Goal: Task Accomplishment & Management: Use online tool/utility

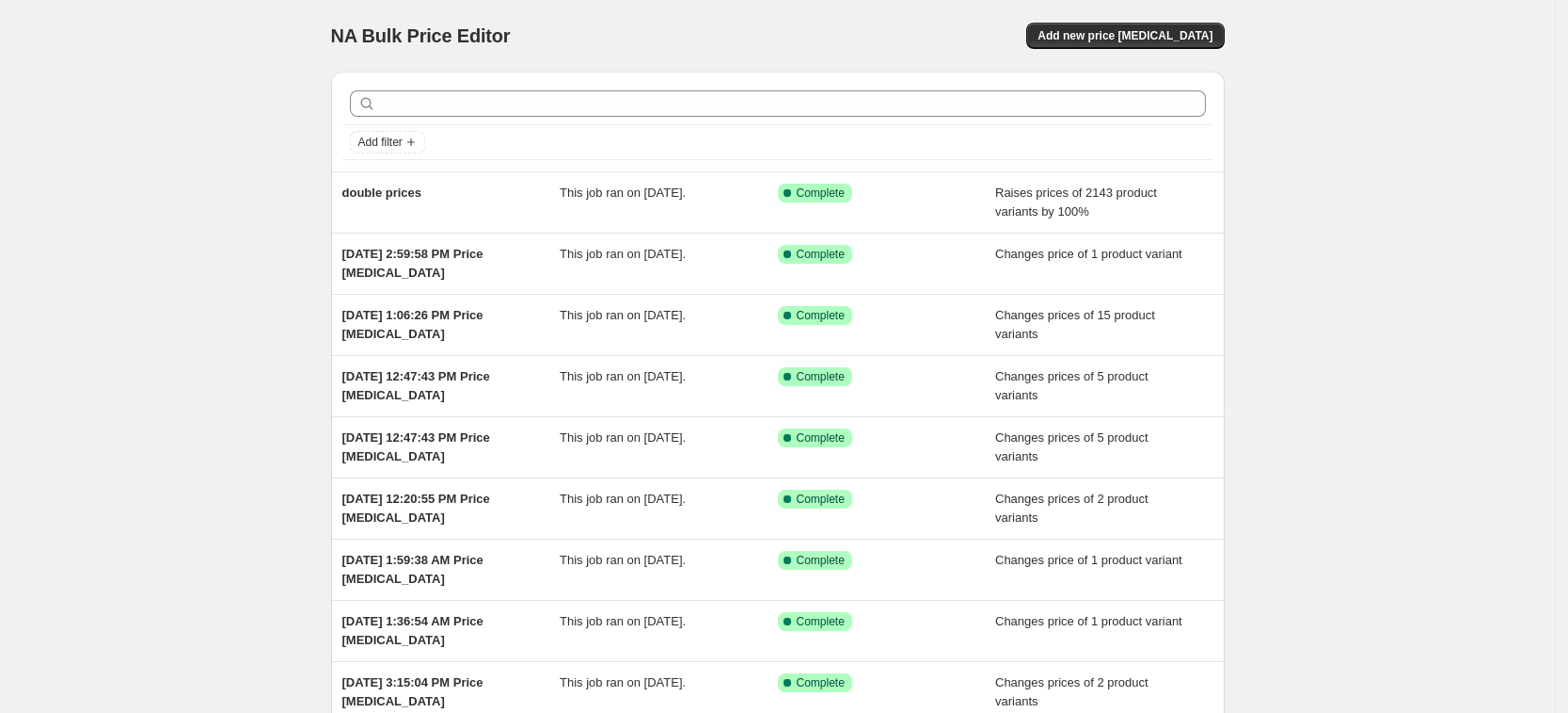
click at [1160, 57] on div "NA Bulk Price Editor. This page is ready NA Bulk Price Editor Add new price [ME…" at bounding box center [778, 36] width 893 height 72
click at [1127, 21] on div "NA Bulk Price Editor. This page is ready NA Bulk Price Editor Add new price [ME…" at bounding box center [778, 36] width 893 height 72
click at [1127, 38] on span "Add new price [MEDICAL_DATA]" at bounding box center [1124, 35] width 175 height 15
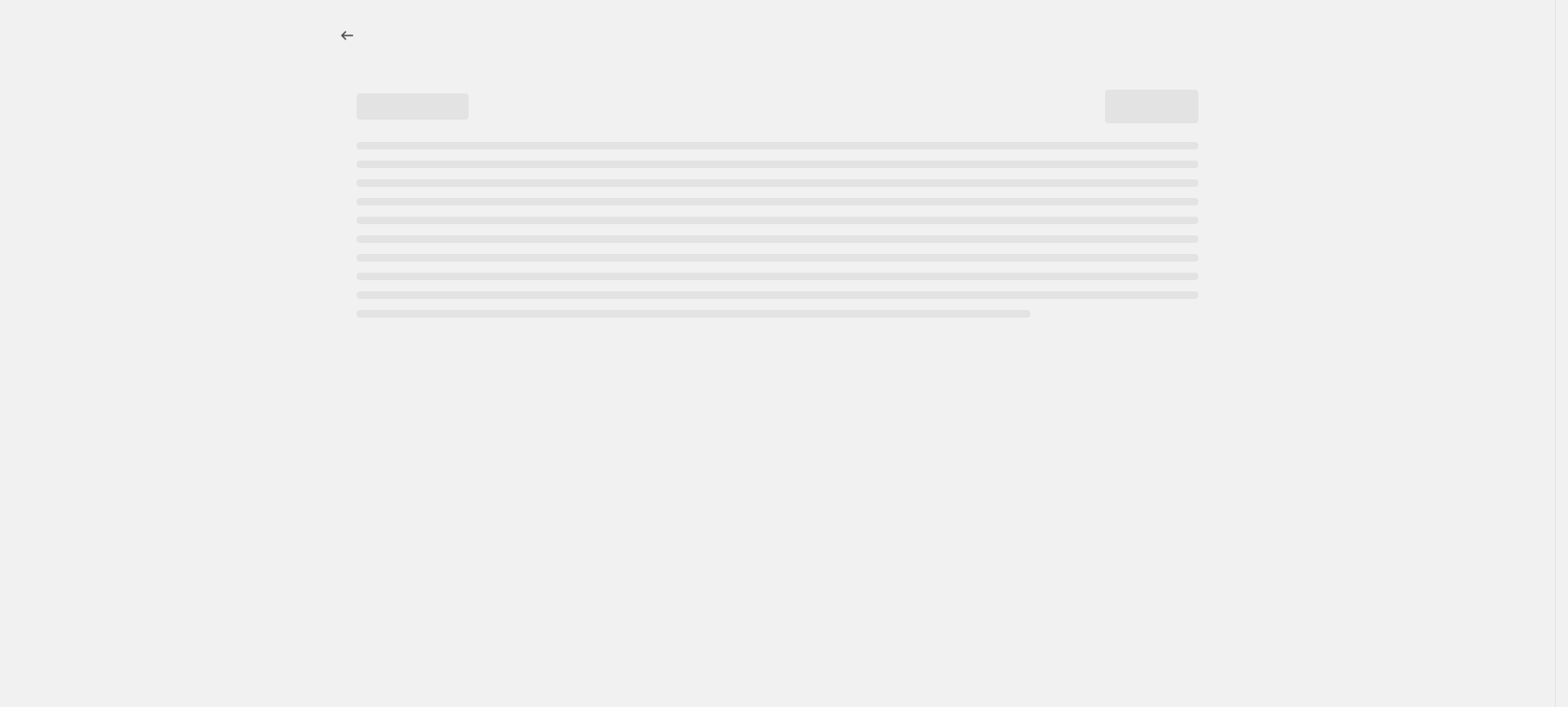
select select "percentage"
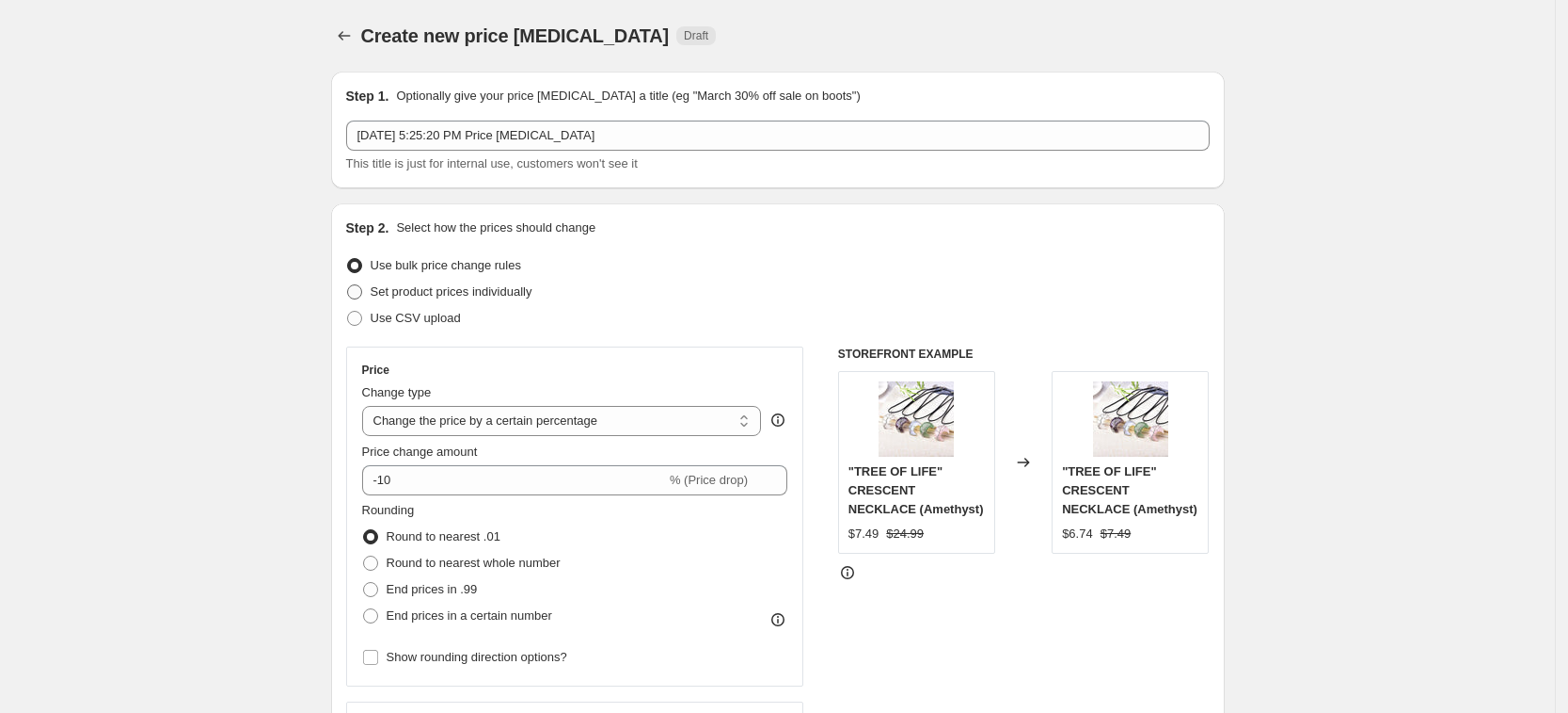
click at [498, 297] on span "Set product prices individually" at bounding box center [452, 291] width 162 height 14
click at [348, 285] on input "Set product prices individually" at bounding box center [347, 284] width 1 height 1
radio input "true"
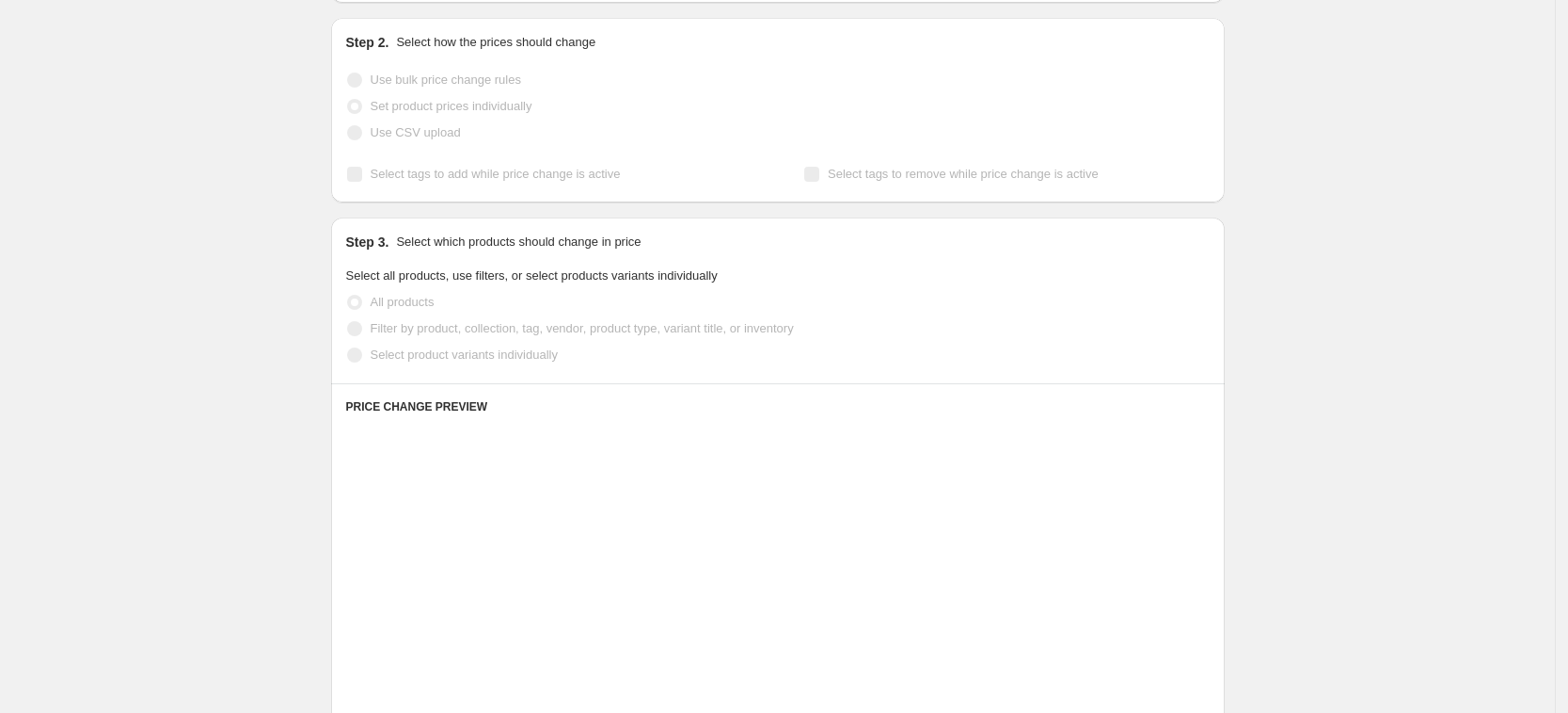
scroll to position [353, 0]
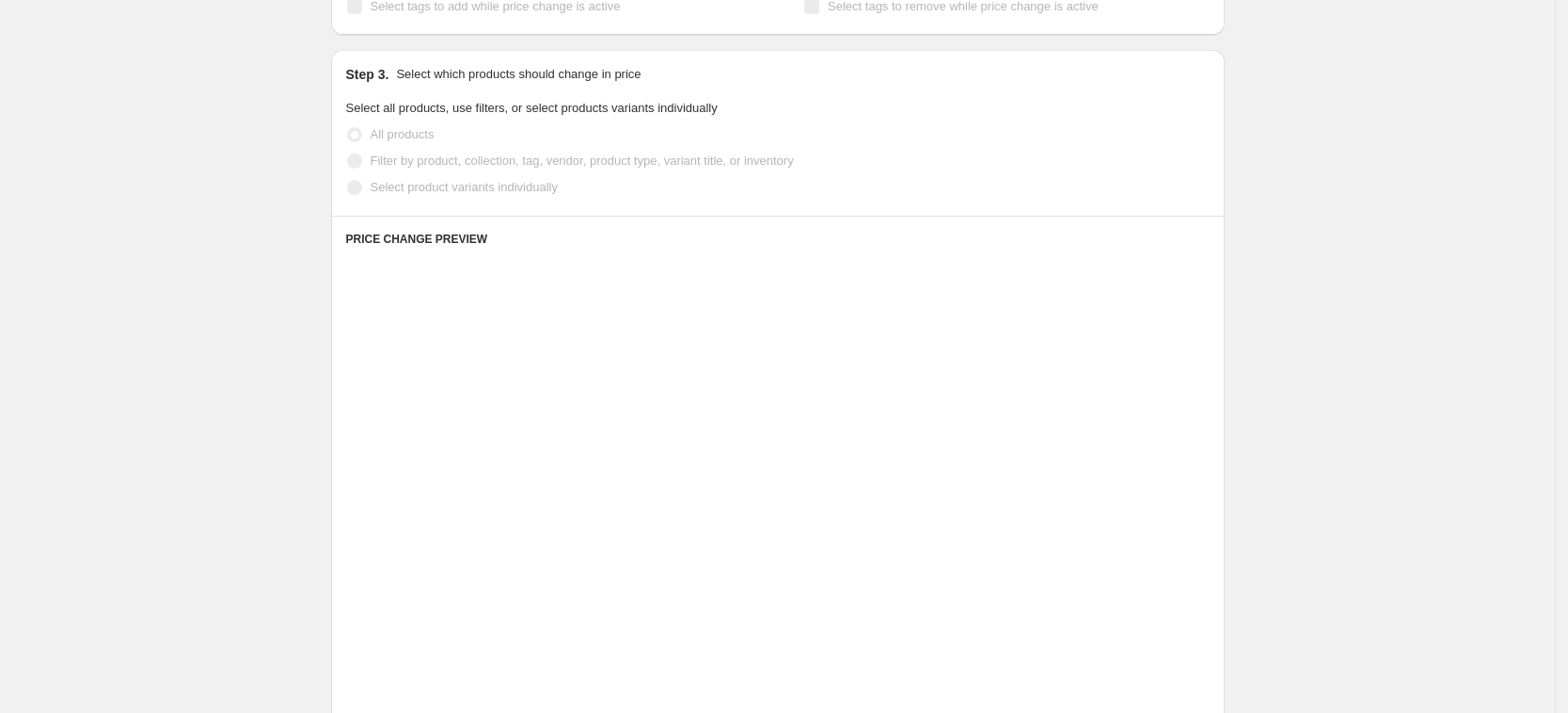
click at [517, 185] on span "Select product variants individually" at bounding box center [464, 187] width 187 height 14
click at [348, 181] on input "Select product variants individually" at bounding box center [347, 180] width 1 height 1
radio input "true"
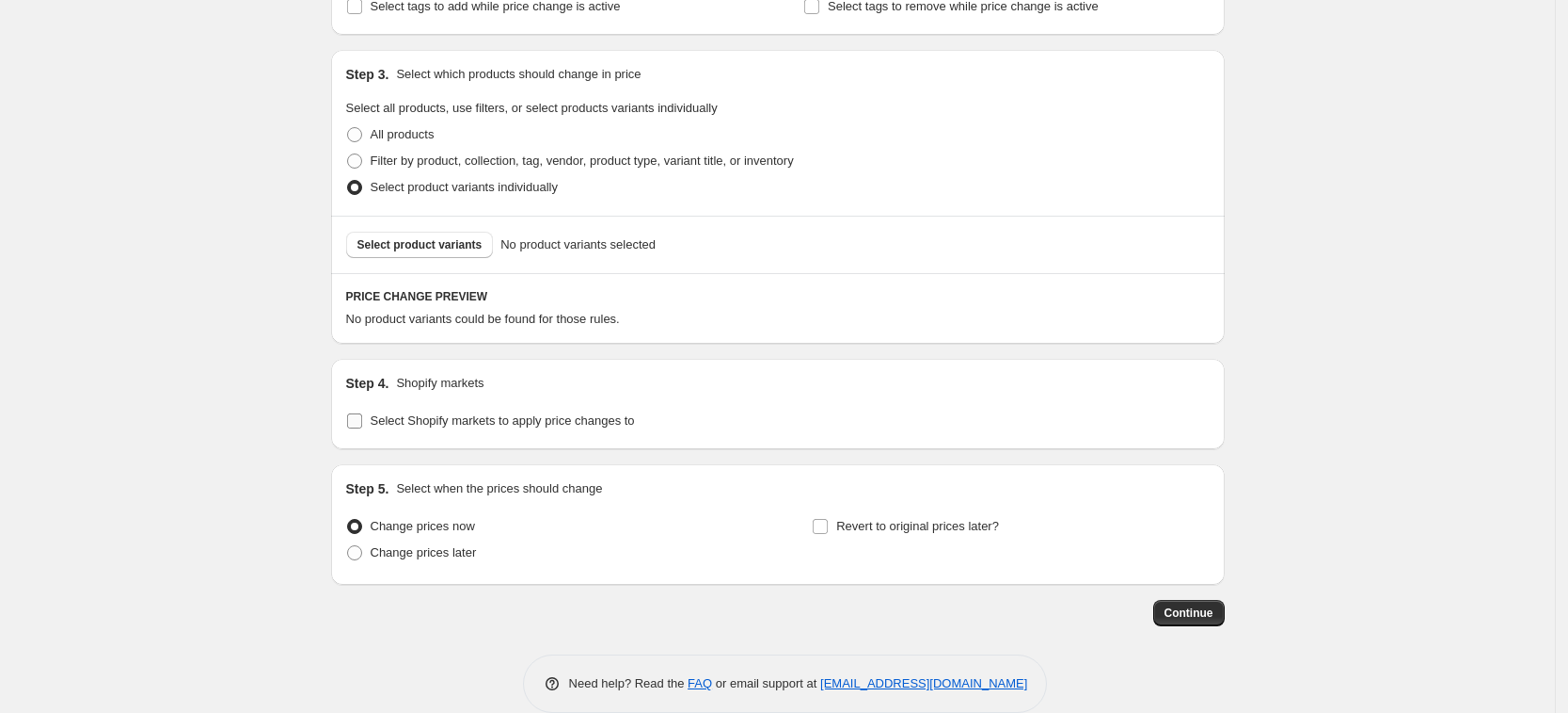
click at [488, 422] on span "Select Shopify markets to apply price changes to" at bounding box center [503, 420] width 265 height 14
click at [362, 422] on input "Select Shopify markets to apply price changes to" at bounding box center [354, 420] width 15 height 15
checkbox input "true"
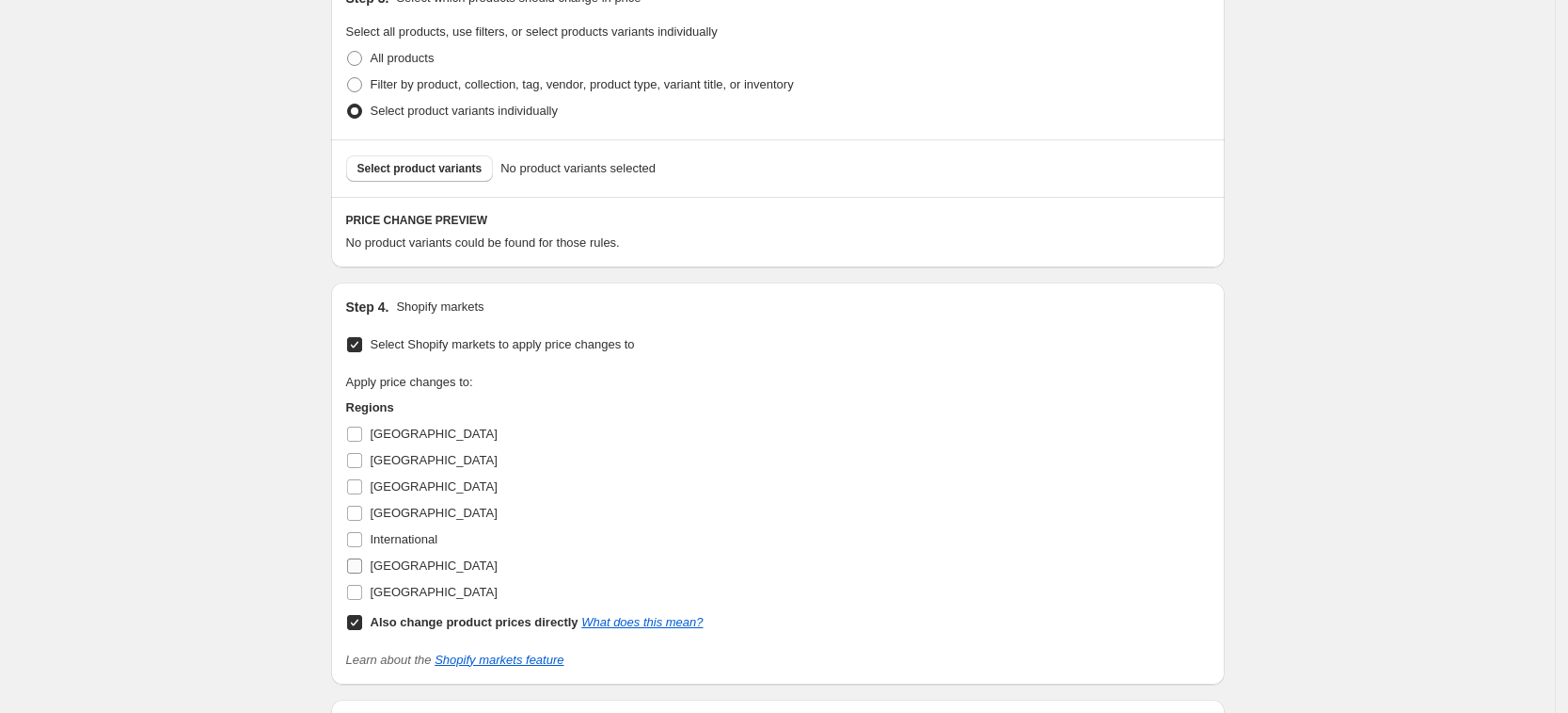
scroll to position [471, 0]
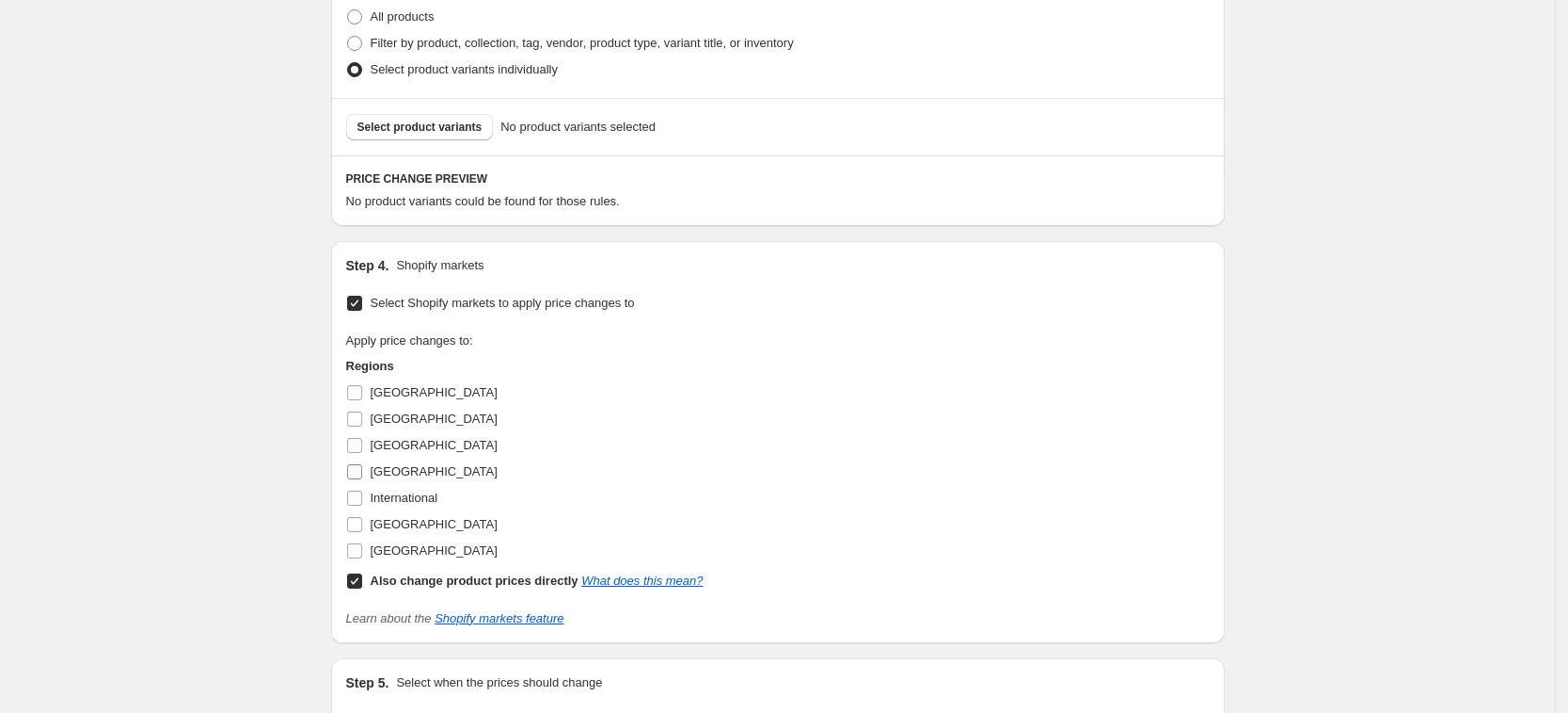
click at [384, 478] on span "[GEOGRAPHIC_DATA]" at bounding box center [434, 471] width 127 height 14
click at [362, 478] on input "[GEOGRAPHIC_DATA]" at bounding box center [354, 471] width 15 height 15
checkbox input "true"
click at [395, 445] on span "[GEOGRAPHIC_DATA]" at bounding box center [434, 445] width 127 height 14
click at [362, 445] on input "[GEOGRAPHIC_DATA]" at bounding box center [354, 445] width 15 height 15
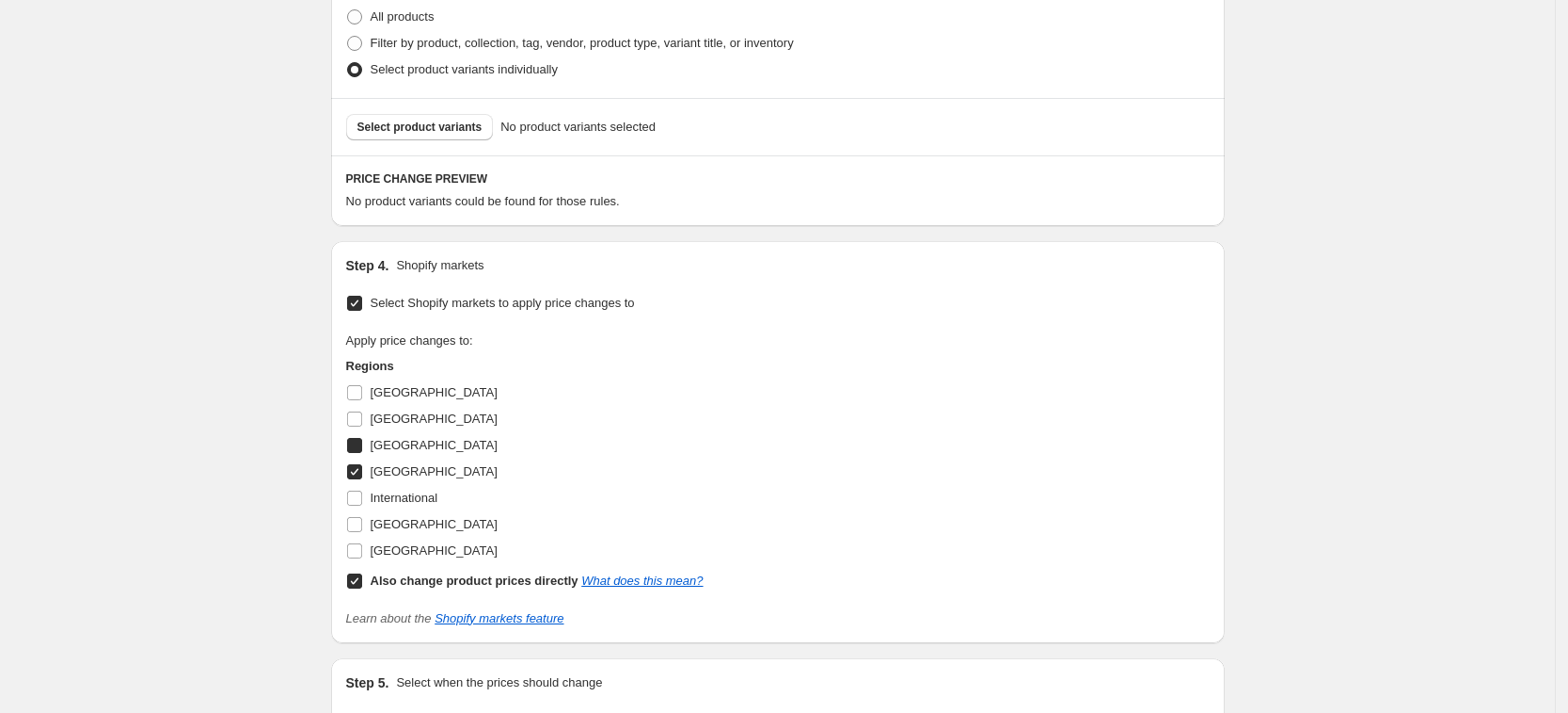
checkbox input "true"
click at [436, 526] on span "[GEOGRAPHIC_DATA]" at bounding box center [434, 524] width 127 height 14
click at [362, 526] on input "[GEOGRAPHIC_DATA]" at bounding box center [354, 524] width 15 height 15
checkbox input "true"
click at [436, 555] on span "[GEOGRAPHIC_DATA]" at bounding box center [434, 550] width 127 height 14
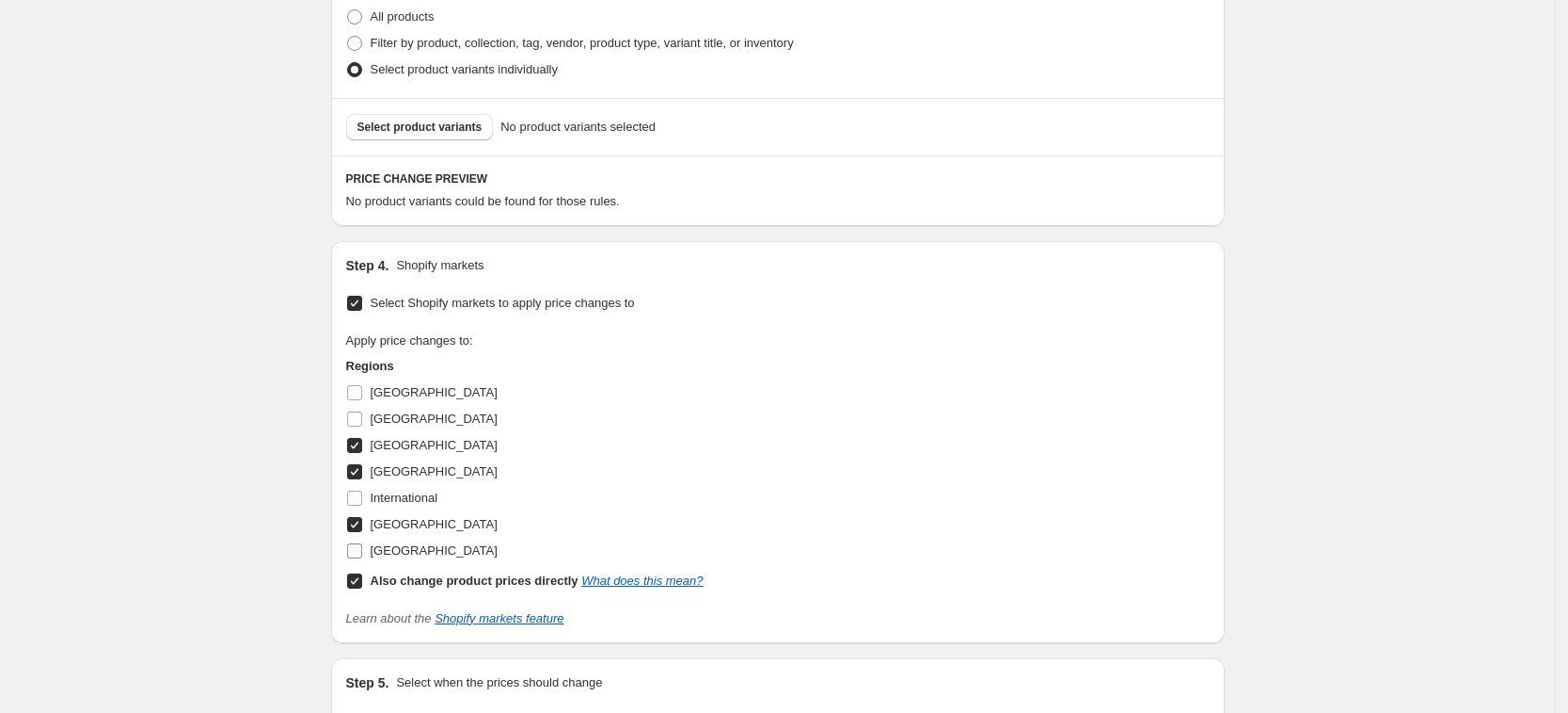
click at [362, 555] on input "[GEOGRAPHIC_DATA]" at bounding box center [354, 550] width 15 height 15
checkbox input "true"
click at [444, 576] on b "Also change product prices directly" at bounding box center [475, 580] width 208 height 14
click at [362, 576] on input "Also change product prices directly What does this mean?" at bounding box center [354, 580] width 15 height 15
checkbox input "false"
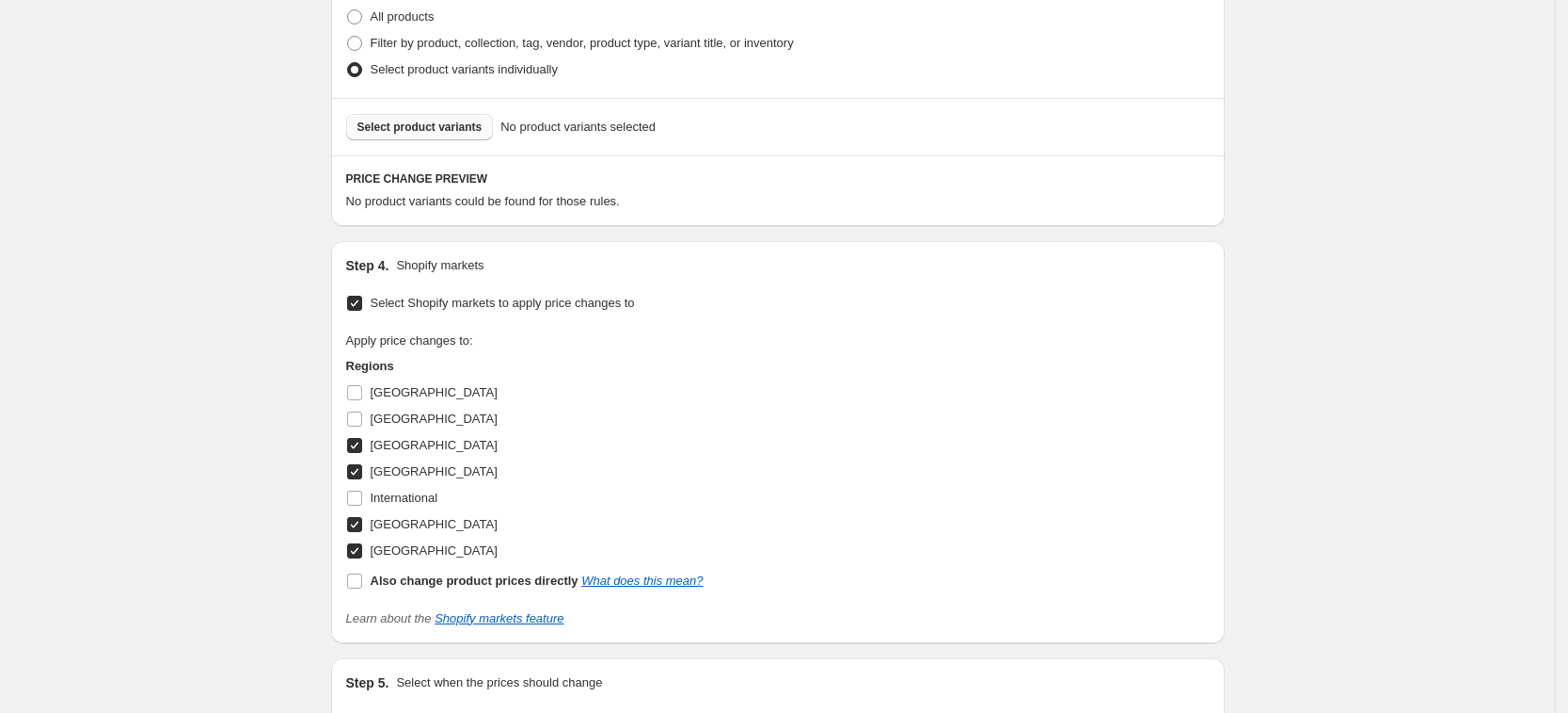
click at [445, 130] on span "Select product variants" at bounding box center [420, 127] width 125 height 15
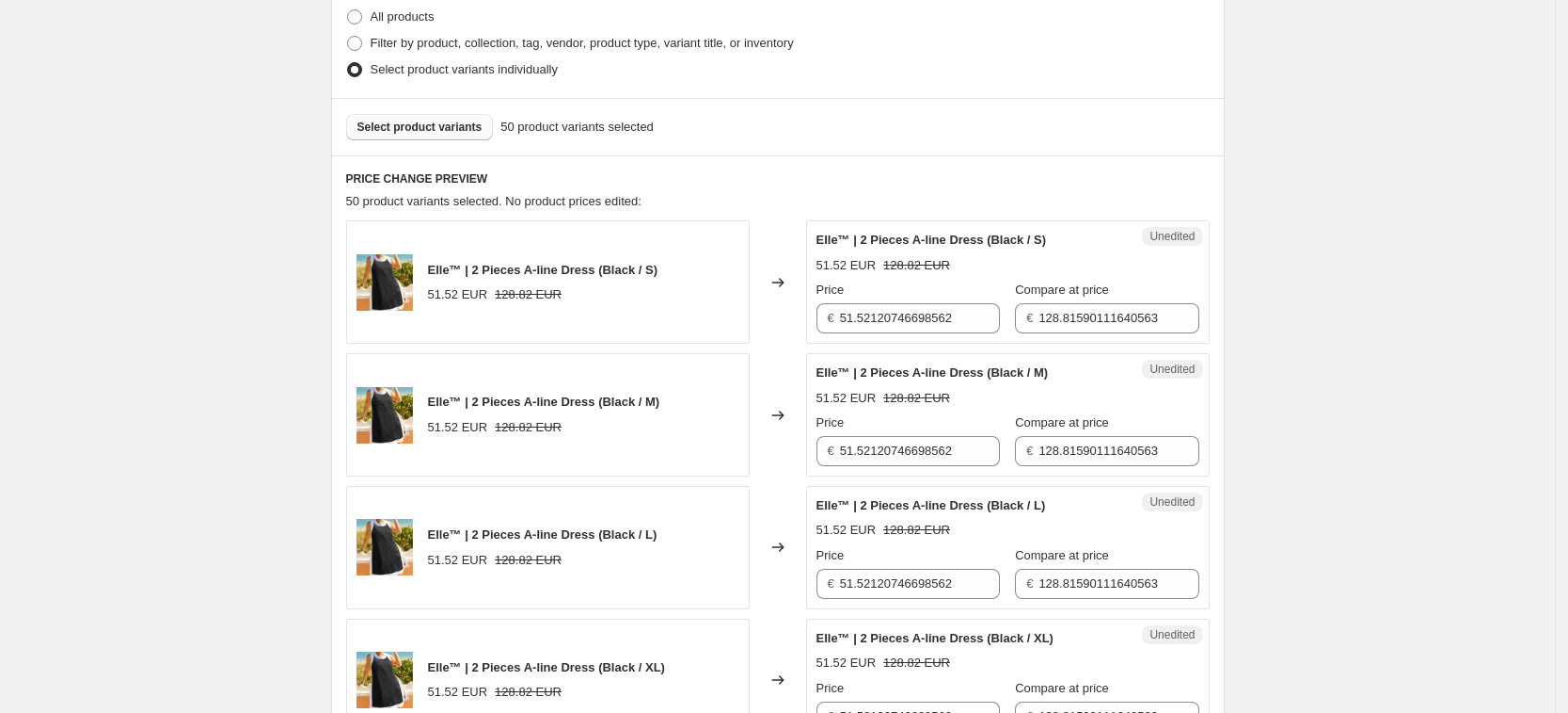
click at [955, 526] on div "51.52 EUR 128.82 EUR" at bounding box center [1007, 530] width 383 height 19
click at [914, 317] on input "51.52120746698562" at bounding box center [920, 318] width 160 height 30
type input "59.99"
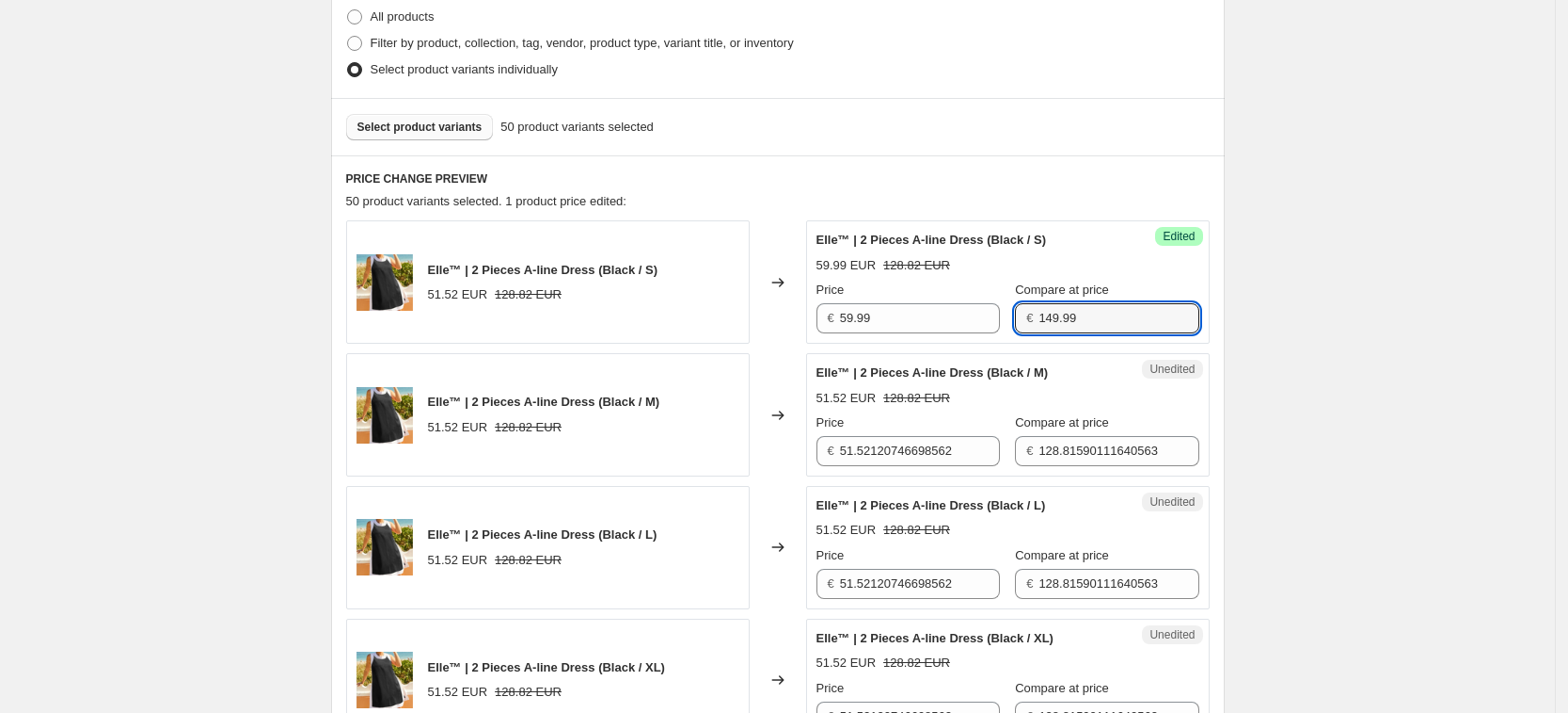
type input "149.99"
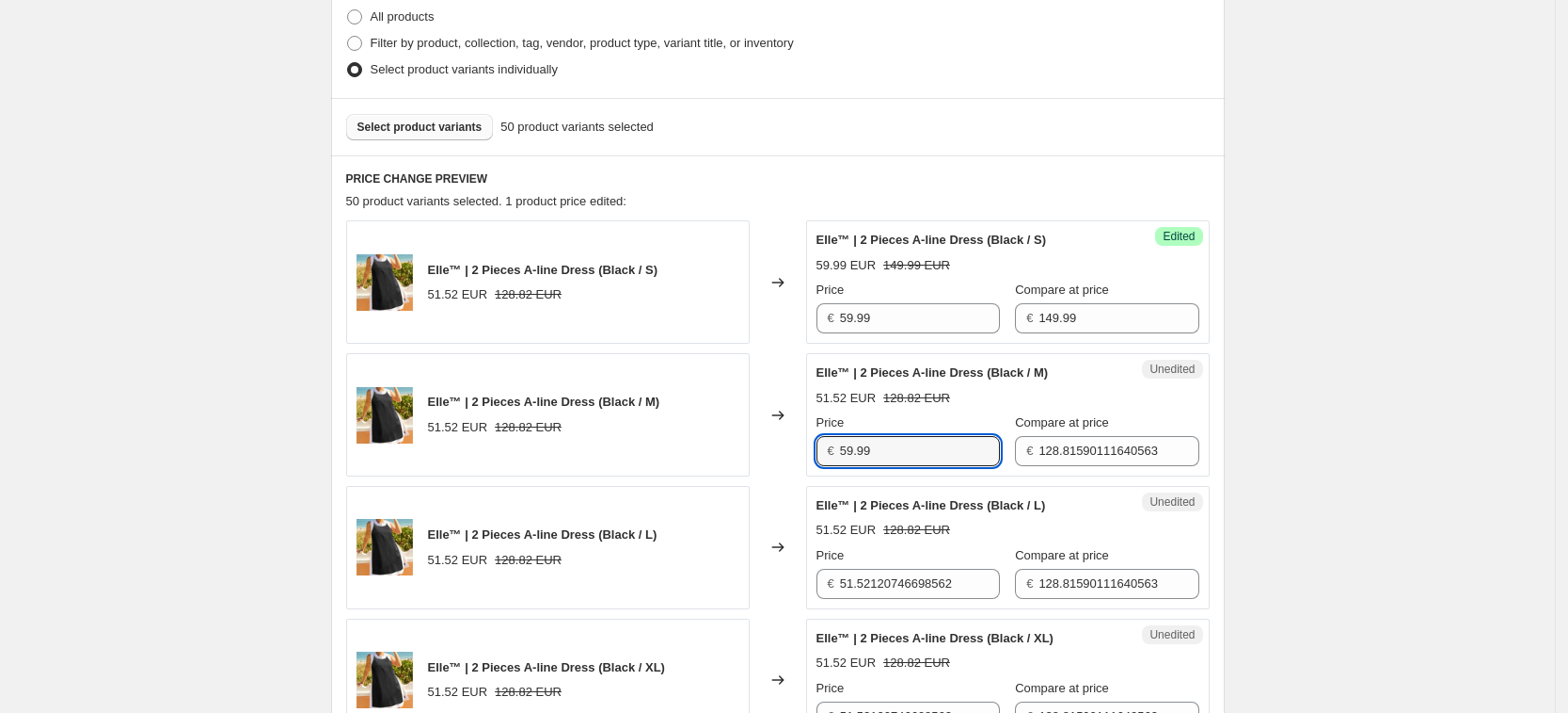
type input "59.99"
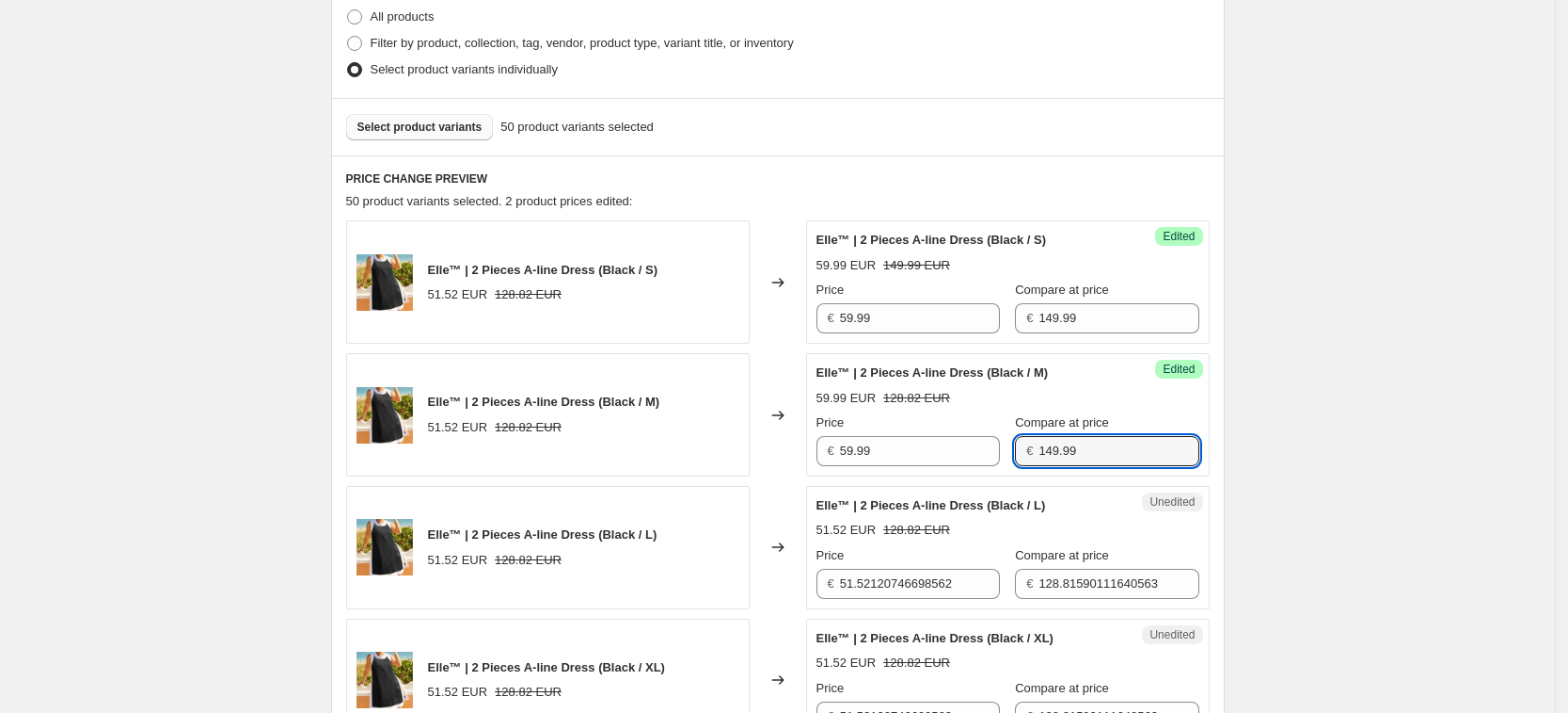
type input "149.99"
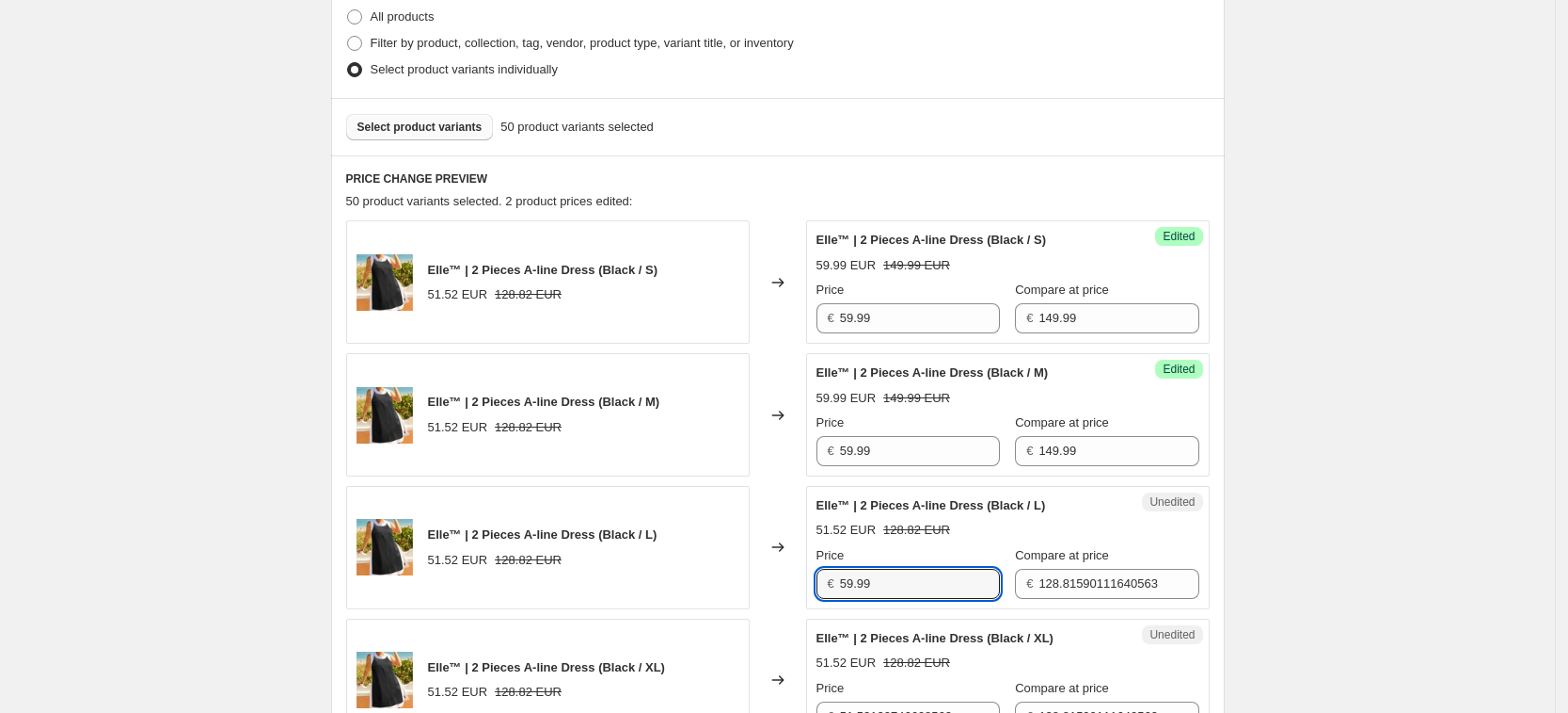
type input "59.99"
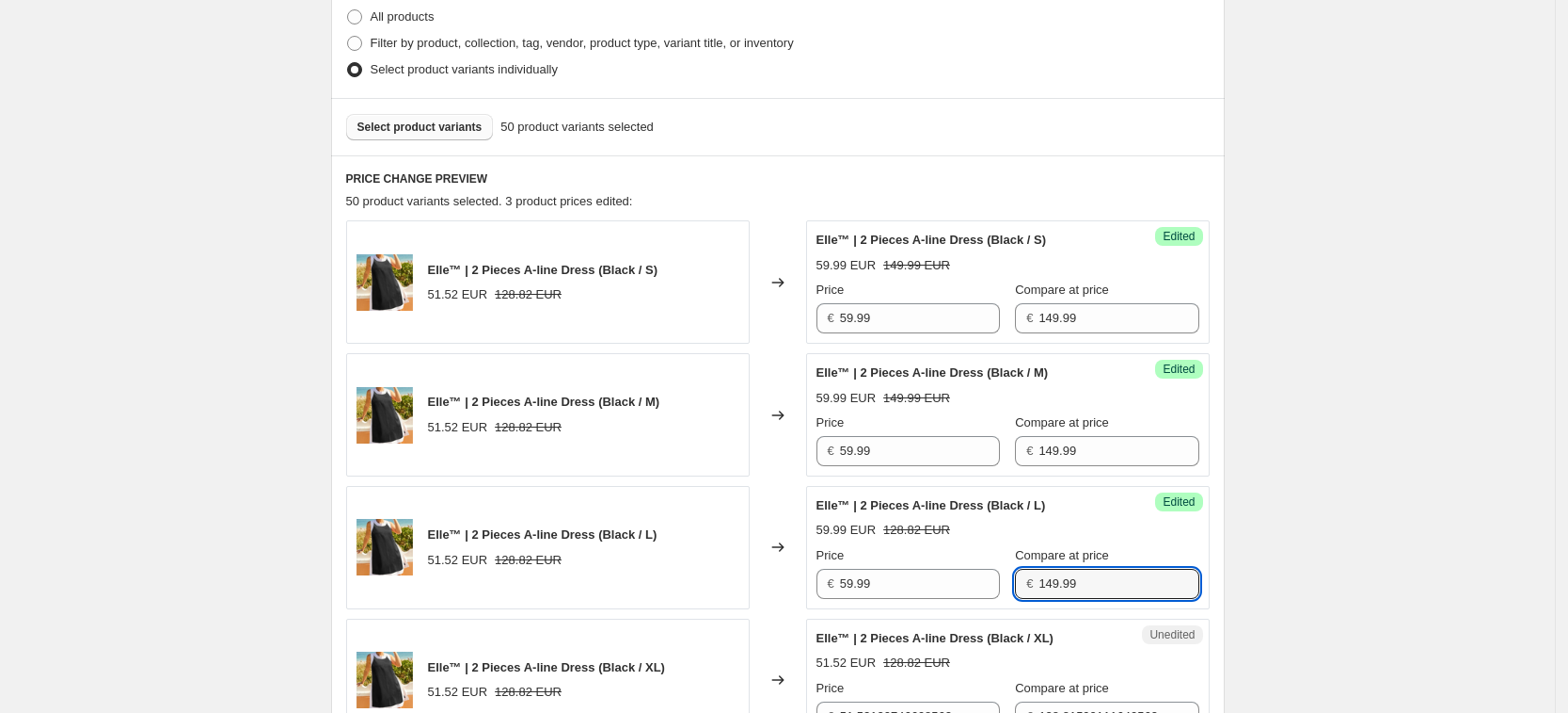
type input "149.99"
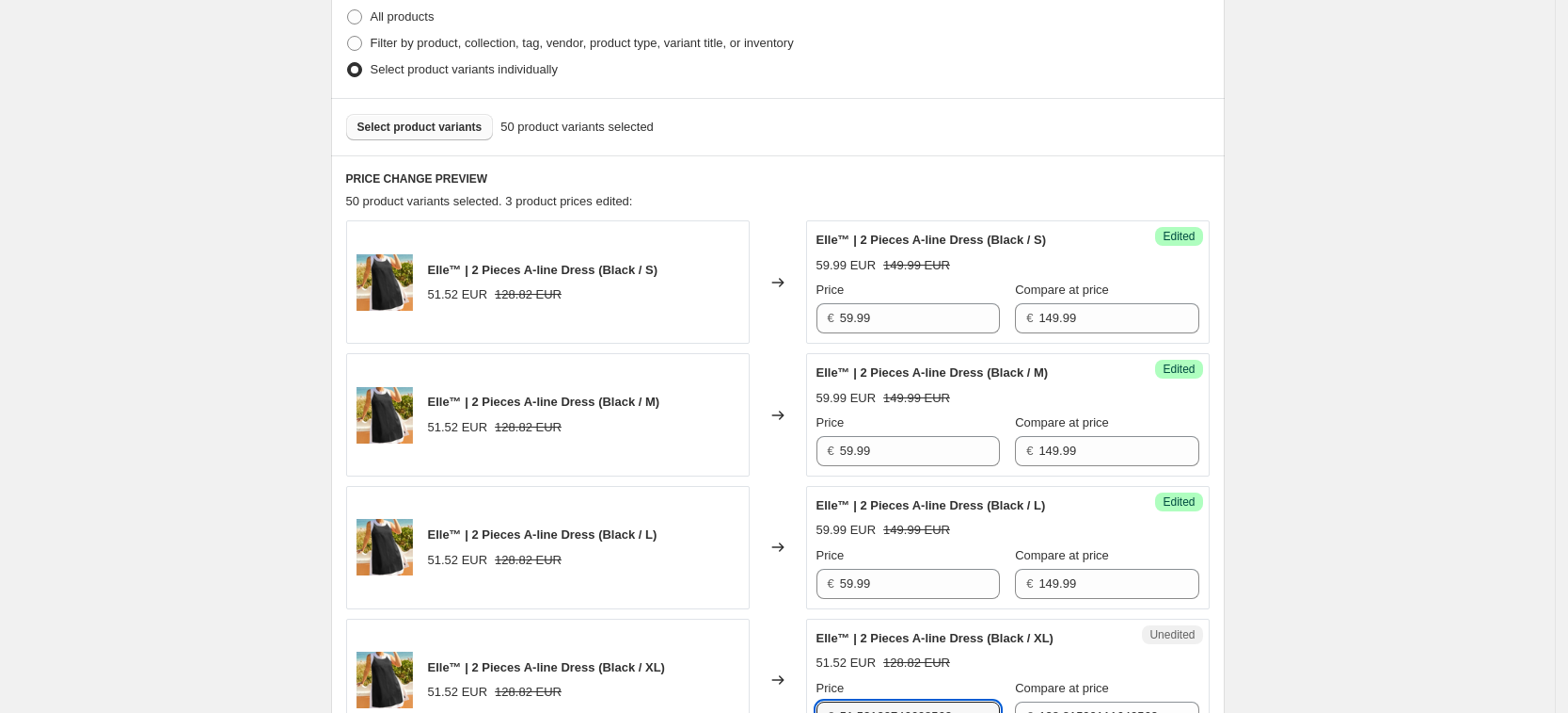
scroll to position [490, 0]
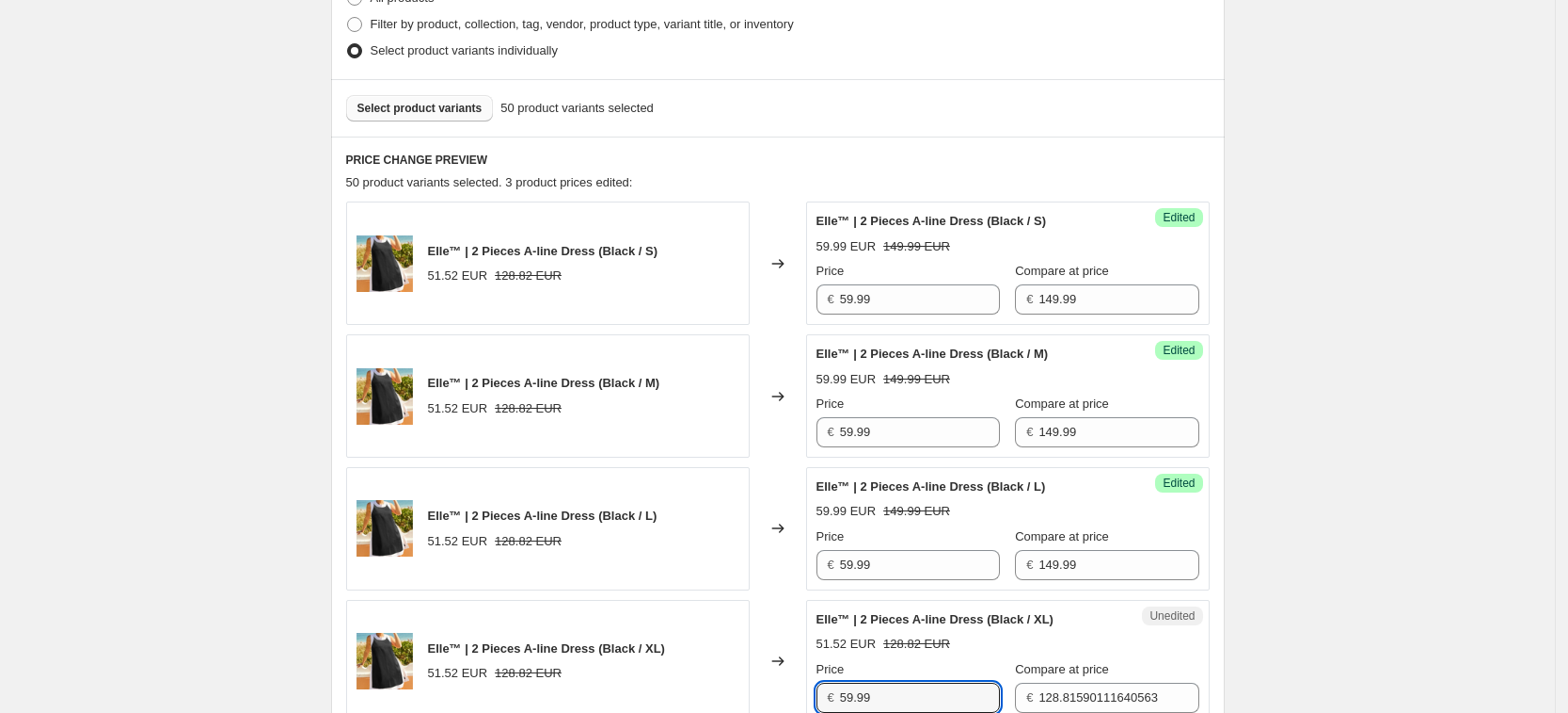
type input "59.99"
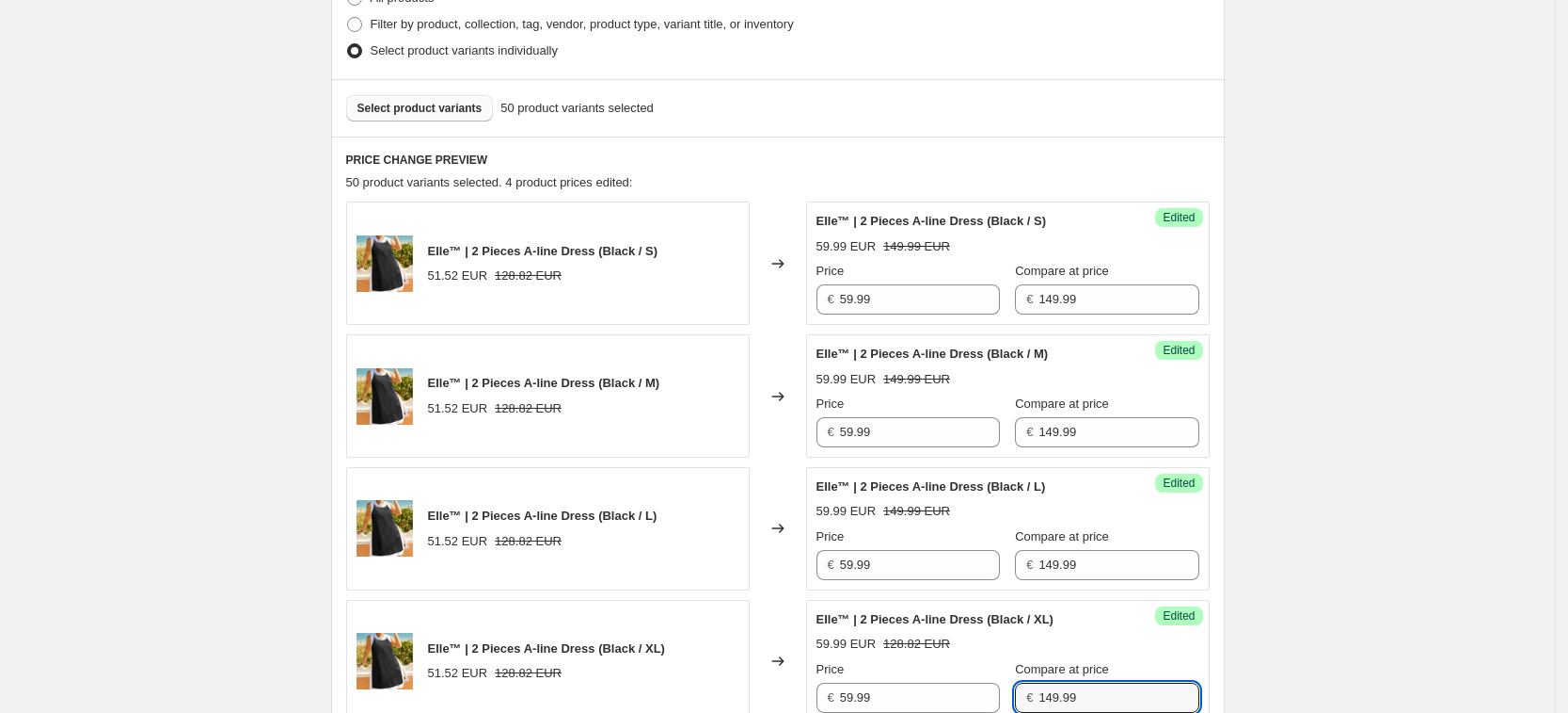
type input "149.99"
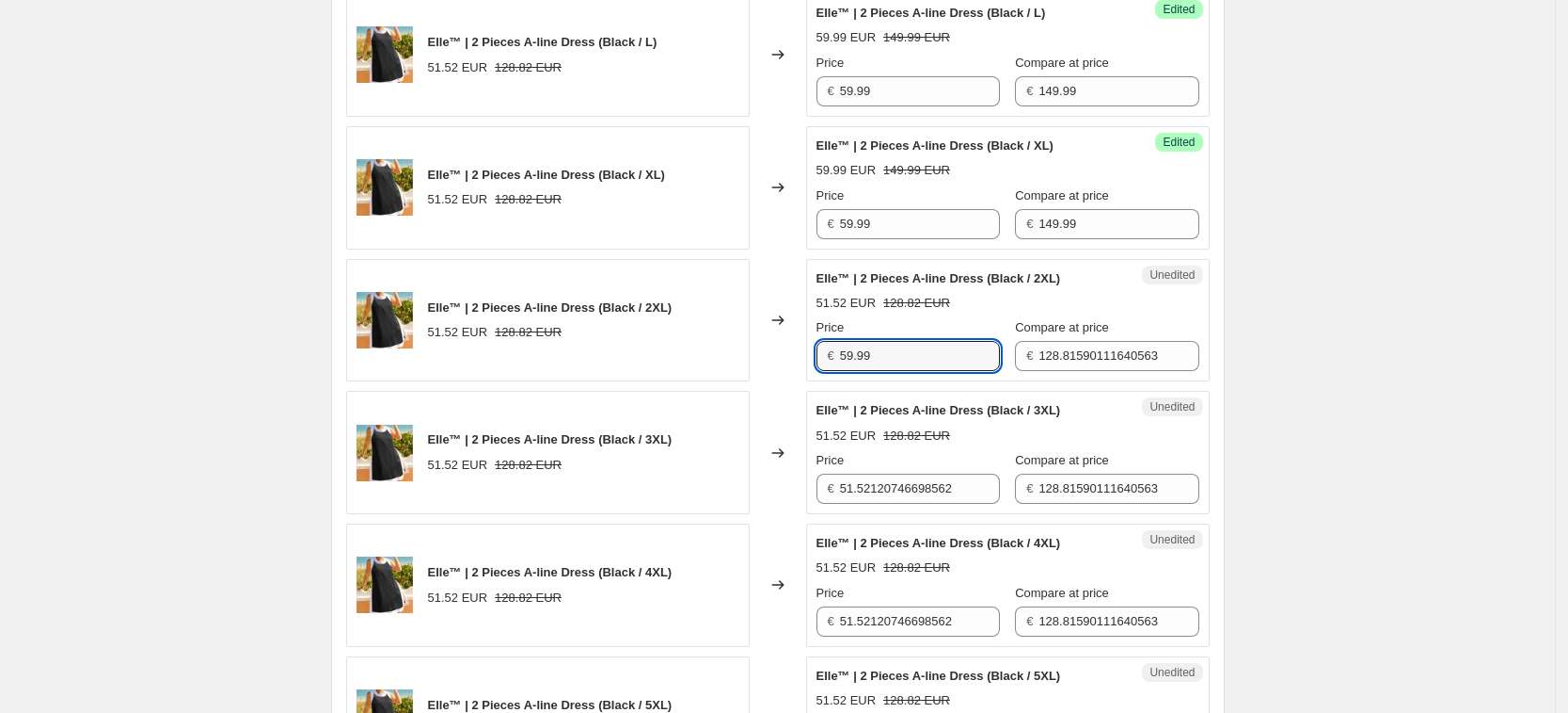
type input "59.99"
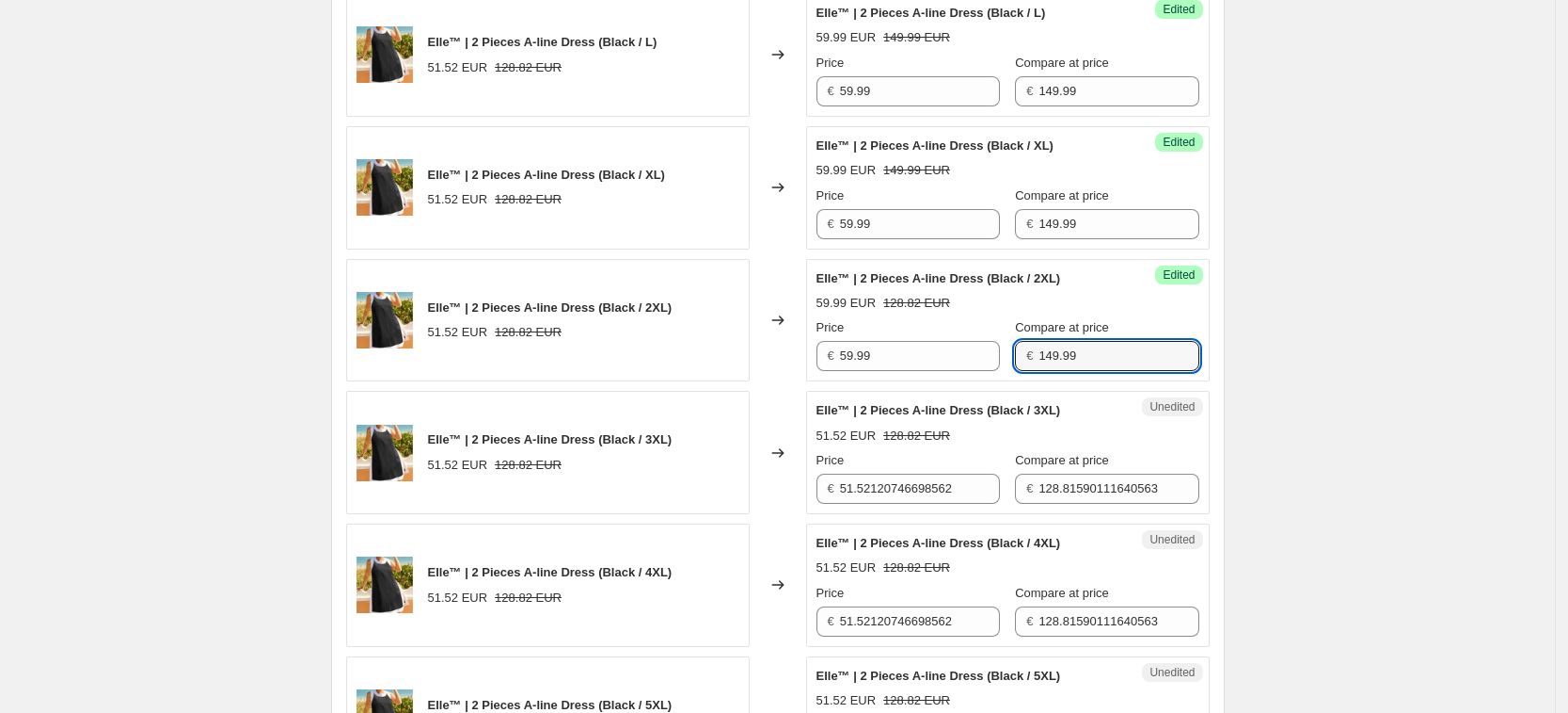
type input "149.99"
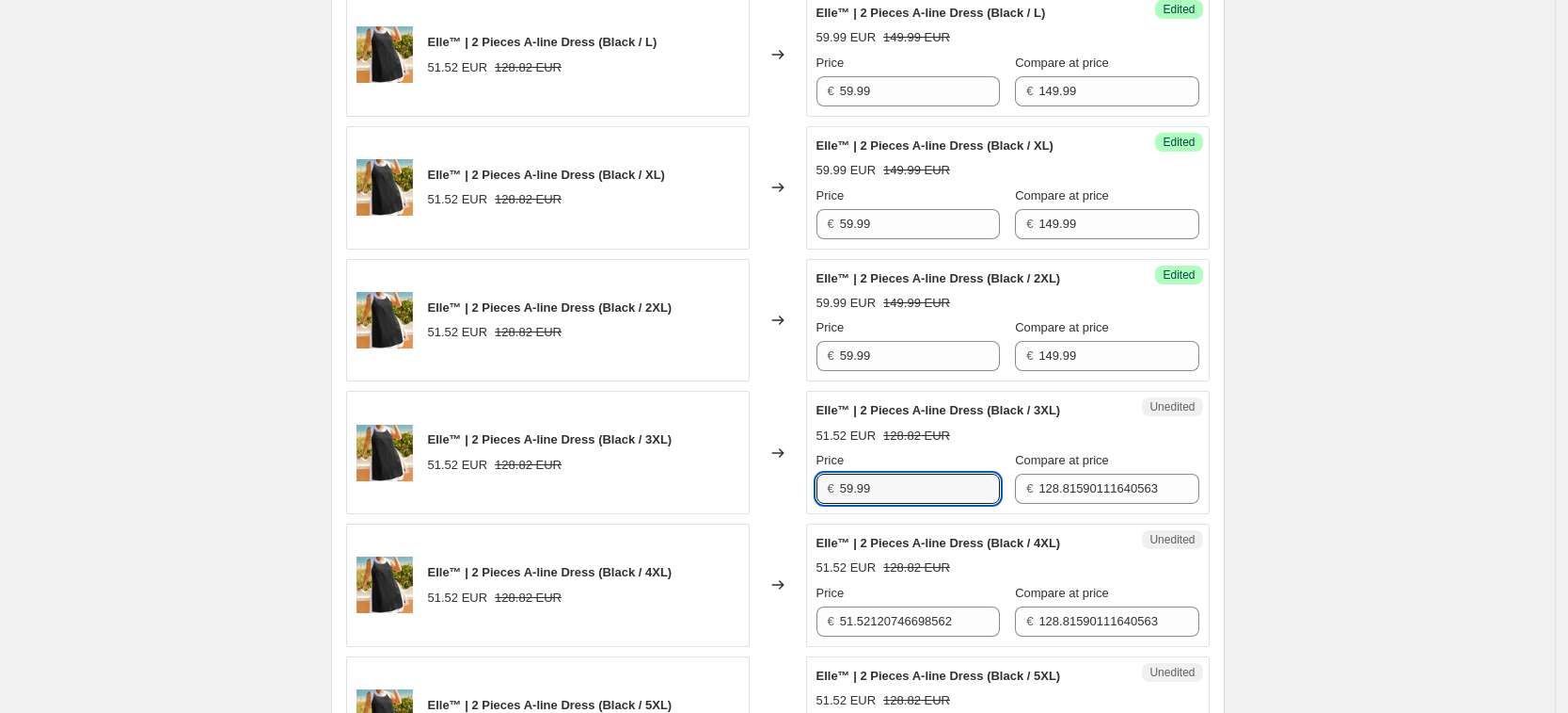
type input "59.99"
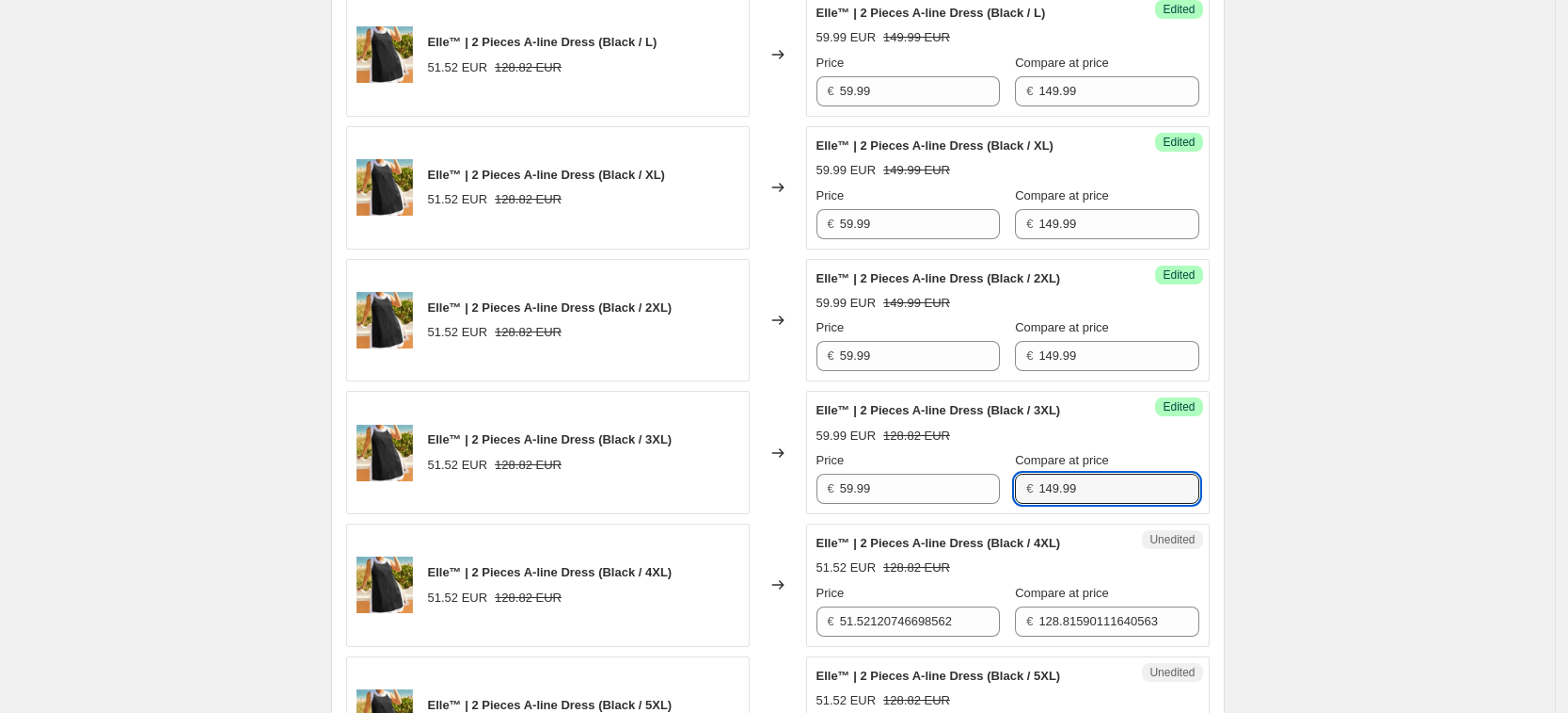
type input "149.99"
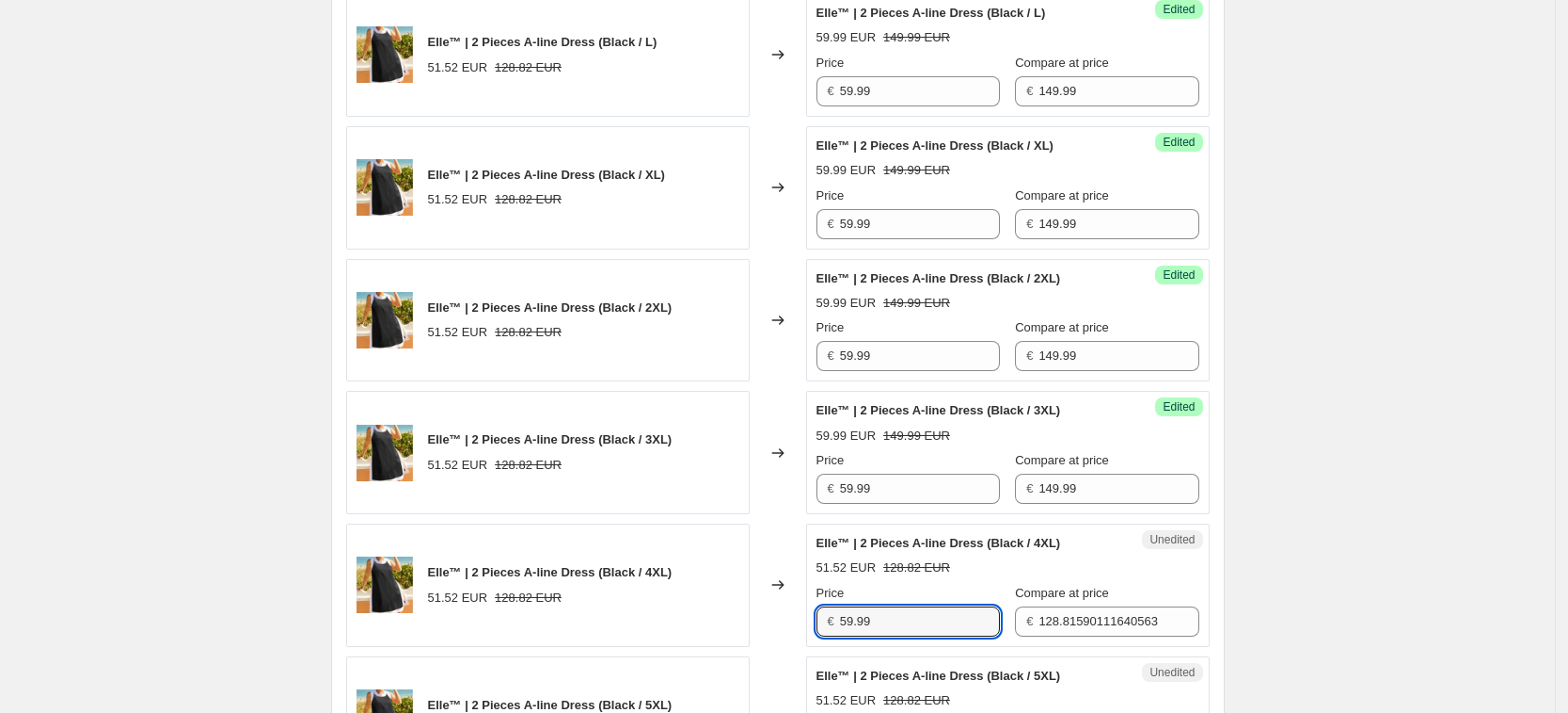
type input "59.99"
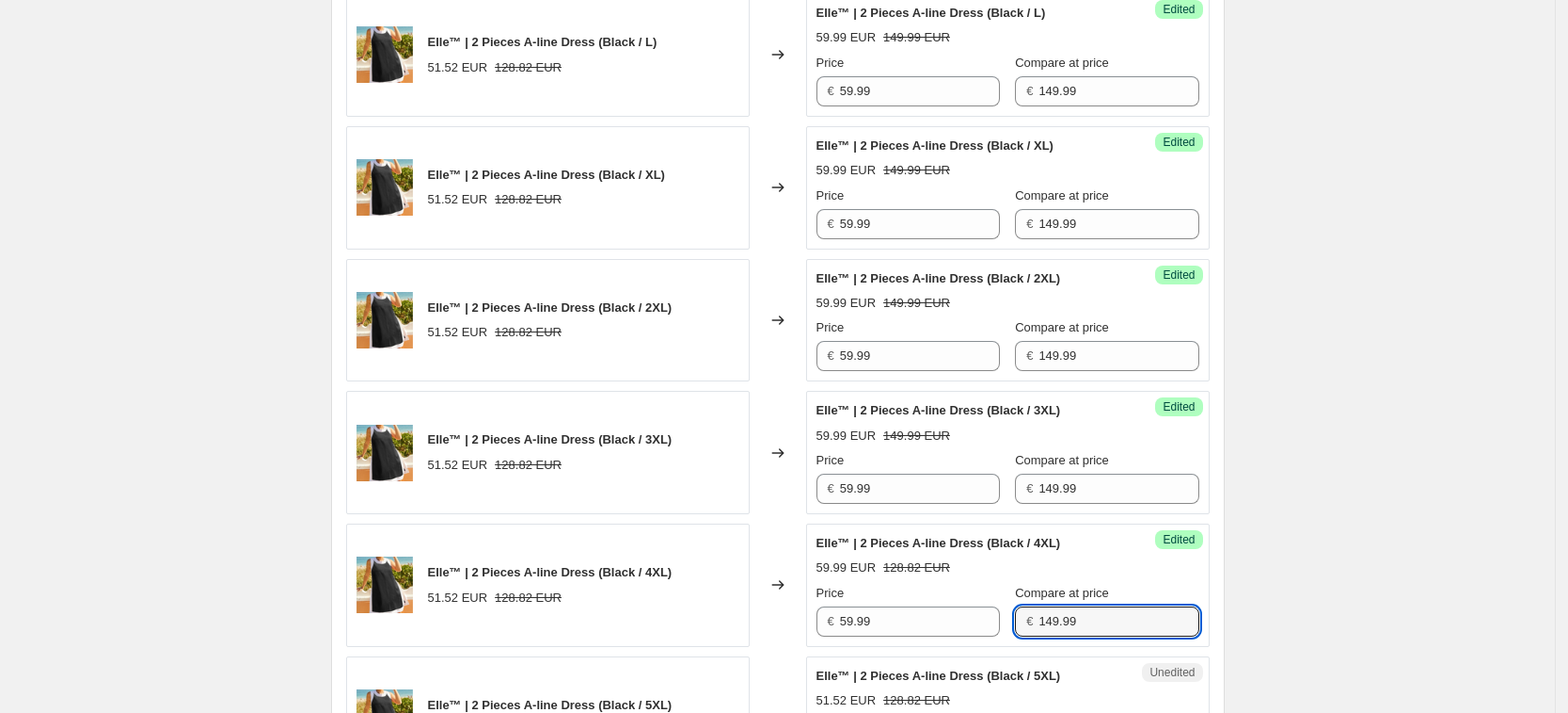
type input "149.99"
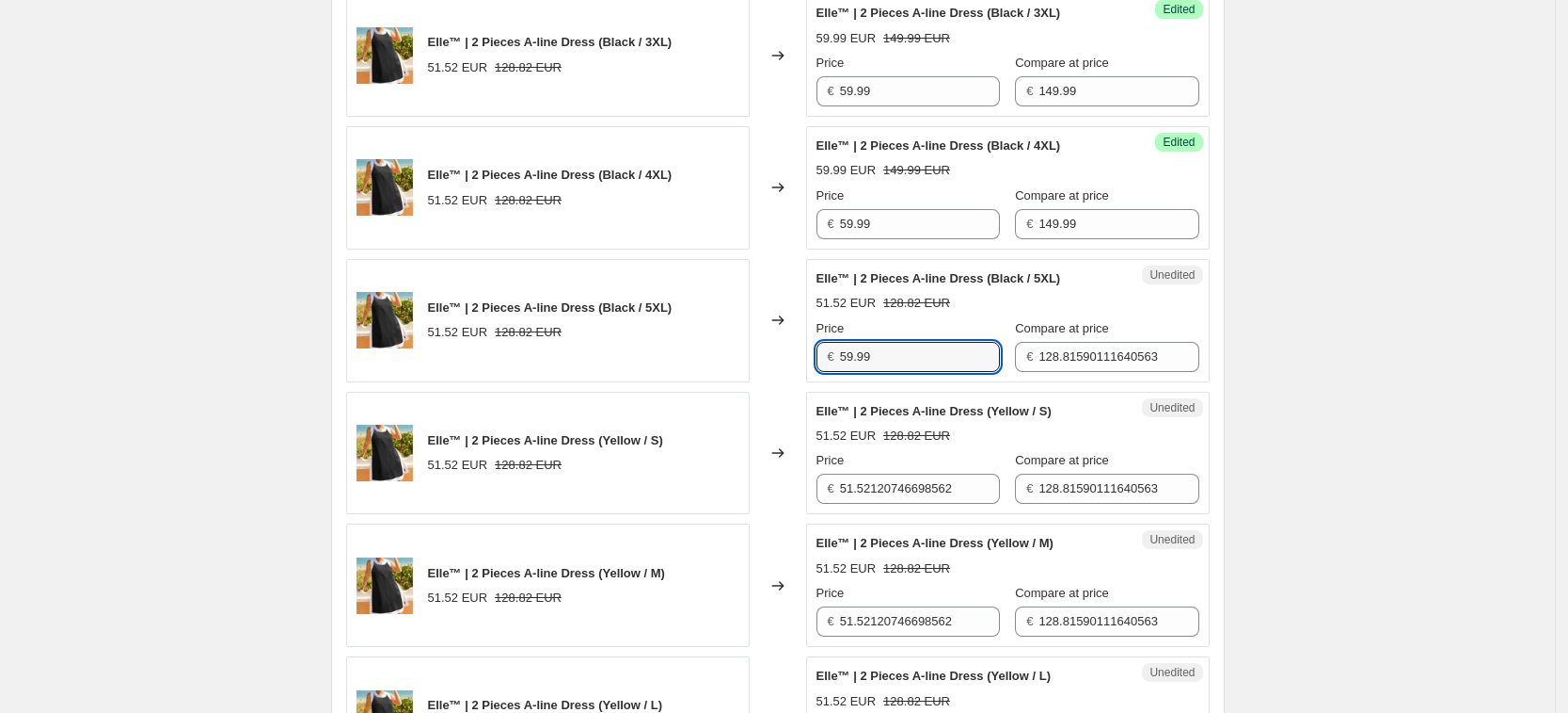
type input "59.99"
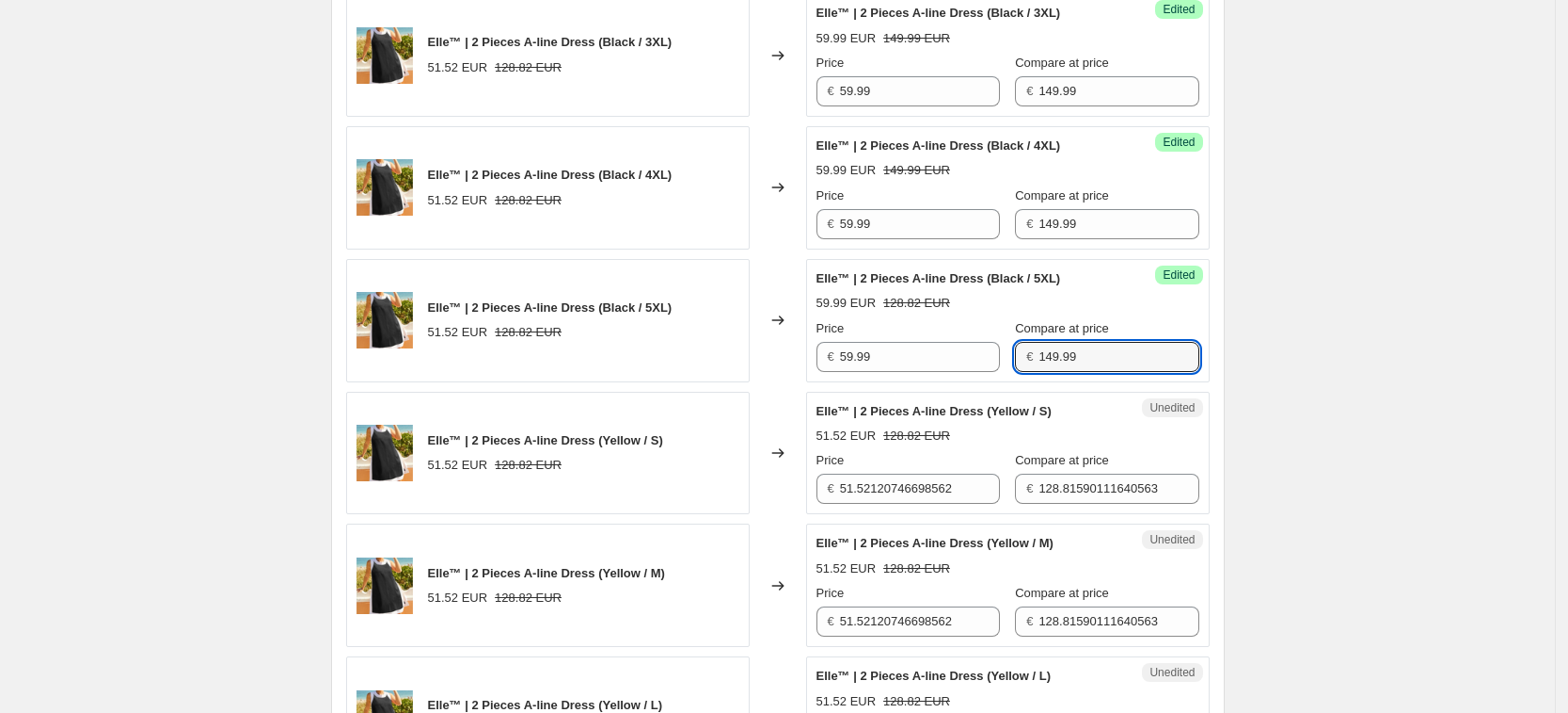
type input "149.99"
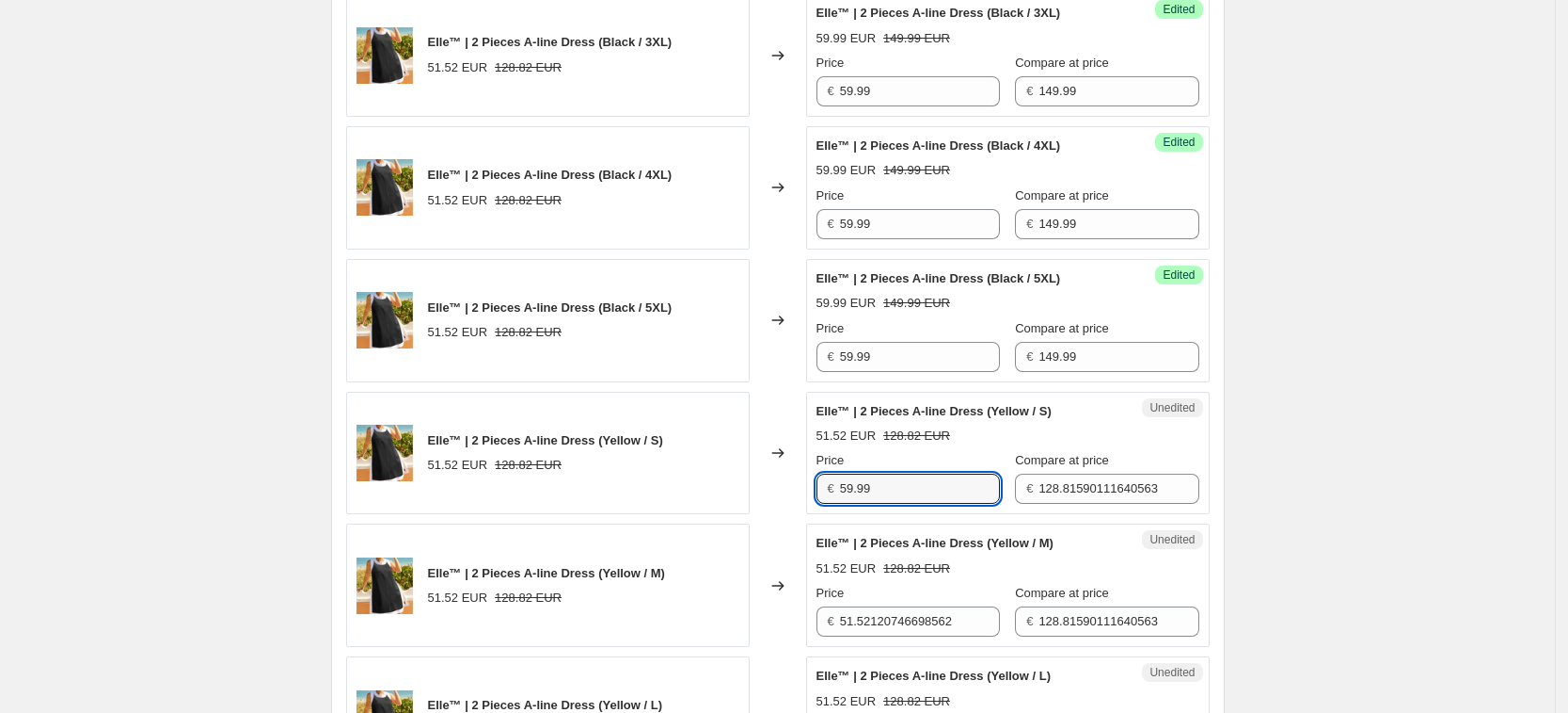
type input "59.99"
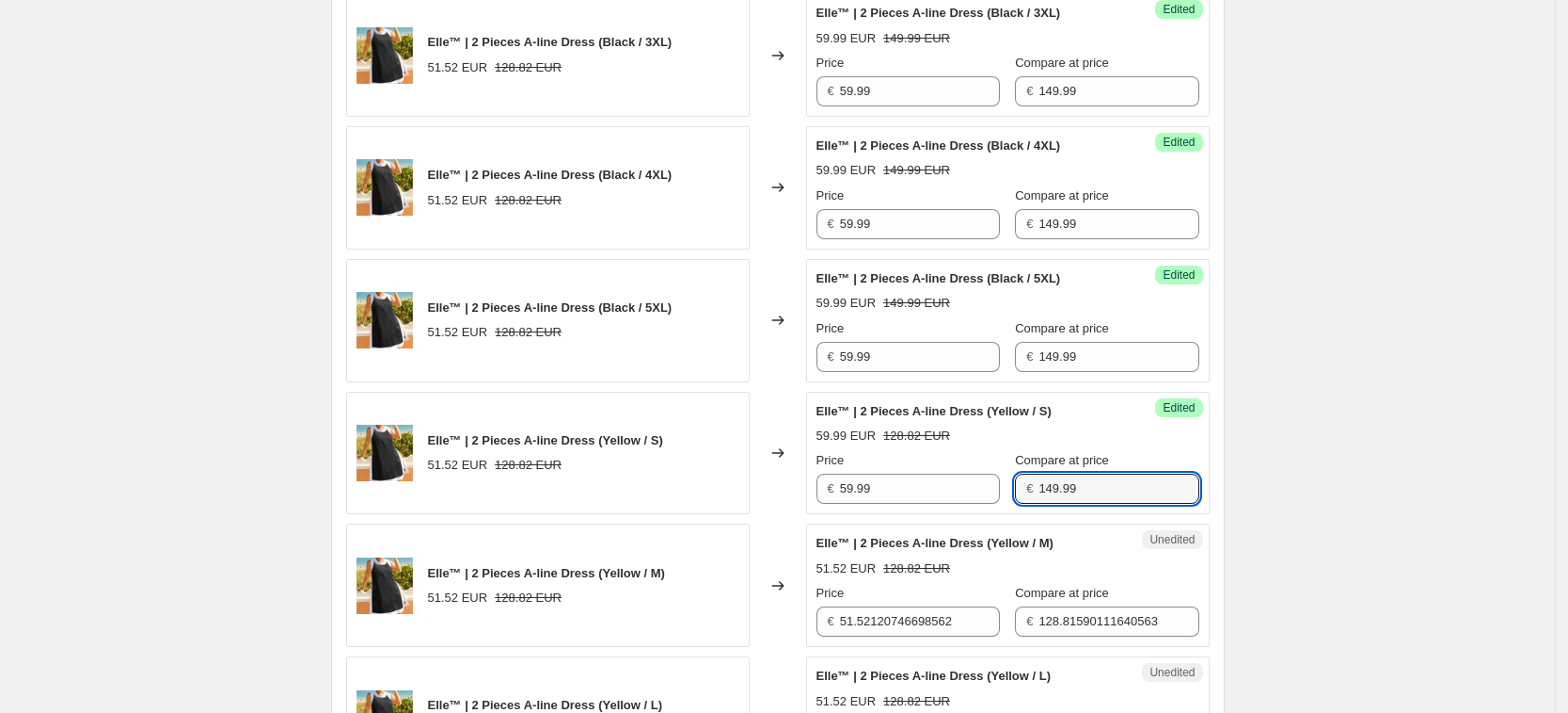
type input "149.99"
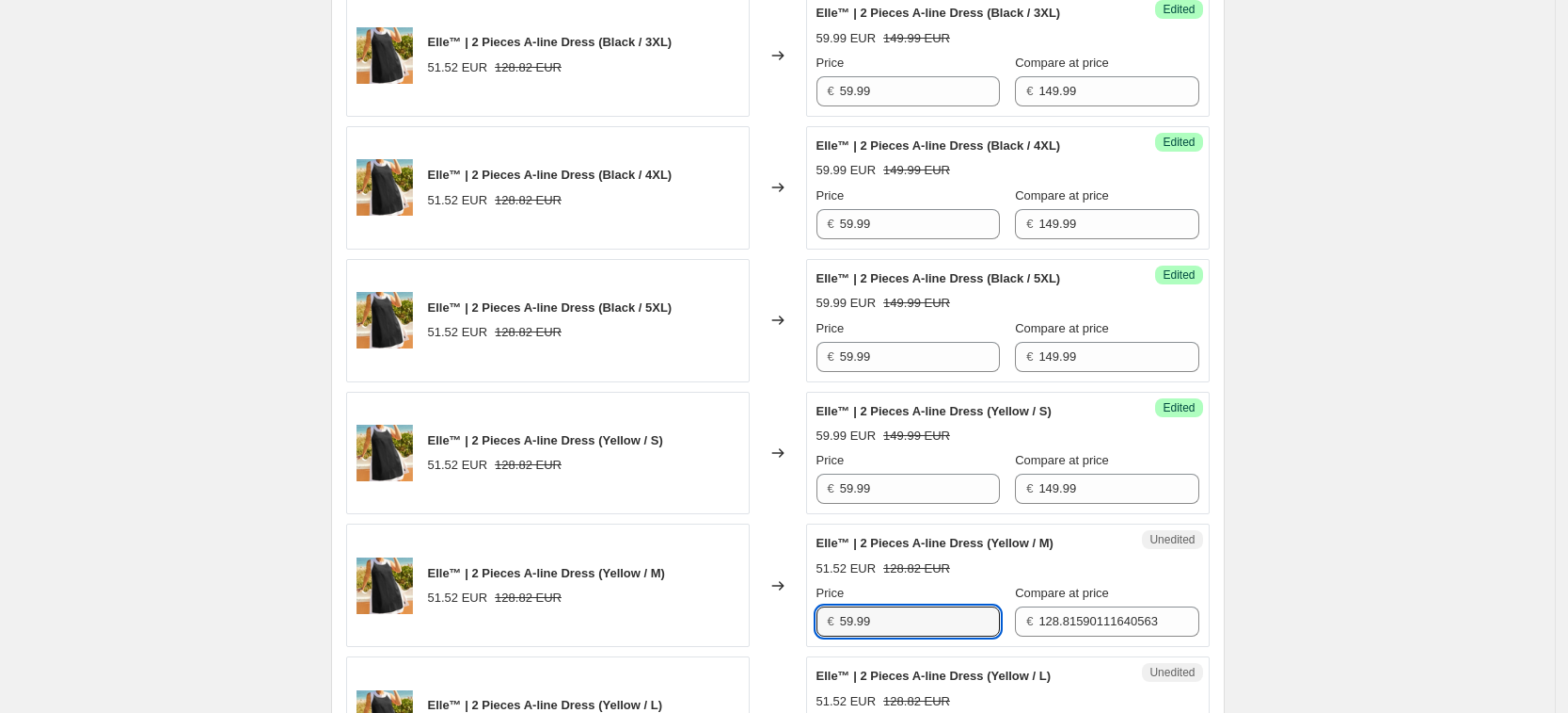
type input "59.99"
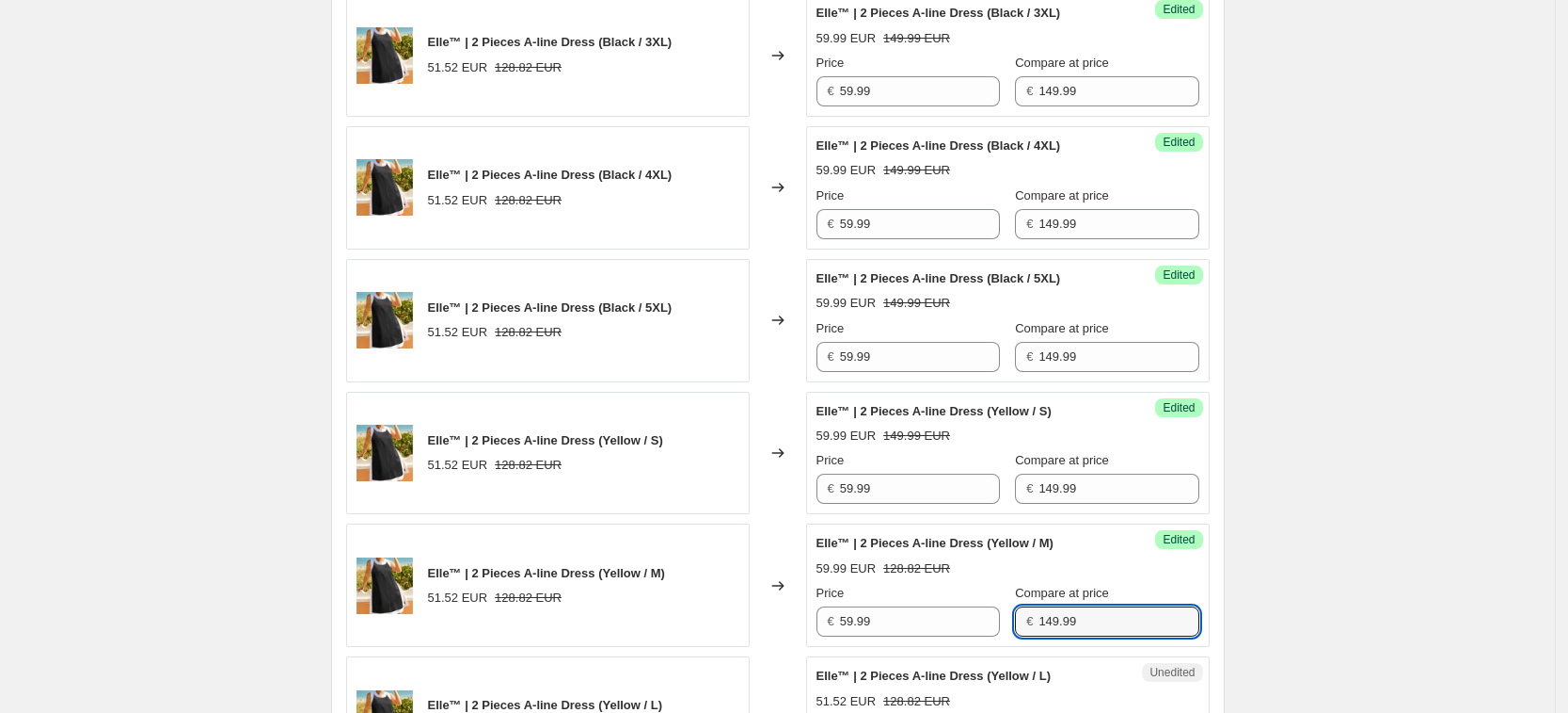
type input "149.99"
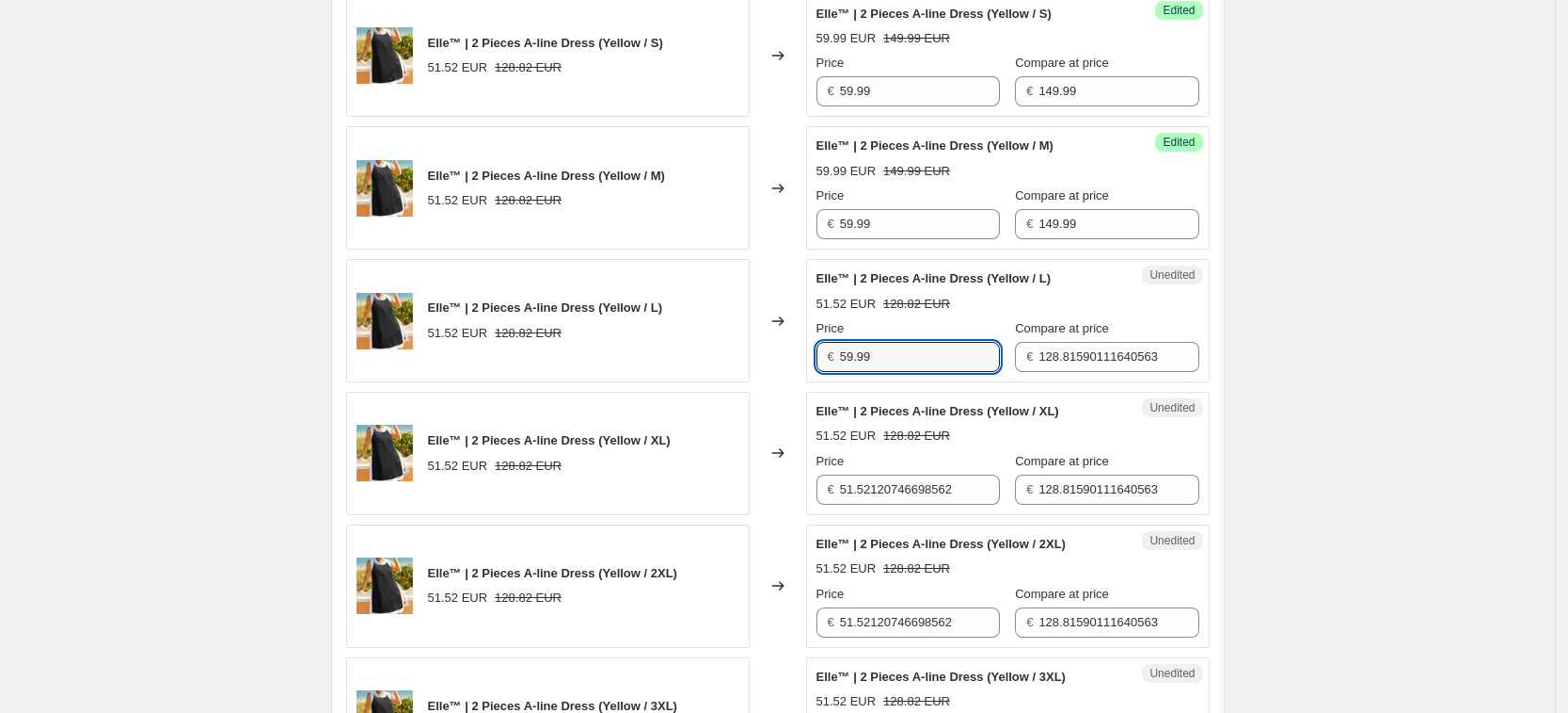
type input "59.99"
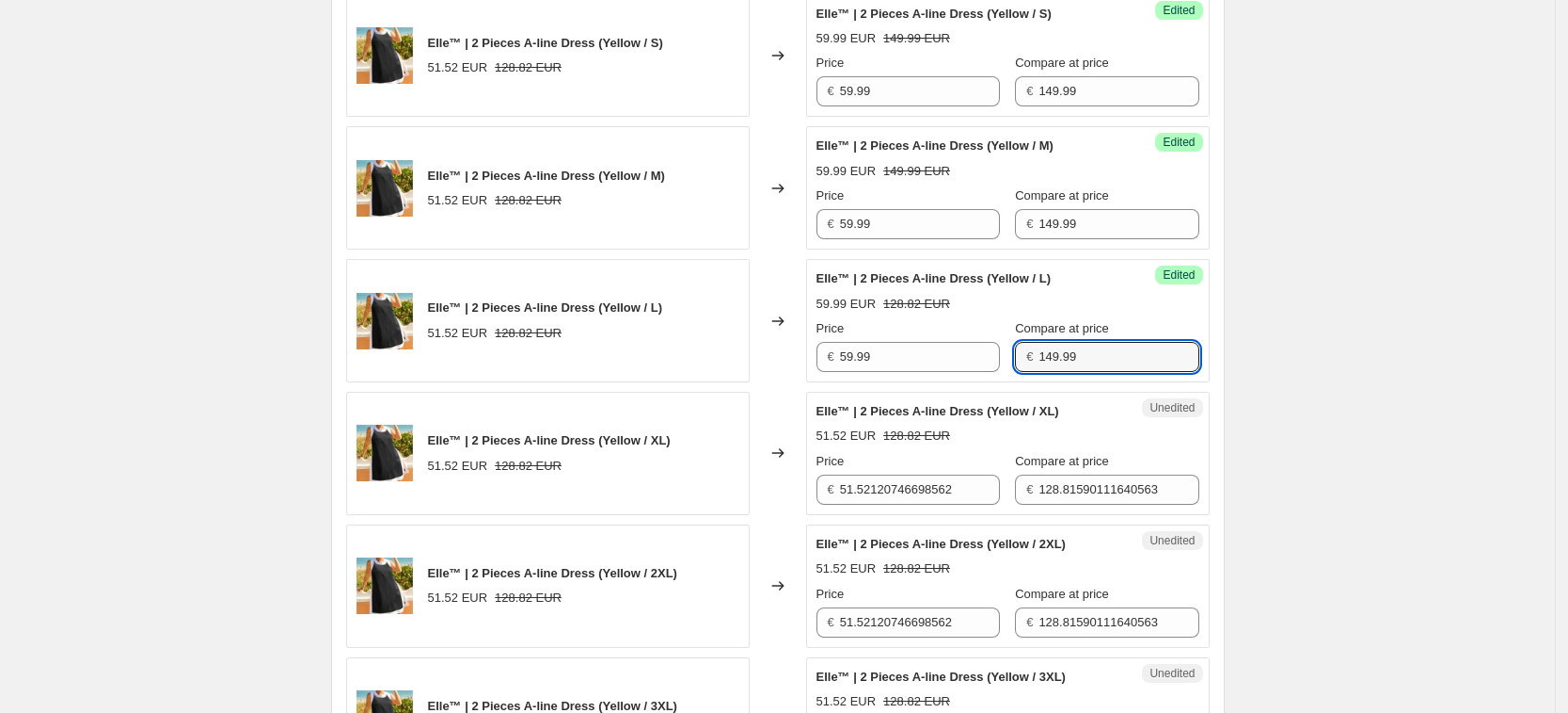
type input "149.99"
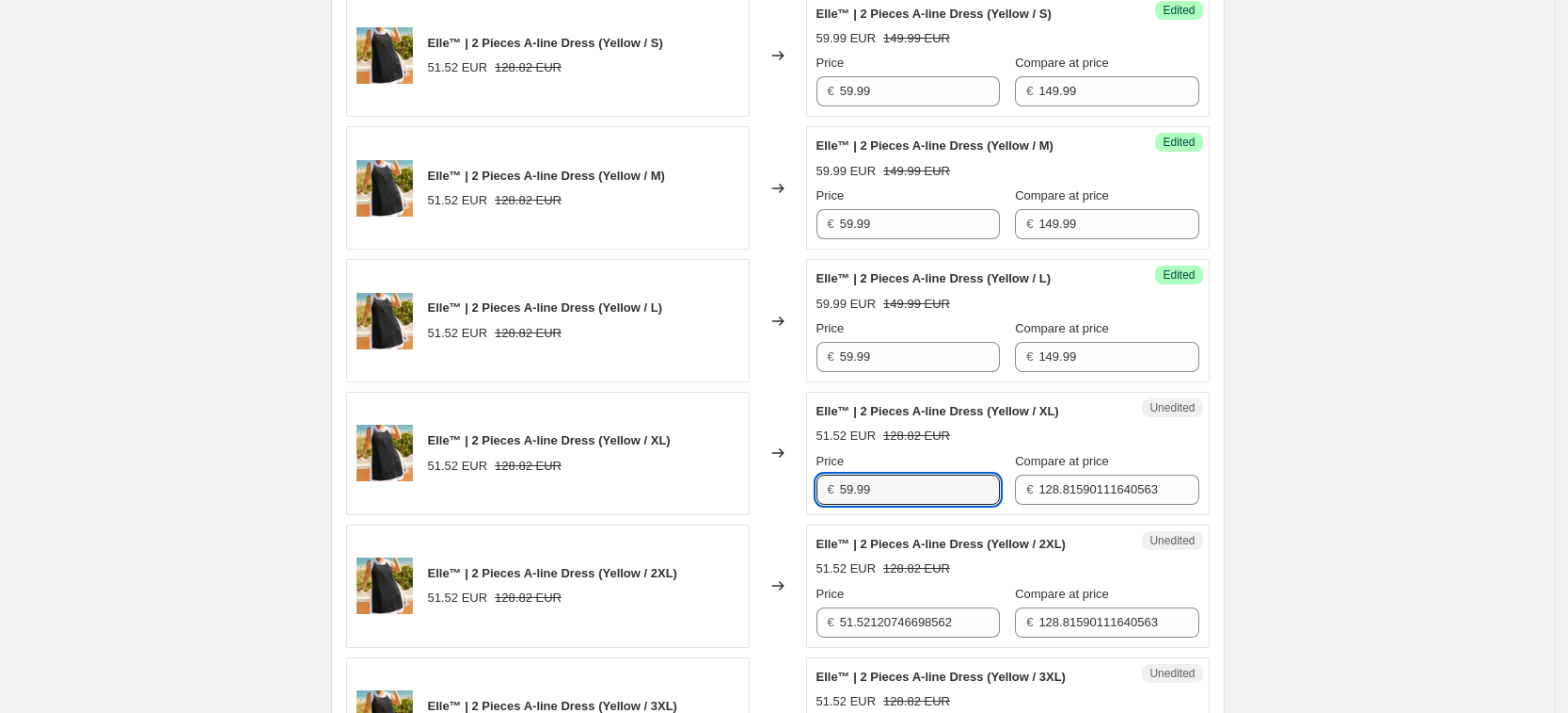
type input "59.99"
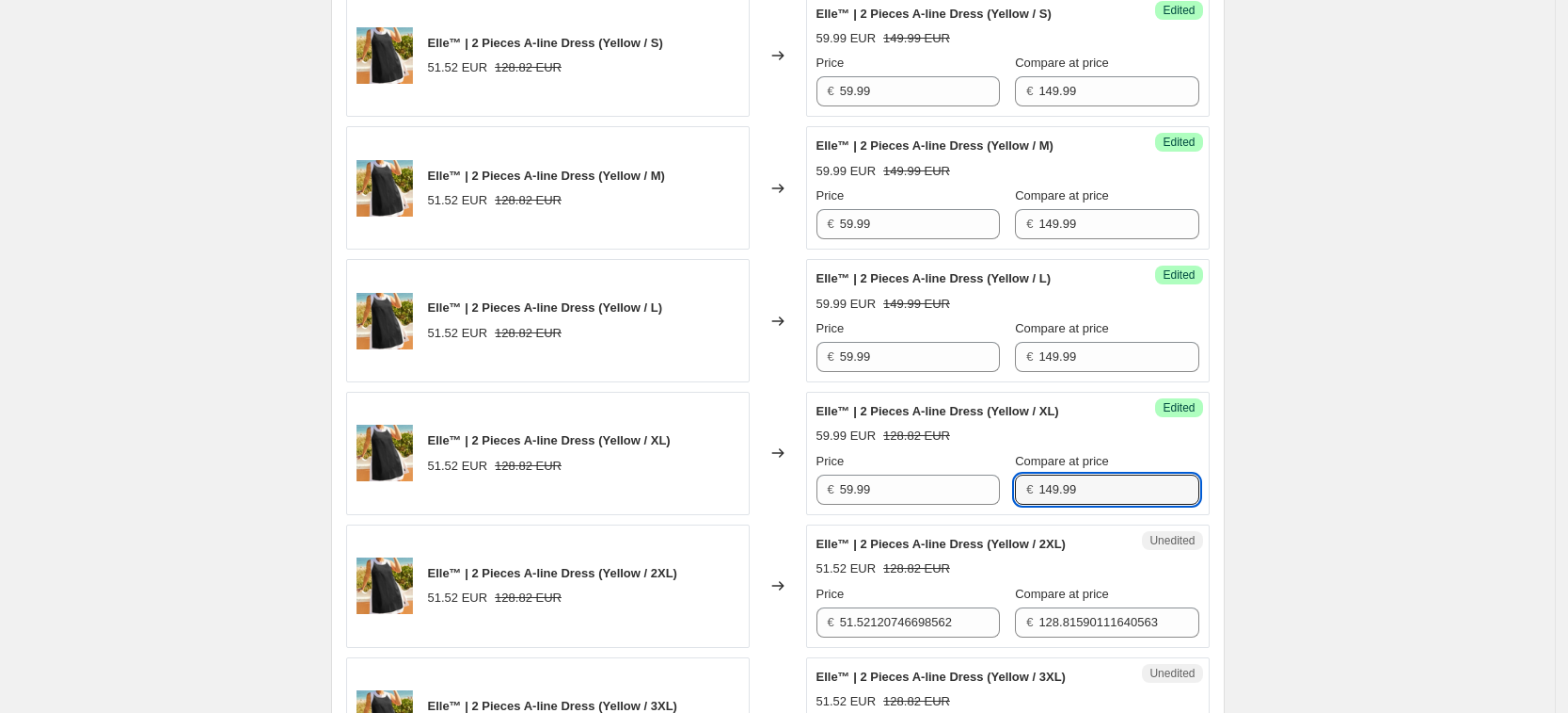
type input "149.99"
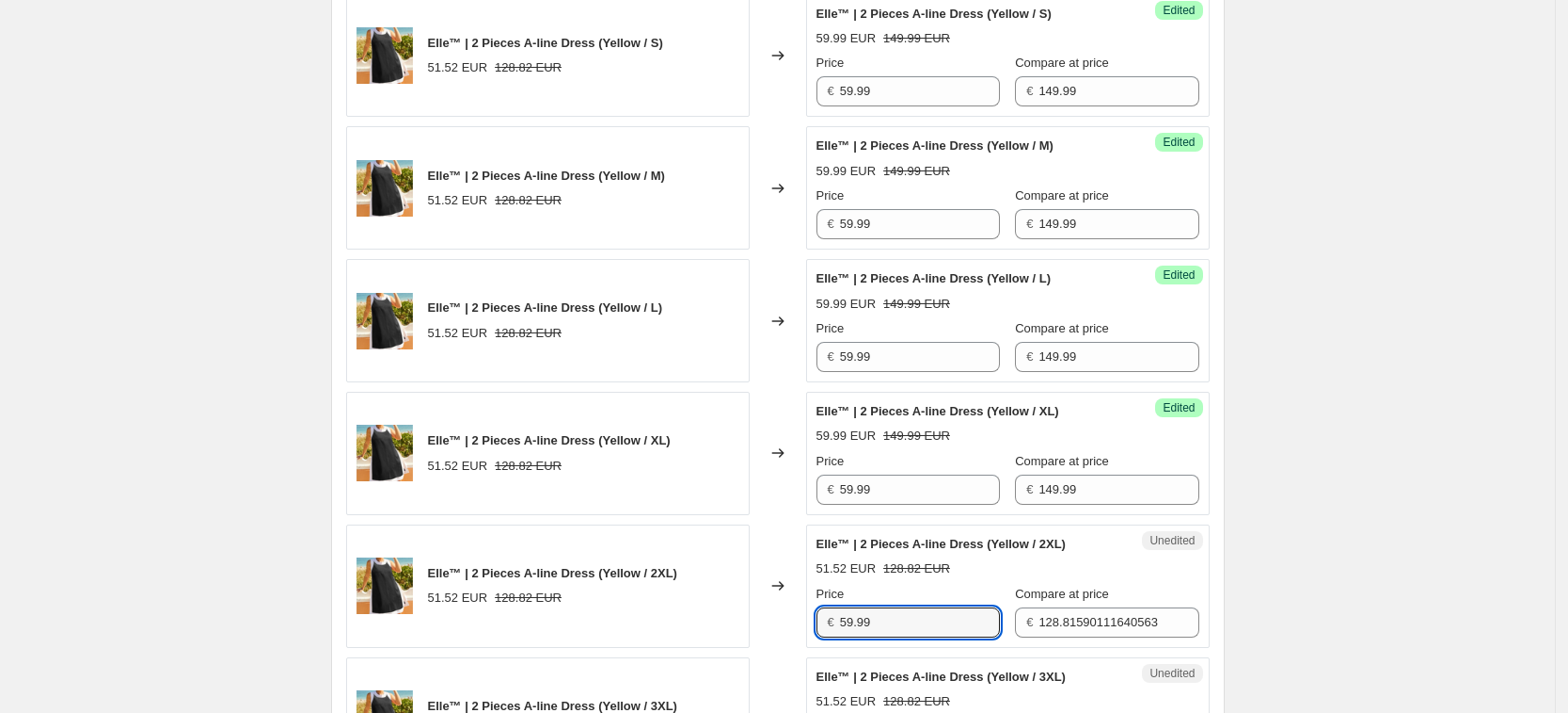
type input "59.99"
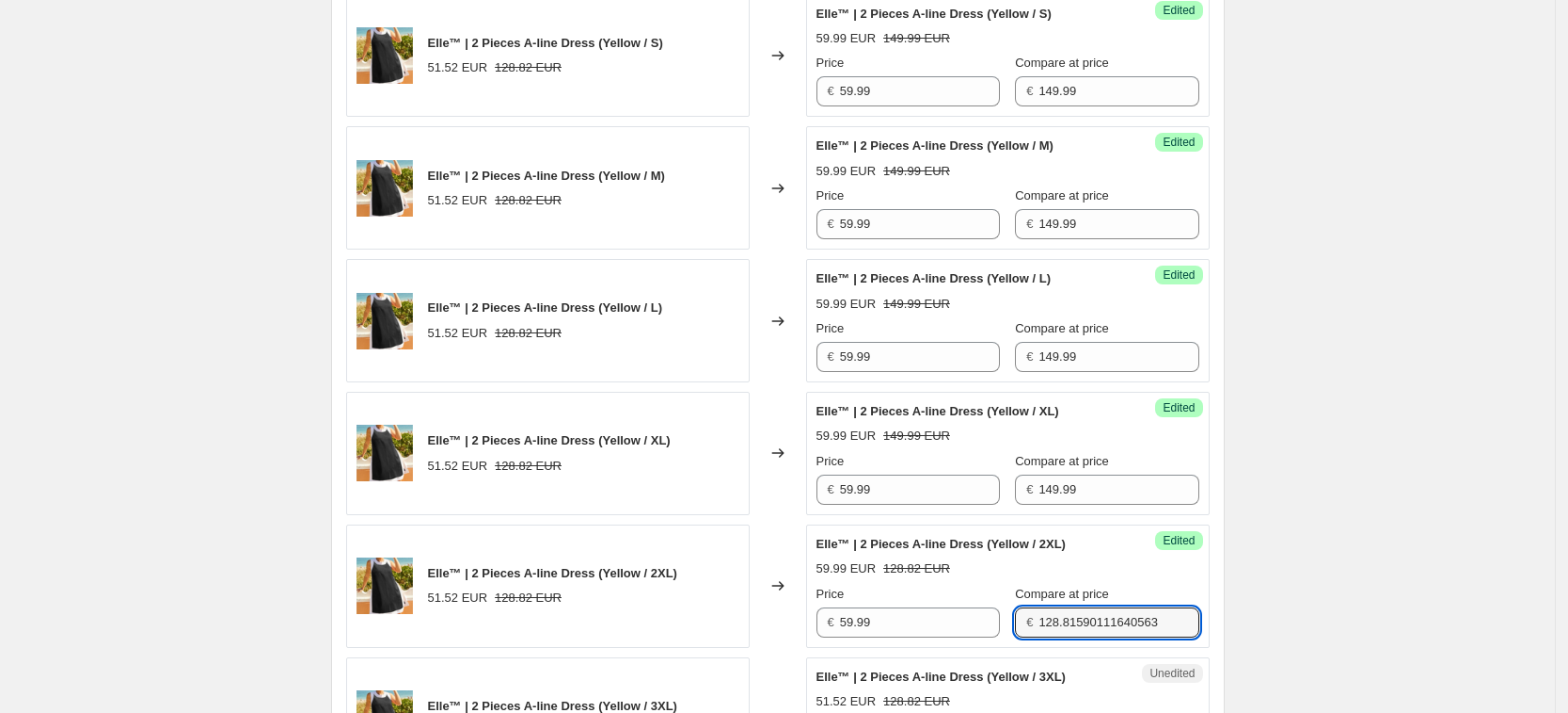
type input "4"
type input "149.99"
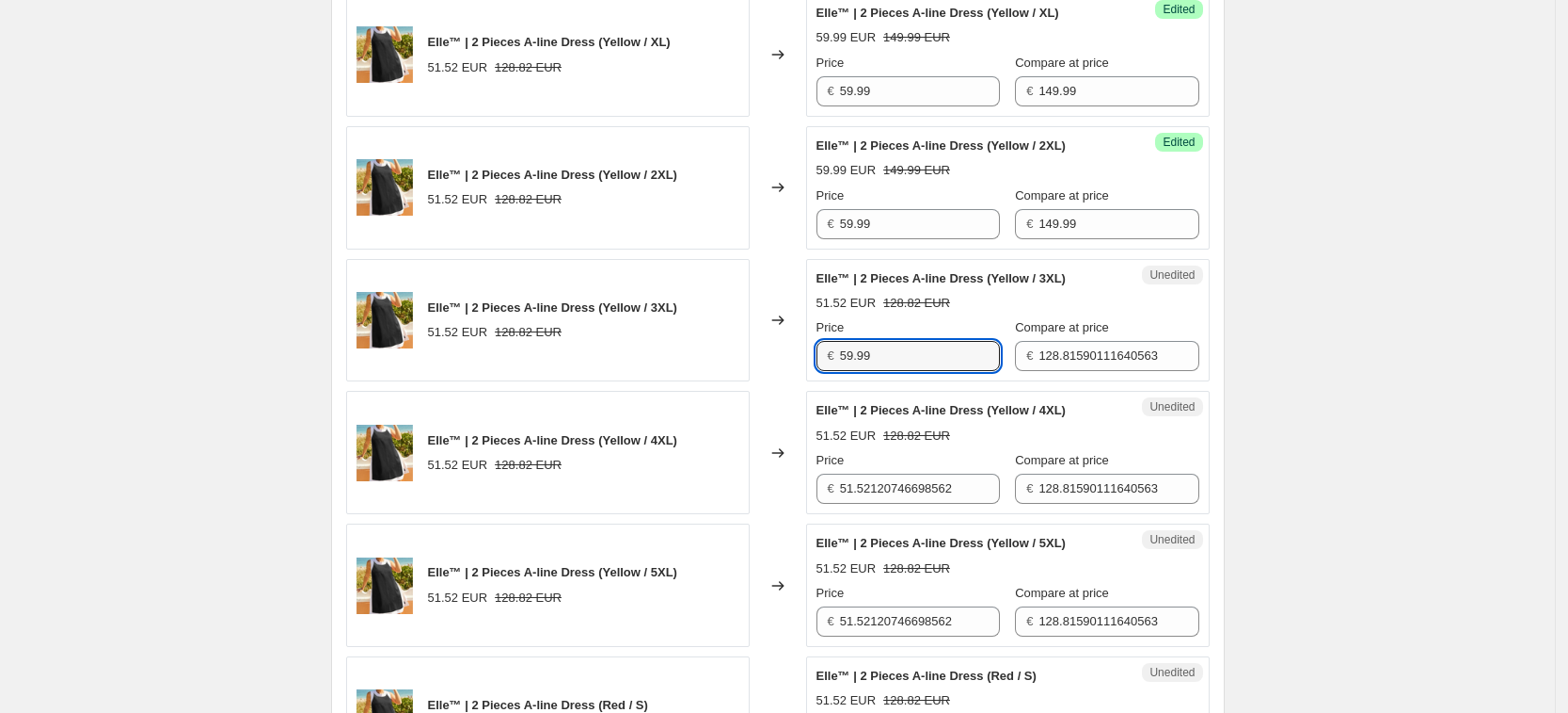
type input "59.99"
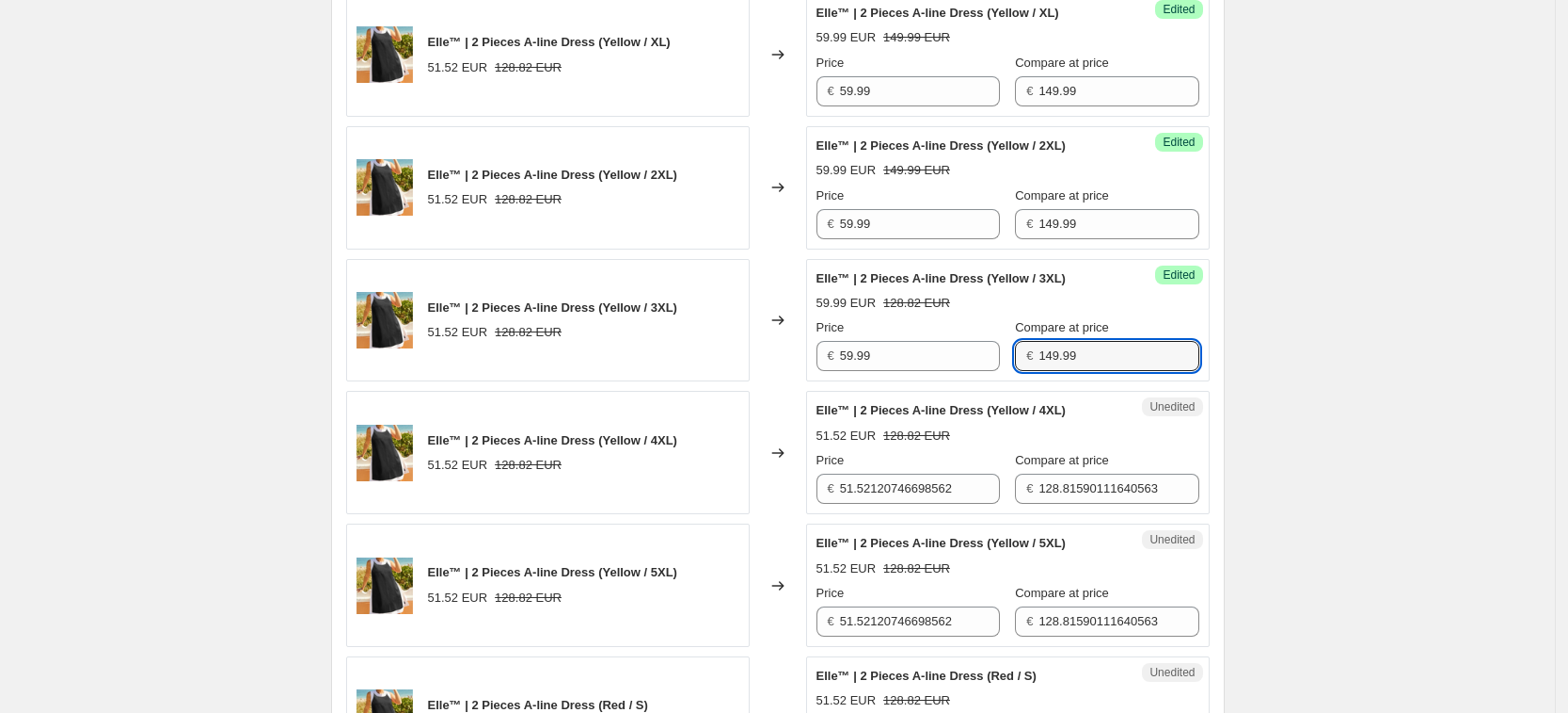
type input "149.99"
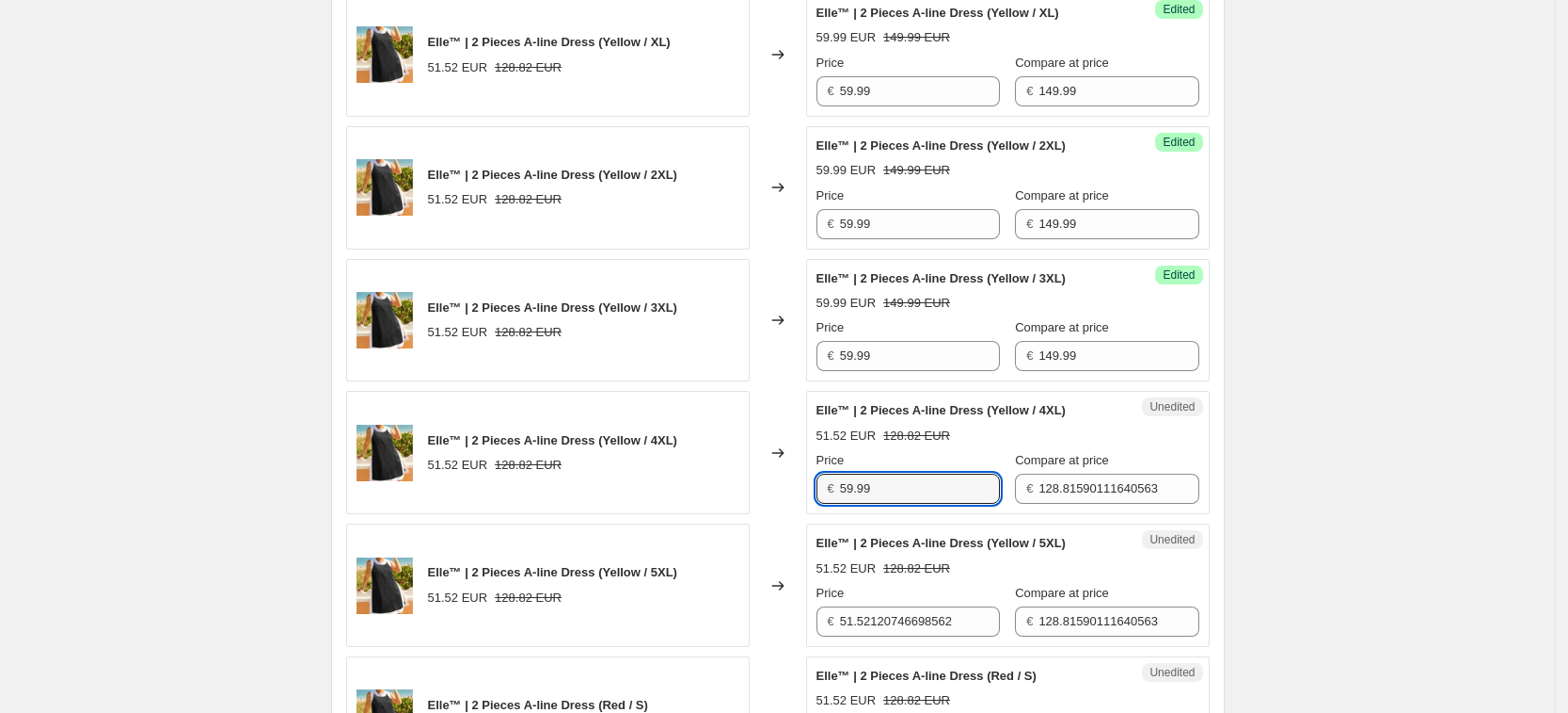
type input "59.99"
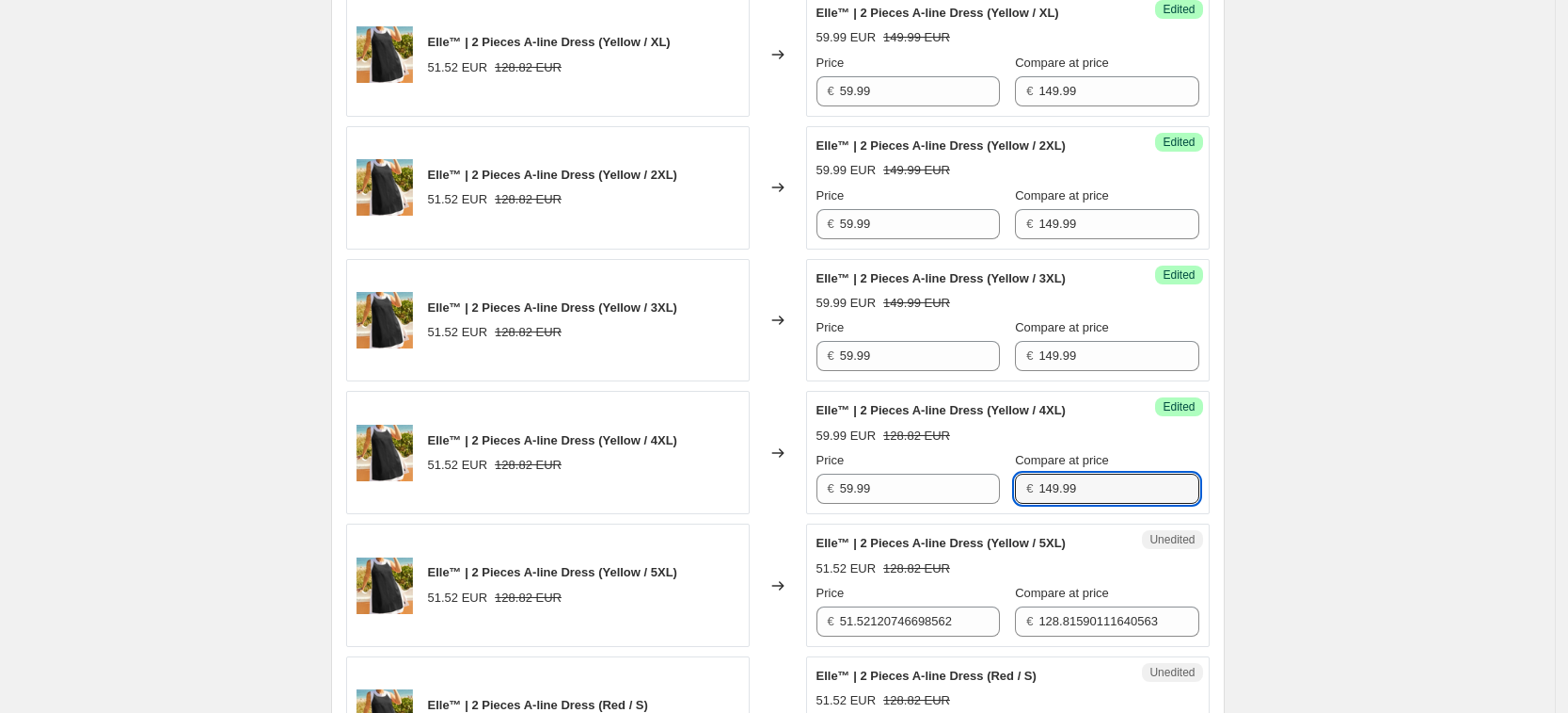
type input "149.99"
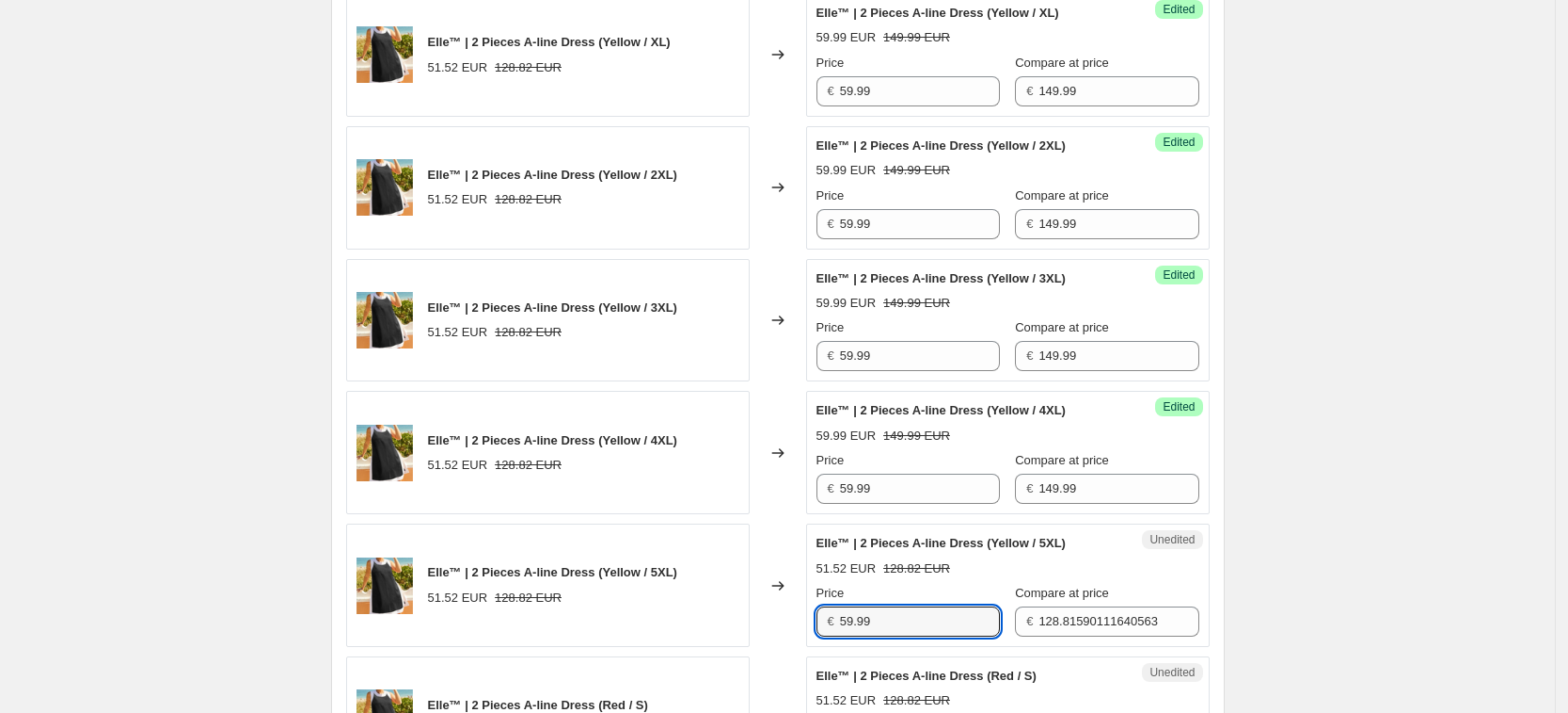
type input "59.99"
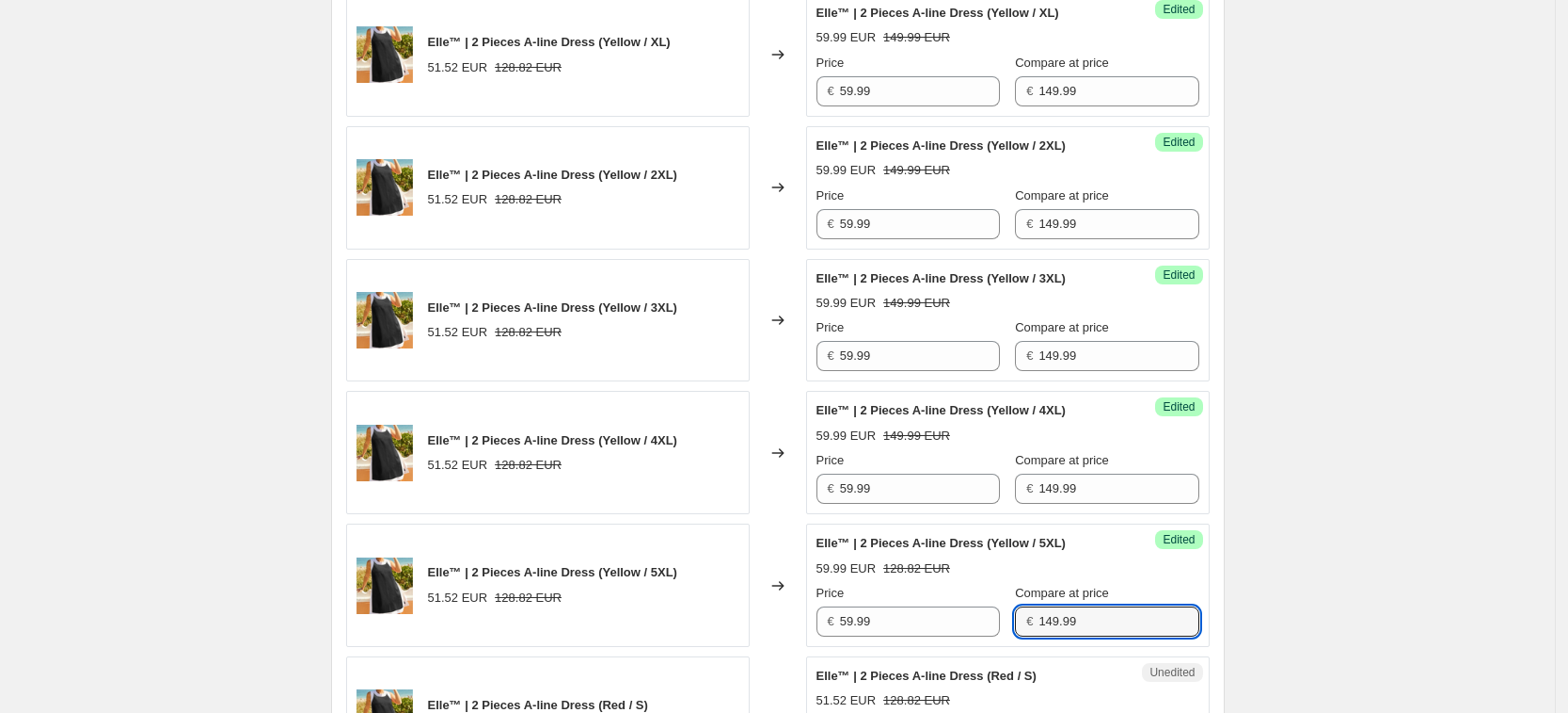
type input "149.99"
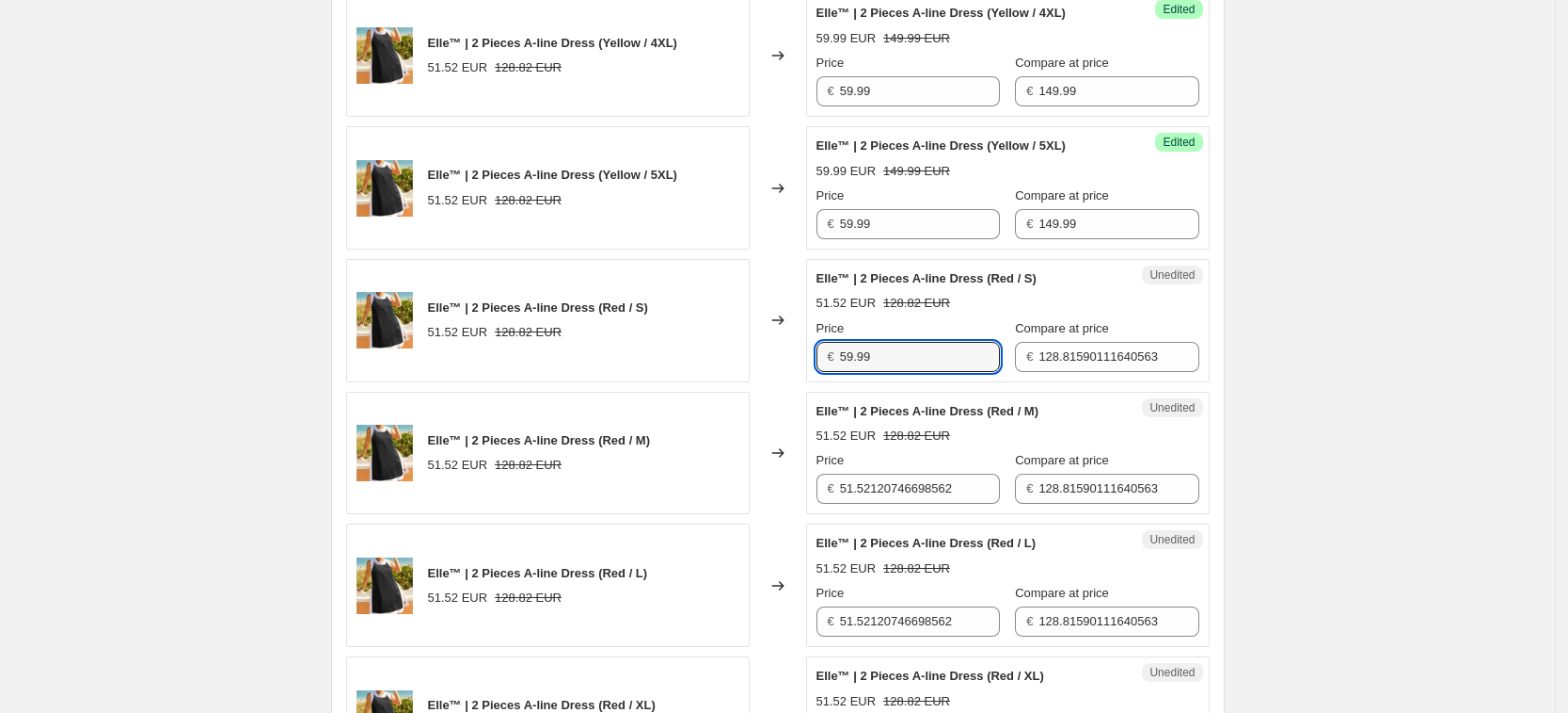
type input "59.99"
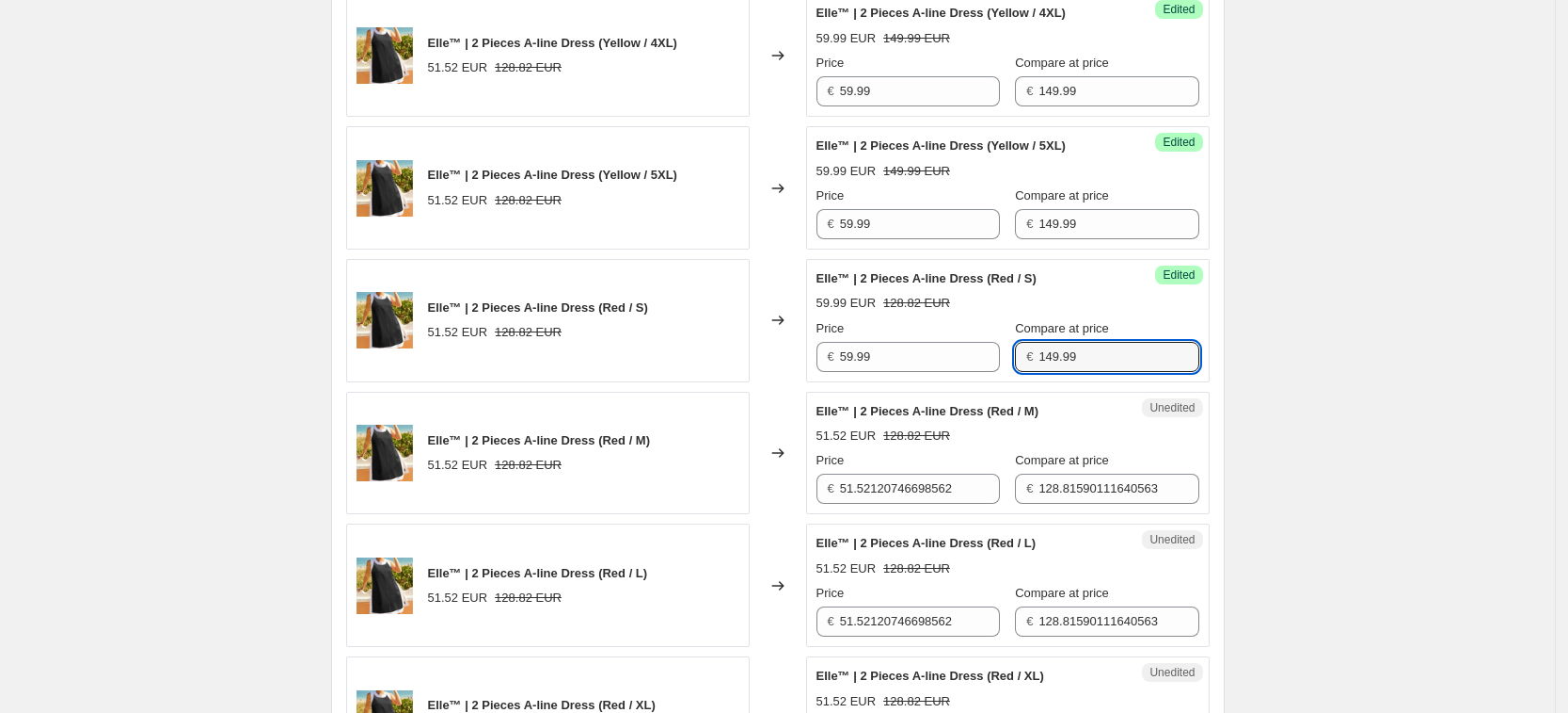
type input "149.99"
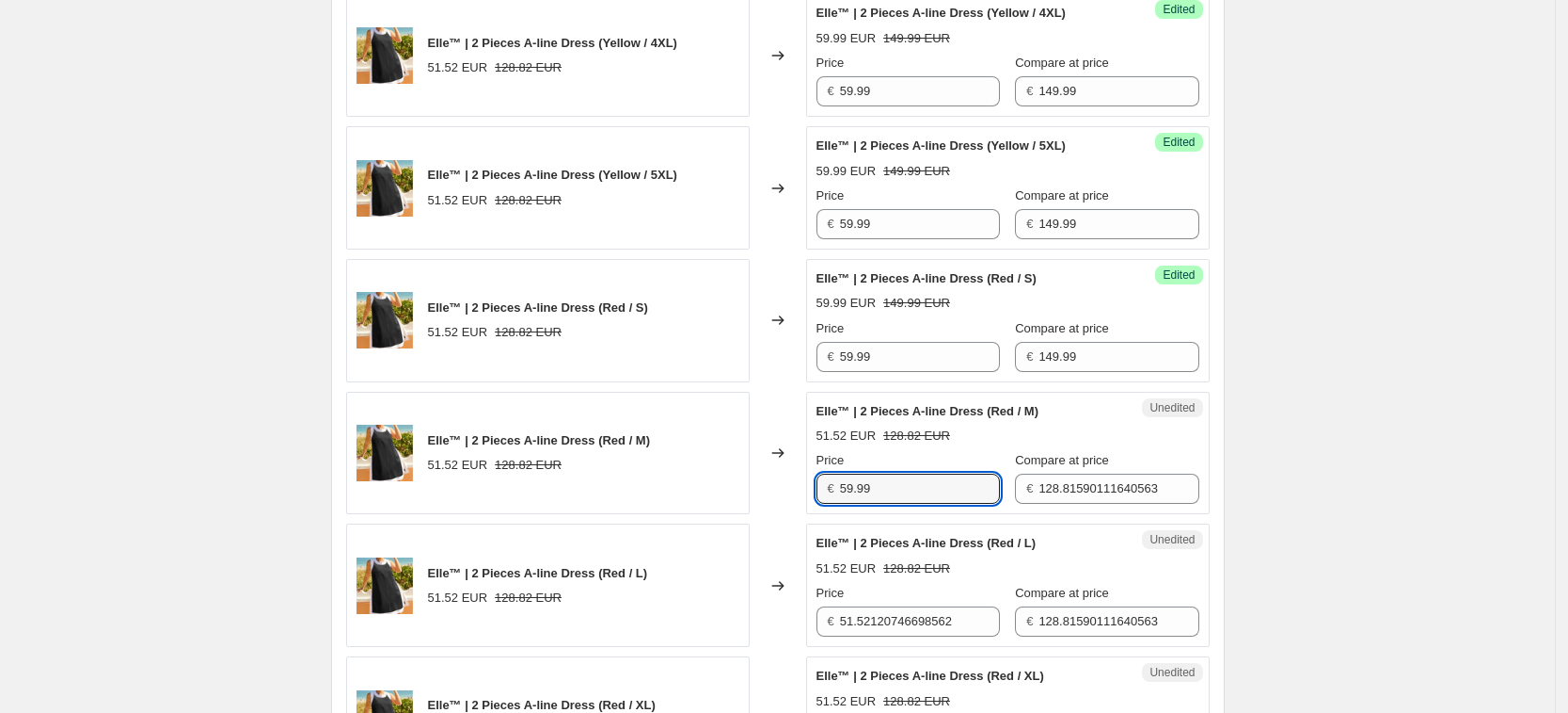
type input "59.99"
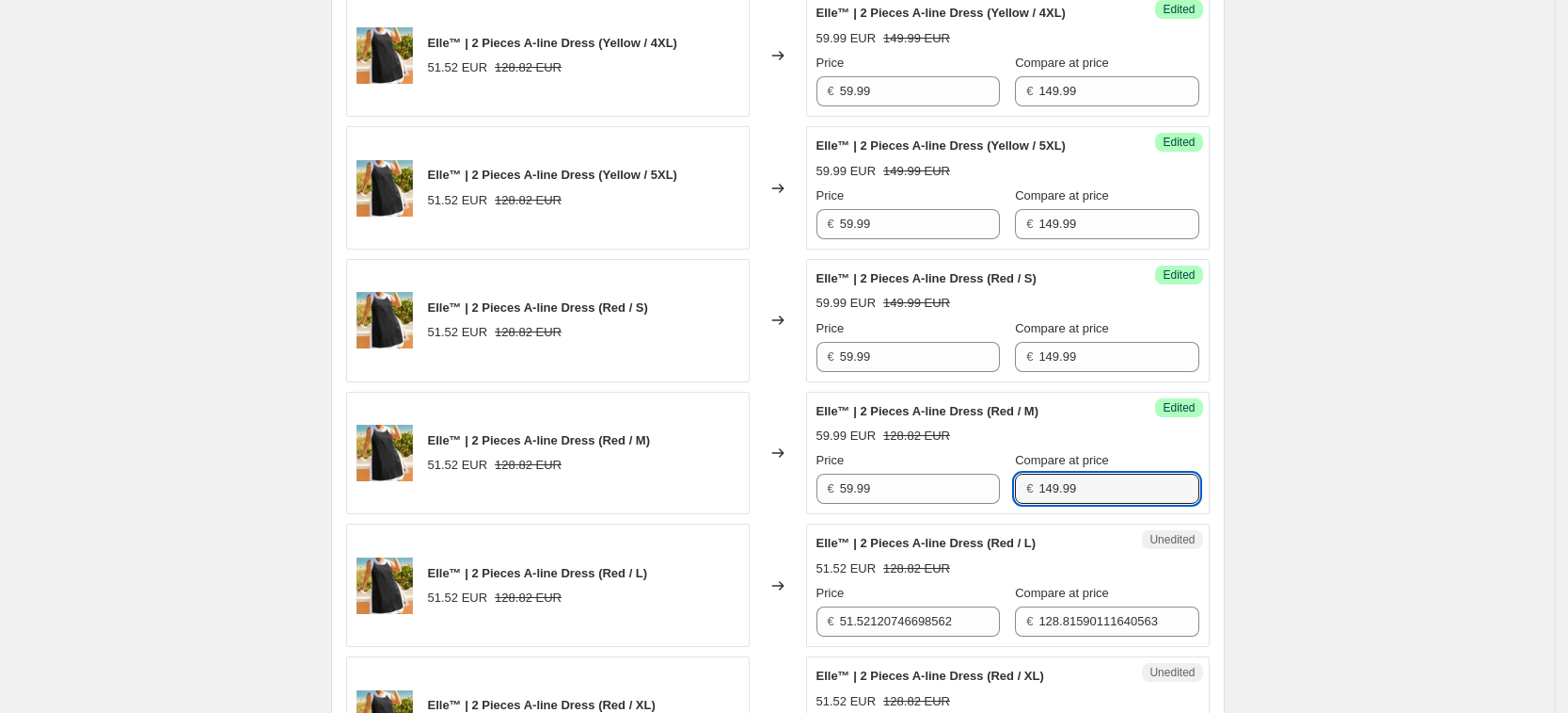
type input "149.99"
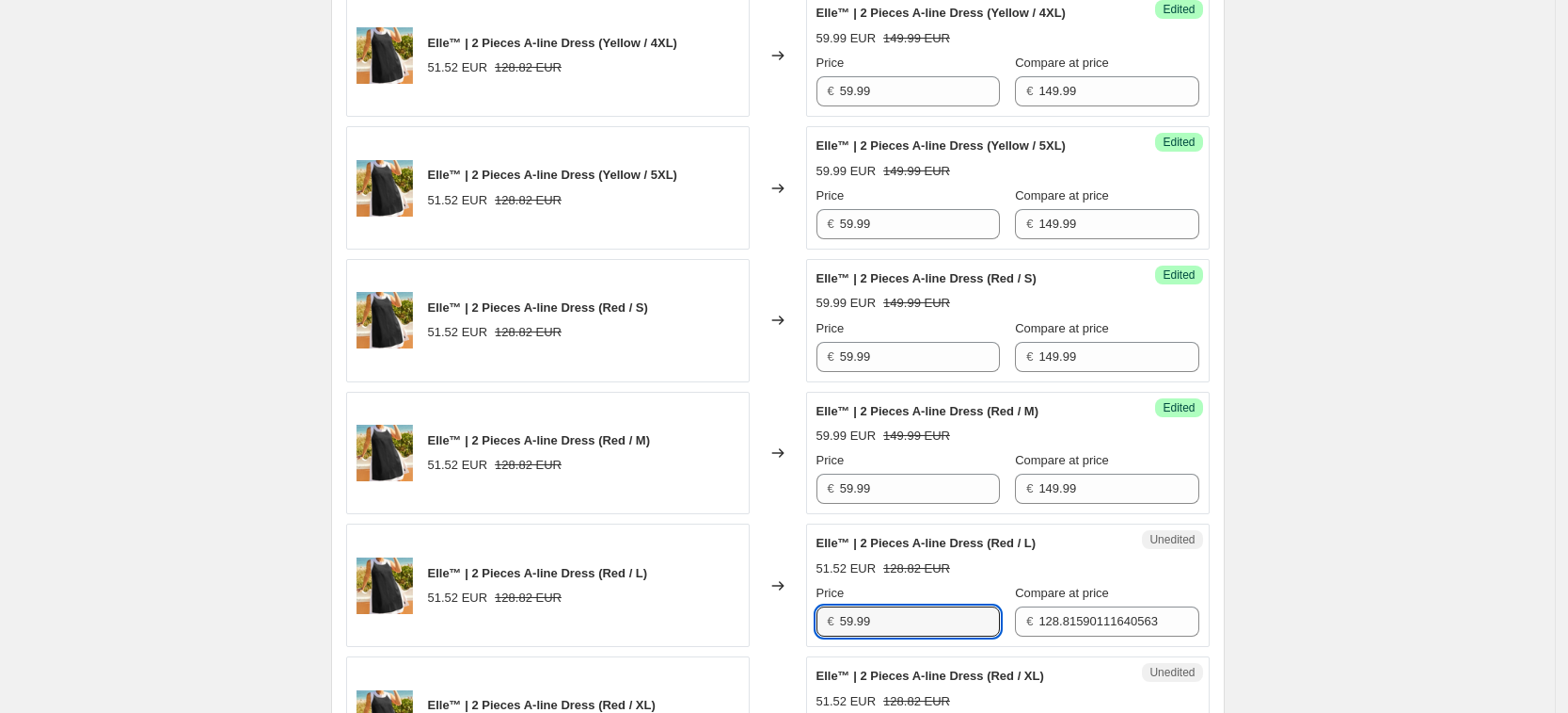
type input "59.99"
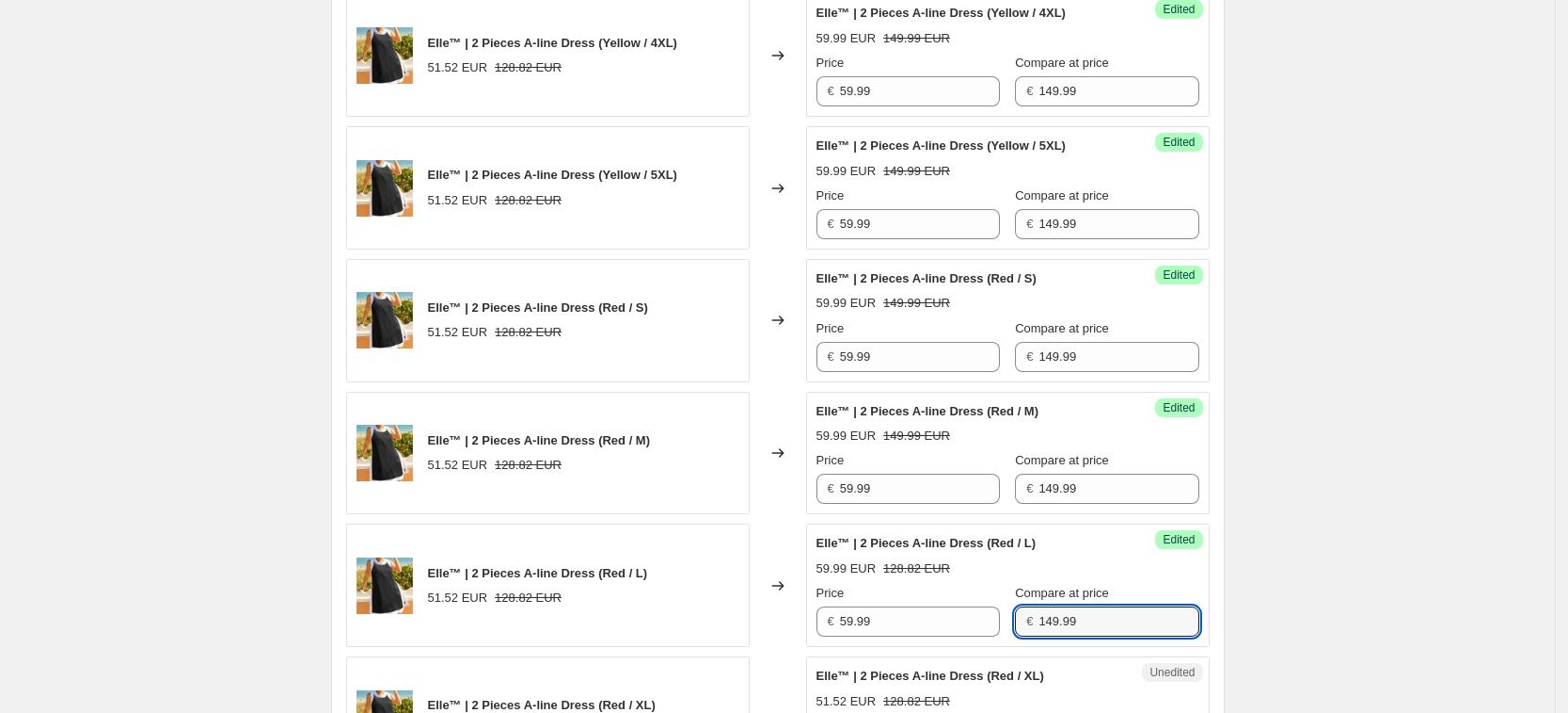
type input "149.99"
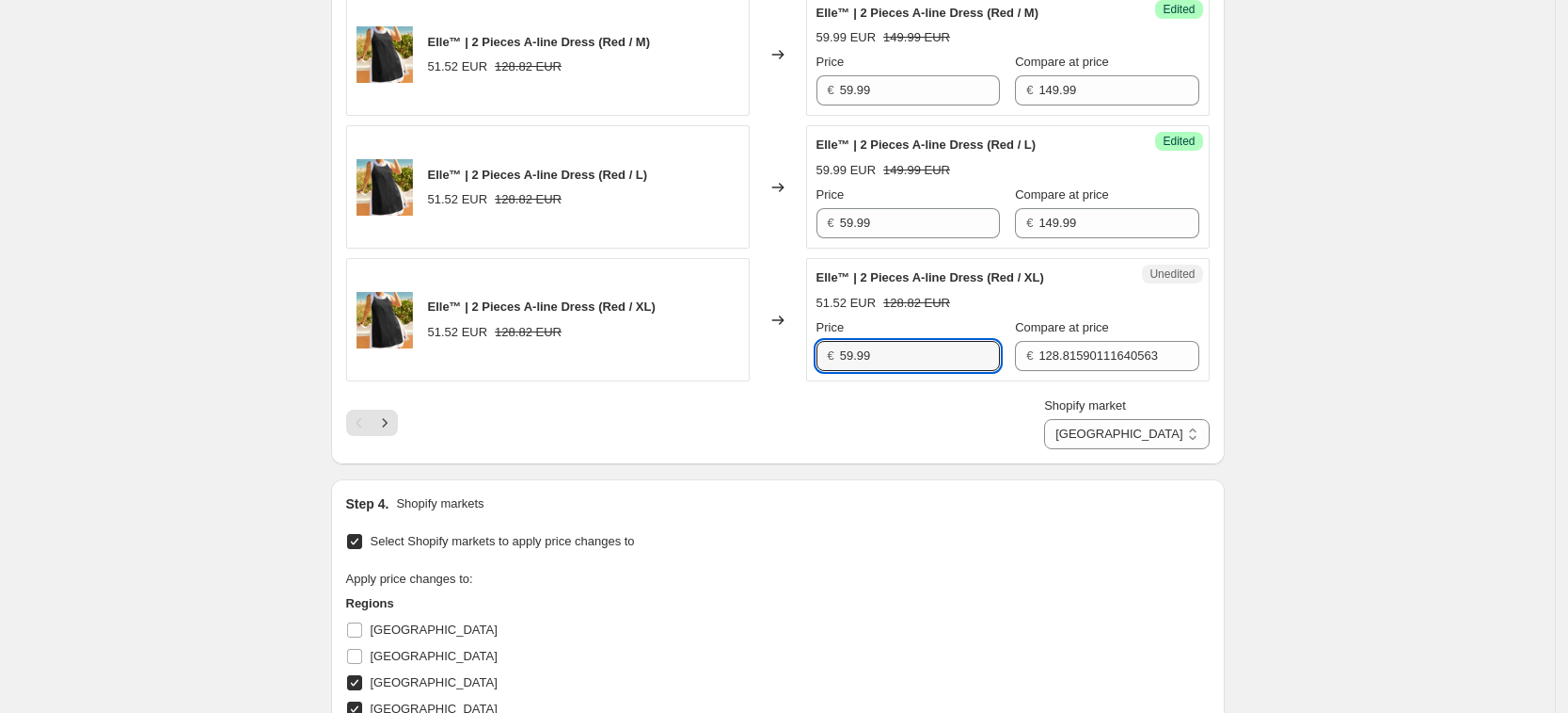
type input "59.99"
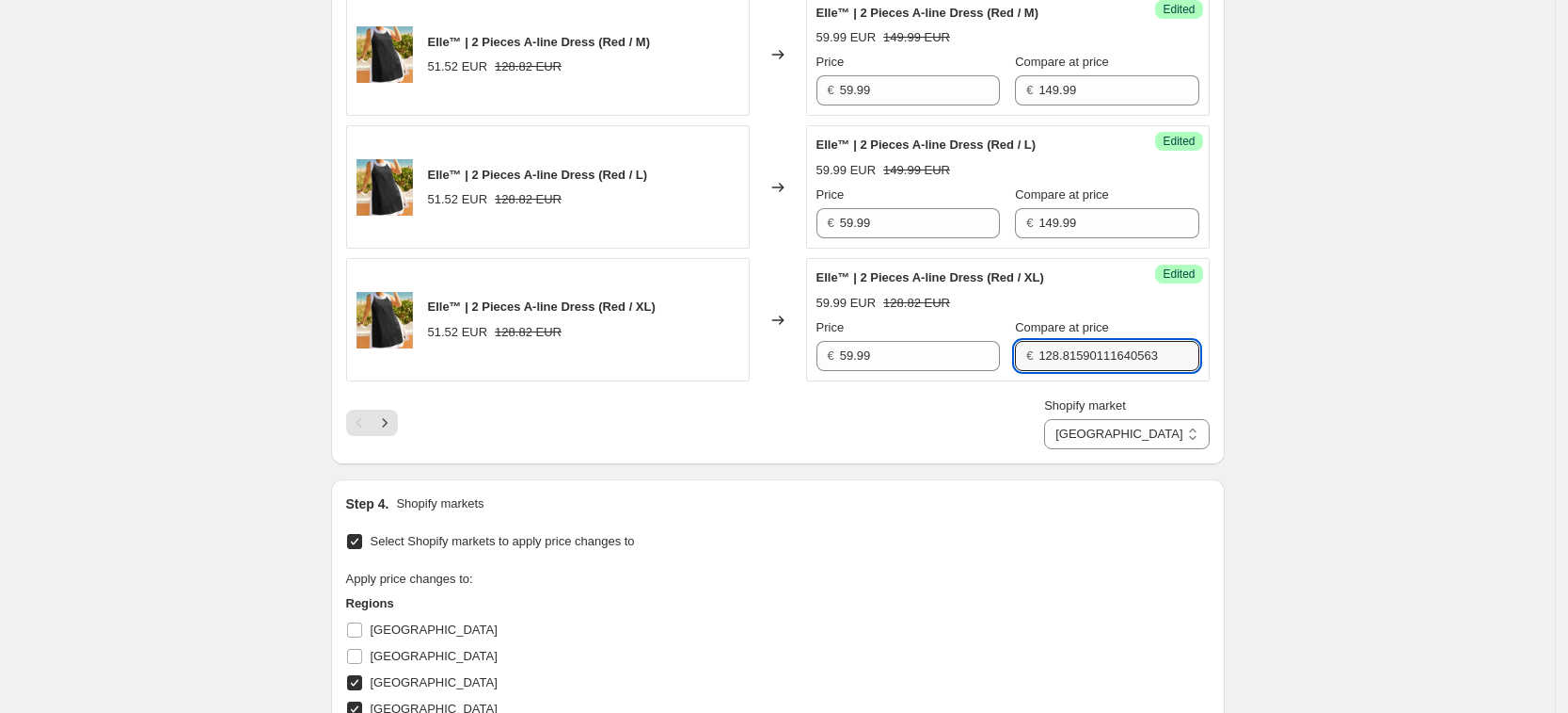
type input "4"
type input "149.99"
click at [906, 509] on div "Step 4. Shopify markets" at bounding box center [778, 503] width 863 height 19
click at [394, 421] on icon "Next" at bounding box center [385, 422] width 19 height 19
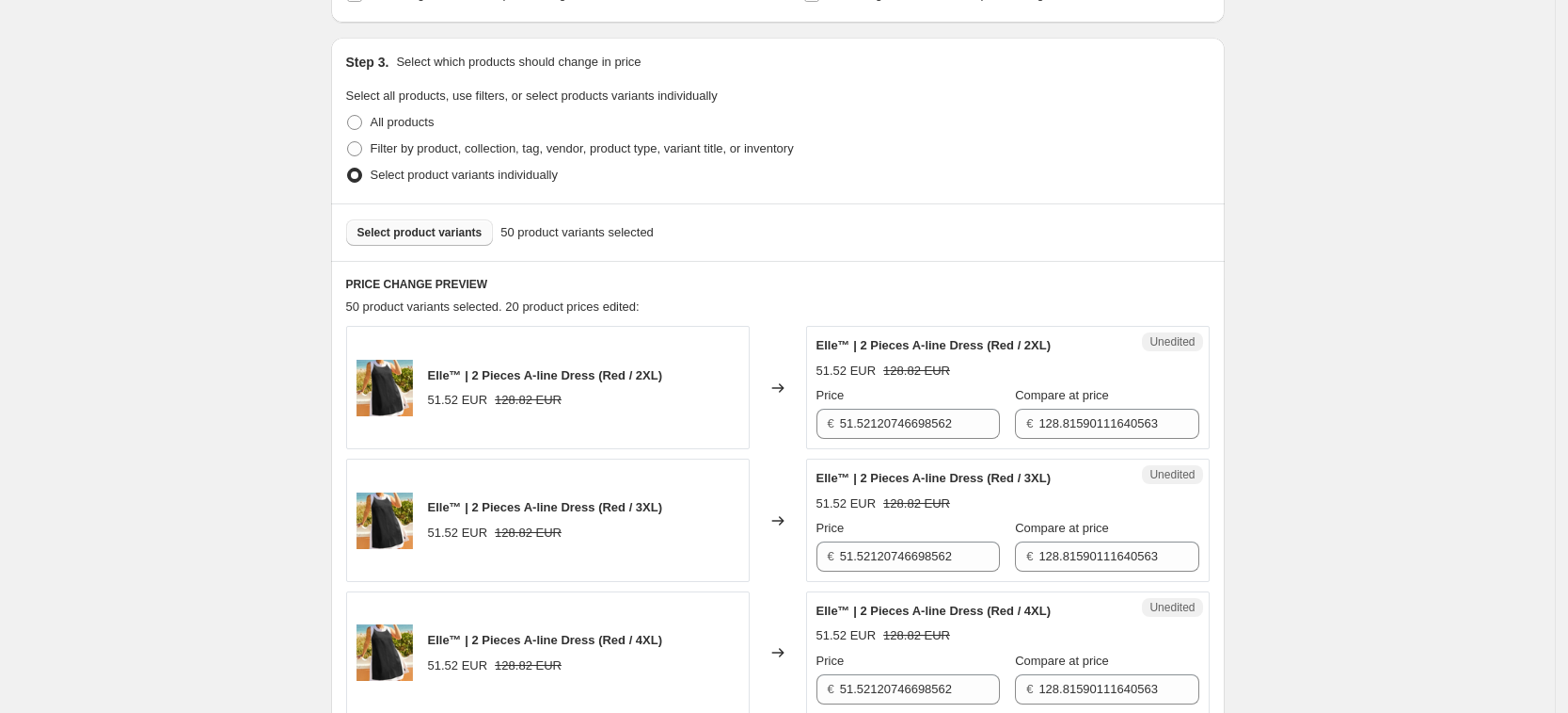
scroll to position [362, 0]
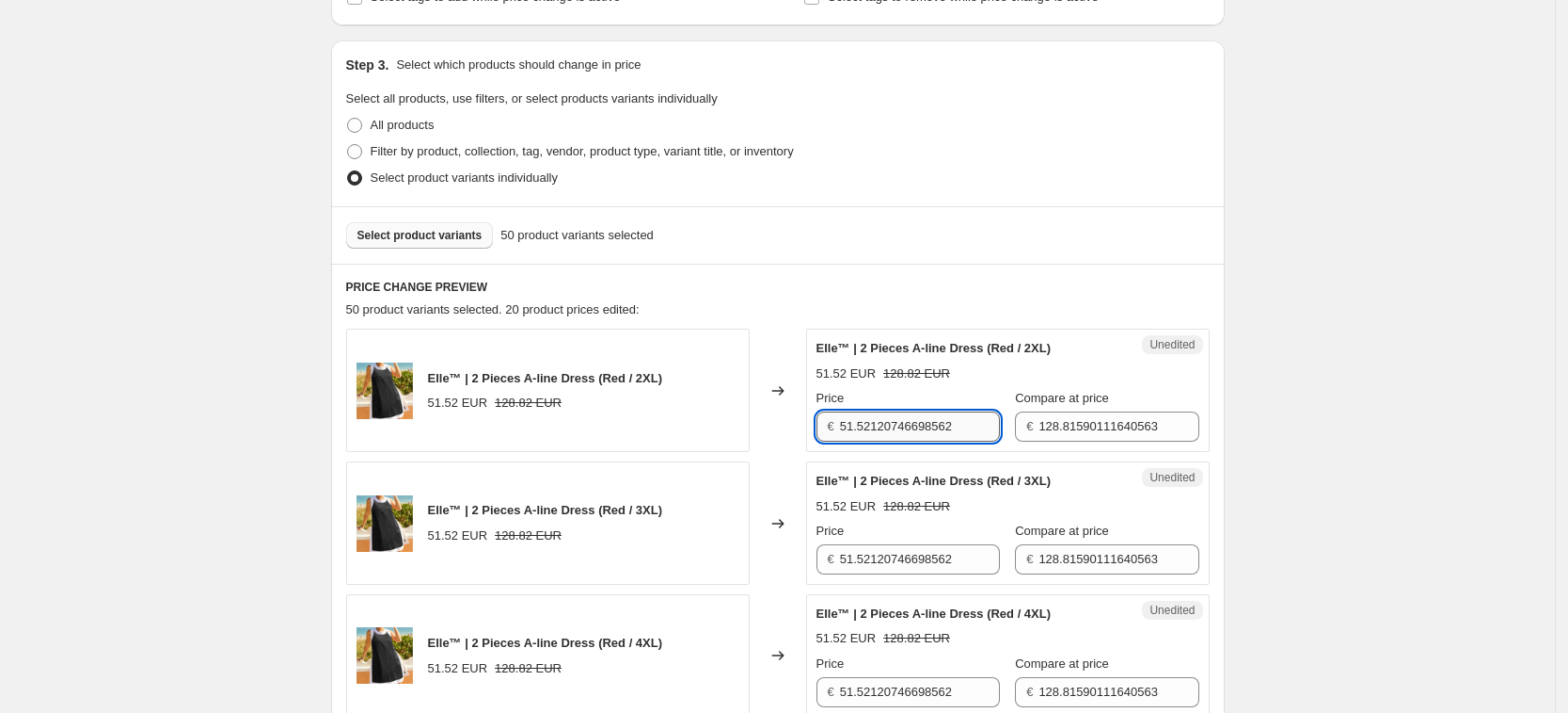
click at [933, 432] on input "51.52120746698562" at bounding box center [920, 426] width 160 height 30
type input "59.99"
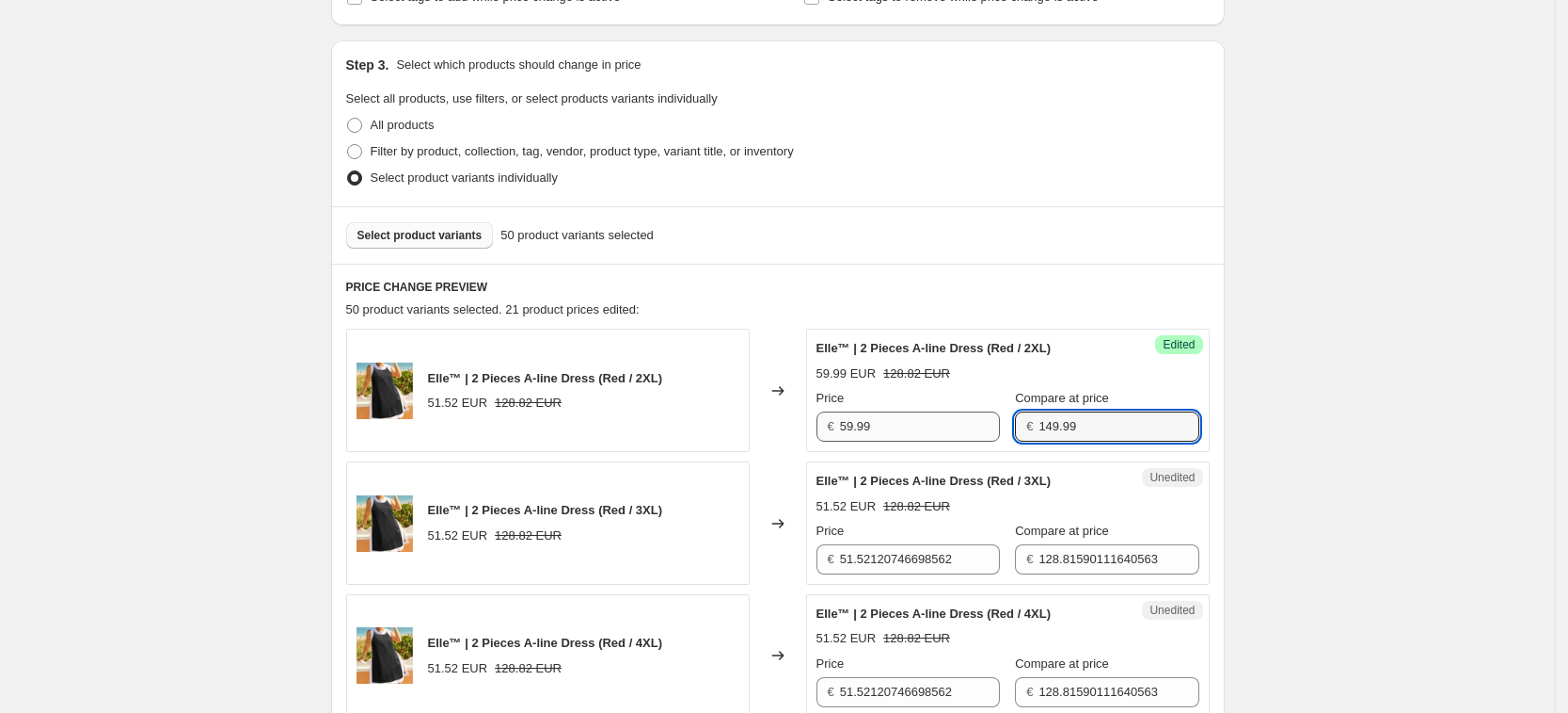
type input "149.99"
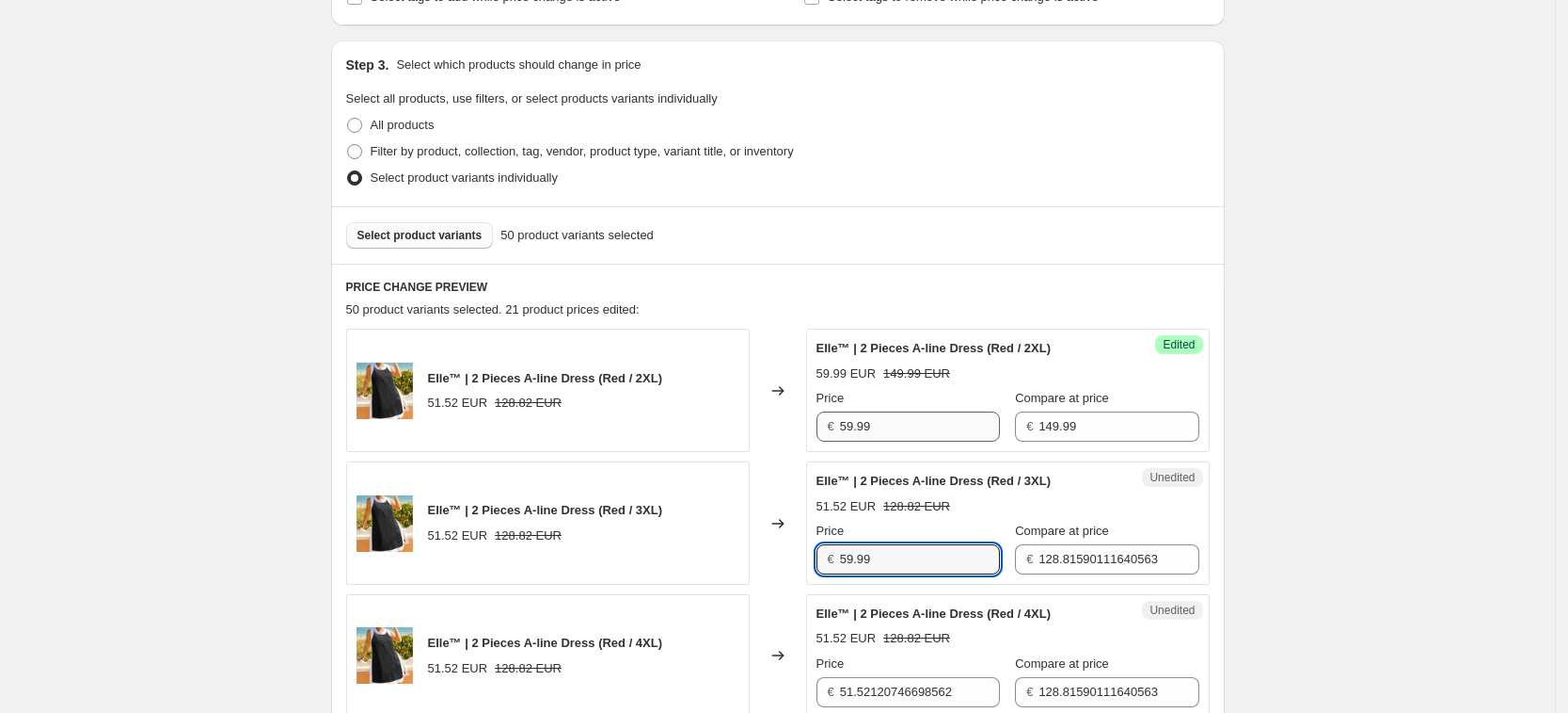
type input "59.99"
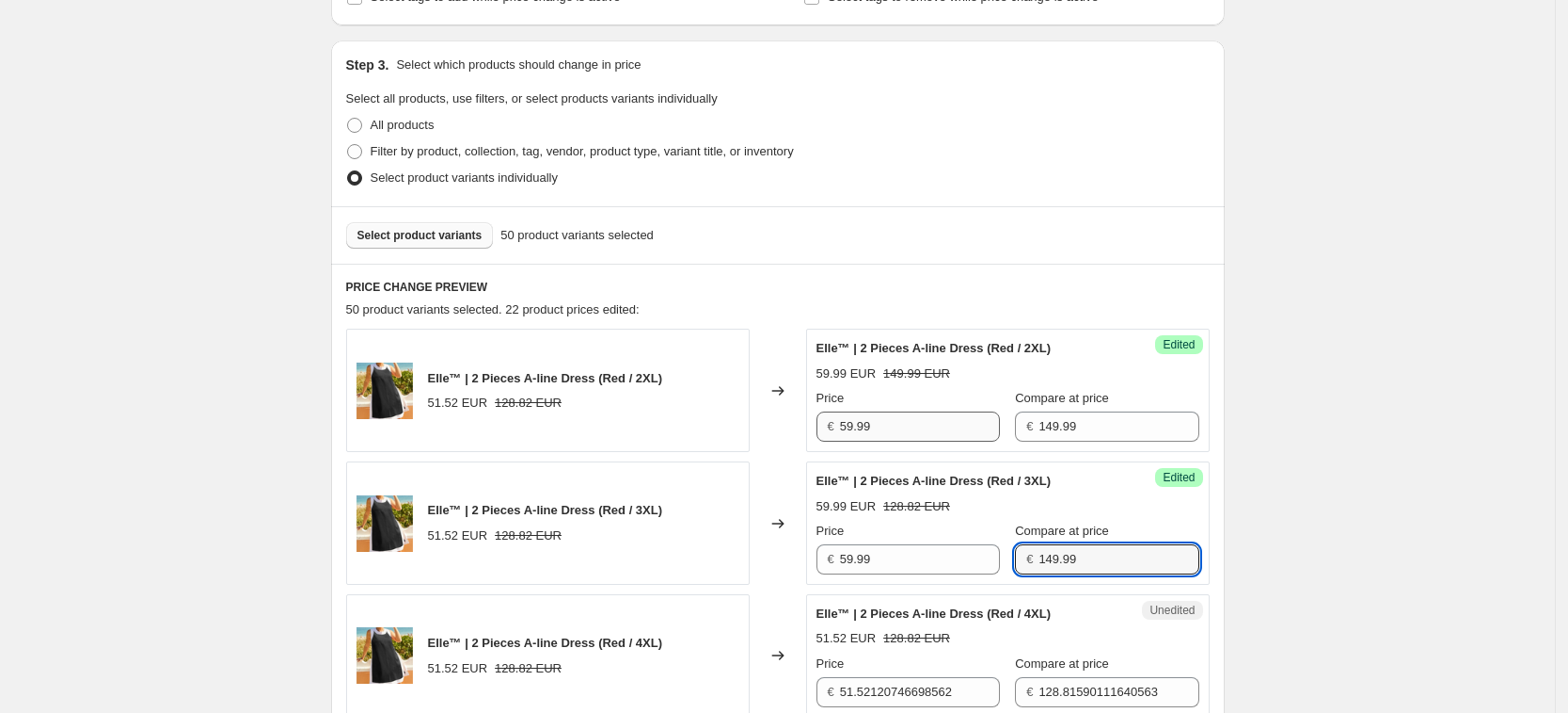
type input "149.99"
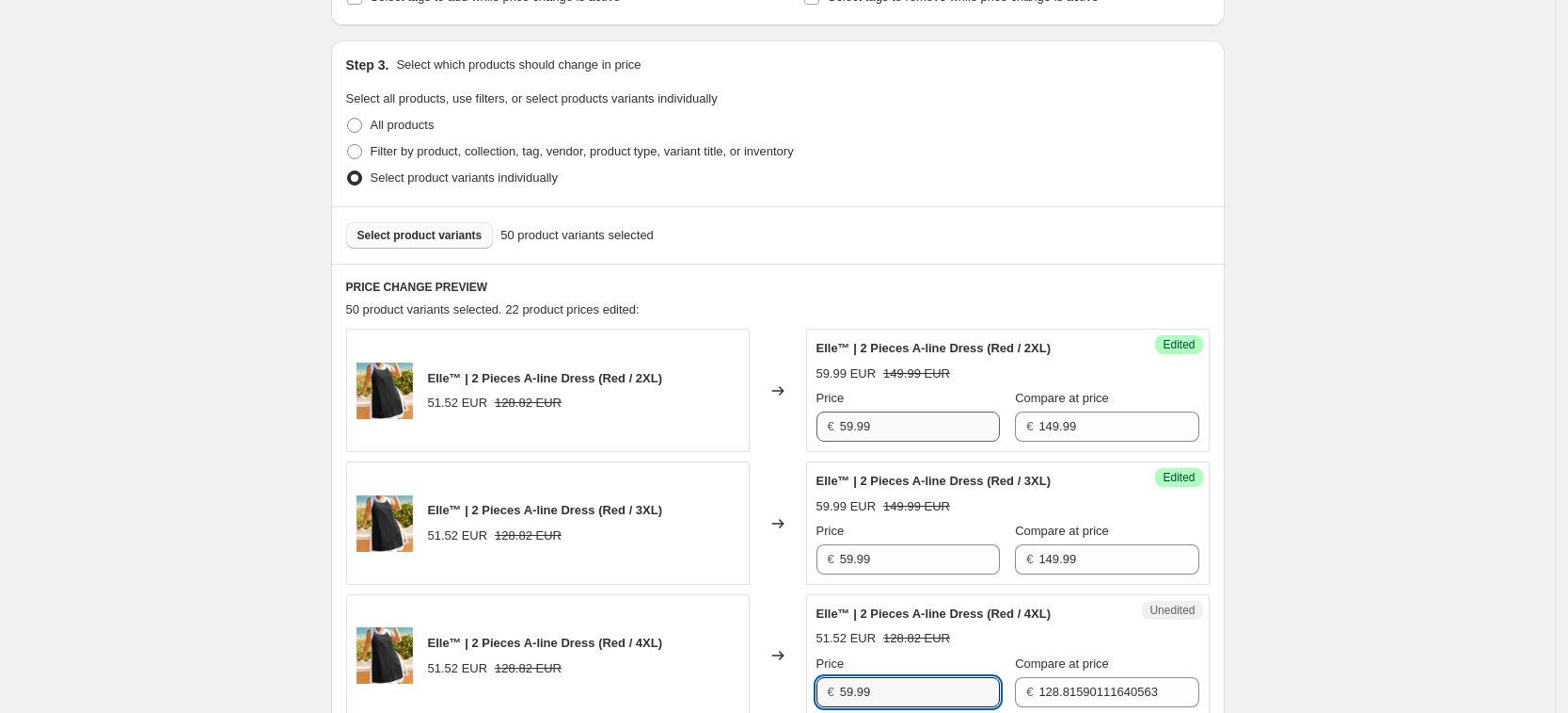
type input "59.99"
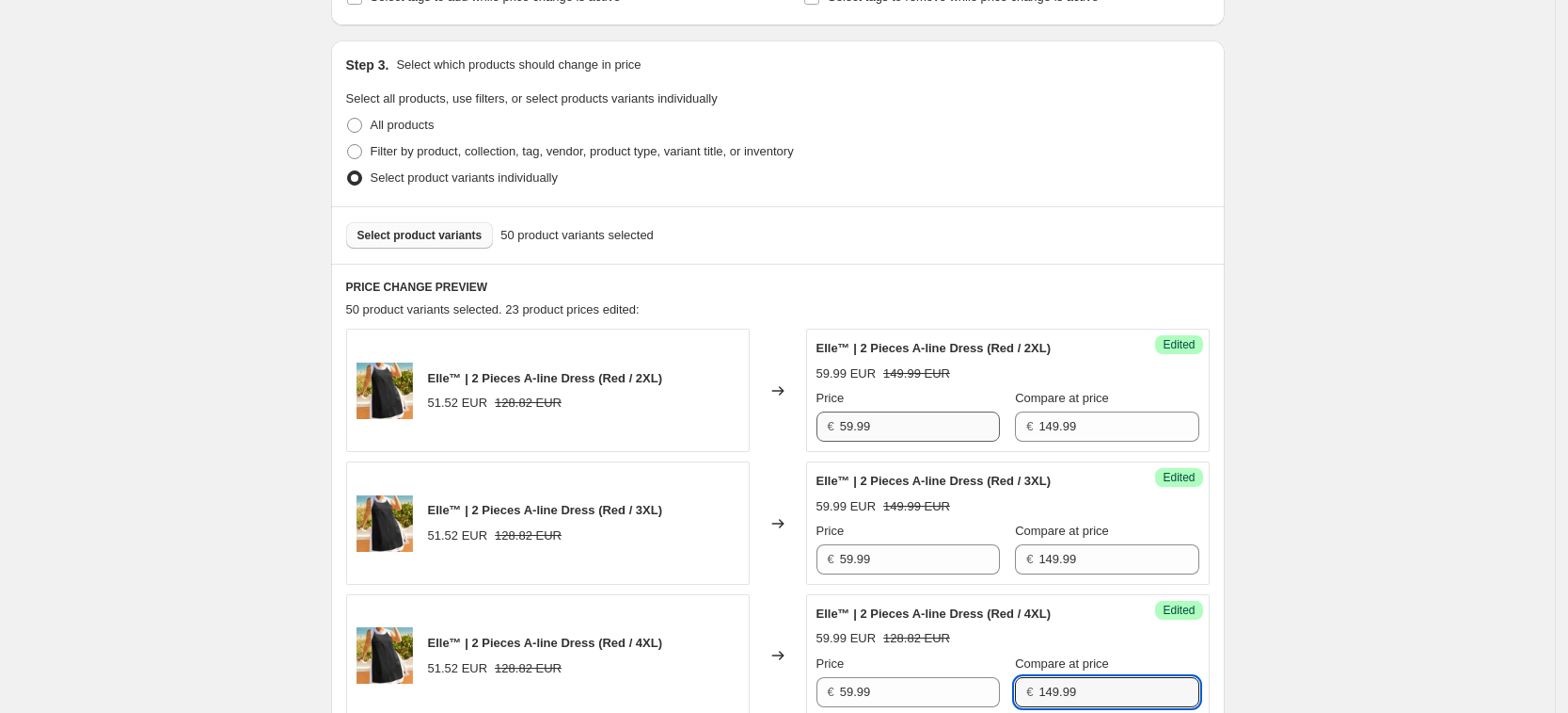
type input "149.99"
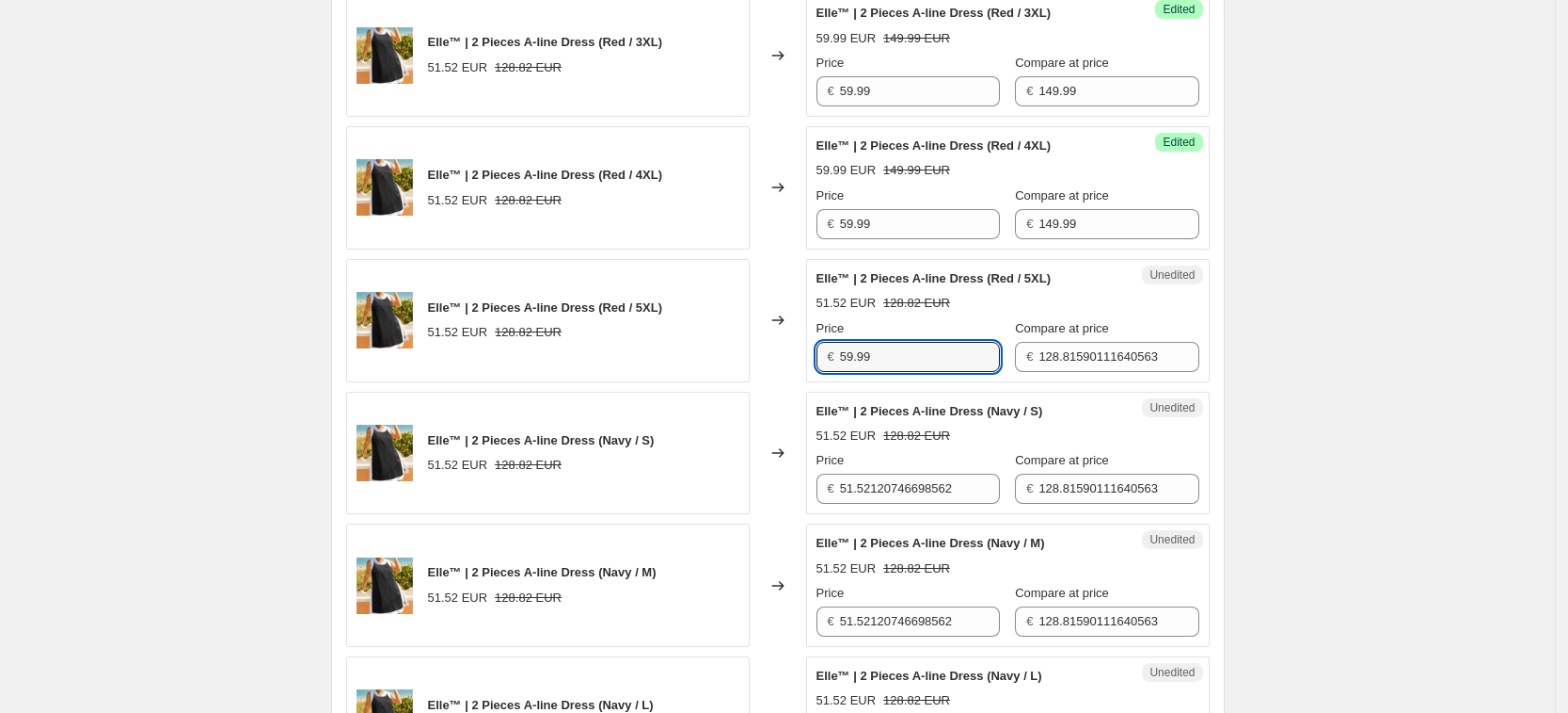
type input "59.99"
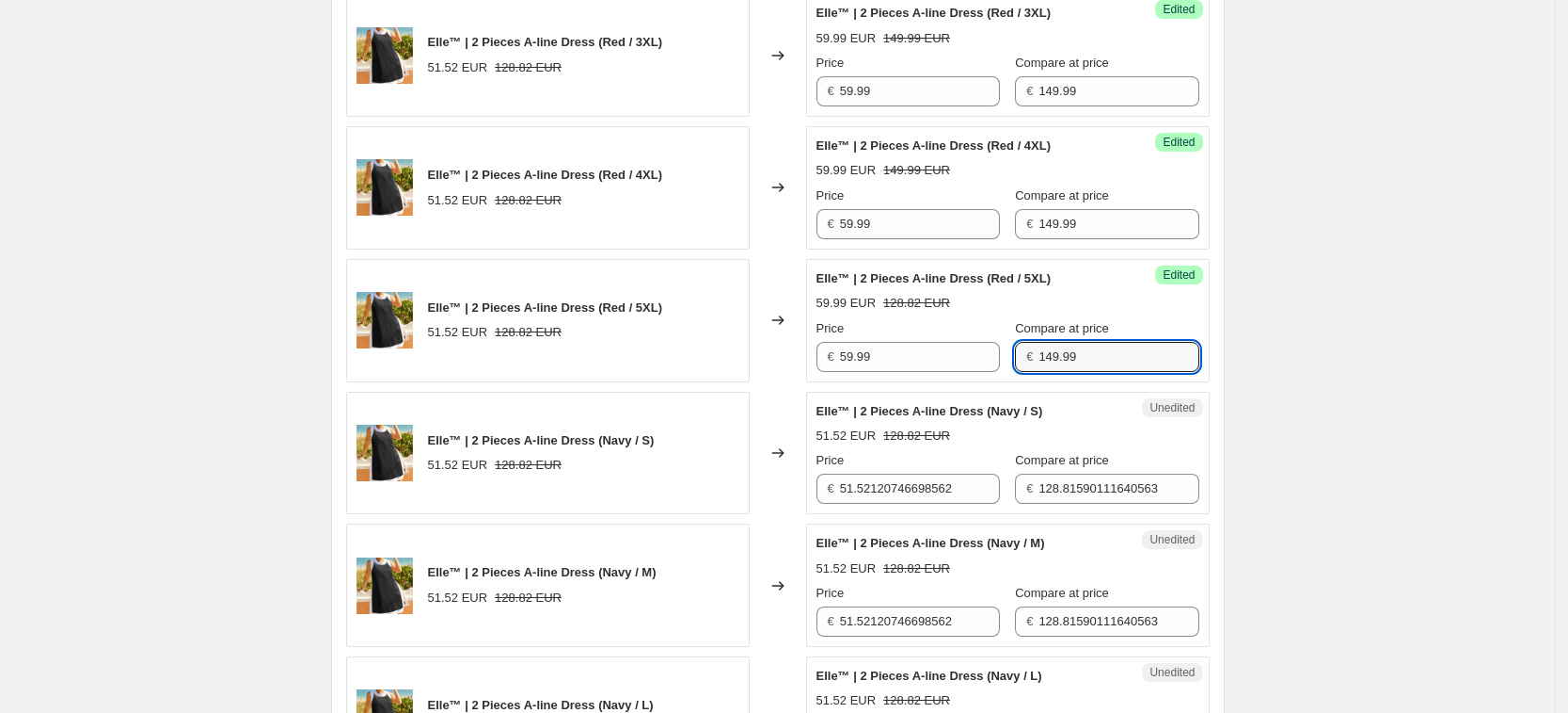
type input "149.99"
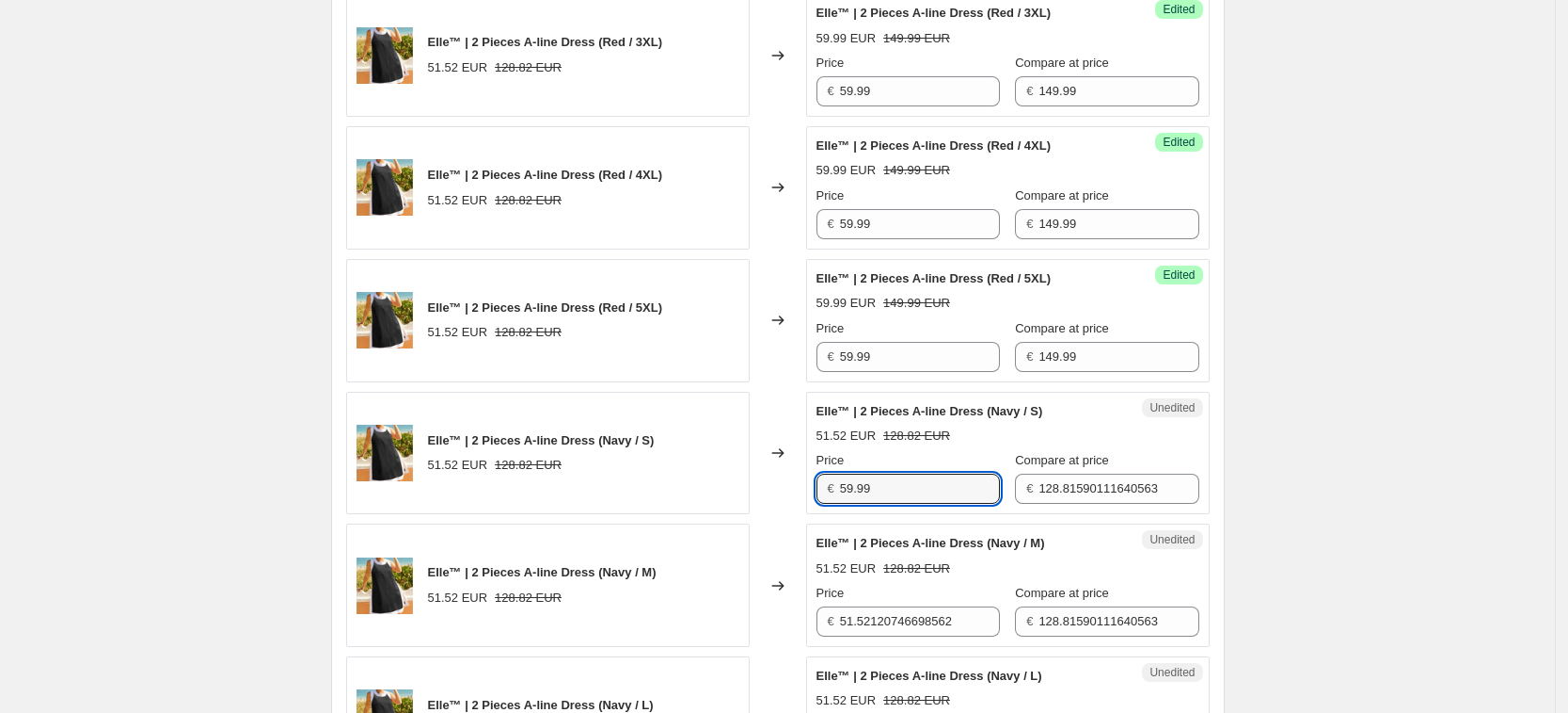
type input "59.99"
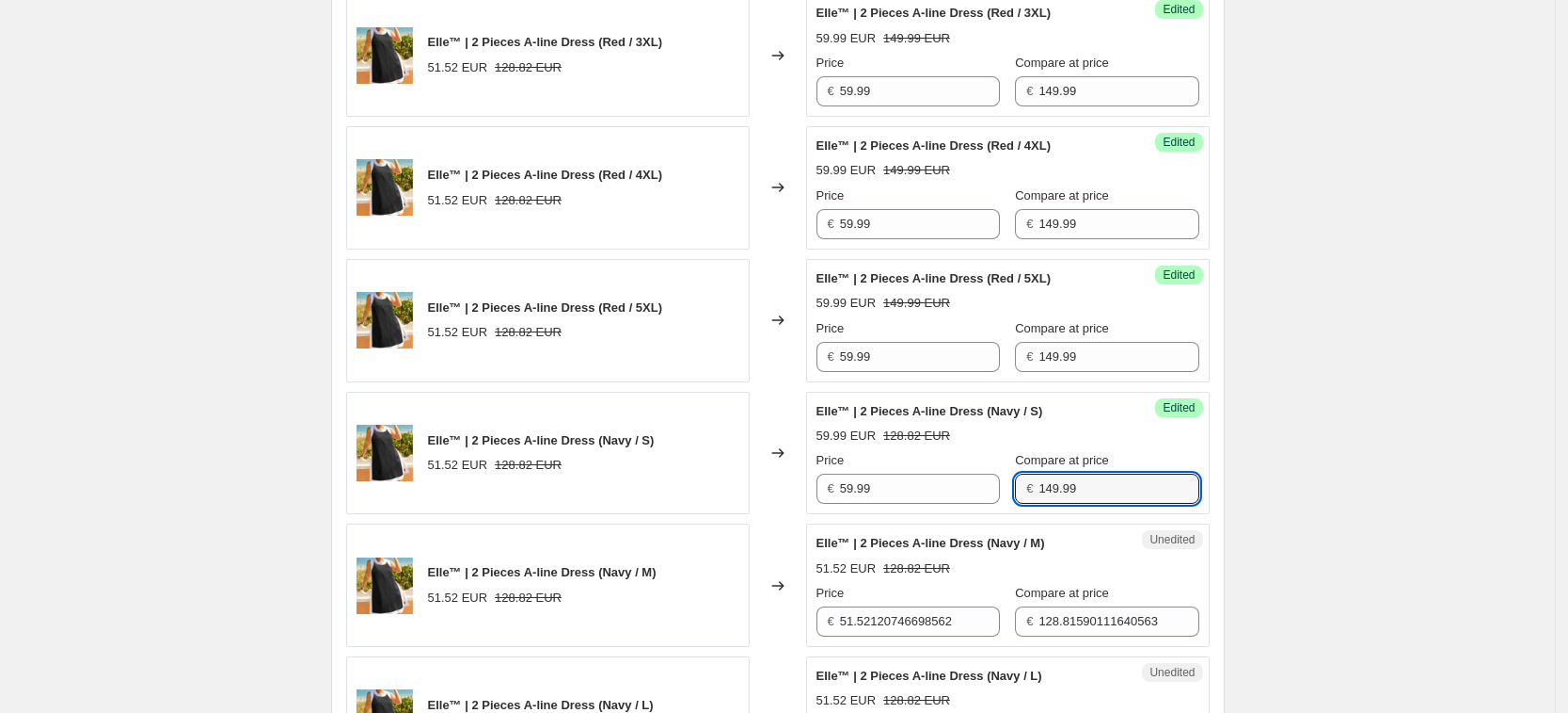
type input "149.99"
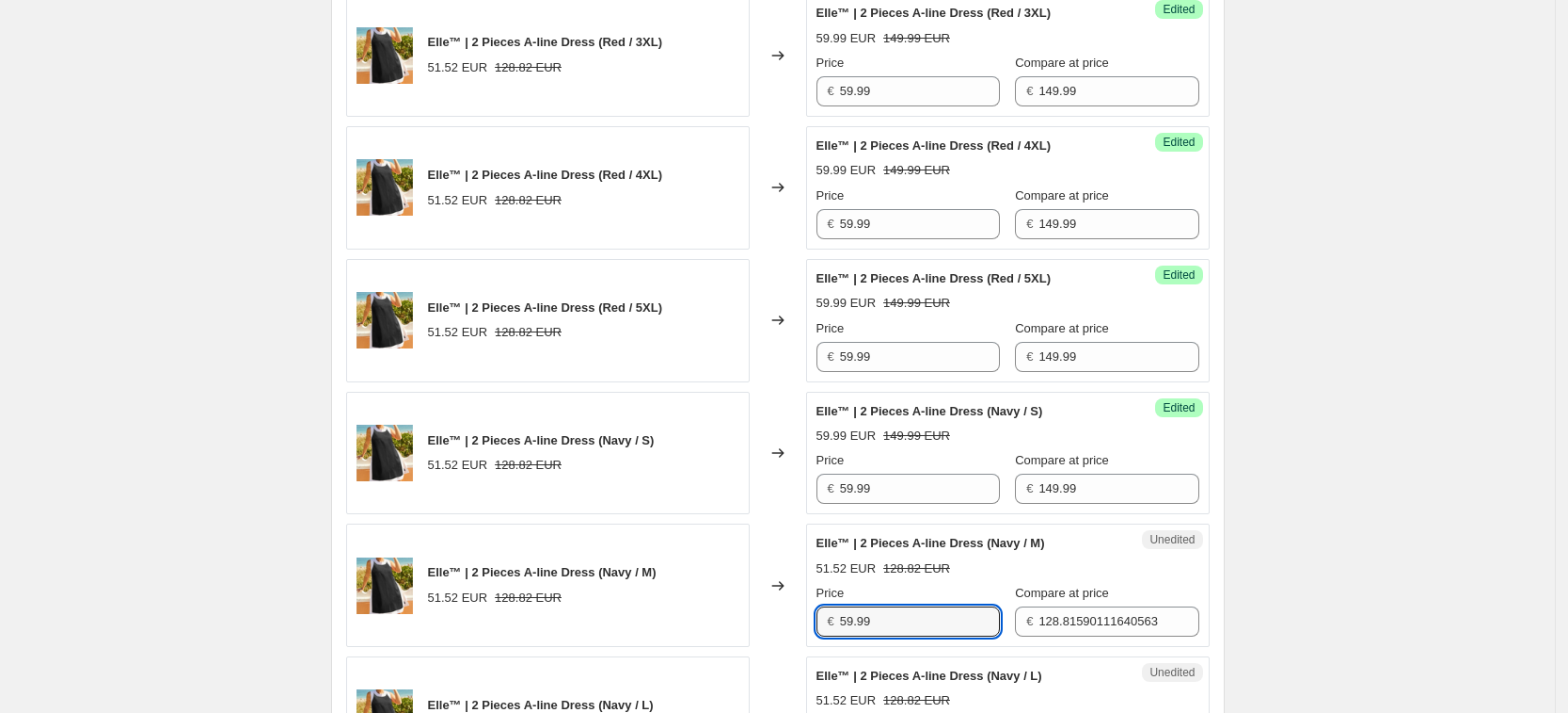
type input "59.99"
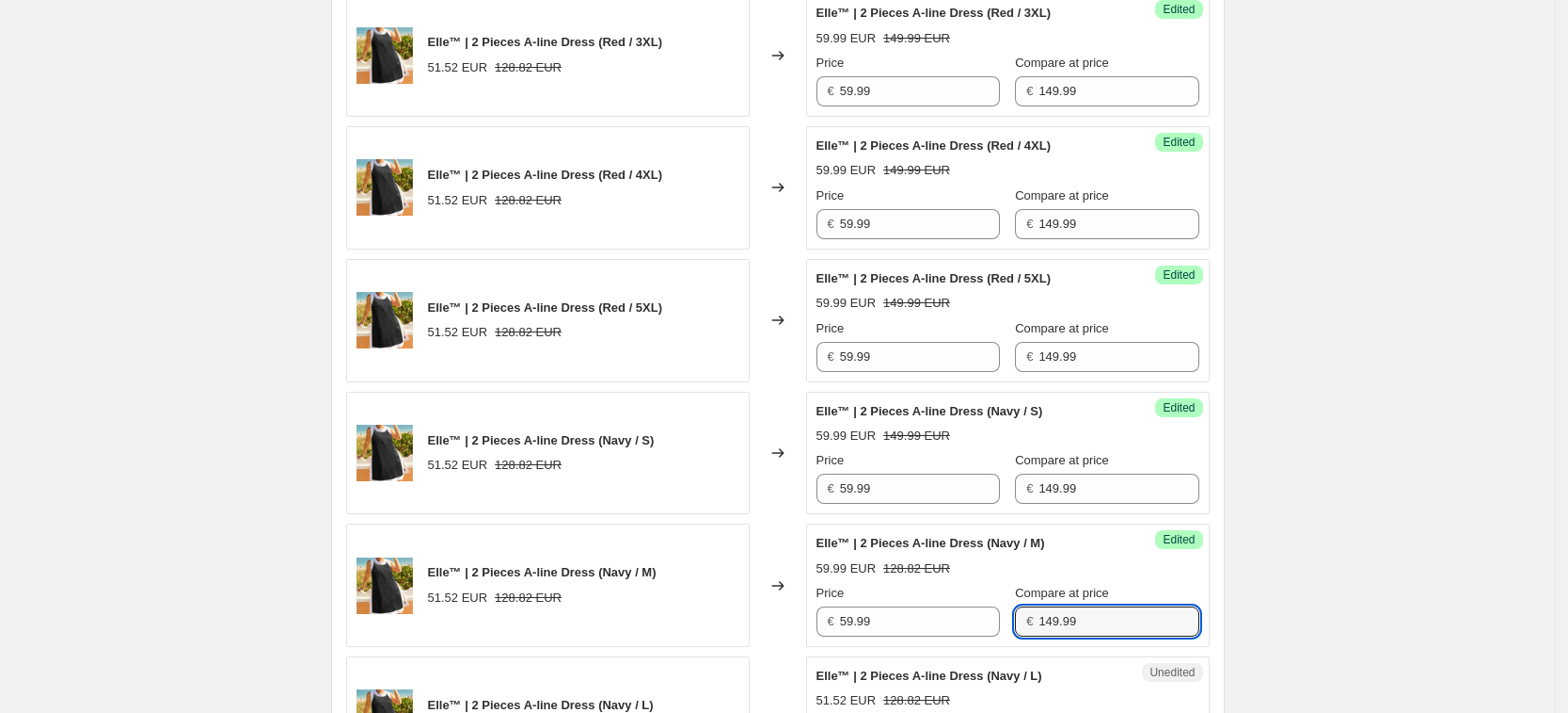
type input "149.99"
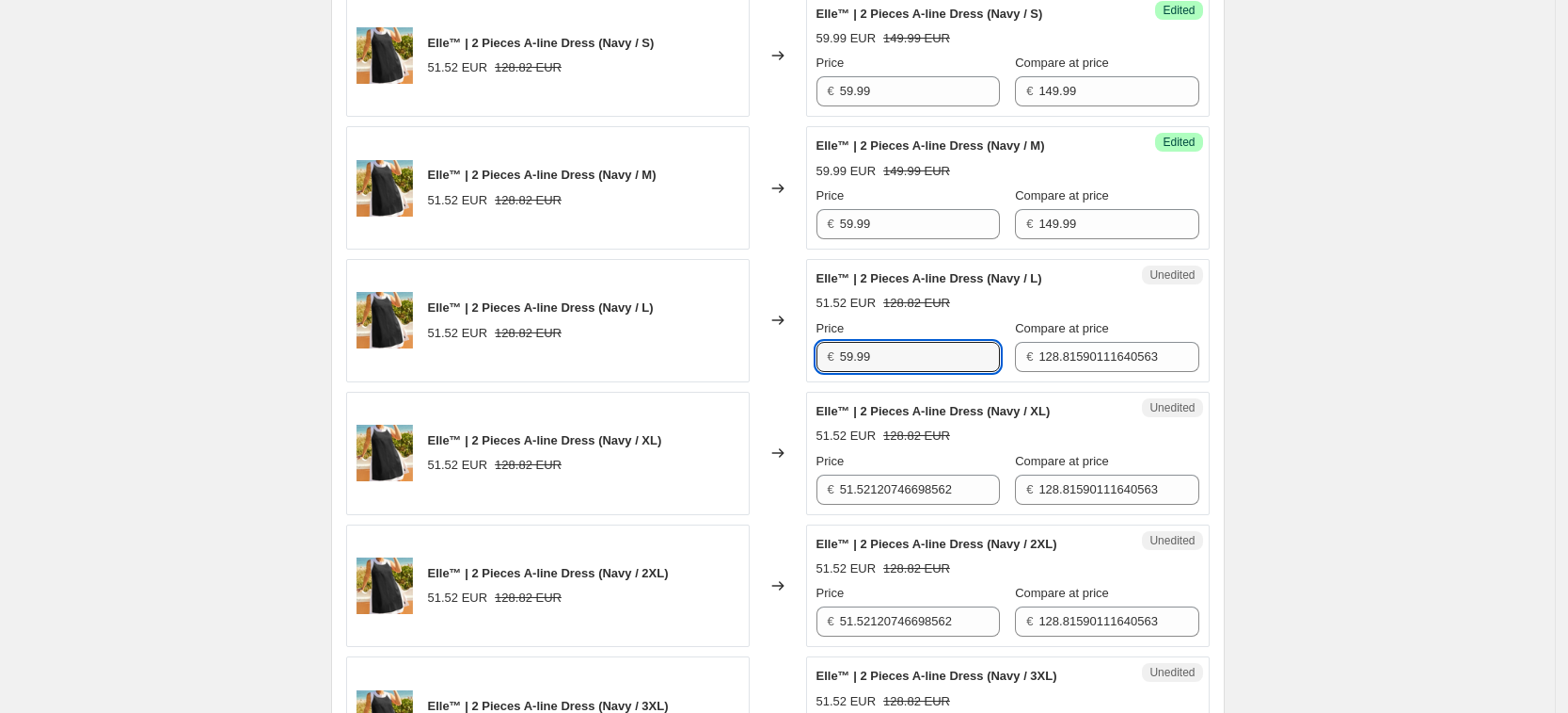
type input "59.99"
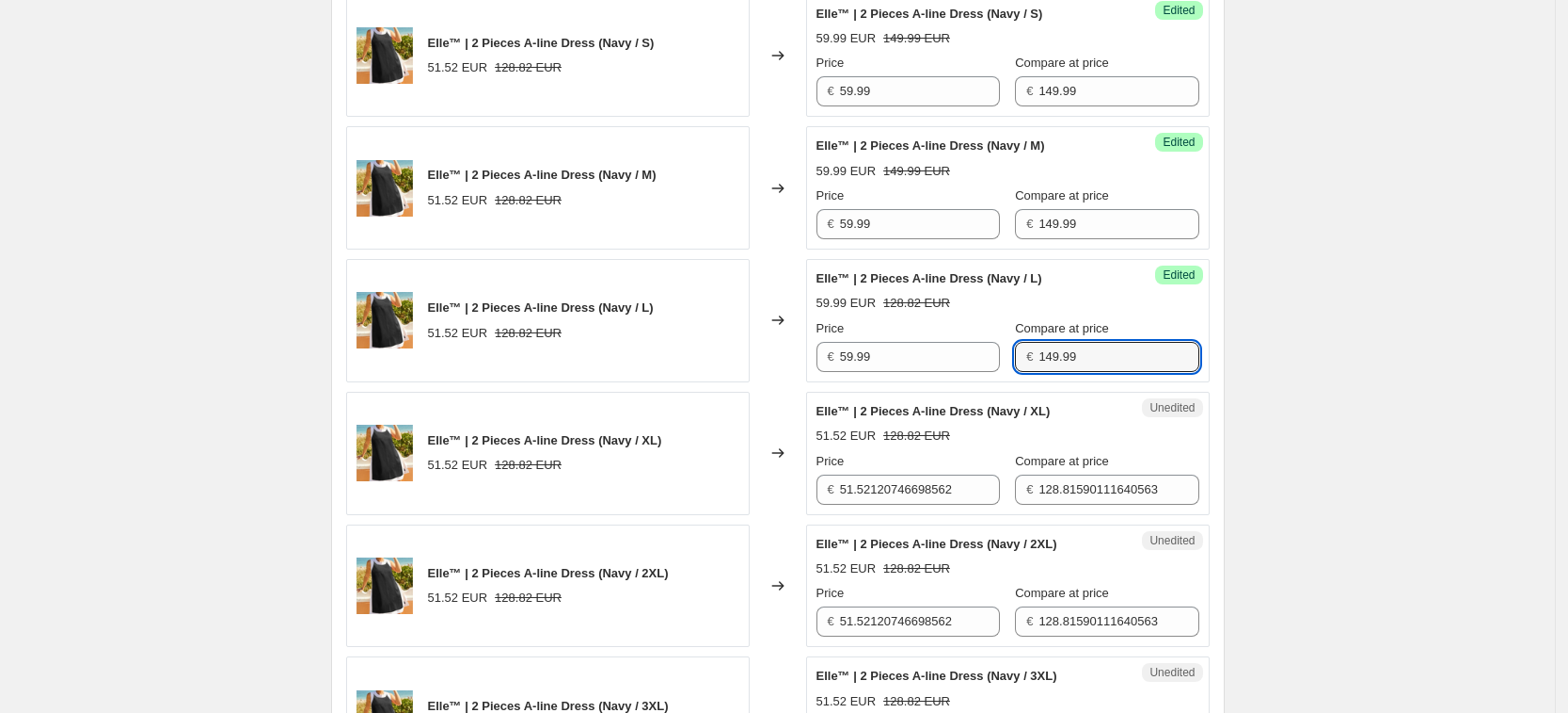
type input "149.99"
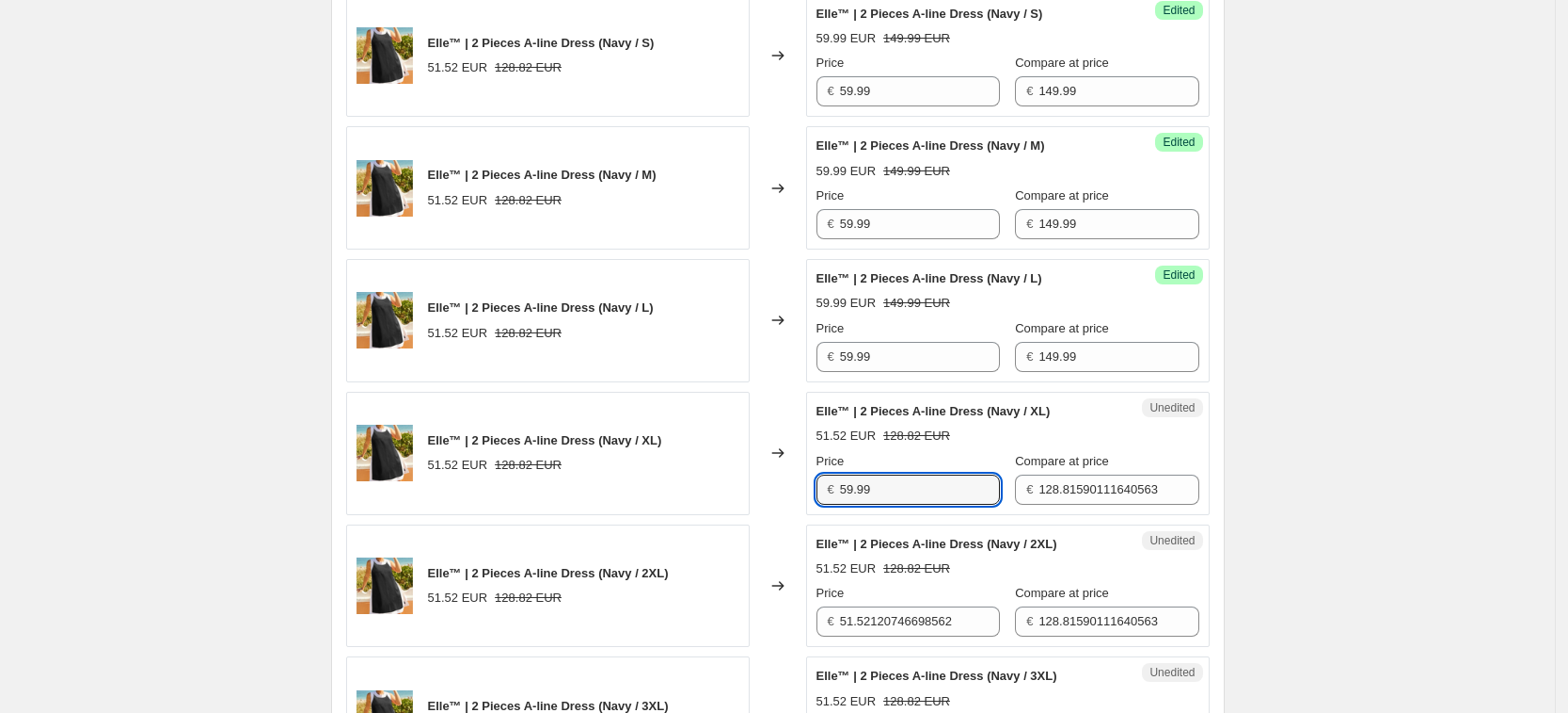
type input "59.99"
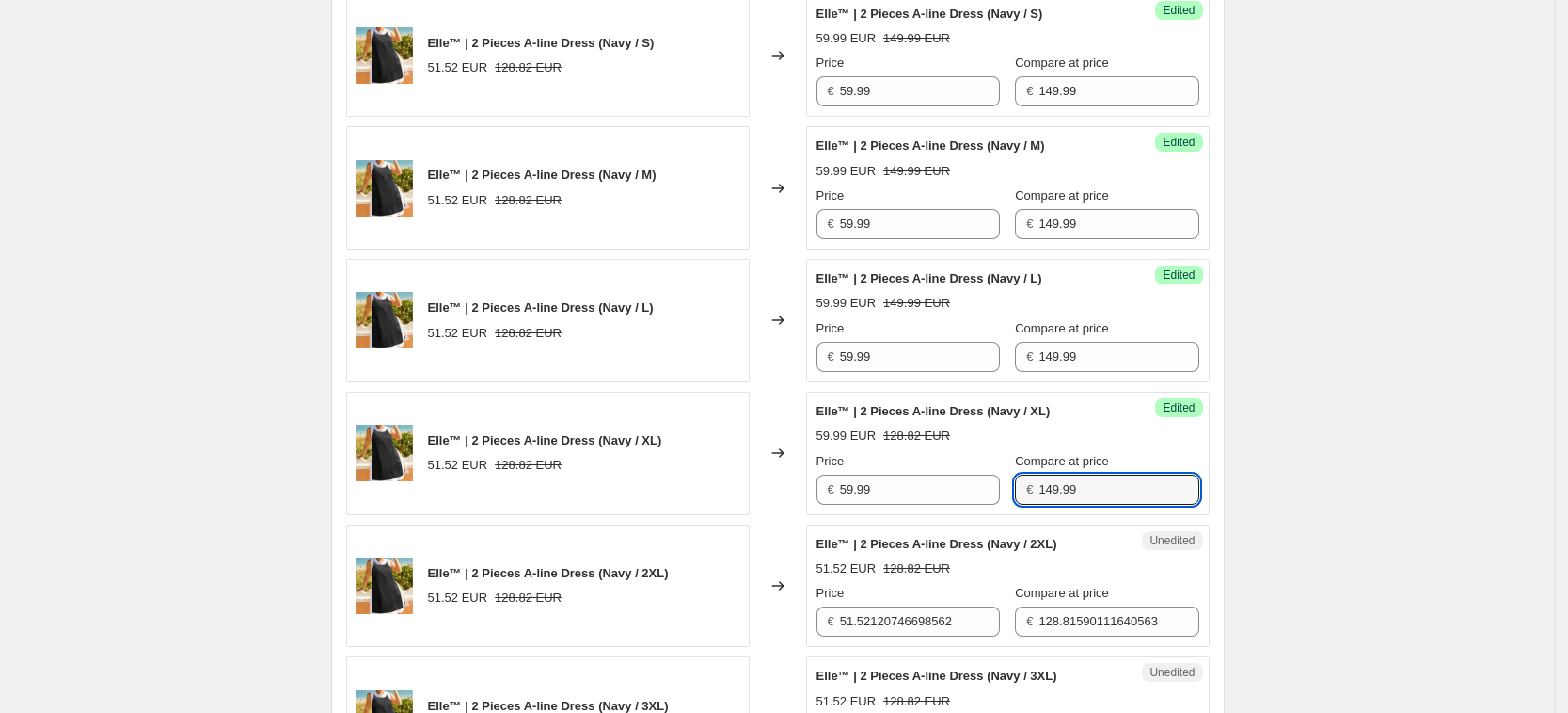
type input "149.99"
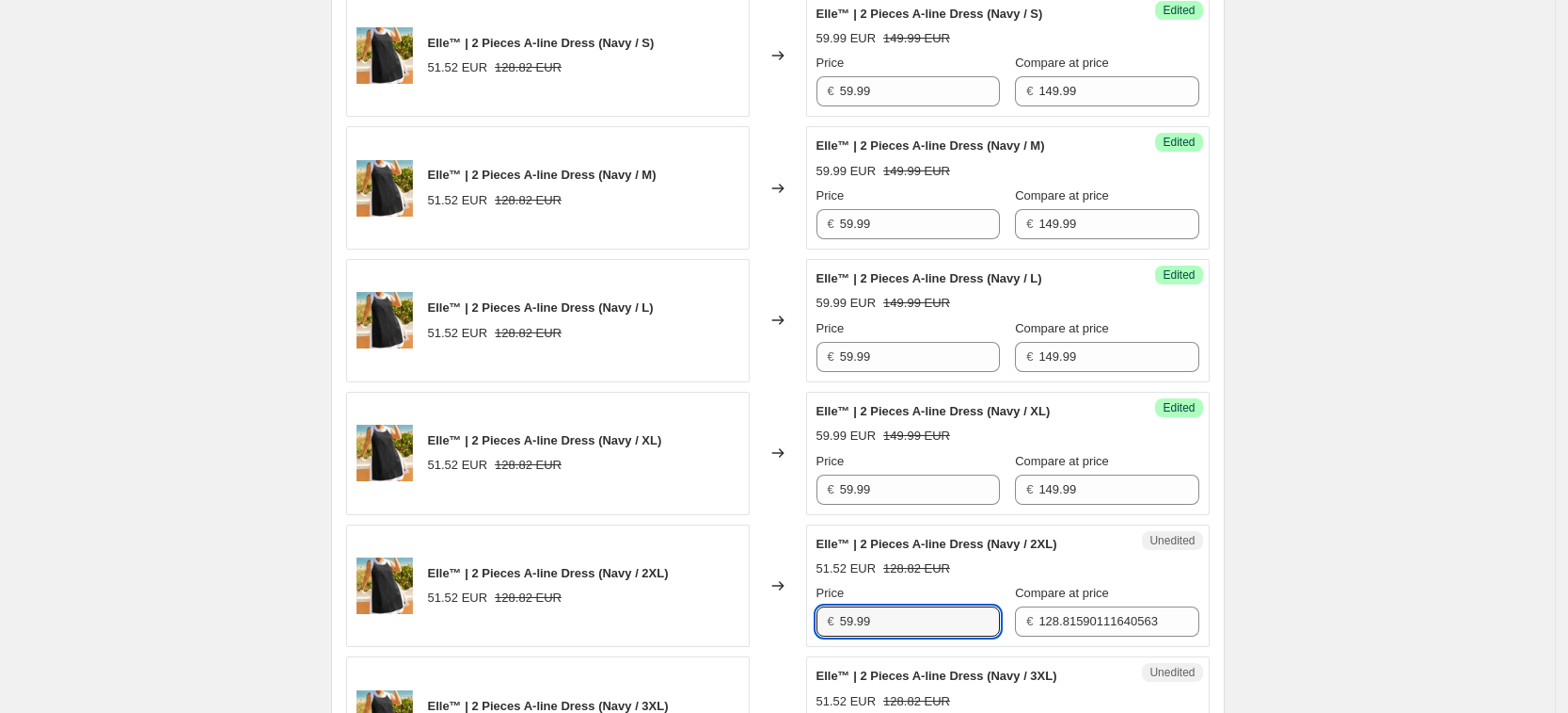
type input "59.99"
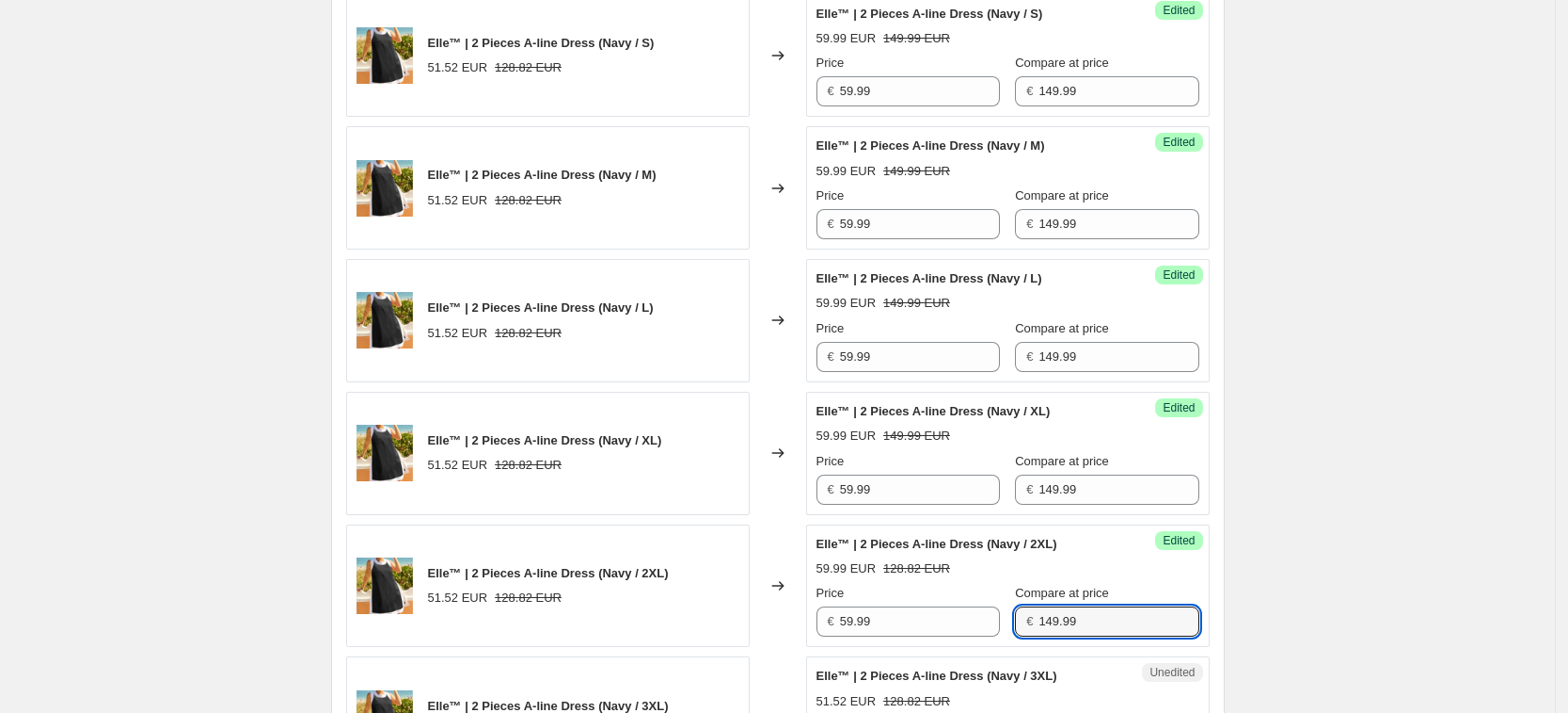
type input "149.99"
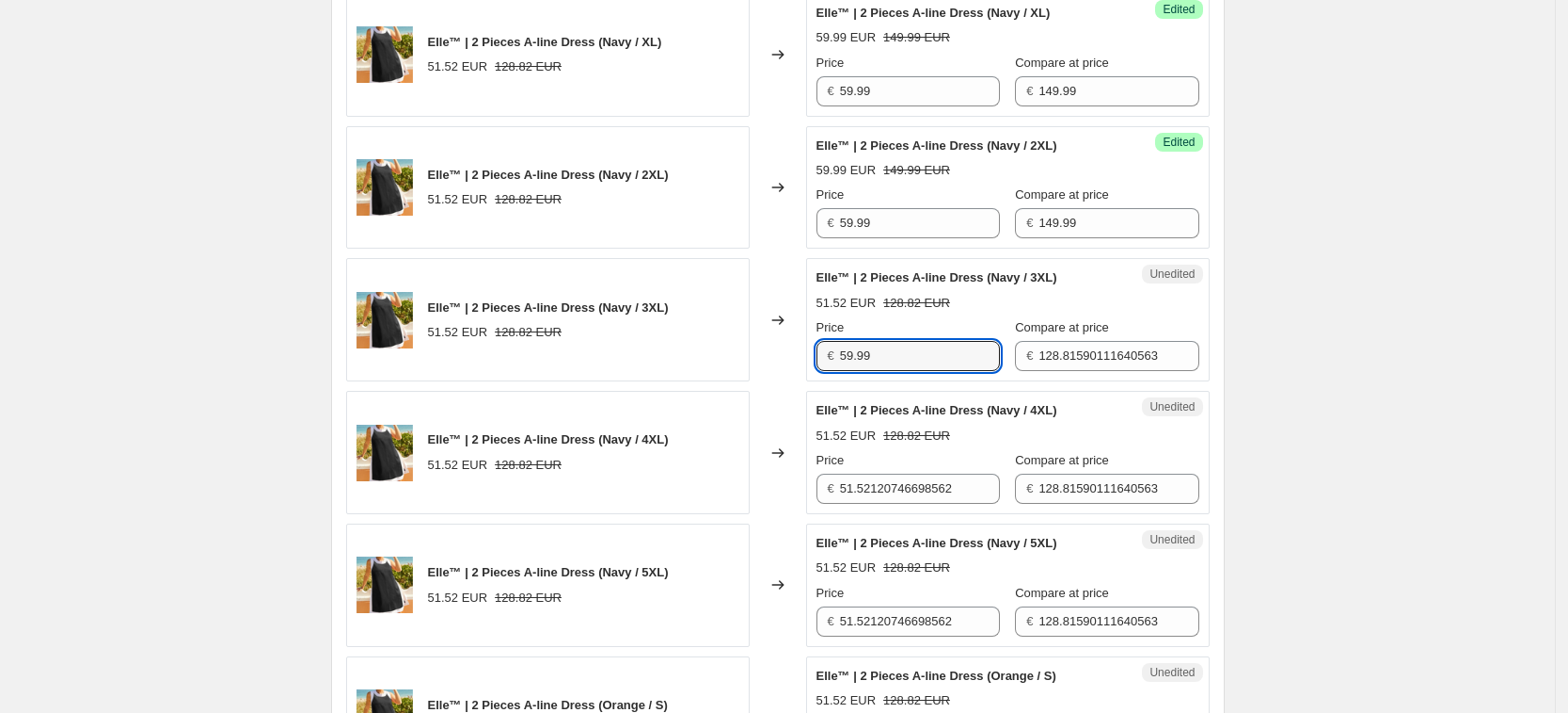
type input "59.99"
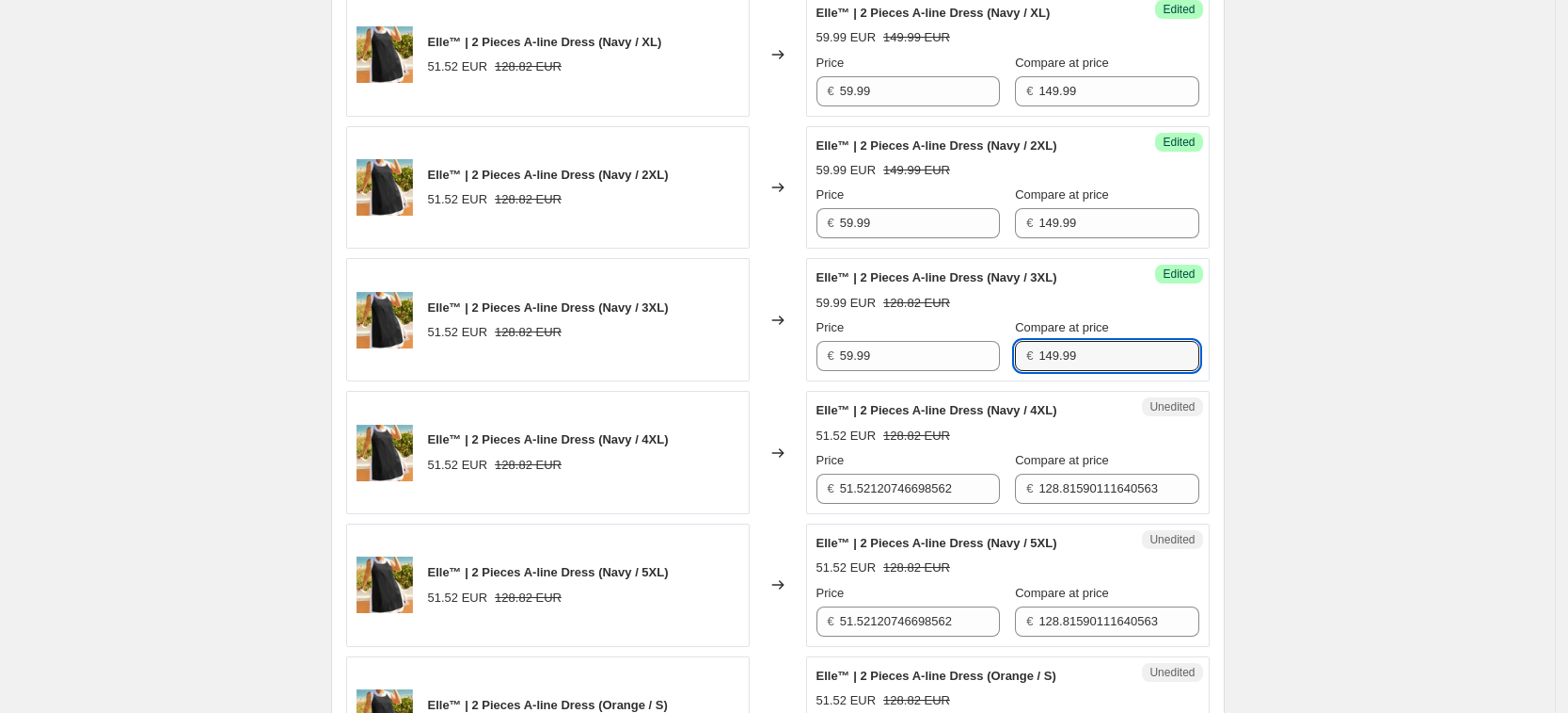
type input "149.99"
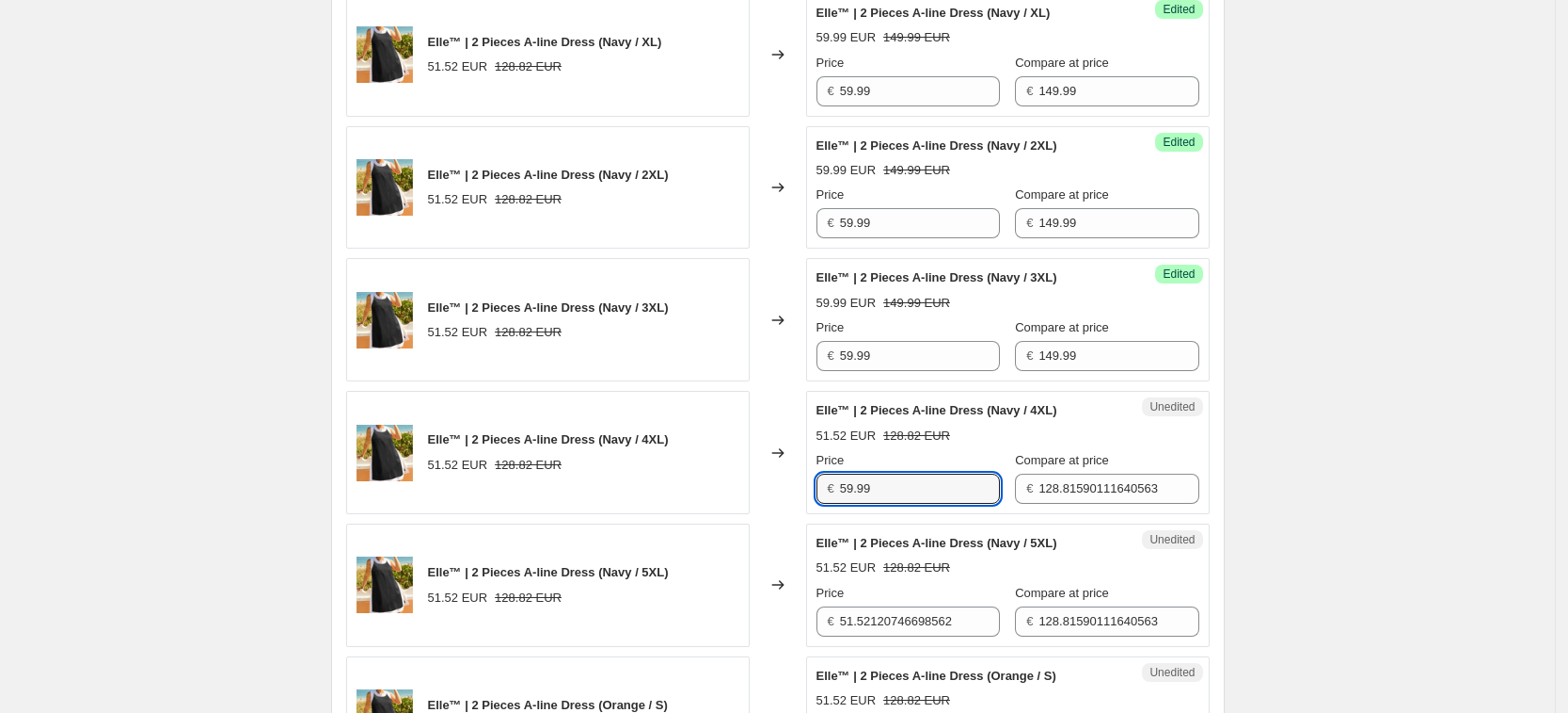
type input "59.99"
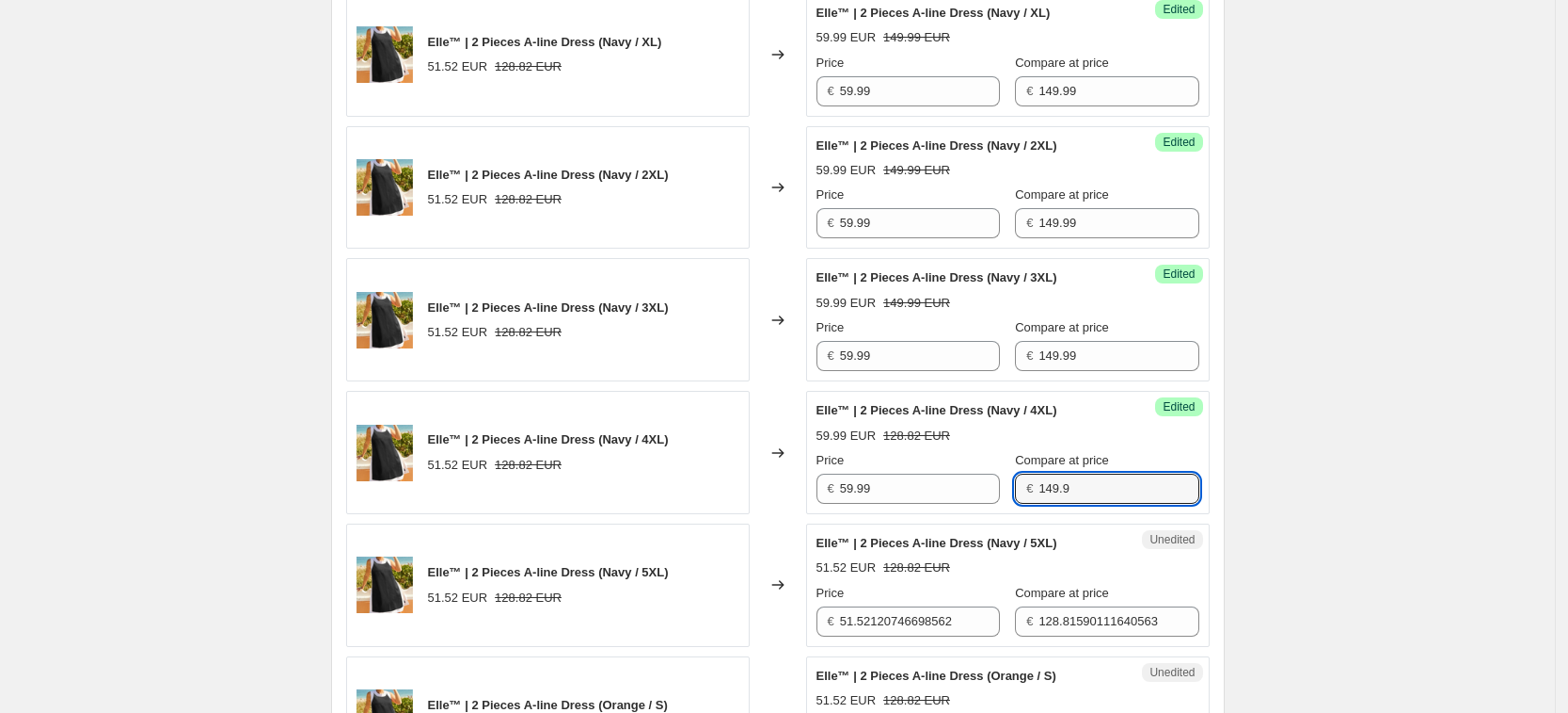
type input "149.99"
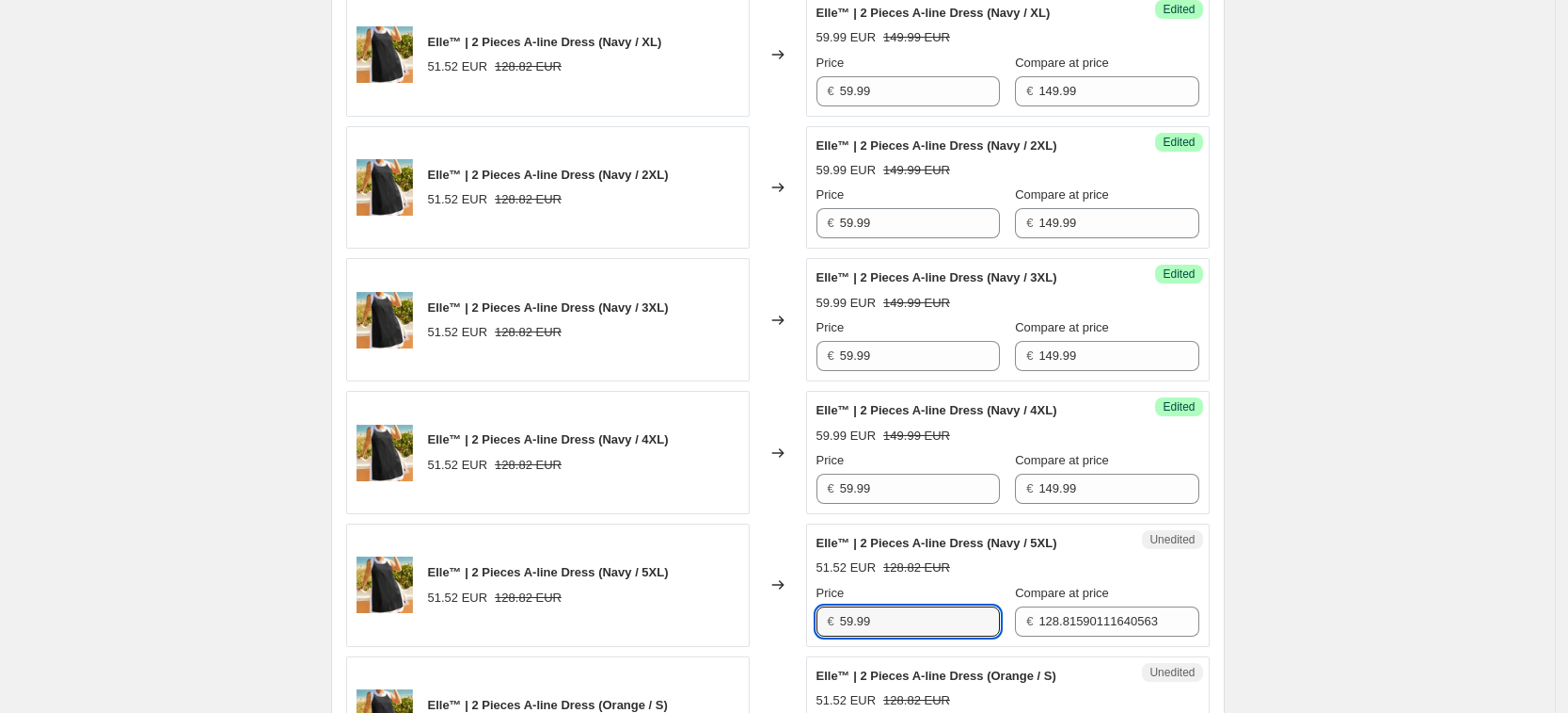
type input "59.99"
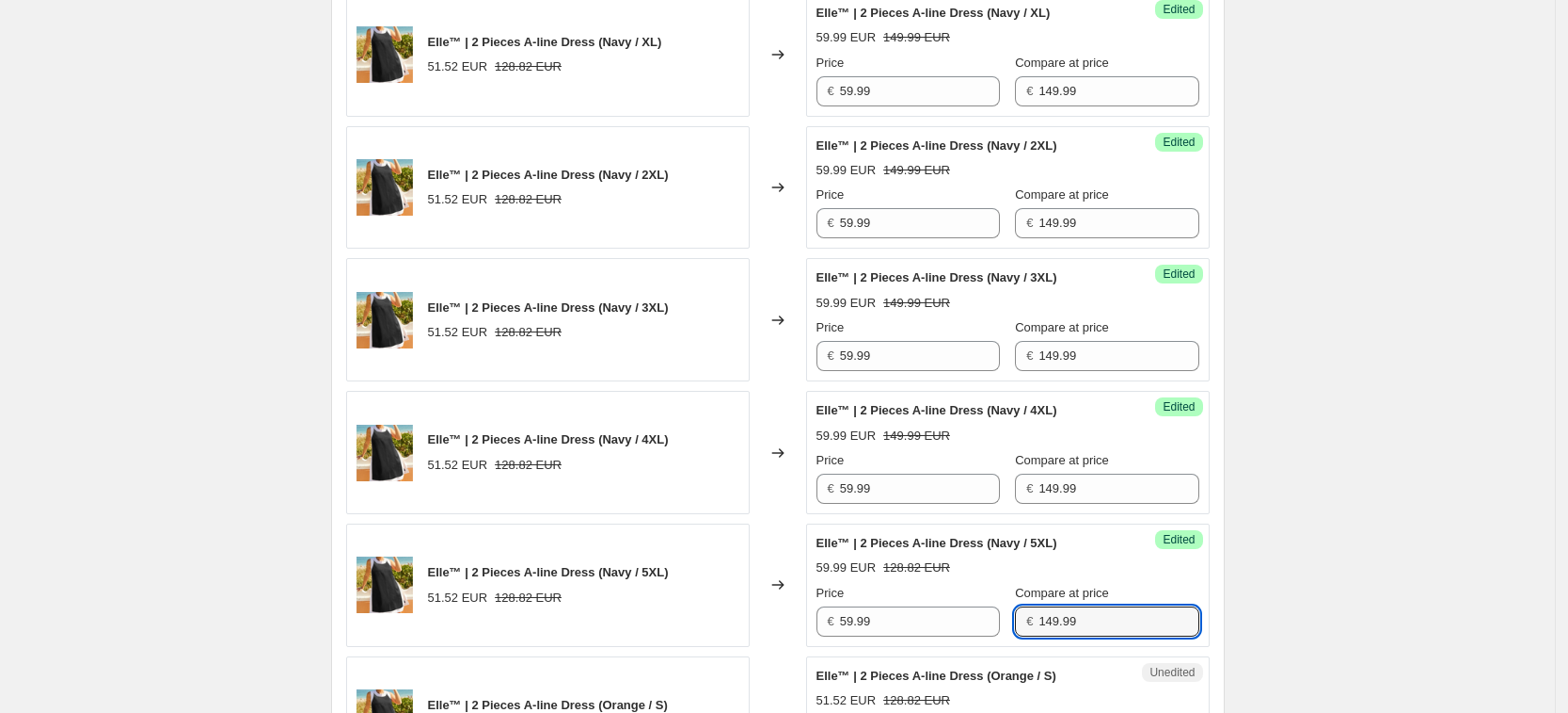
type input "149.99"
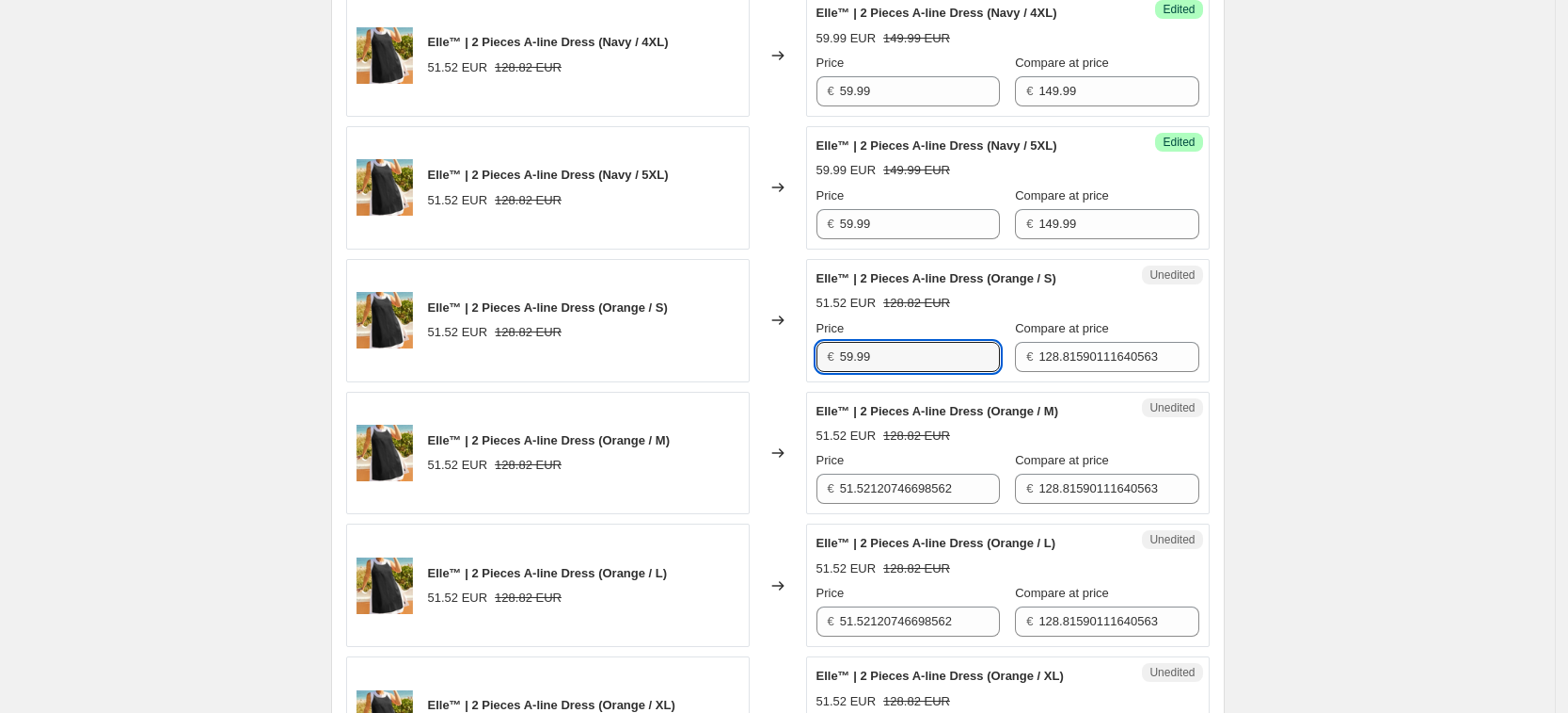
type input "59.99"
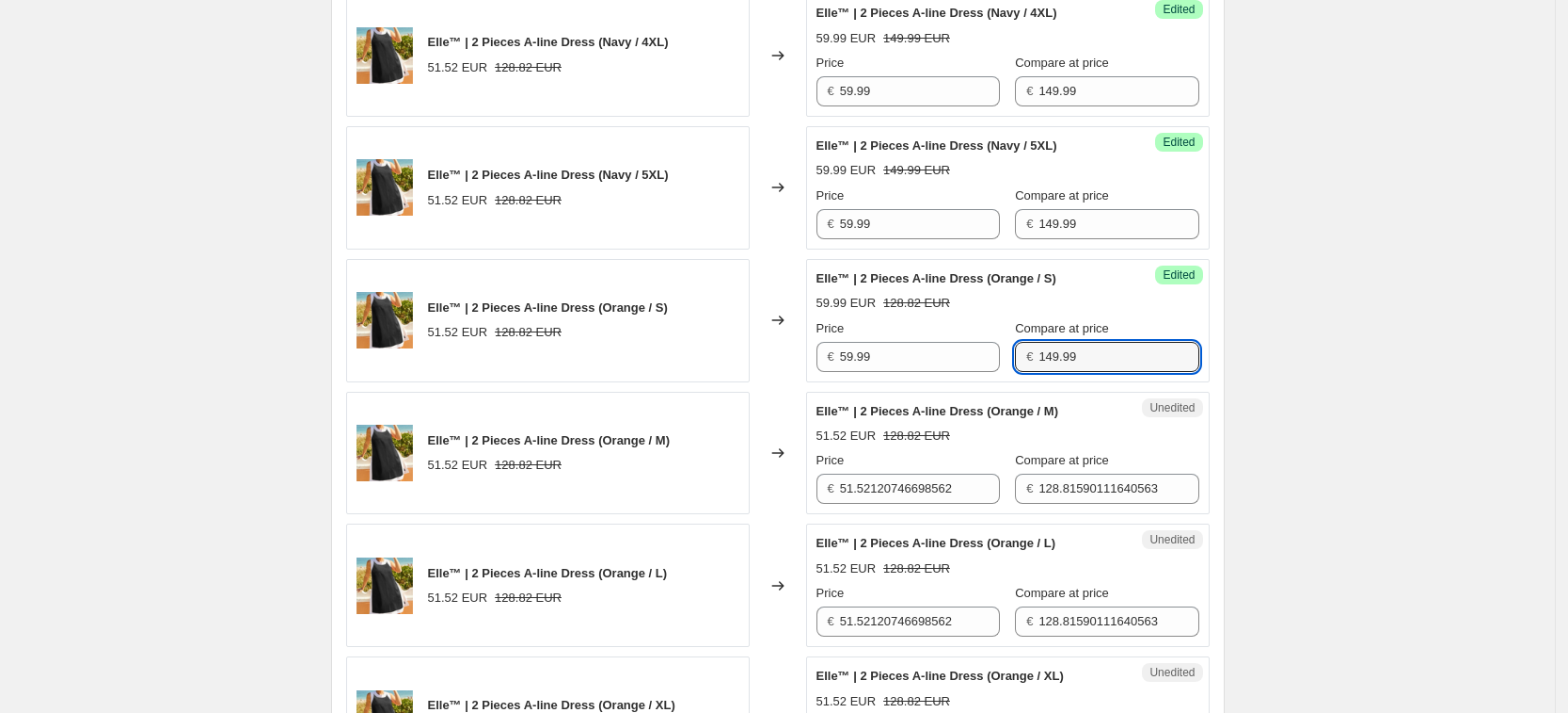
type input "149.99"
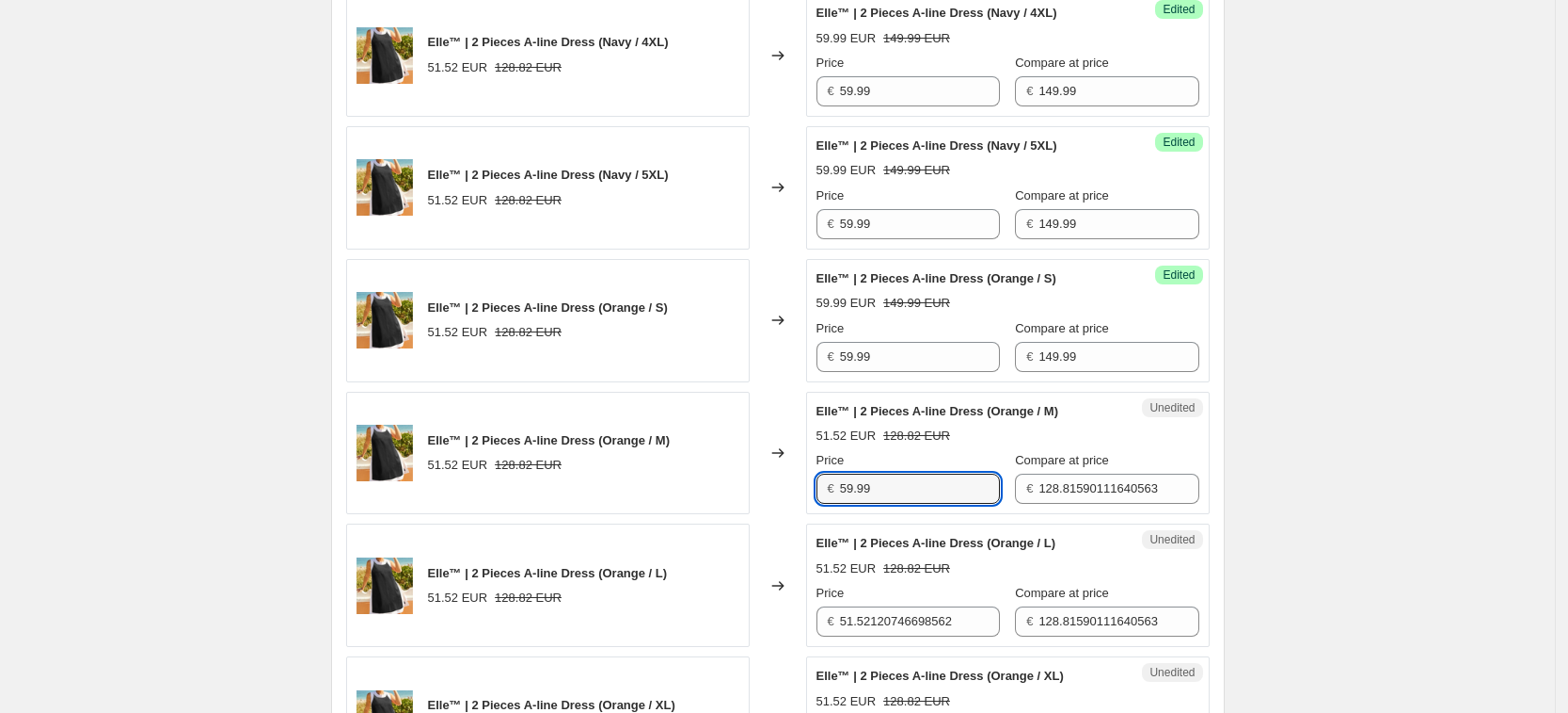
type input "59.99"
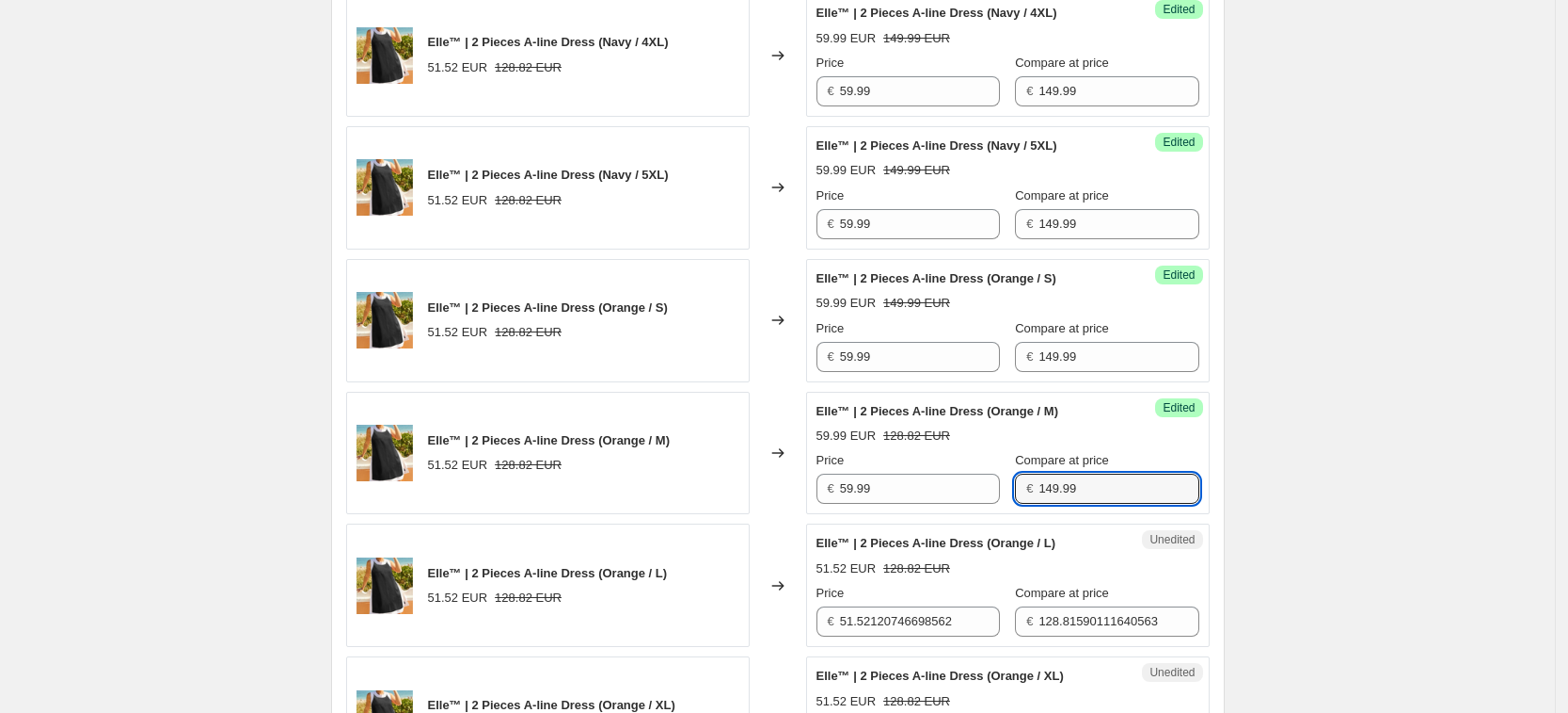
type input "149.99"
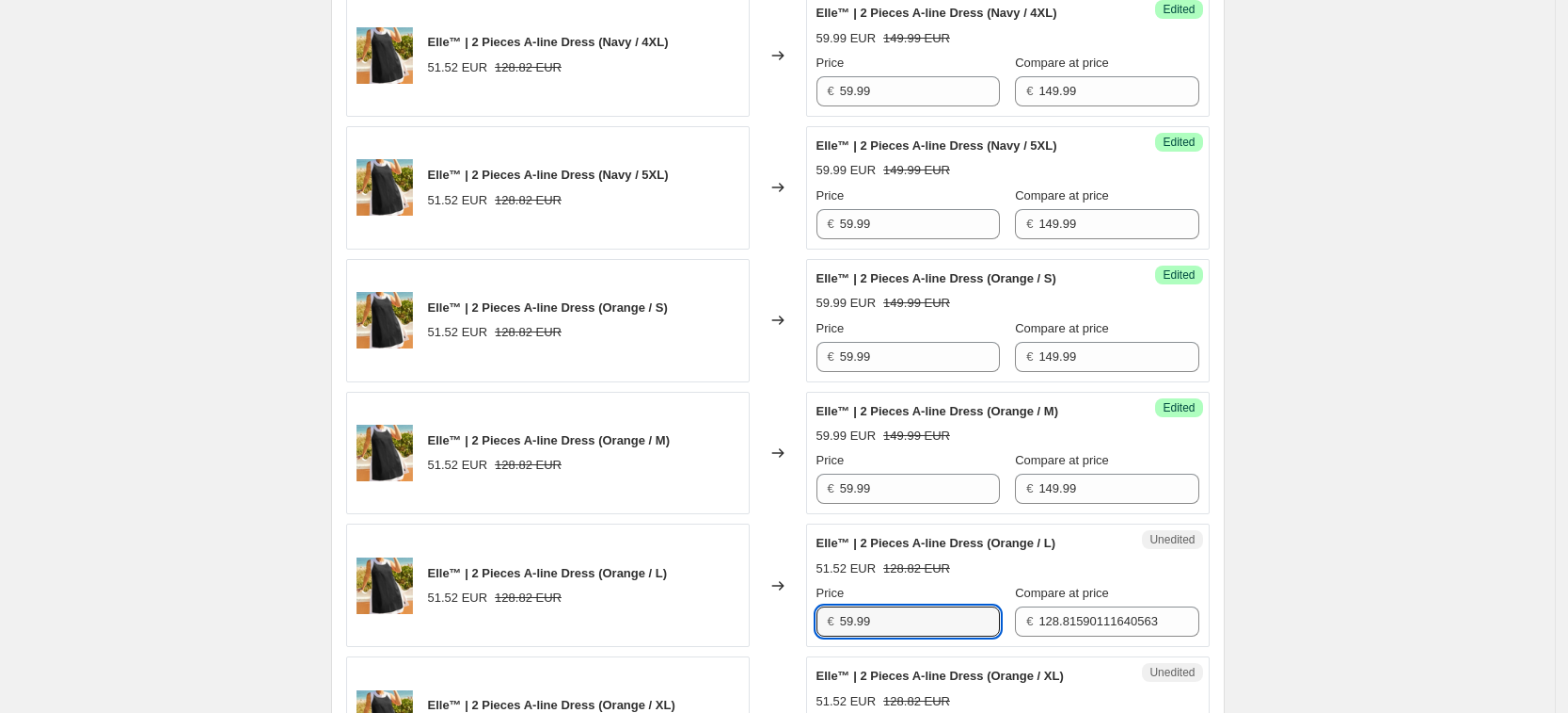
type input "59.99"
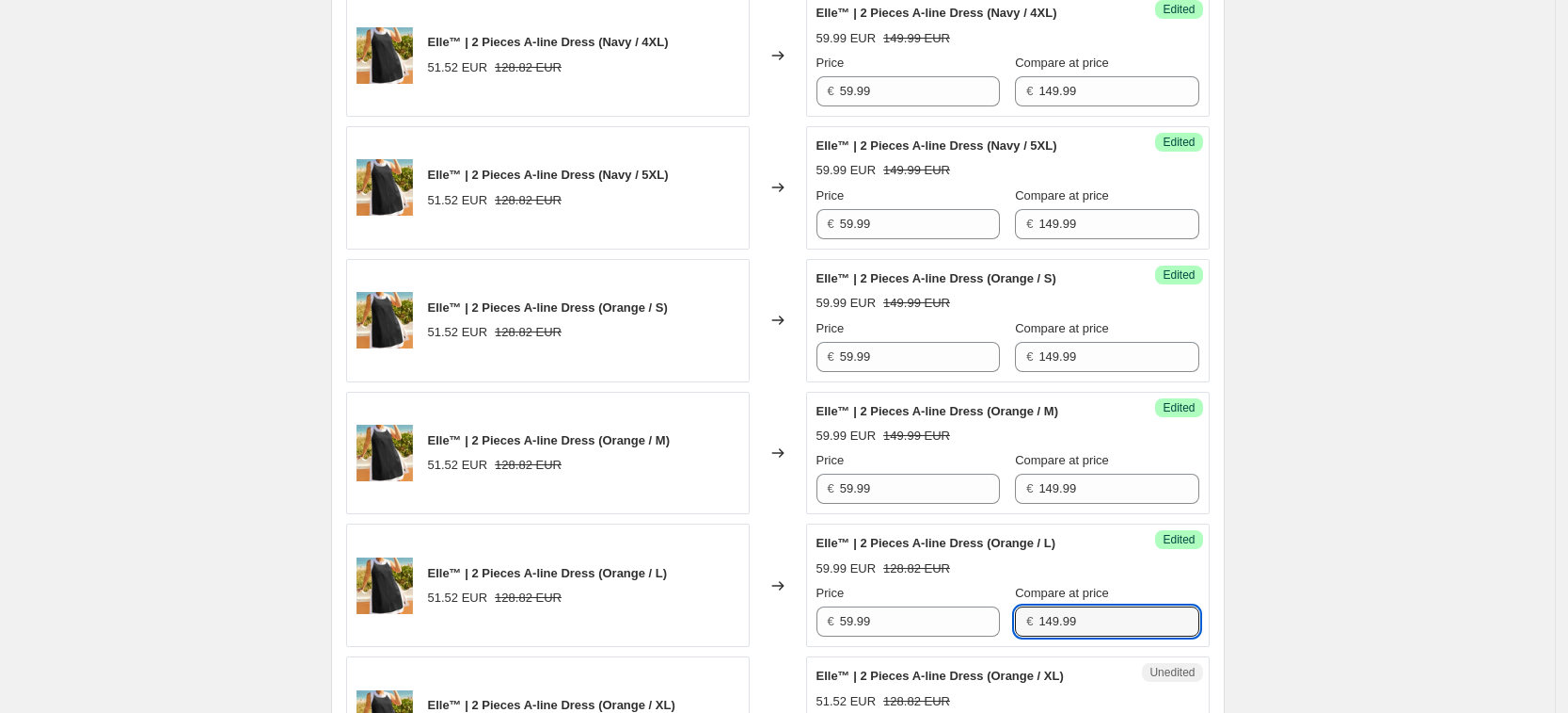
type input "149.99"
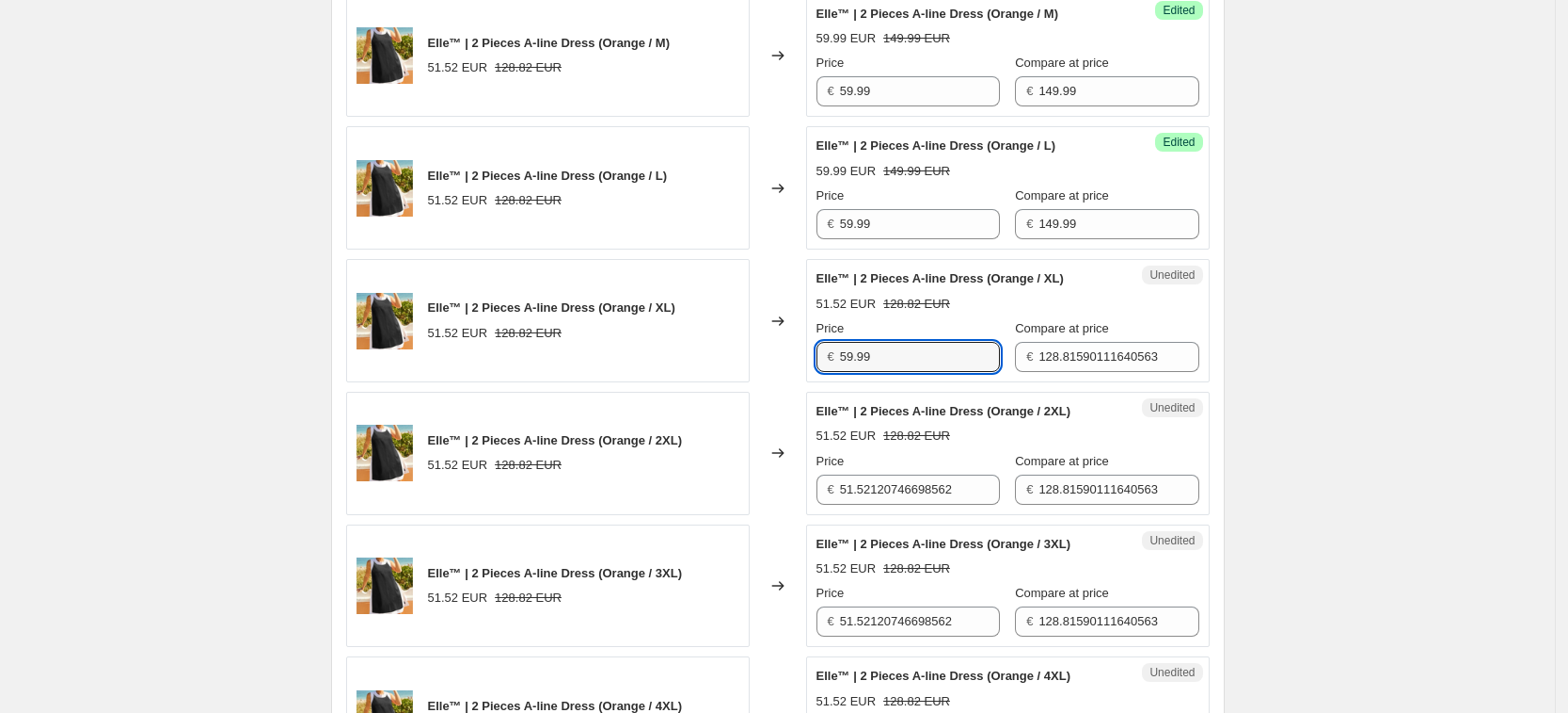
type input "59.99"
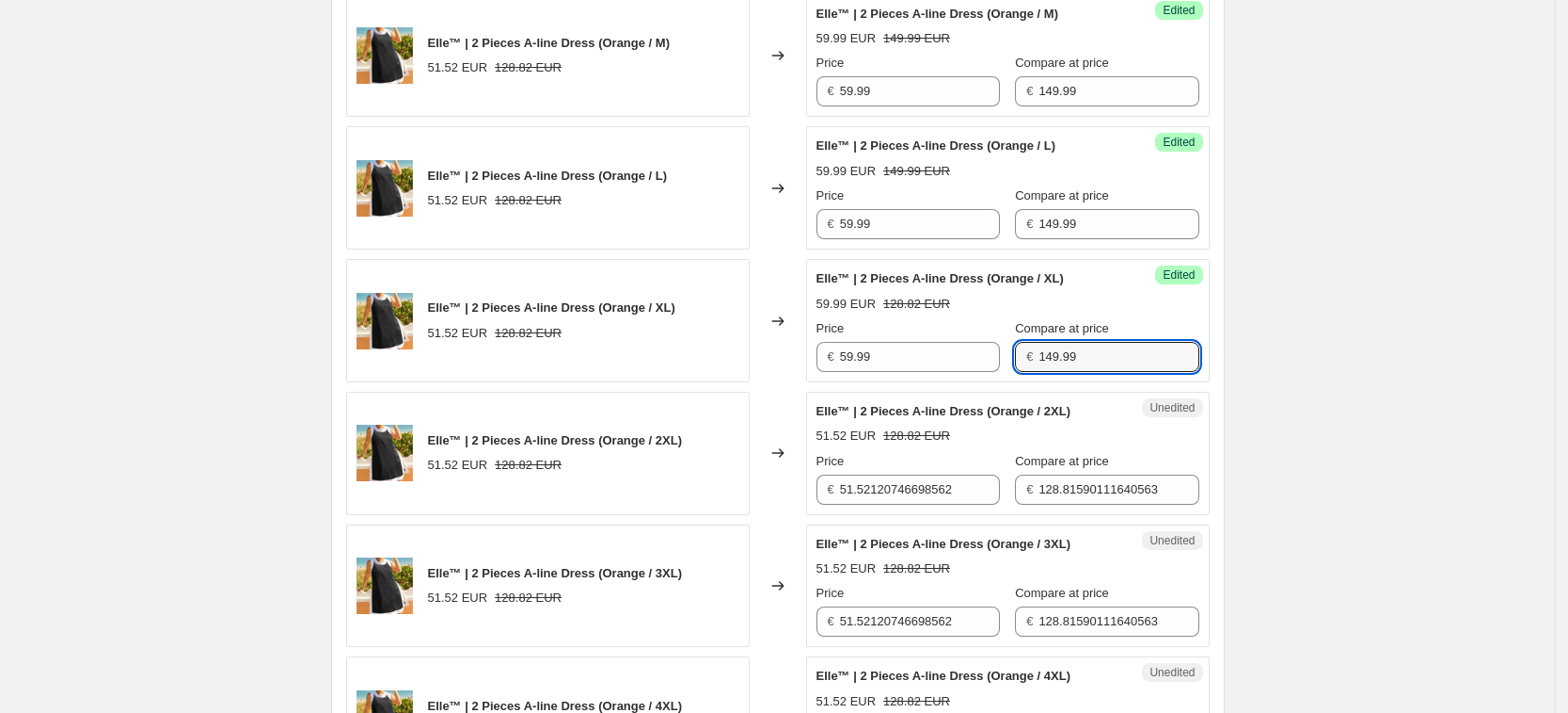
type input "149.99"
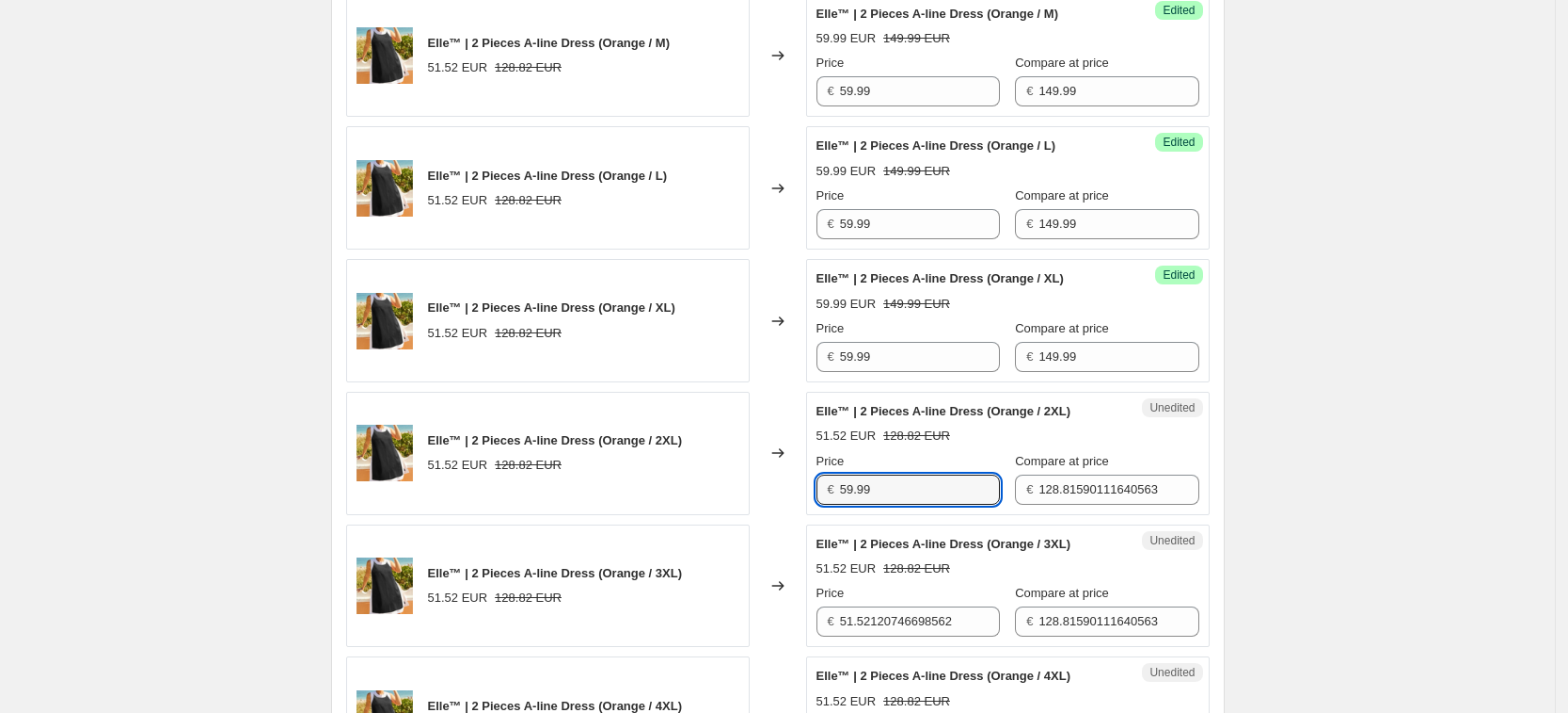
type input "59.99"
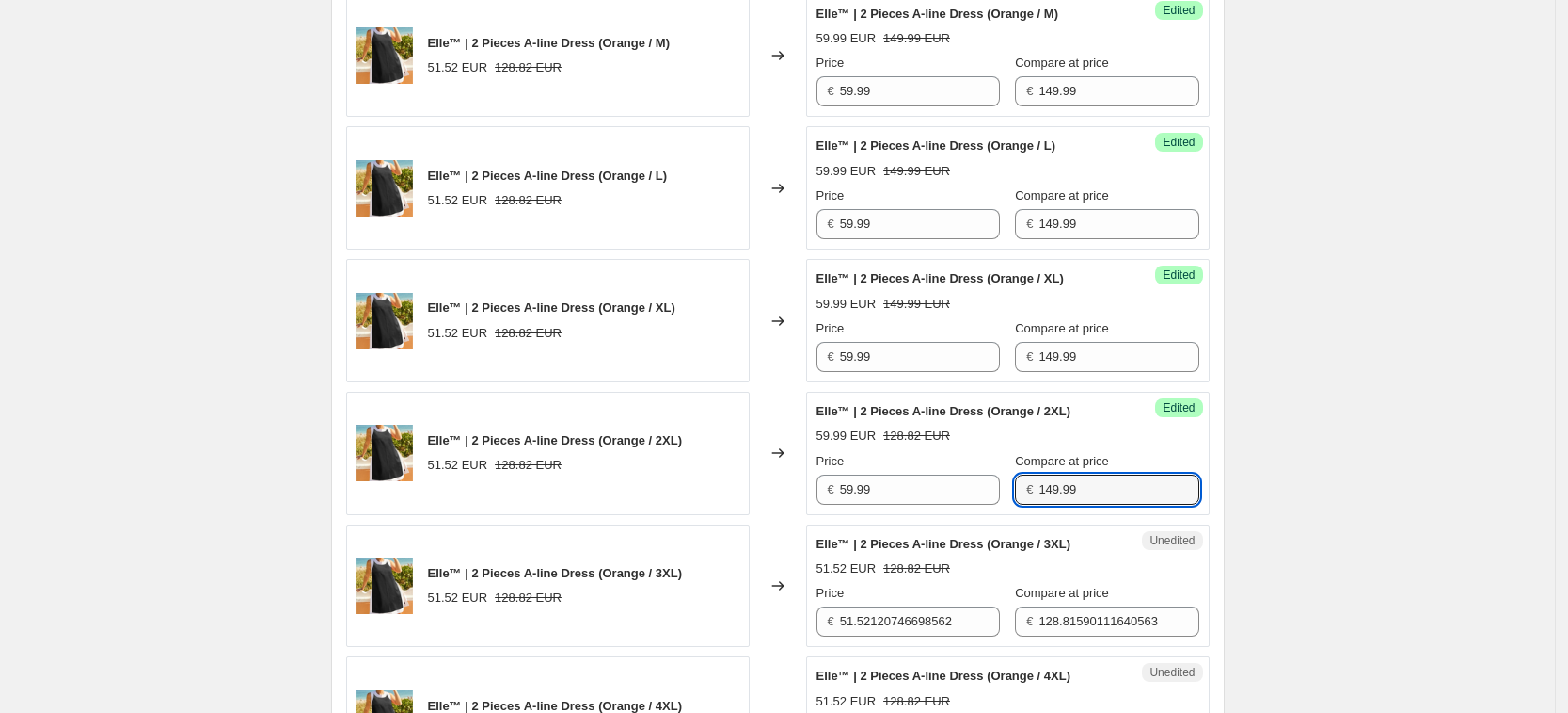
type input "149.99"
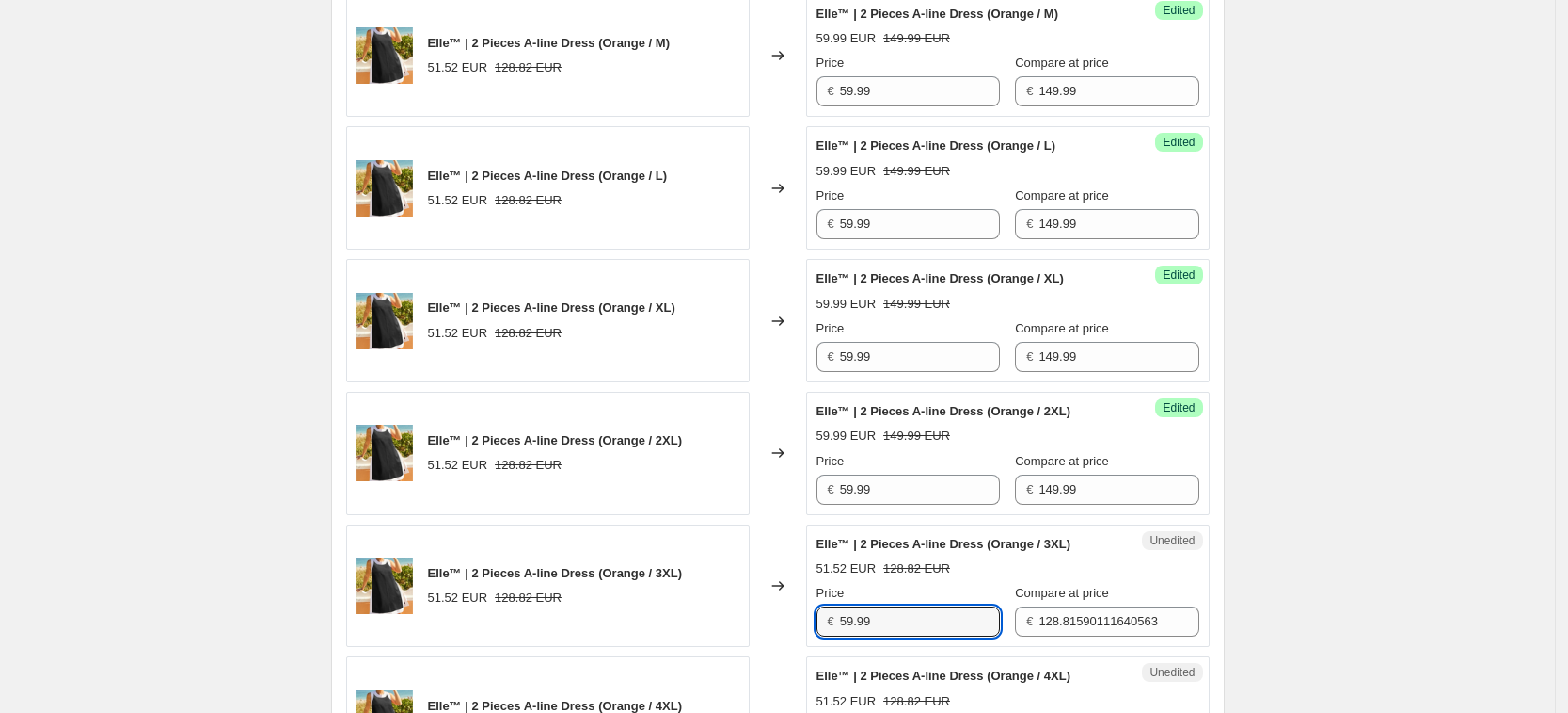
type input "59.99"
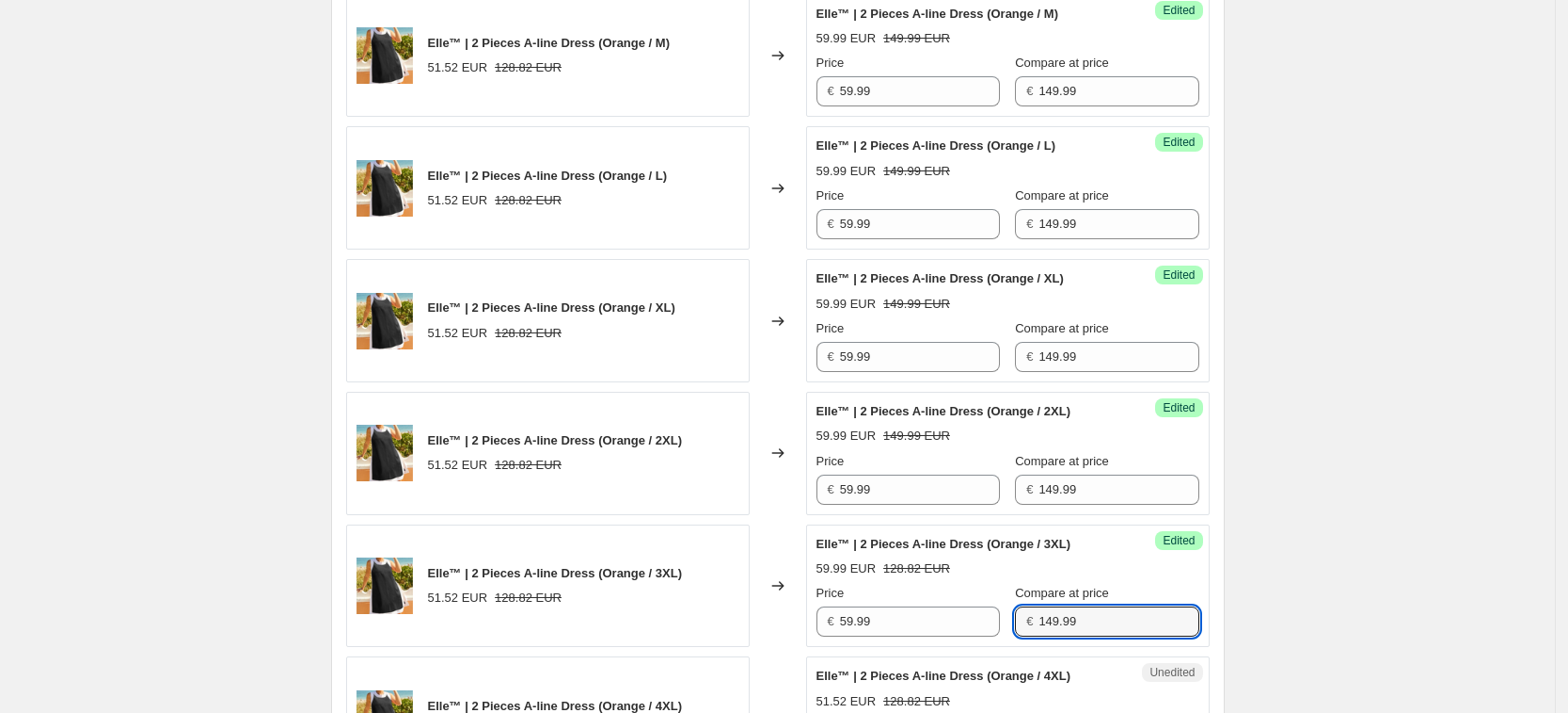
type input "149.99"
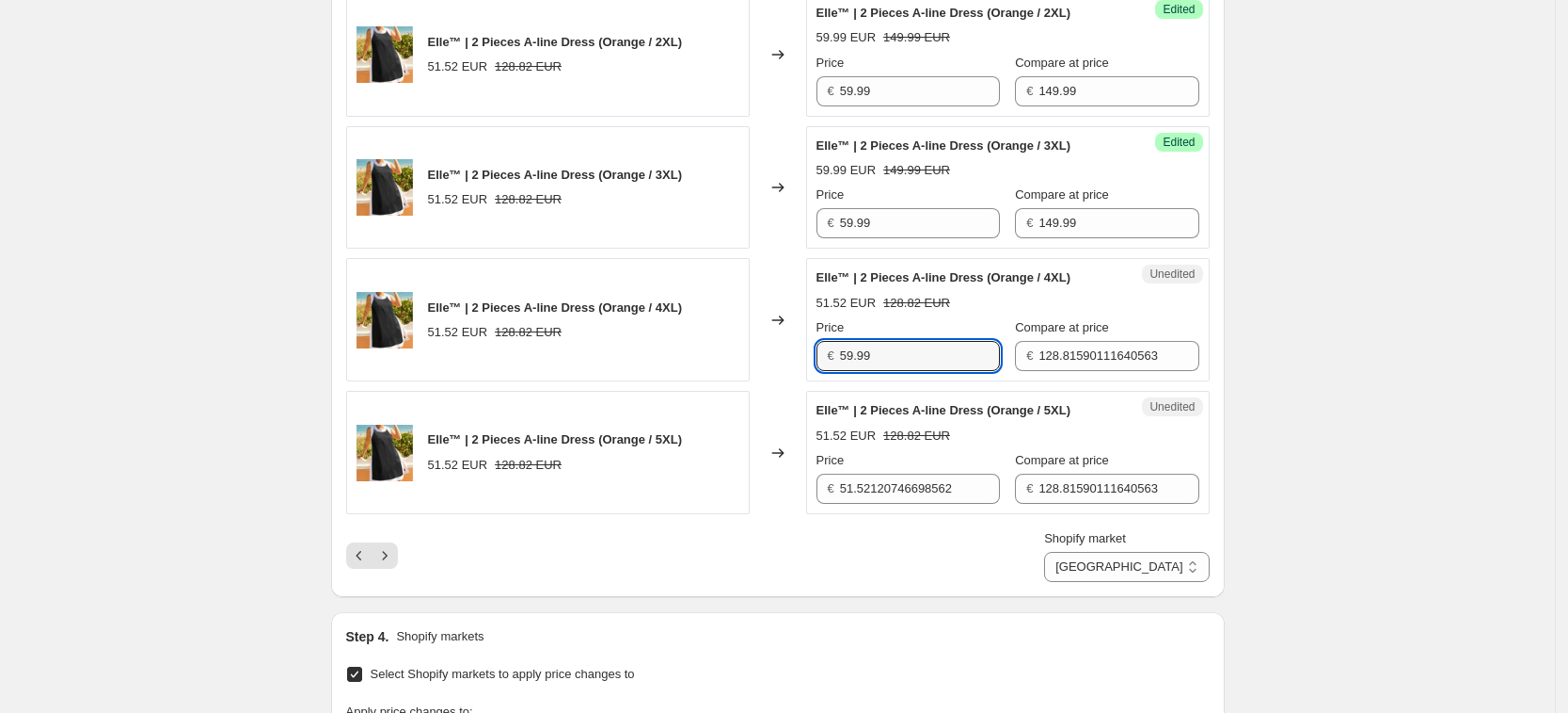
type input "59.99"
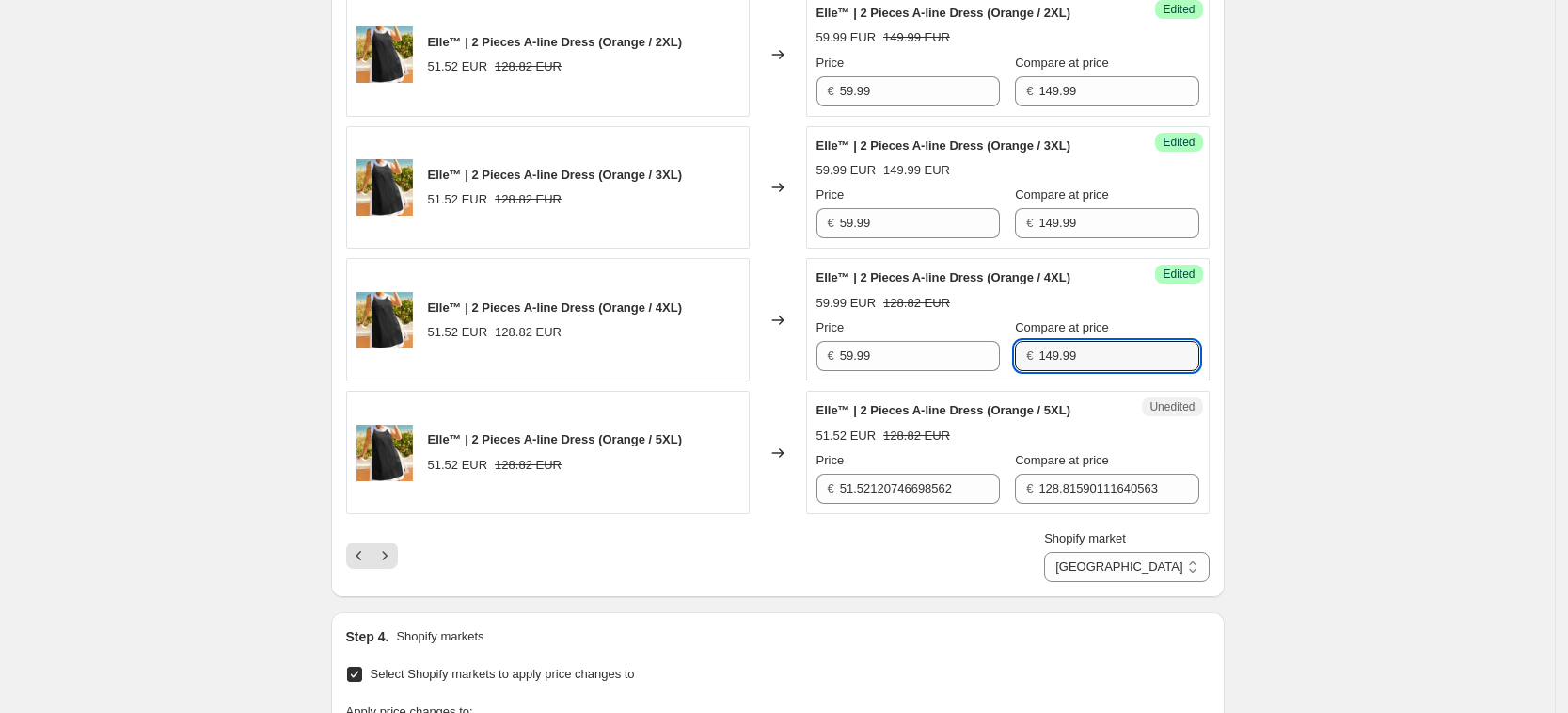
type input "149.99"
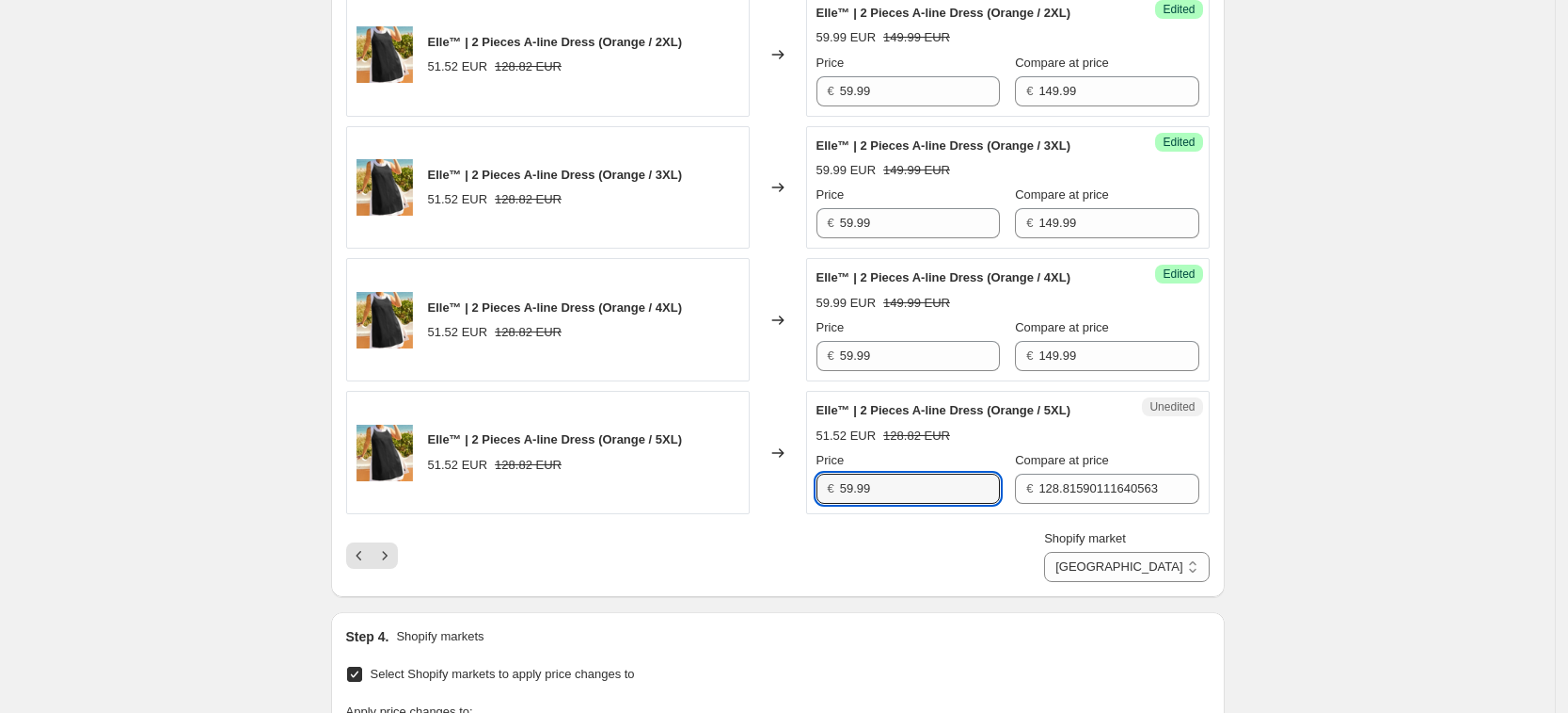
type input "59.99"
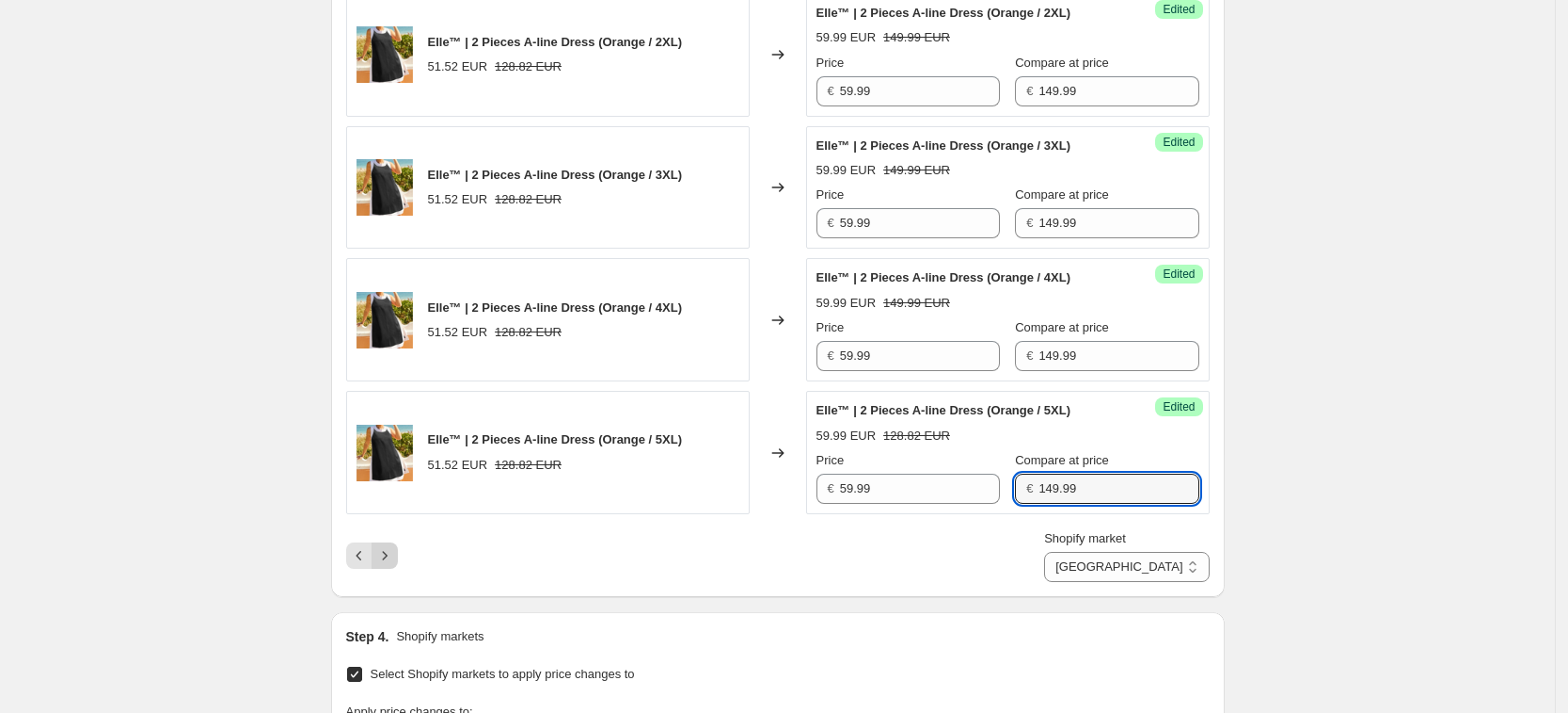
type input "149.99"
click at [394, 559] on icon "Next" at bounding box center [385, 555] width 19 height 19
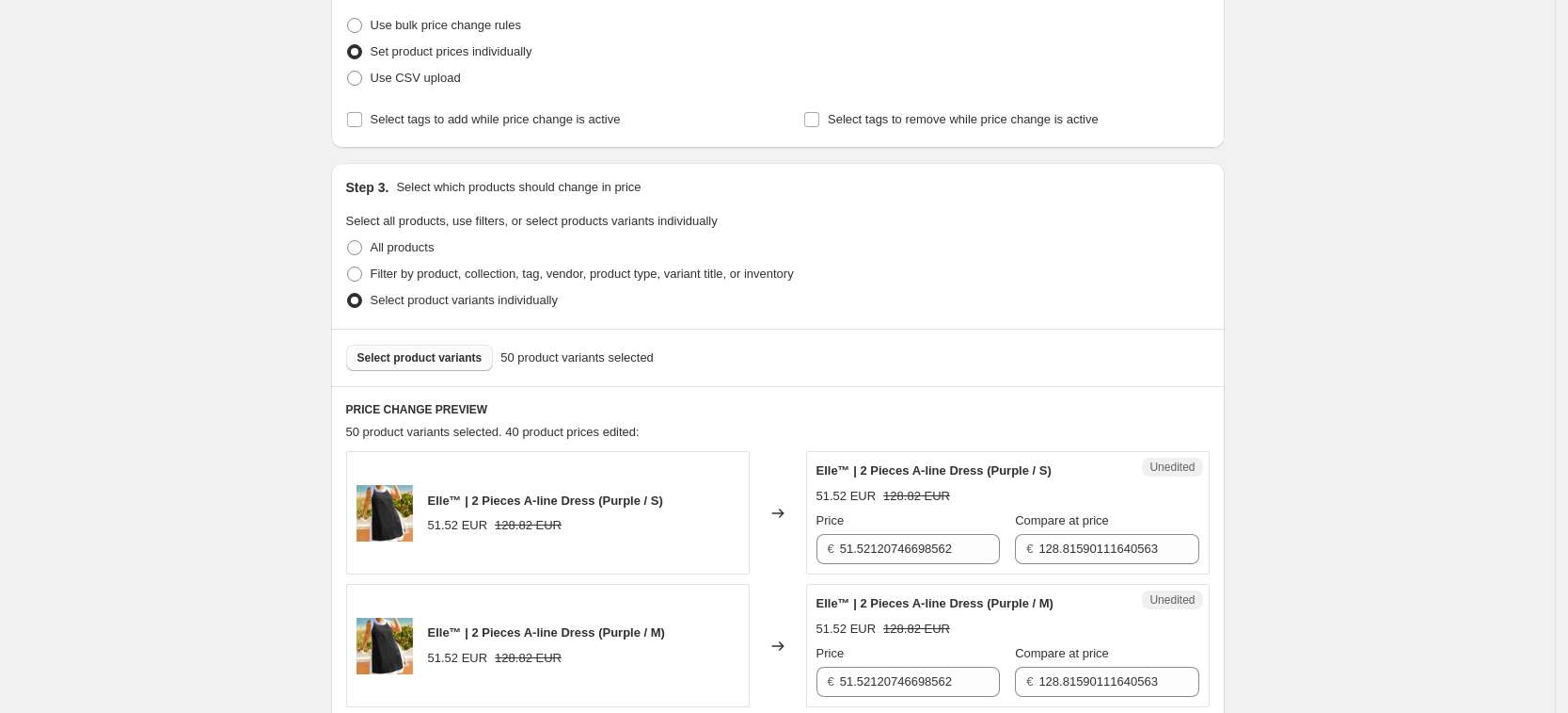
scroll to position [203, 0]
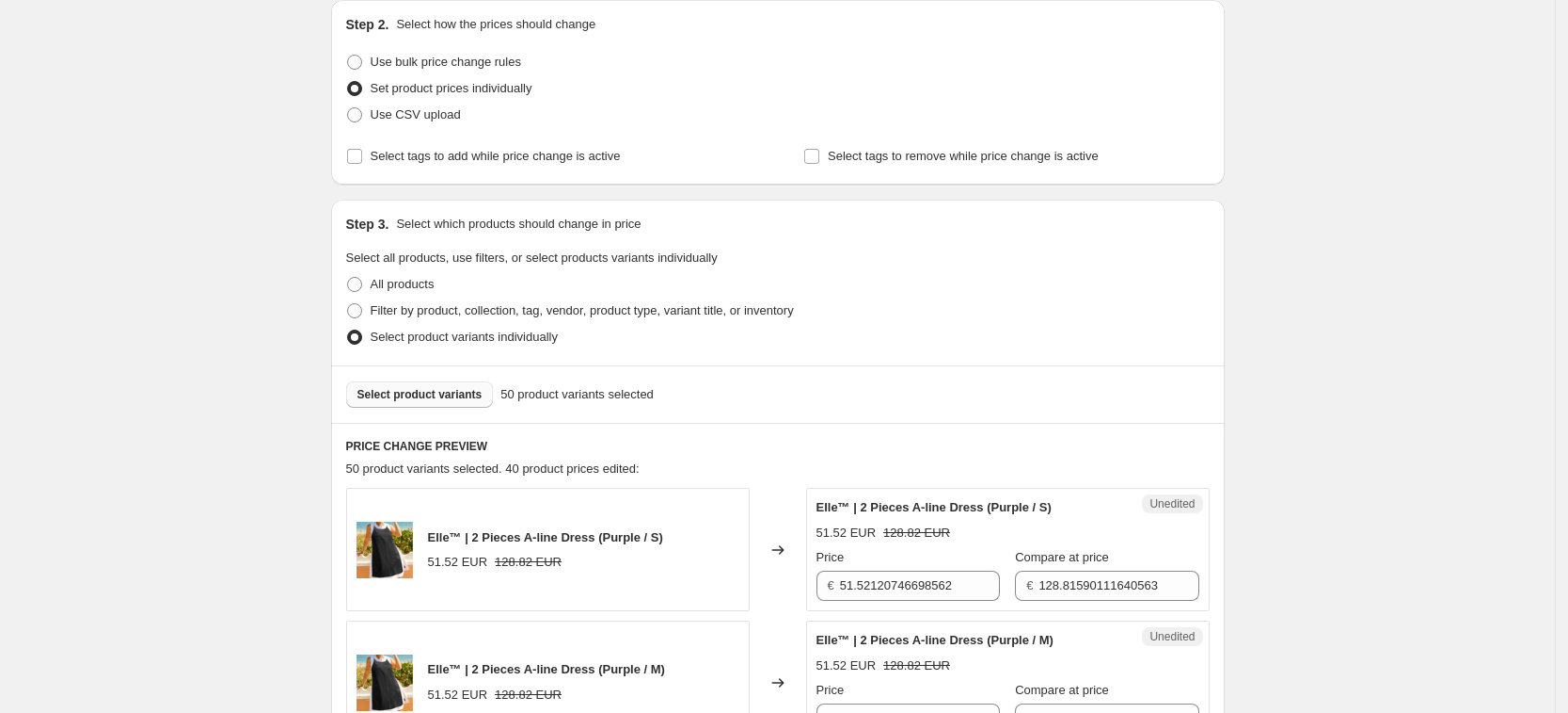
click at [901, 563] on div "Price" at bounding box center [908, 557] width 184 height 19
click at [901, 584] on input "51.52120746698562" at bounding box center [920, 586] width 160 height 30
type input "59.99"
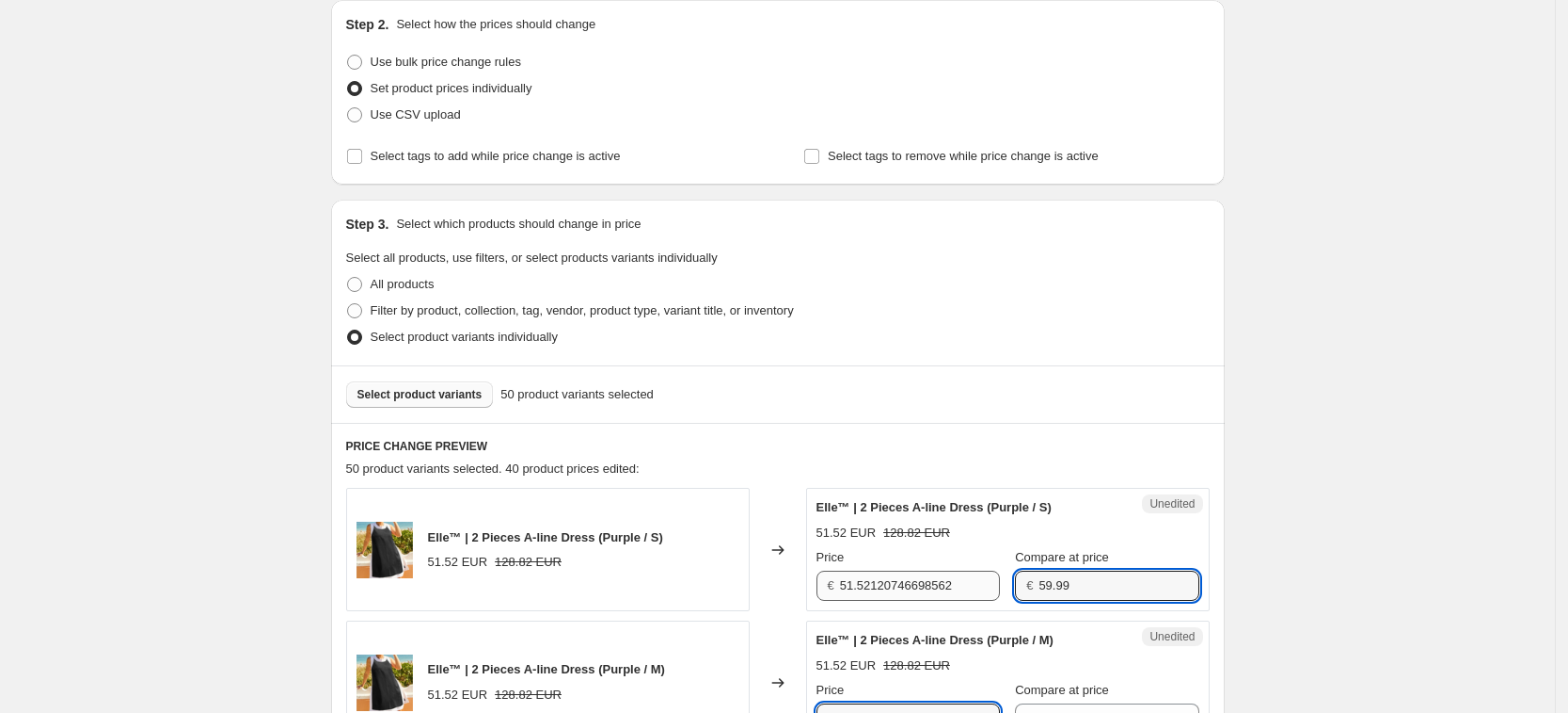
scroll to position [224, 0]
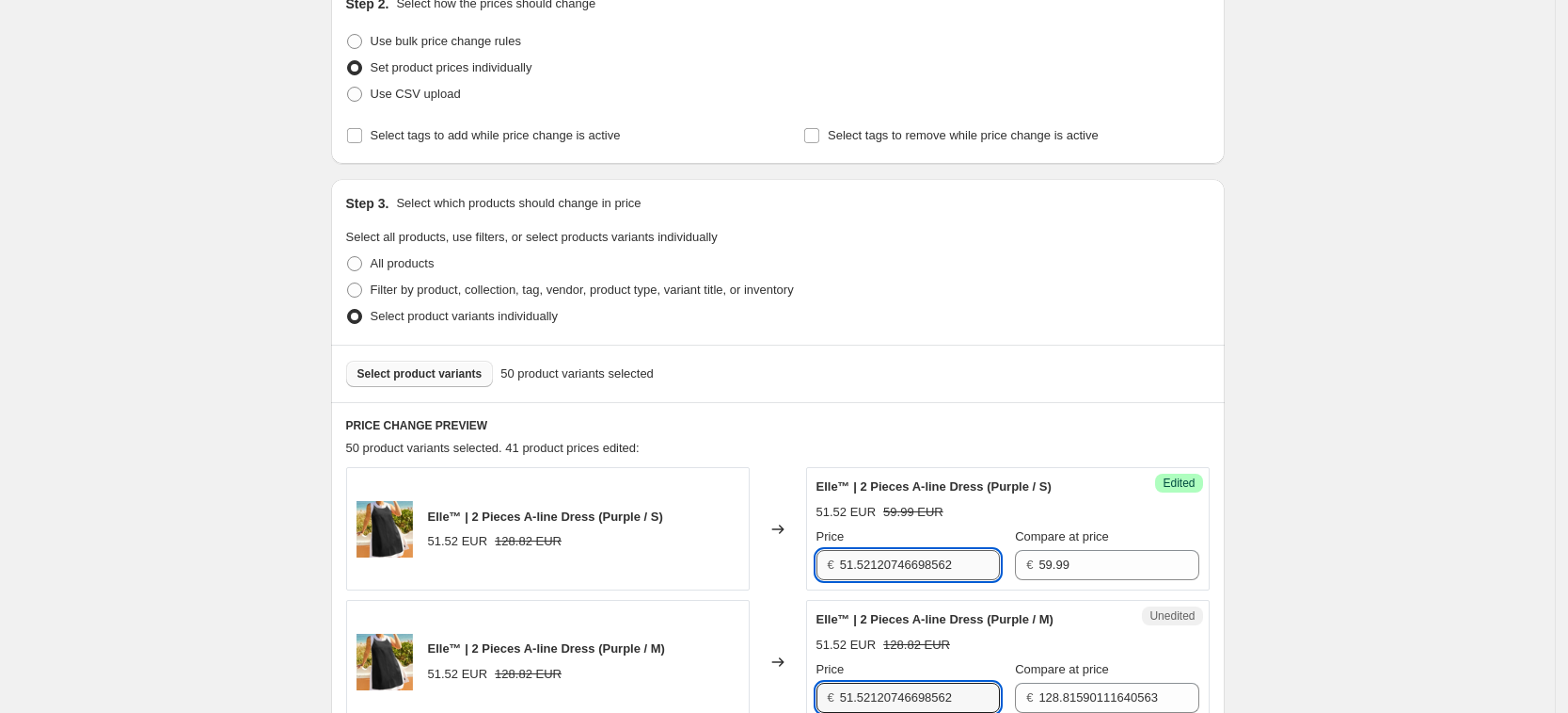
click at [924, 563] on input "51.52120746698562" at bounding box center [920, 565] width 160 height 30
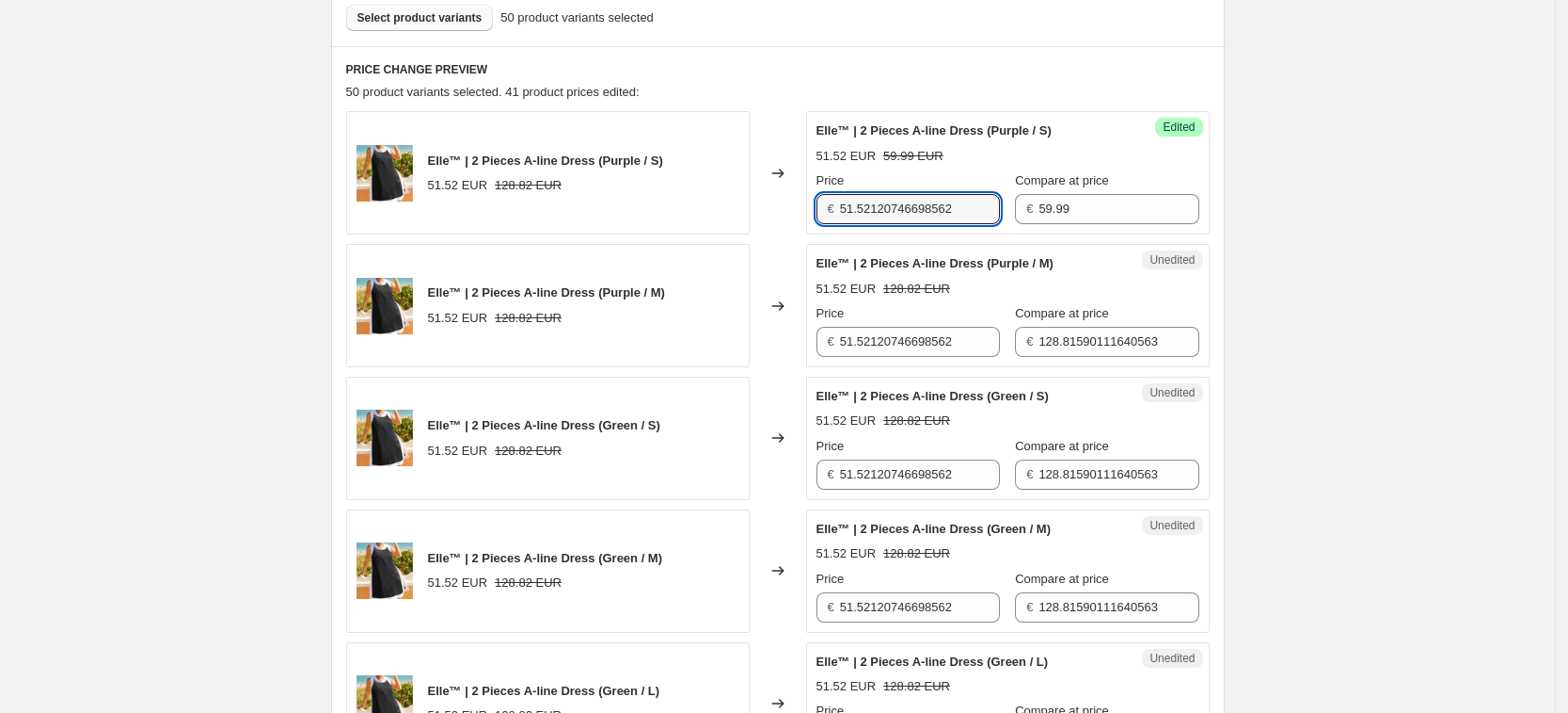
scroll to position [577, 0]
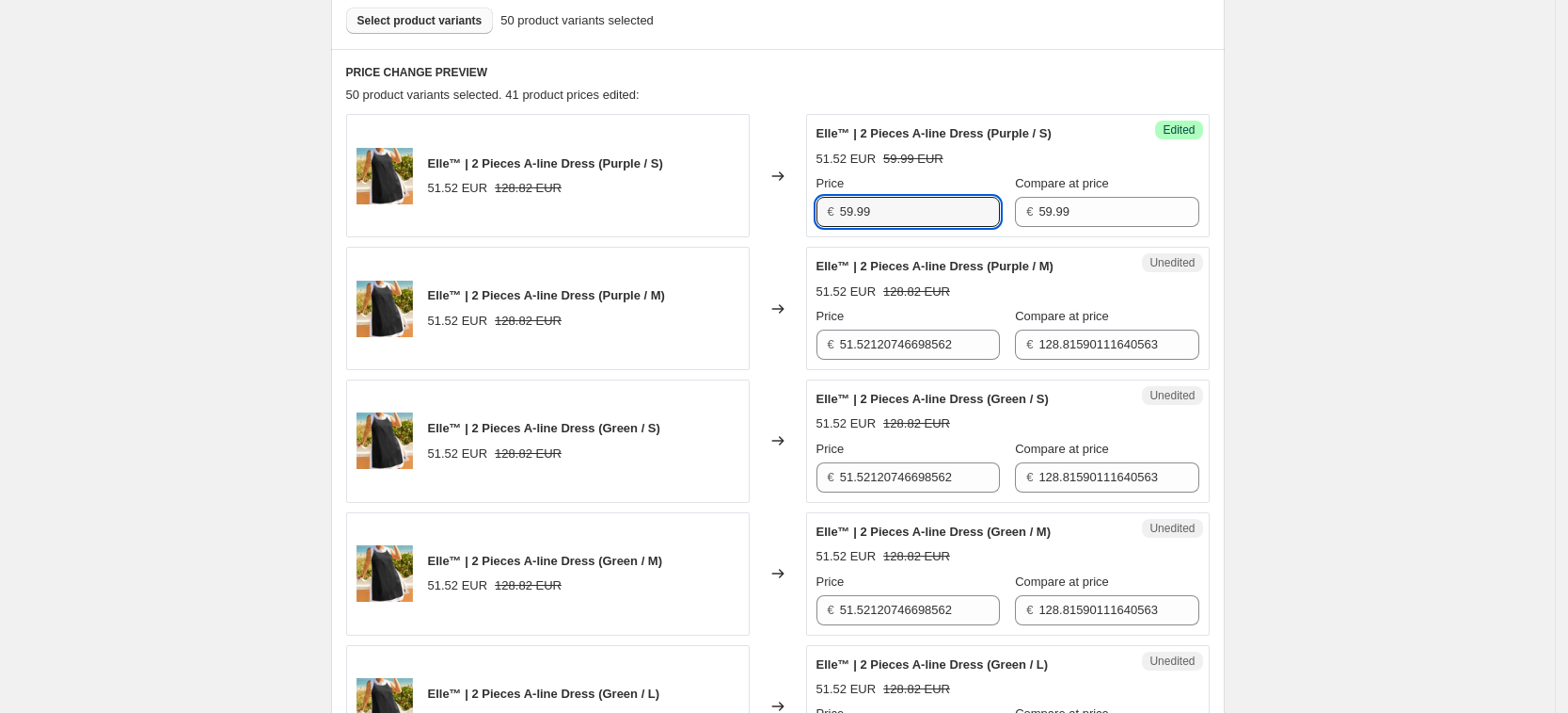
type input "59.99"
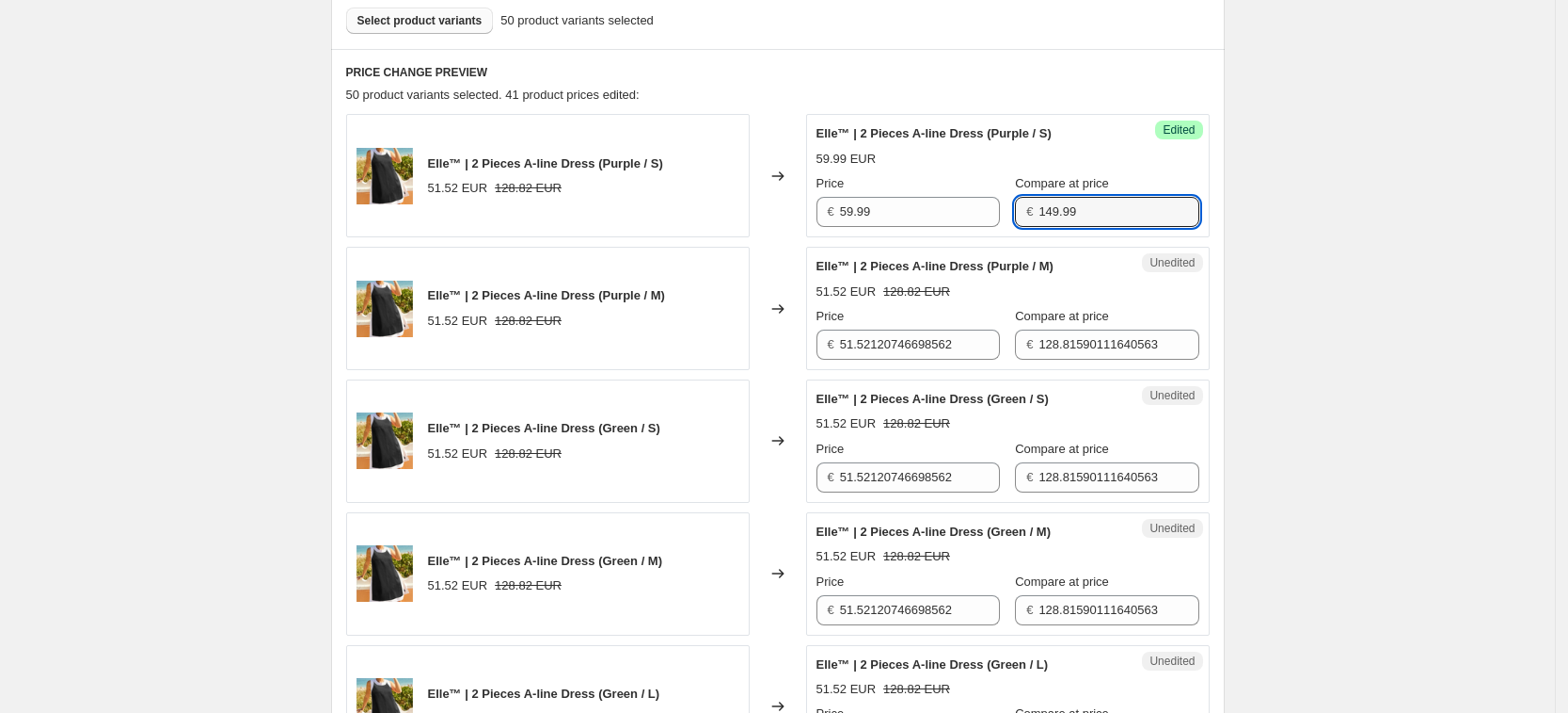
type input "149.99"
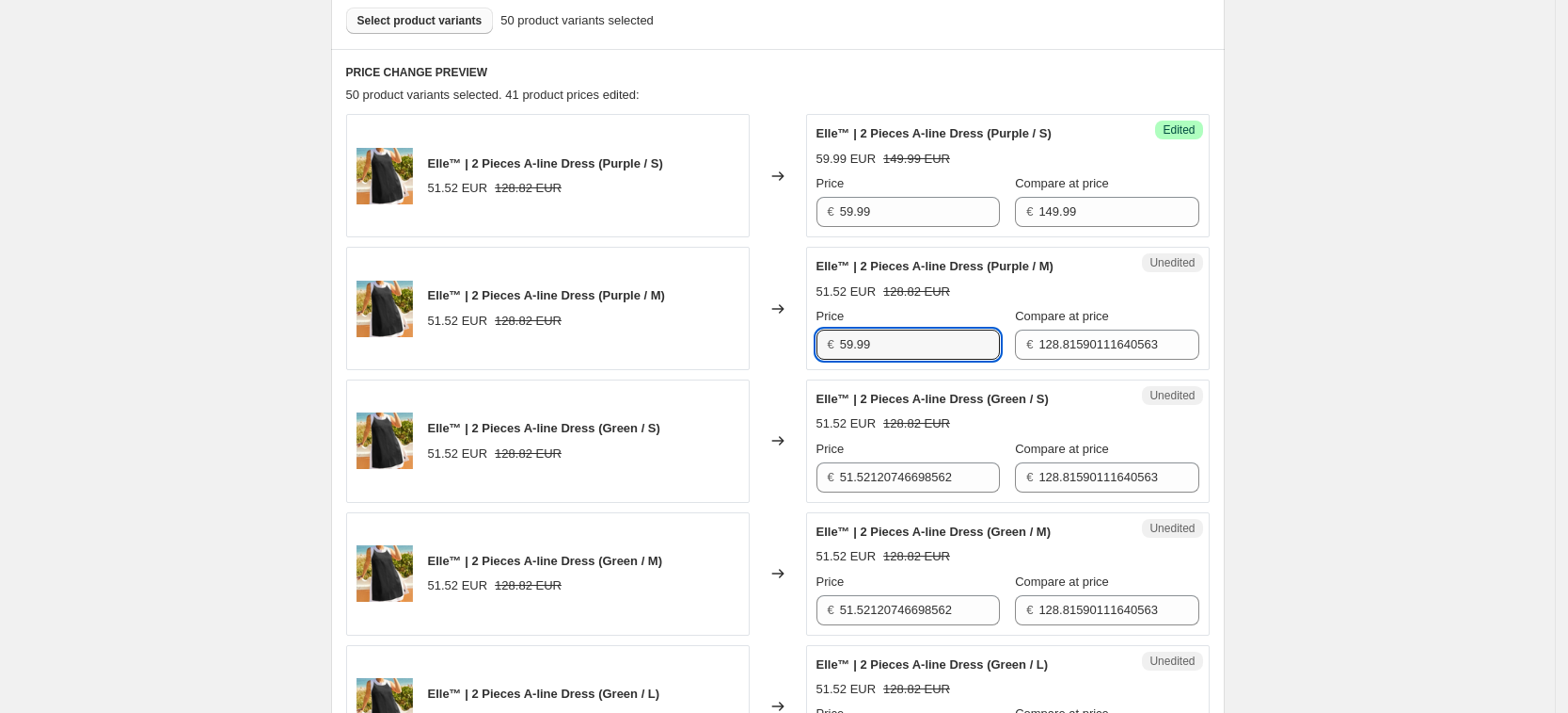
type input "59.99"
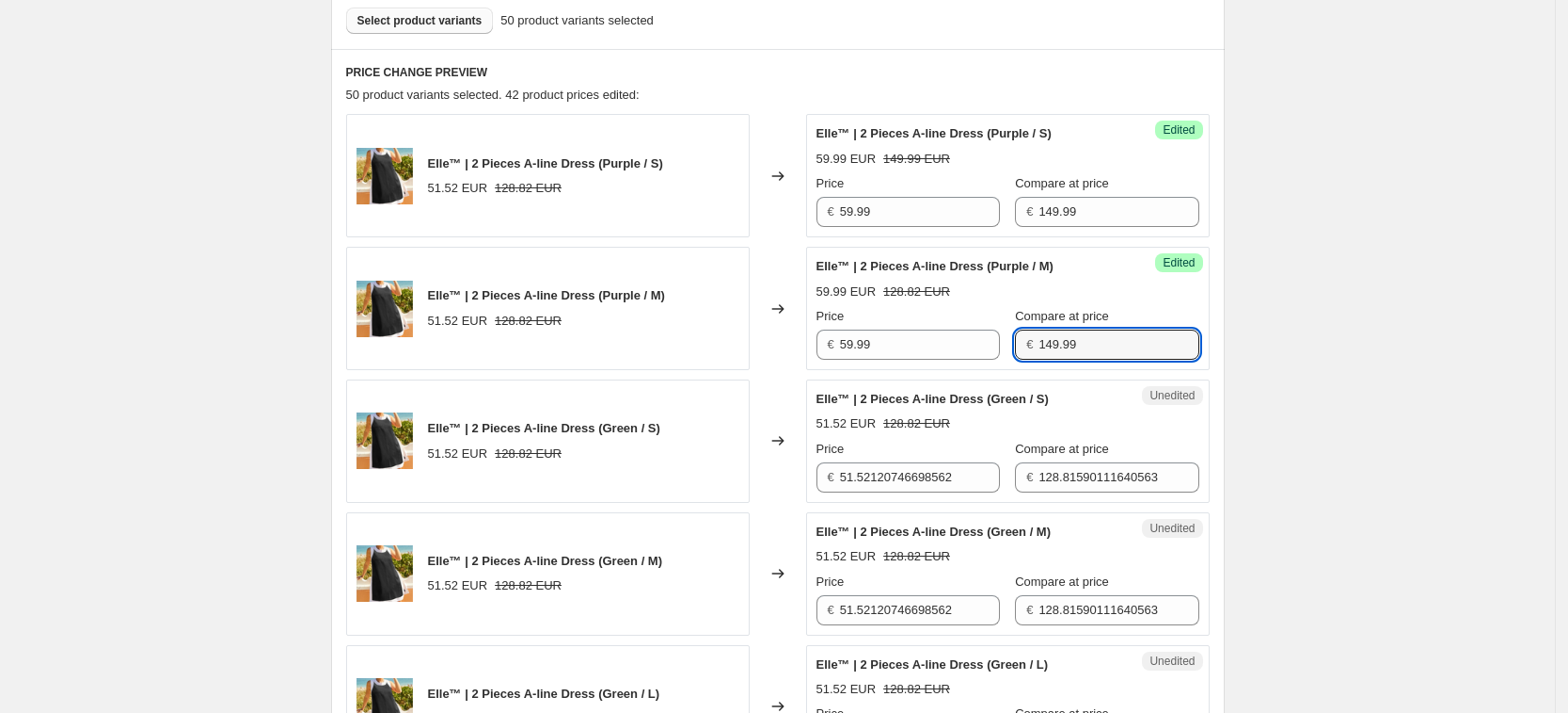
type input "149.99"
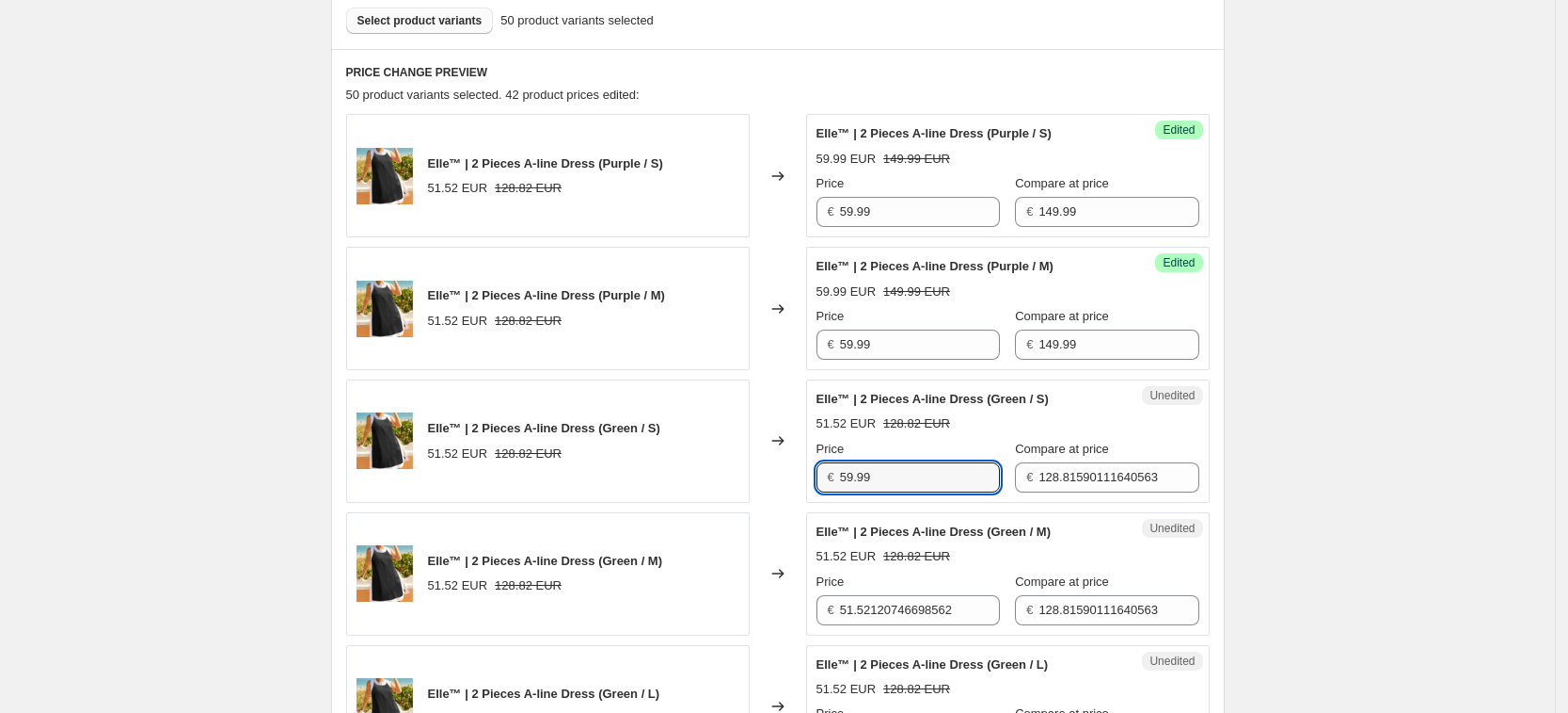
type input "59.99"
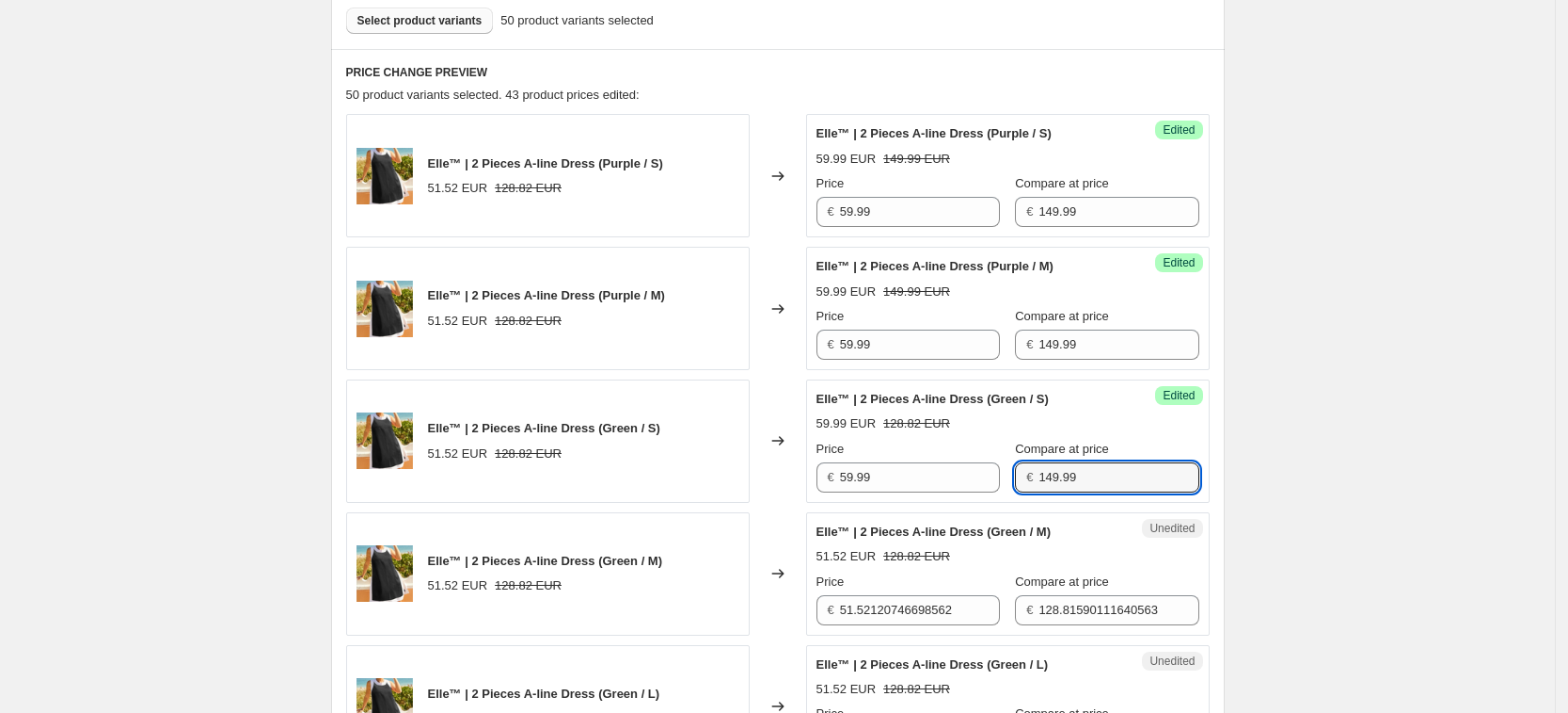
type input "149.99"
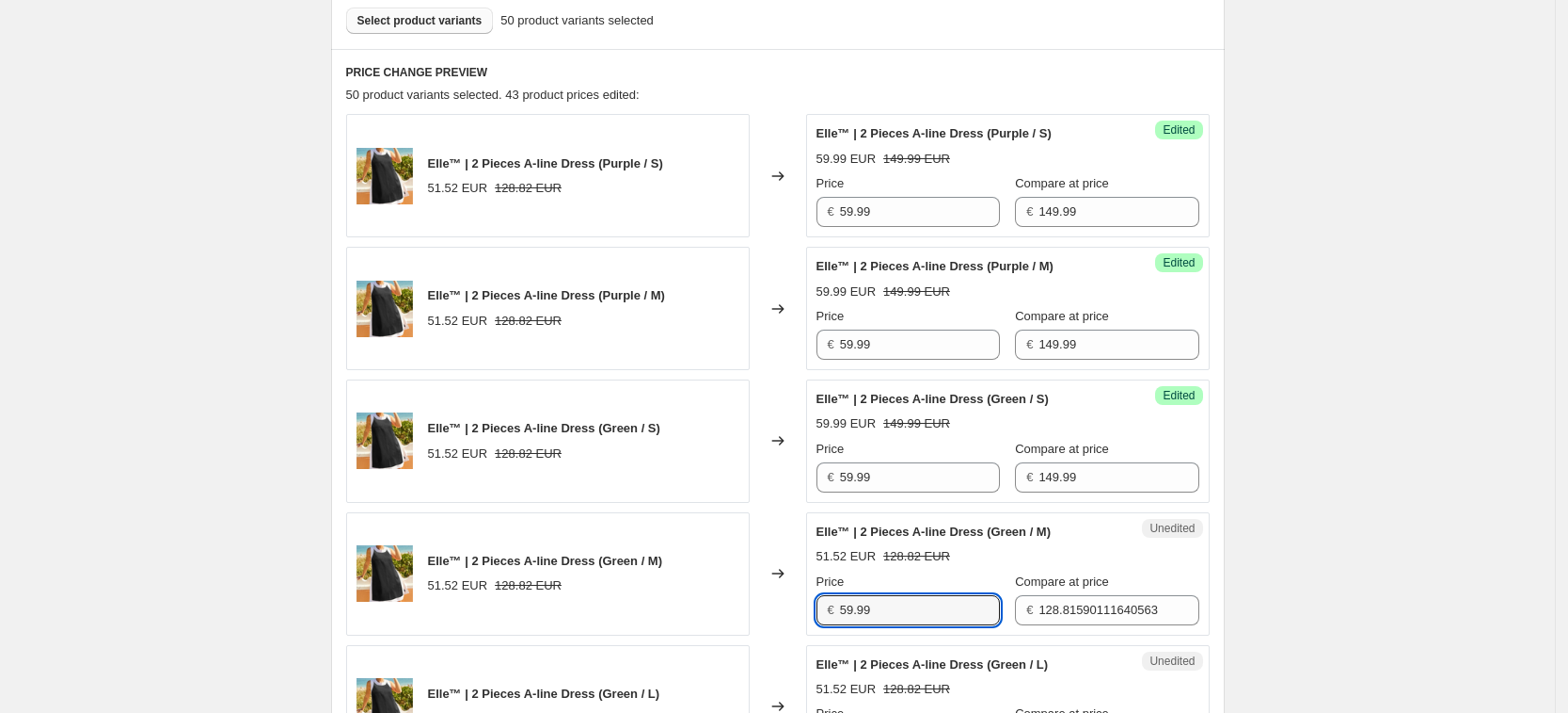
type input "59.99"
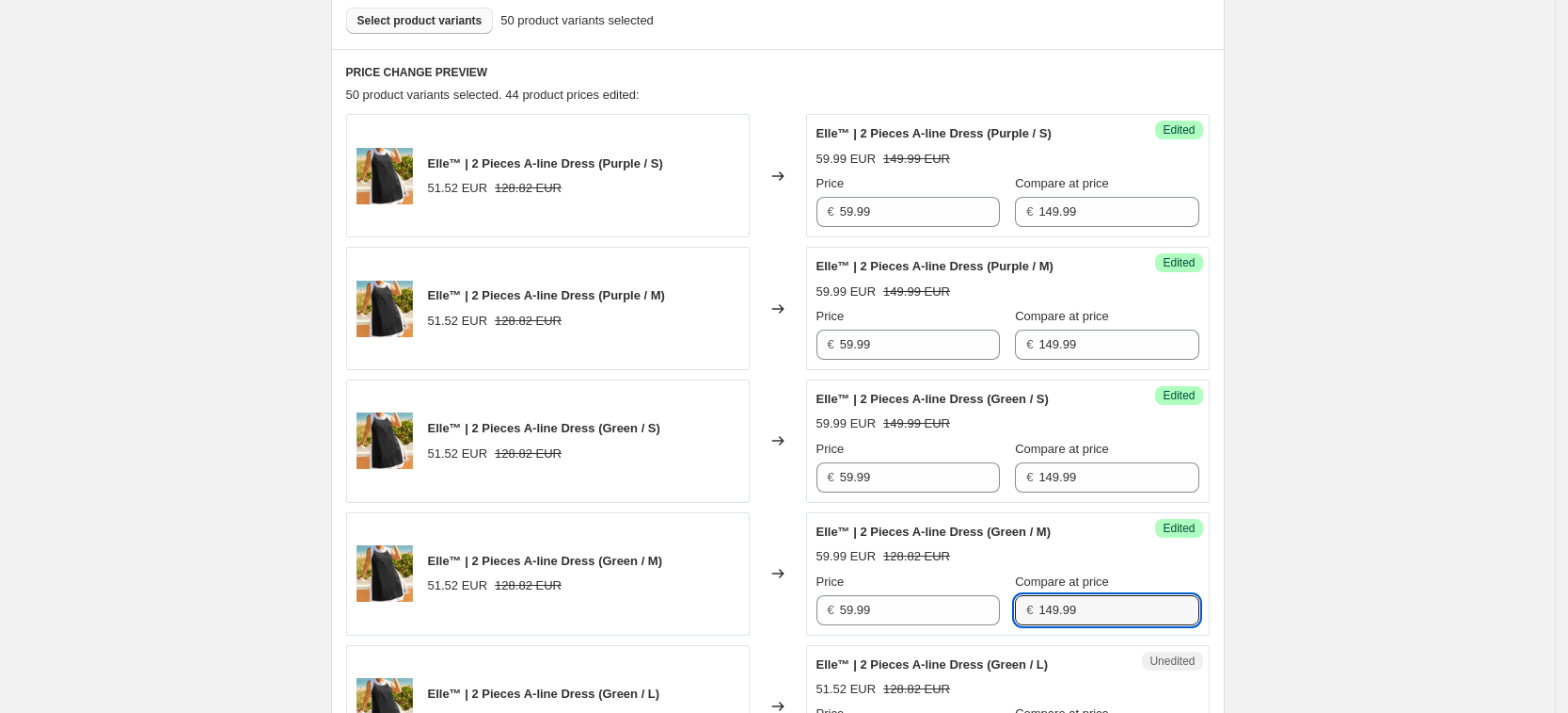
type input "149.99"
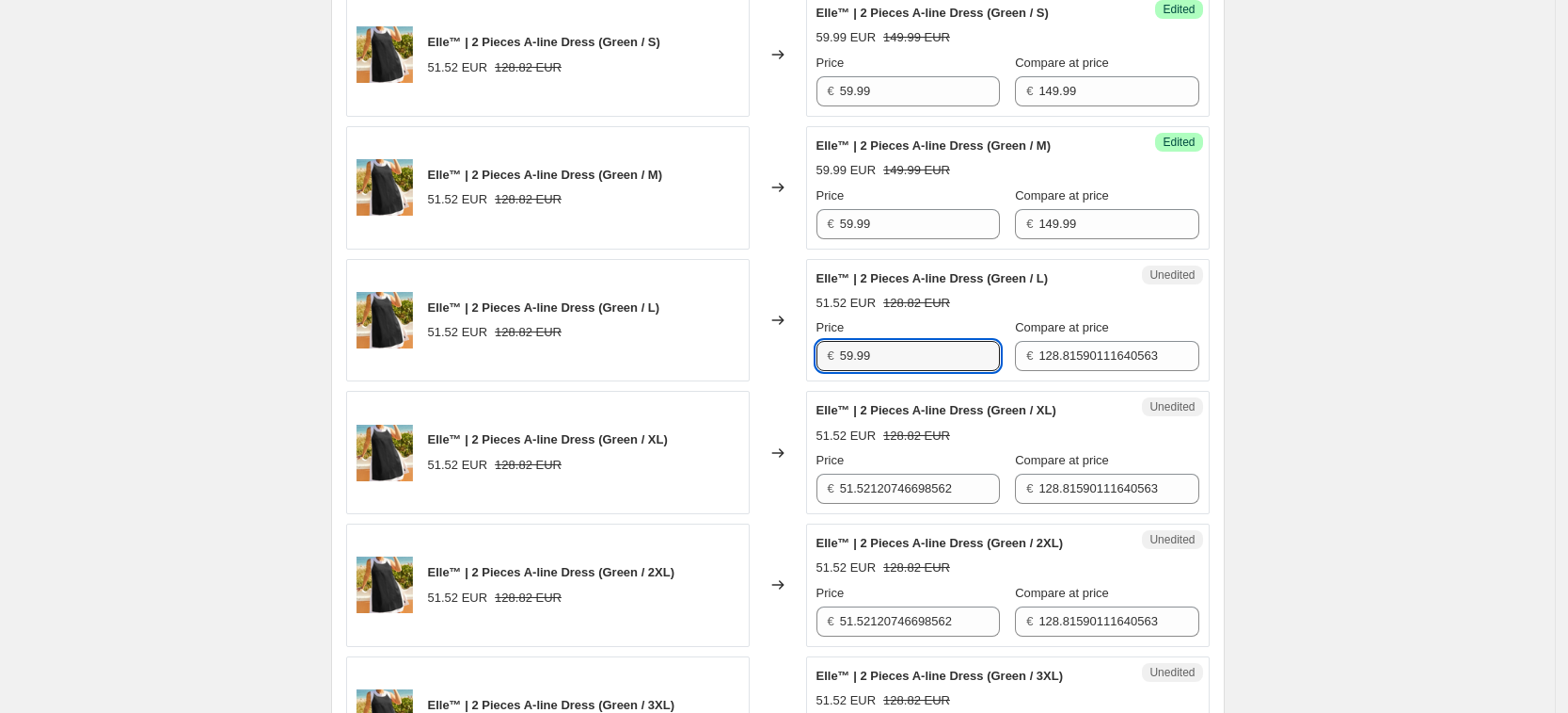
type input "59.99"
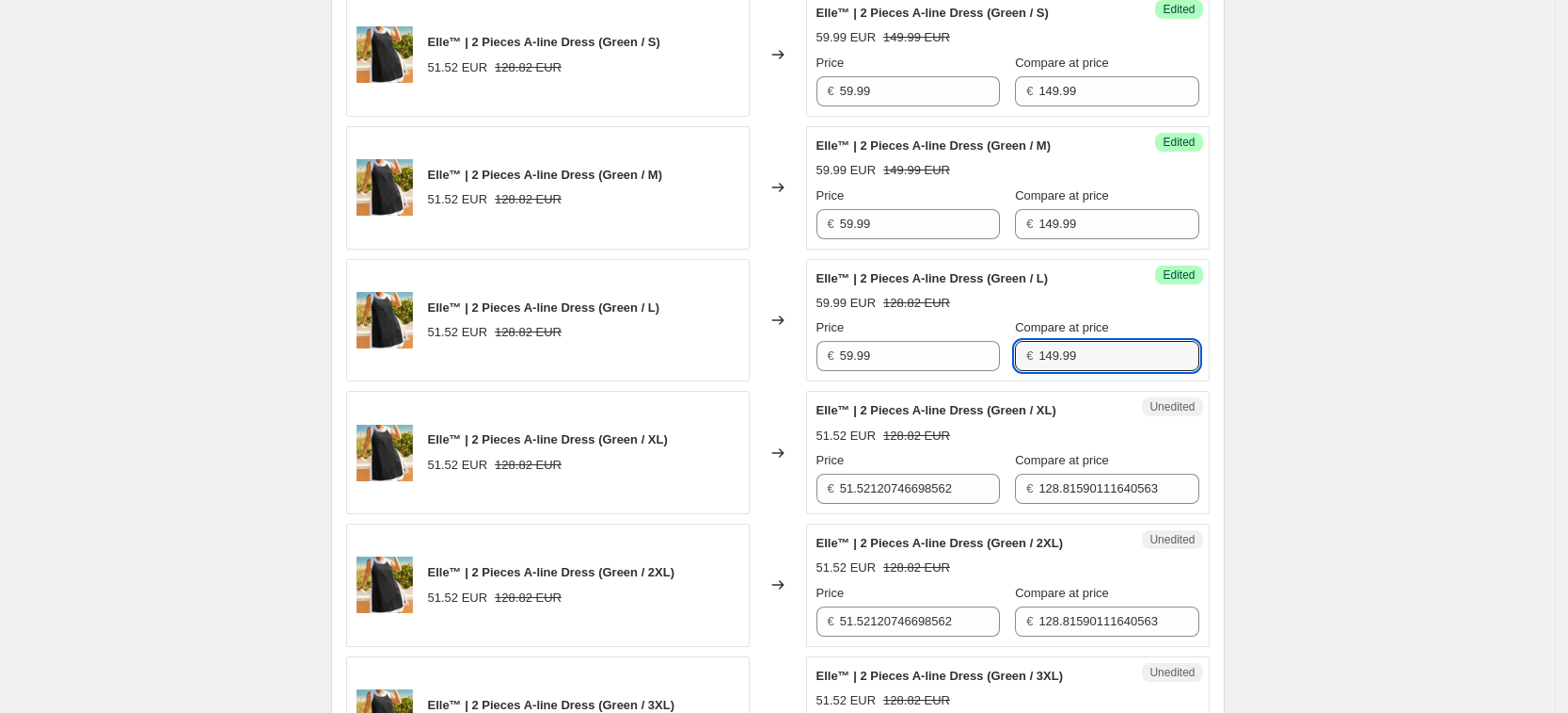
type input "149.99"
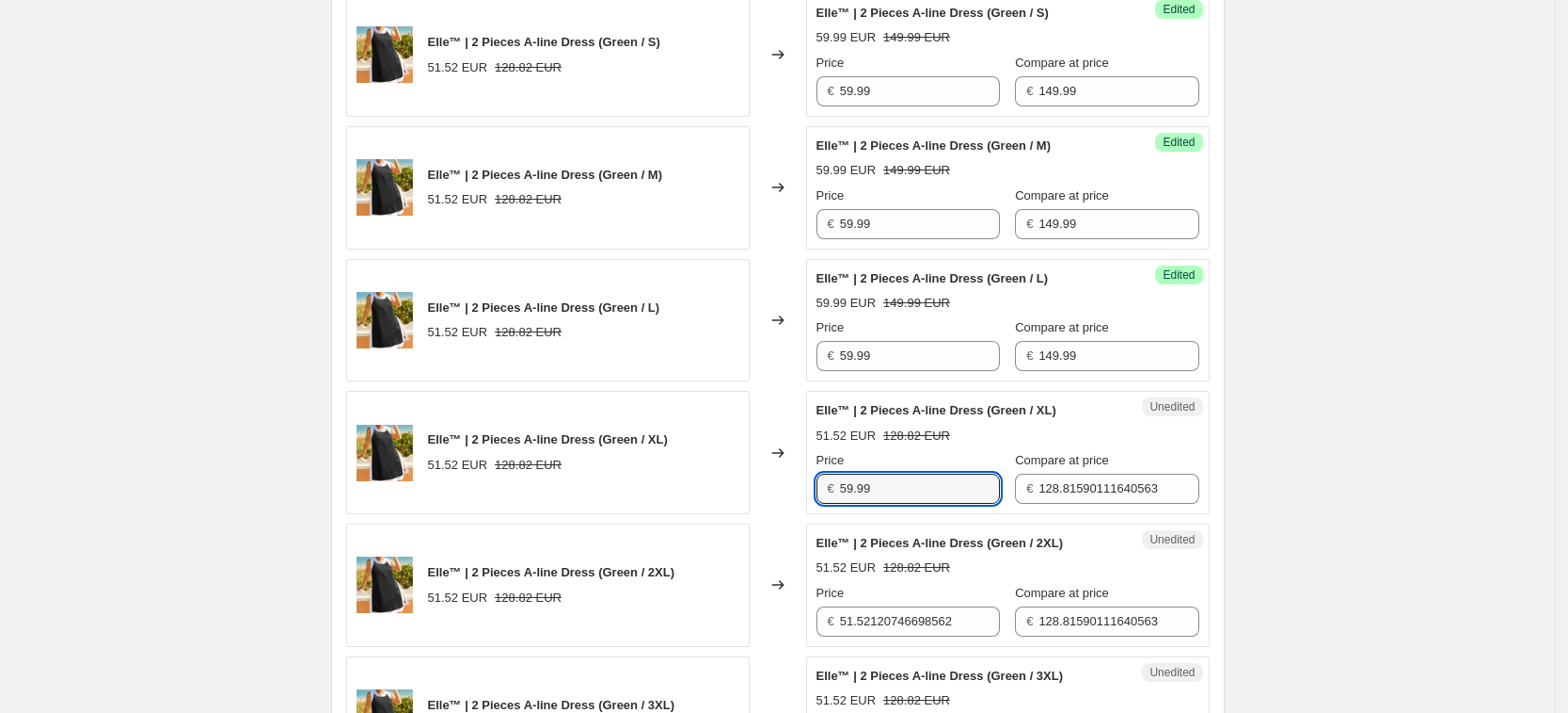
type input "59.99"
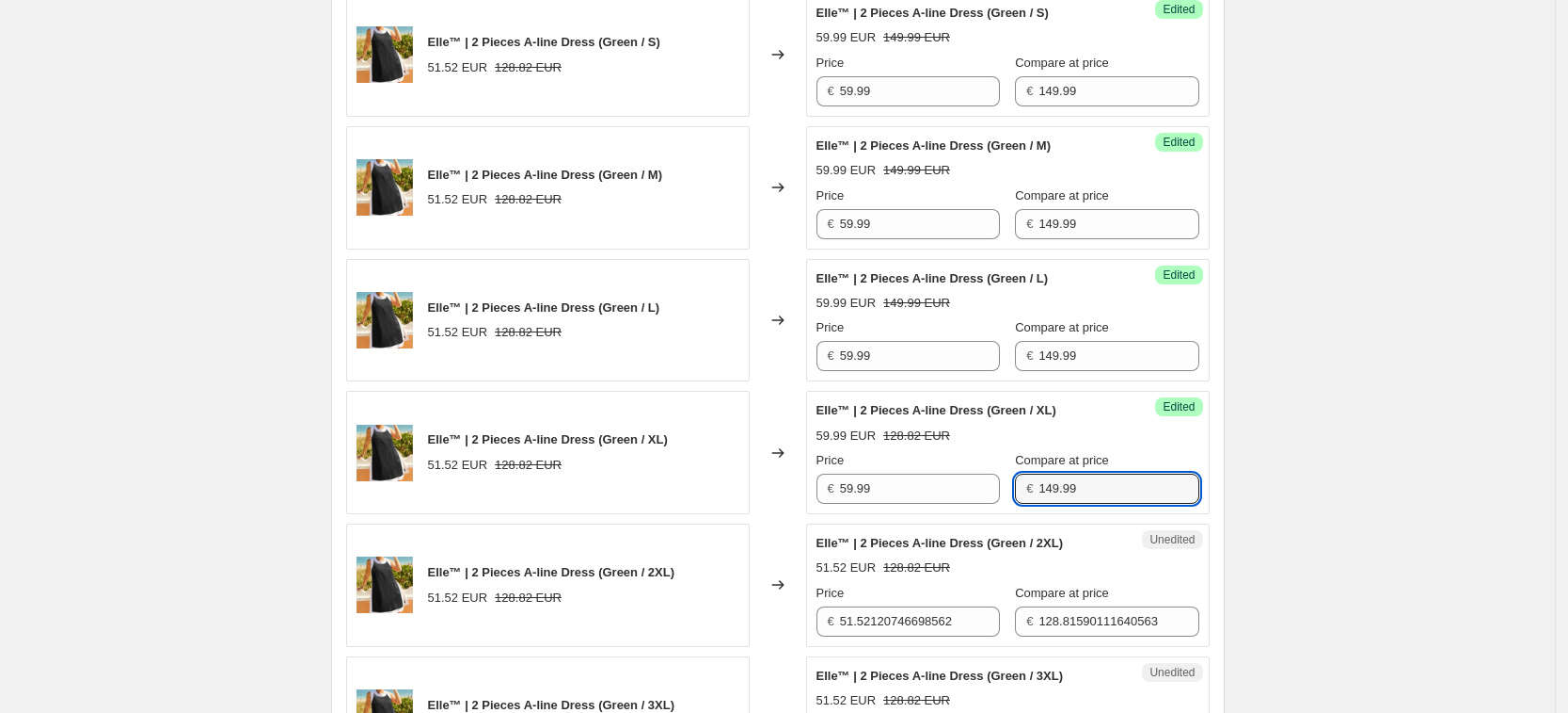
type input "149.99"
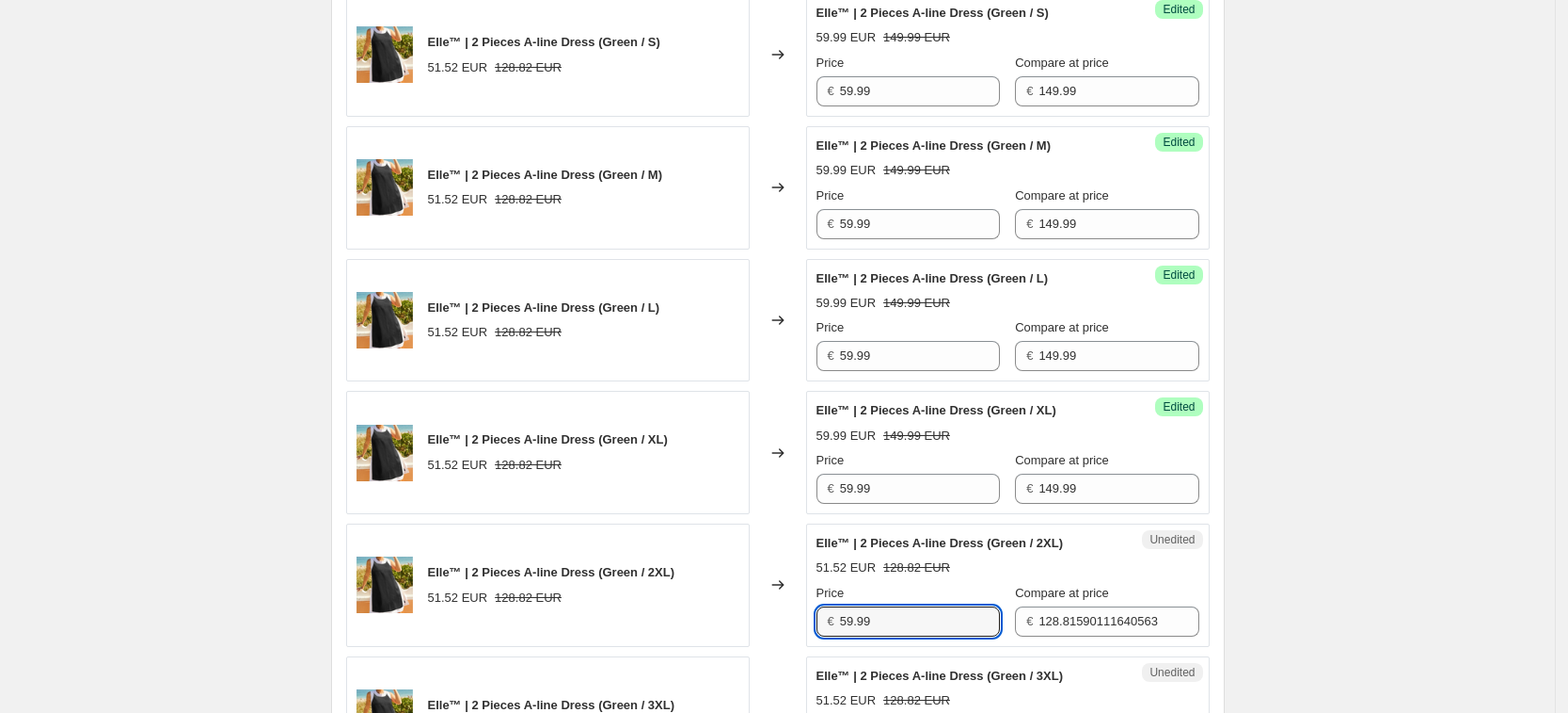
type input "59.99"
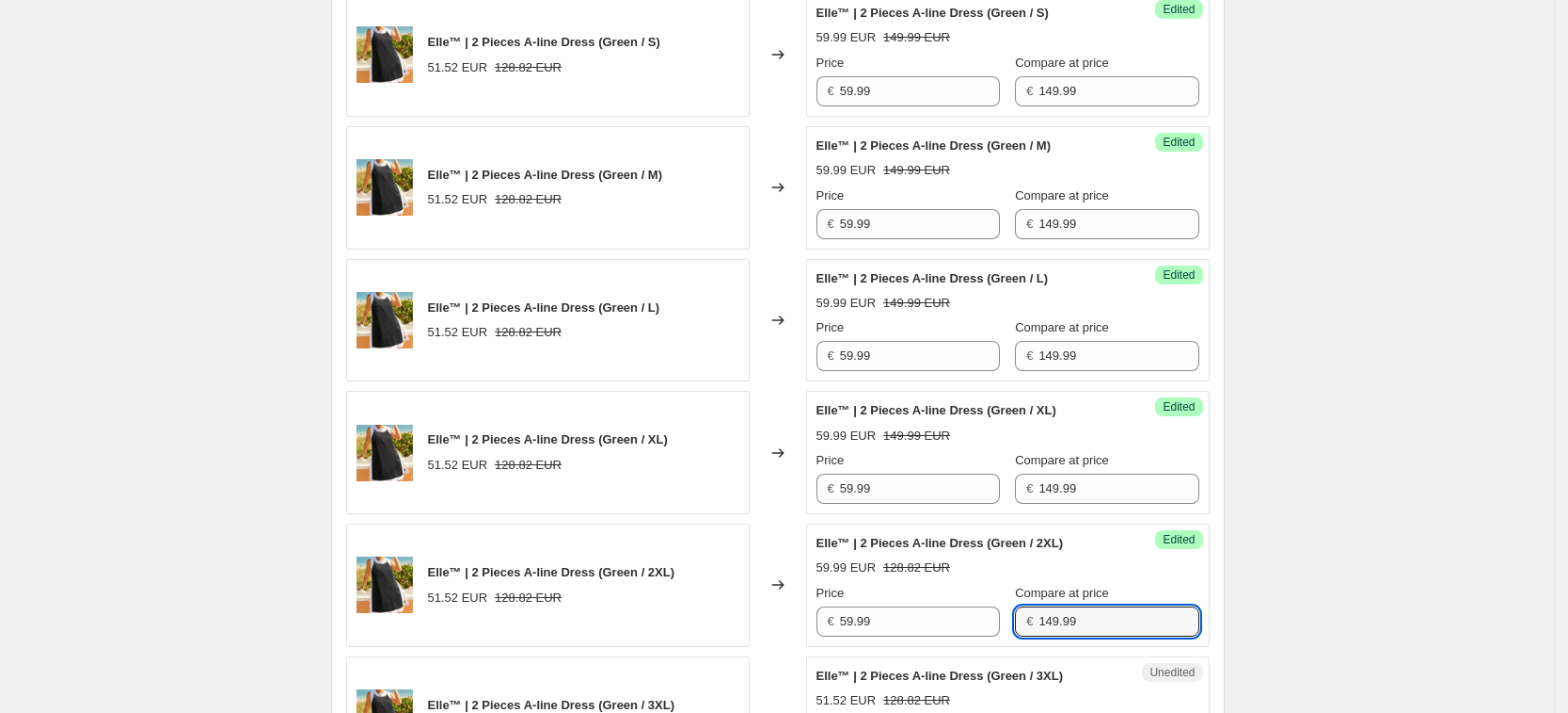
type input "149.99"
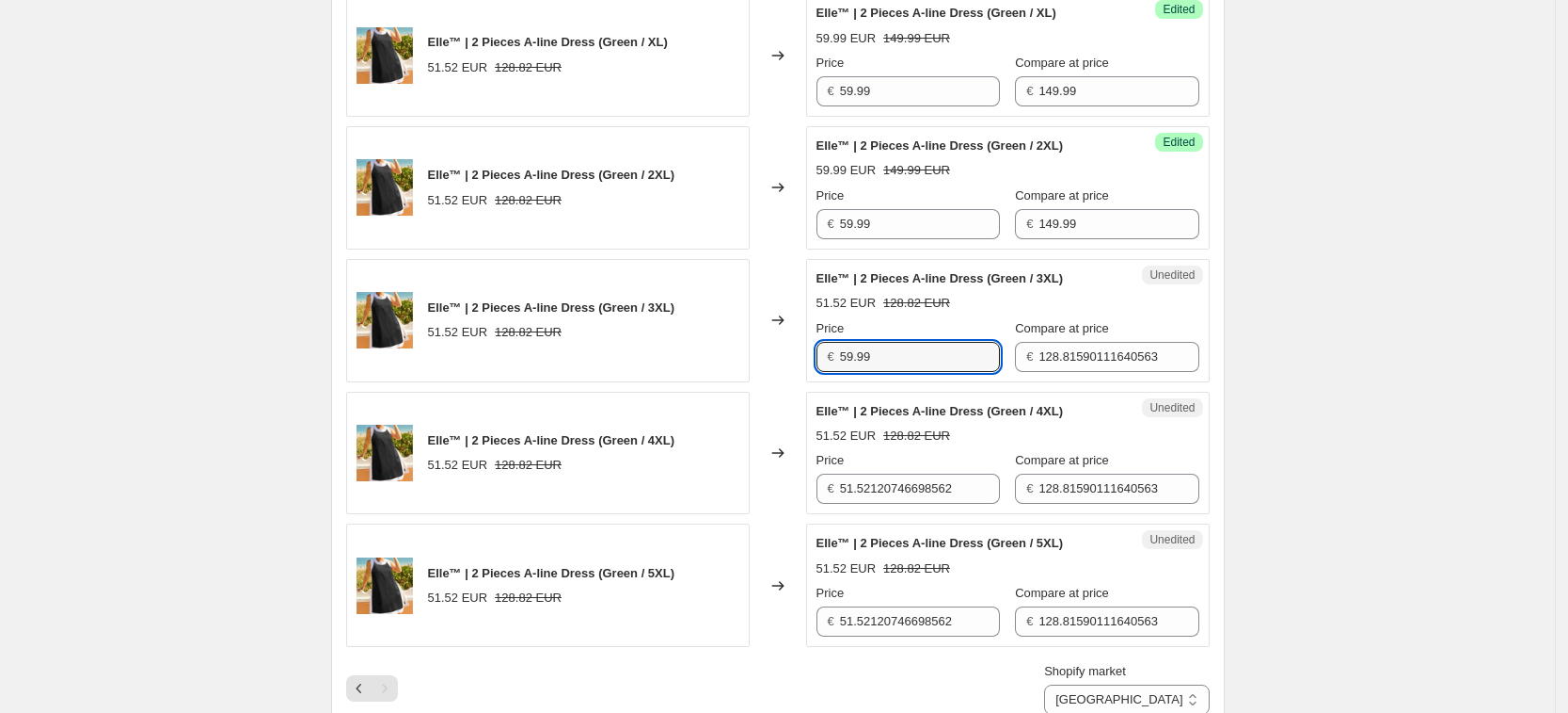
type input "59.99"
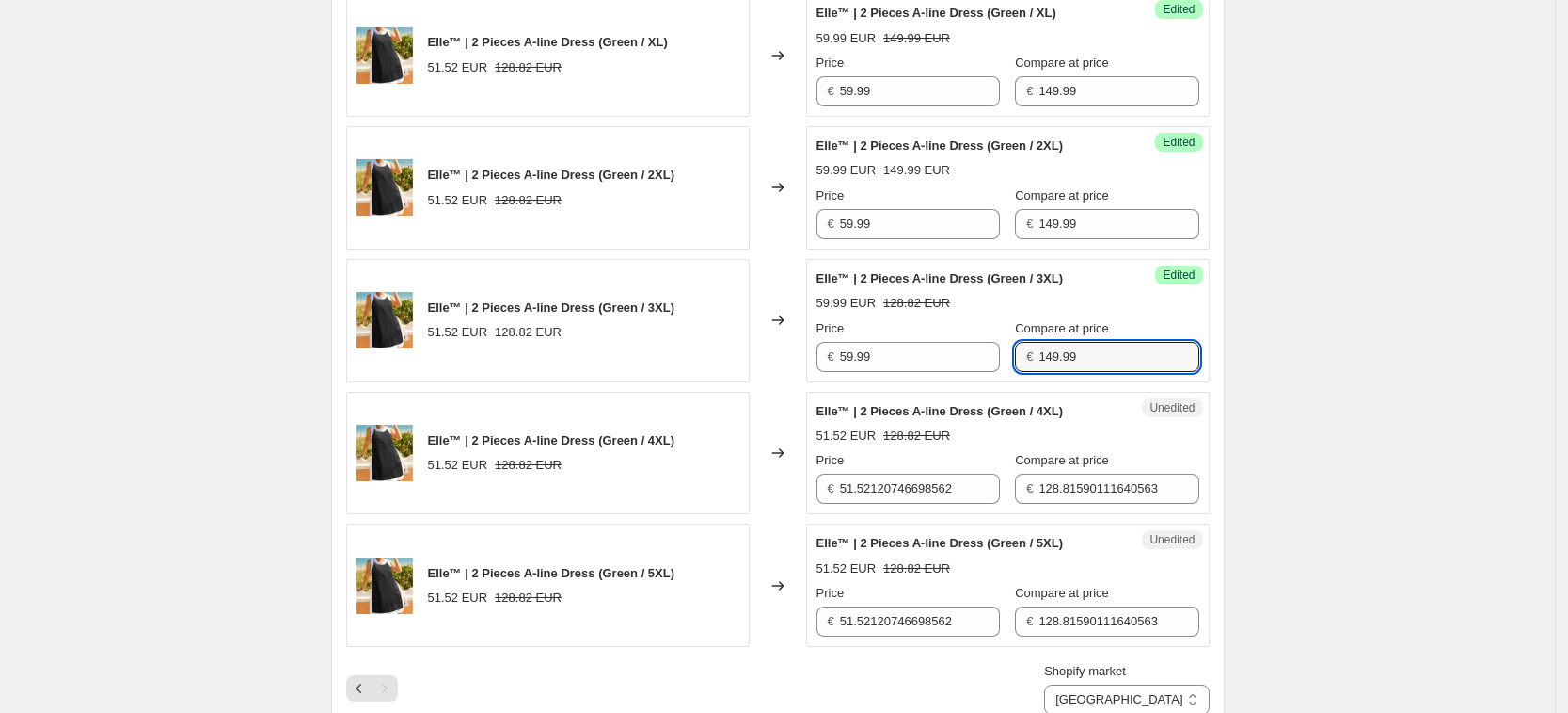
type input "149.99"
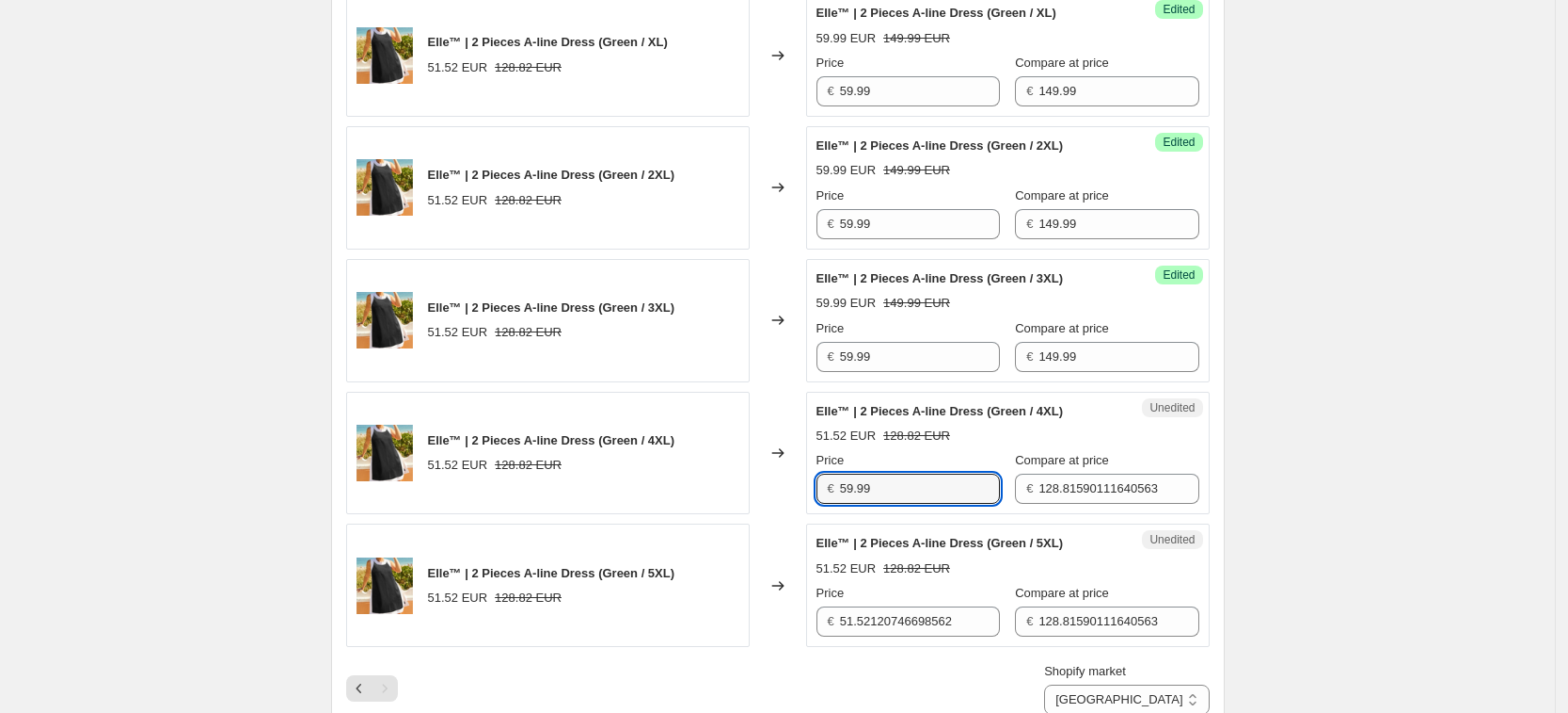
type input "59.99"
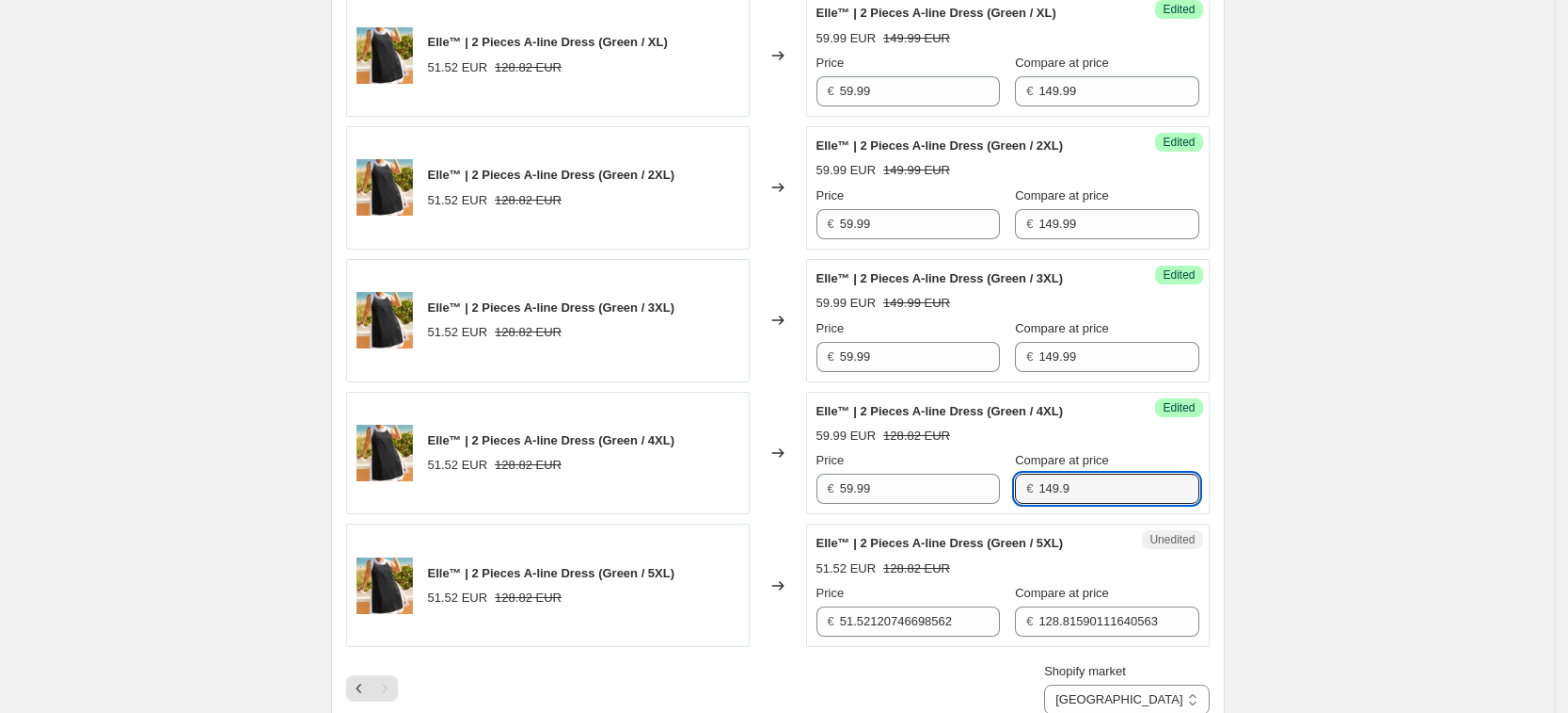
type input "149.9"
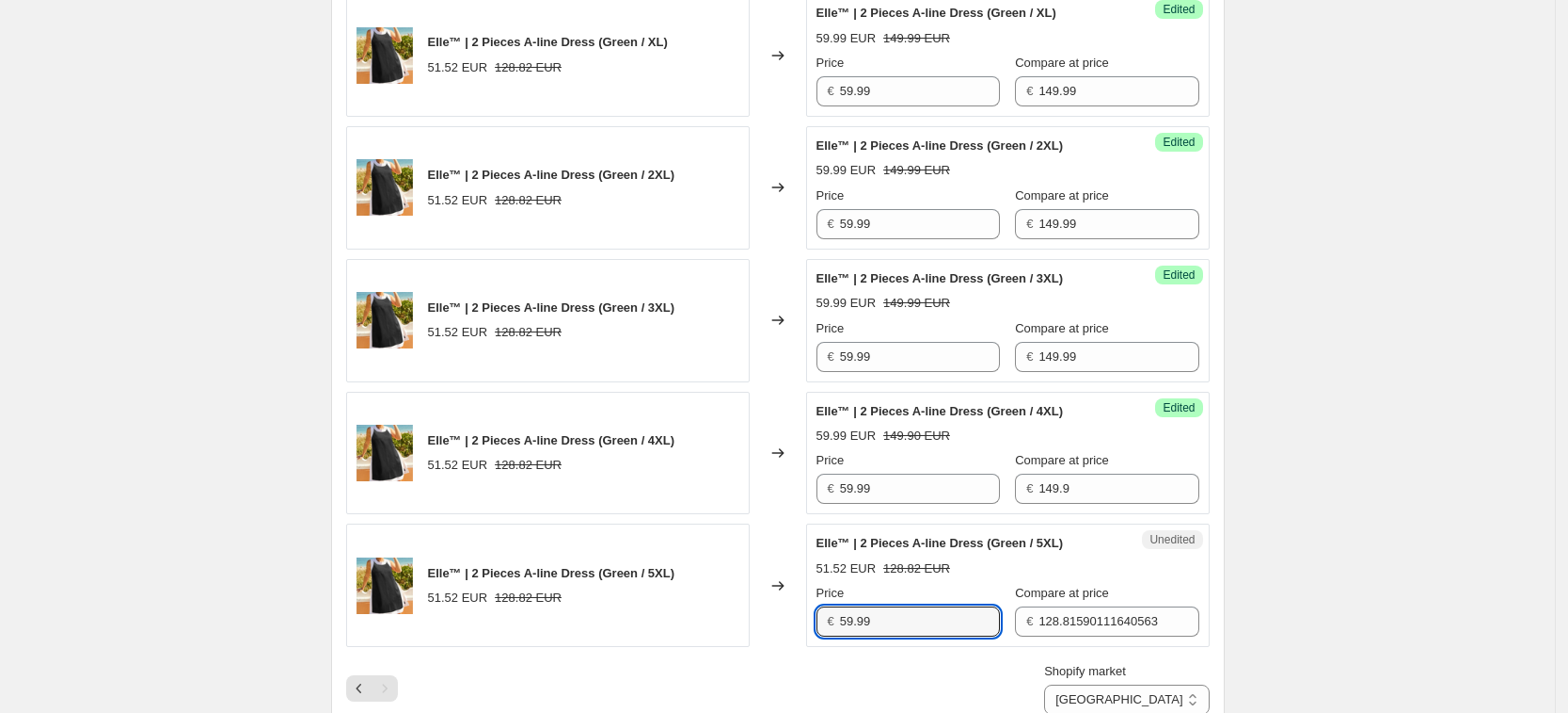
type input "59.99"
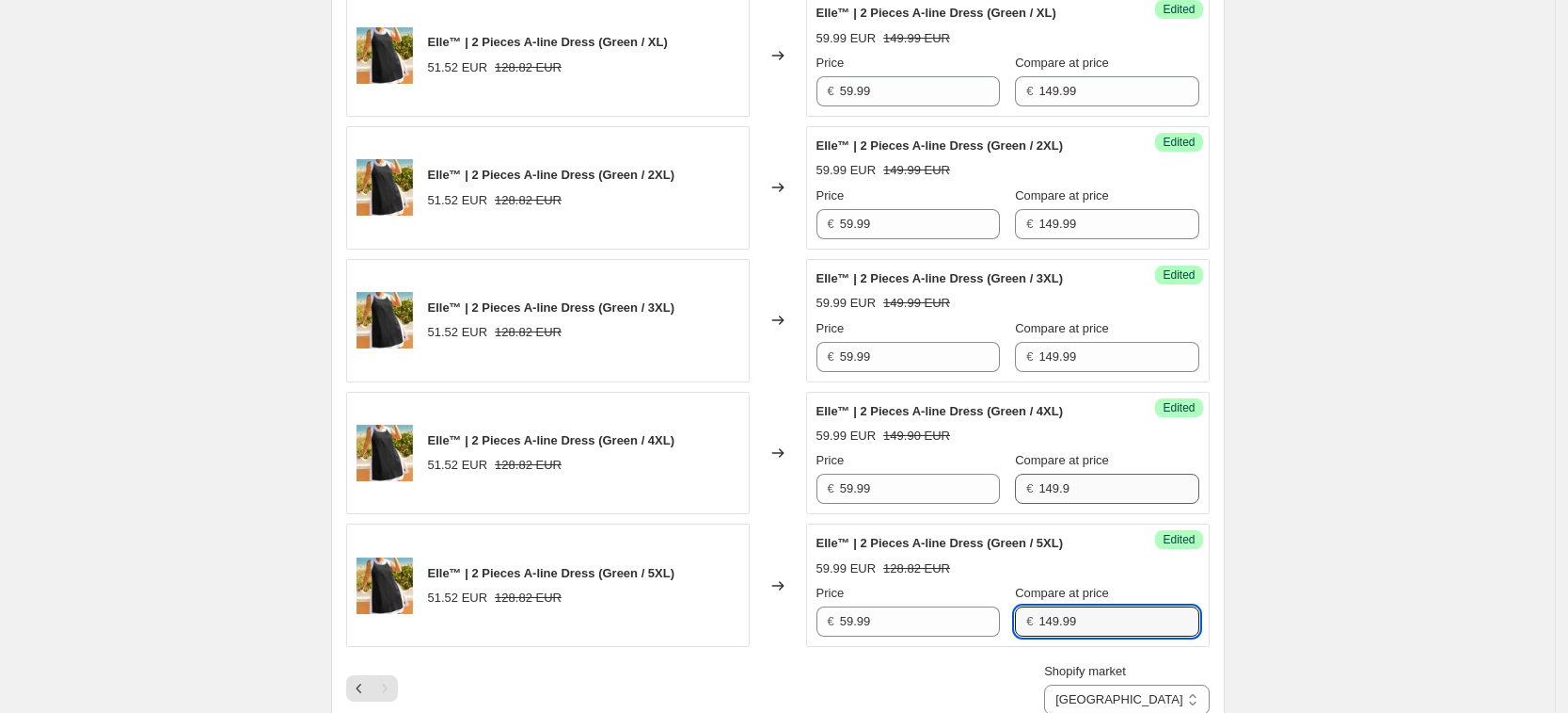
type input "149.99"
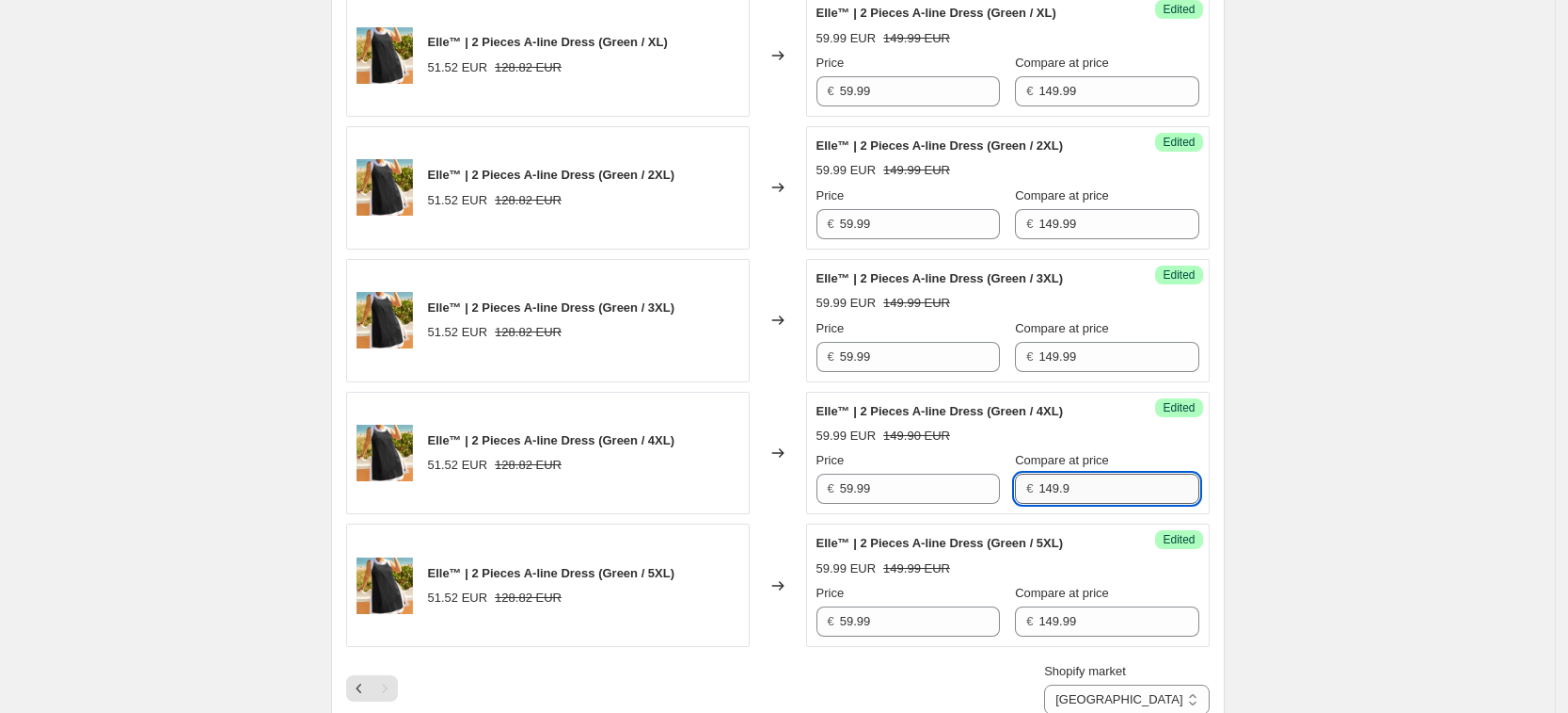
click at [1080, 496] on input "149.9" at bounding box center [1118, 489] width 160 height 30
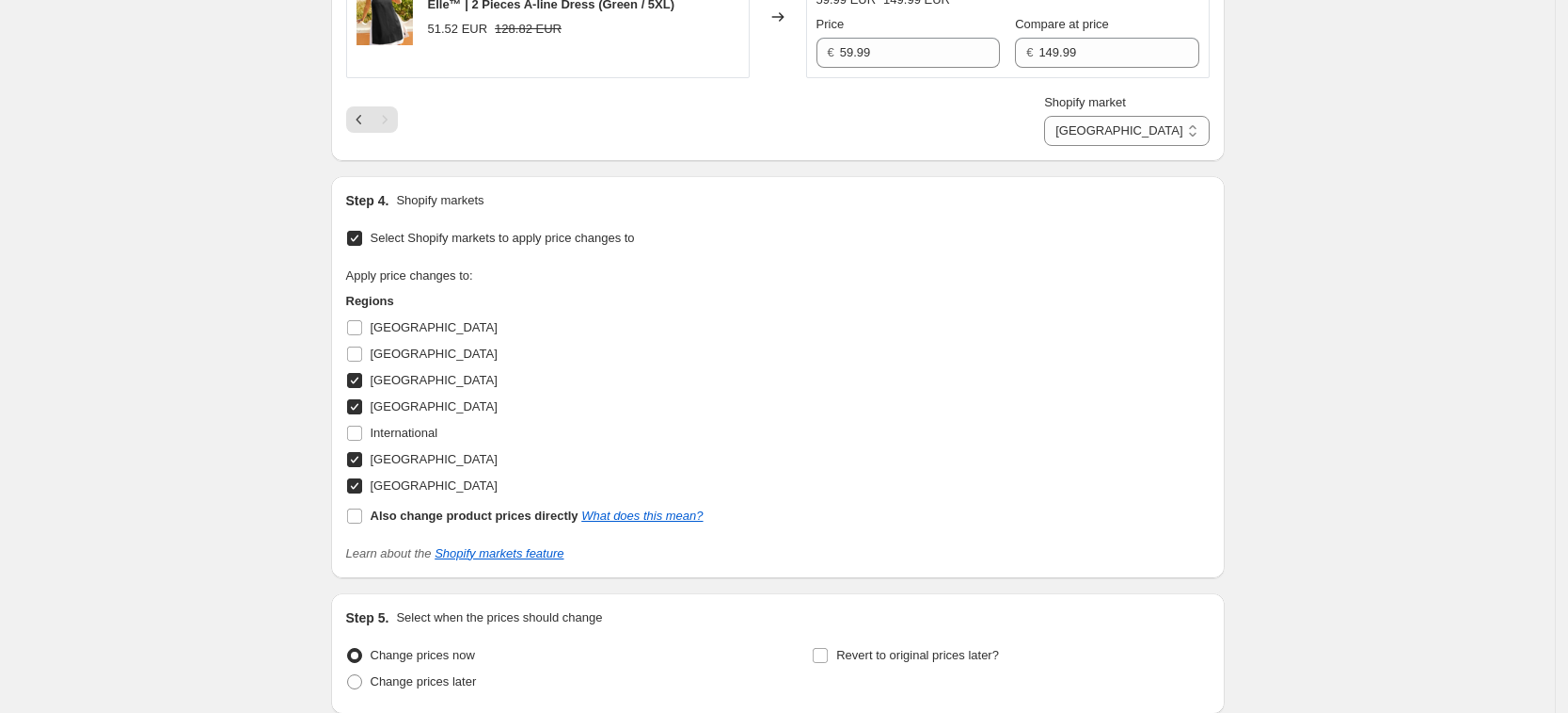
scroll to position [2086, 0]
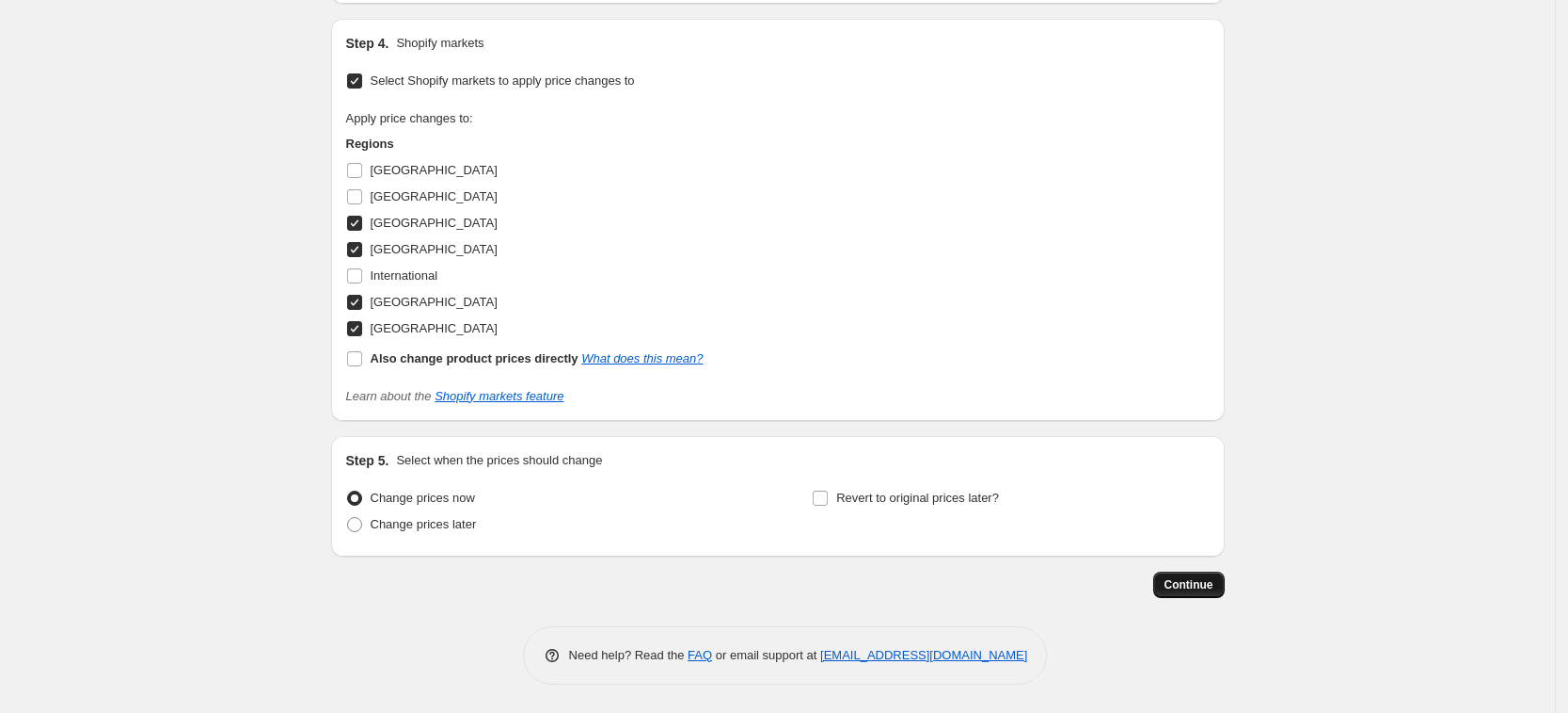
type input "149.99"
click at [1204, 582] on span "Continue" at bounding box center [1189, 584] width 49 height 15
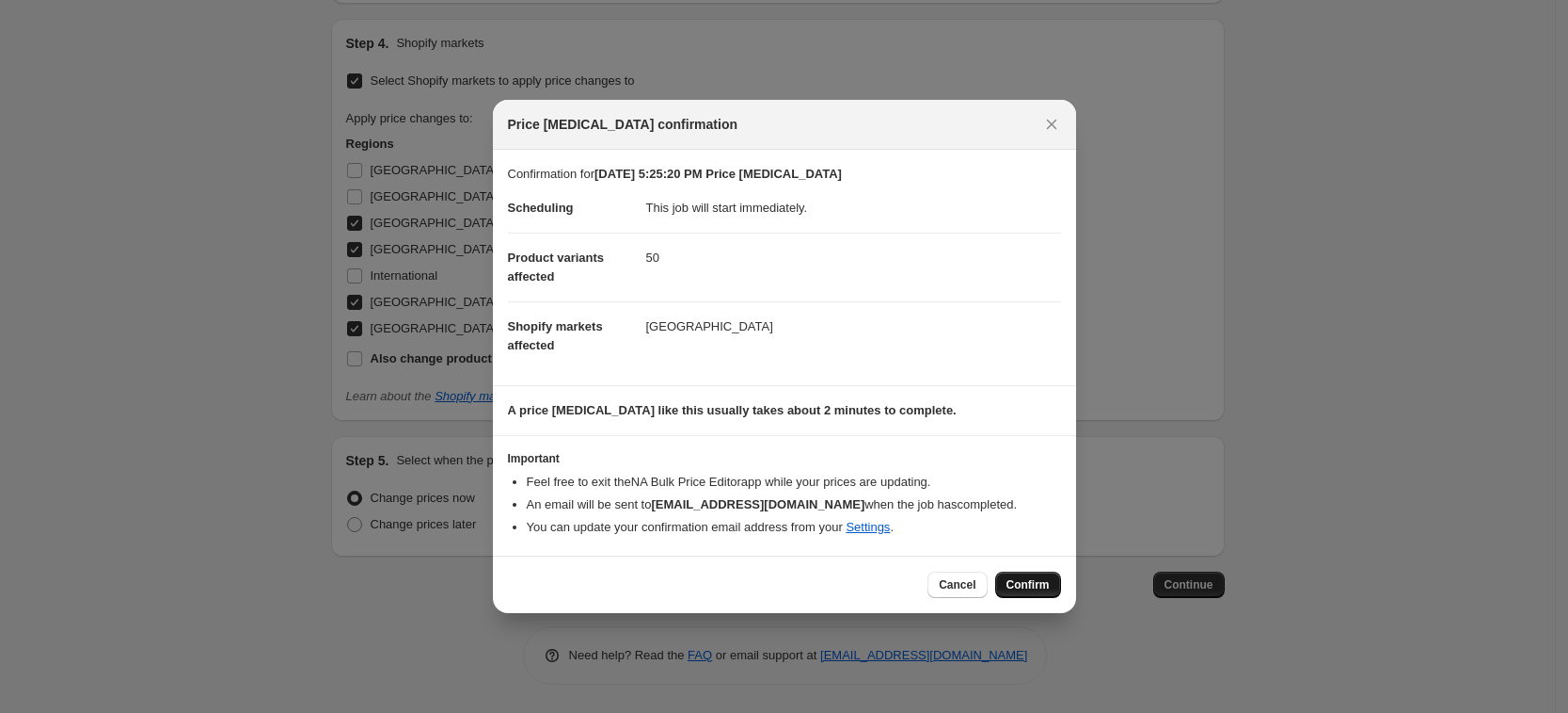
click at [1018, 583] on span "Confirm" at bounding box center [1027, 584] width 43 height 15
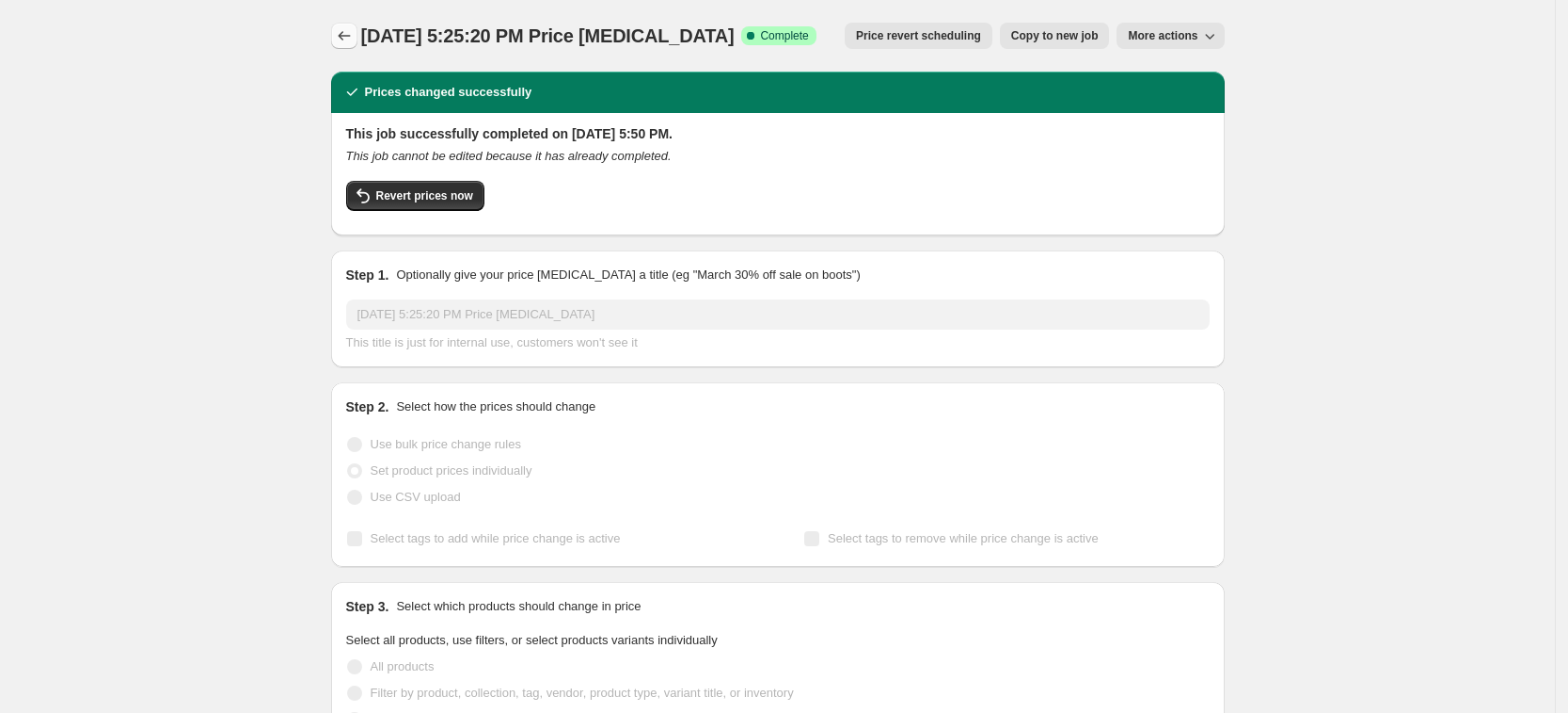
click at [358, 36] on button "Price change jobs" at bounding box center [344, 36] width 26 height 26
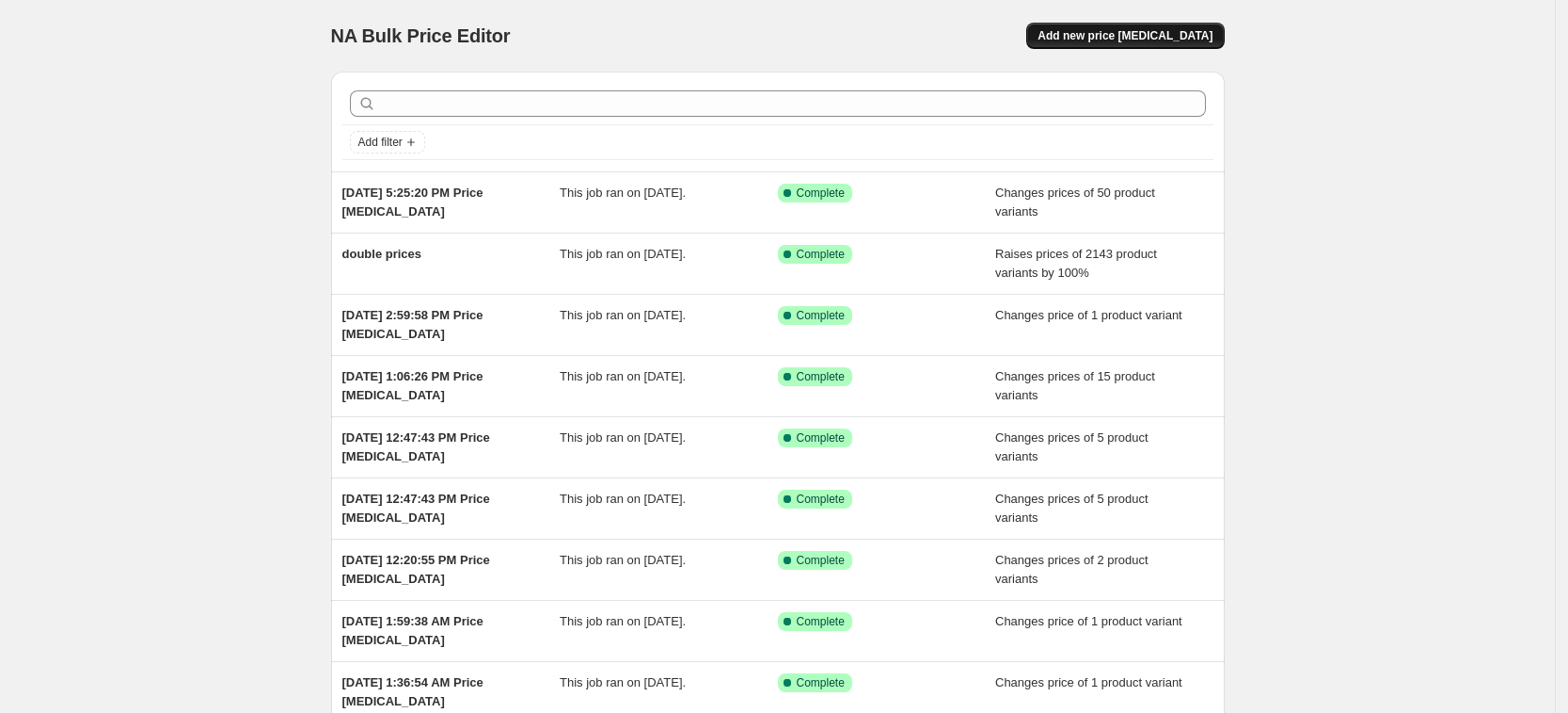
click at [1142, 24] on button "Add new price [MEDICAL_DATA]" at bounding box center [1125, 36] width 198 height 26
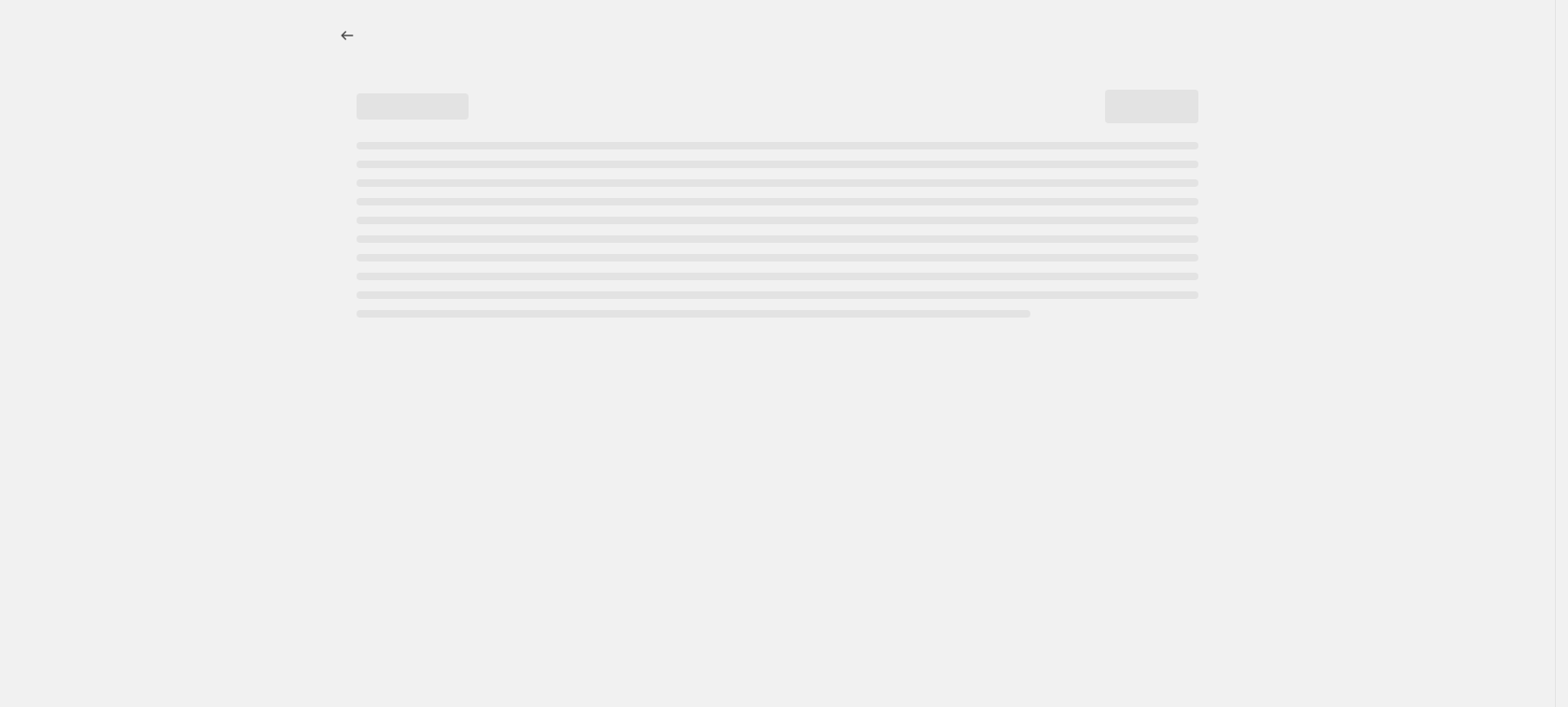
select select "percentage"
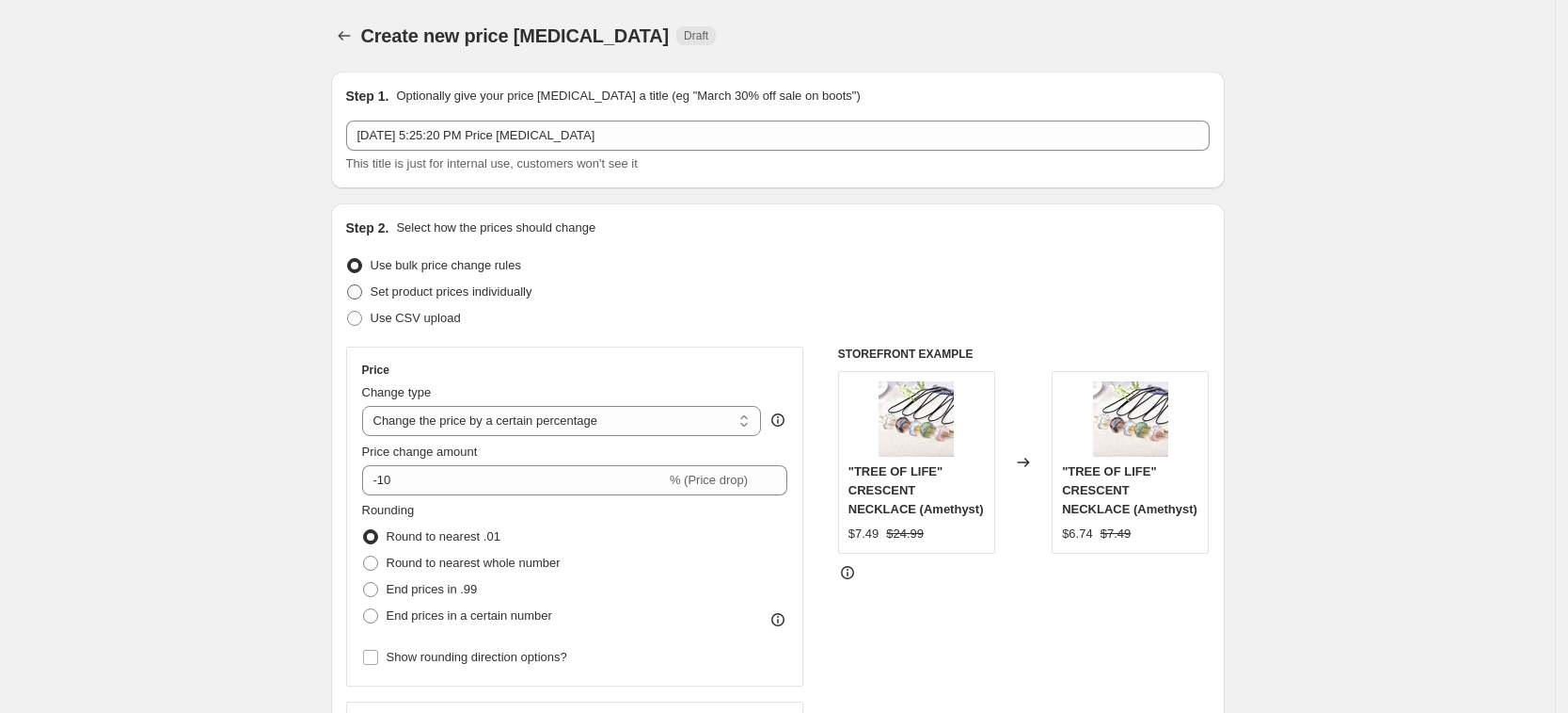
drag, startPoint x: 504, startPoint y: 289, endPoint x: 496, endPoint y: 296, distance: 10.6
click at [504, 288] on span "Set product prices individually" at bounding box center [452, 291] width 162 height 14
click at [348, 285] on input "Set product prices individually" at bounding box center [347, 284] width 1 height 1
radio input "true"
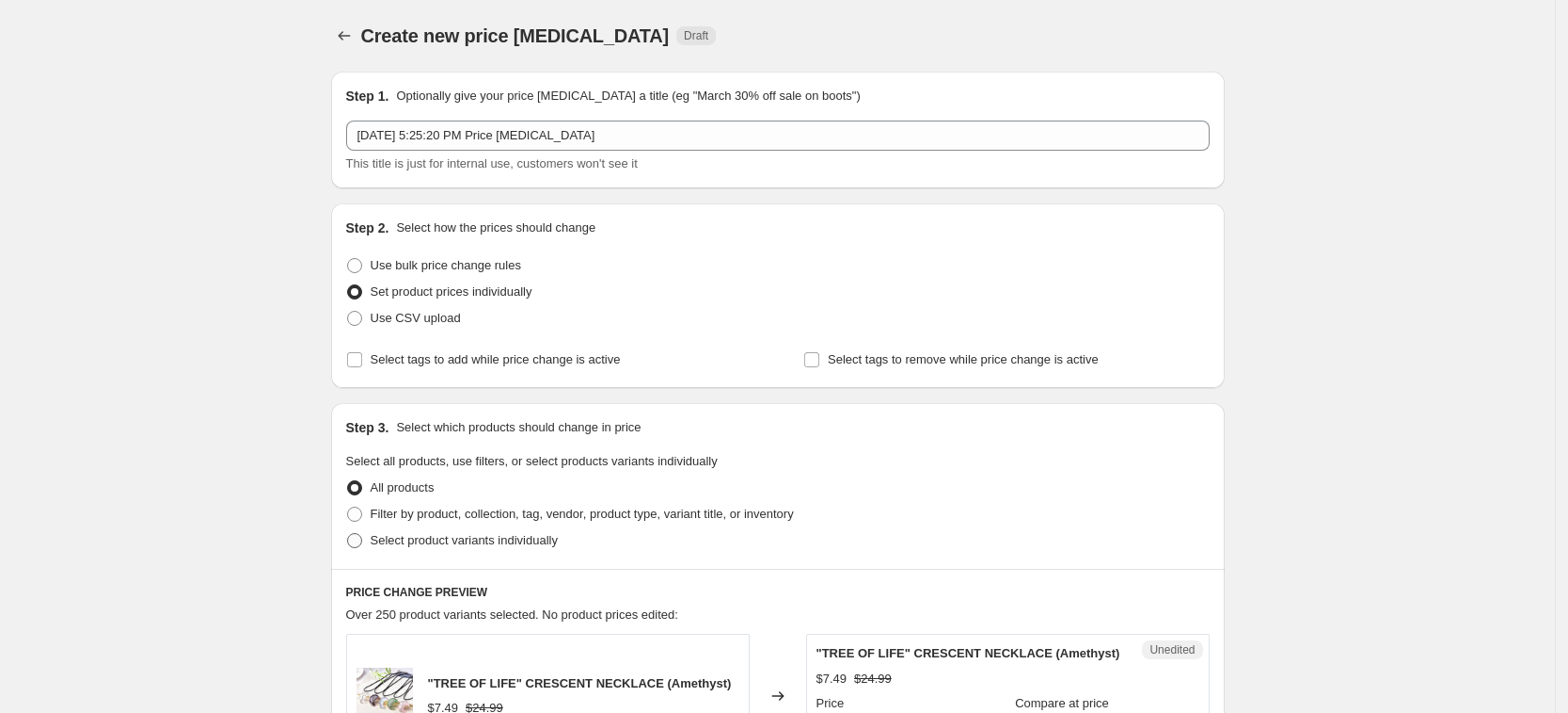
click at [508, 544] on span "Select product variants individually" at bounding box center [464, 540] width 187 height 14
click at [348, 534] on input "Select product variants individually" at bounding box center [347, 533] width 1 height 1
radio input "true"
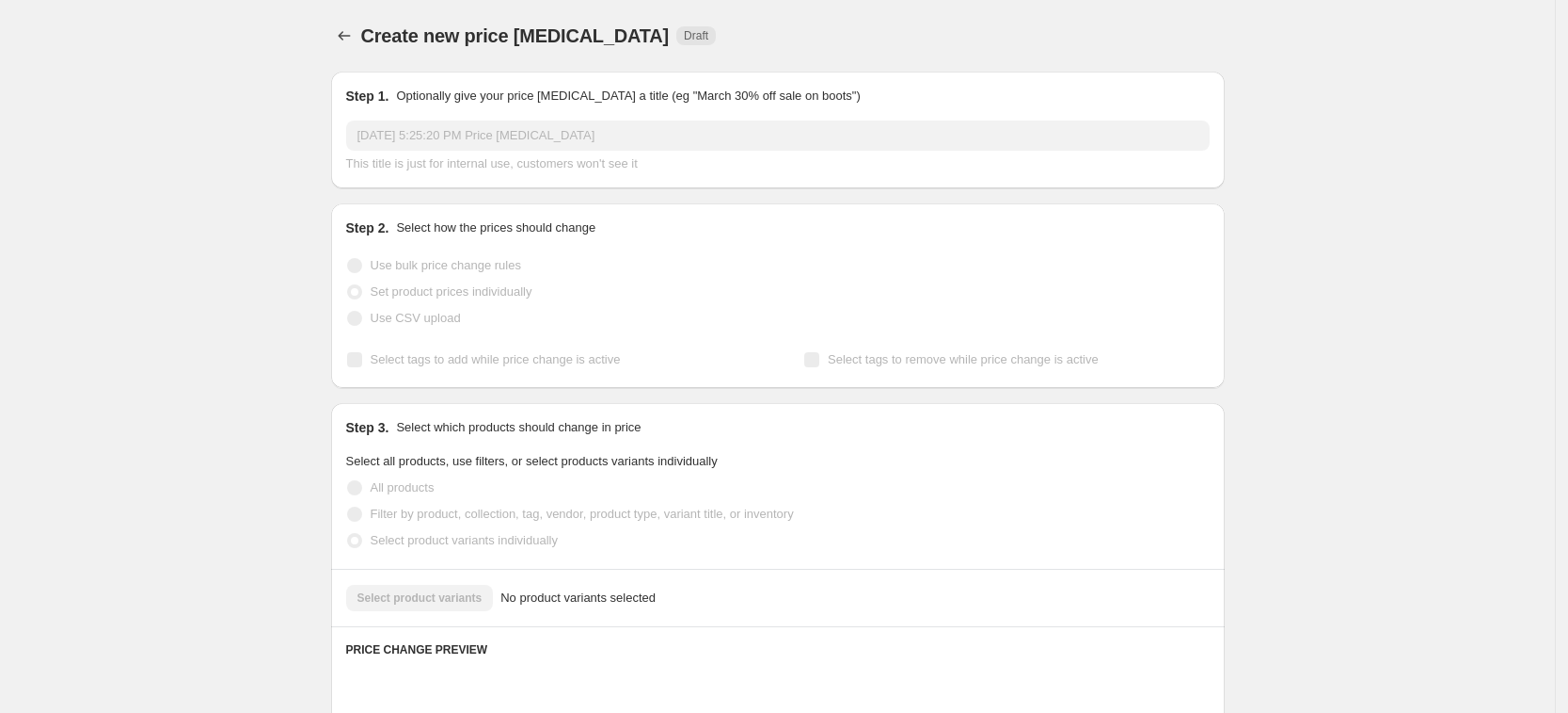
scroll to position [118, 0]
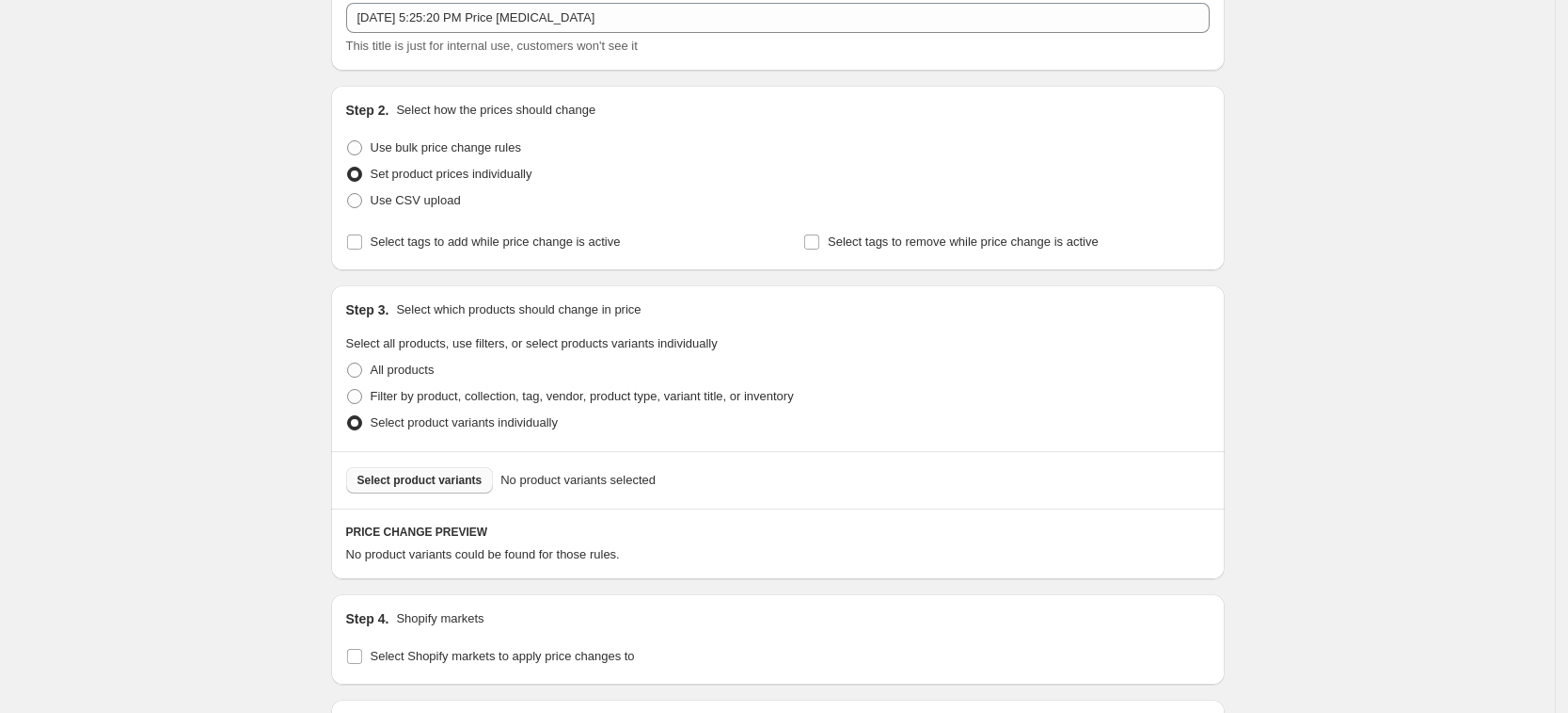
click at [468, 467] on button "Select product variants" at bounding box center [420, 480] width 148 height 26
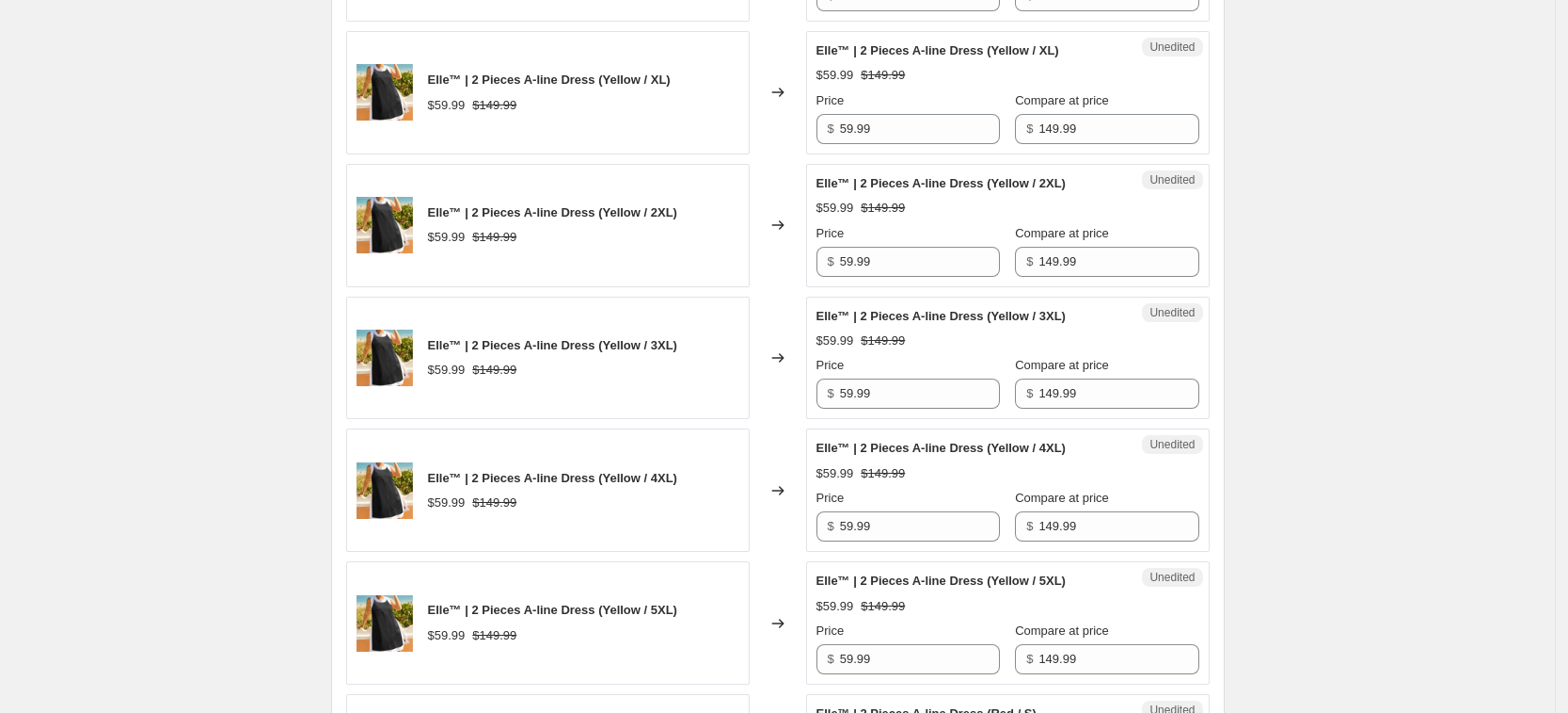
scroll to position [2942, 0]
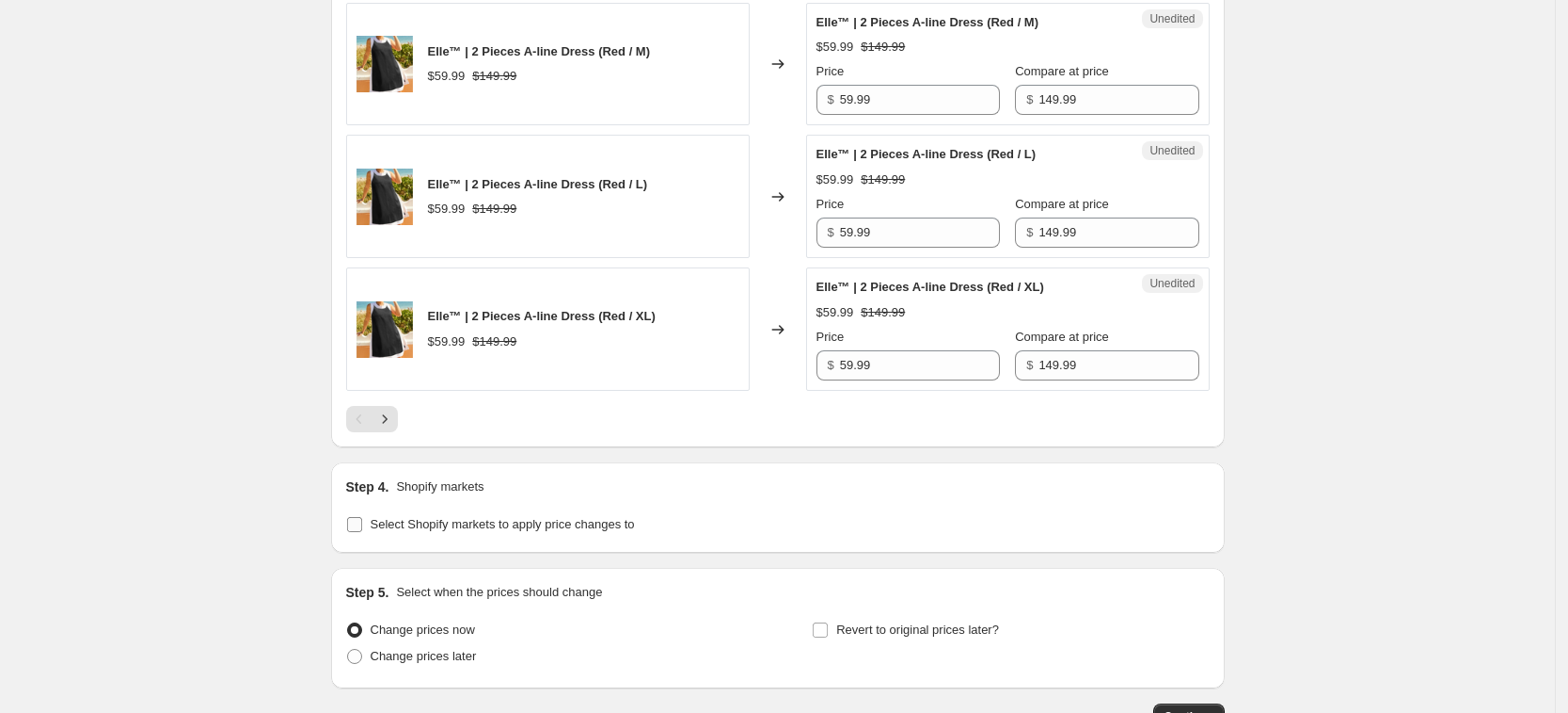
click at [451, 524] on span "Select Shopify markets to apply price changes to" at bounding box center [503, 524] width 265 height 14
click at [362, 524] on input "Select Shopify markets to apply price changes to" at bounding box center [354, 524] width 15 height 15
checkbox input "true"
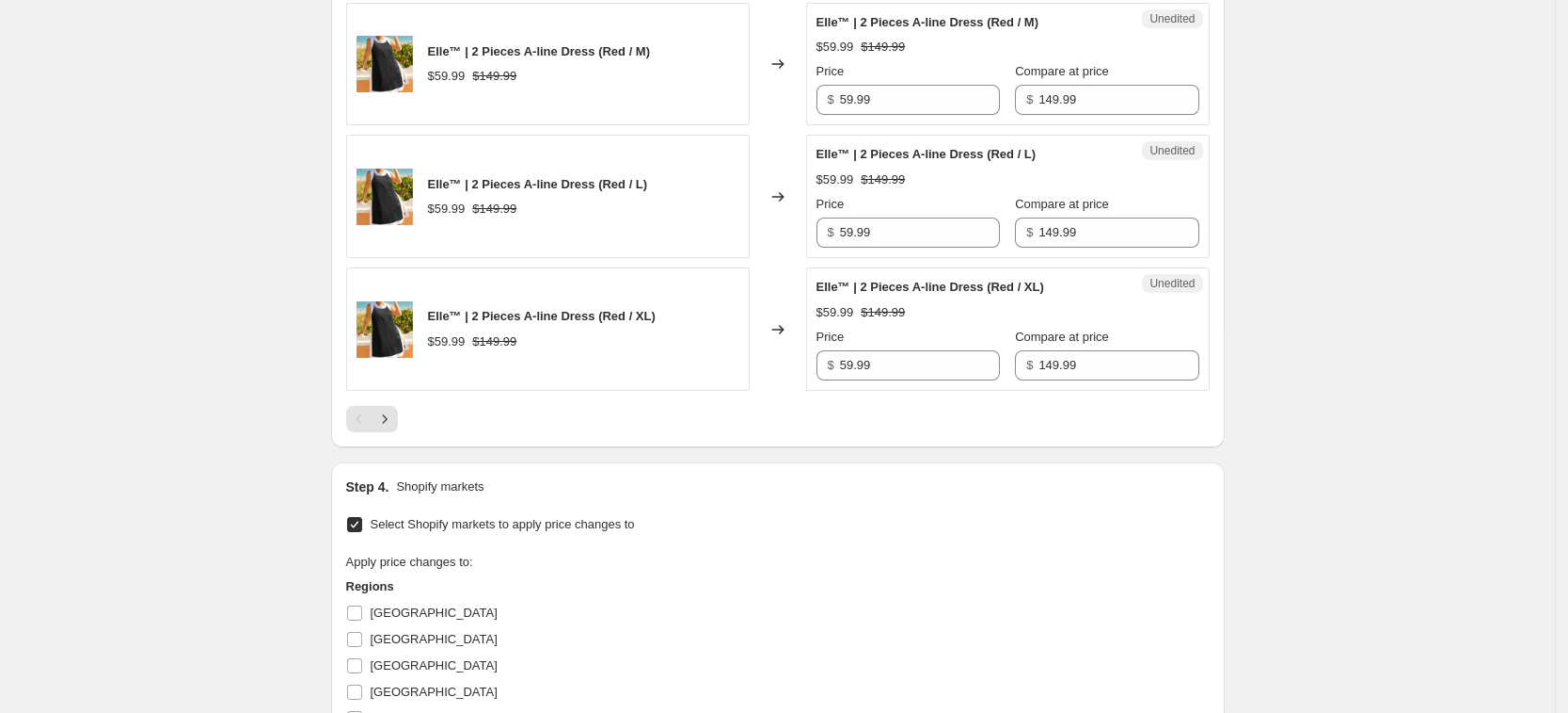
scroll to position [3178, 0]
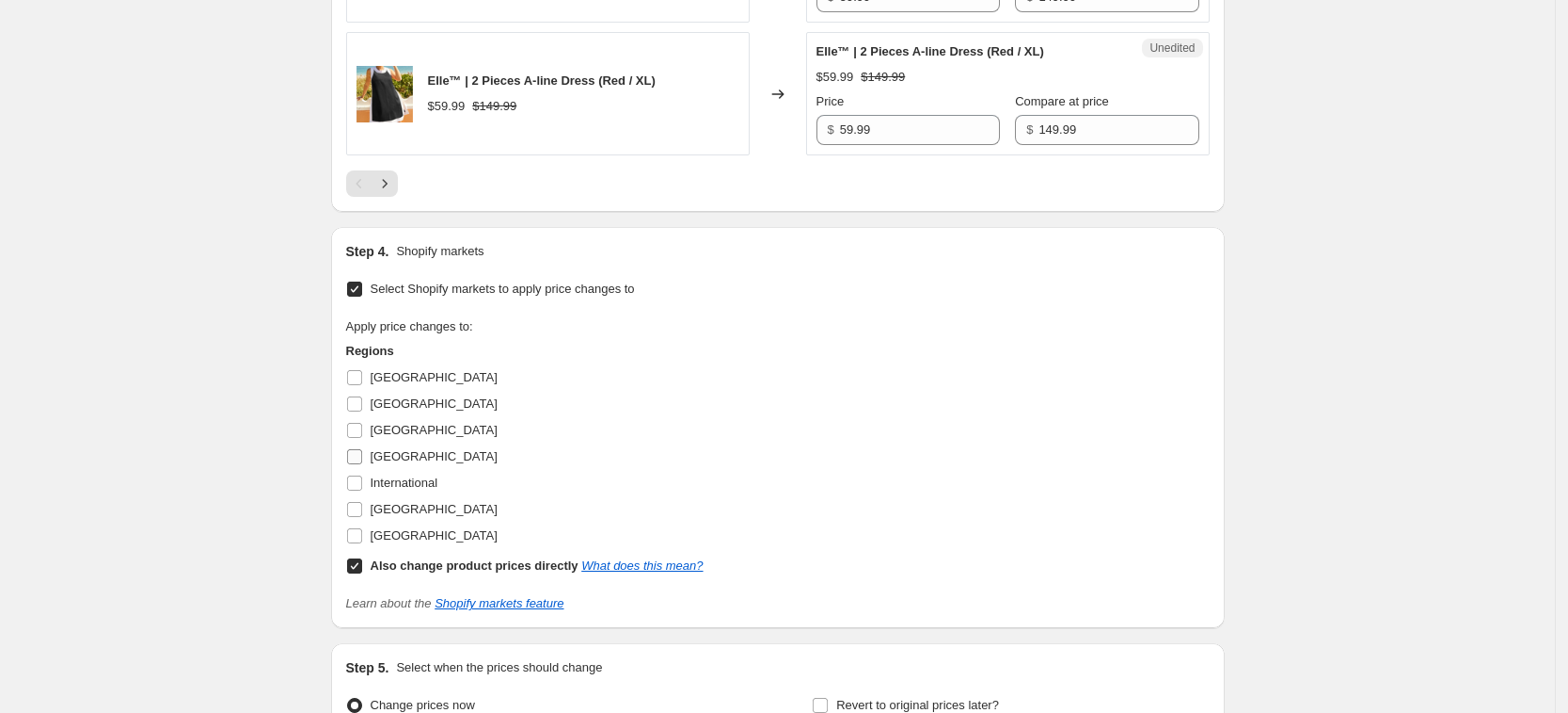
click at [405, 454] on span "[GEOGRAPHIC_DATA]" at bounding box center [434, 456] width 127 height 14
click at [362, 454] on input "[GEOGRAPHIC_DATA]" at bounding box center [354, 456] width 15 height 15
checkbox input "true"
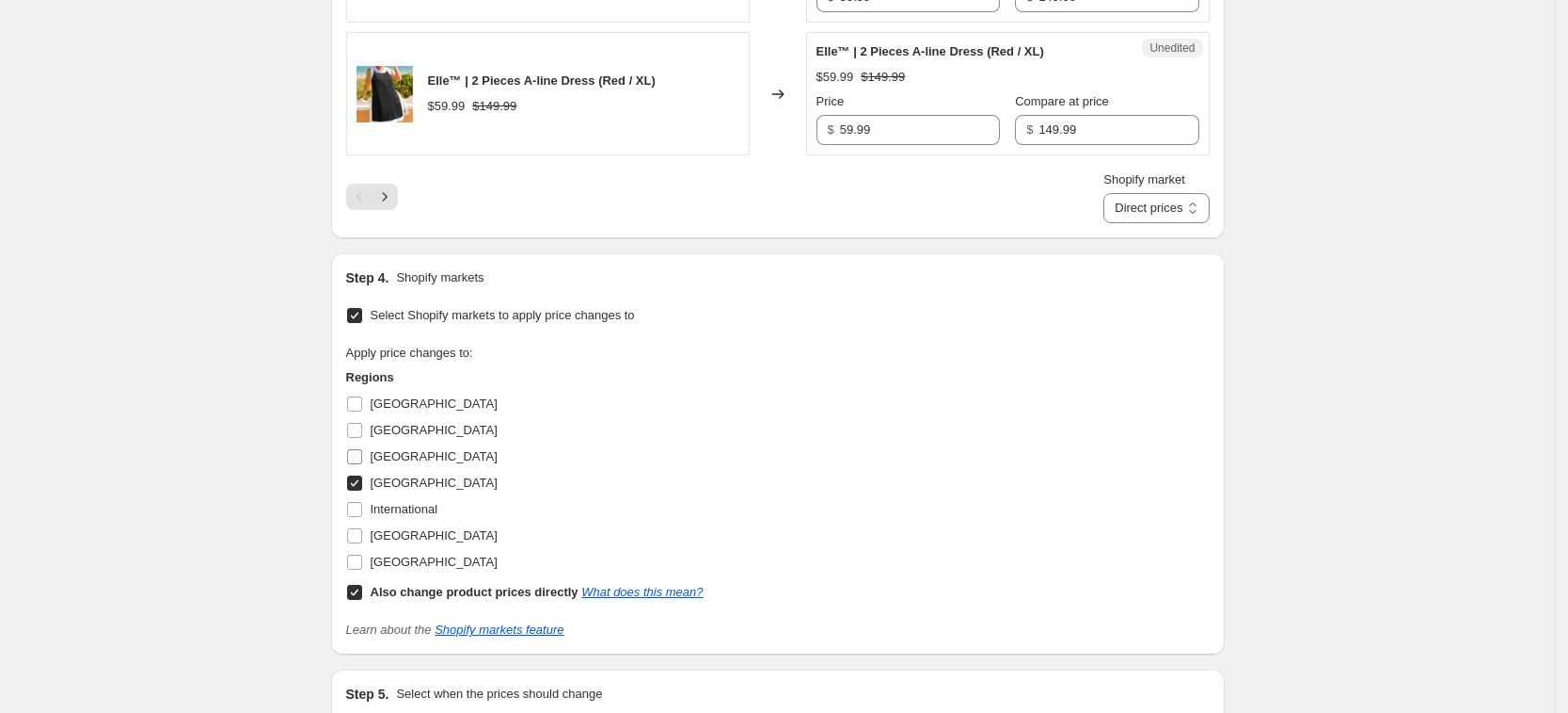
click at [404, 449] on span "[GEOGRAPHIC_DATA]" at bounding box center [434, 456] width 127 height 14
click at [362, 449] on input "[GEOGRAPHIC_DATA]" at bounding box center [354, 456] width 15 height 15
checkbox input "true"
click at [413, 523] on label "[GEOGRAPHIC_DATA]" at bounding box center [422, 536] width 152 height 26
click at [362, 528] on input "[GEOGRAPHIC_DATA]" at bounding box center [354, 535] width 15 height 15
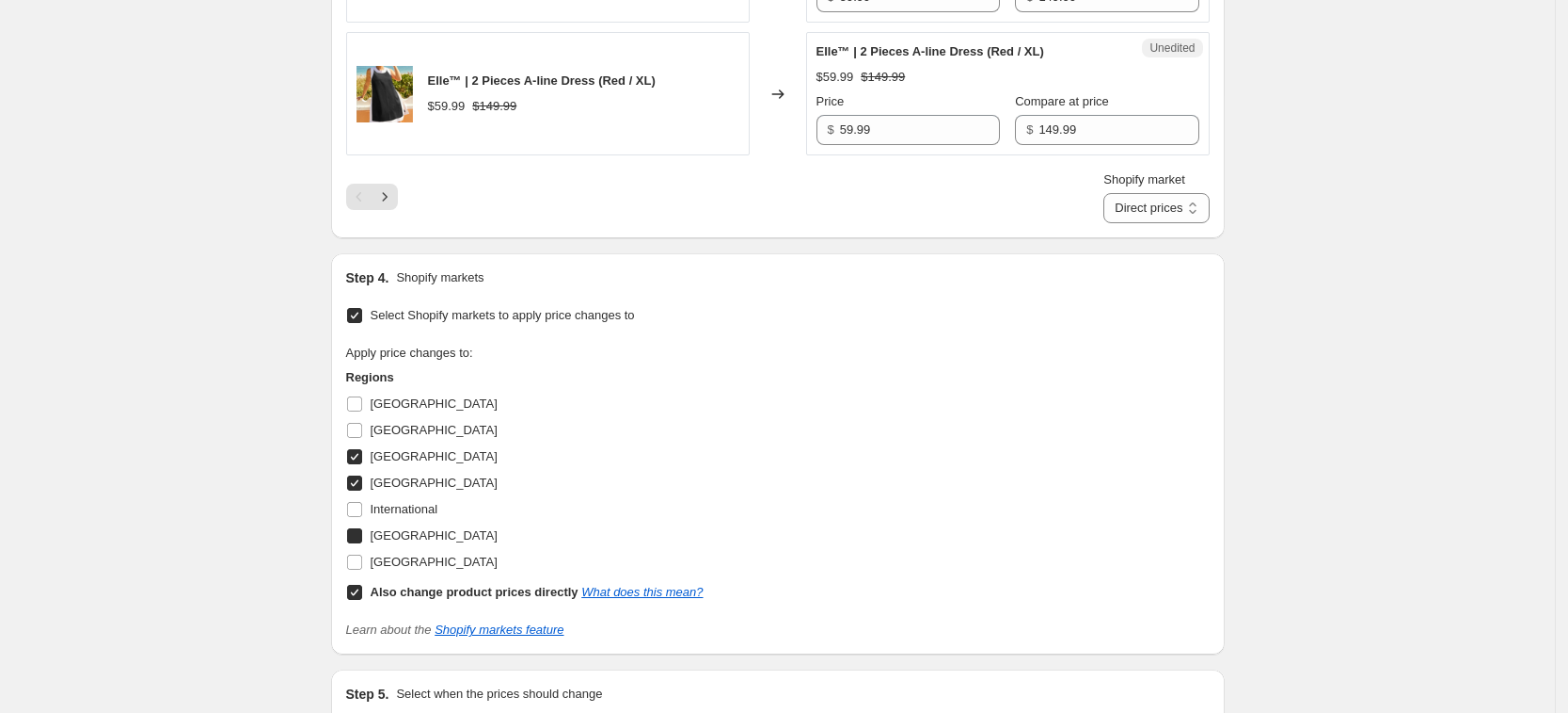
checkbox input "true"
click at [416, 549] on label "[GEOGRAPHIC_DATA]" at bounding box center [422, 562] width 152 height 26
click at [362, 555] on input "[GEOGRAPHIC_DATA]" at bounding box center [354, 562] width 15 height 15
checkbox input "true"
click at [430, 592] on b "Also change product prices directly" at bounding box center [475, 592] width 208 height 14
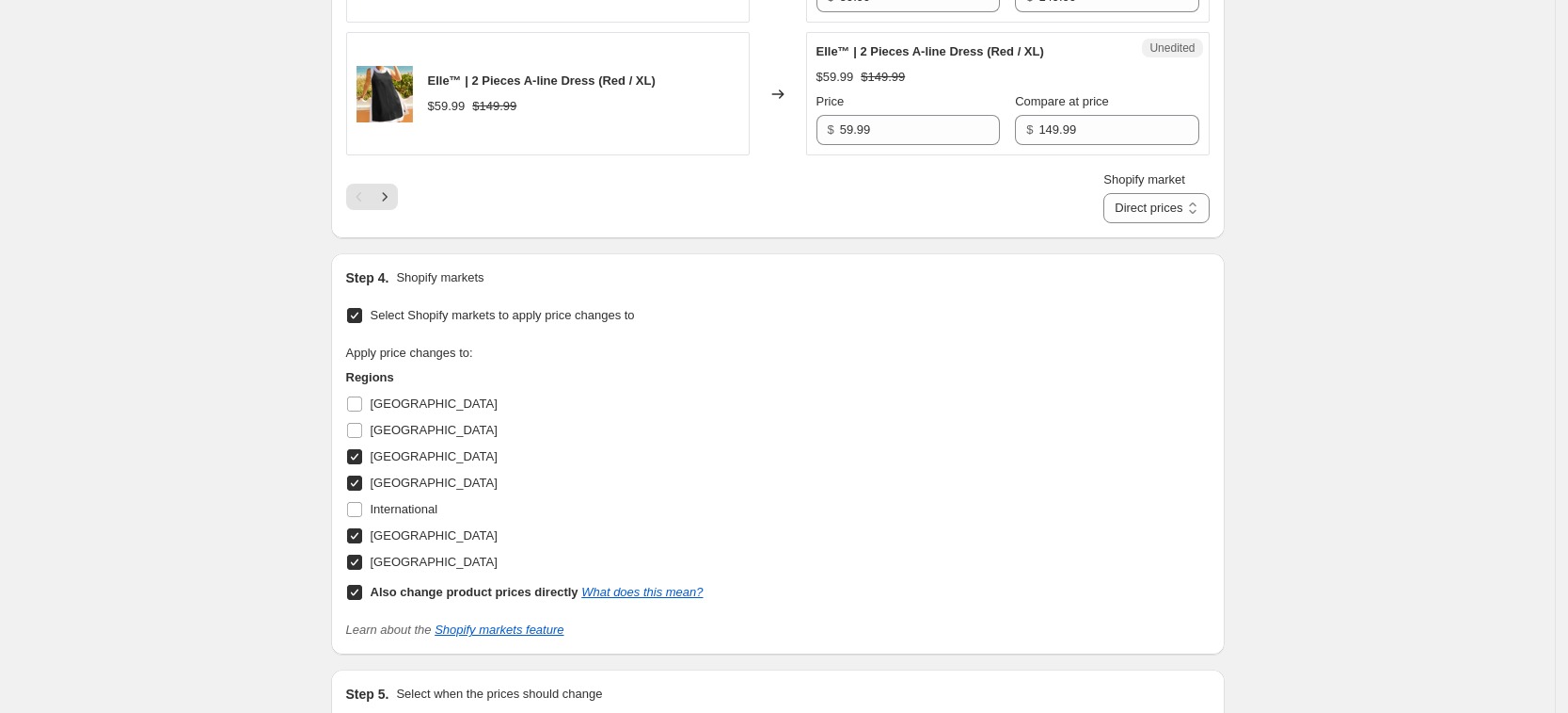
click at [362, 592] on input "Also change product prices directly What does this mean?" at bounding box center [354, 592] width 15 height 15
checkbox input "false"
select select "34367439004"
click at [391, 212] on div "Shopify market [GEOGRAPHIC_DATA] [GEOGRAPHIC_DATA] [GEOGRAPHIC_DATA] [GEOGRAPHI…" at bounding box center [778, 196] width 863 height 53
click at [387, 199] on icon "Next" at bounding box center [384, 196] width 5 height 8
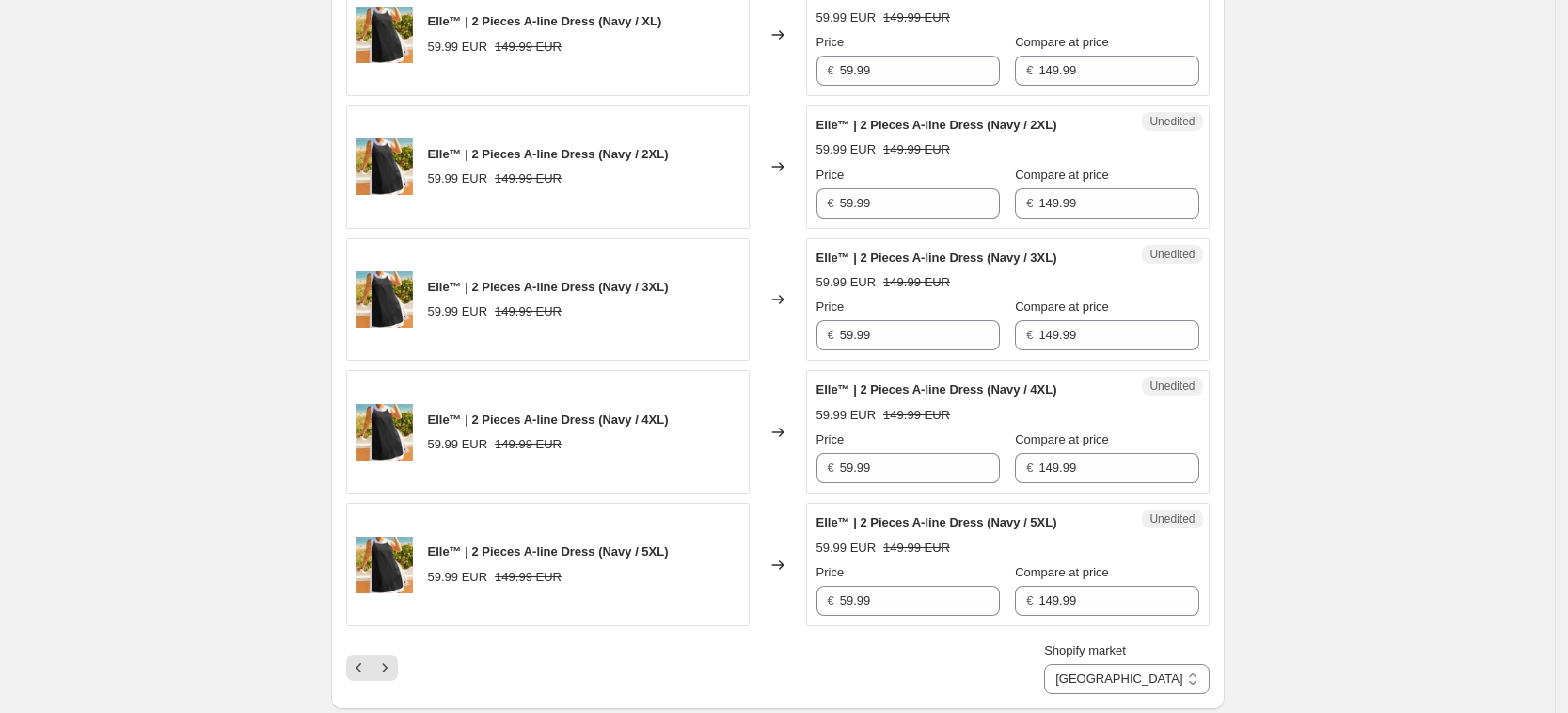
scroll to position [2942, 0]
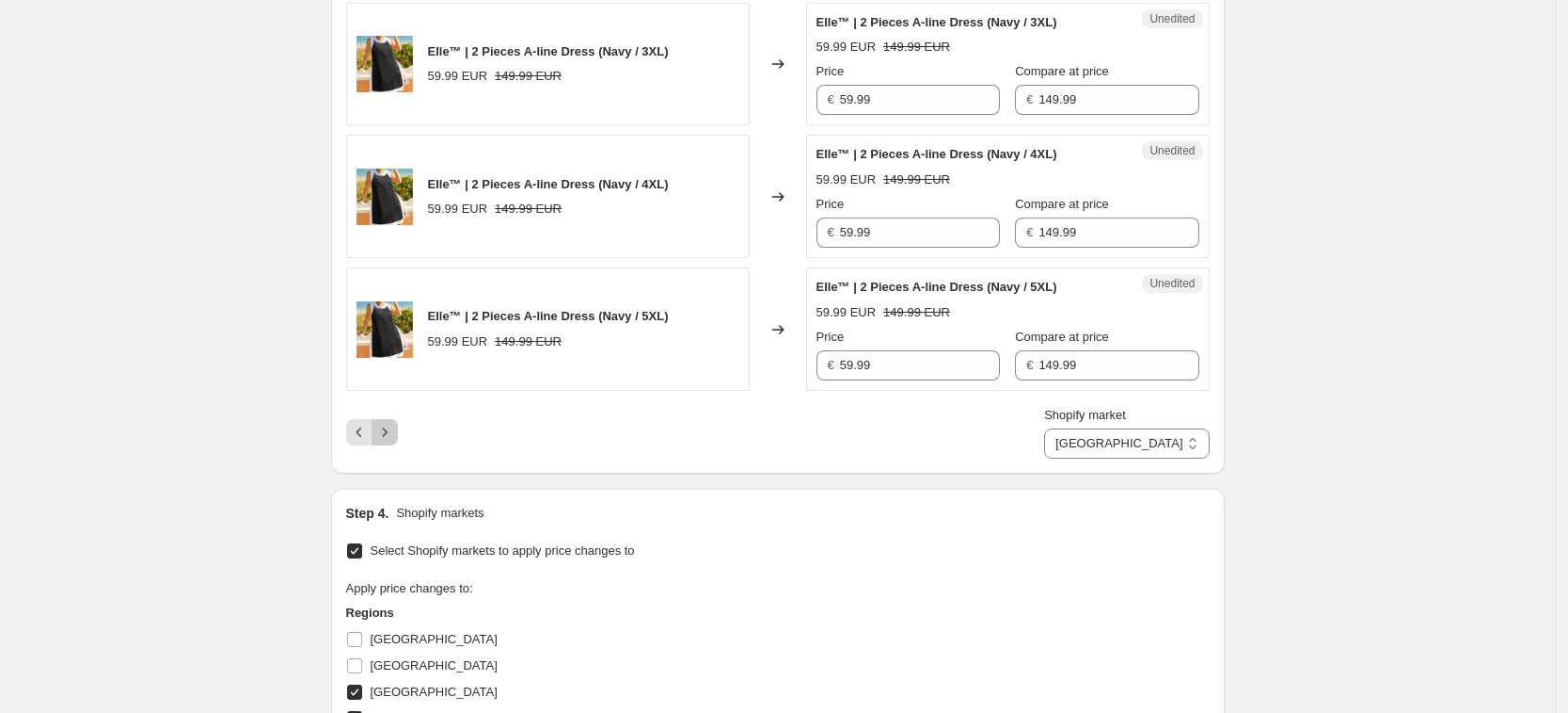
click at [394, 434] on icon "Next" at bounding box center [385, 432] width 19 height 19
click at [394, 427] on icon "Next" at bounding box center [385, 432] width 19 height 19
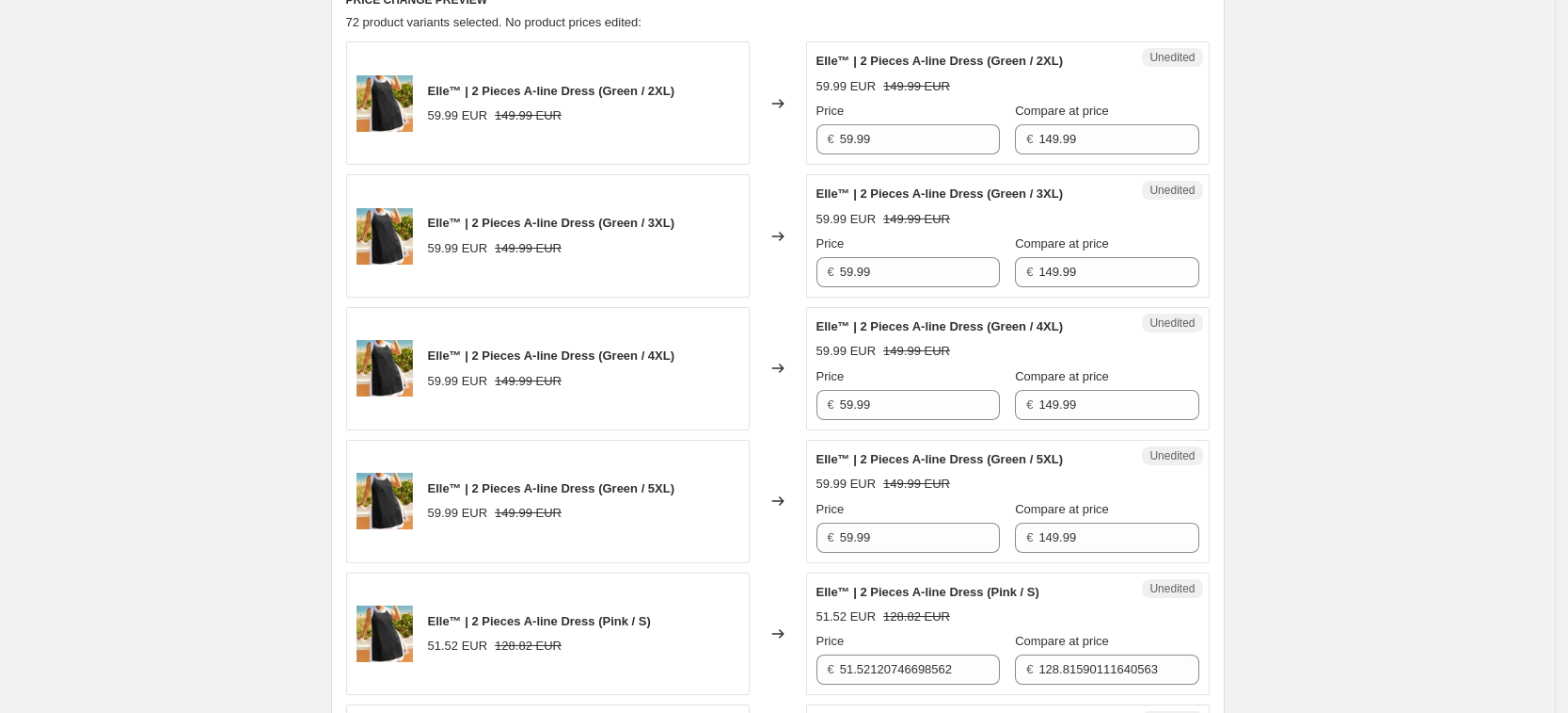
scroll to position [703, 0]
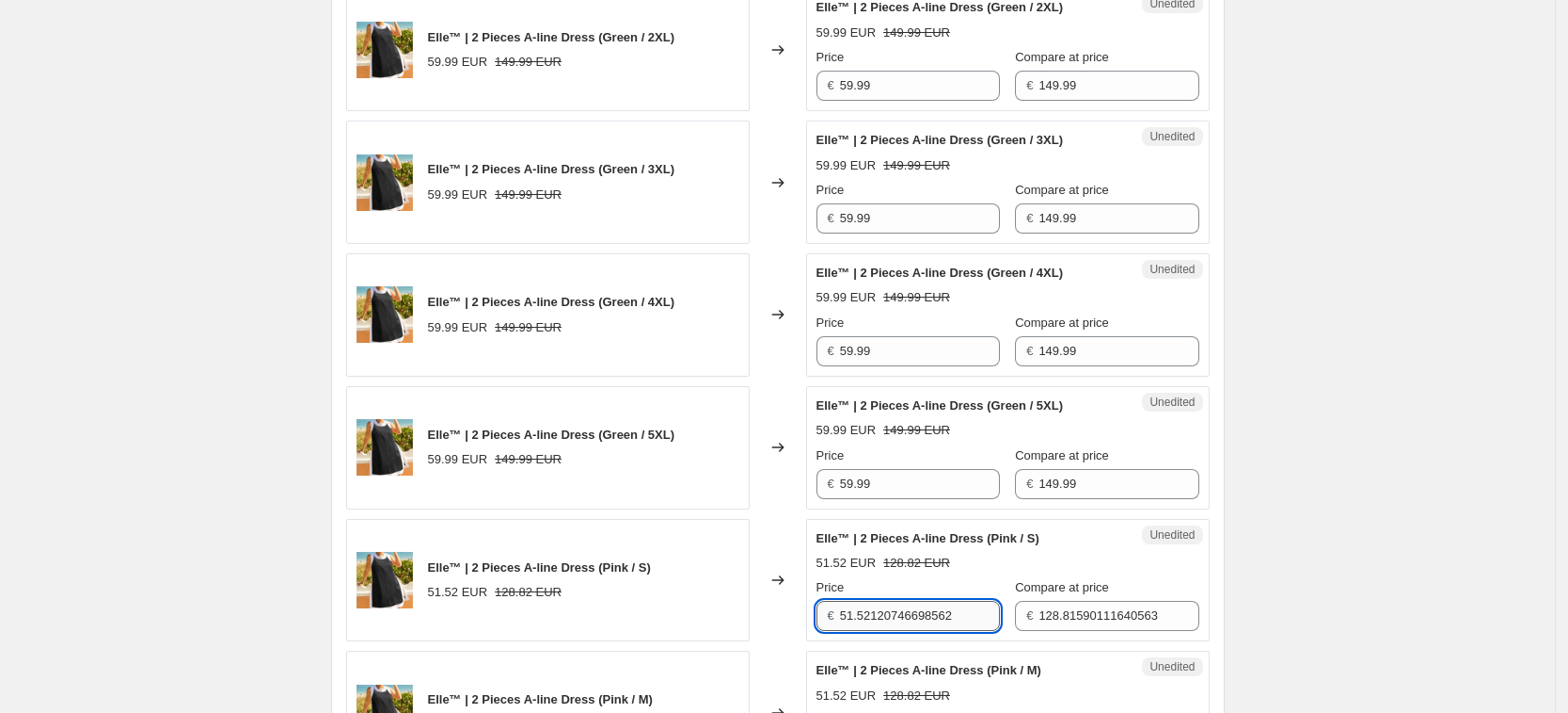
click at [902, 620] on input "51.52120746698562" at bounding box center [920, 616] width 160 height 30
type input "59.99"
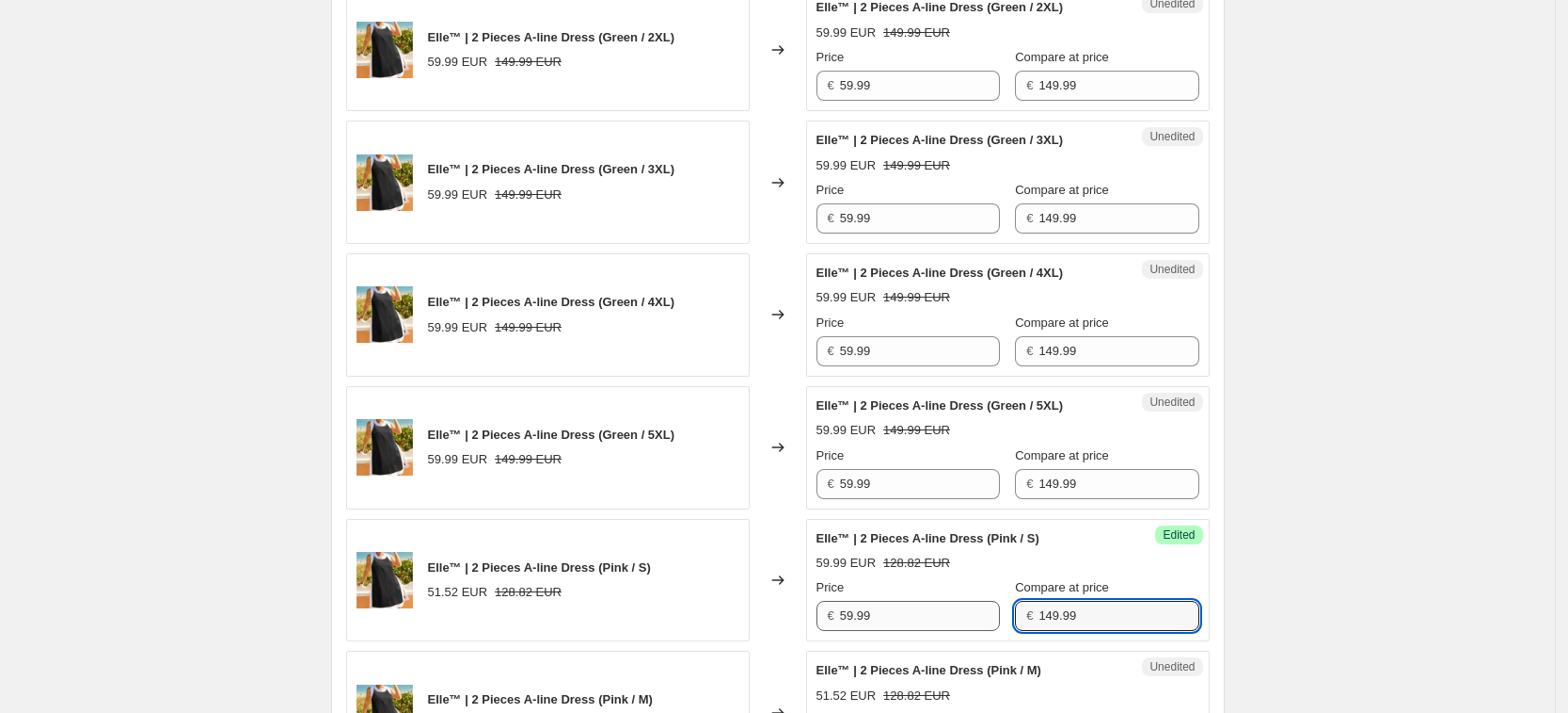
type input "149.99"
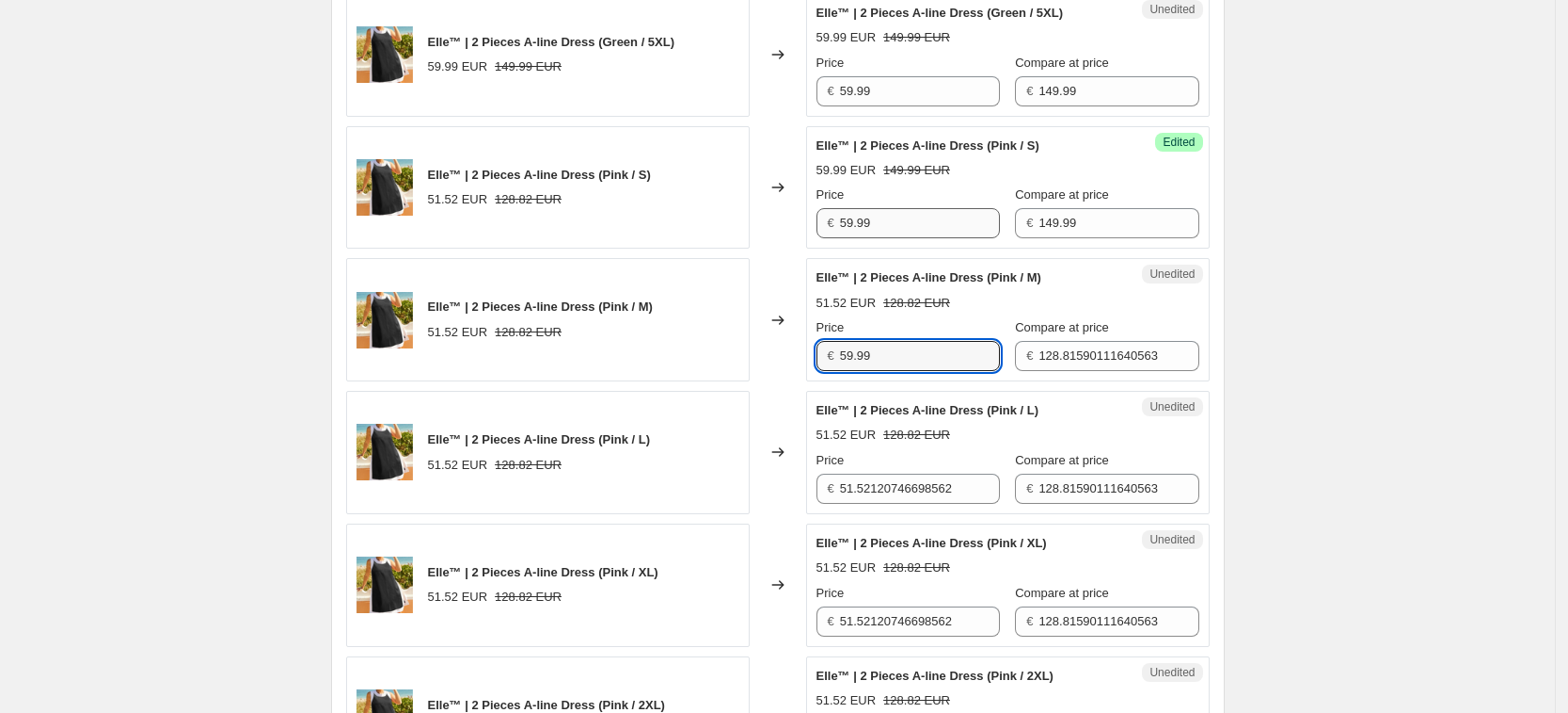
type input "59.99"
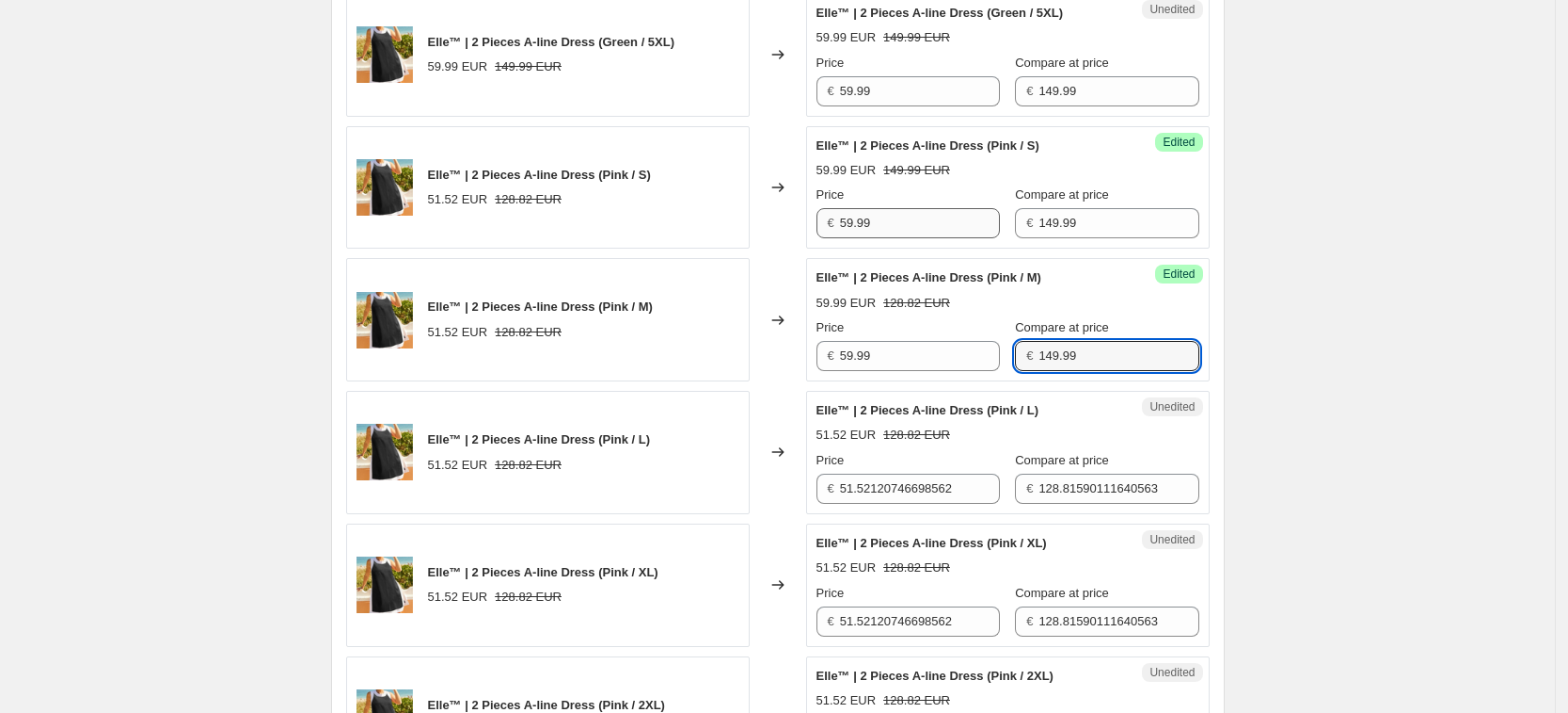
type input "149.99"
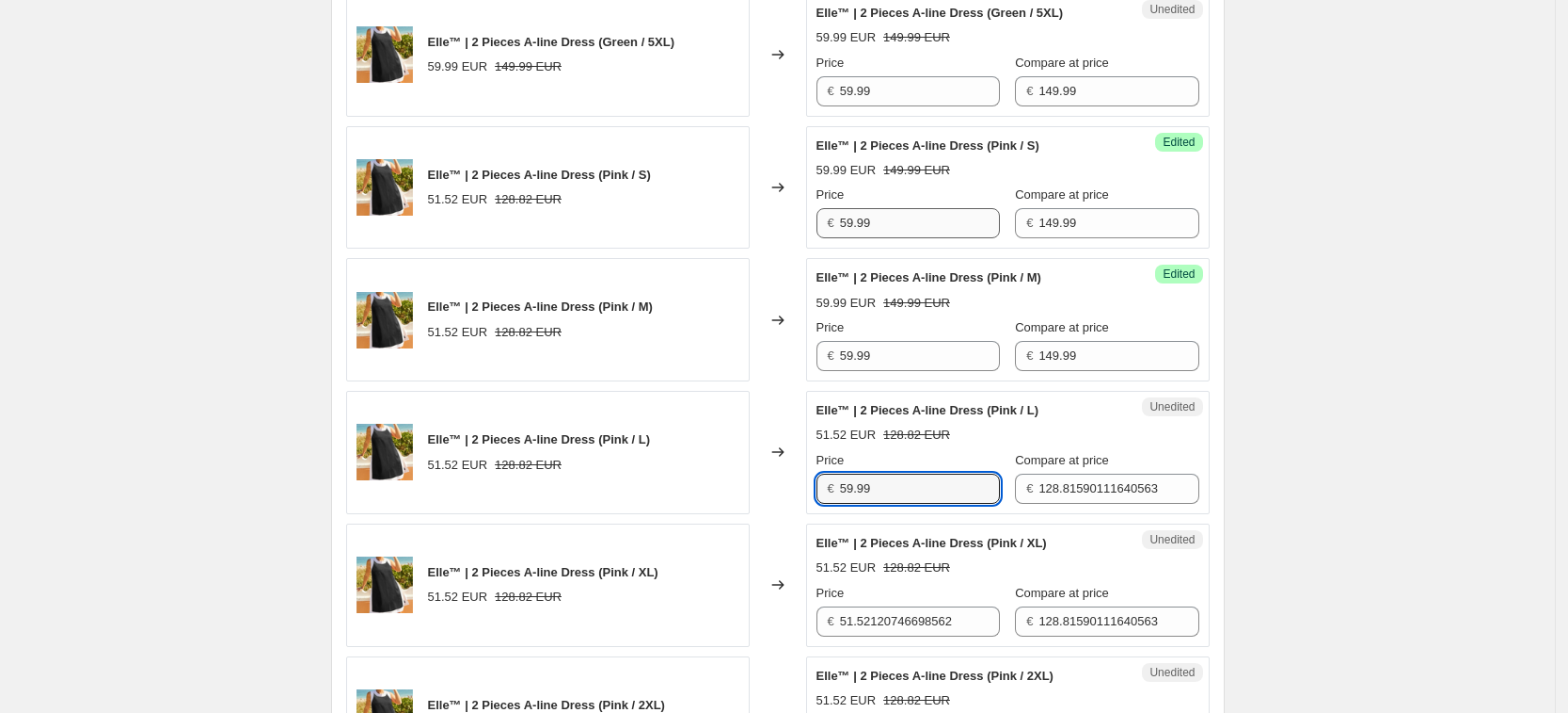
type input "59.99"
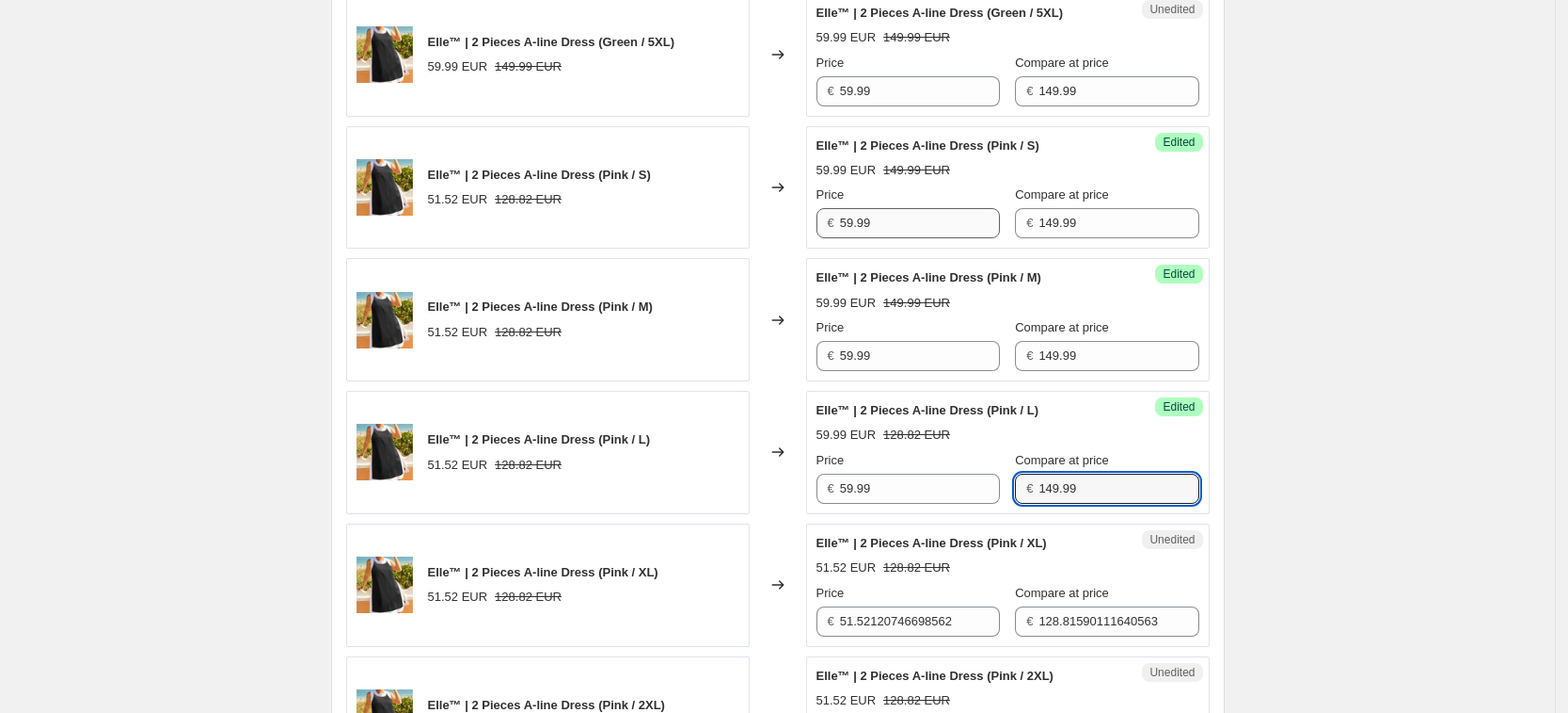
type input "149.99"
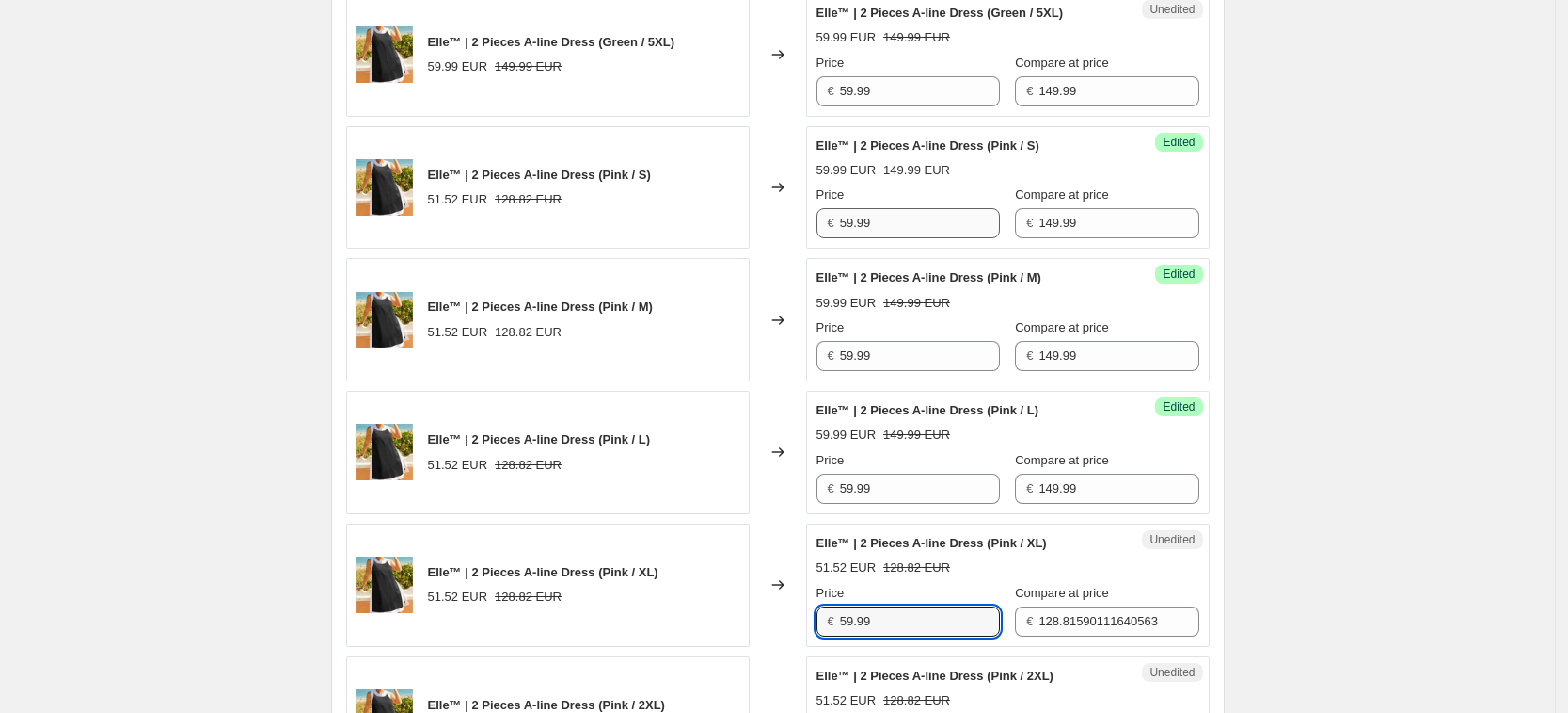
type input "59.99"
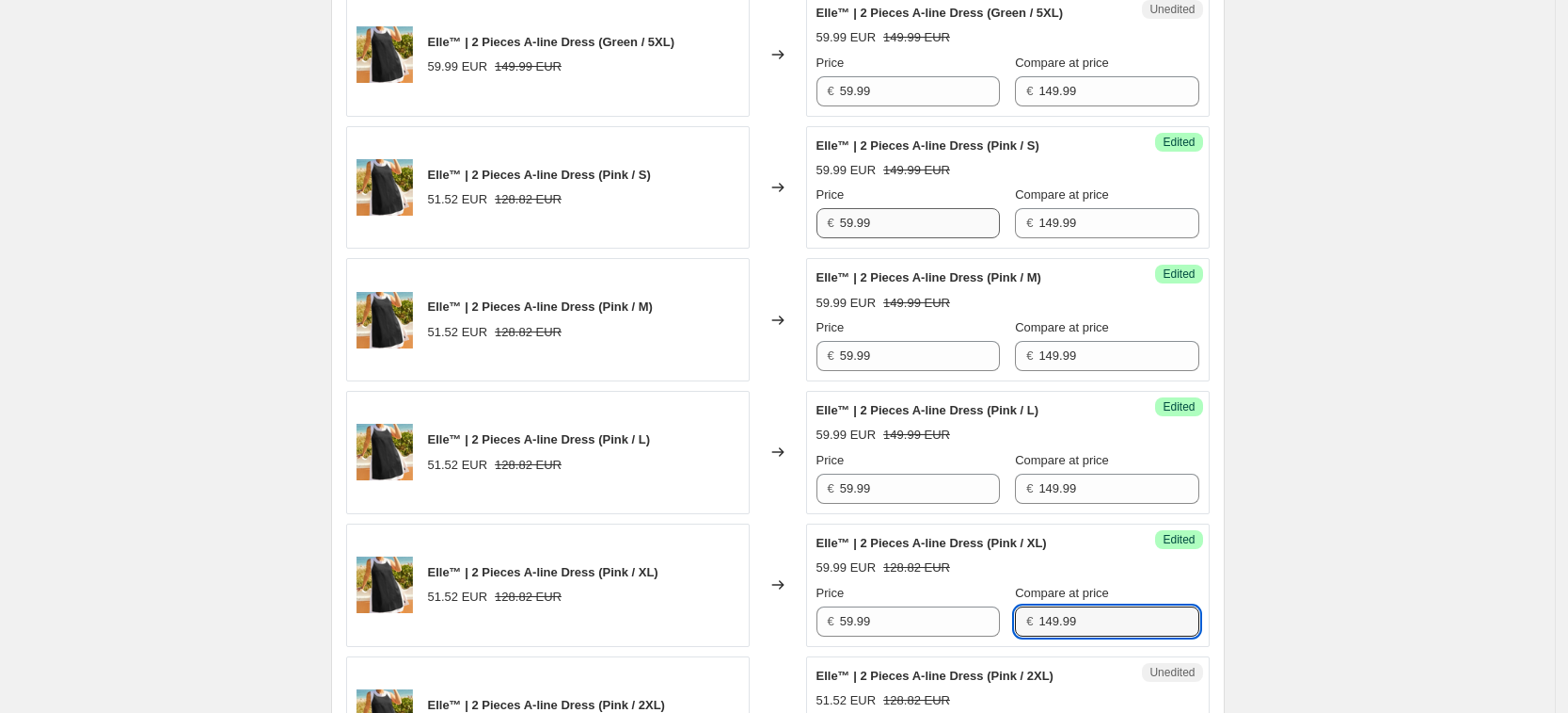
type input "149.99"
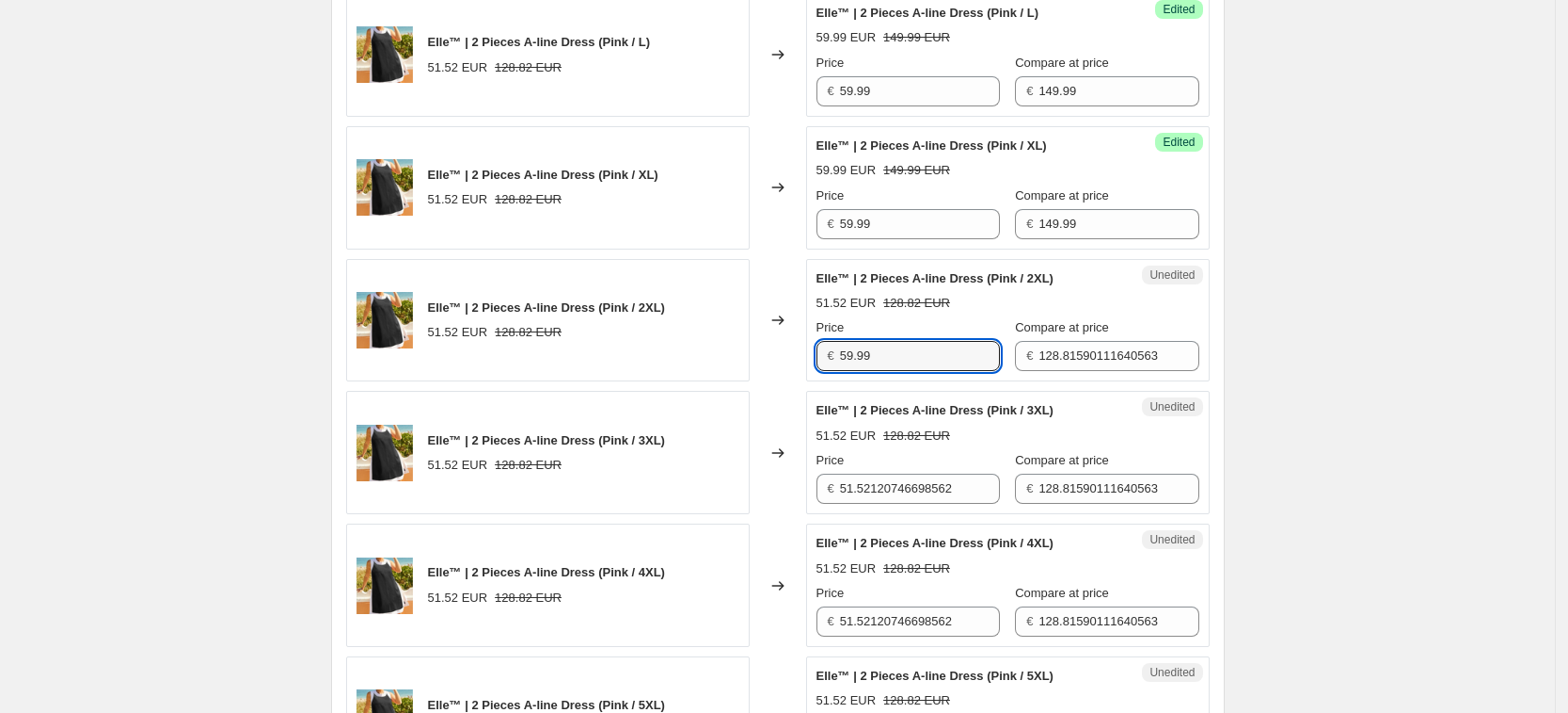
type input "59.99"
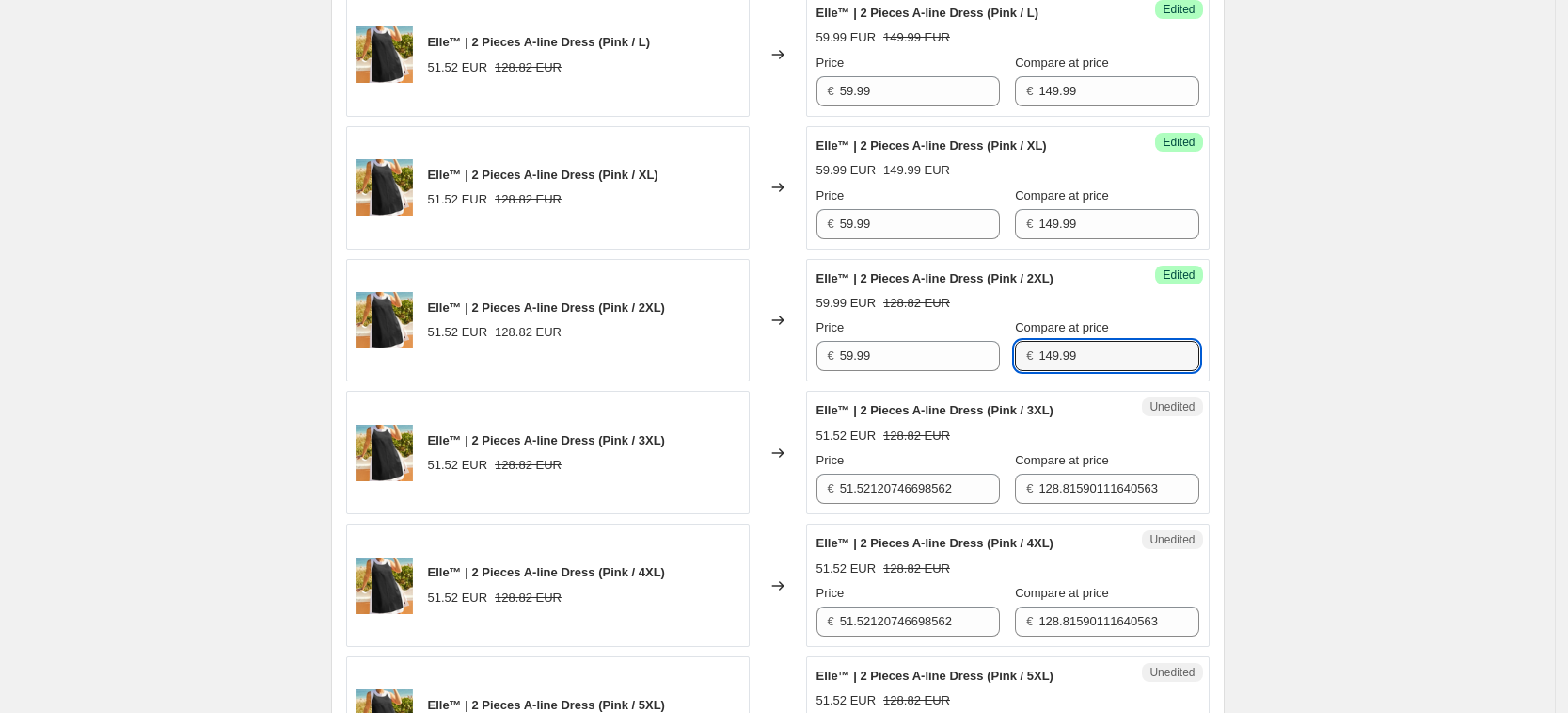
type input "149.99"
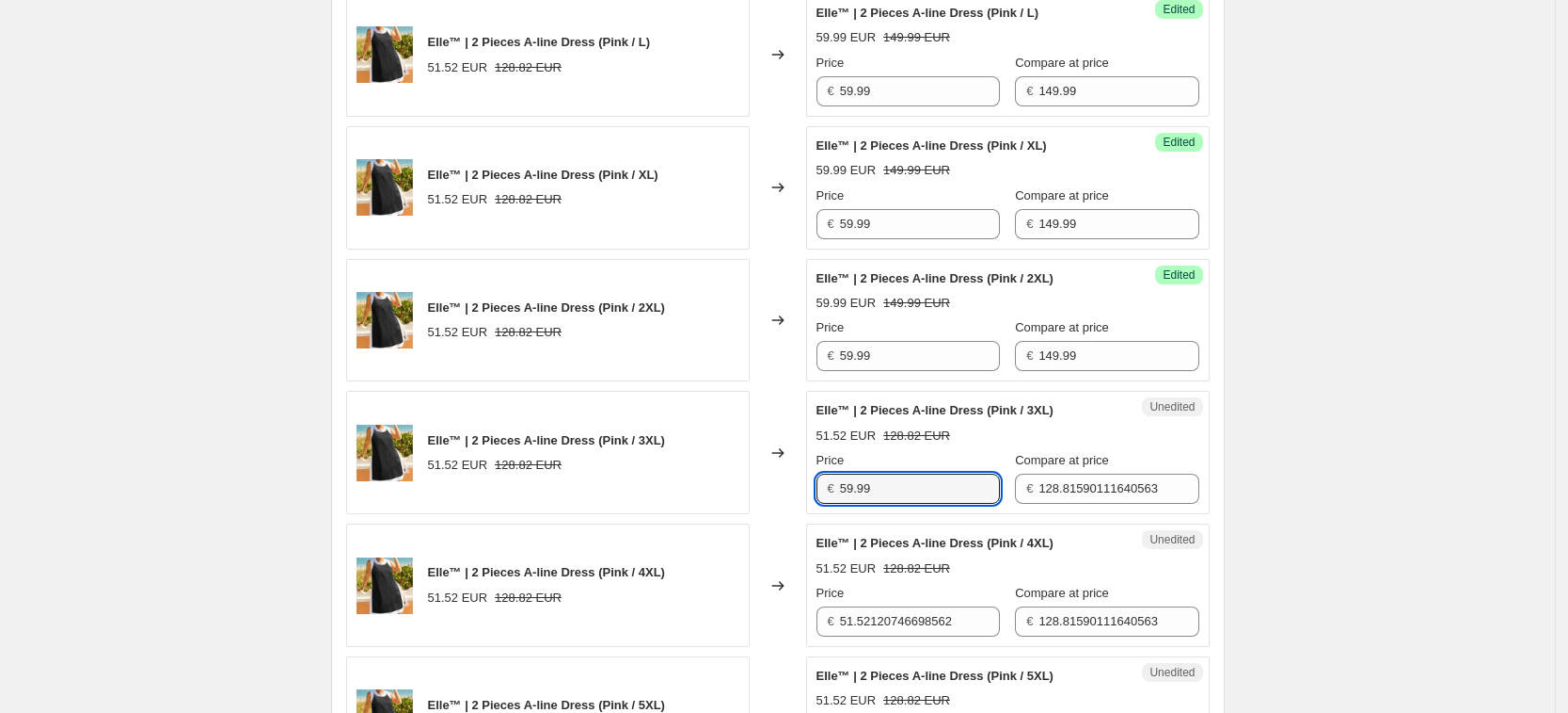
type input "59.99"
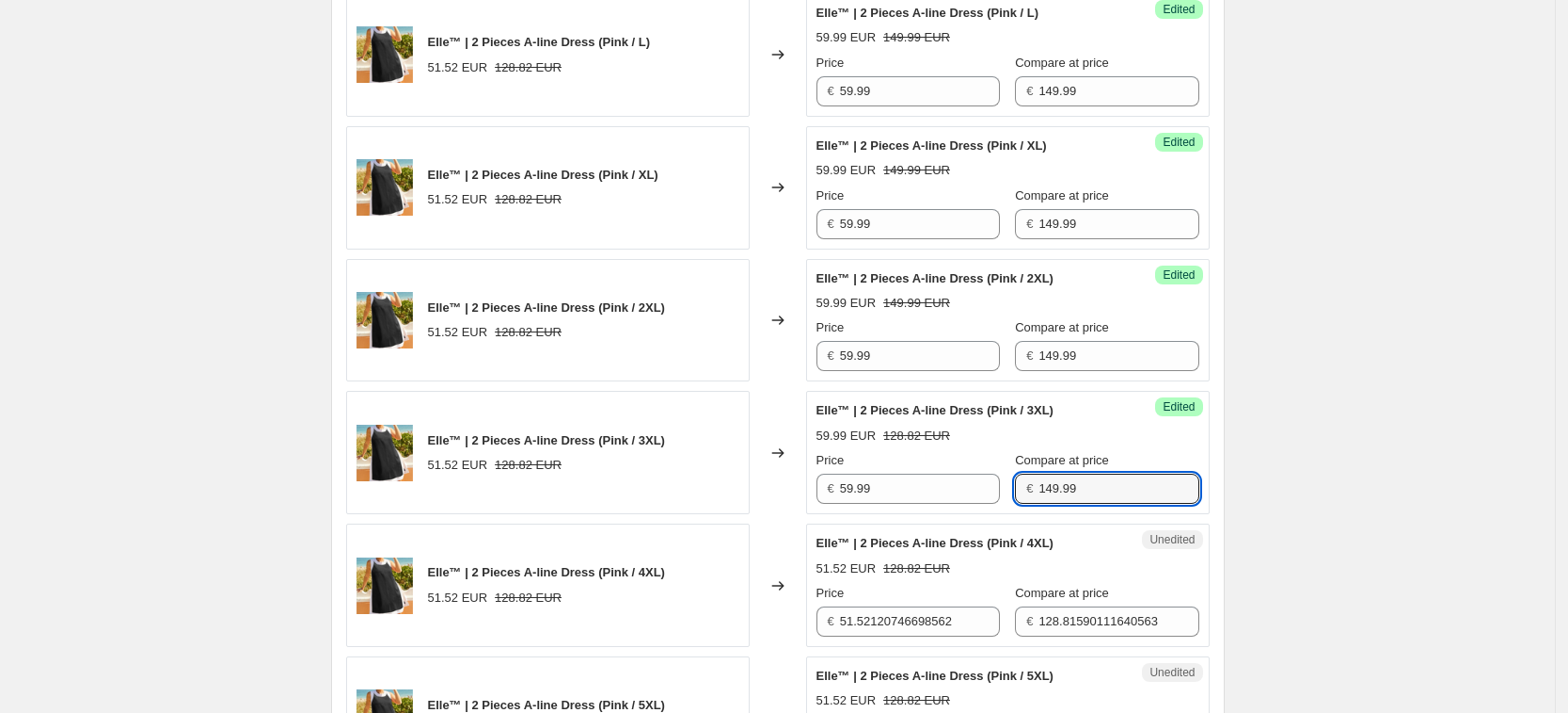
type input "149.99"
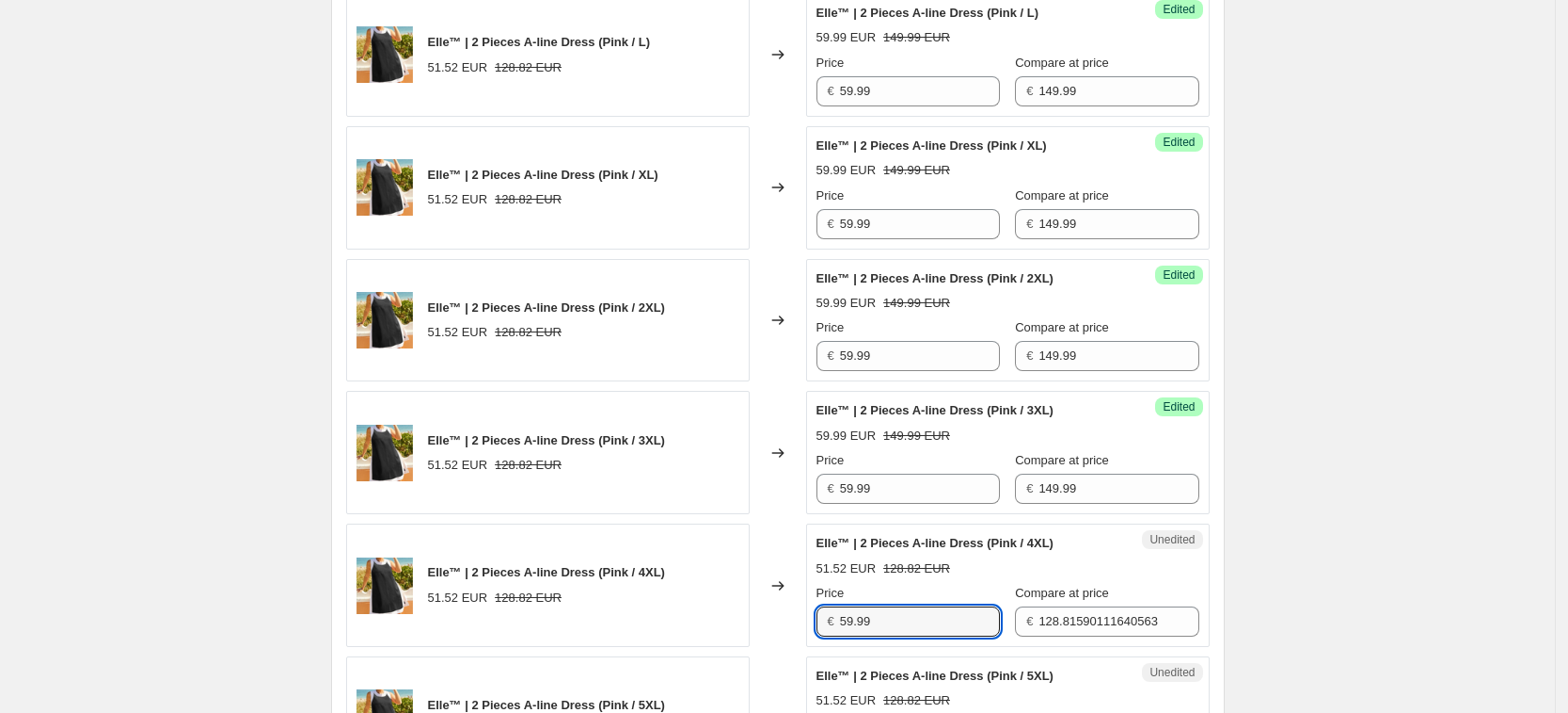
type input "59.99"
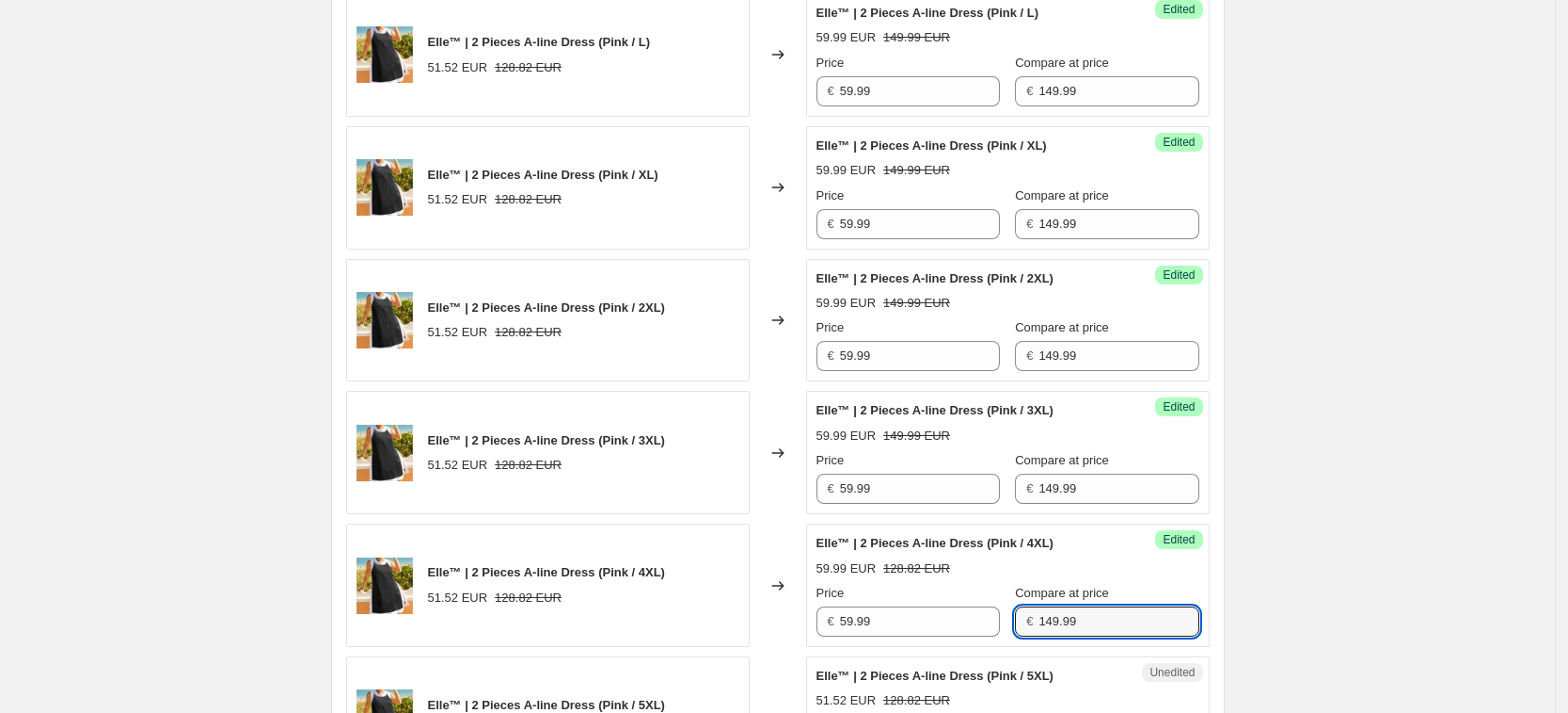
type input "149.99"
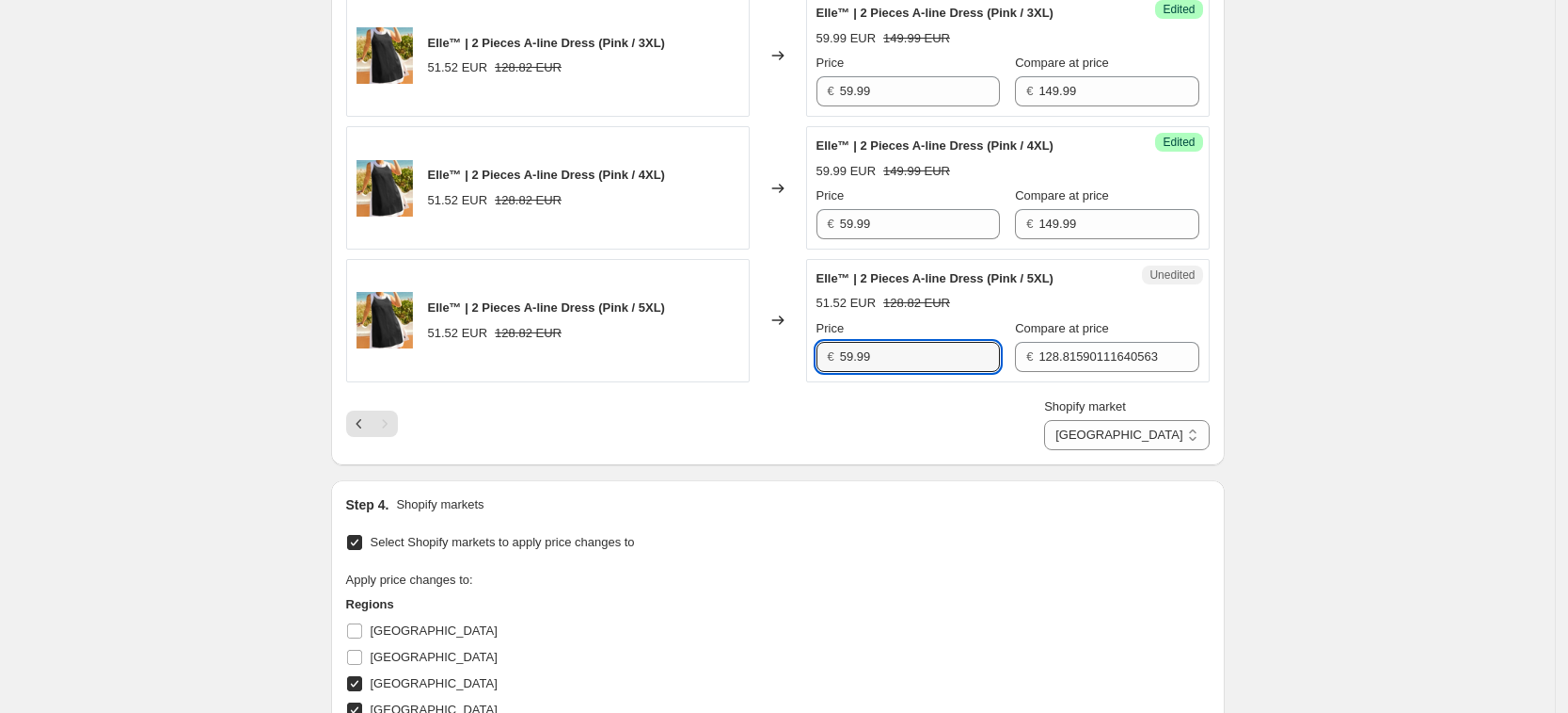
type input "59.99"
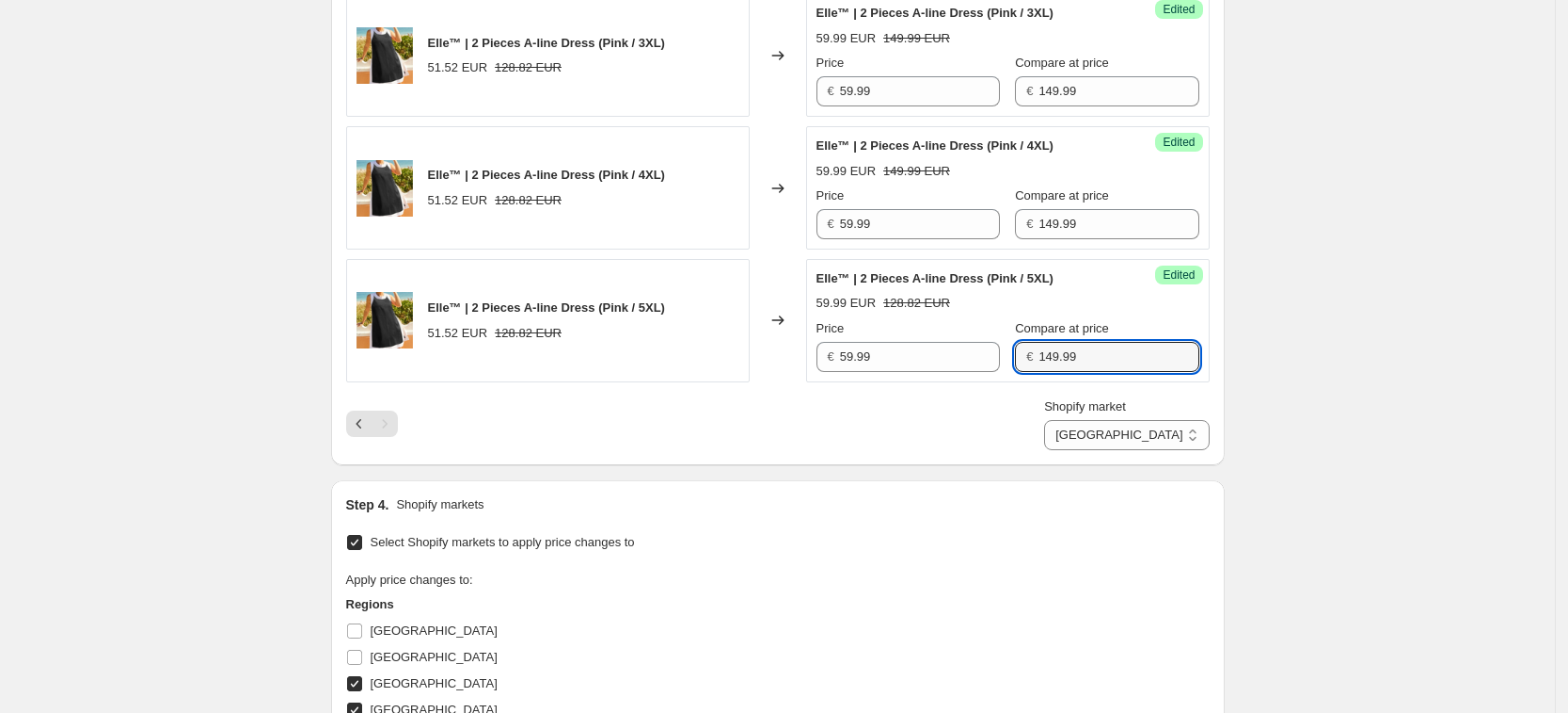
type input "149.99"
click at [1001, 418] on div "Shopify market [GEOGRAPHIC_DATA] [GEOGRAPHIC_DATA] [GEOGRAPHIC_DATA] [GEOGRAPHI…" at bounding box center [778, 423] width 863 height 53
click at [1169, 440] on select "[GEOGRAPHIC_DATA] [GEOGRAPHIC_DATA] [GEOGRAPHIC_DATA] [GEOGRAPHIC_DATA]" at bounding box center [1126, 435] width 165 height 30
select select "34367406236"
click at [1129, 450] on select "[GEOGRAPHIC_DATA] [GEOGRAPHIC_DATA] [GEOGRAPHIC_DATA] [GEOGRAPHIC_DATA]" at bounding box center [1126, 435] width 165 height 30
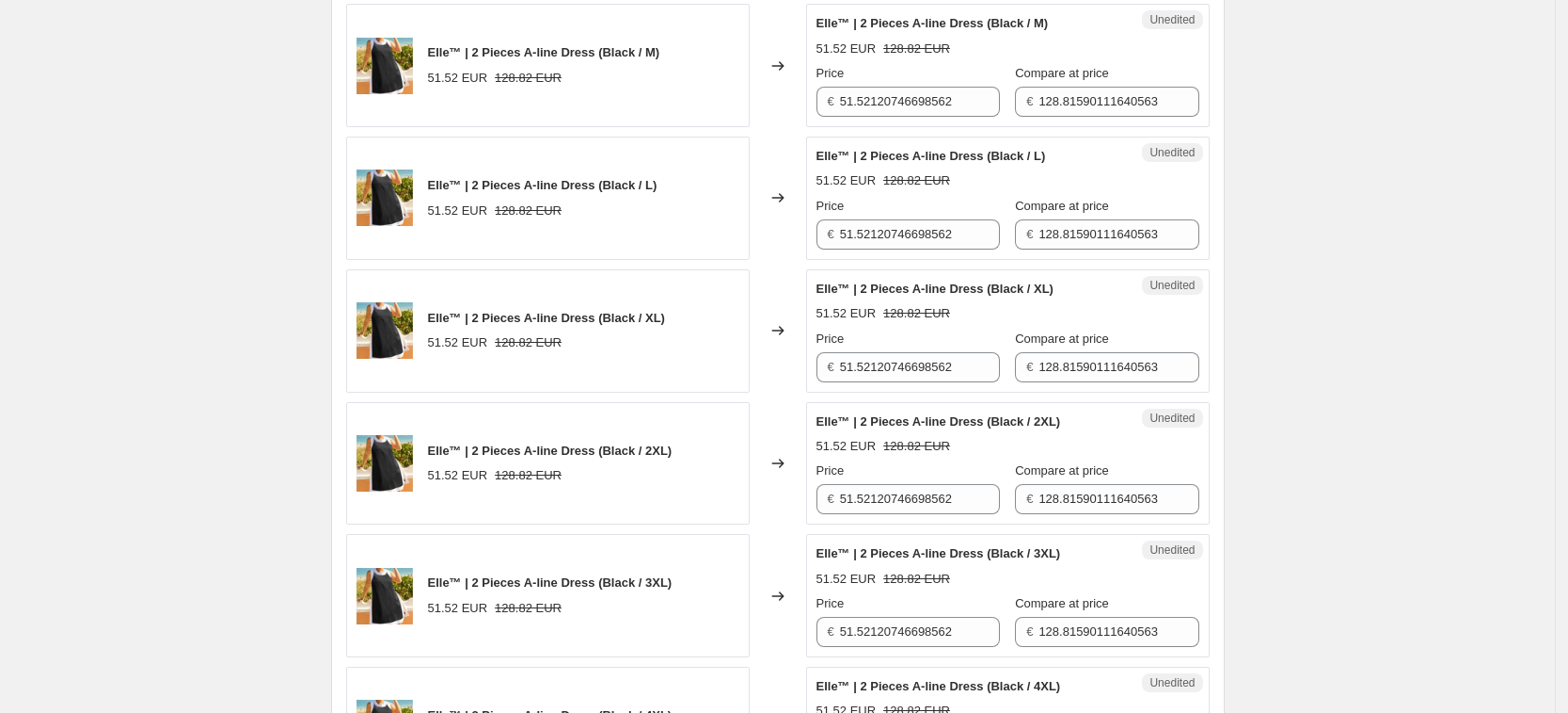
scroll to position [478, 0]
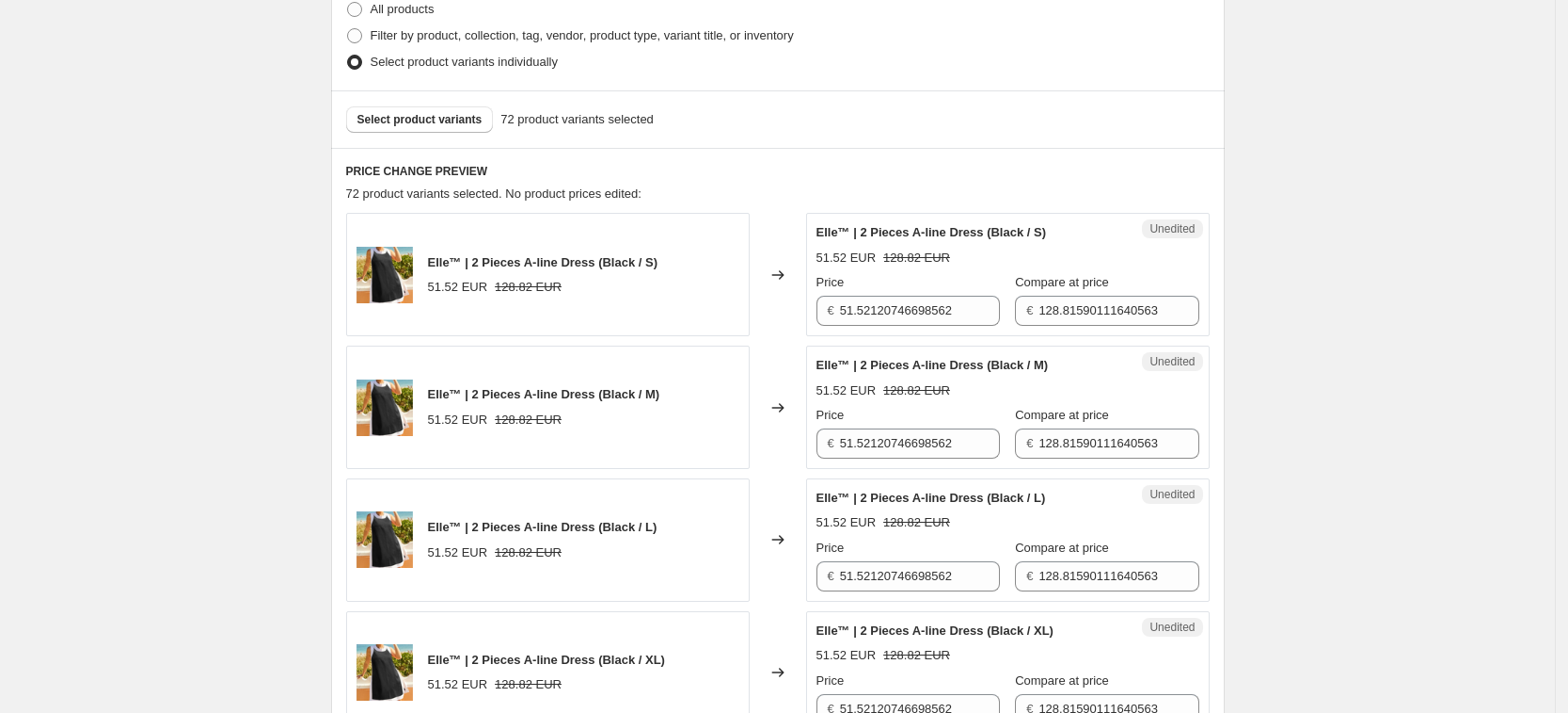
click at [911, 291] on div "Price € 51.52120746698562" at bounding box center [908, 299] width 184 height 53
click at [911, 291] on div "Price" at bounding box center [908, 282] width 184 height 19
click at [907, 312] on input "51.52120746698562" at bounding box center [920, 311] width 160 height 30
type input "59.99"
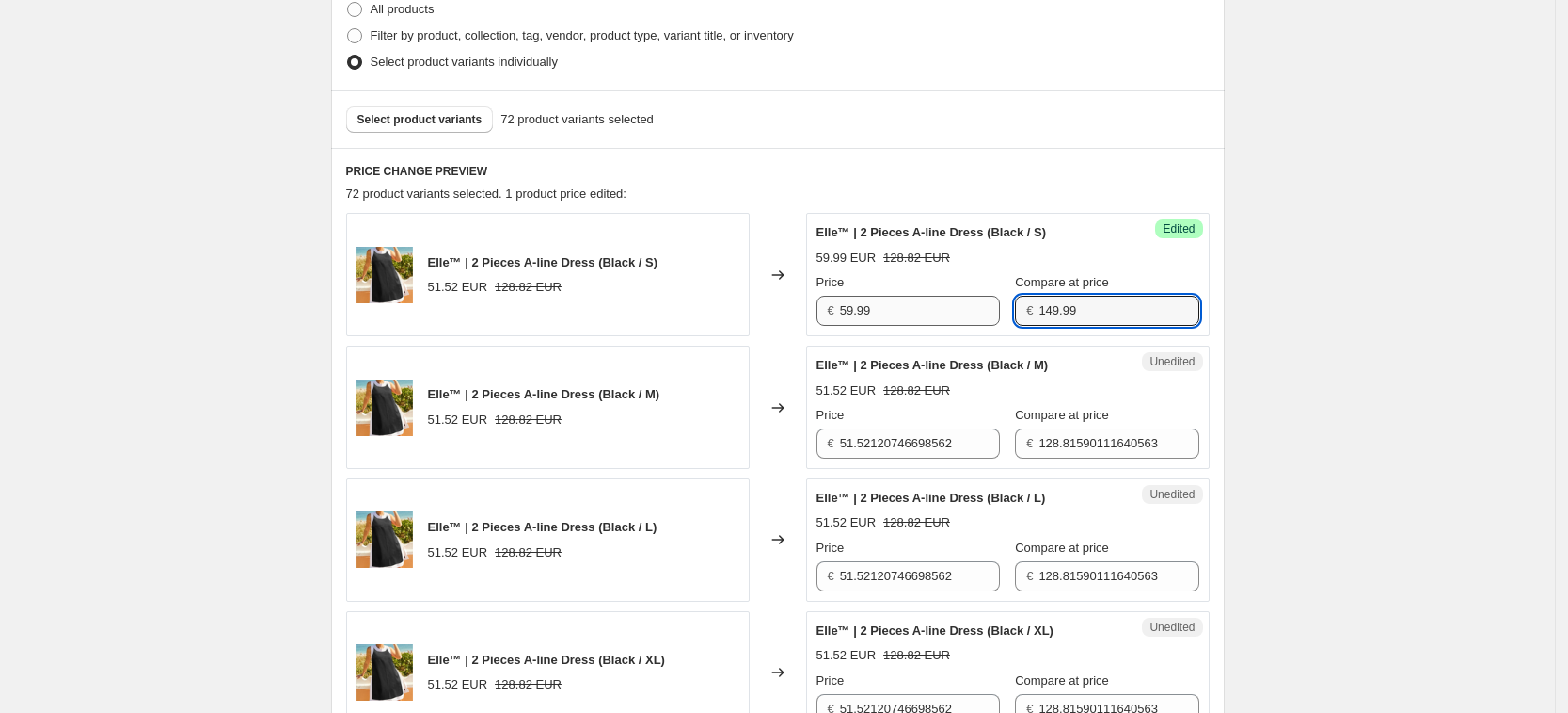
type input "149.99"
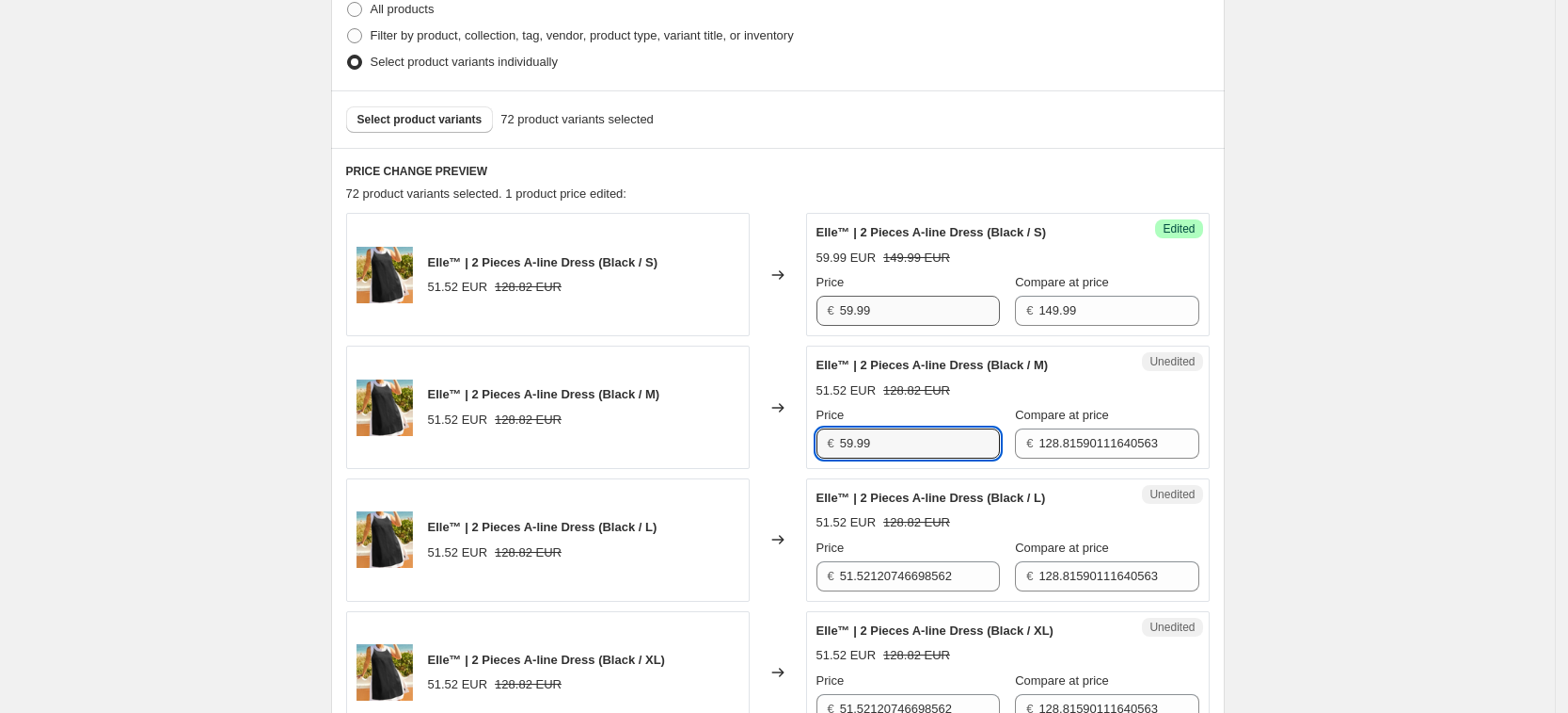
type input "59.99"
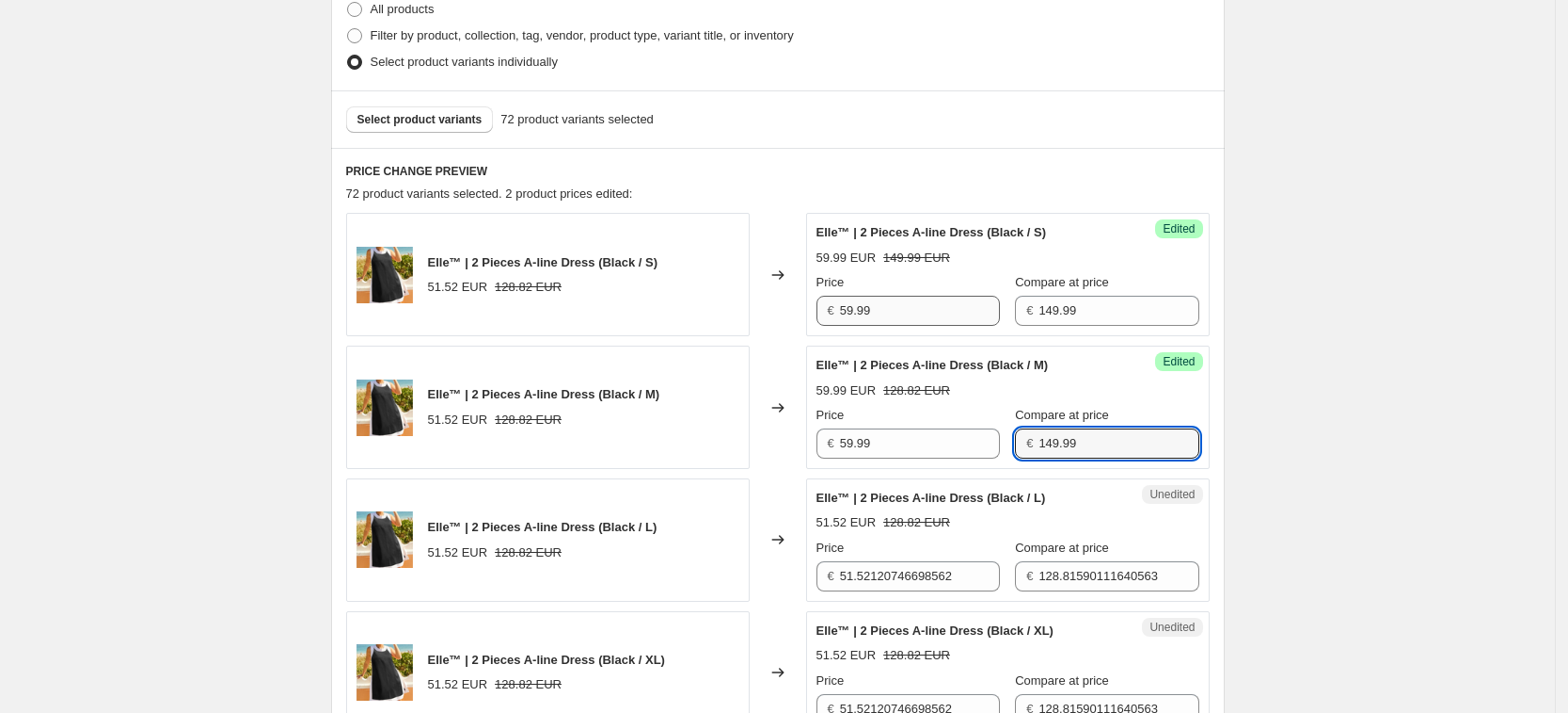
type input "149.99"
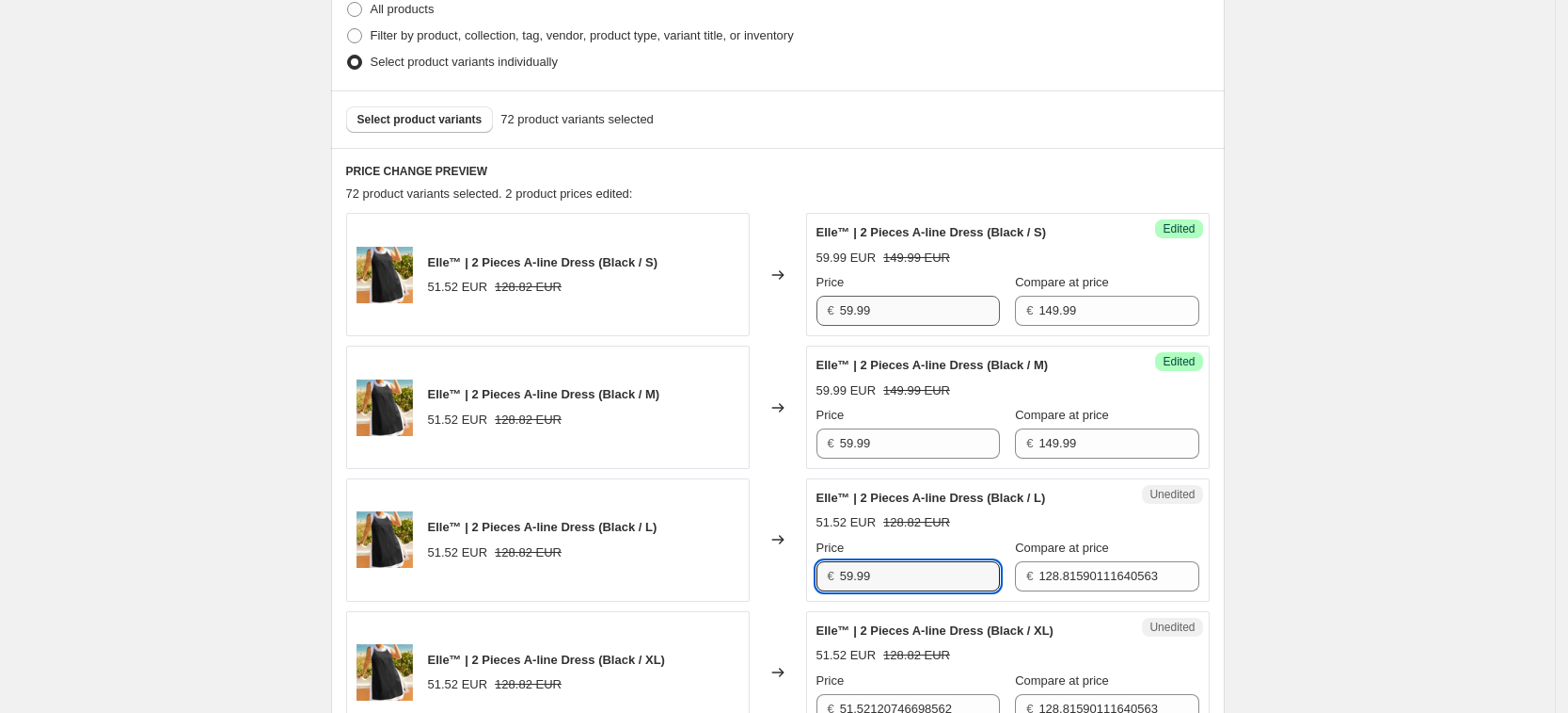
type input "59.99"
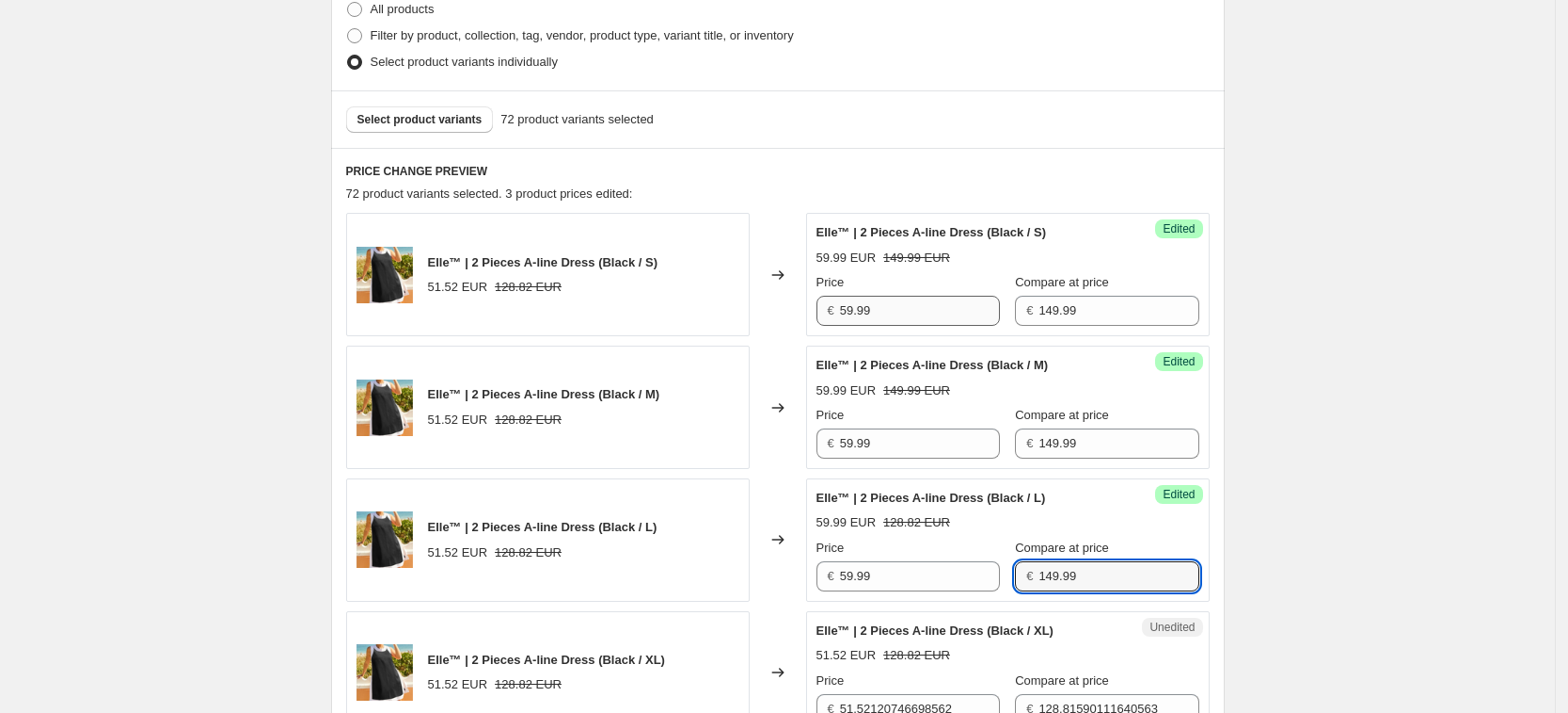
type input "149.99"
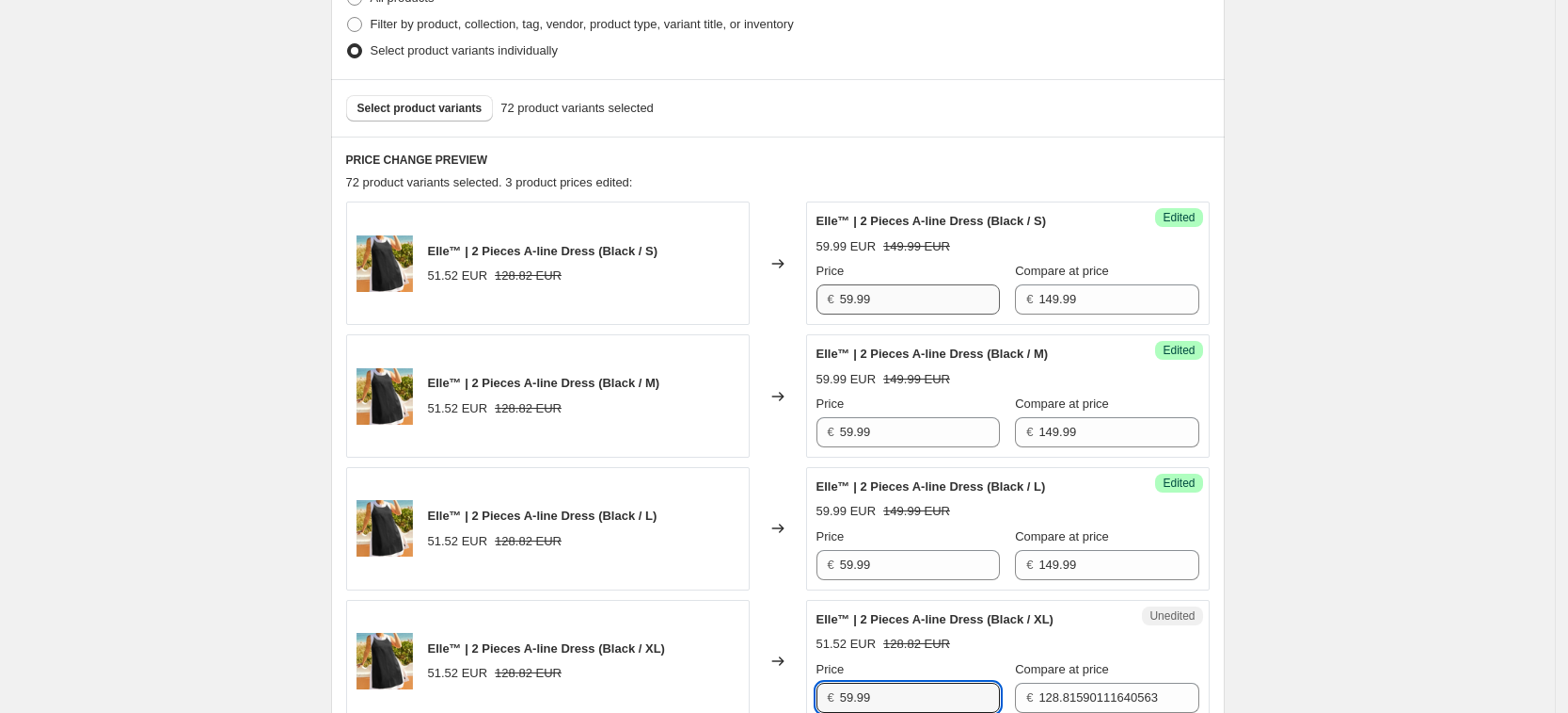
type input "59.99"
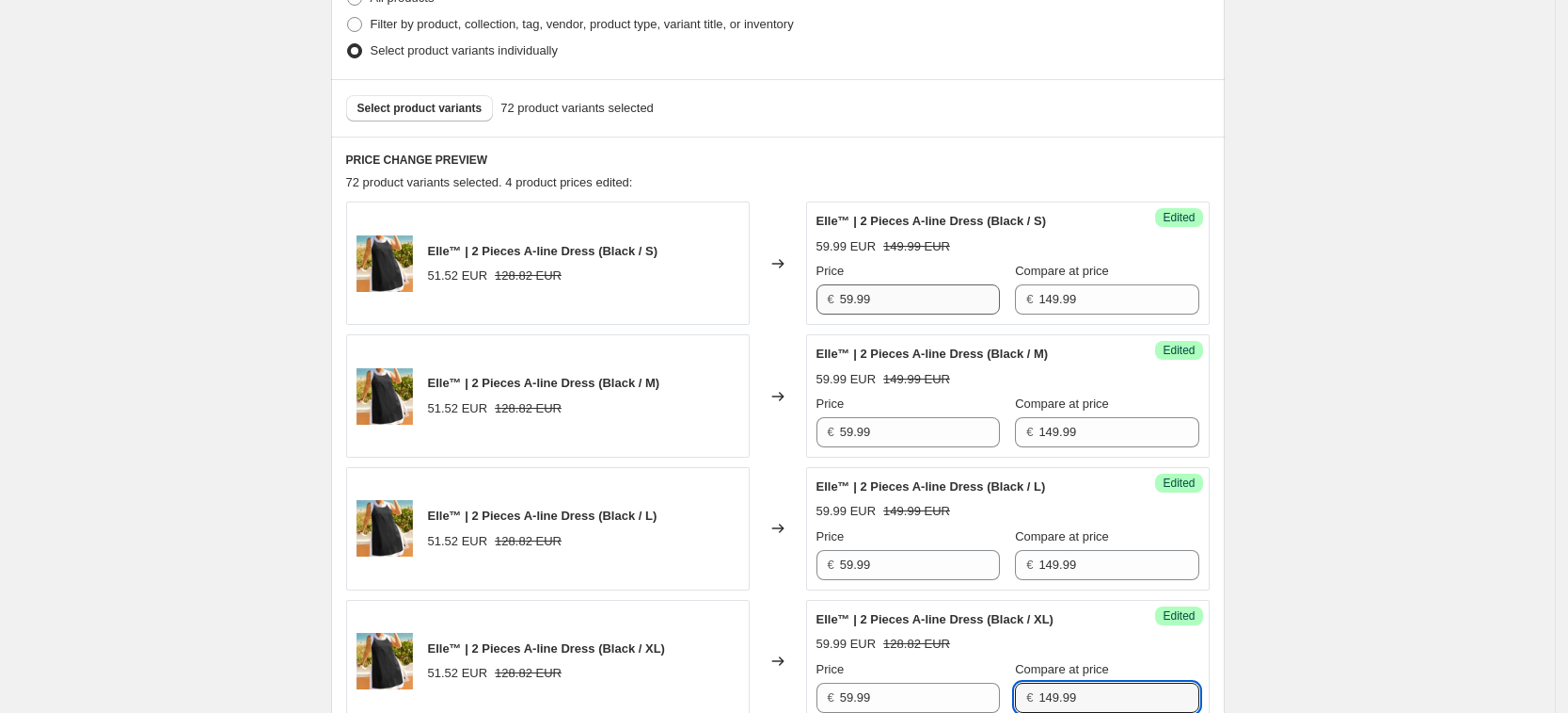
type input "149.99"
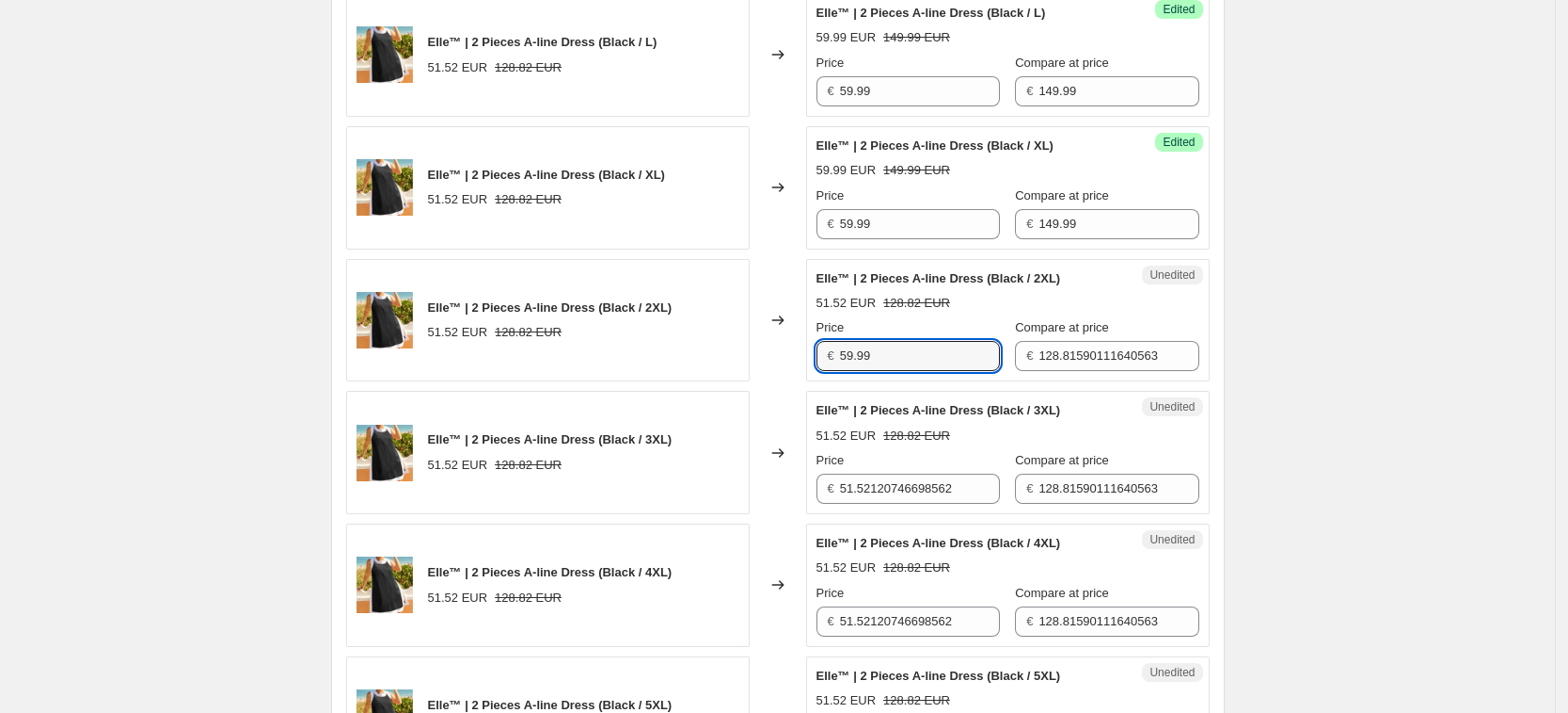
type input "59.99"
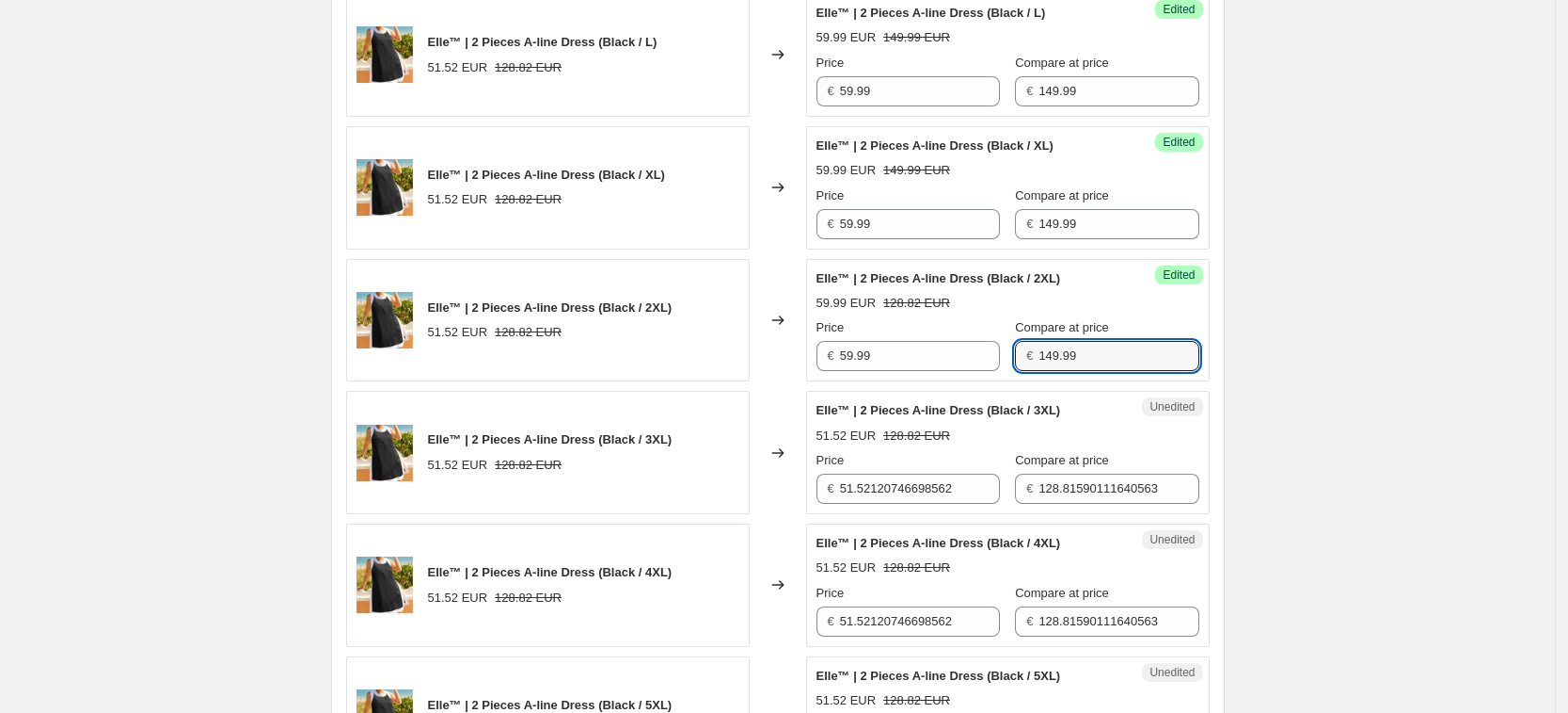
type input "149.99"
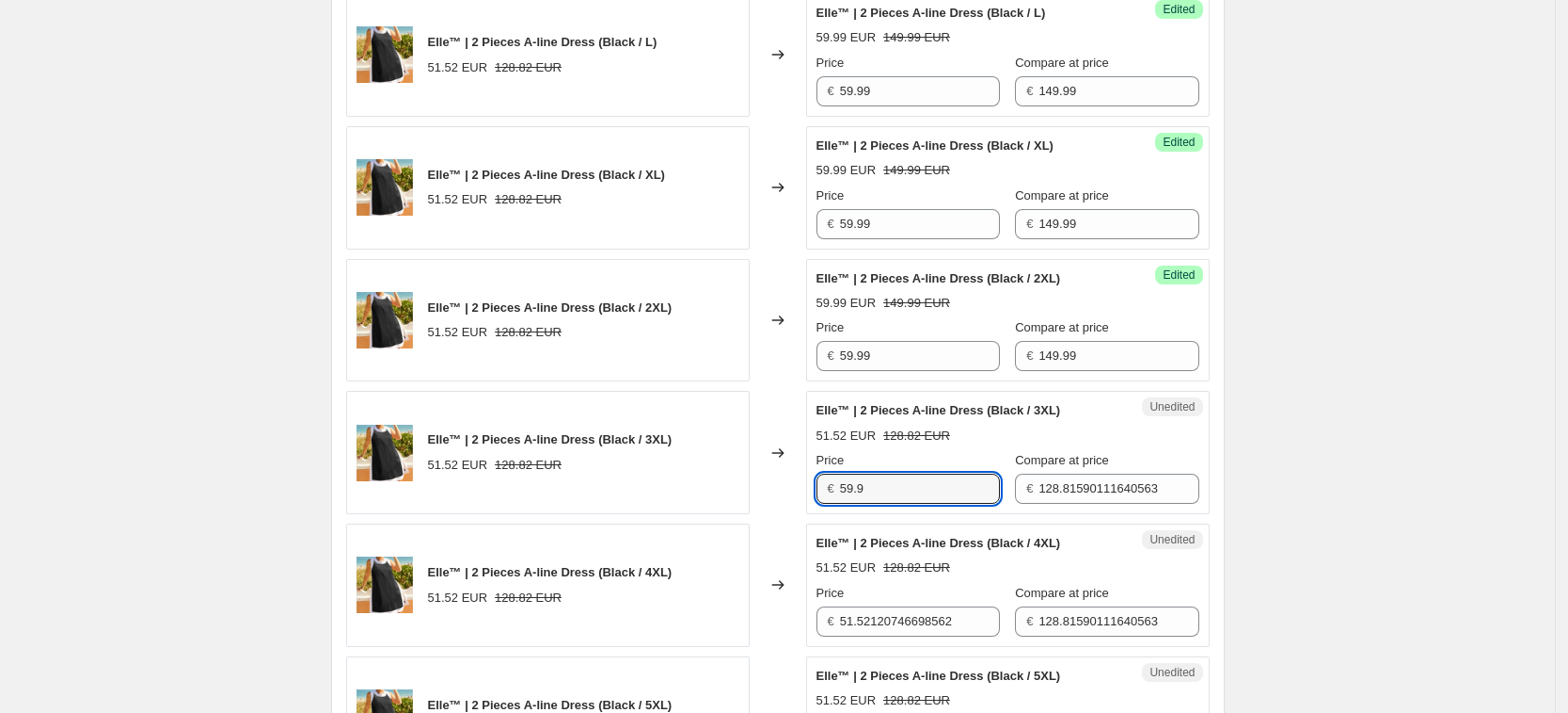
type input "59.9"
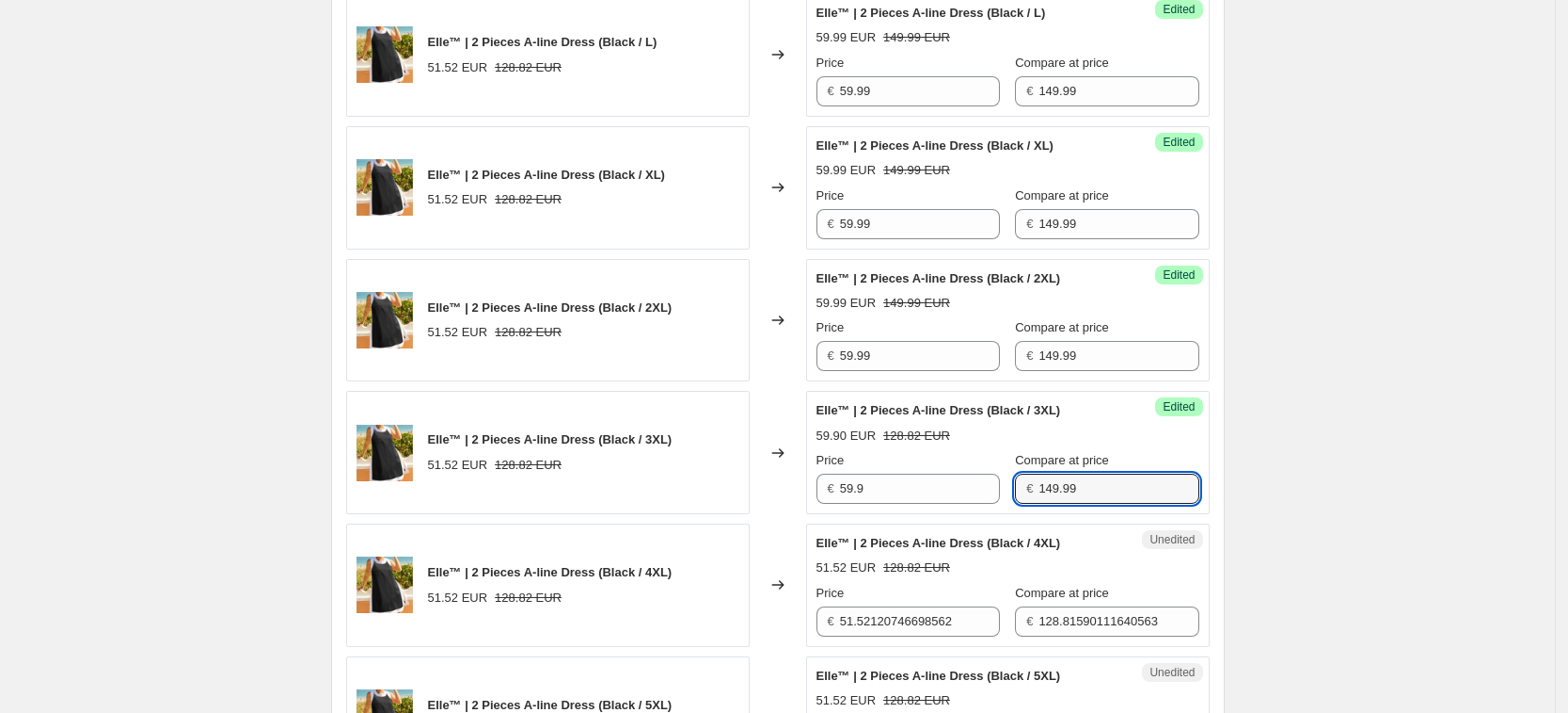
type input "149.99"
click at [892, 471] on div "Price € 59.9" at bounding box center [908, 477] width 184 height 53
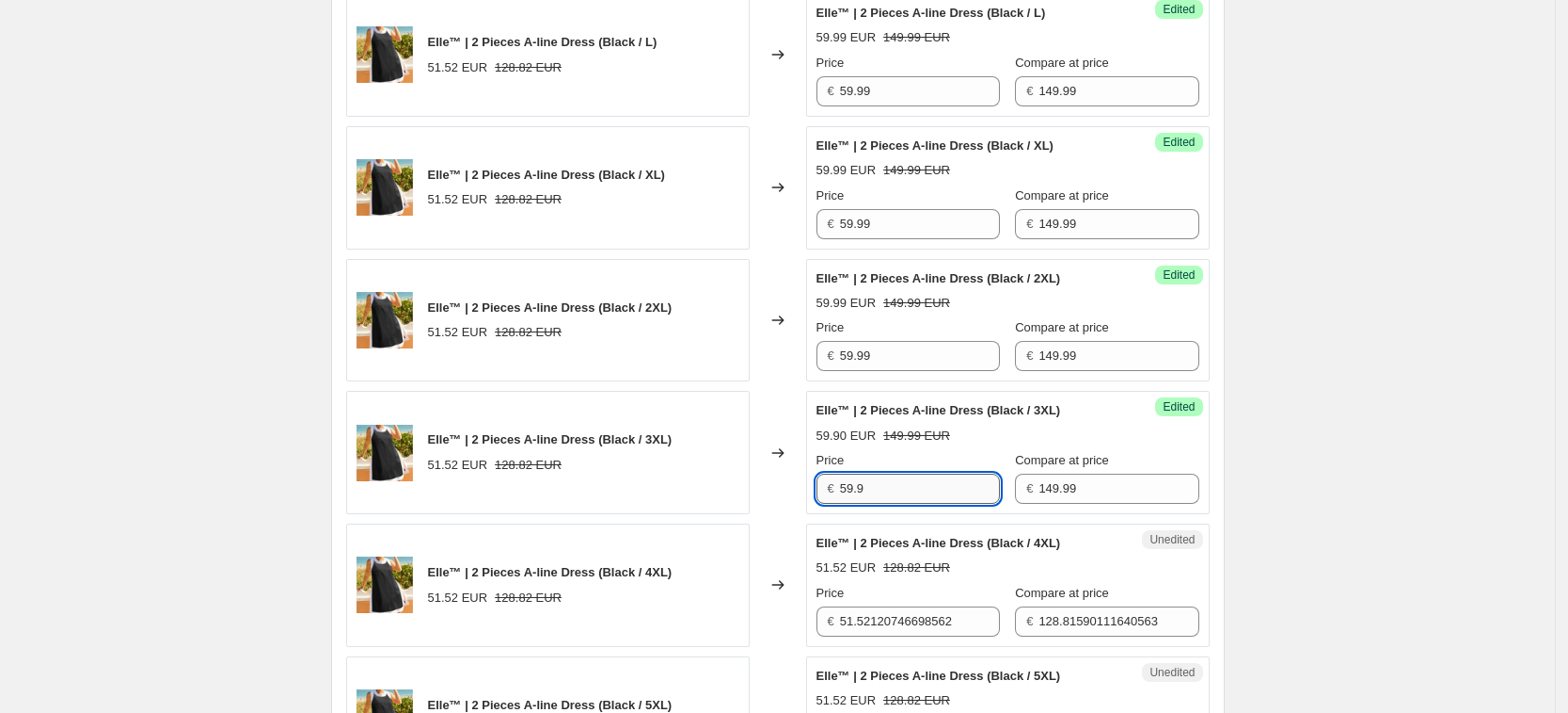
click at [891, 482] on input "59.9" at bounding box center [920, 489] width 160 height 30
type input "59.99"
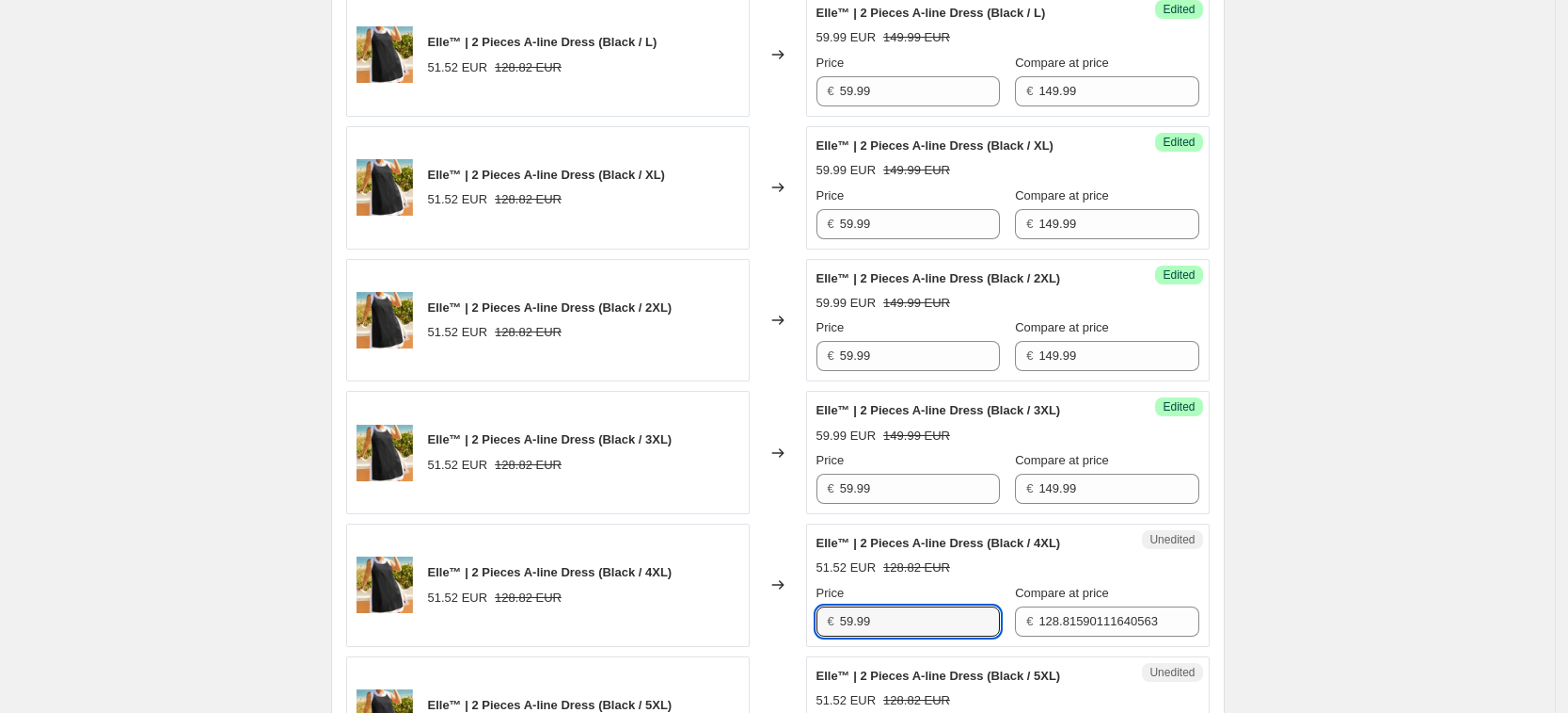
type input "59.99"
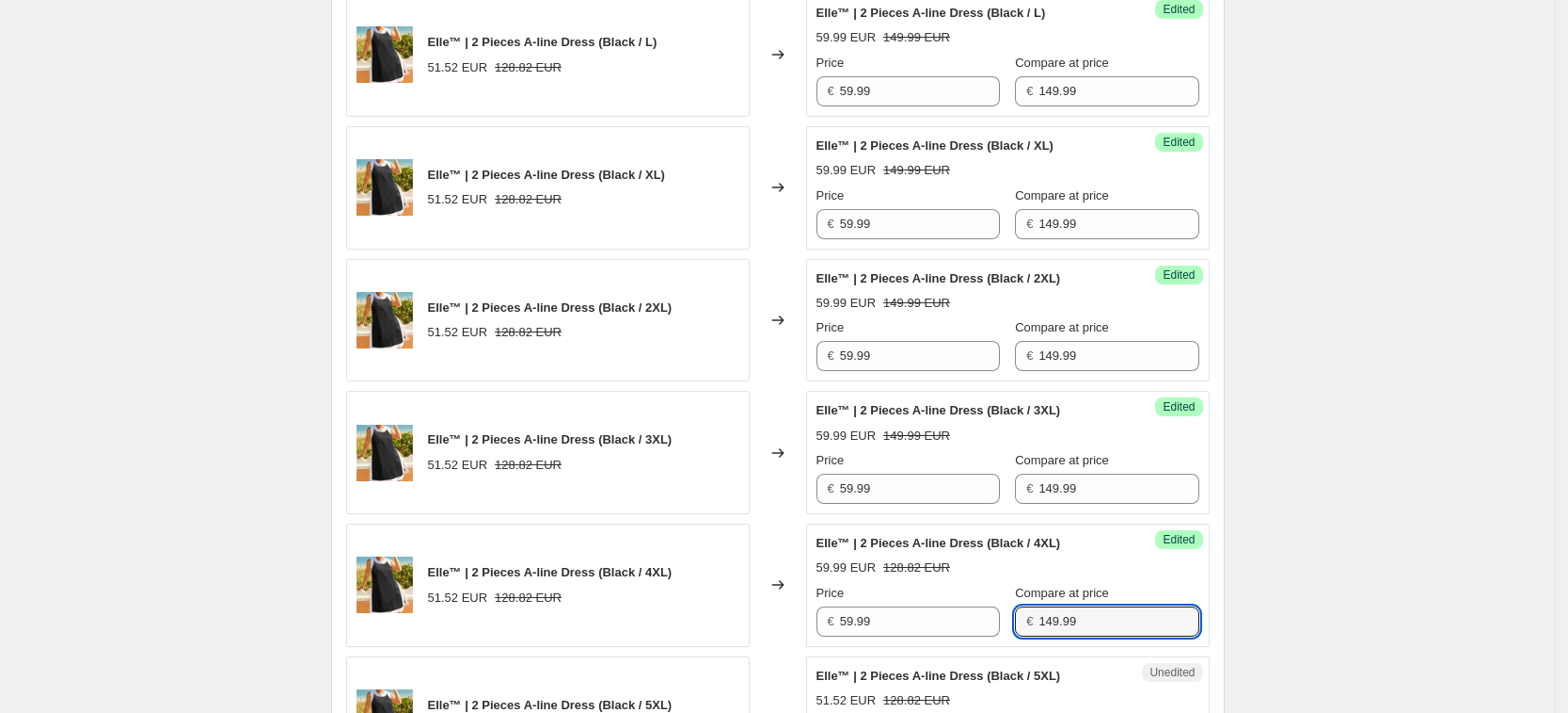
type input "149.99"
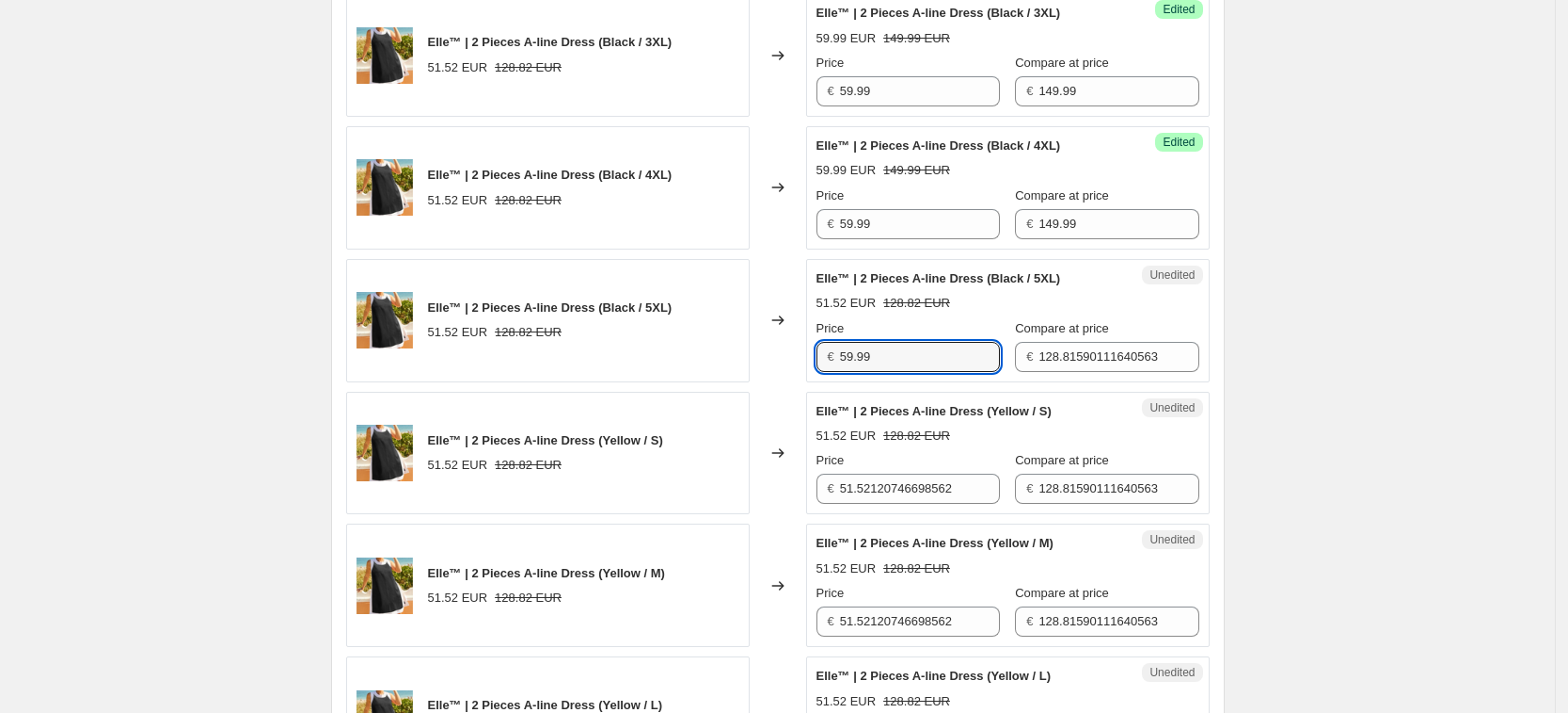
type input "59.99"
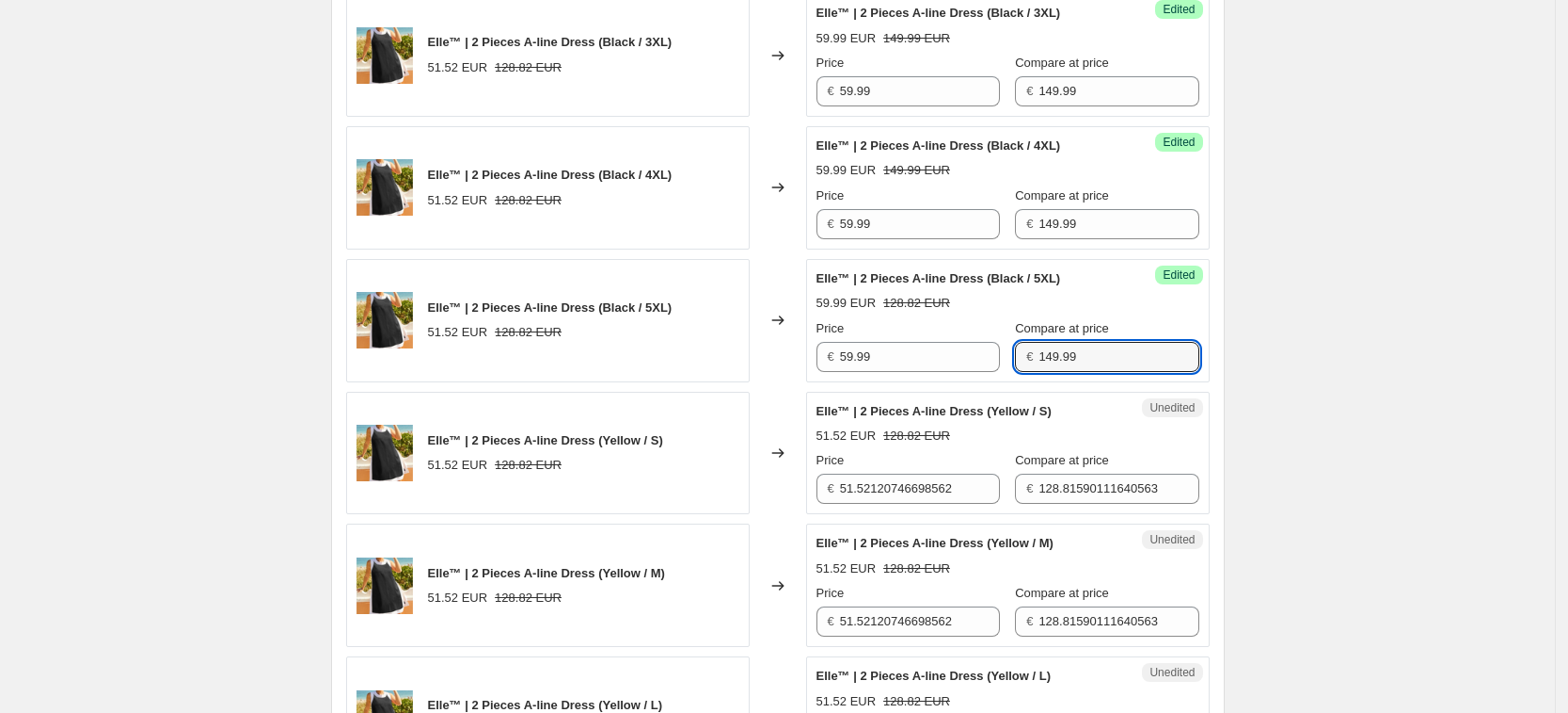
type input "149.99"
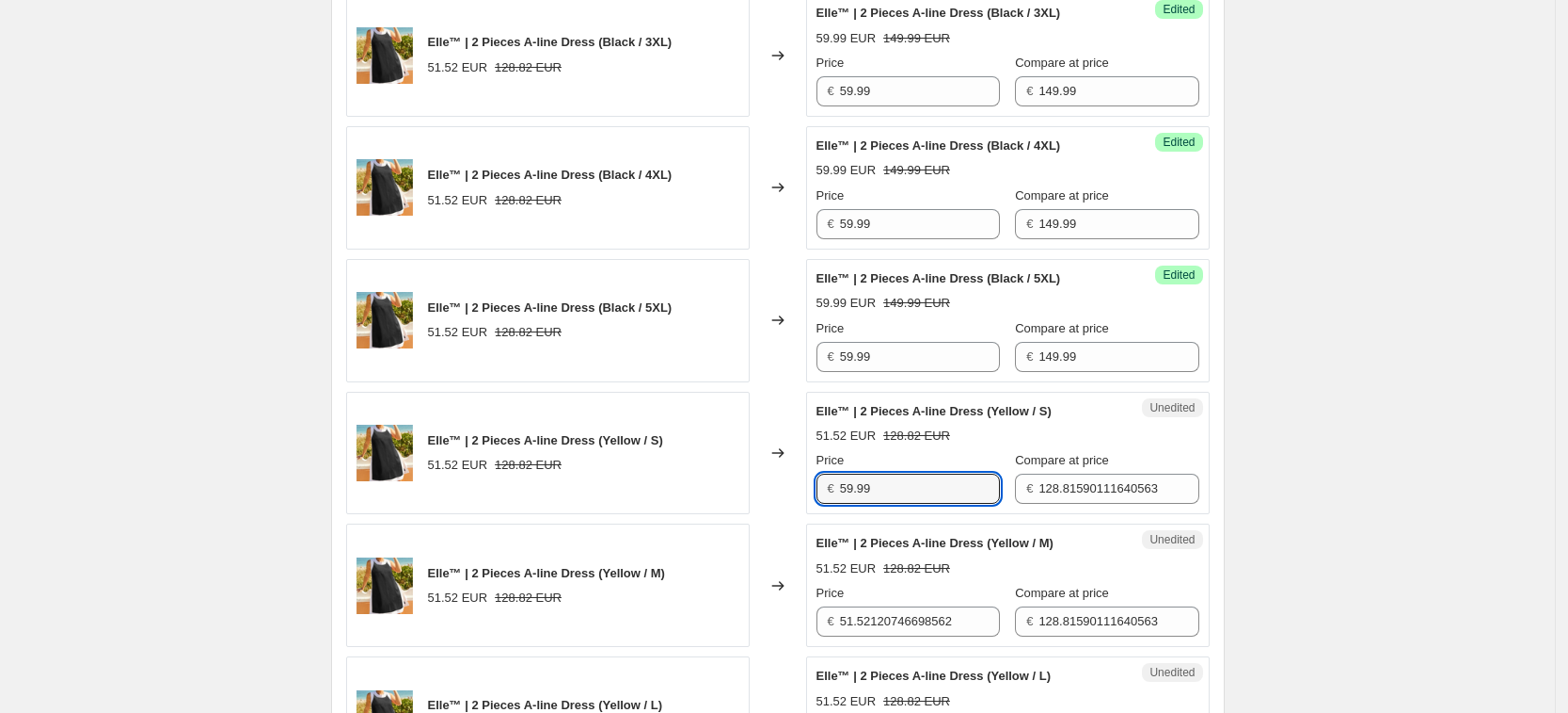
type input "59.99"
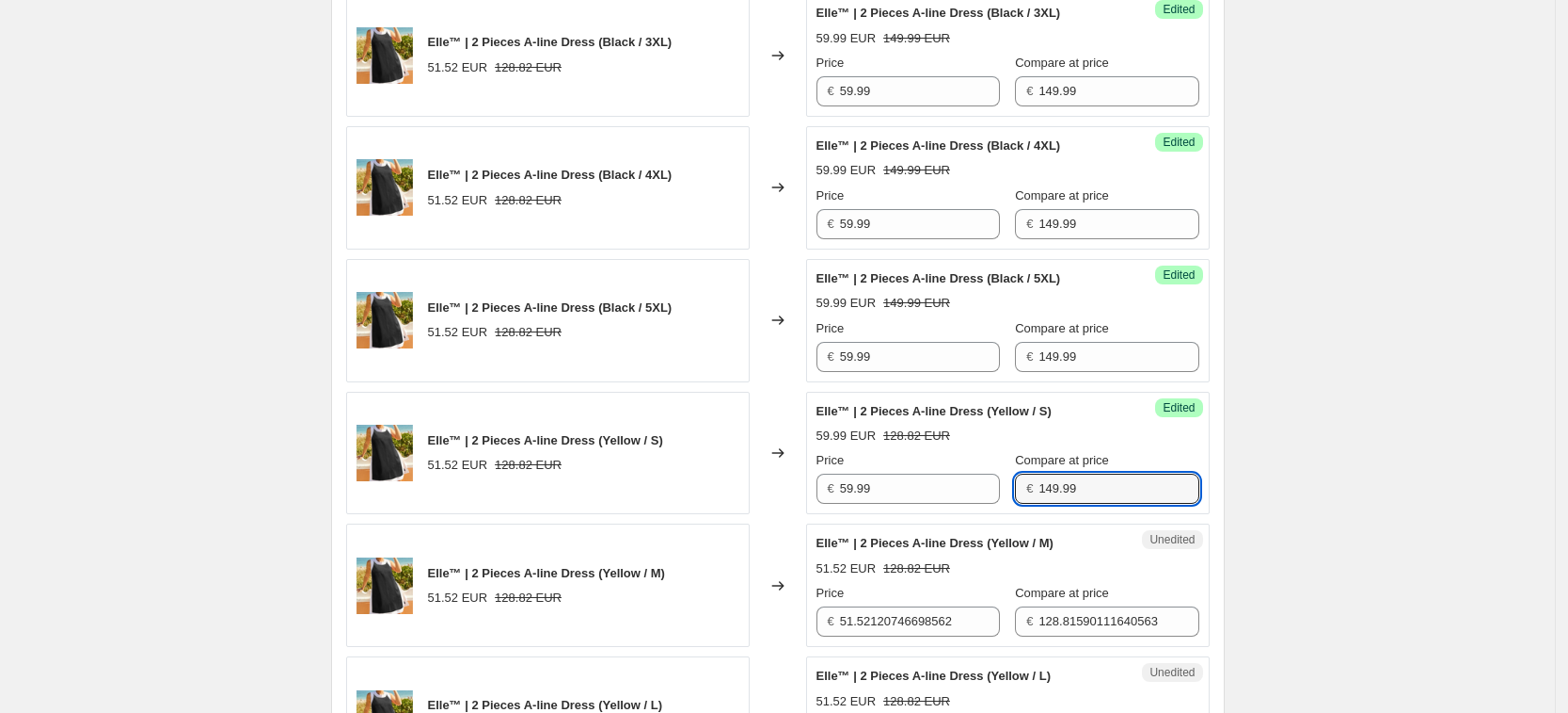
type input "149.99"
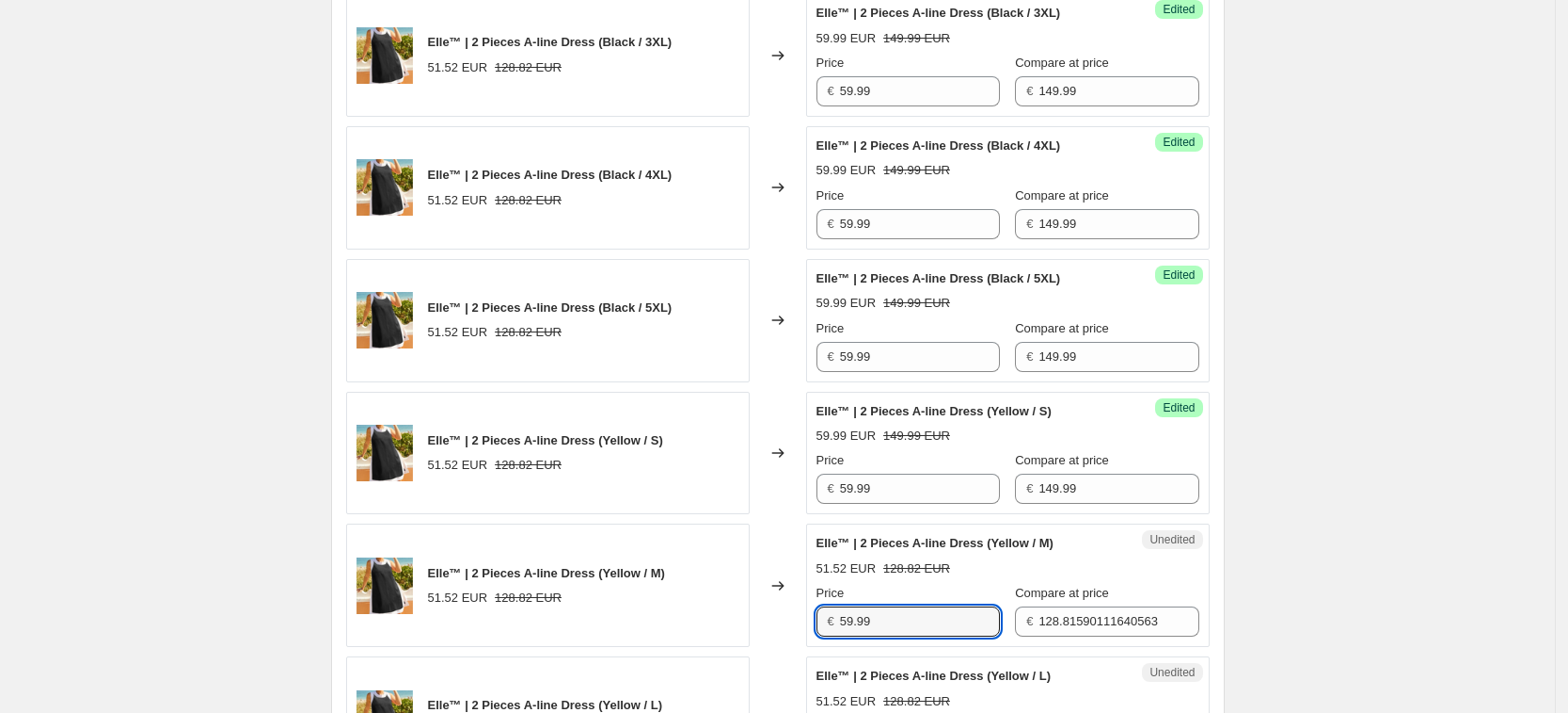
type input "59.99"
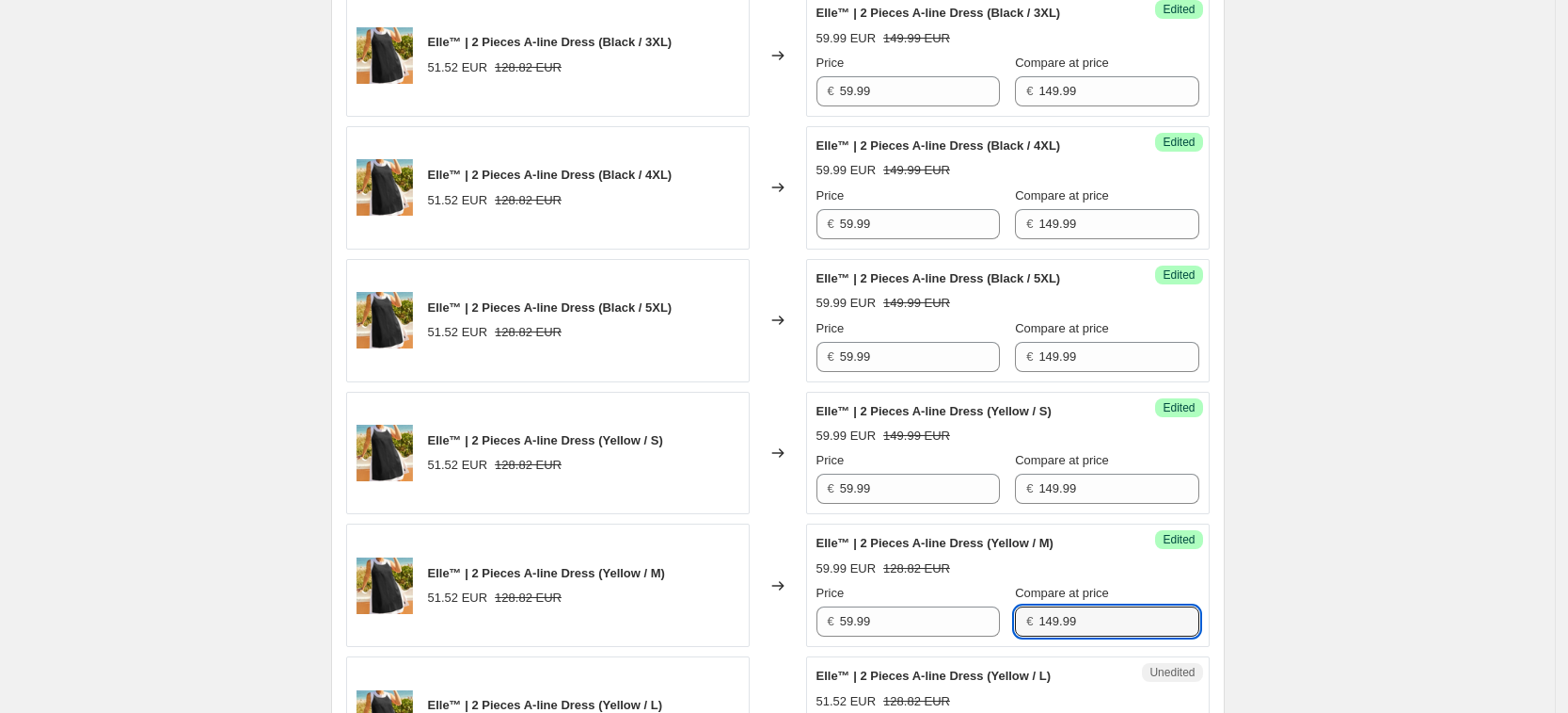
type input "149.99"
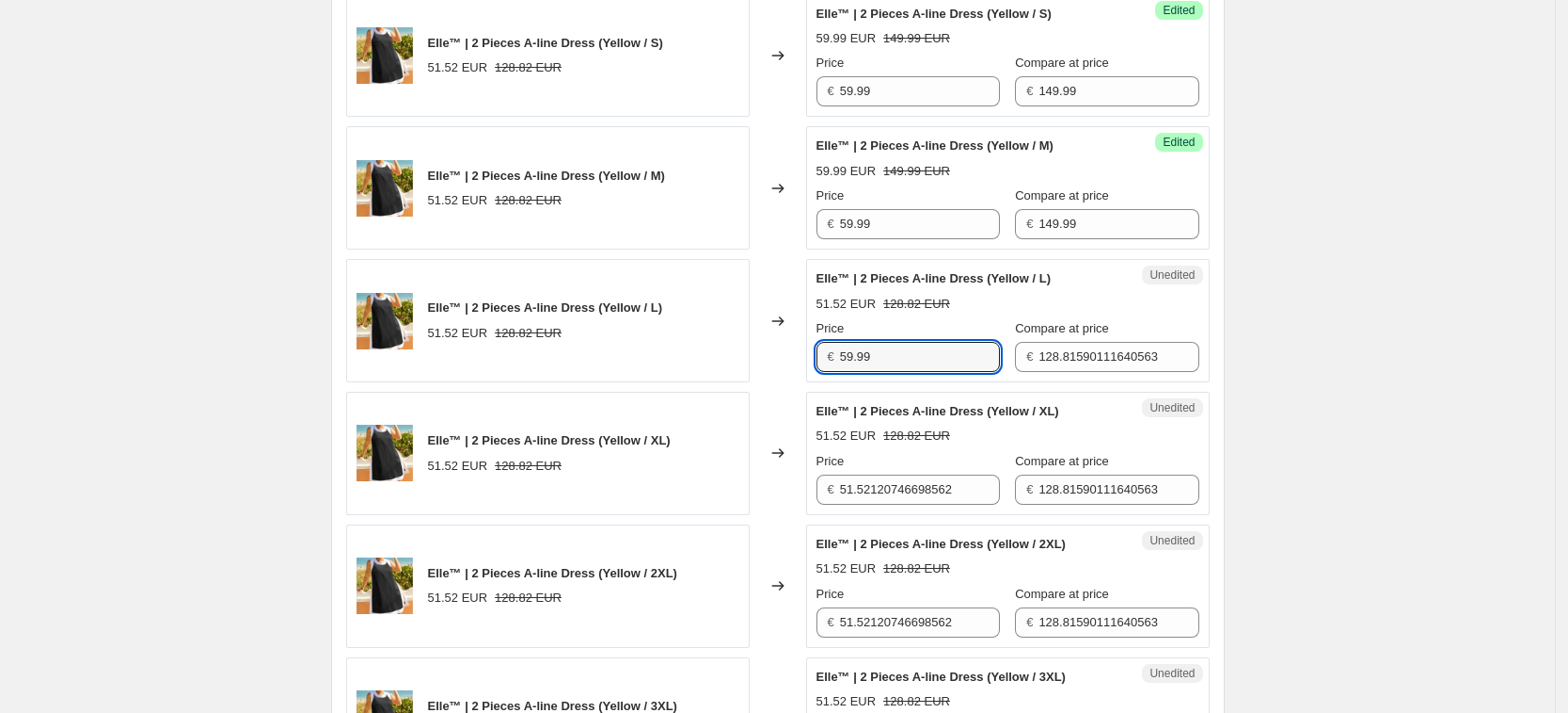
type input "59.99"
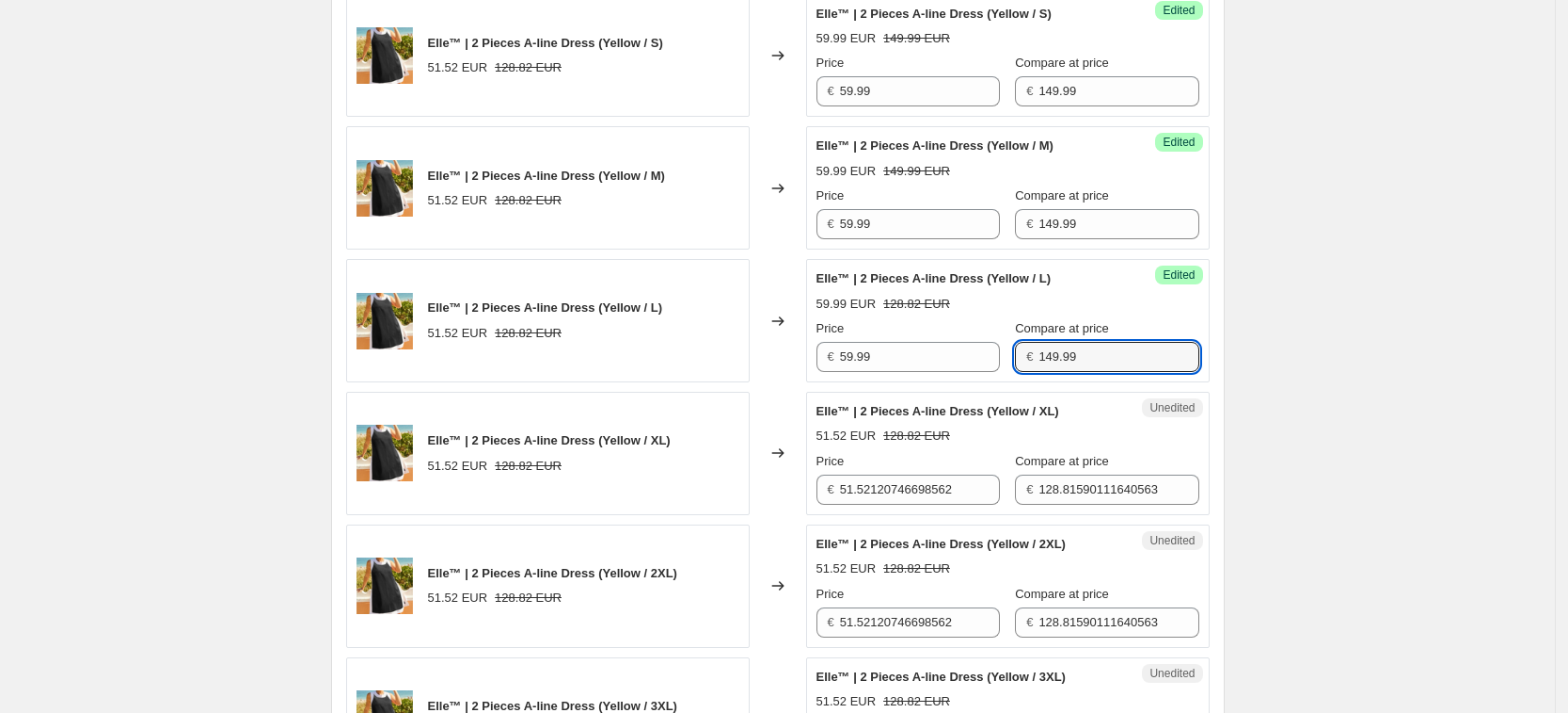
type input "149.99"
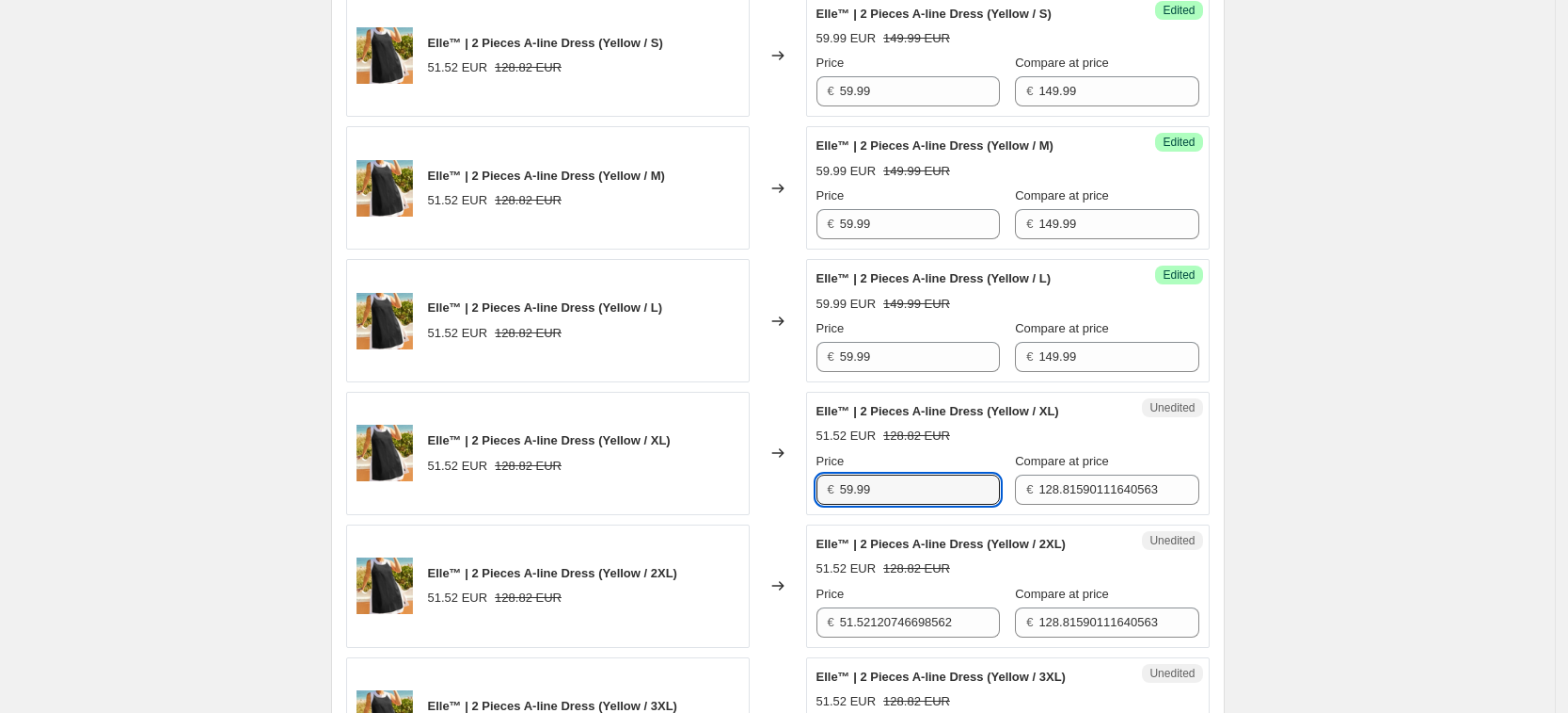
type input "59.99"
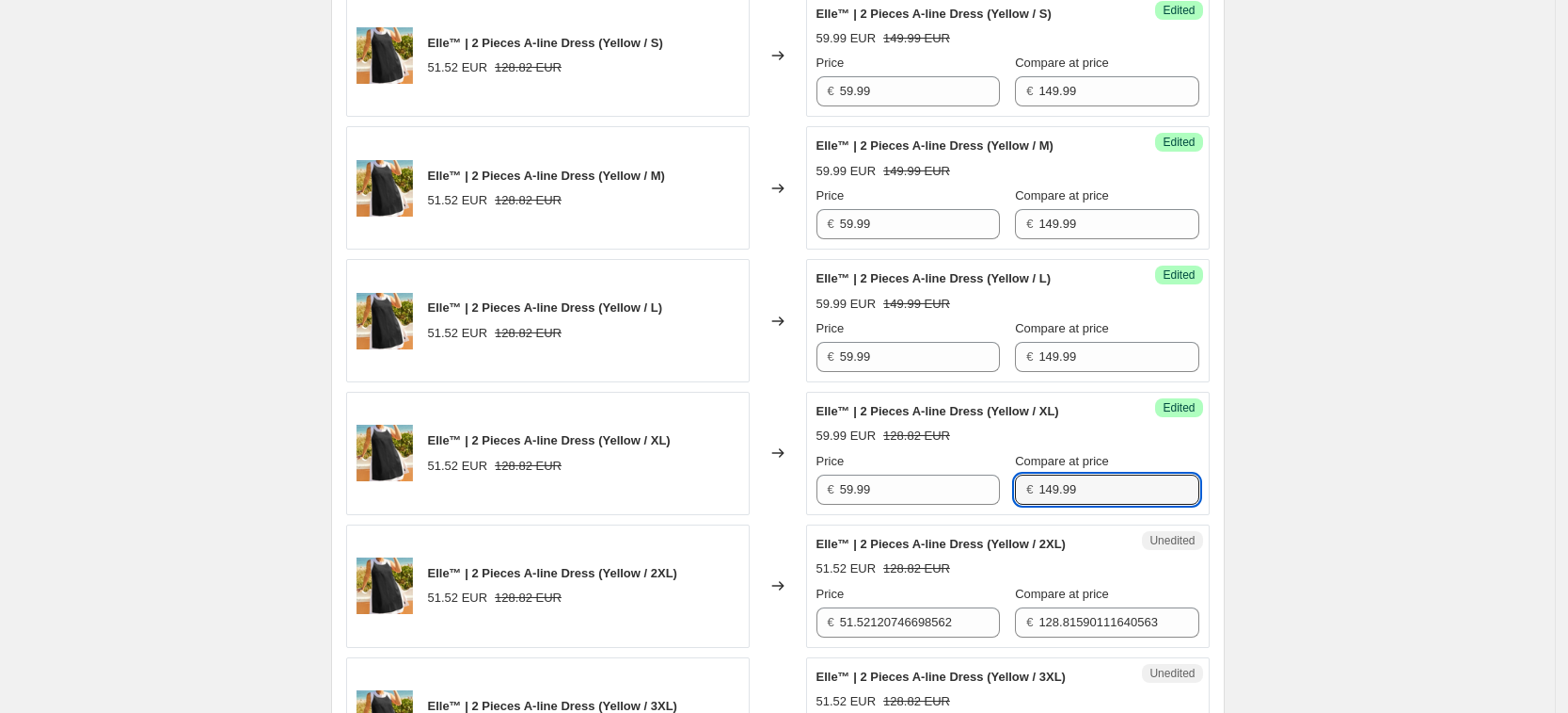
type input "149.99"
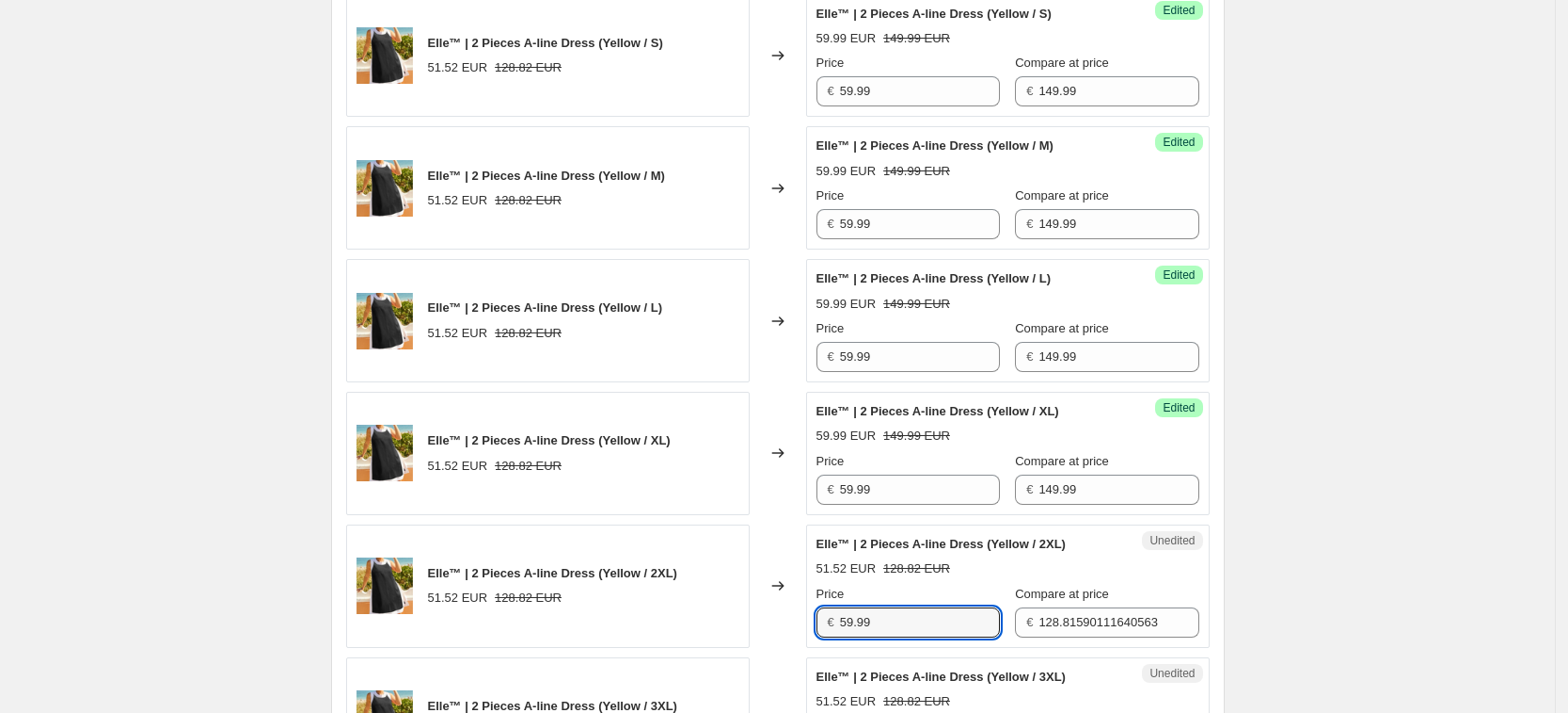
type input "59.99"
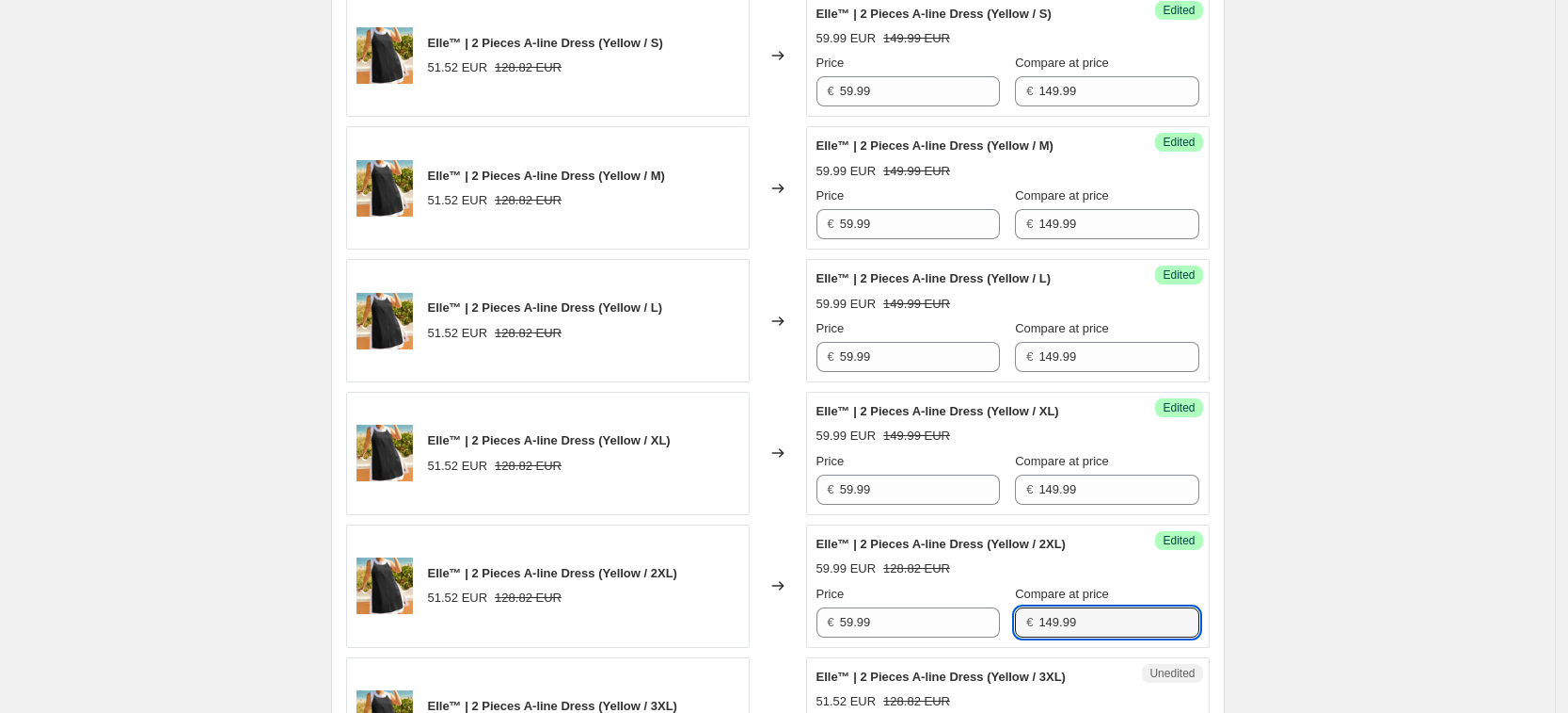
type input "149.99"
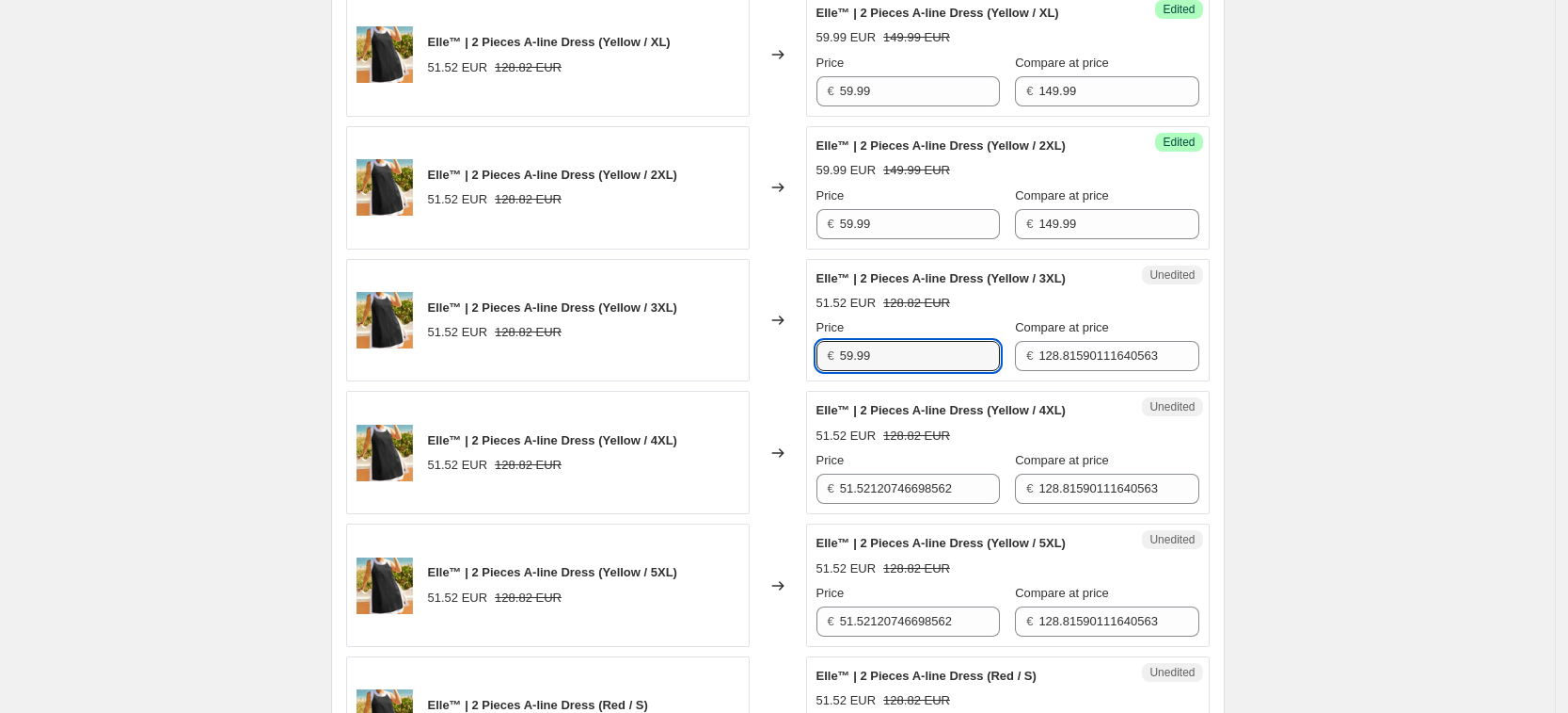
type input "59.99"
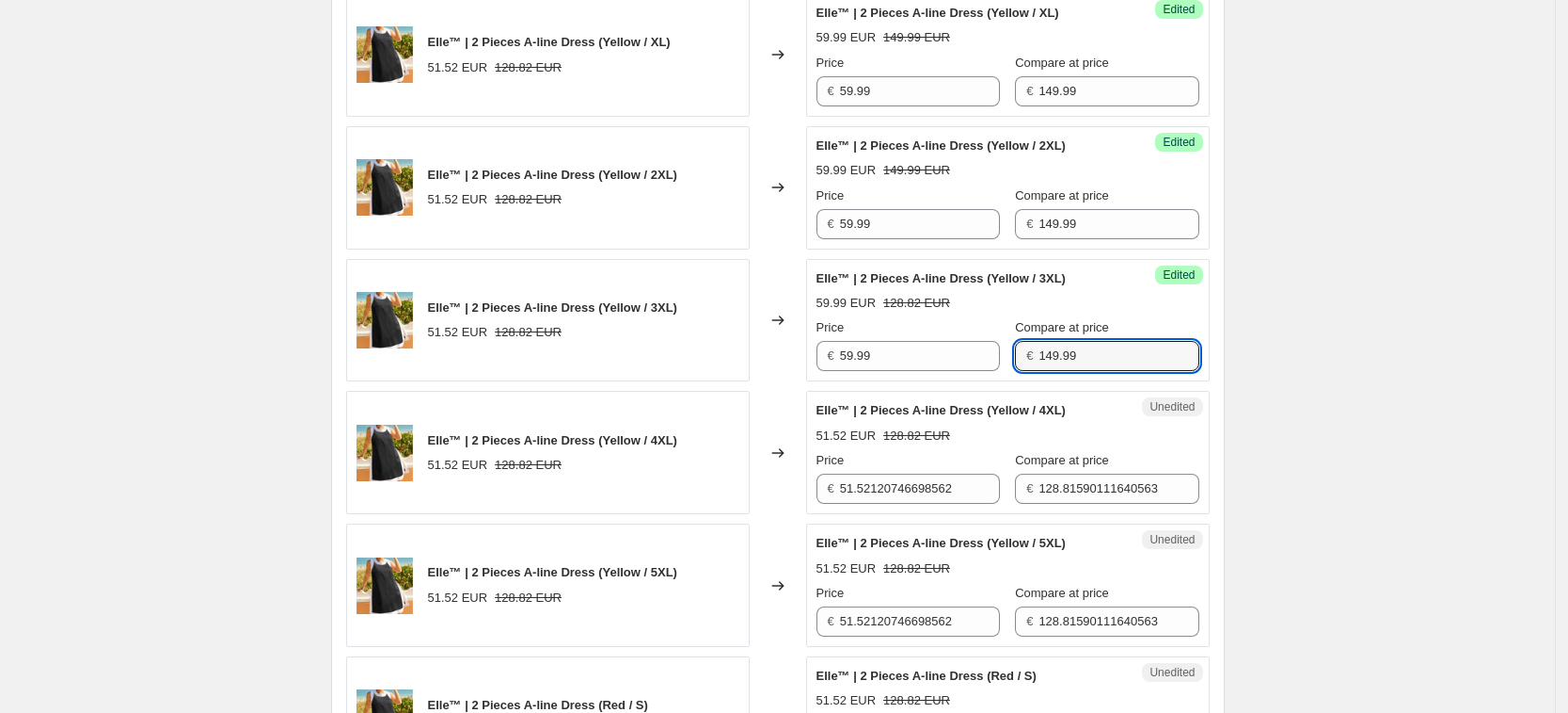
type input "149.99"
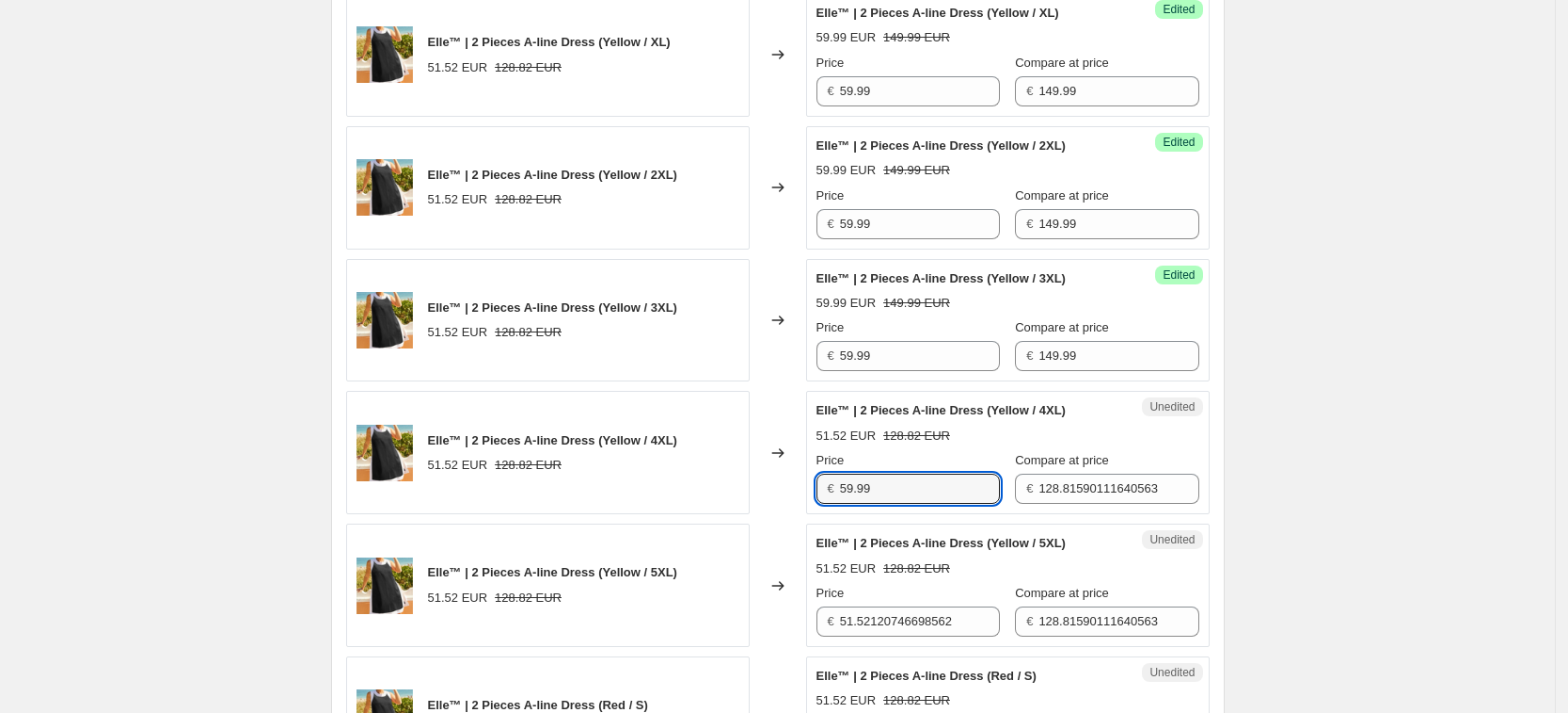
type input "59.99"
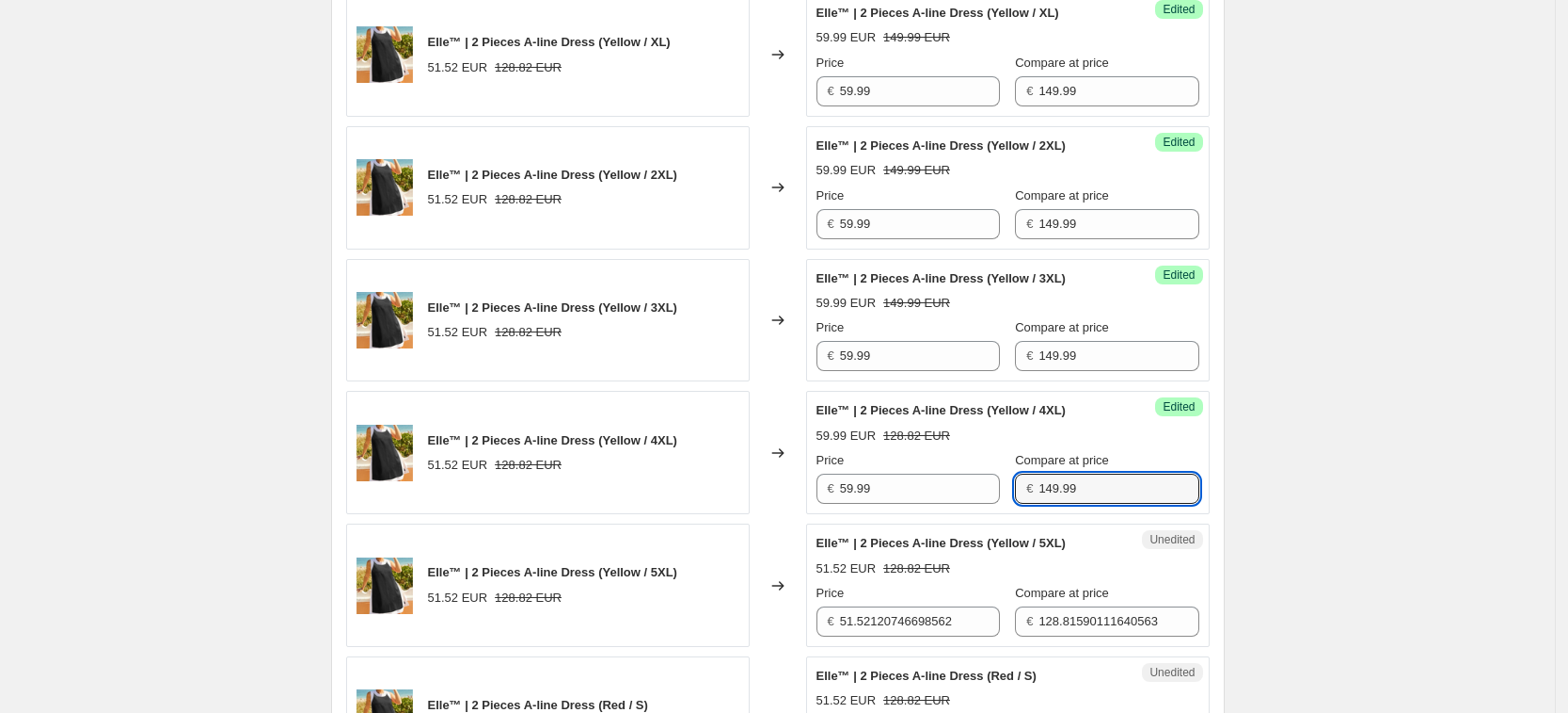
type input "149.99"
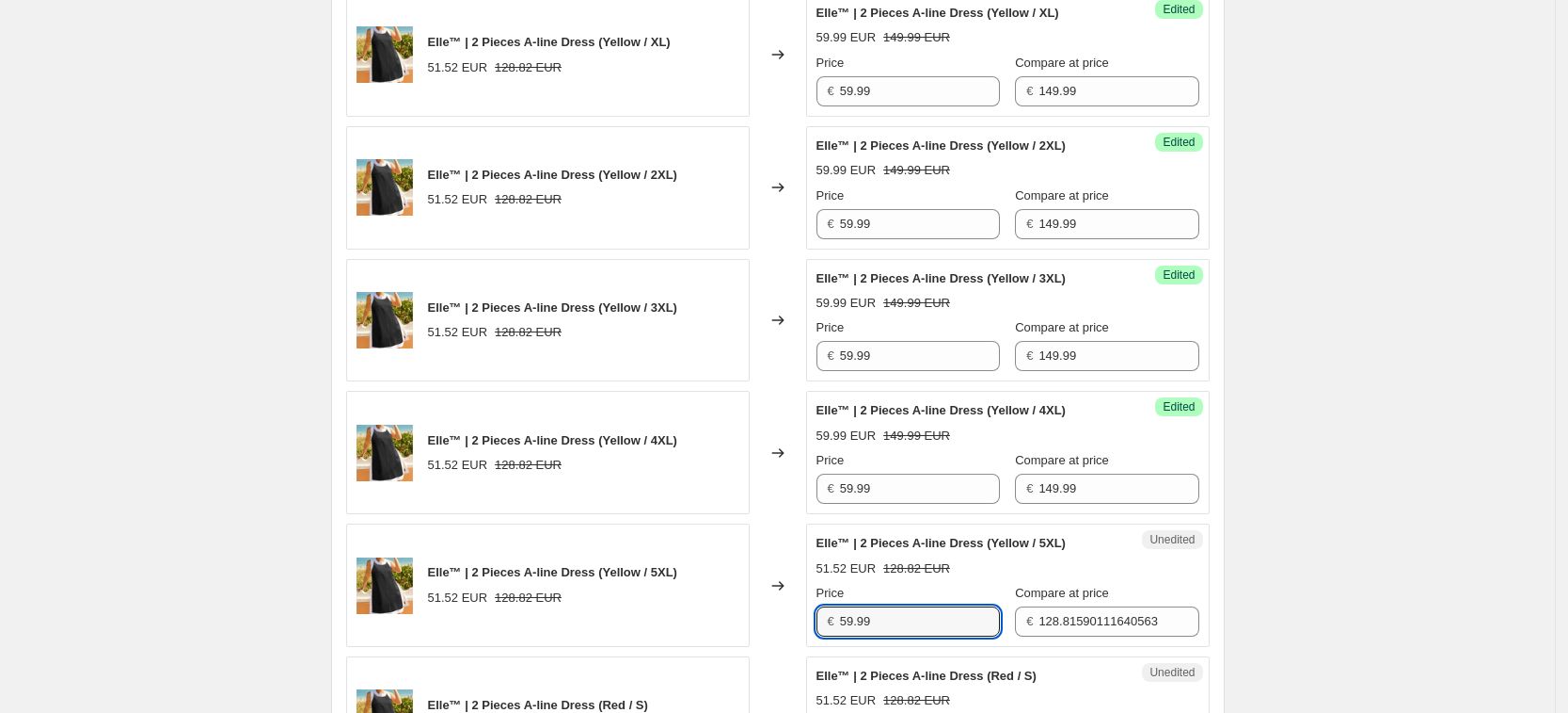
type input "59.99"
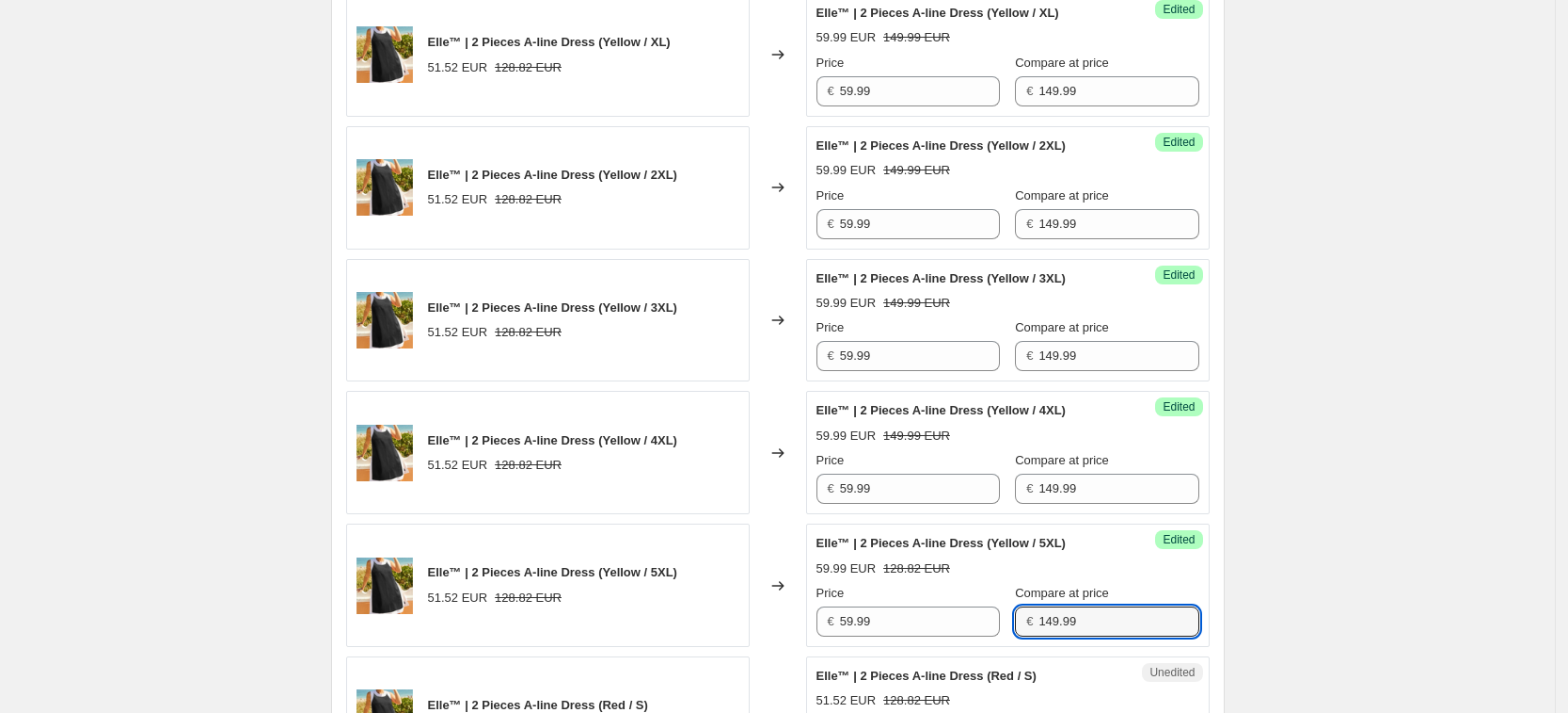
type input "149.99"
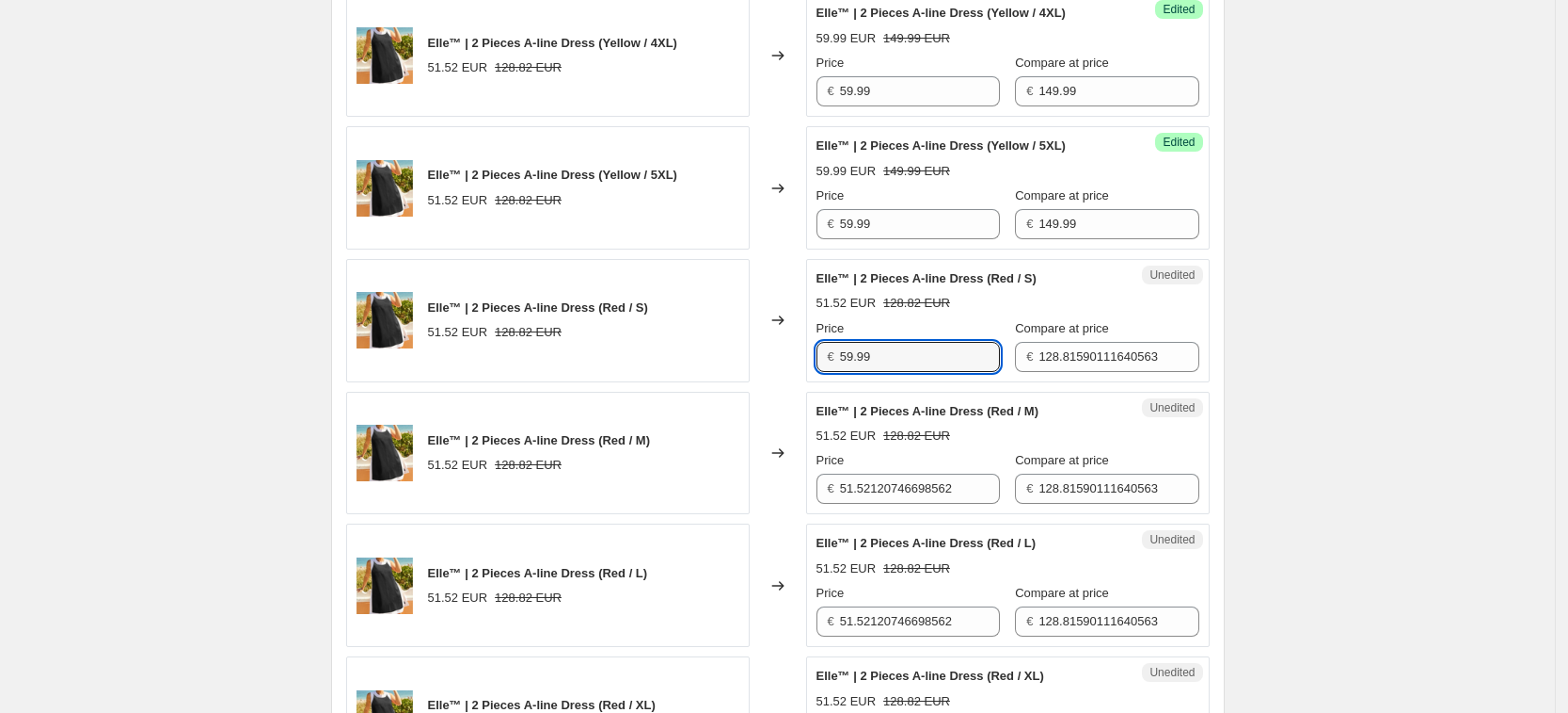
type input "59.99"
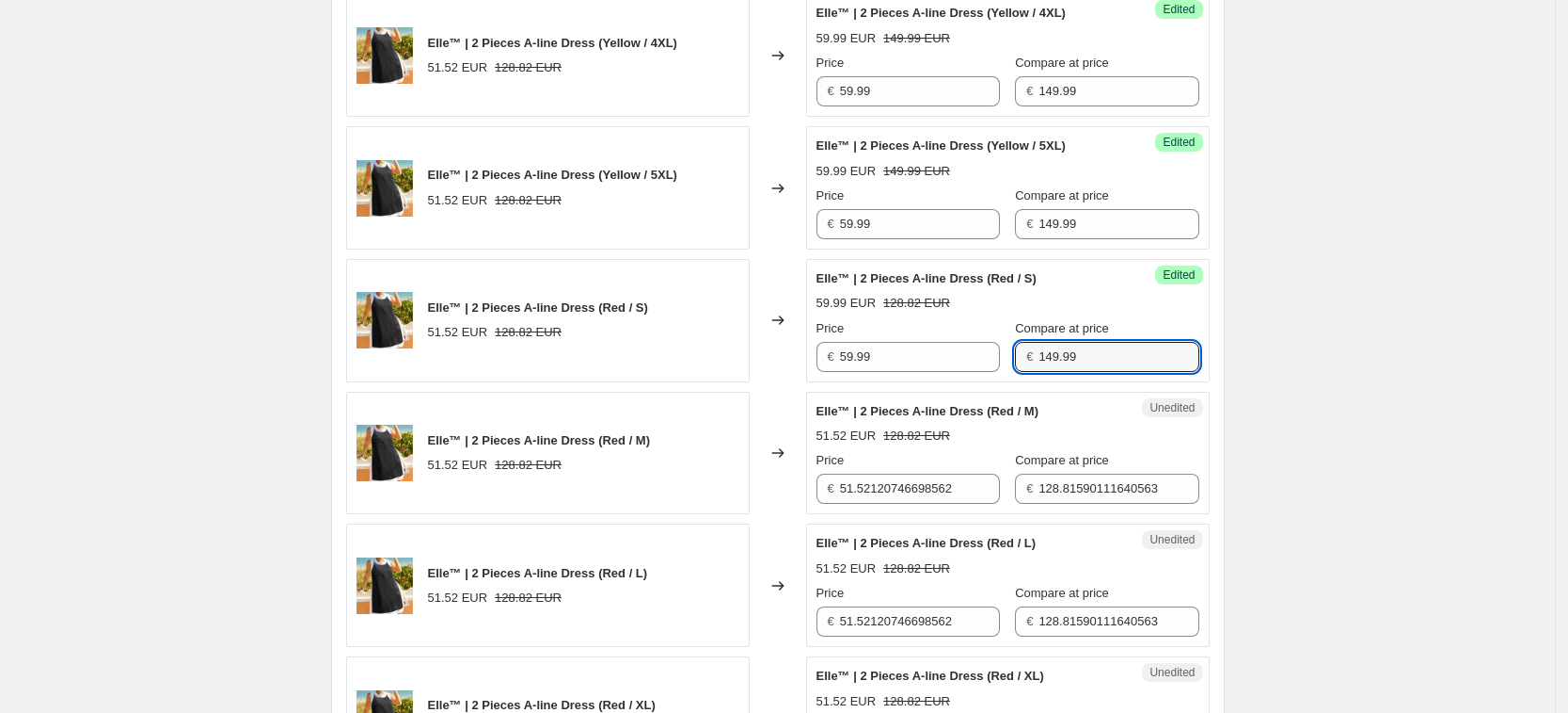
type input "149.99"
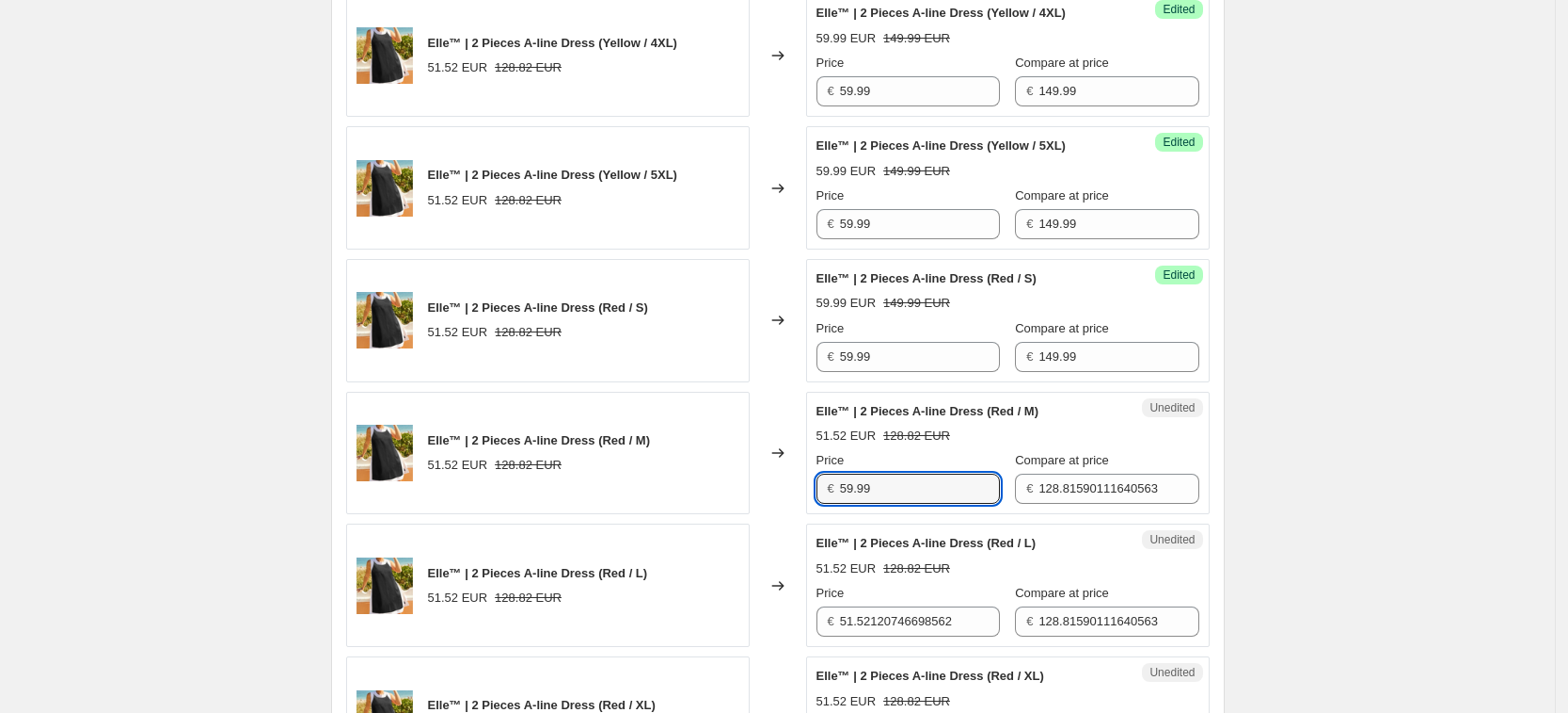
type input "59.99"
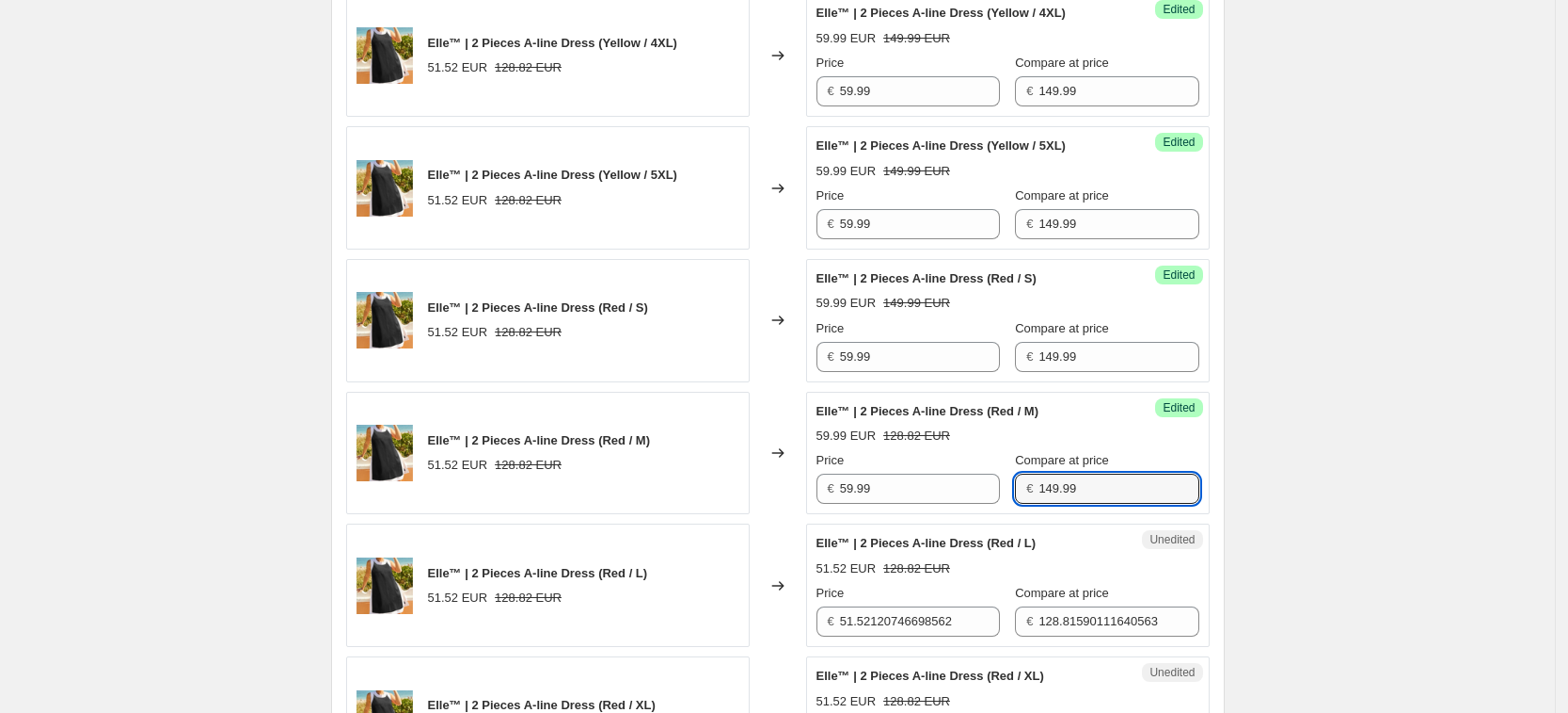
type input "149.99"
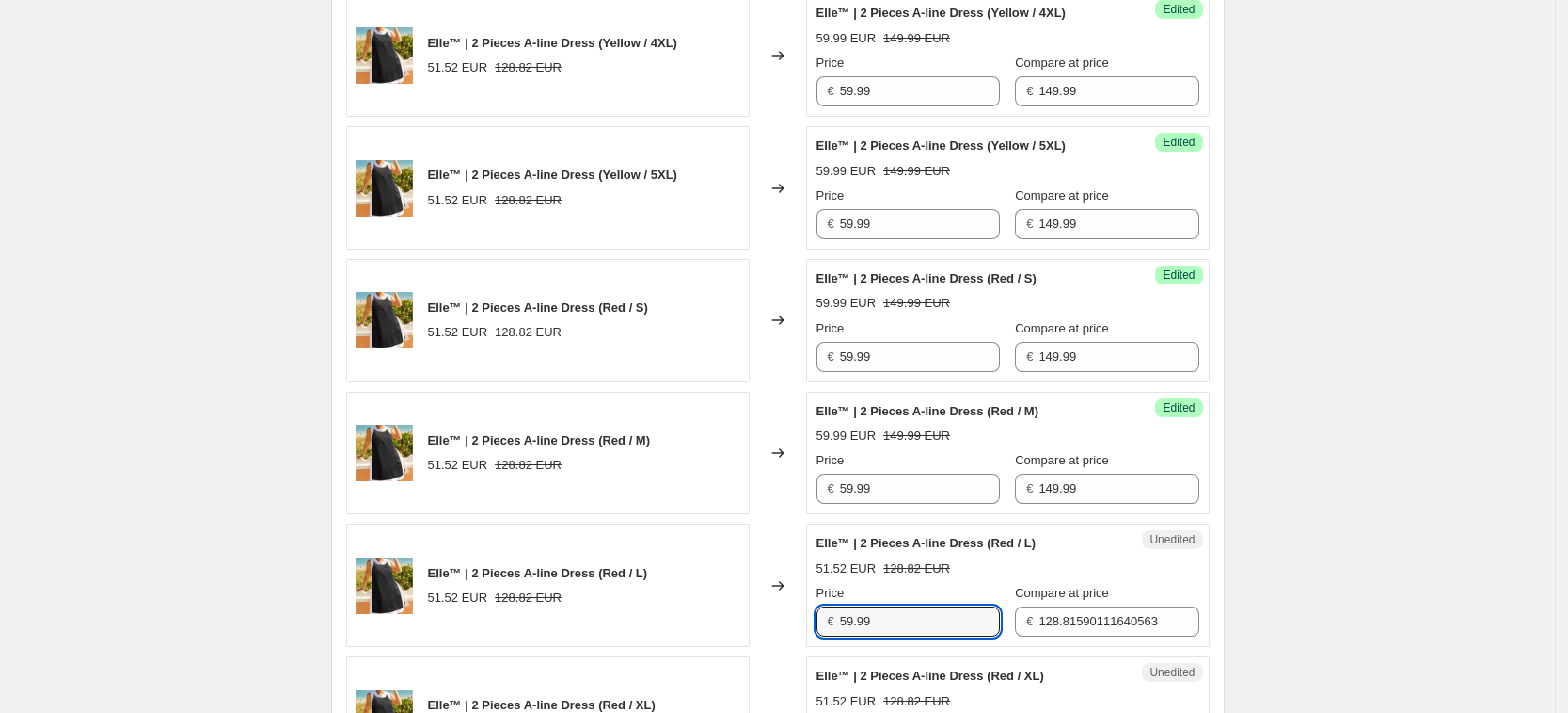
type input "59.99"
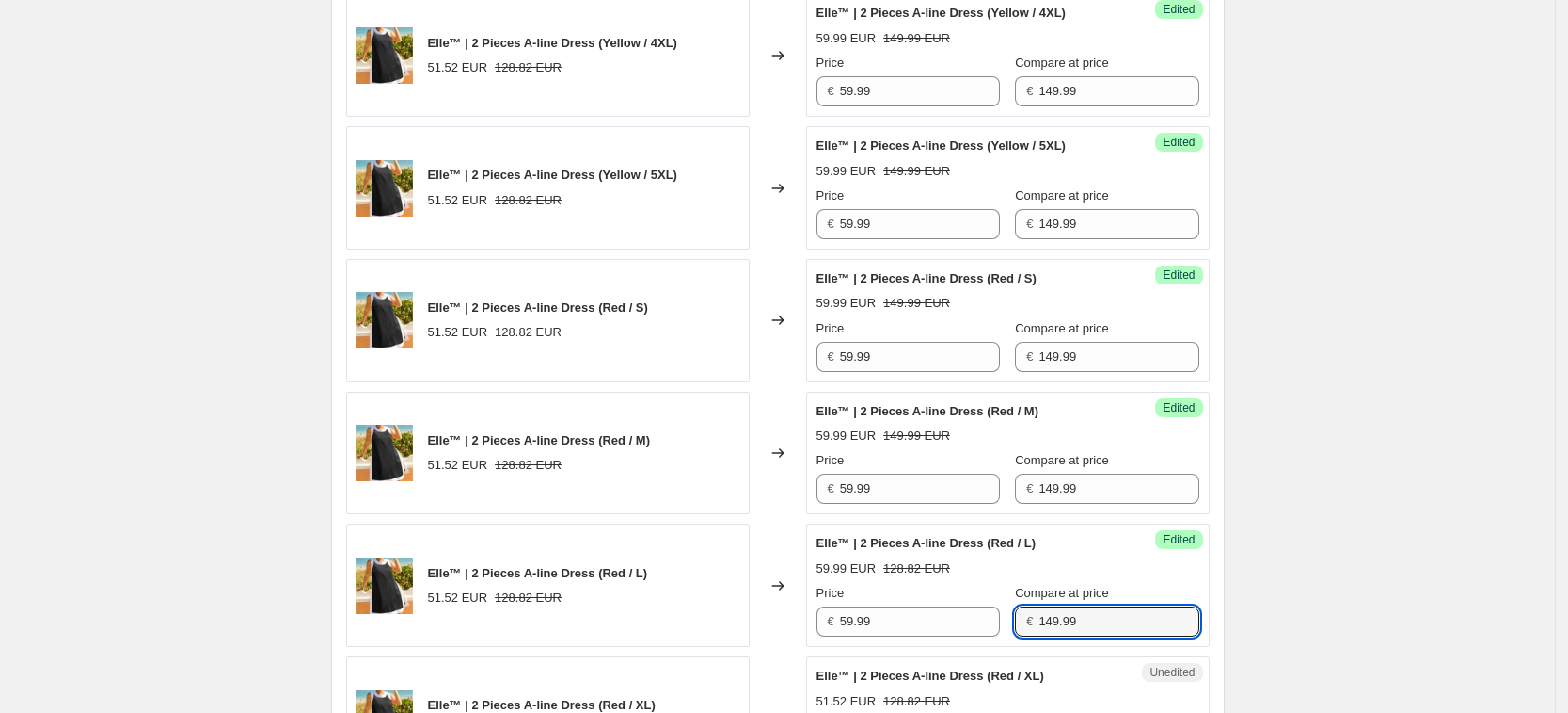
type input "149.99"
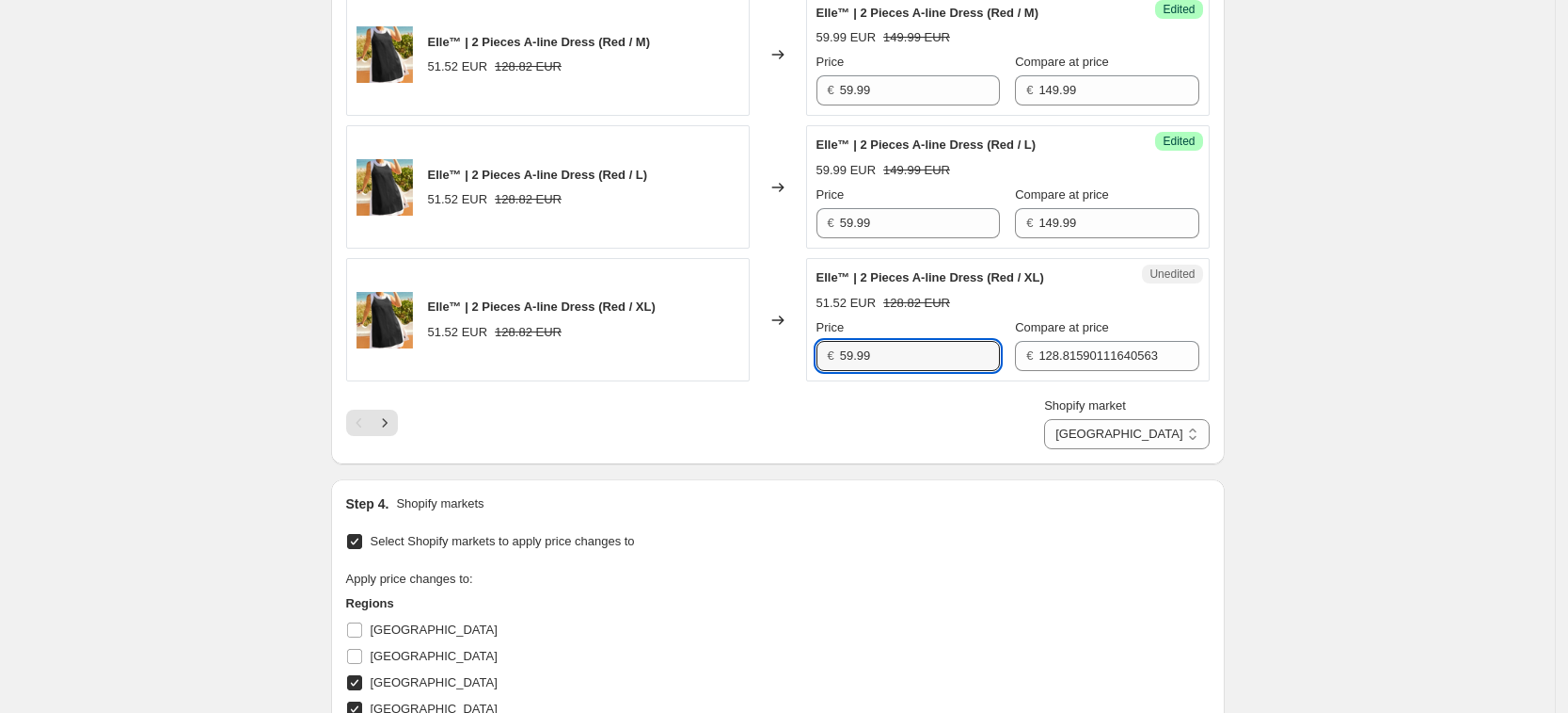
type input "59.99"
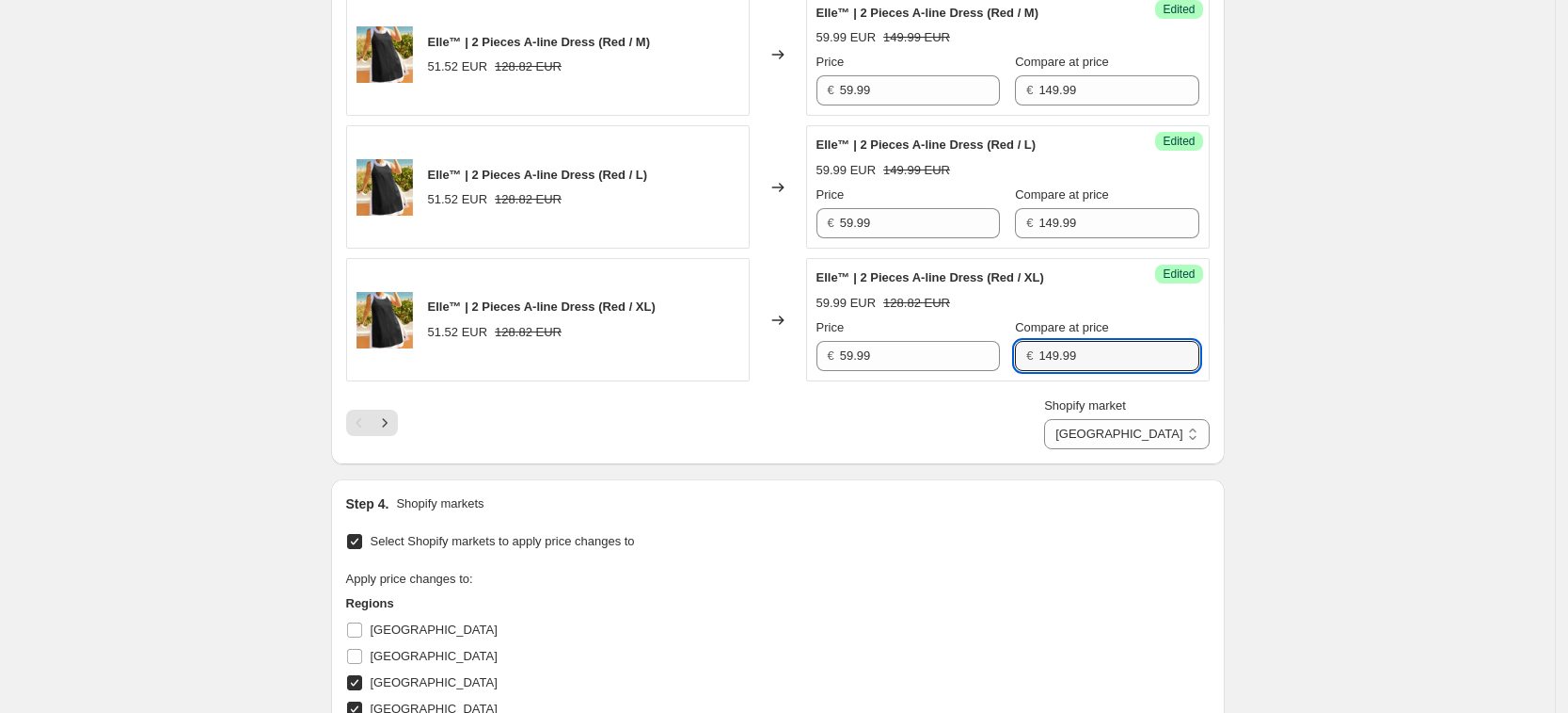
type input "149.99"
click at [405, 425] on div "Shopify market [GEOGRAPHIC_DATA] [GEOGRAPHIC_DATA] [GEOGRAPHIC_DATA] [GEOGRAPHI…" at bounding box center [778, 422] width 863 height 53
click at [398, 425] on button "Next" at bounding box center [385, 423] width 26 height 26
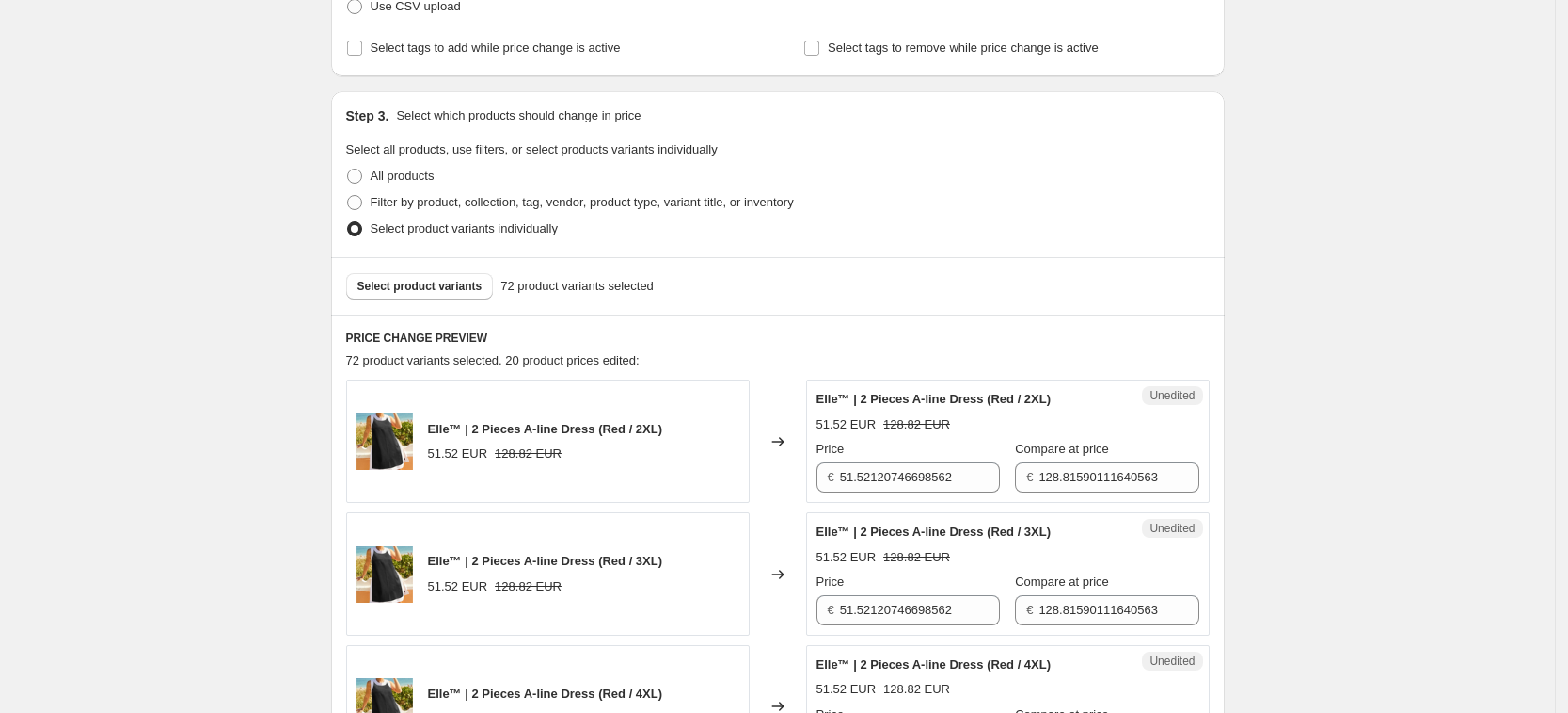
scroll to position [598, 0]
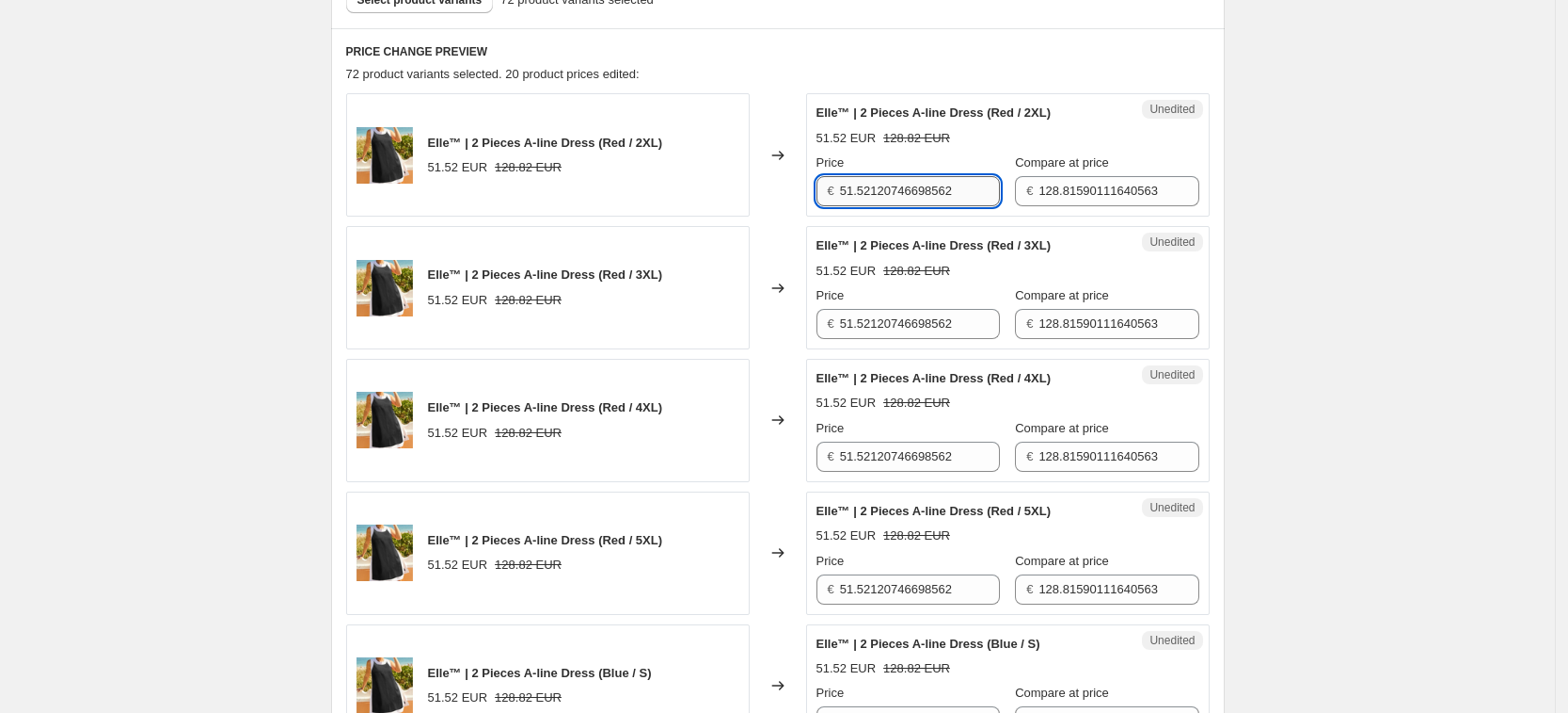
click at [908, 191] on input "51.52120746698562" at bounding box center [920, 191] width 160 height 30
type input "59.99"
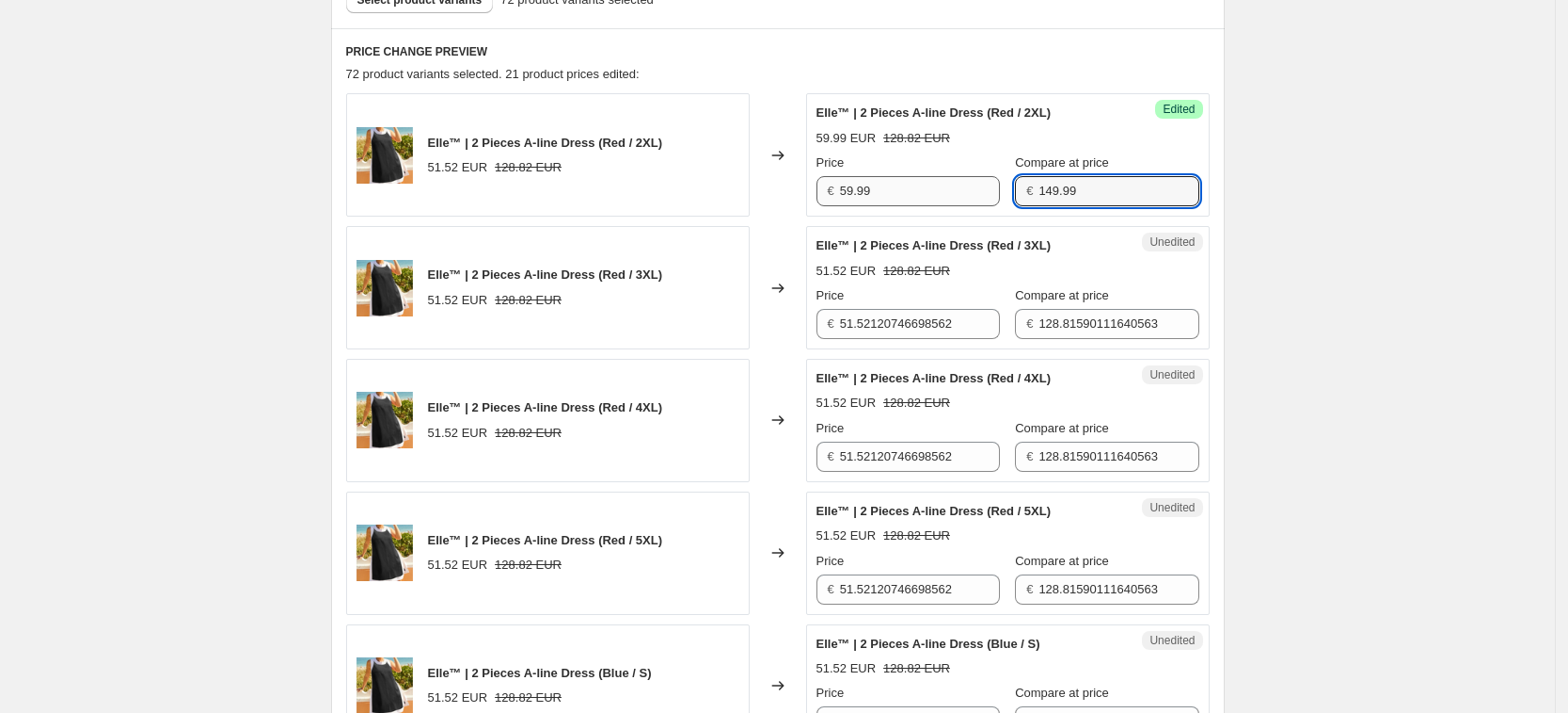
type input "149.99"
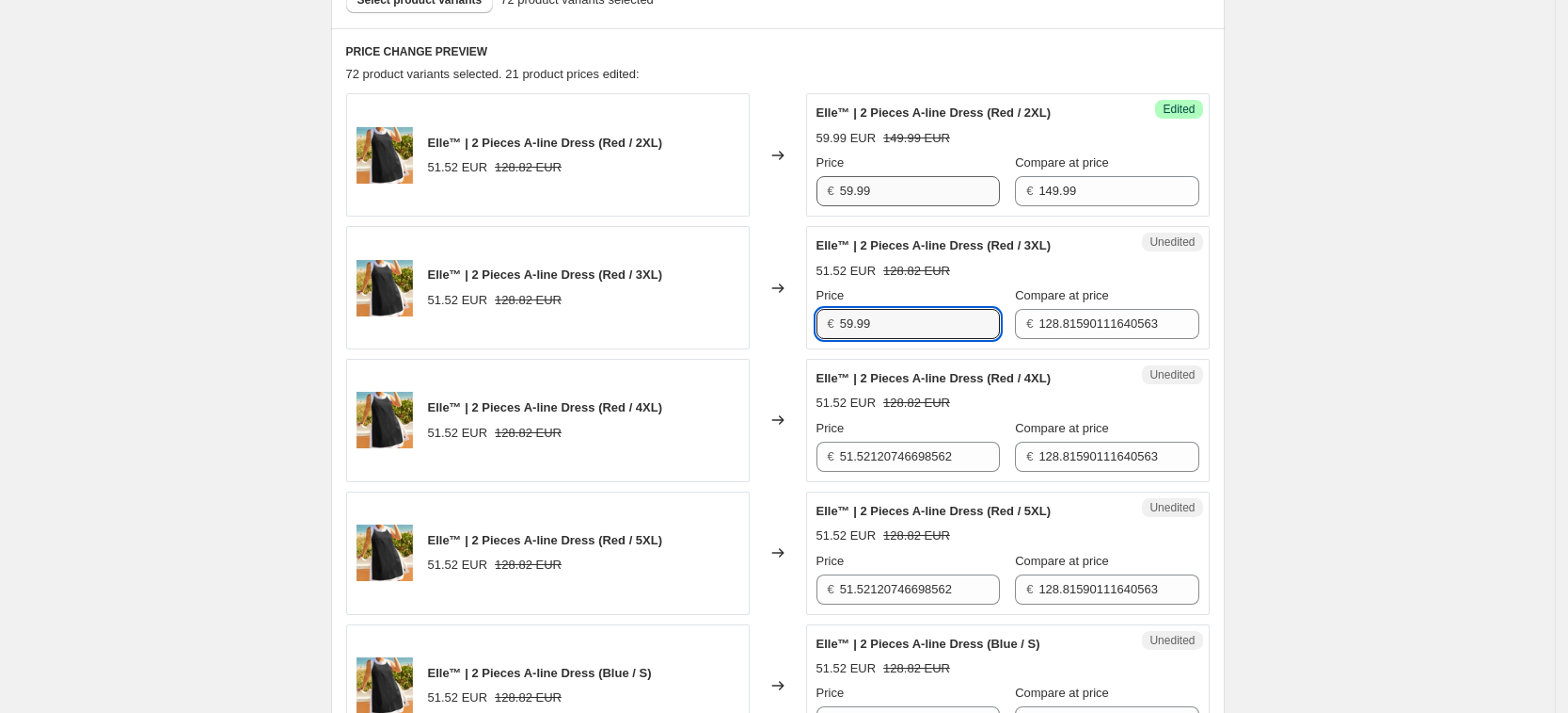
type input "59.99"
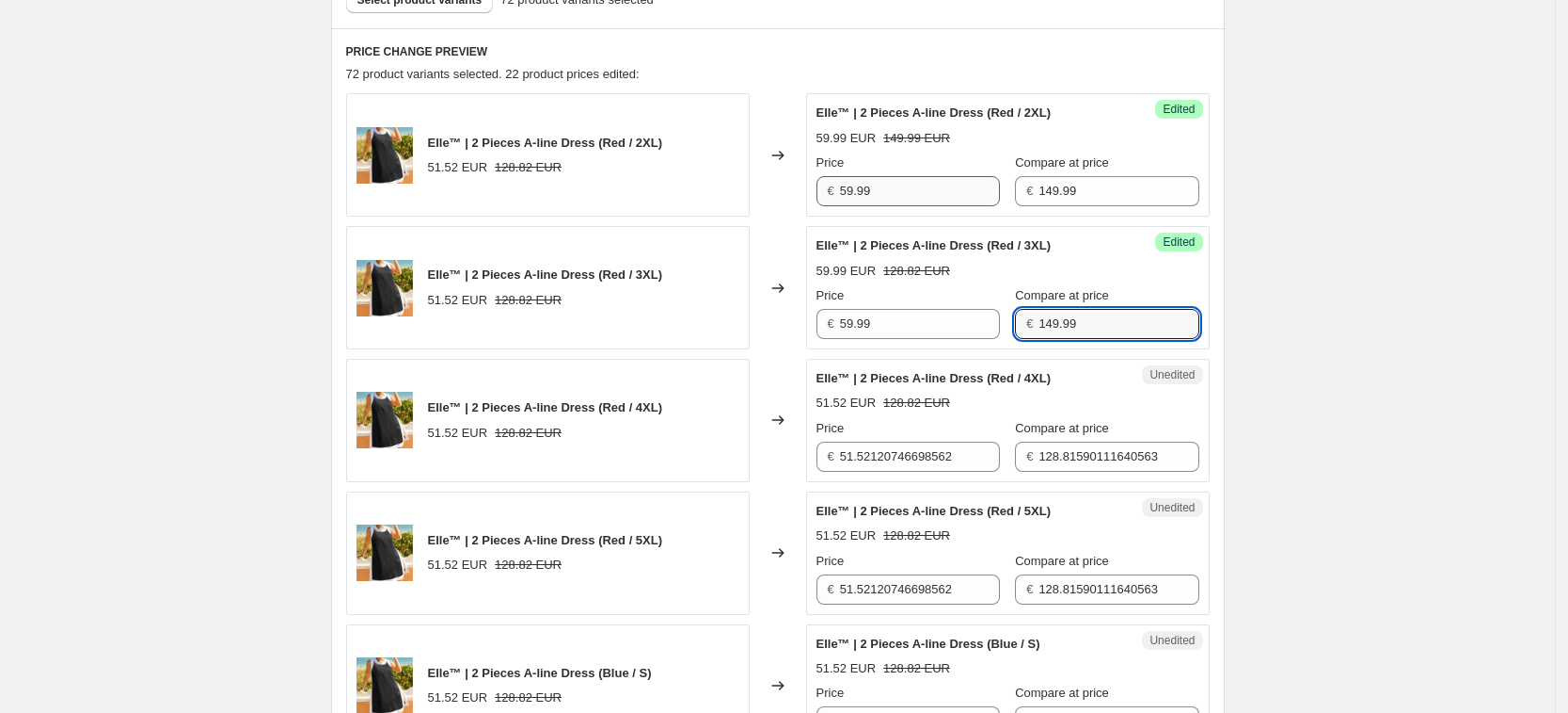
type input "149.99"
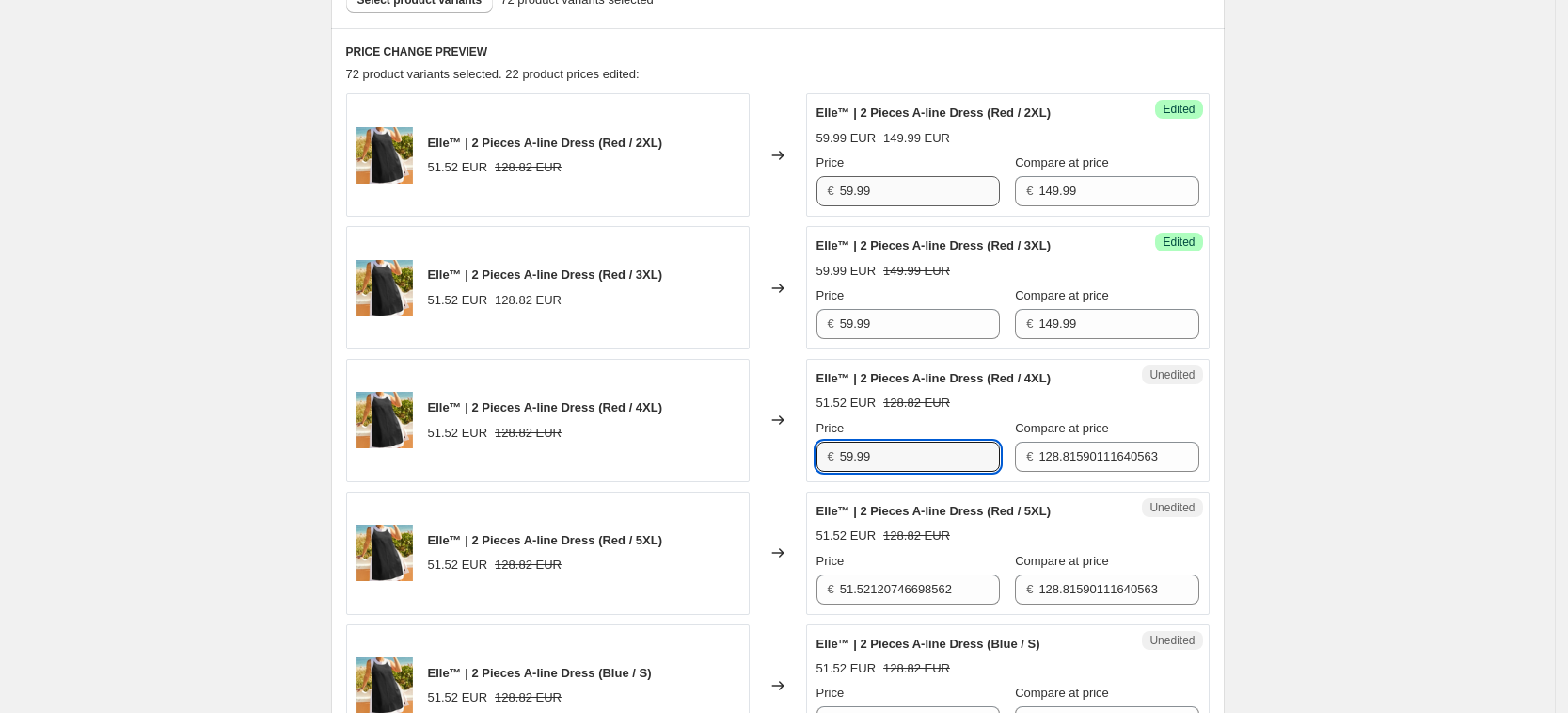
type input "59.99"
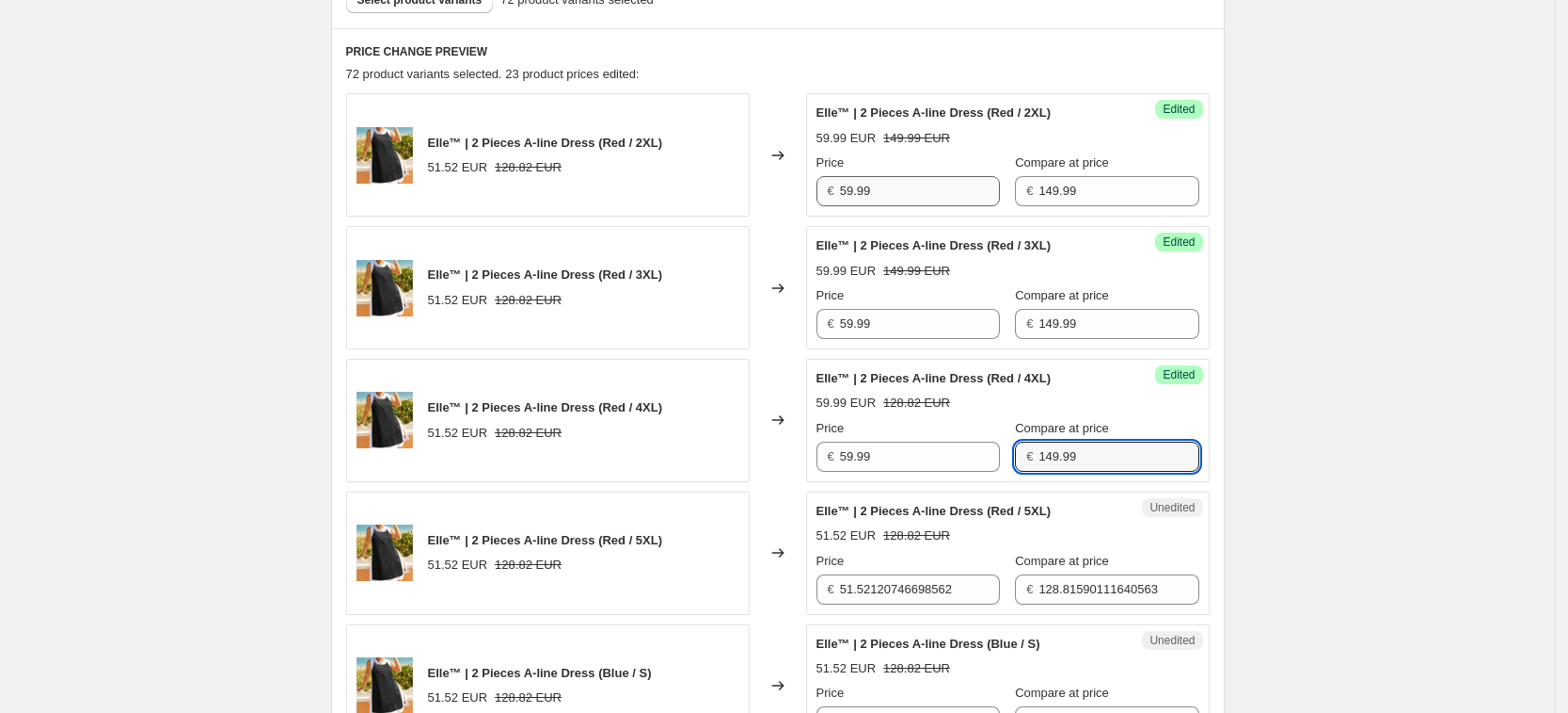
type input "149.99"
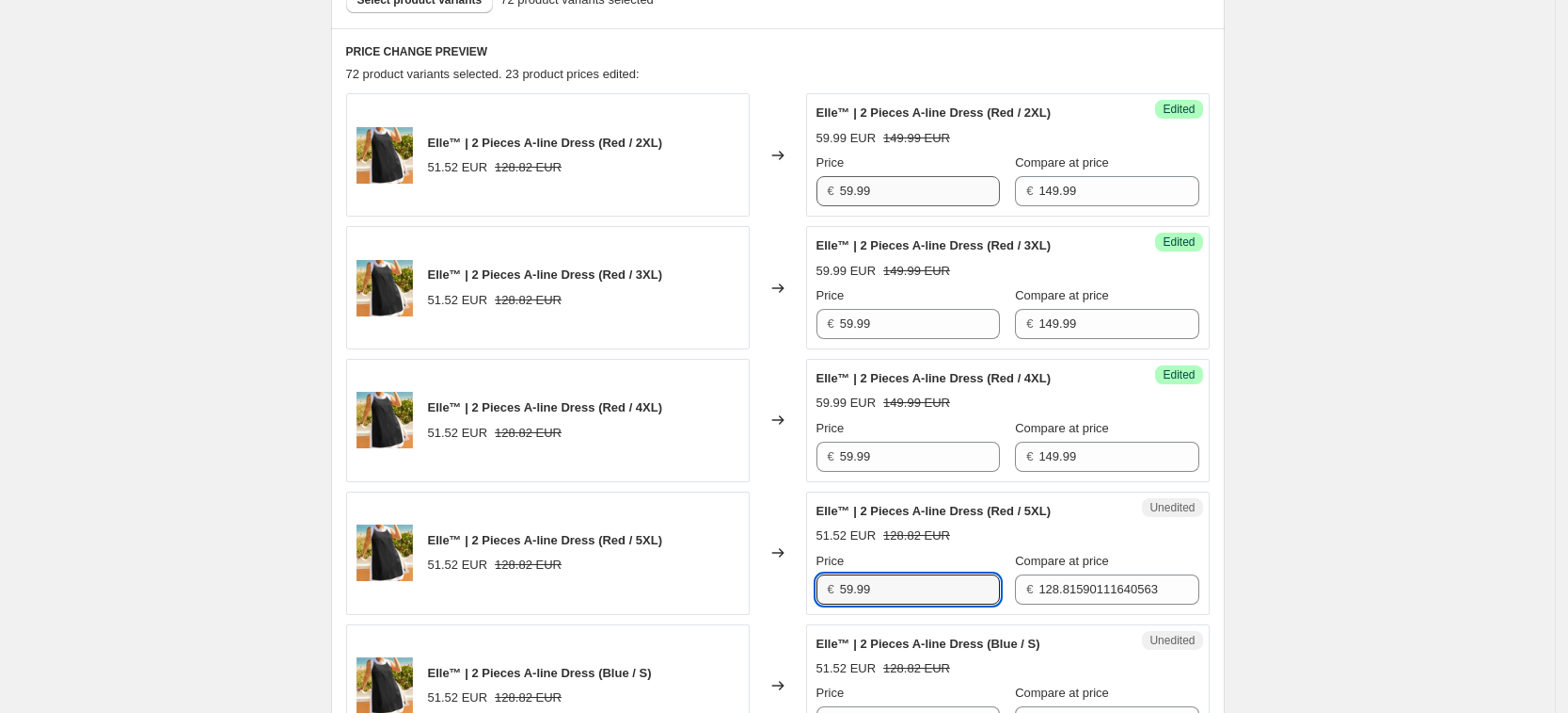
type input "59.99"
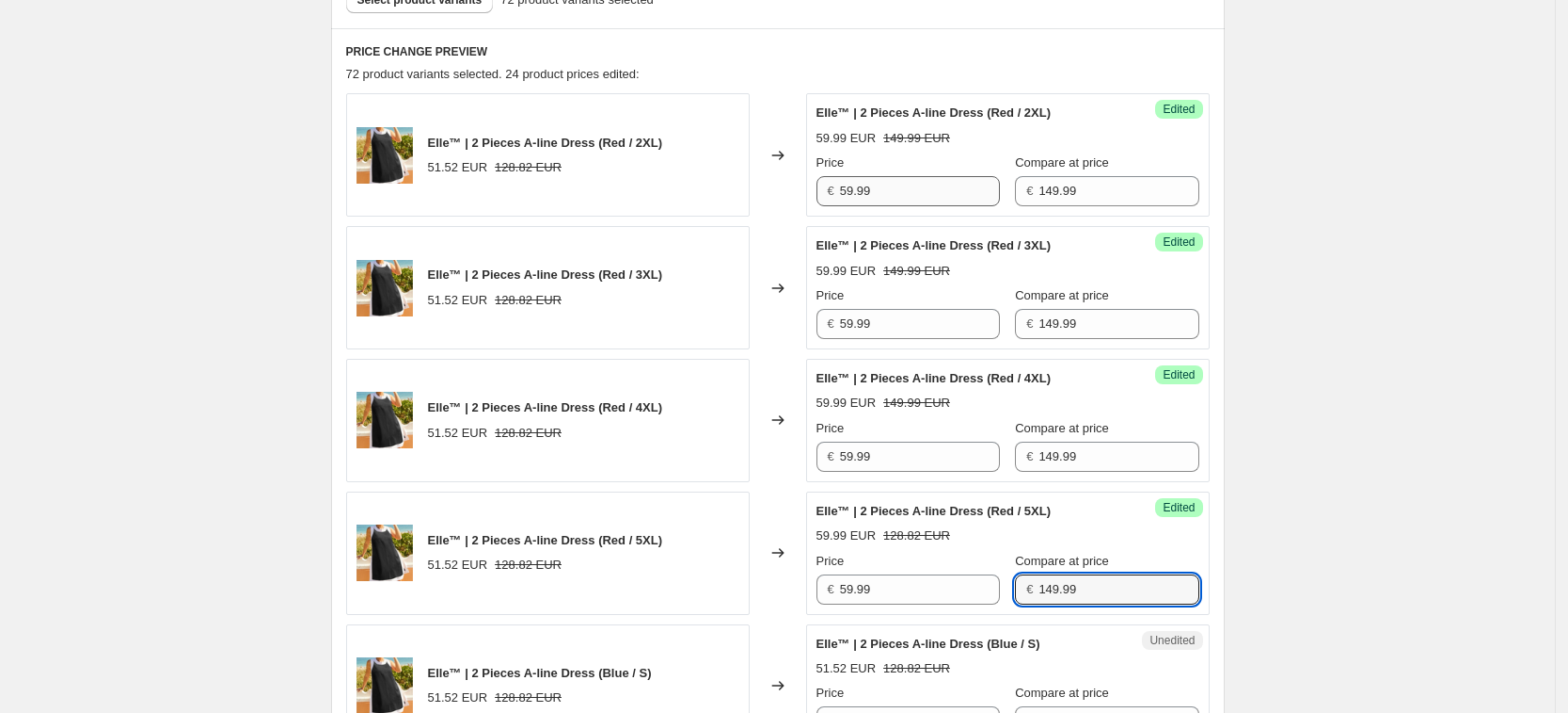
type input "149.99"
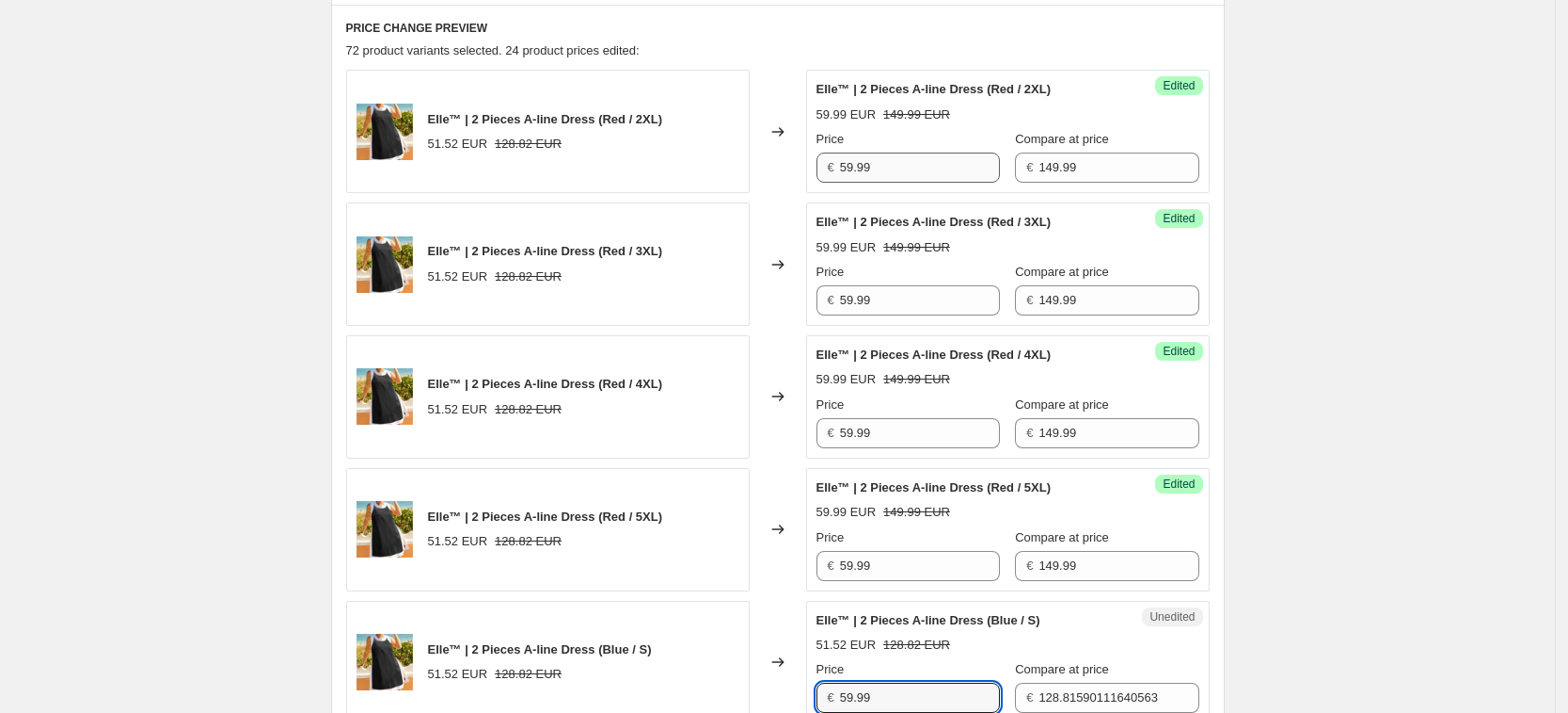
type input "59.99"
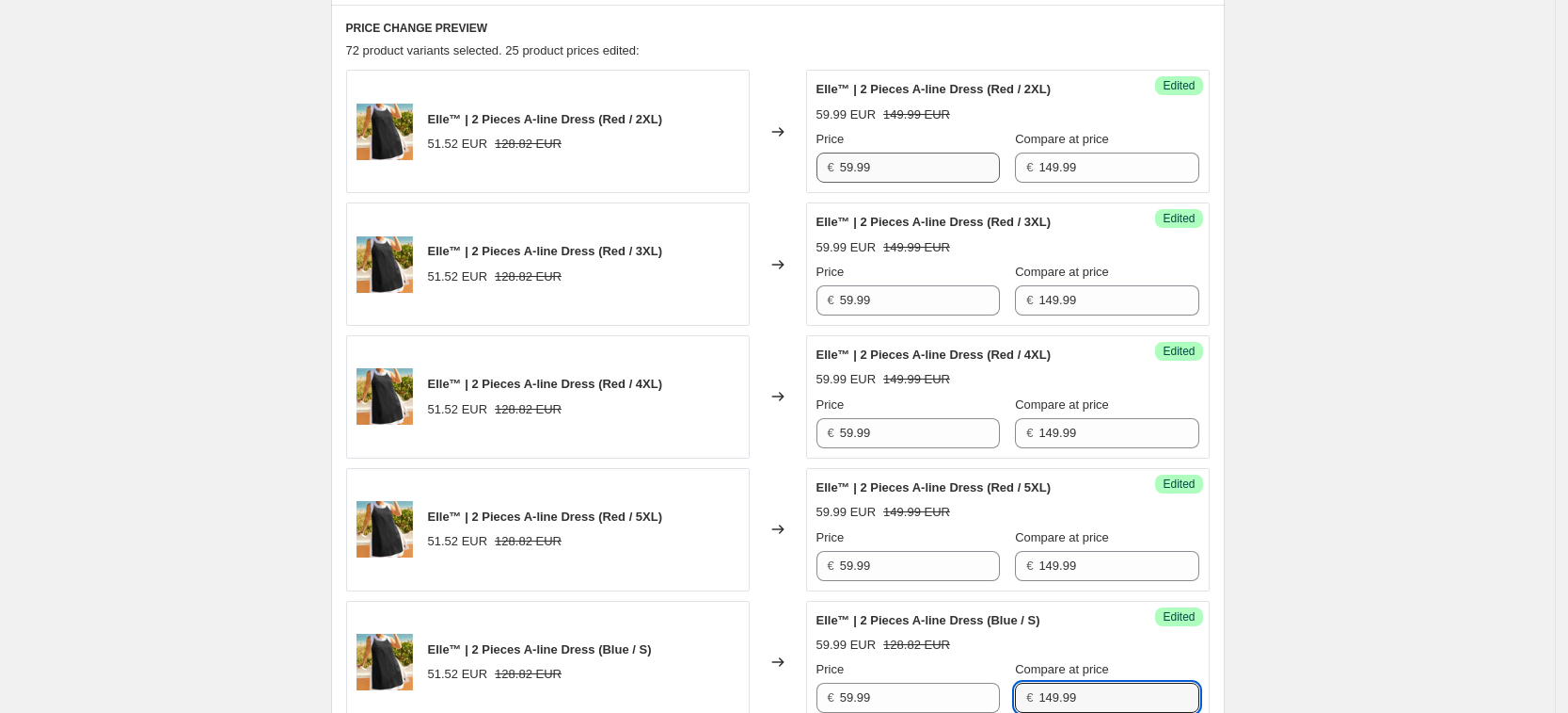
type input "149.99"
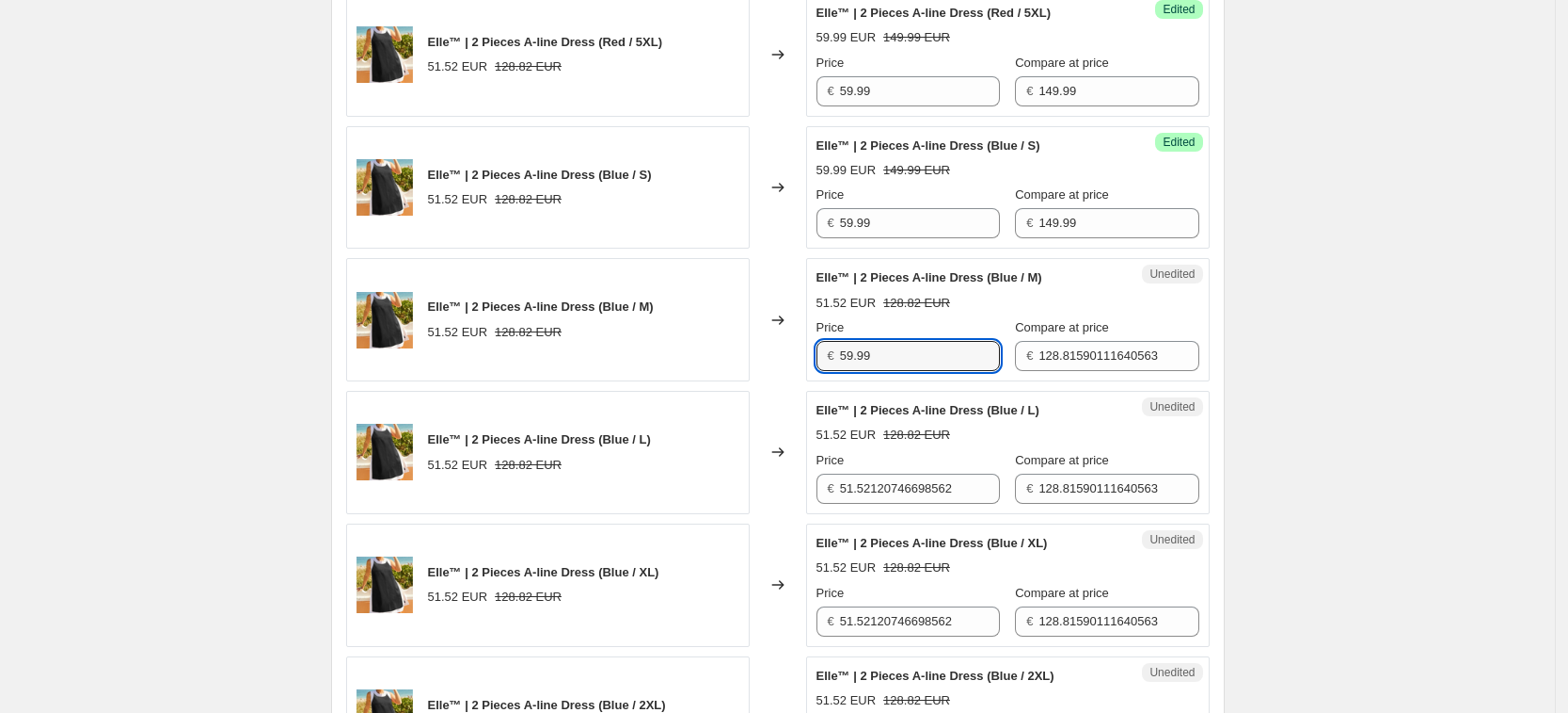
type input "59.99"
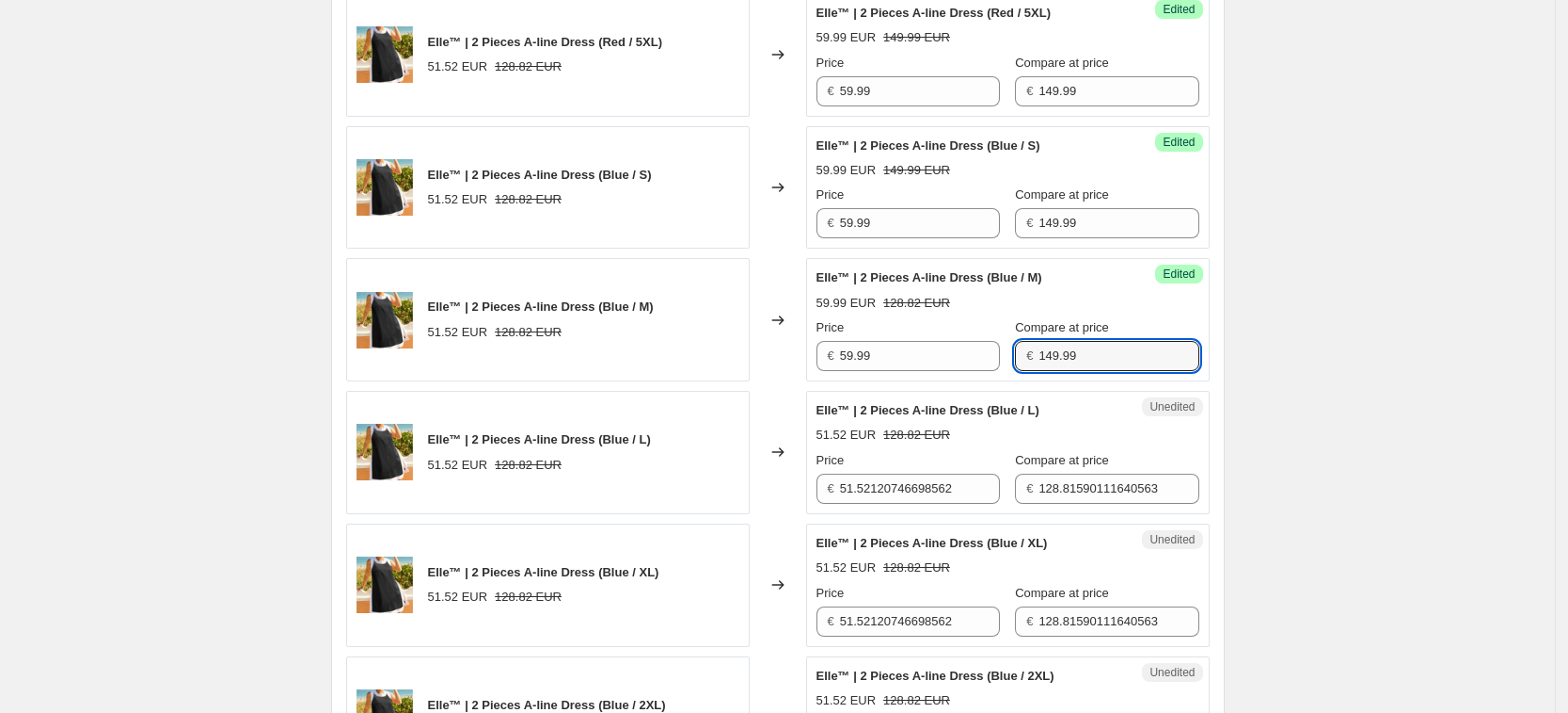
type input "149.99"
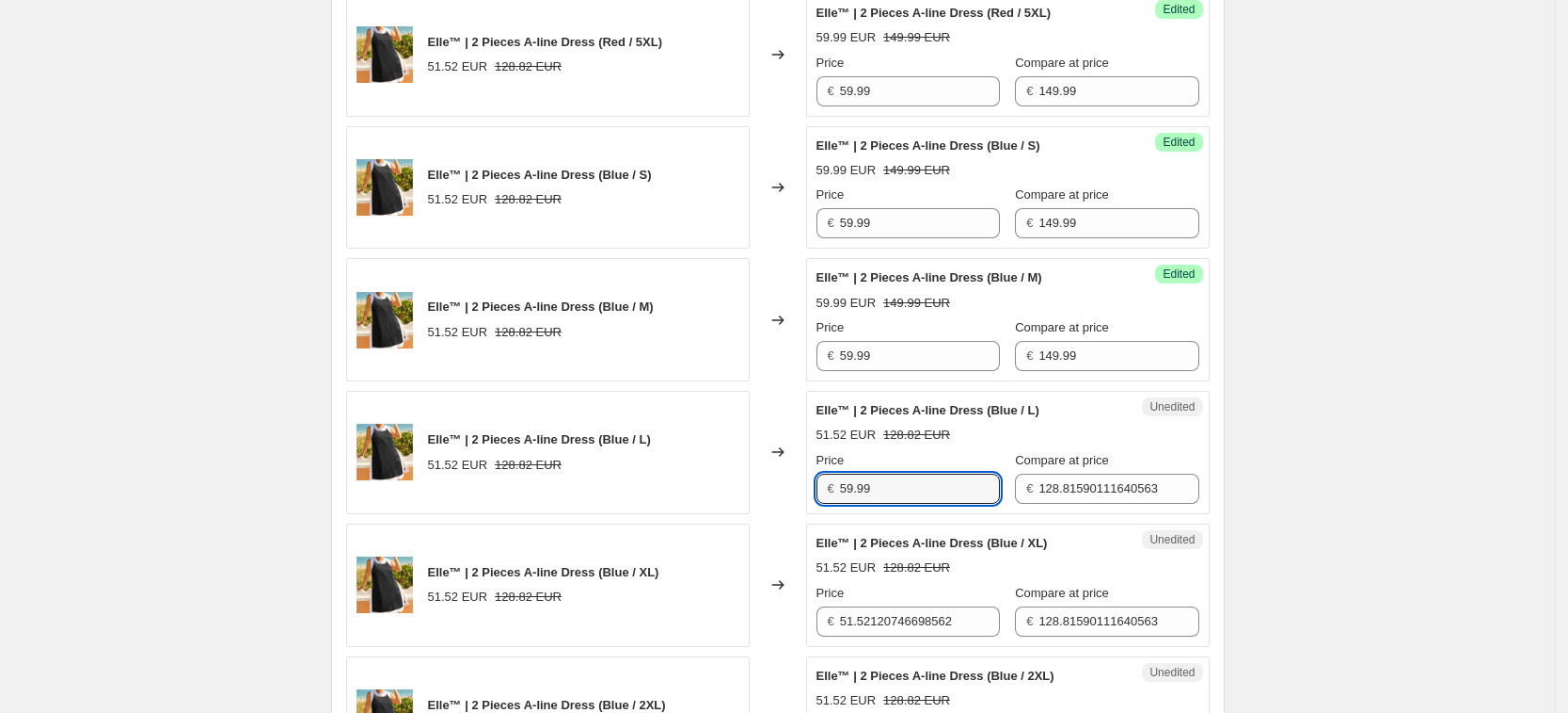
type input "59.99"
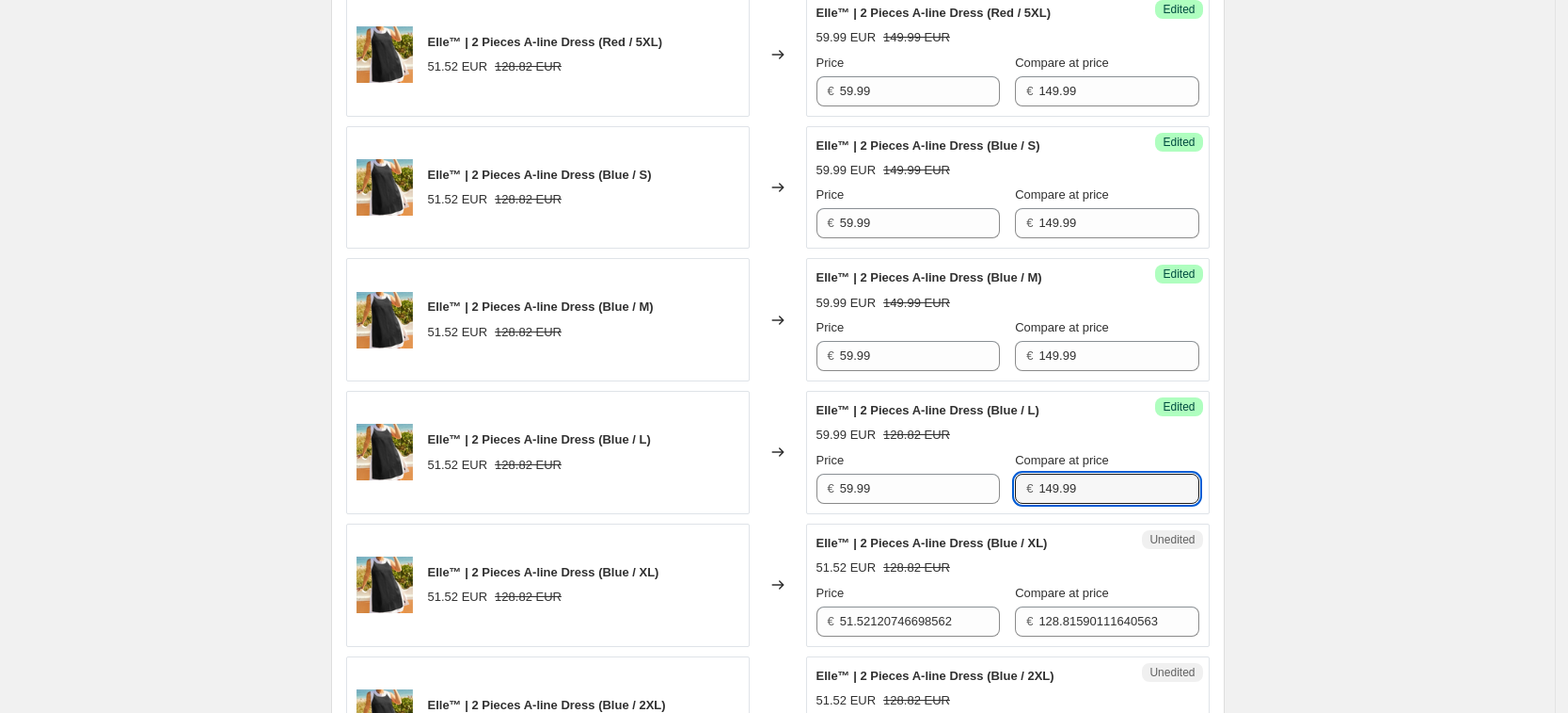
type input "149.99"
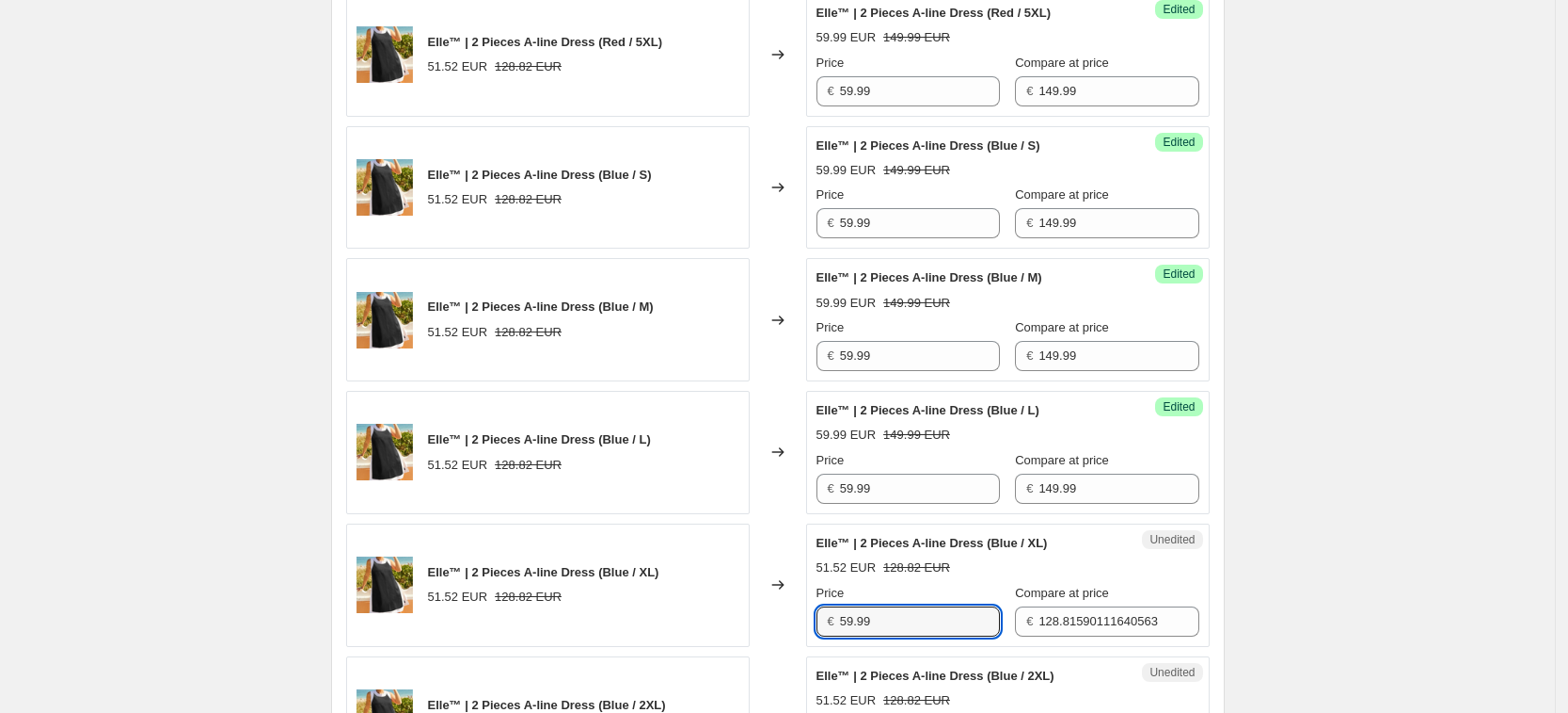
type input "59.99"
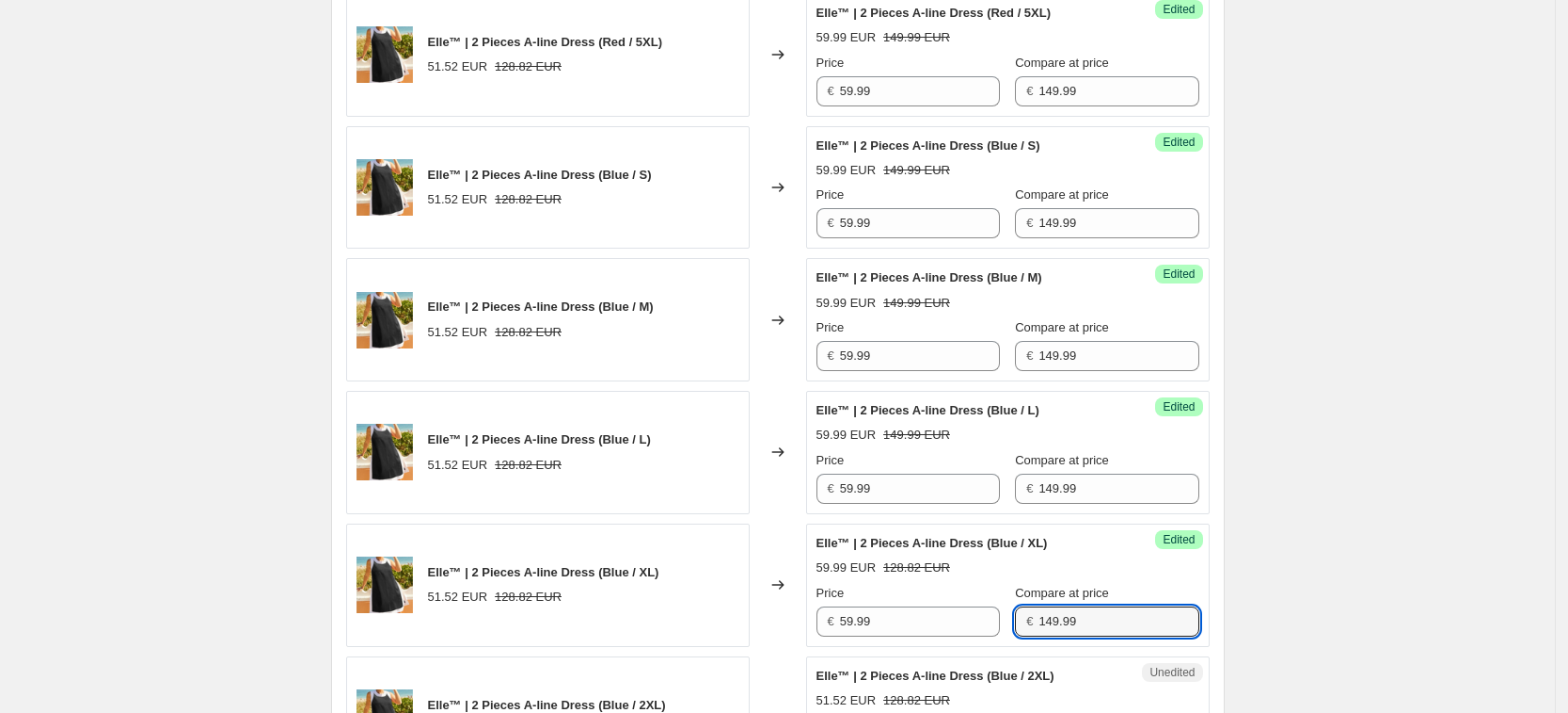
type input "149.99"
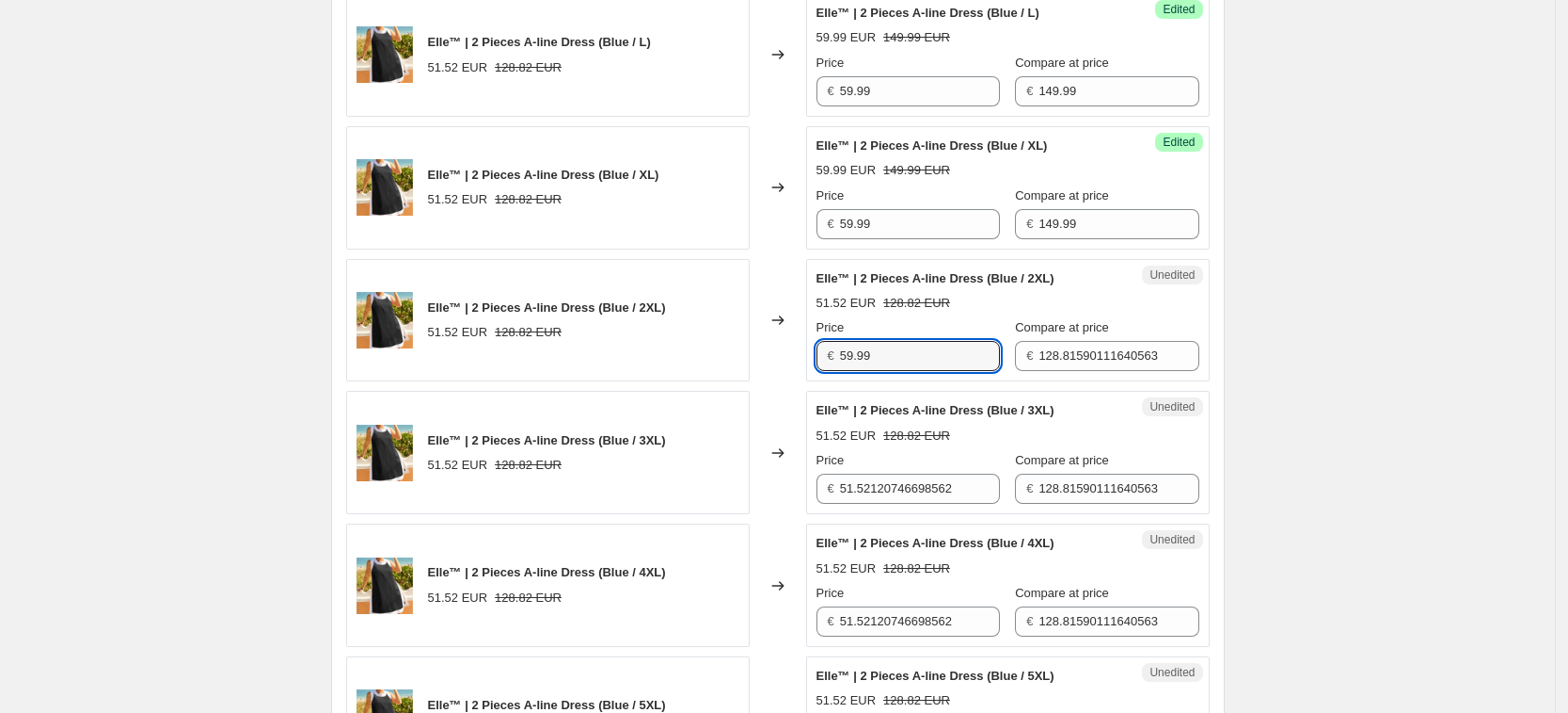
type input "59.99"
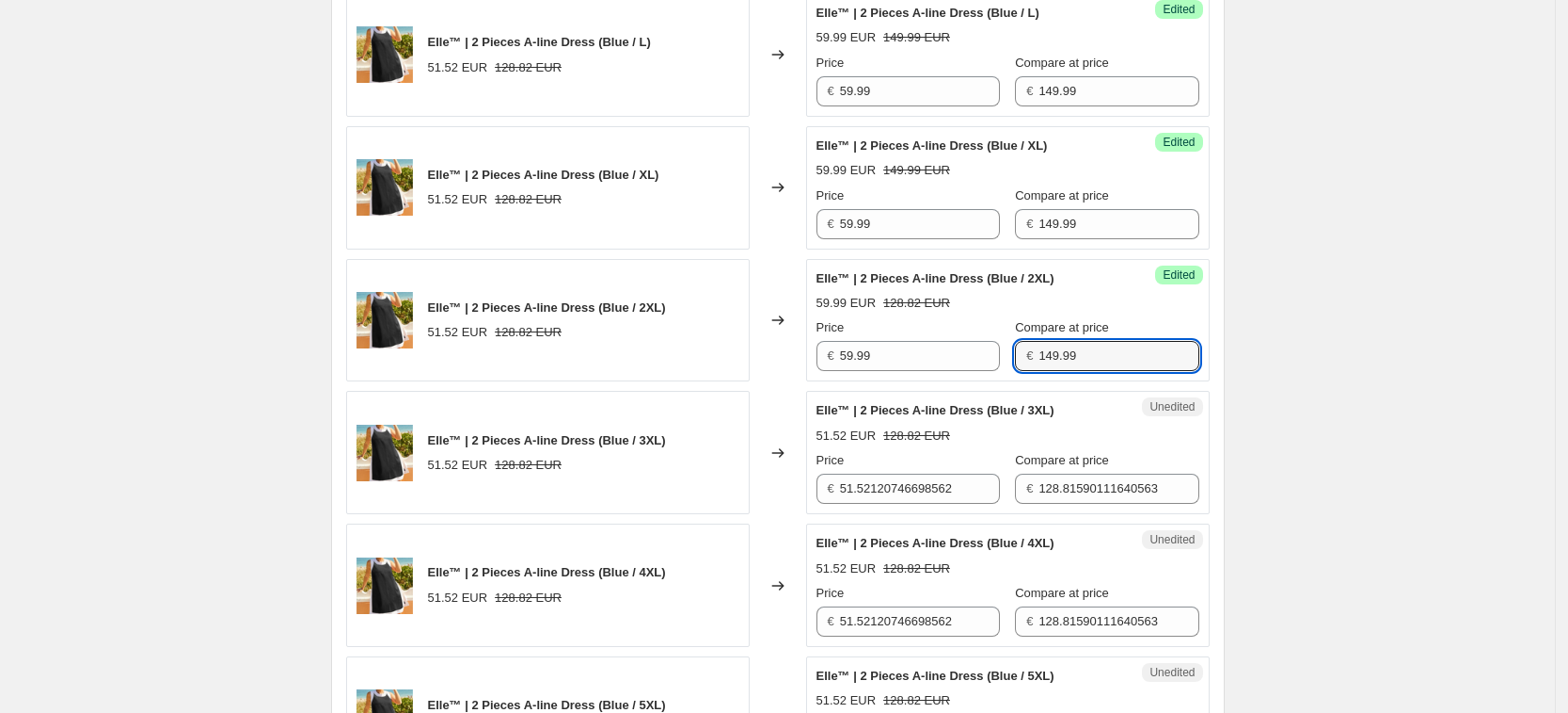
type input "149.99"
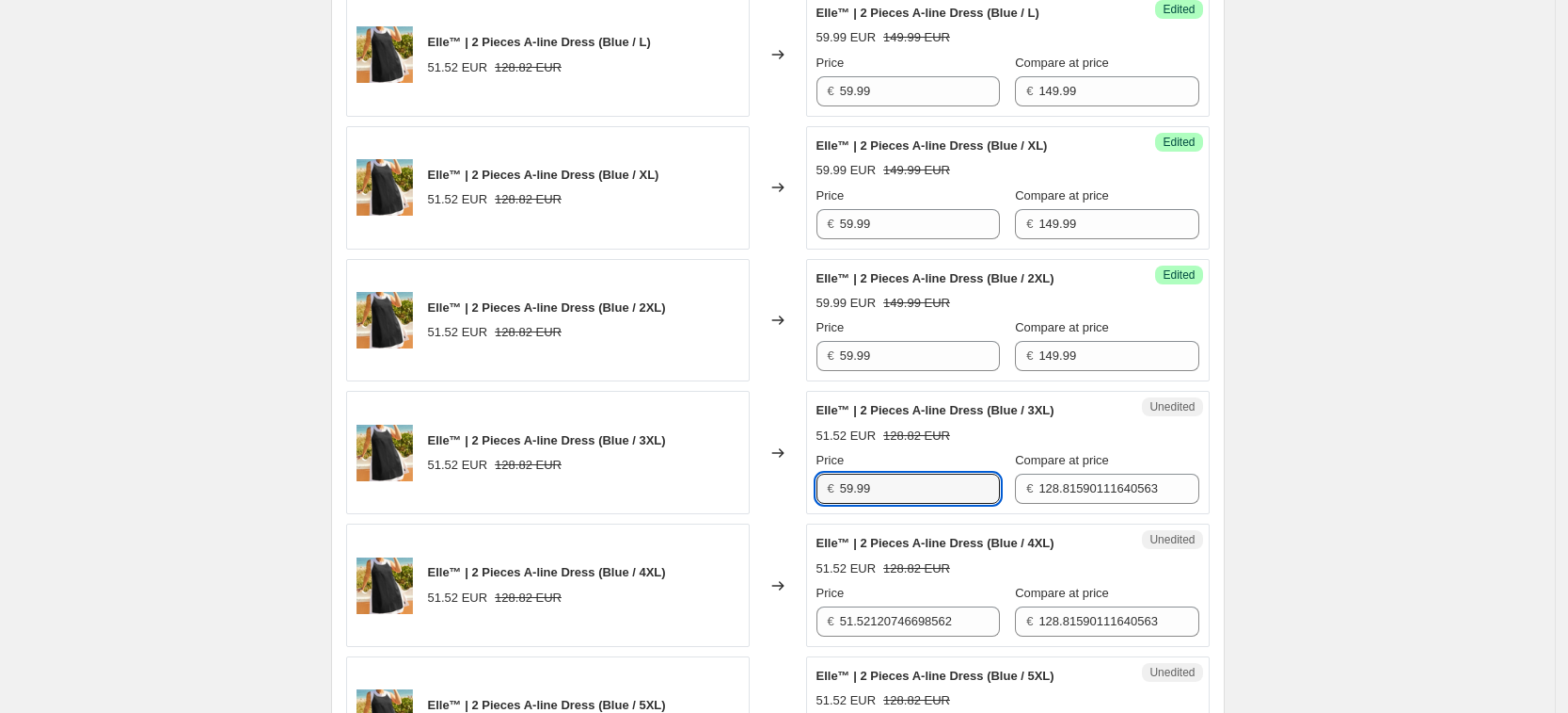
type input "59.99"
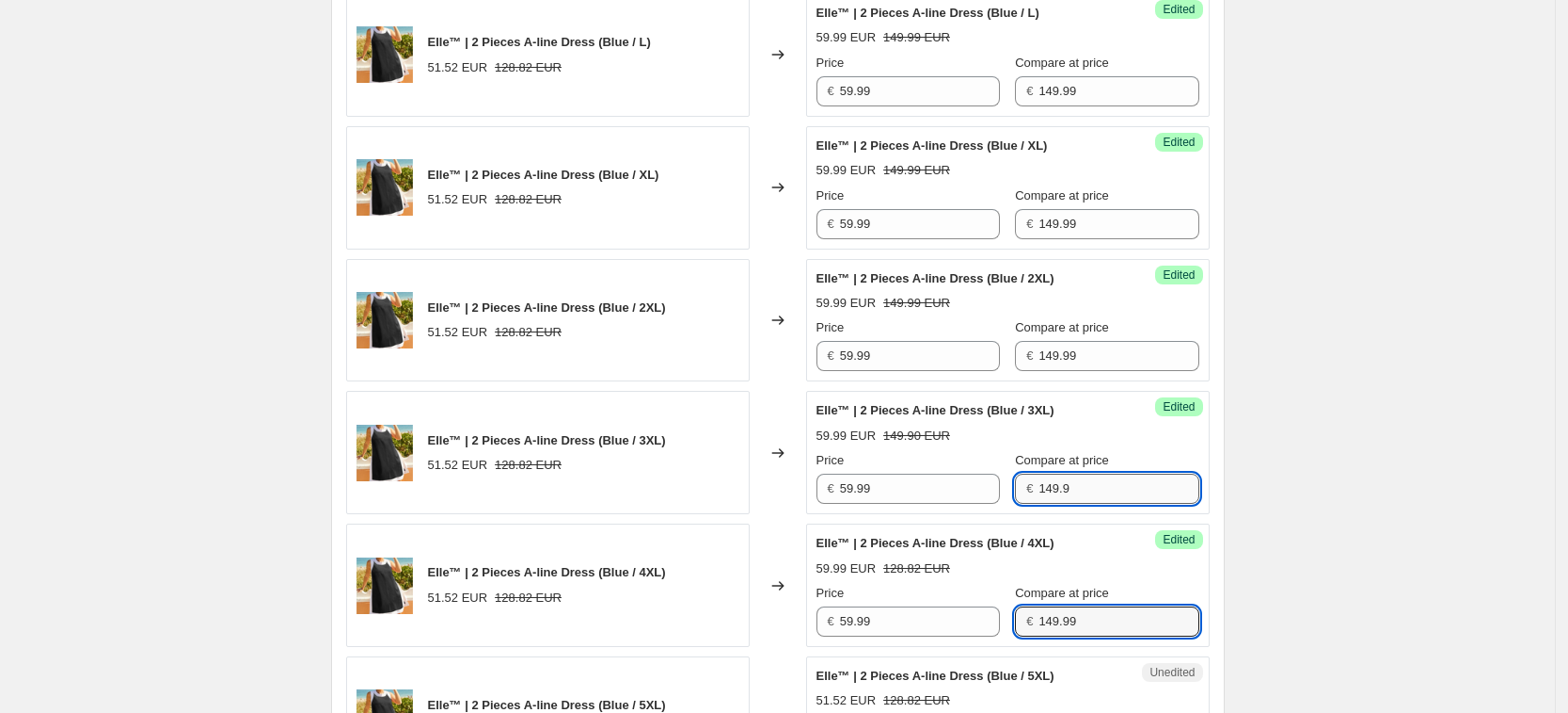
click at [1067, 487] on input "149.9" at bounding box center [1118, 489] width 160 height 30
click at [1305, 434] on div "Create new price [MEDICAL_DATA]. This page is ready Create new price [MEDICAL_D…" at bounding box center [778, 569] width 1555 height 4124
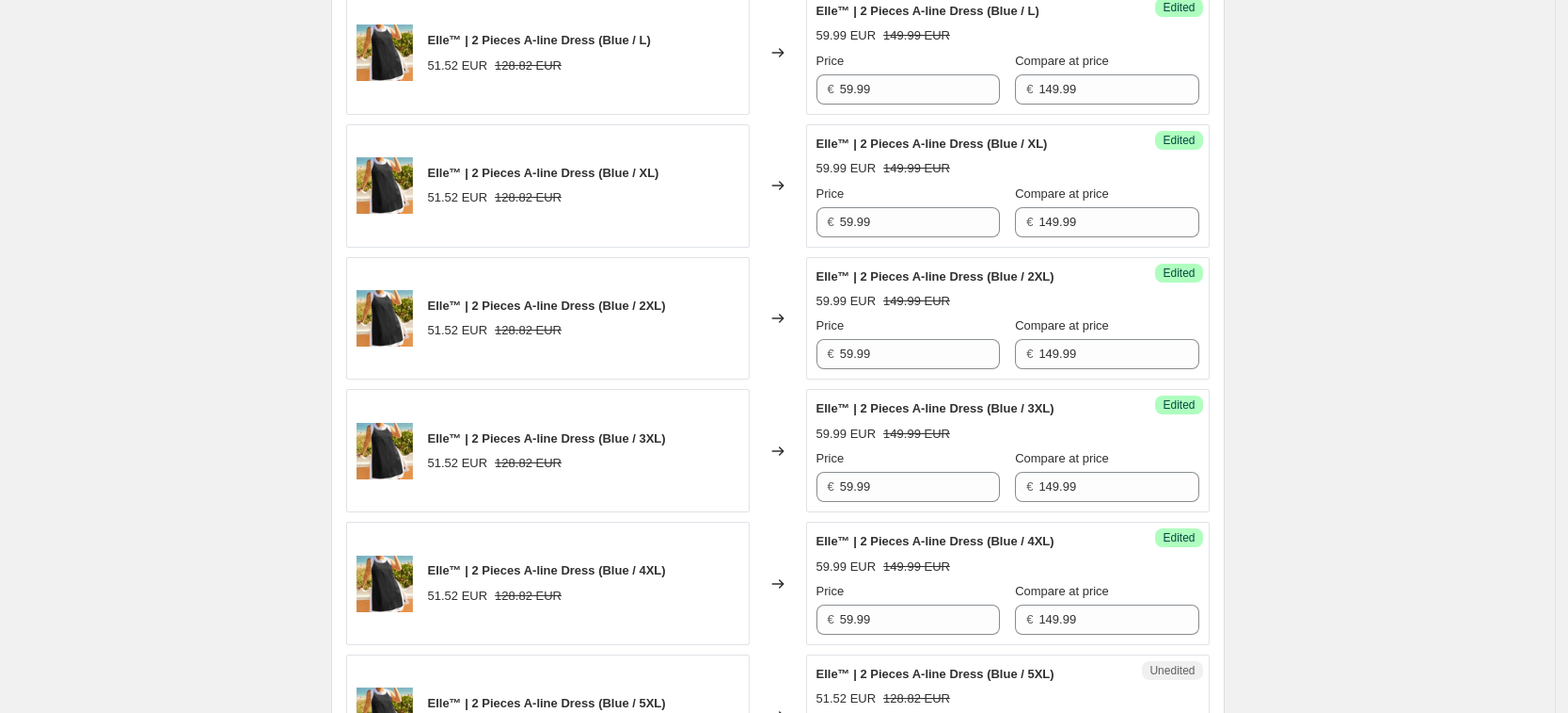
scroll to position [1846, 0]
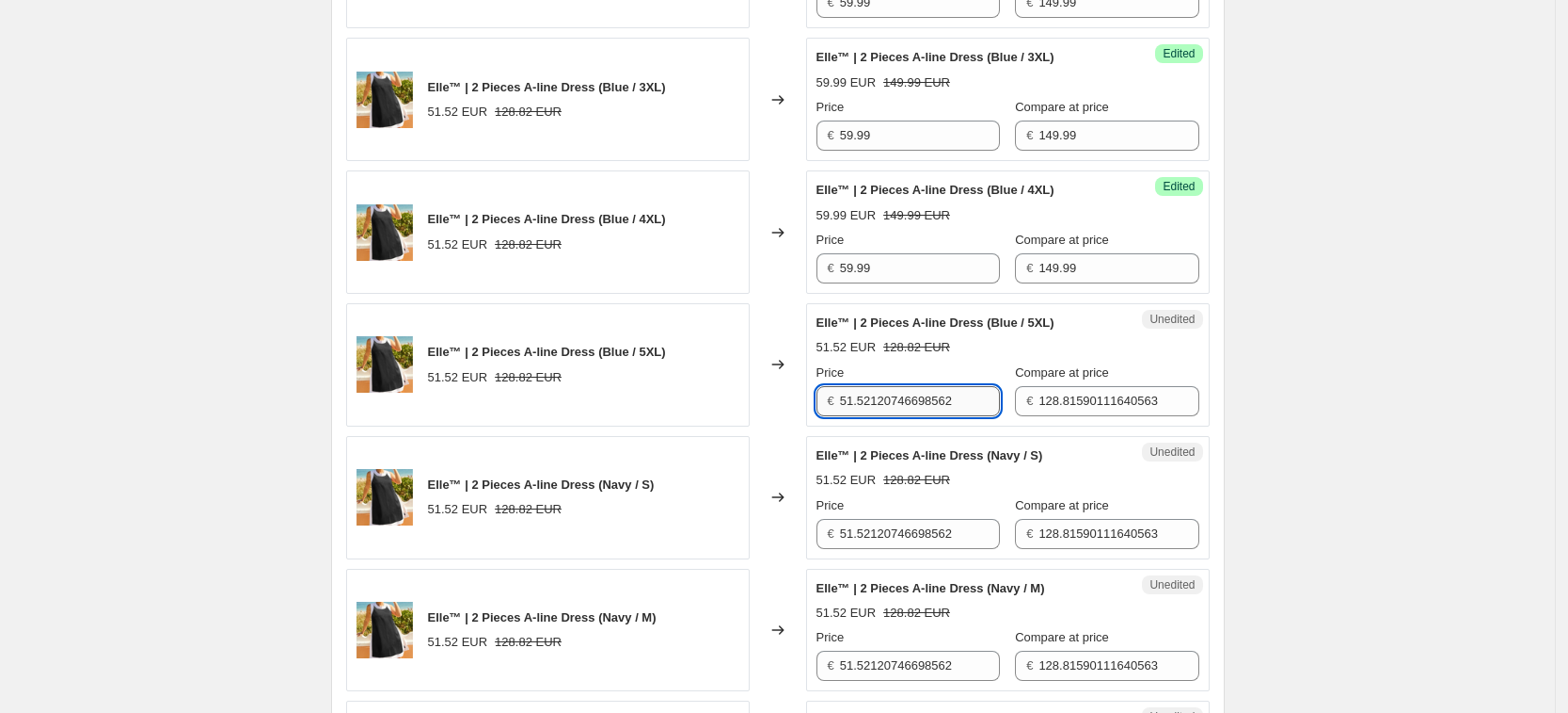
click at [919, 411] on input "51.52120746698562" at bounding box center [920, 401] width 160 height 30
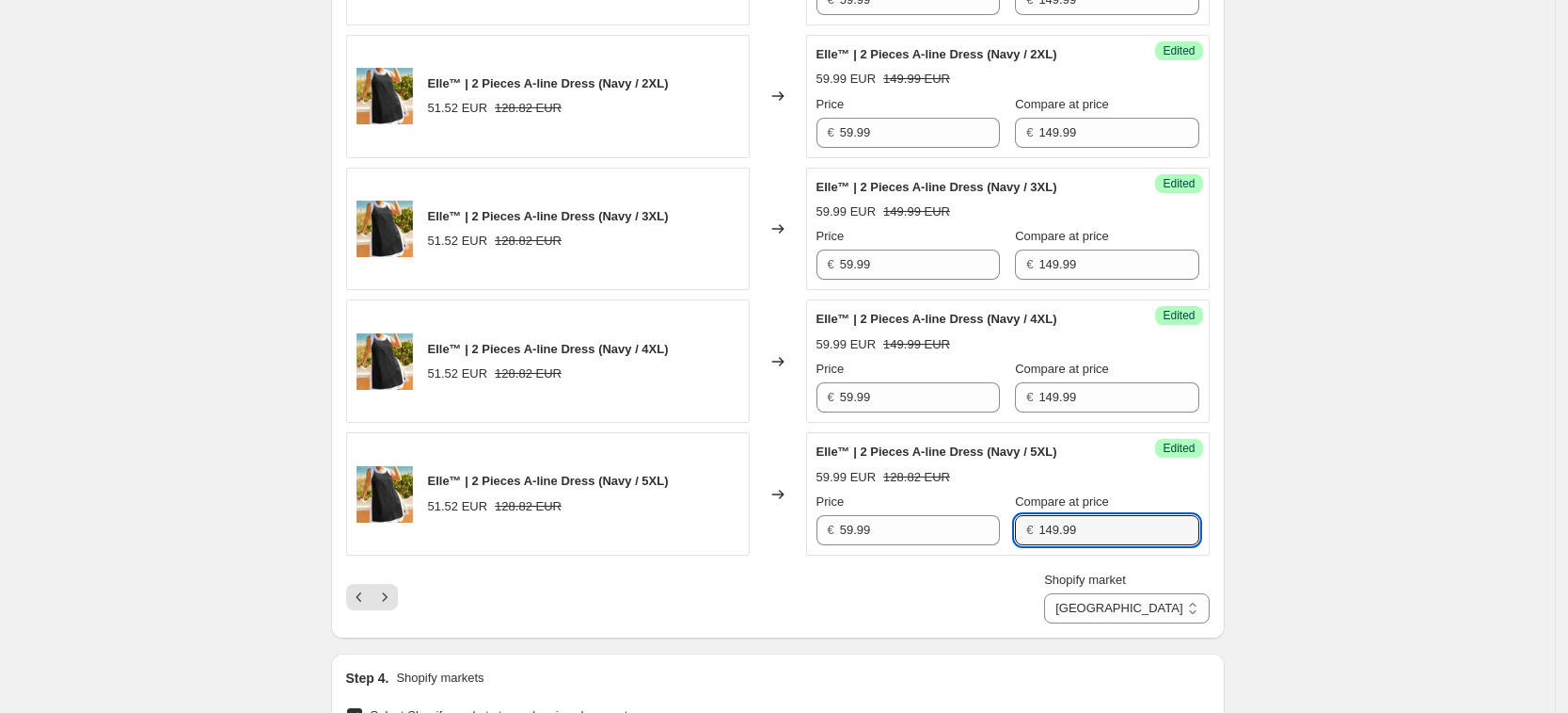
scroll to position [2804, 0]
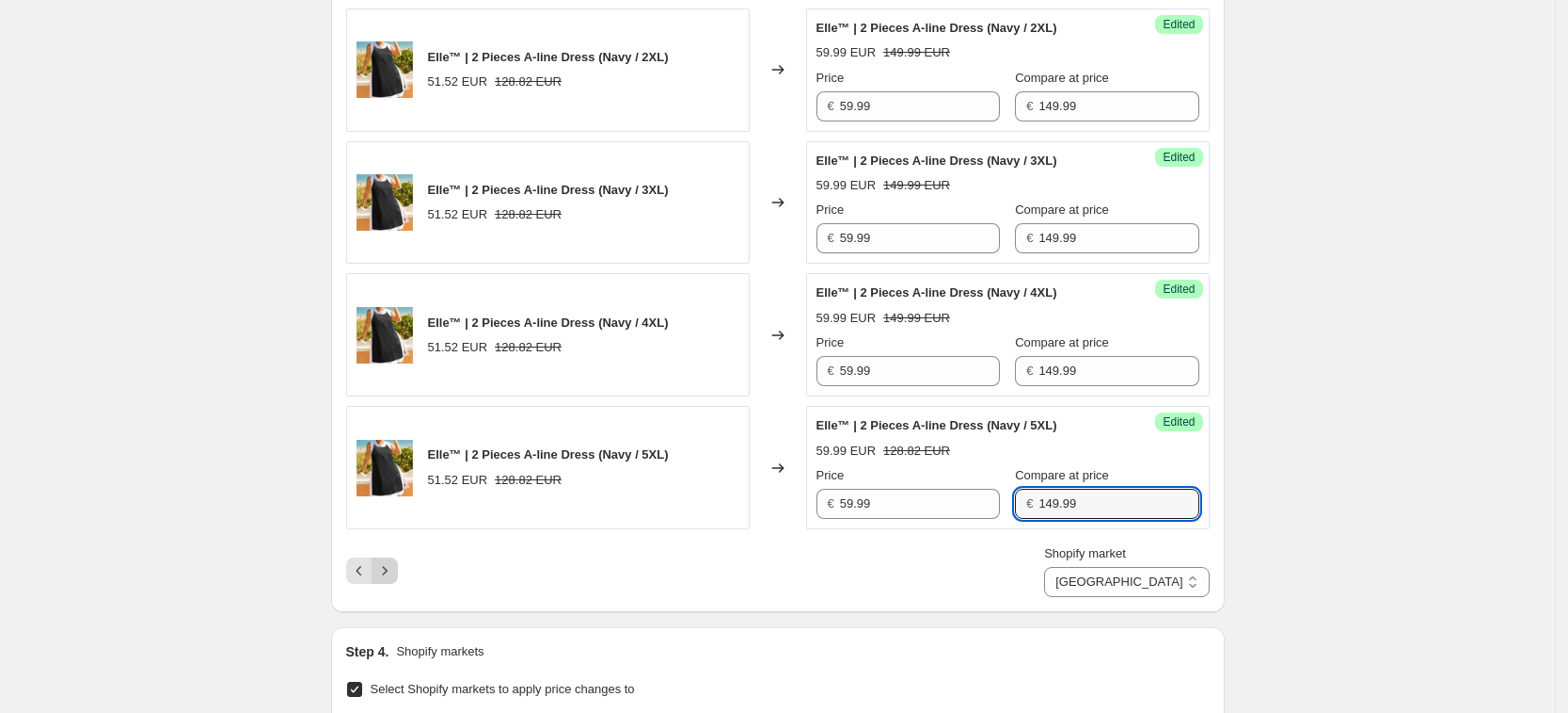
click at [388, 563] on icon "Next" at bounding box center [385, 570] width 19 height 19
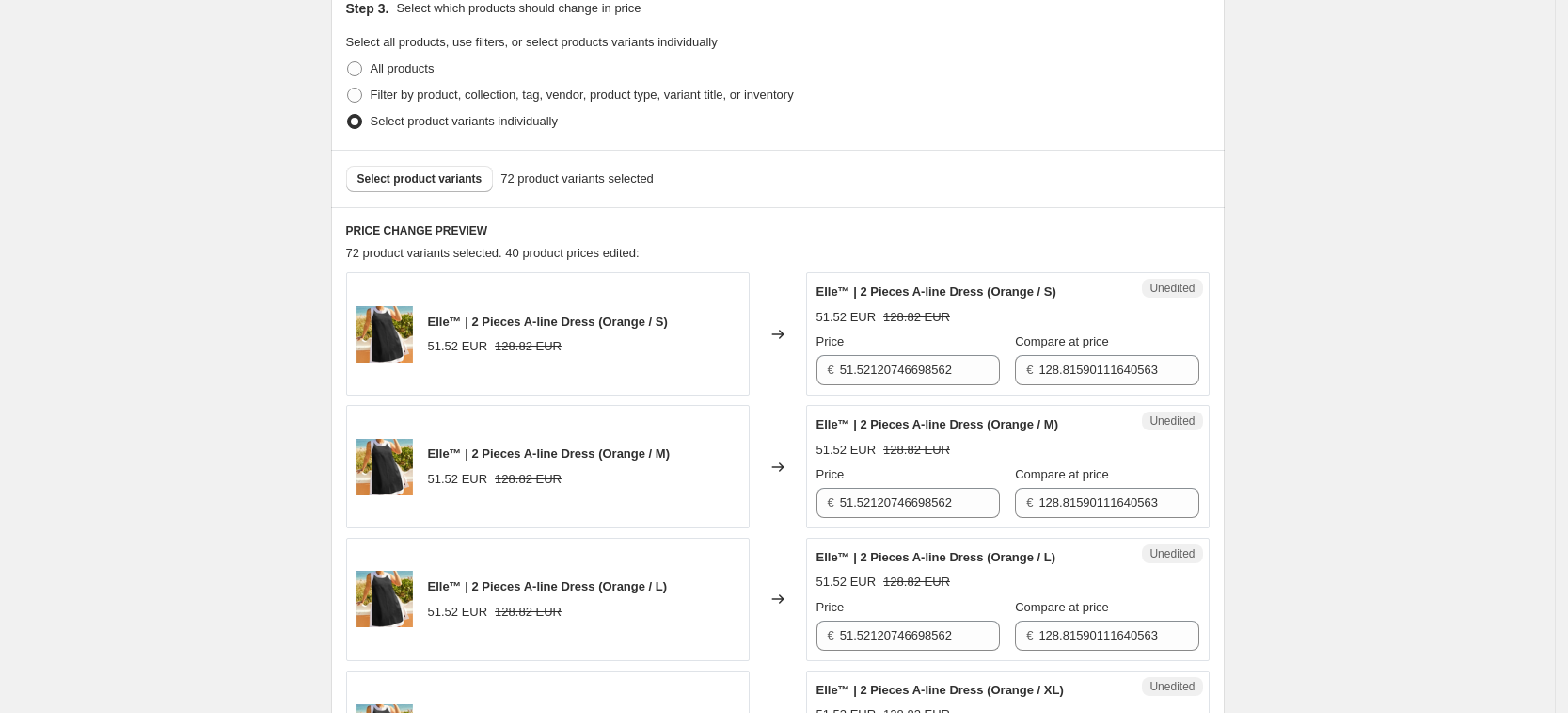
scroll to position [332, 0]
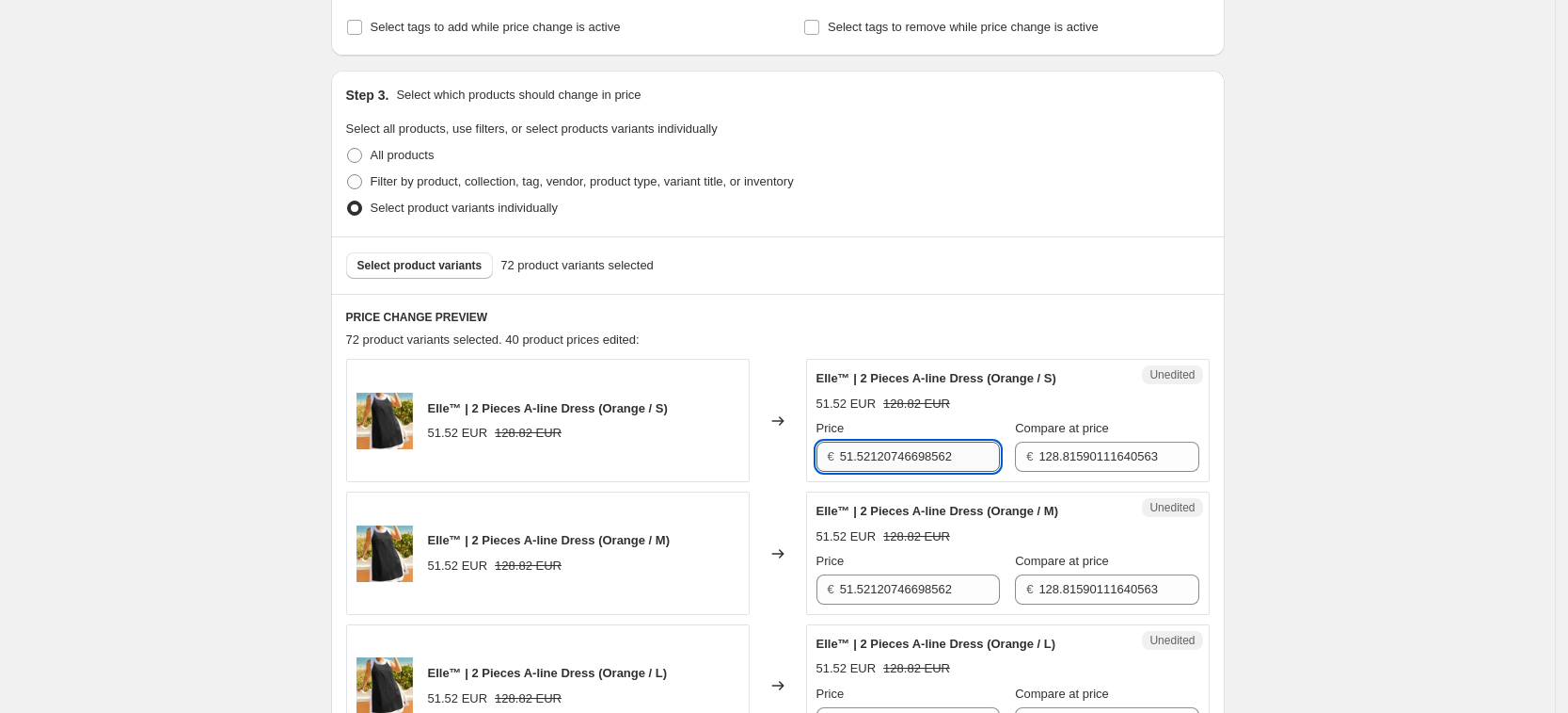
click at [900, 457] on input "51.52120746698562" at bounding box center [920, 457] width 160 height 30
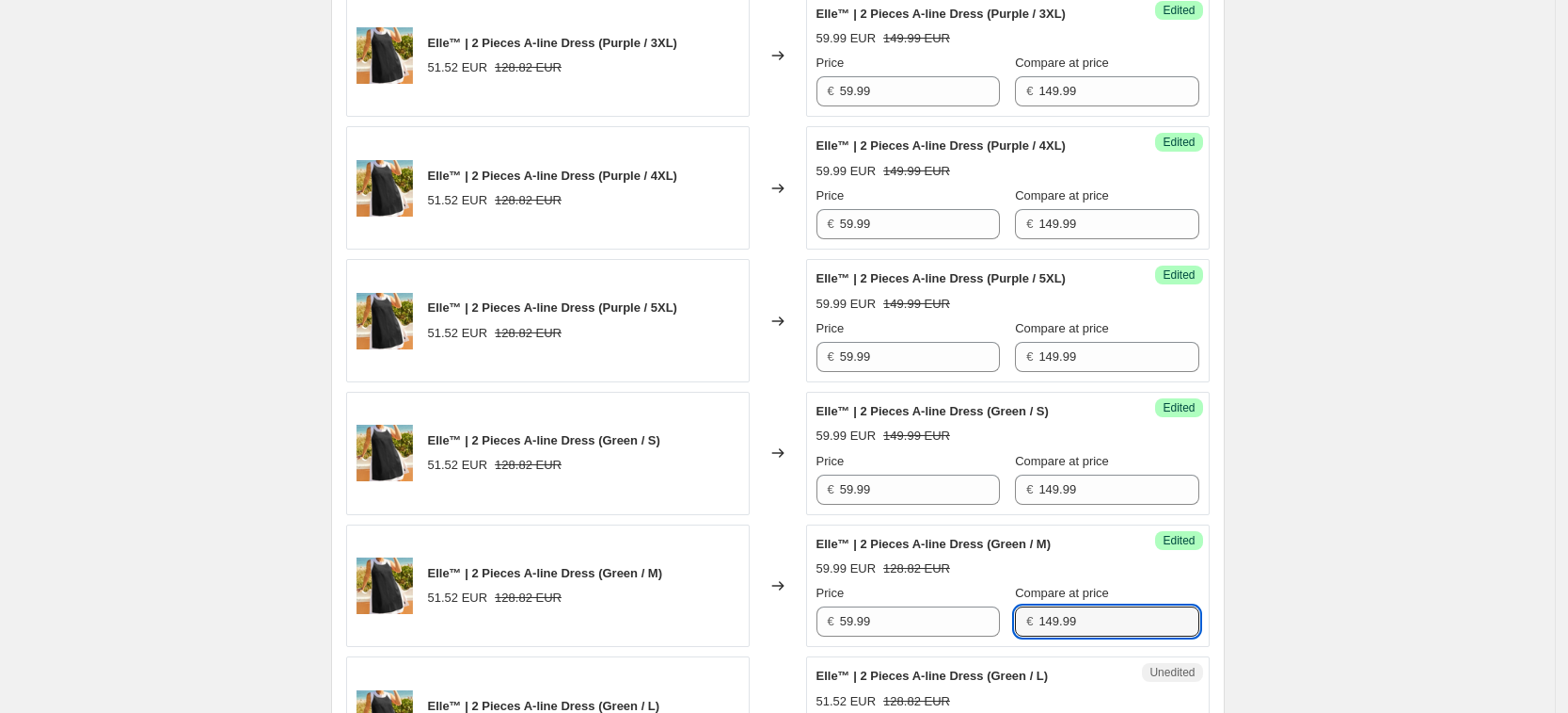
scroll to position [2819, 0]
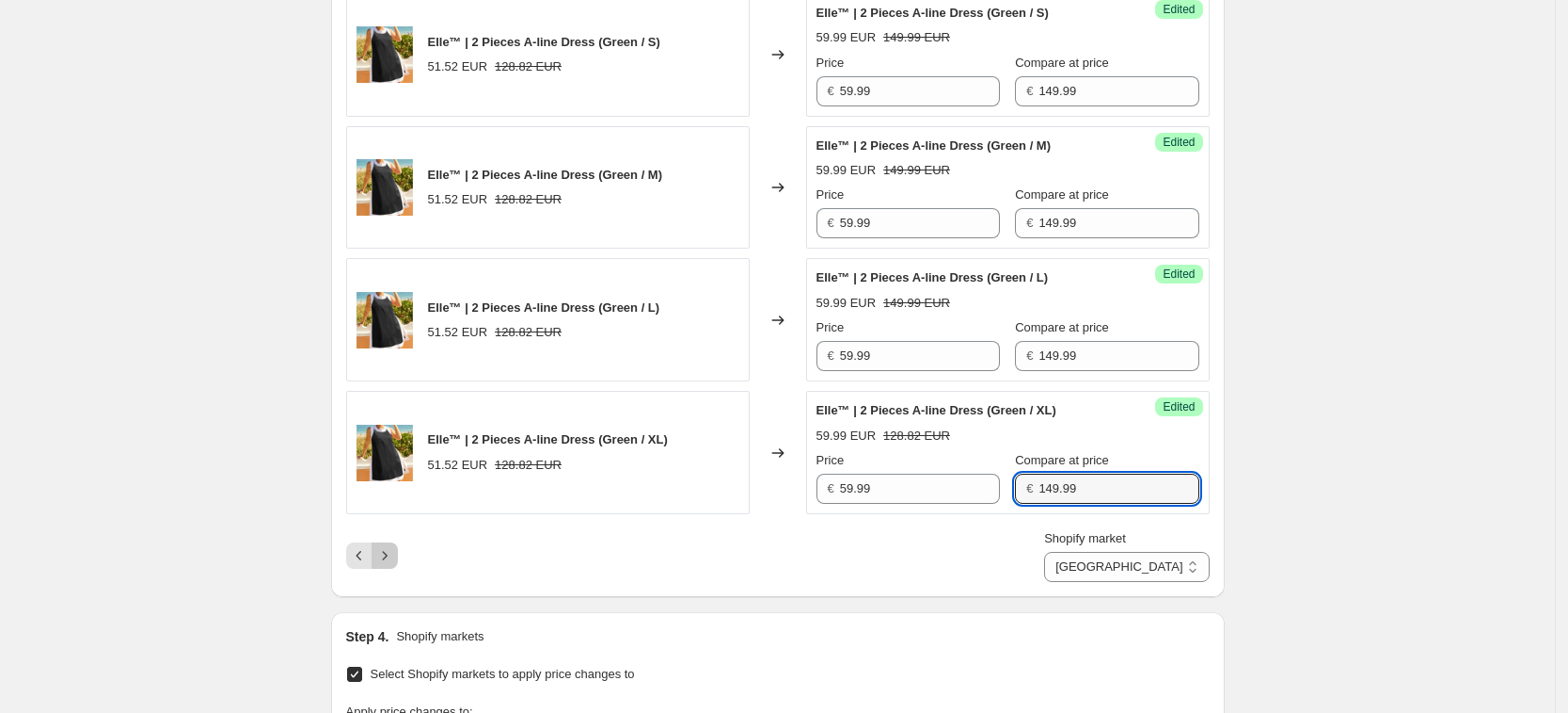
click at [385, 552] on icon "Next" at bounding box center [385, 555] width 19 height 19
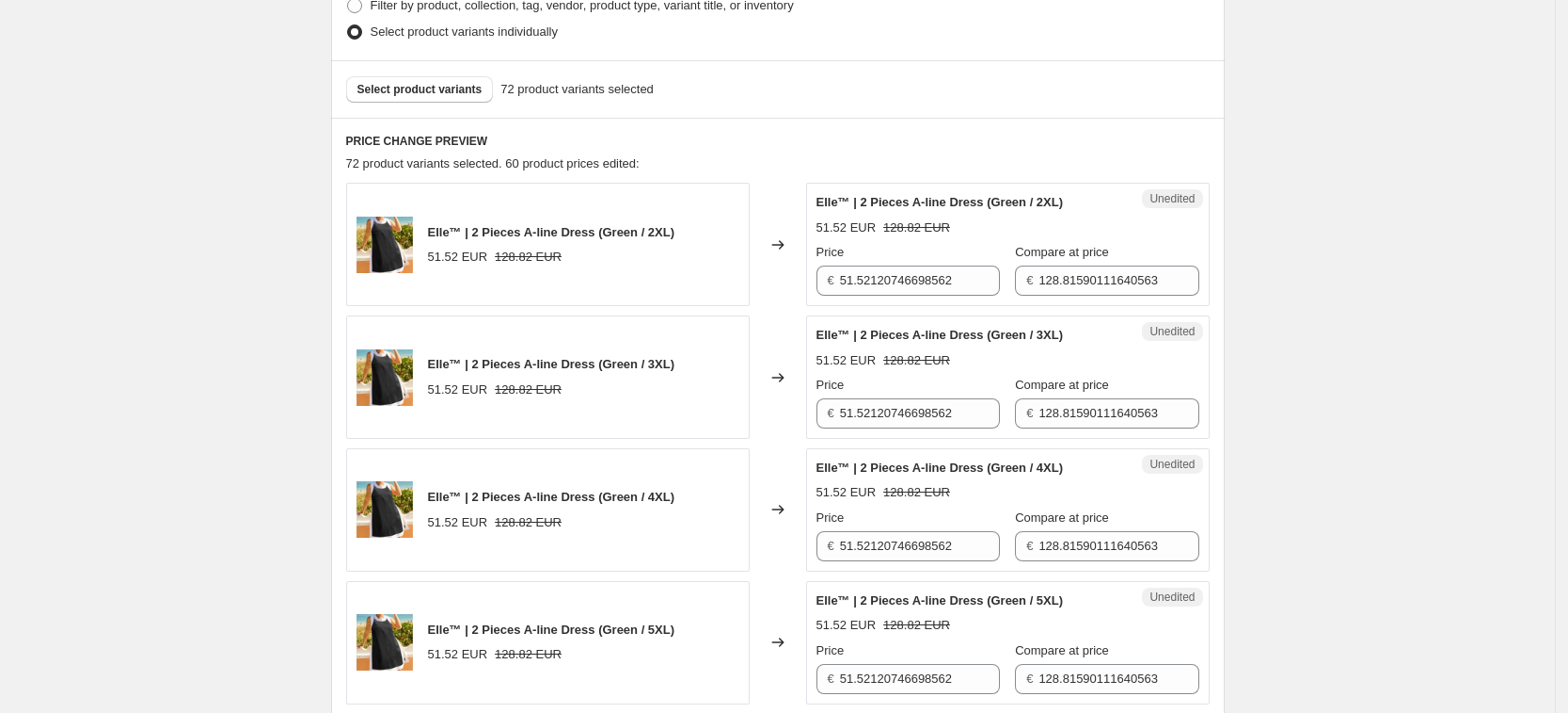
scroll to position [468, 0]
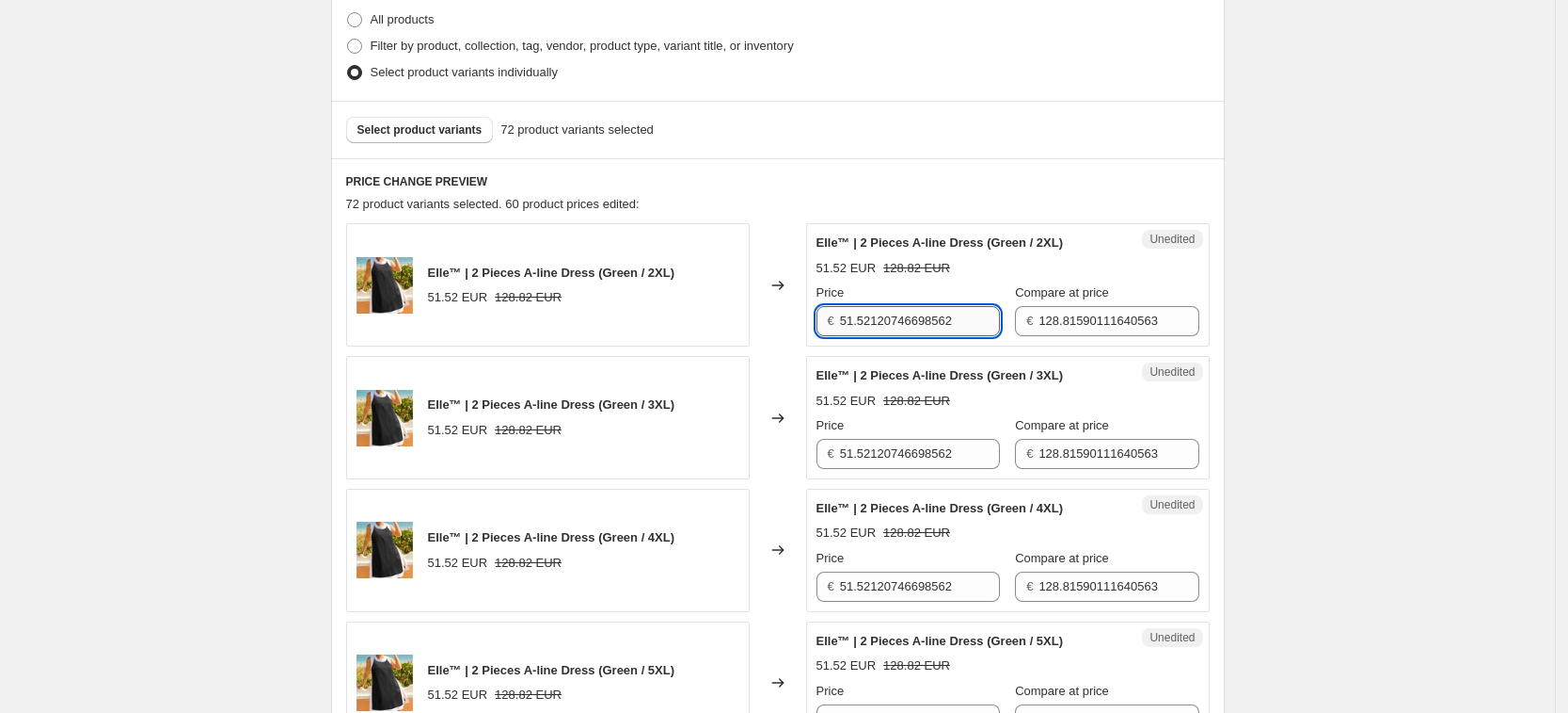
click at [932, 325] on input "51.52120746698562" at bounding box center [920, 321] width 160 height 30
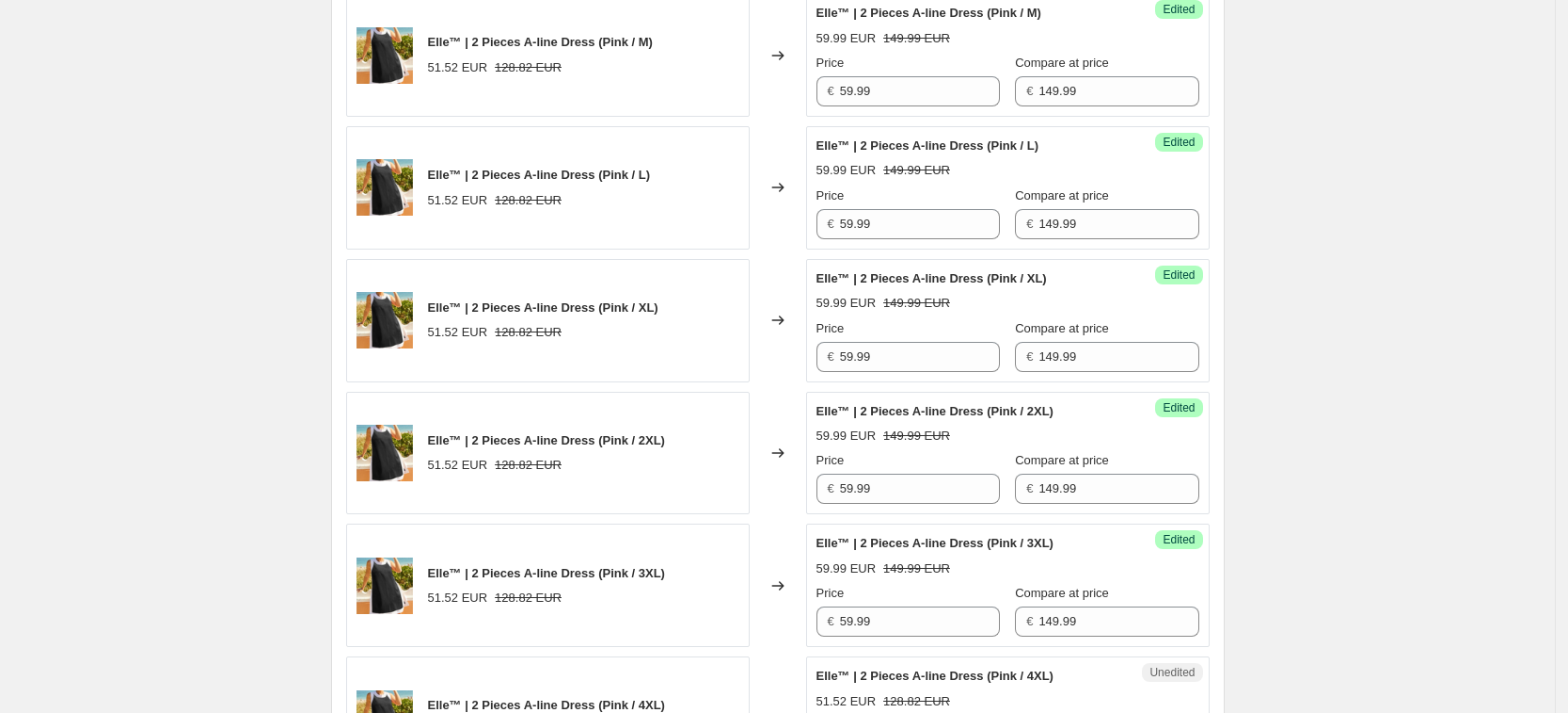
scroll to position [1758, 0]
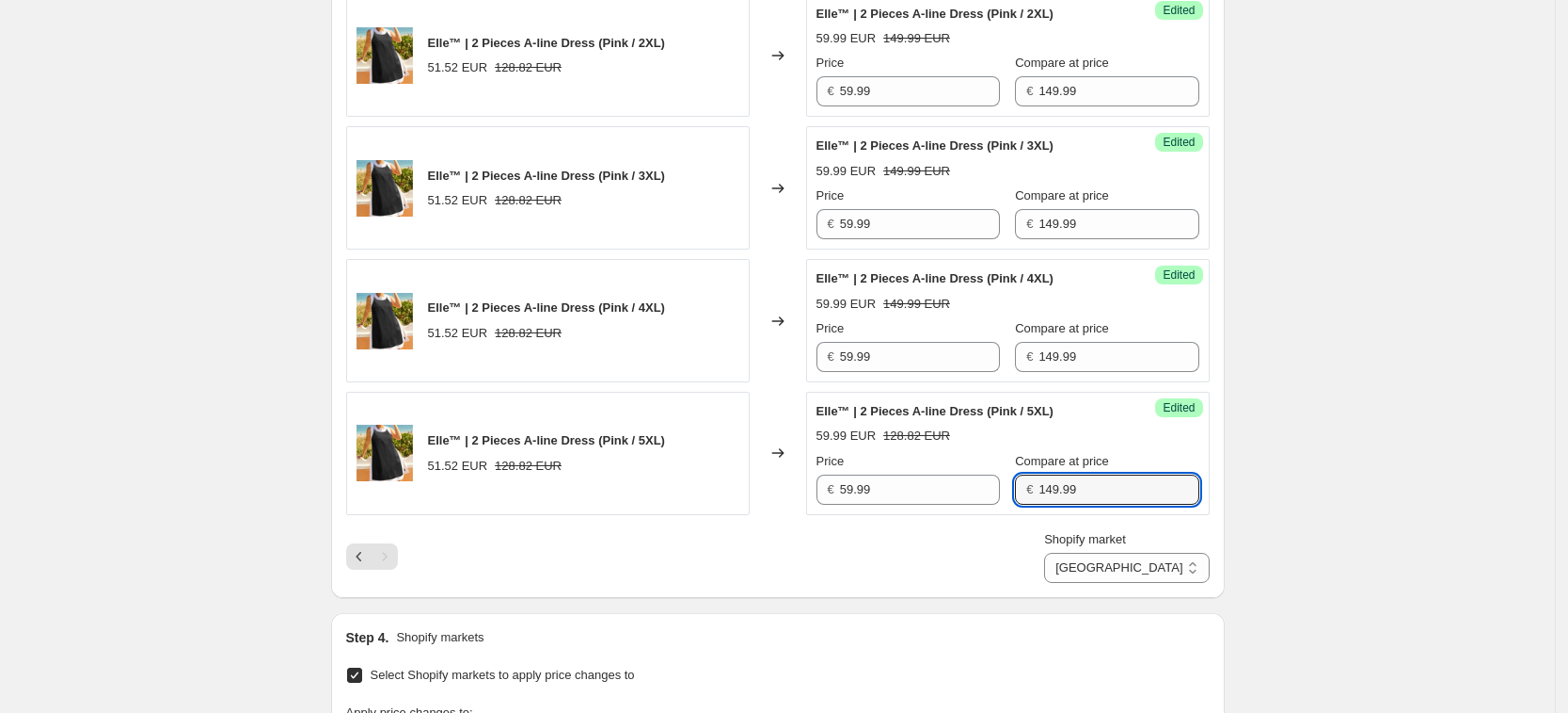
click at [1197, 568] on select "[GEOGRAPHIC_DATA] [GEOGRAPHIC_DATA] [GEOGRAPHIC_DATA] [GEOGRAPHIC_DATA]" at bounding box center [1126, 568] width 165 height 30
click at [1088, 583] on select "[GEOGRAPHIC_DATA] [GEOGRAPHIC_DATA] [GEOGRAPHIC_DATA] [GEOGRAPHIC_DATA]" at bounding box center [1126, 568] width 165 height 30
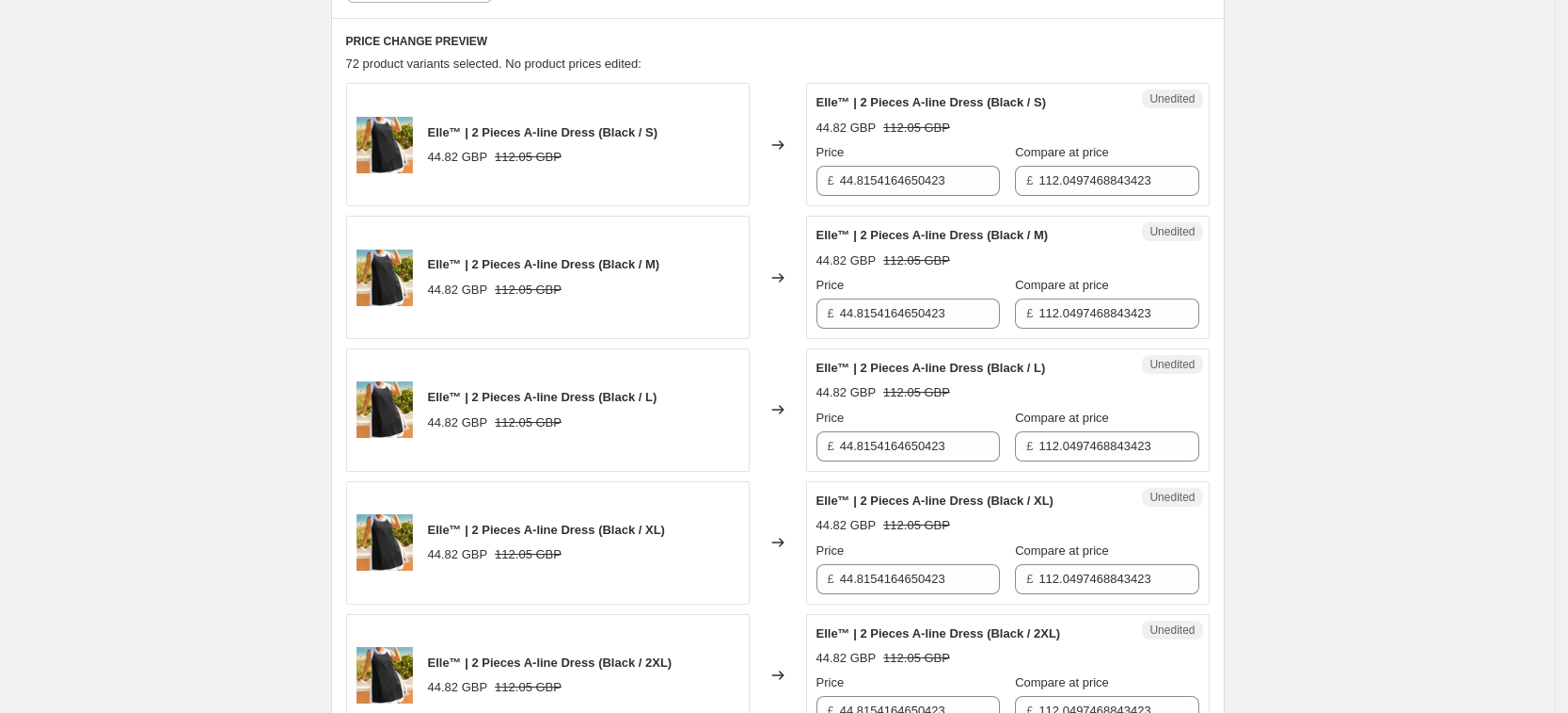
scroll to position [346, 0]
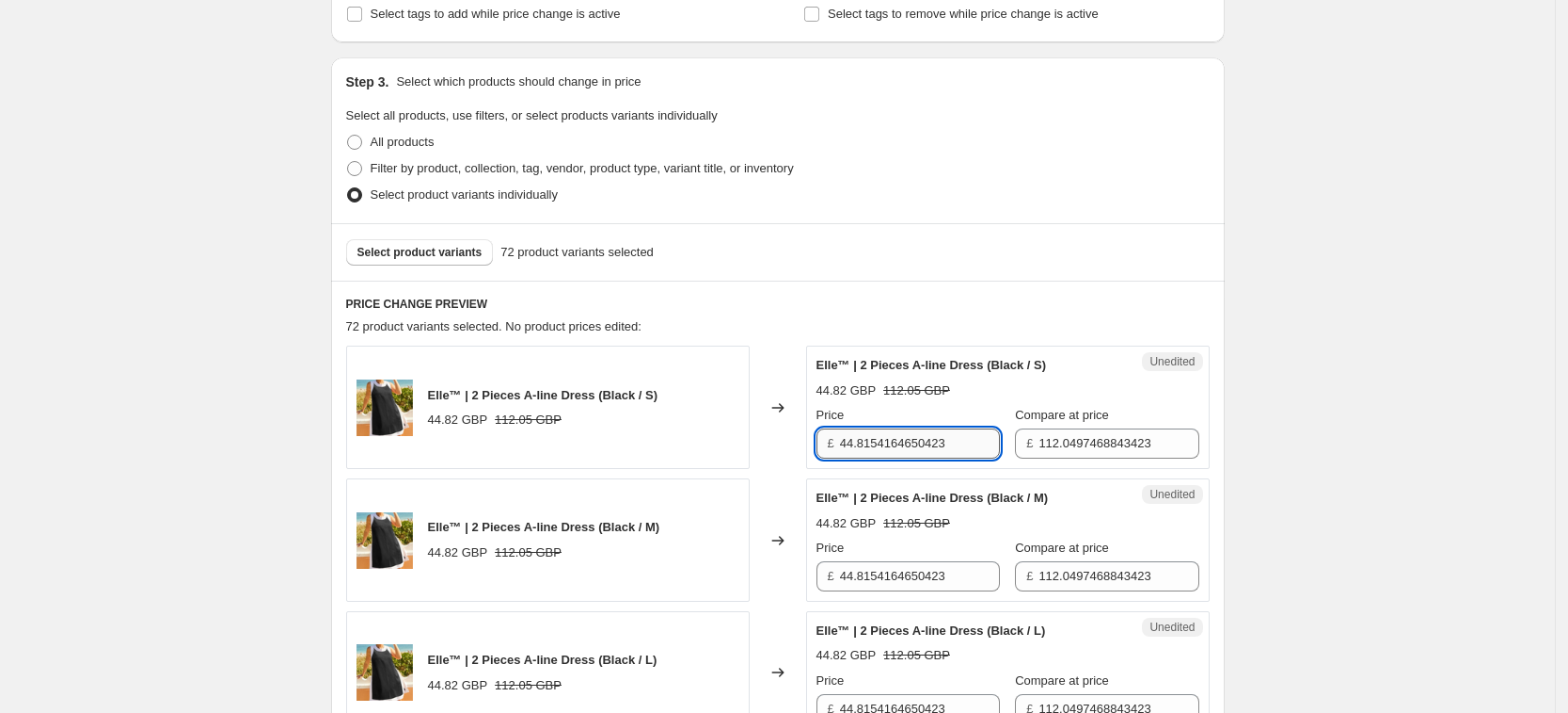
click at [922, 443] on input "44.8154164650423" at bounding box center [920, 443] width 160 height 30
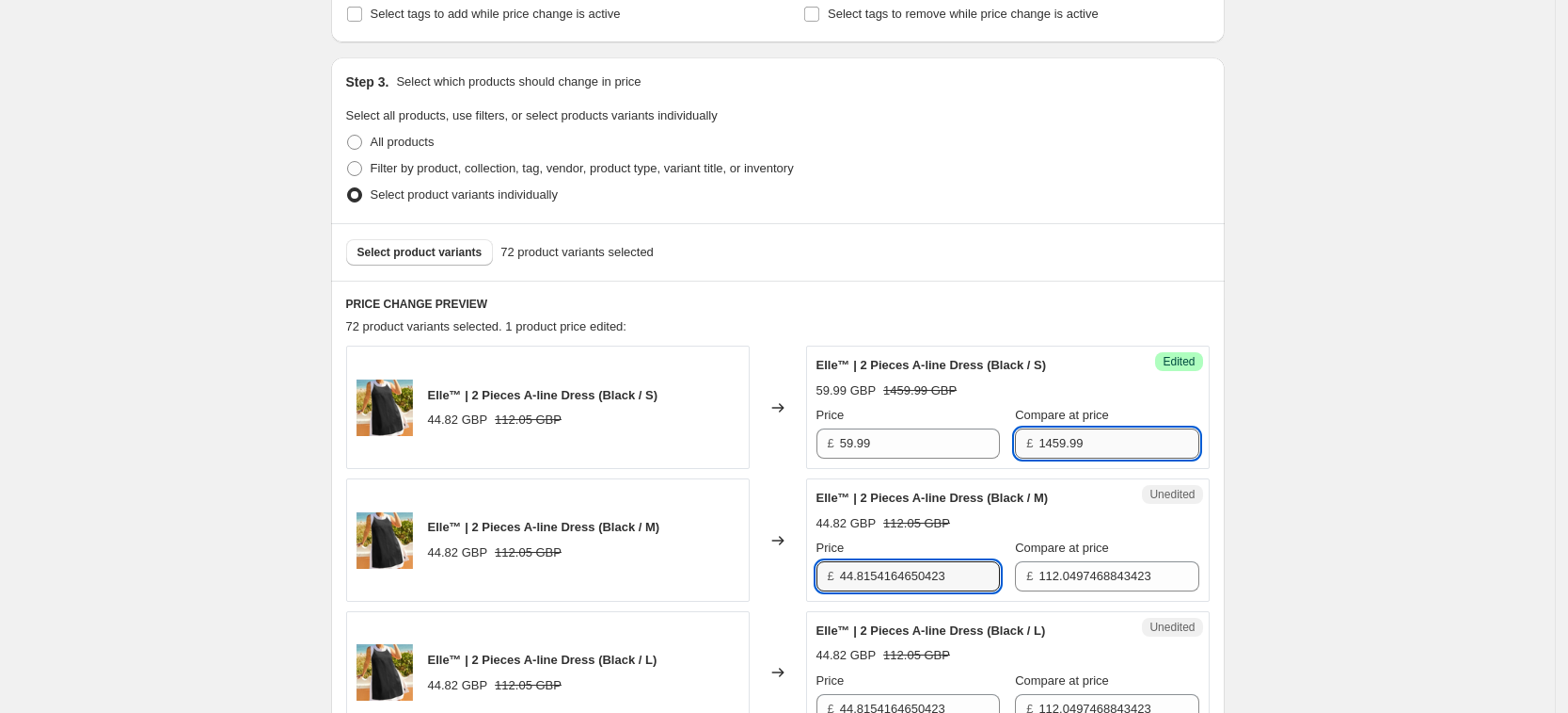
click at [1044, 443] on input "1459.99" at bounding box center [1118, 443] width 160 height 30
click at [907, 584] on input "44.8154164650423" at bounding box center [920, 576] width 160 height 30
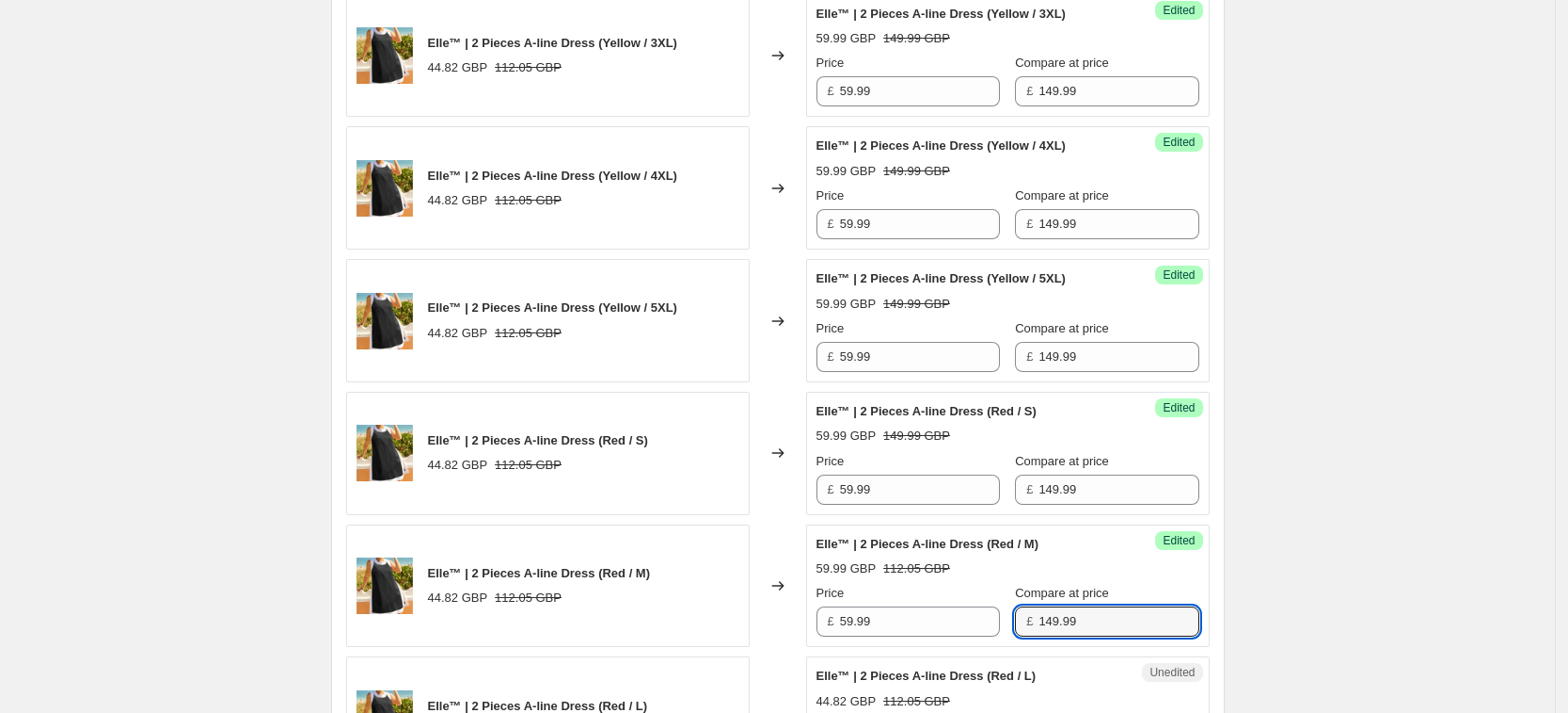
scroll to position [2819, 0]
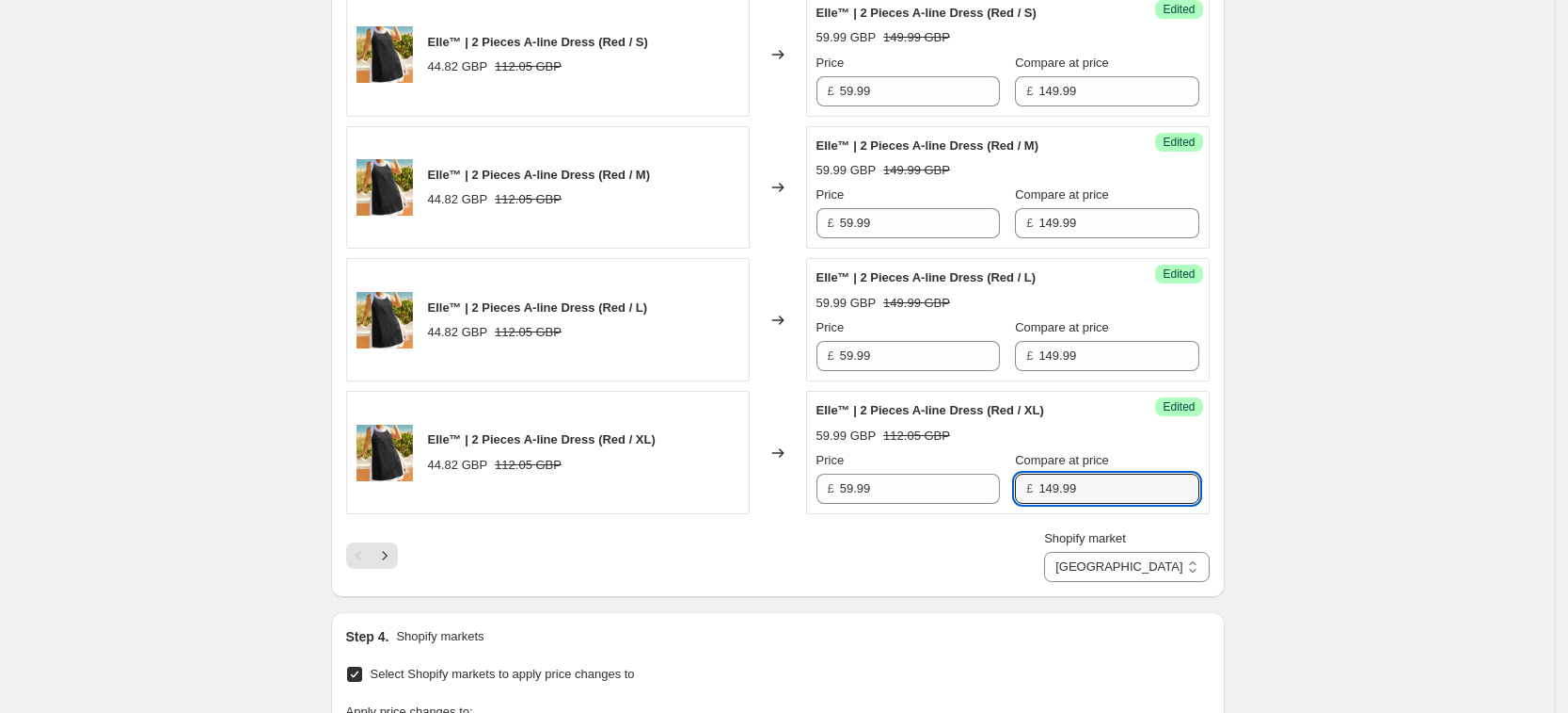
click at [1164, 568] on select "[GEOGRAPHIC_DATA] [GEOGRAPHIC_DATA] [GEOGRAPHIC_DATA] [GEOGRAPHIC_DATA]" at bounding box center [1126, 567] width 165 height 30
drag, startPoint x: 556, startPoint y: 539, endPoint x: 447, endPoint y: 584, distance: 117.9
click at [555, 538] on div "Shopify market [GEOGRAPHIC_DATA] [GEOGRAPHIC_DATA] [GEOGRAPHIC_DATA] [GEOGRAPHI…" at bounding box center [778, 555] width 863 height 53
click at [390, 569] on div "Shopify market [GEOGRAPHIC_DATA] [GEOGRAPHIC_DATA] [GEOGRAPHIC_DATA] [GEOGRAPHI…" at bounding box center [778, 555] width 863 height 53
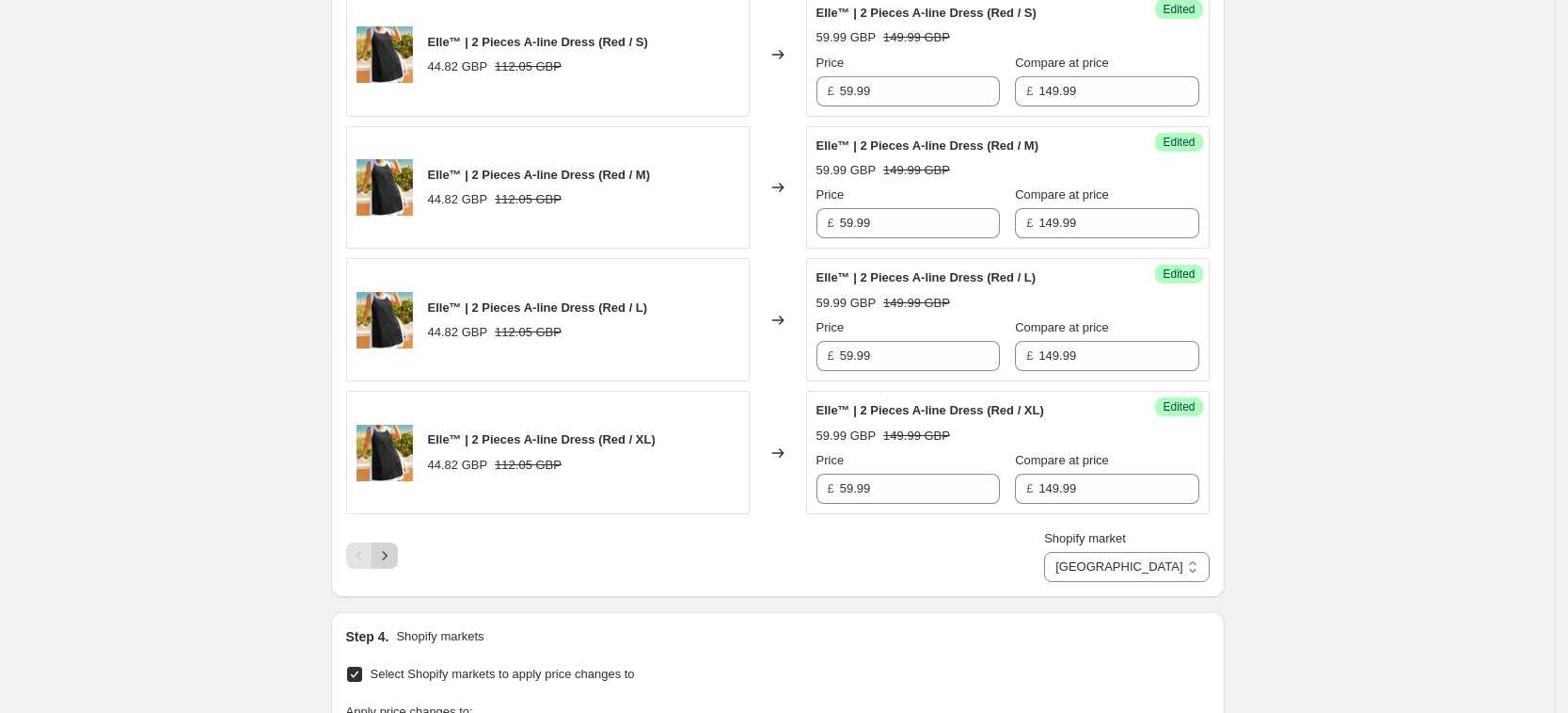
click at [391, 562] on icon "Next" at bounding box center [385, 555] width 19 height 19
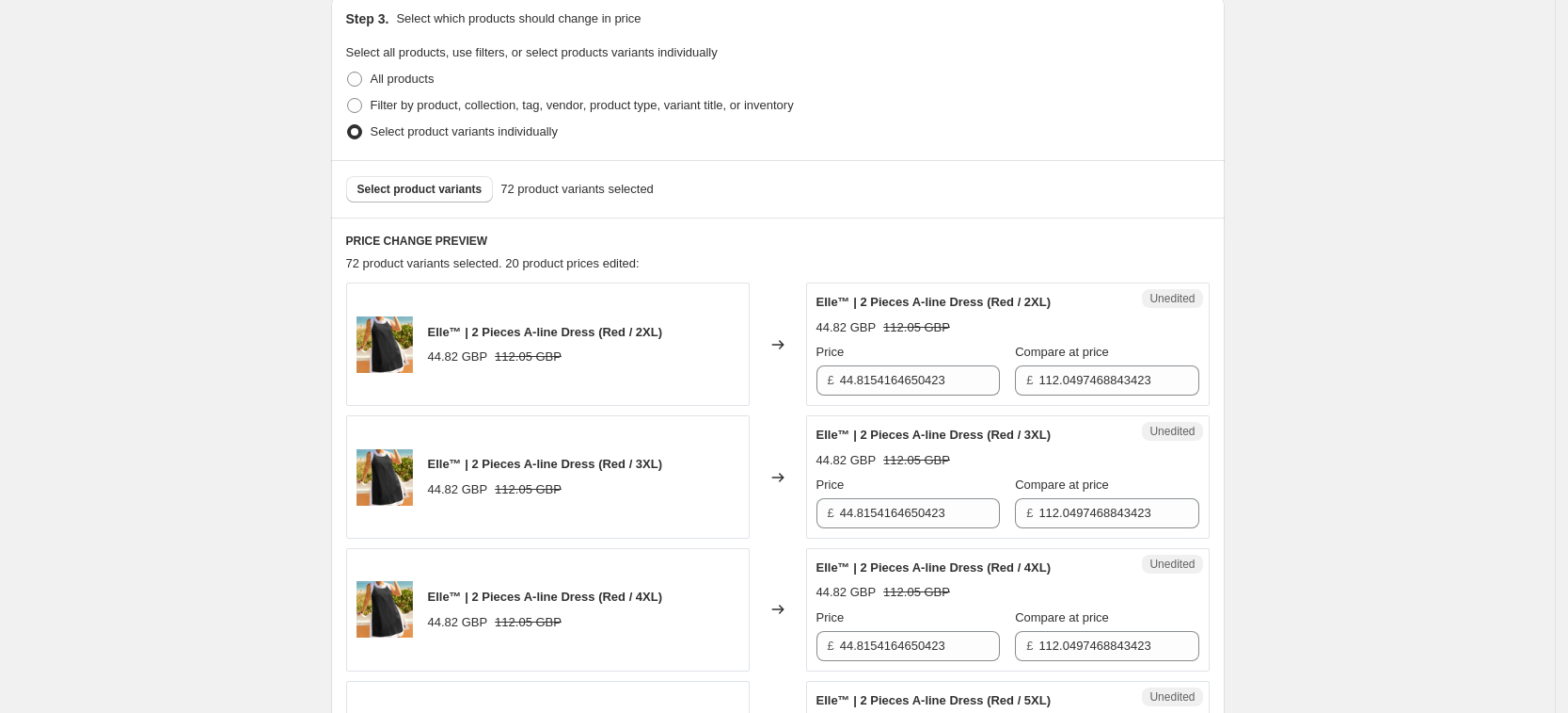
scroll to position [347, 0]
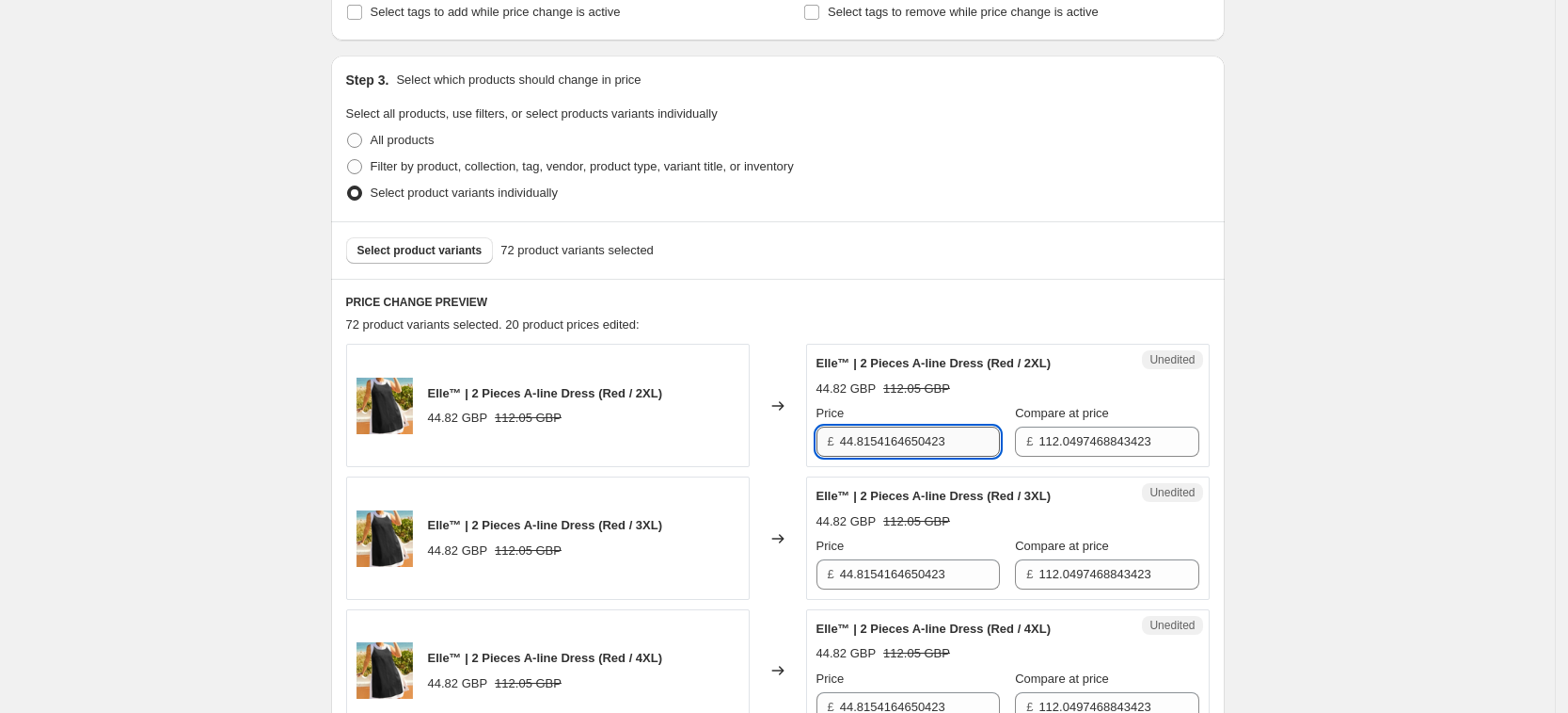
click at [930, 429] on input "44.8154164650423" at bounding box center [920, 442] width 160 height 30
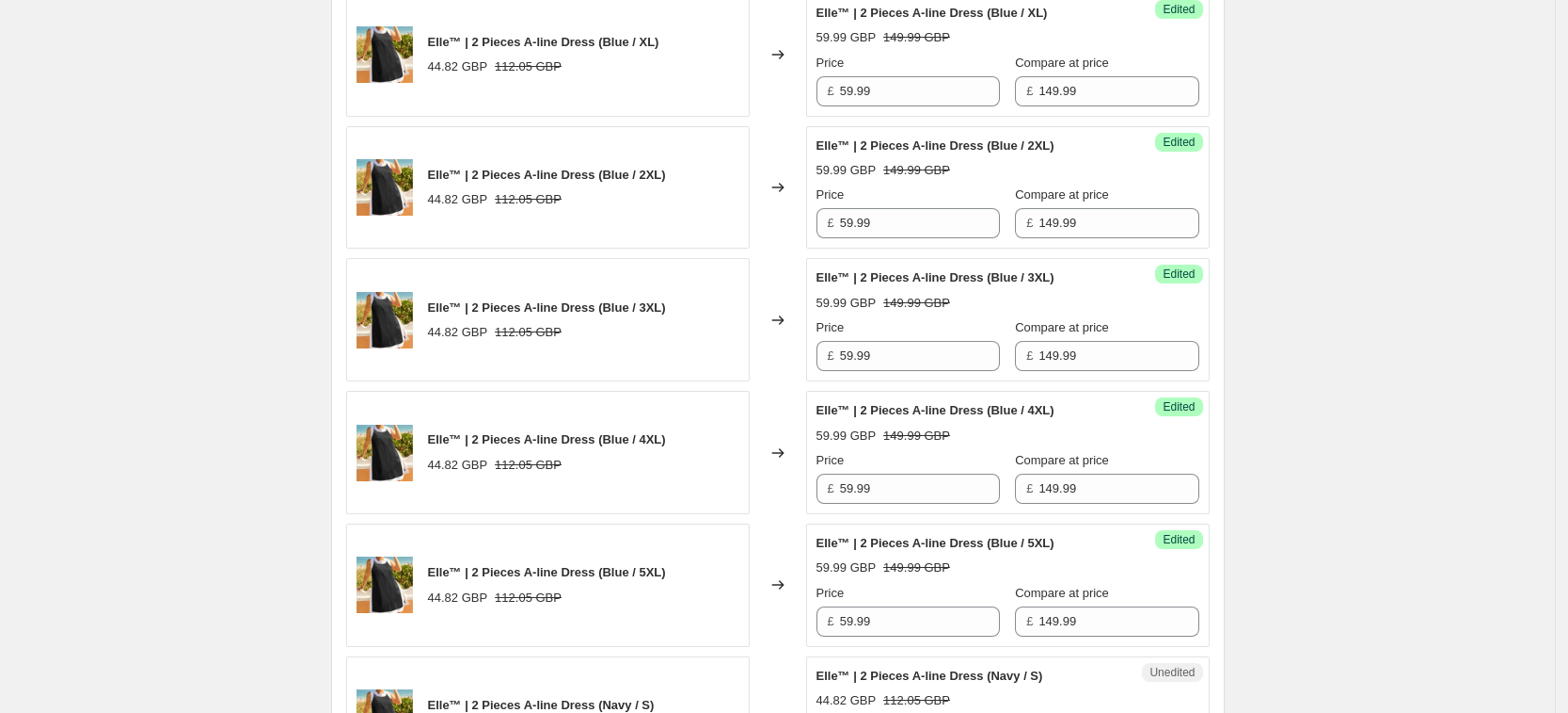
scroll to position [2023, 0]
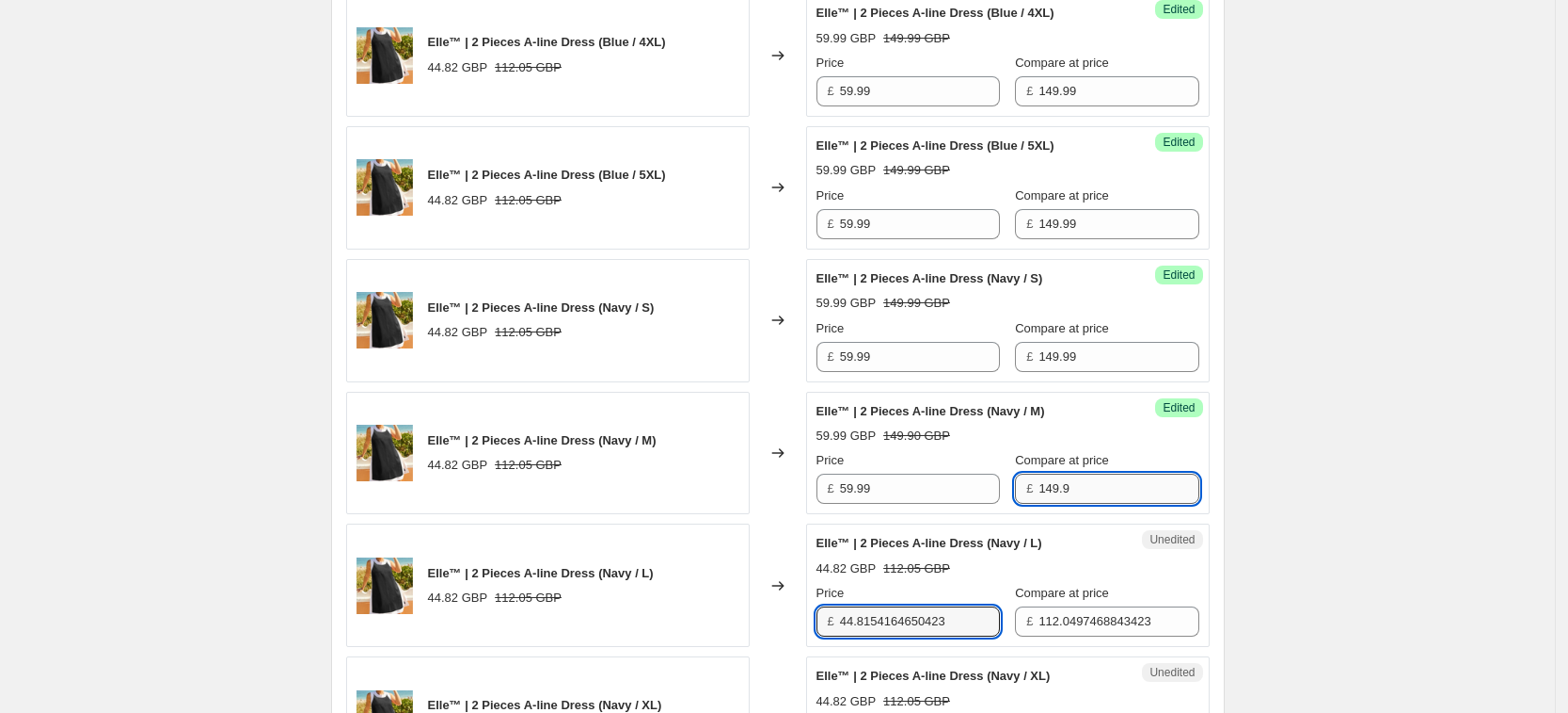
click at [1087, 498] on input "149.9" at bounding box center [1118, 489] width 160 height 30
click at [929, 606] on input "44.8154164650423" at bounding box center [920, 621] width 160 height 30
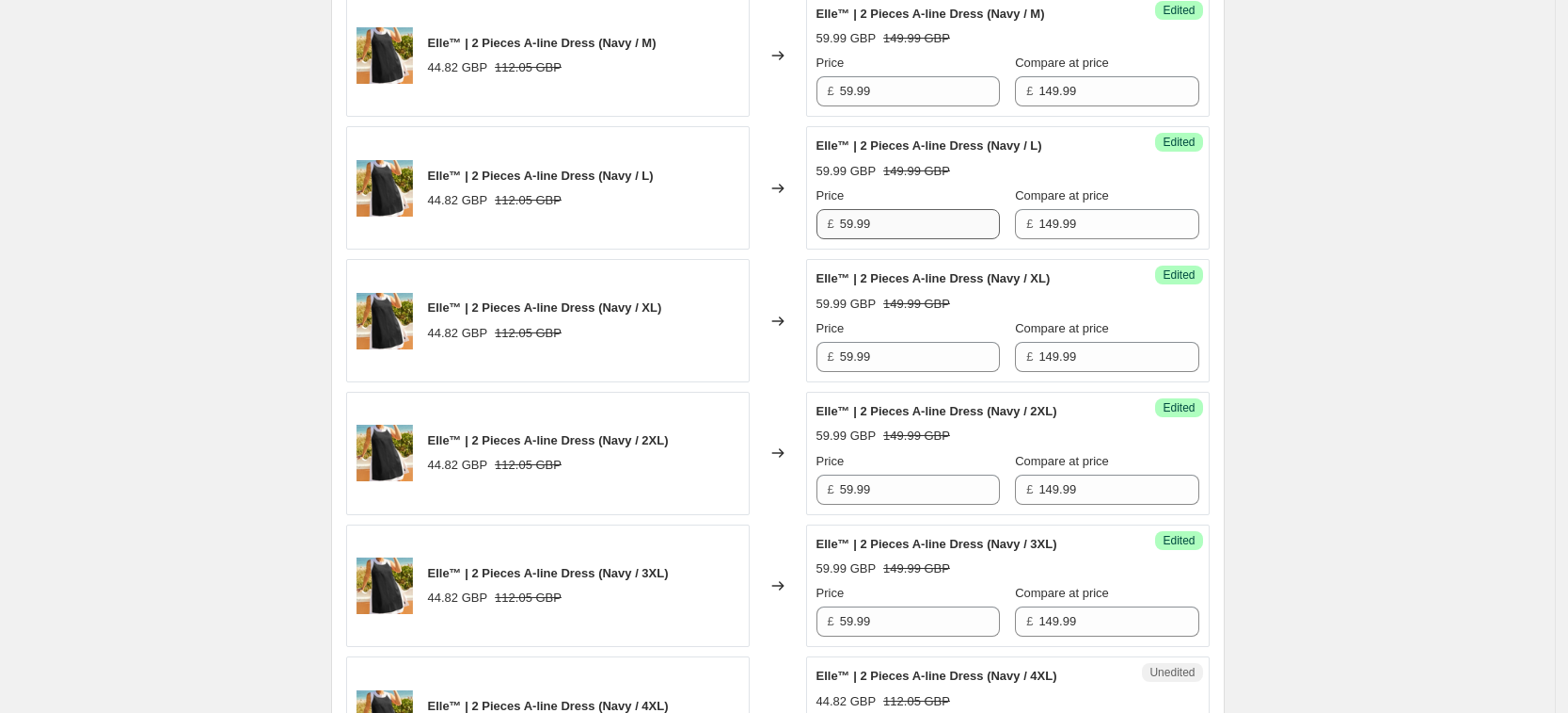
scroll to position [2819, 0]
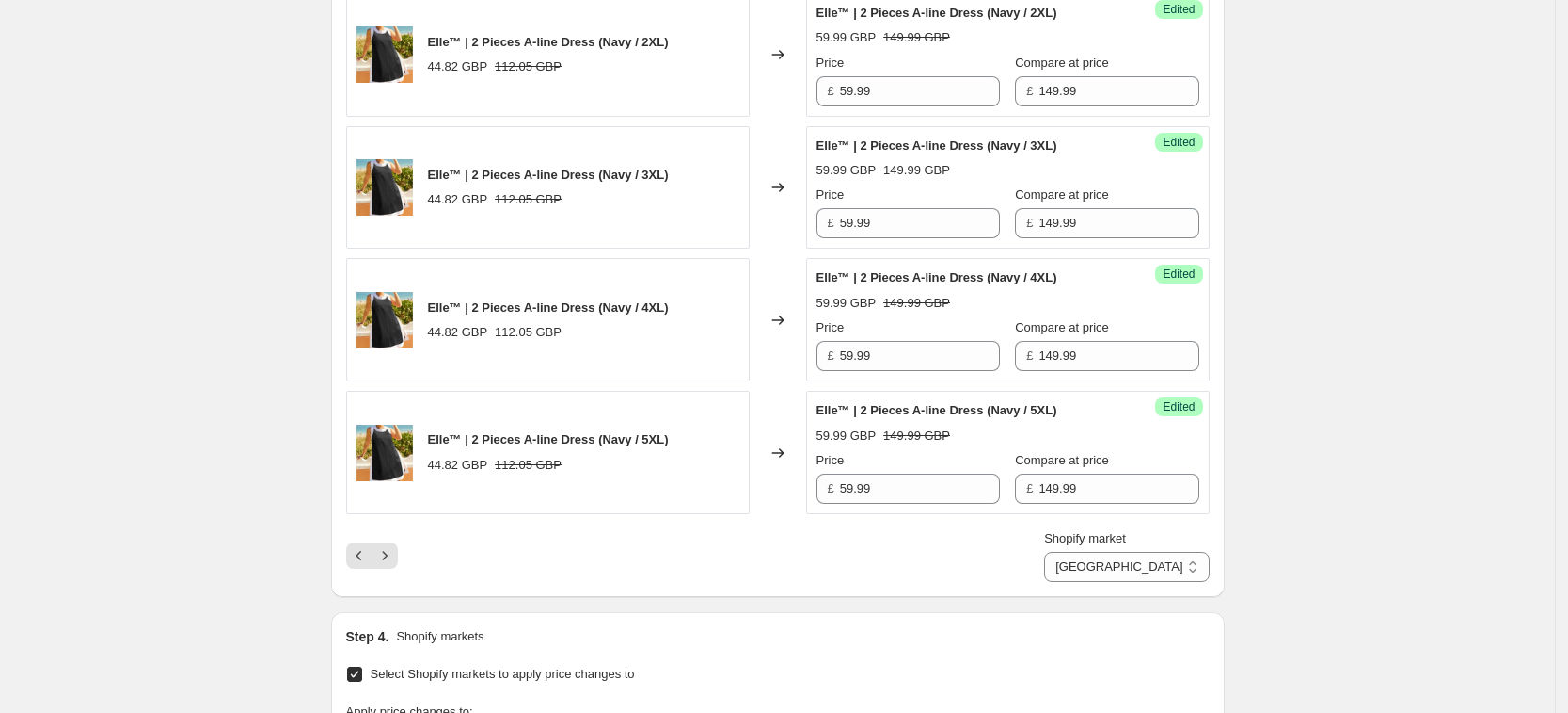
click at [1116, 568] on select "[GEOGRAPHIC_DATA] [GEOGRAPHIC_DATA] [GEOGRAPHIC_DATA] [GEOGRAPHIC_DATA]" at bounding box center [1126, 567] width 165 height 30
drag, startPoint x: 937, startPoint y: 575, endPoint x: 743, endPoint y: 581, distance: 194.1
click at [937, 573] on div "Shopify market [GEOGRAPHIC_DATA] [GEOGRAPHIC_DATA] [GEOGRAPHIC_DATA] [GEOGRAPHI…" at bounding box center [778, 555] width 863 height 53
click at [398, 561] on button "Next" at bounding box center [385, 555] width 26 height 26
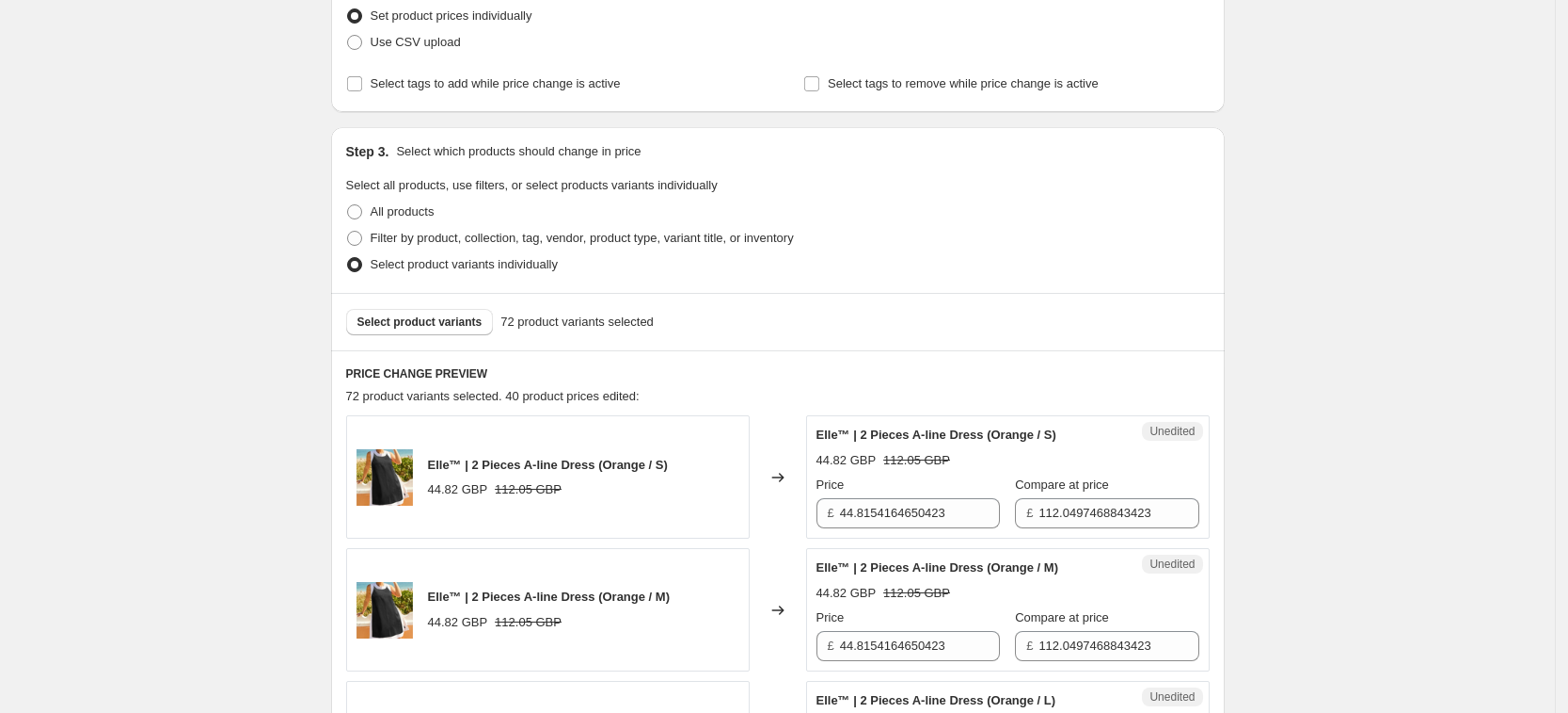
scroll to position [230, 0]
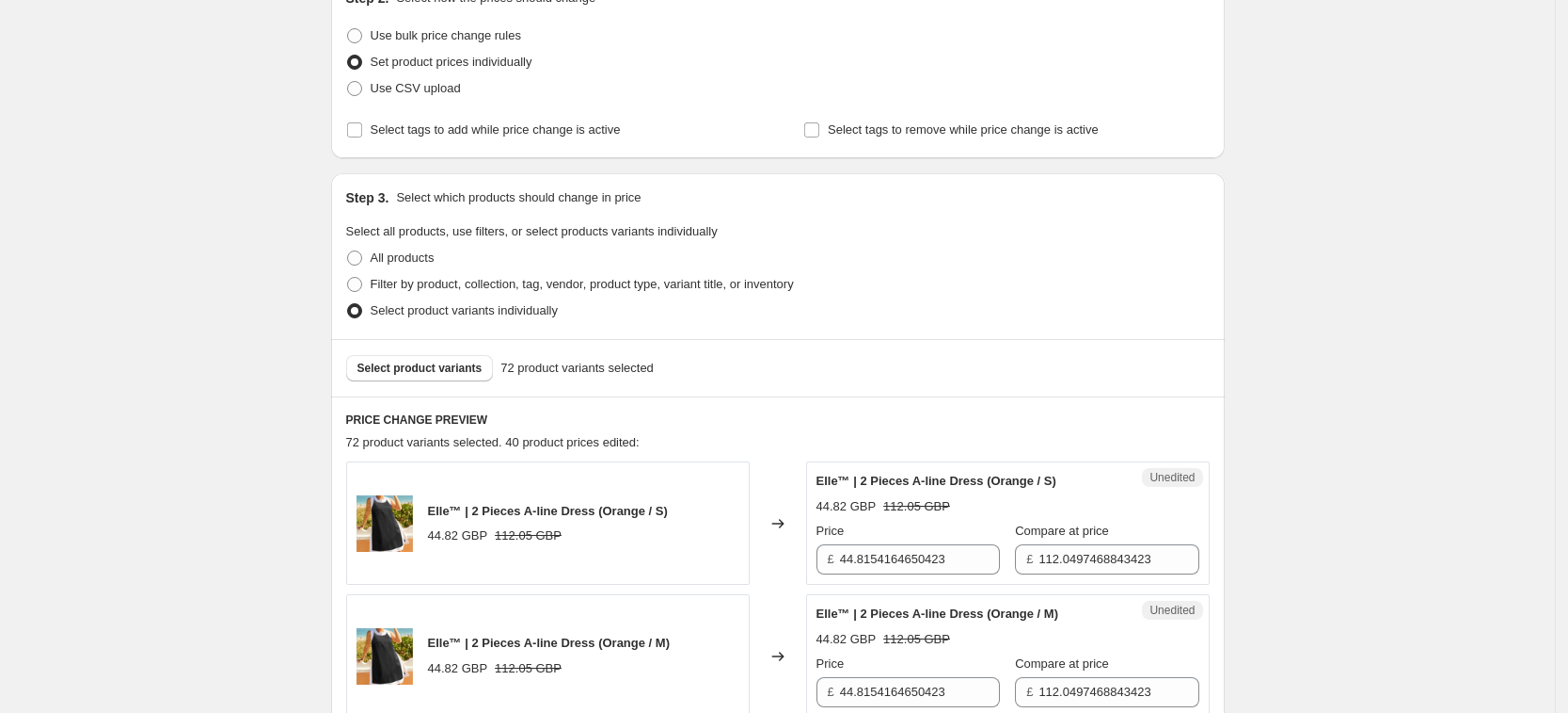
click at [935, 580] on div "Unedited Elle™ | 2 Pieces A-line Dress (Orange / S) 44.82 GBP 112.05 GBP Price …" at bounding box center [1008, 522] width 404 height 123
click at [941, 570] on input "44.8154164650423" at bounding box center [920, 559] width 160 height 30
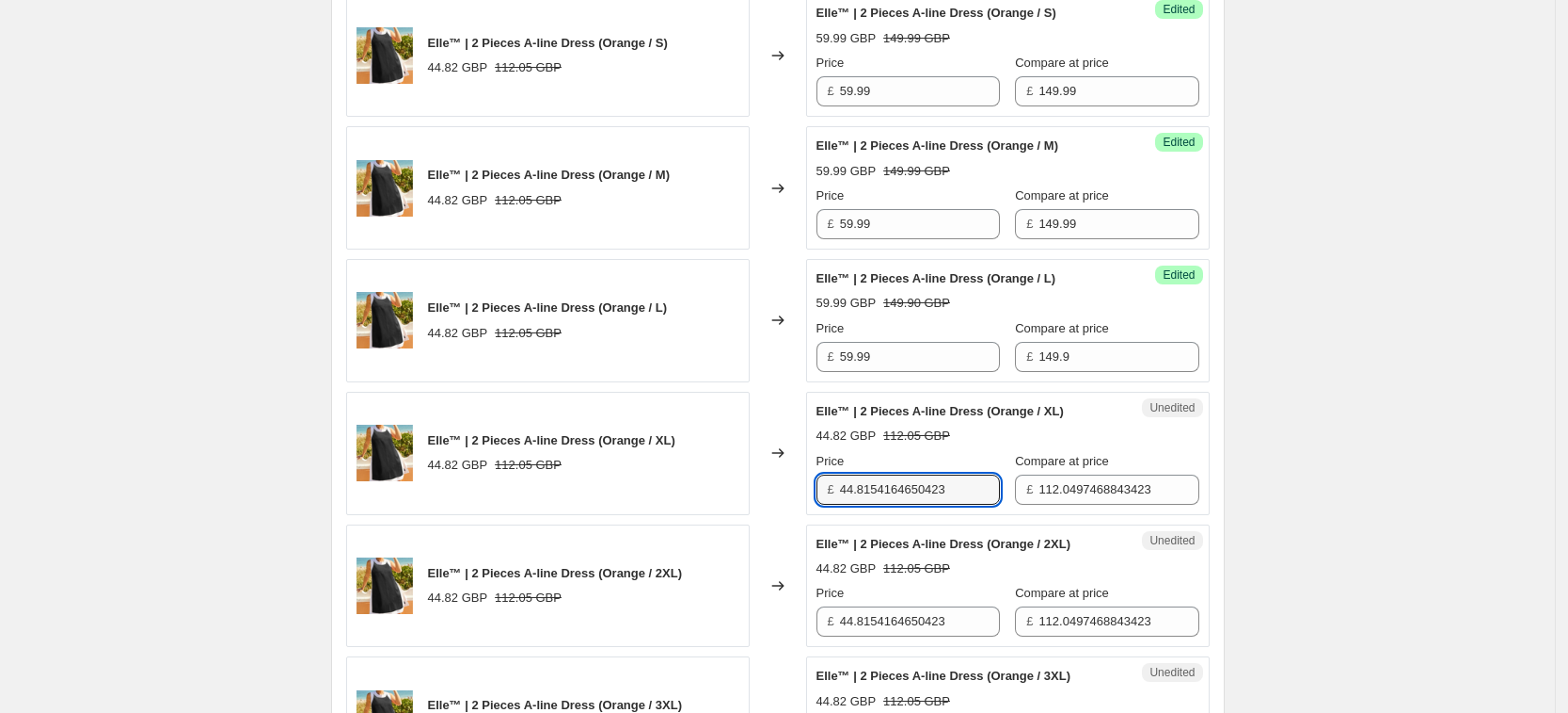
click at [1073, 336] on label "Compare at price" at bounding box center [1062, 328] width 94 height 19
click at [1073, 342] on input "149.9" at bounding box center [1118, 357] width 160 height 30
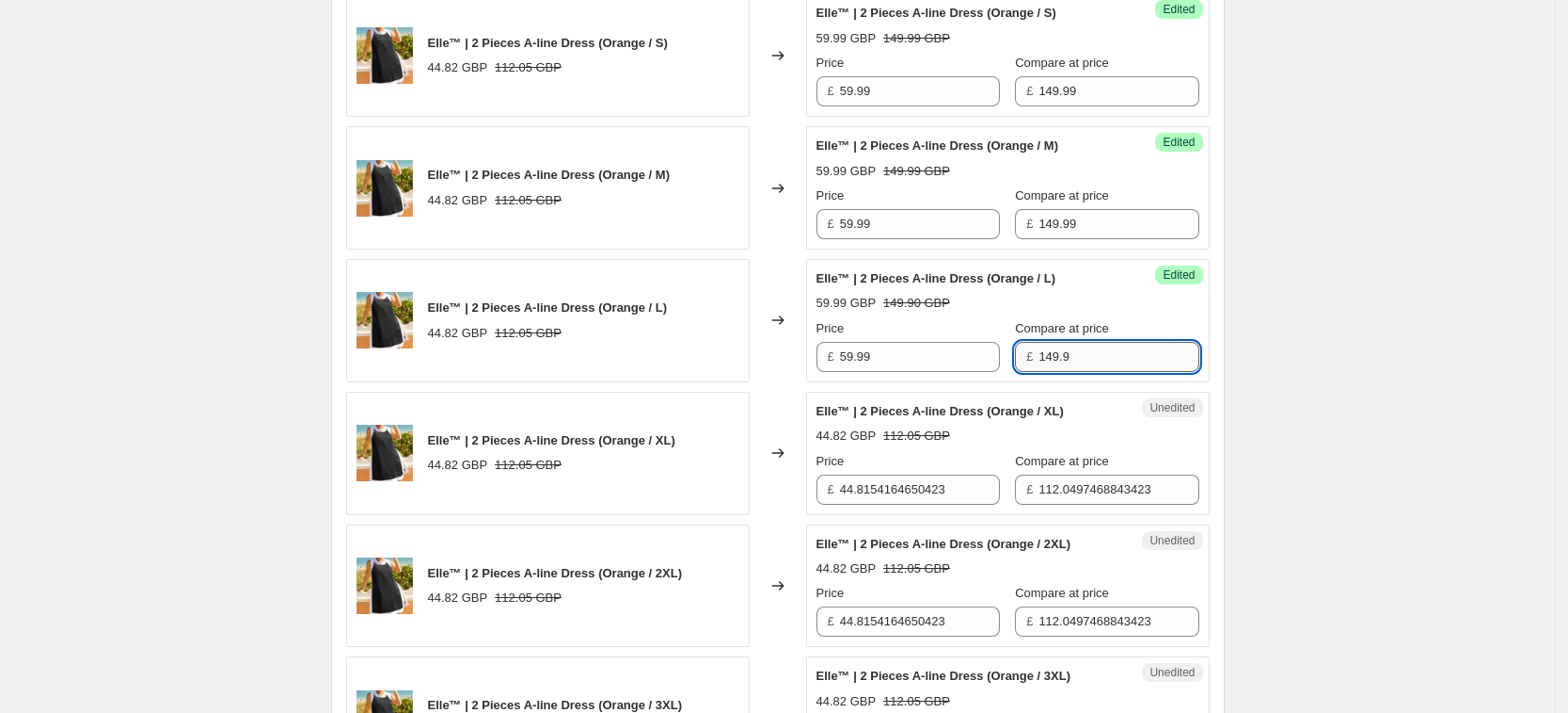
click at [1065, 356] on input "149.9" at bounding box center [1118, 357] width 160 height 30
click at [933, 481] on input "44.8154164650423" at bounding box center [920, 490] width 160 height 30
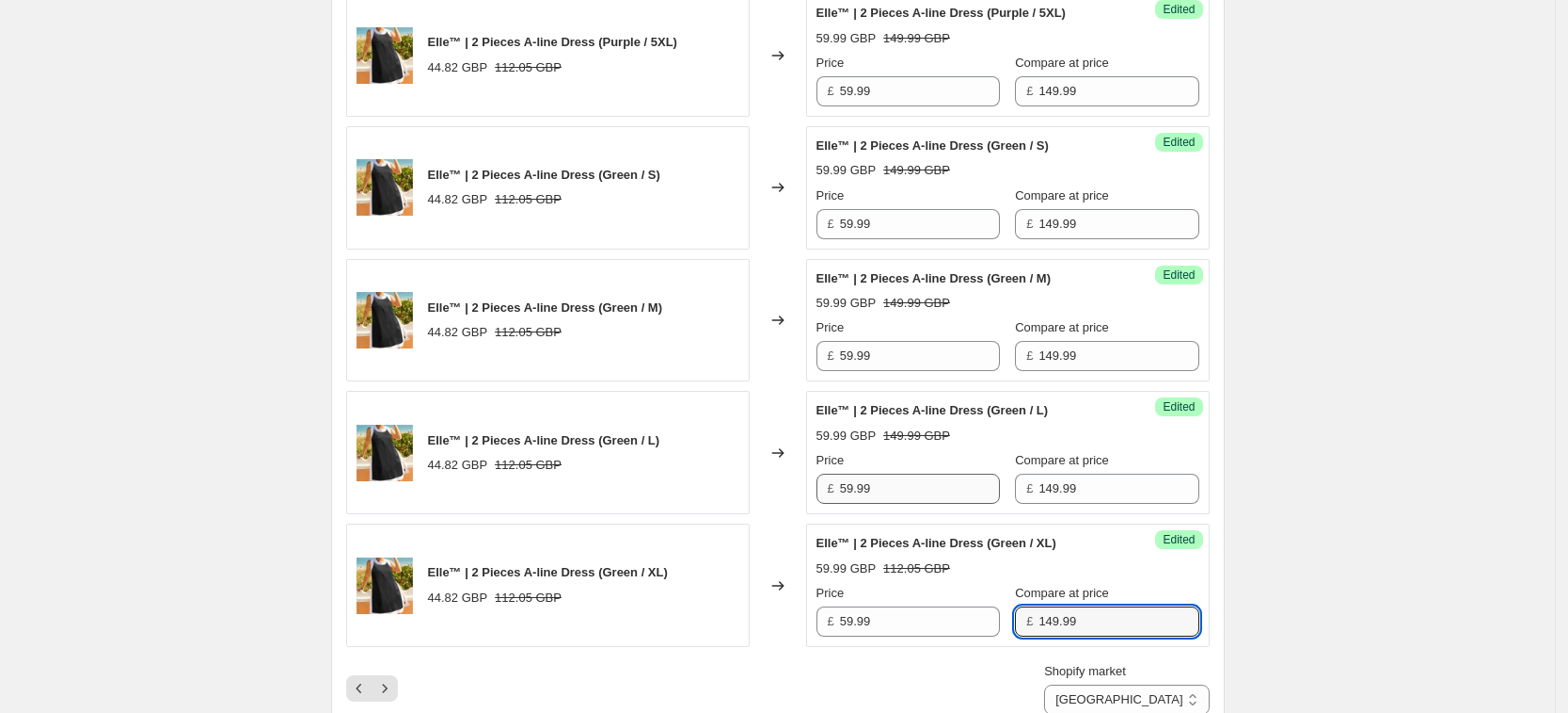
scroll to position [2804, 0]
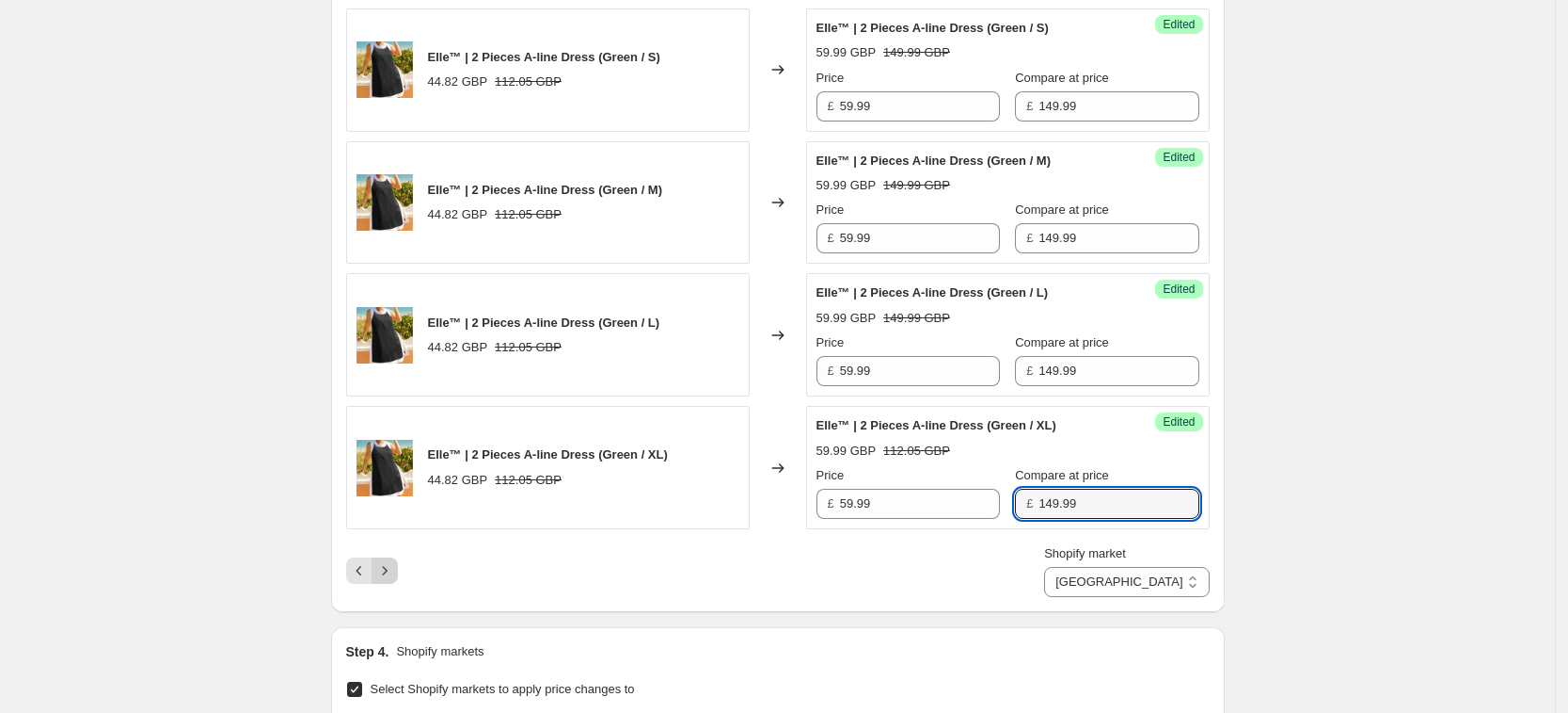
click at [384, 566] on icon "Next" at bounding box center [385, 570] width 19 height 19
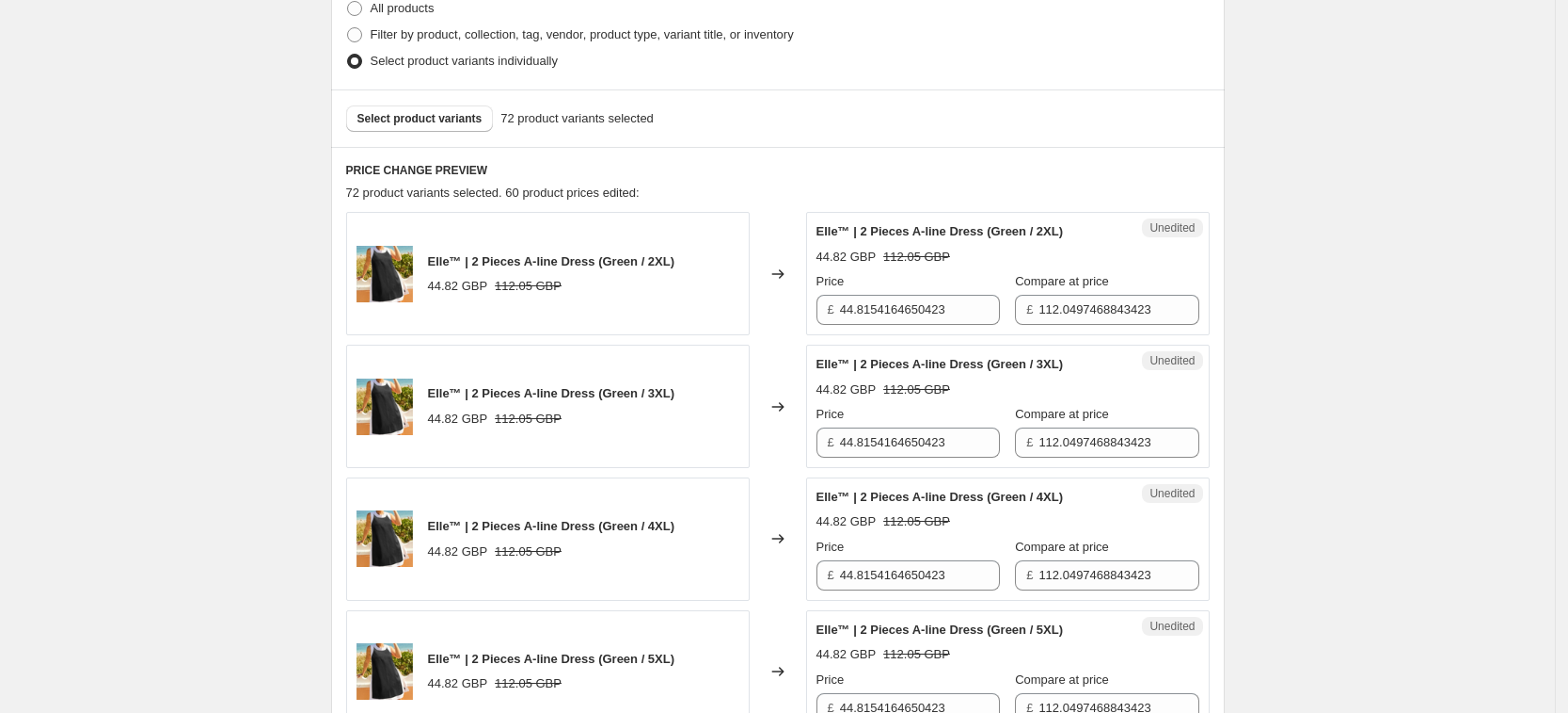
scroll to position [468, 0]
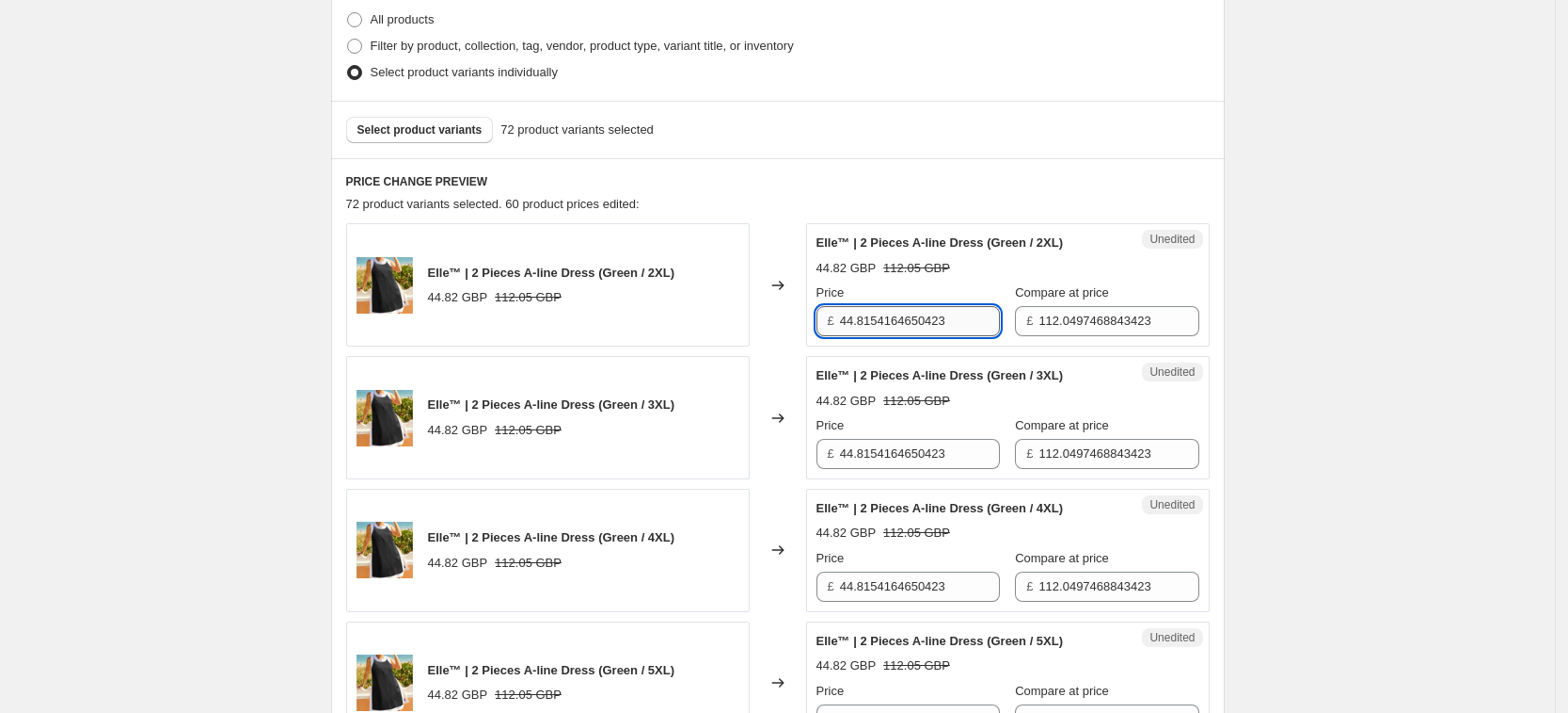
click at [950, 322] on input "44.8154164650423" at bounding box center [920, 321] width 160 height 30
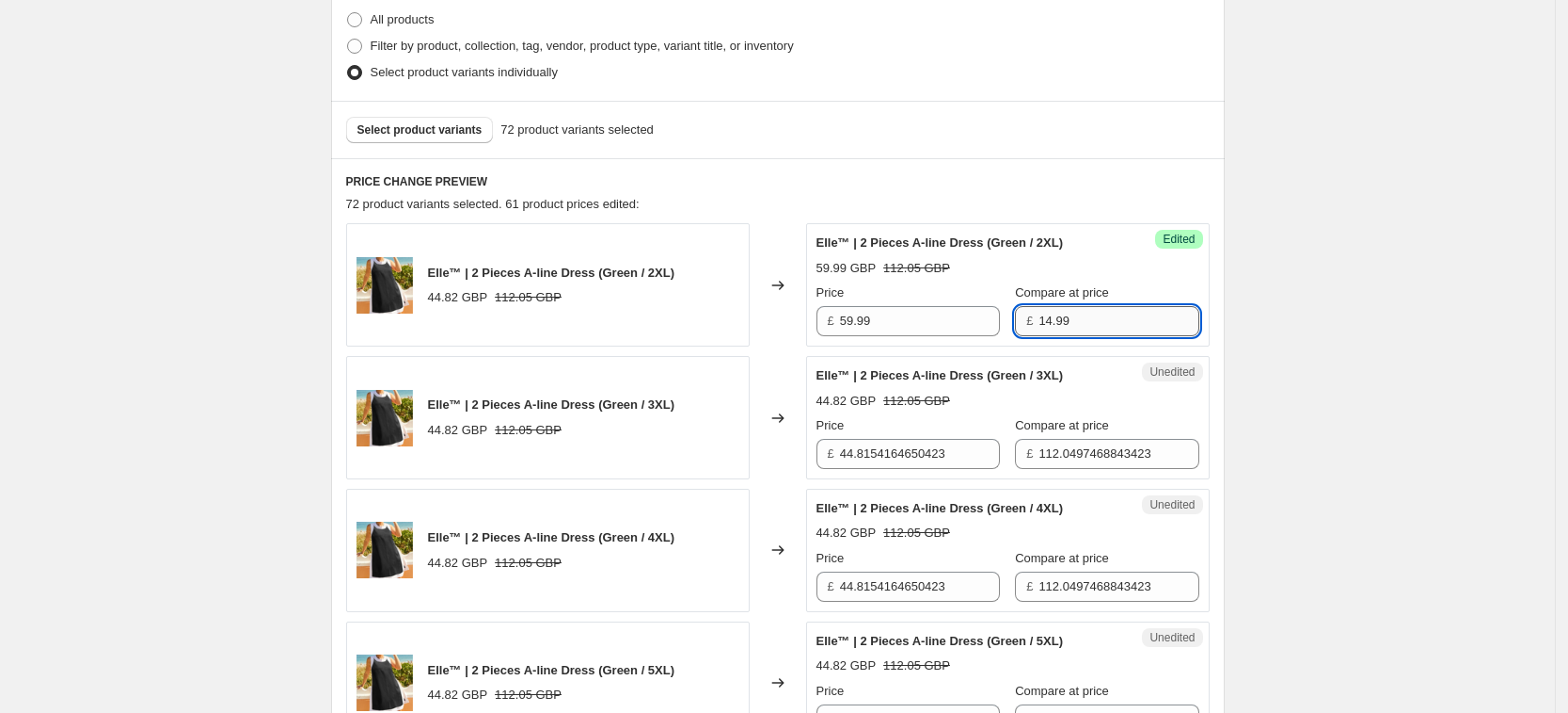
click at [1040, 323] on input "14.99" at bounding box center [1118, 321] width 160 height 30
click at [914, 441] on input "44.8154164650423" at bounding box center [920, 454] width 160 height 30
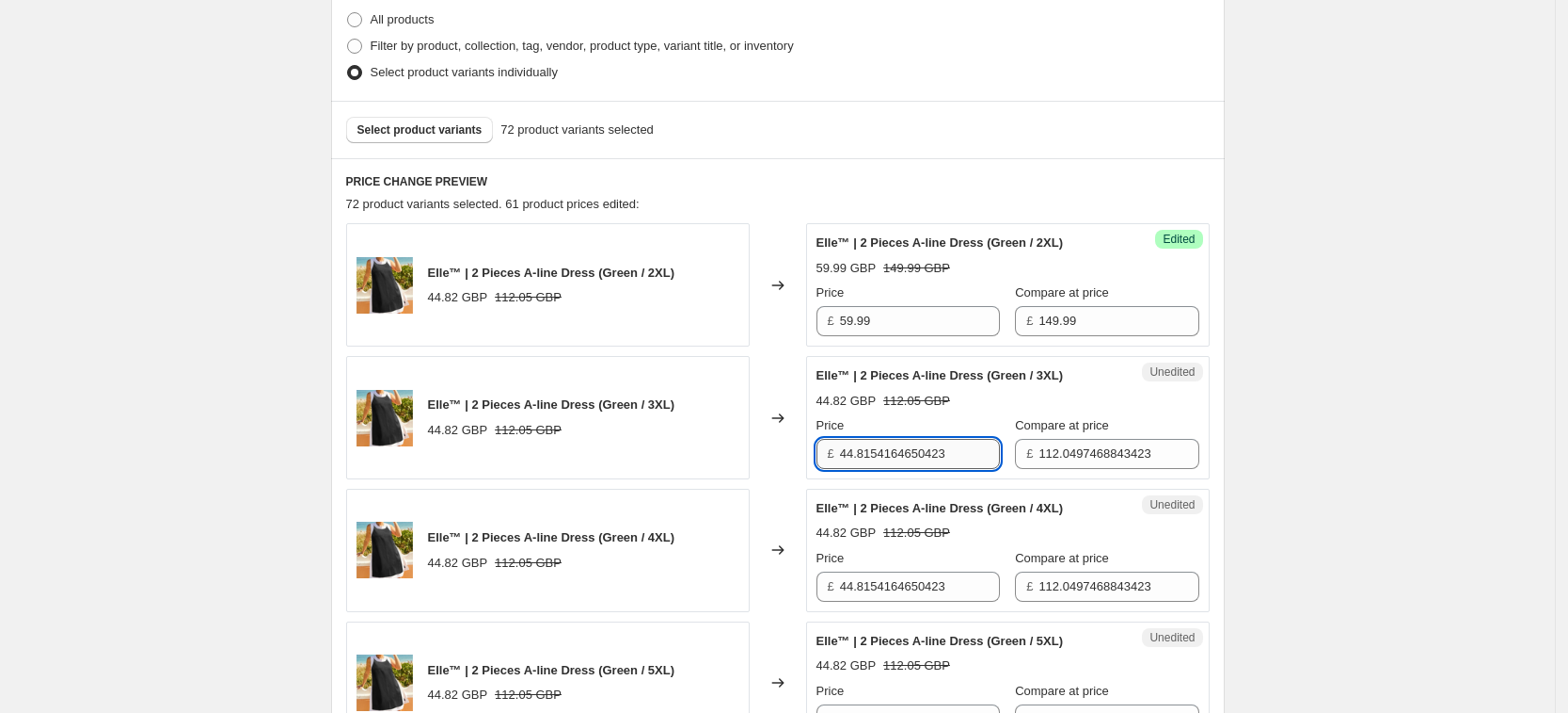
click at [914, 441] on input "44.8154164650423" at bounding box center [920, 454] width 160 height 30
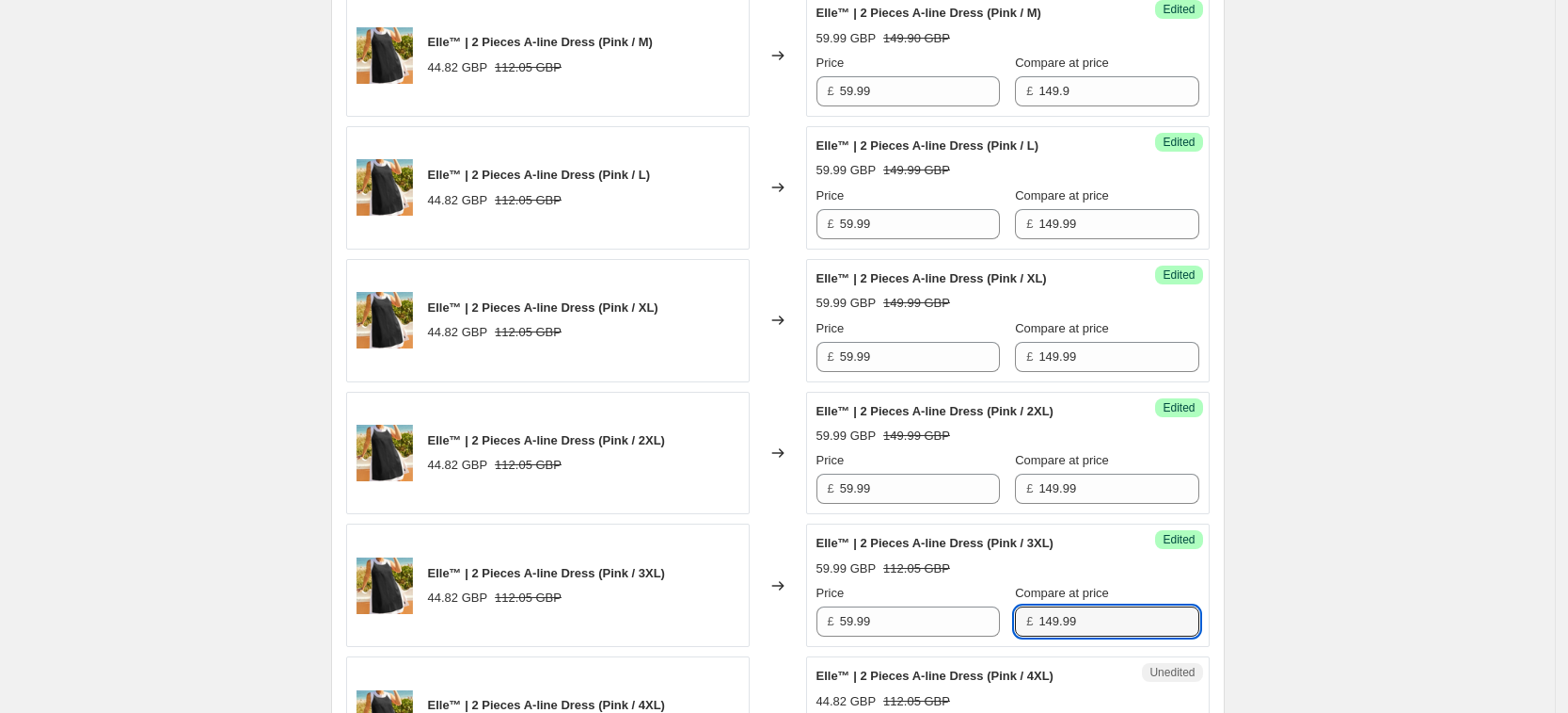
scroll to position [1758, 0]
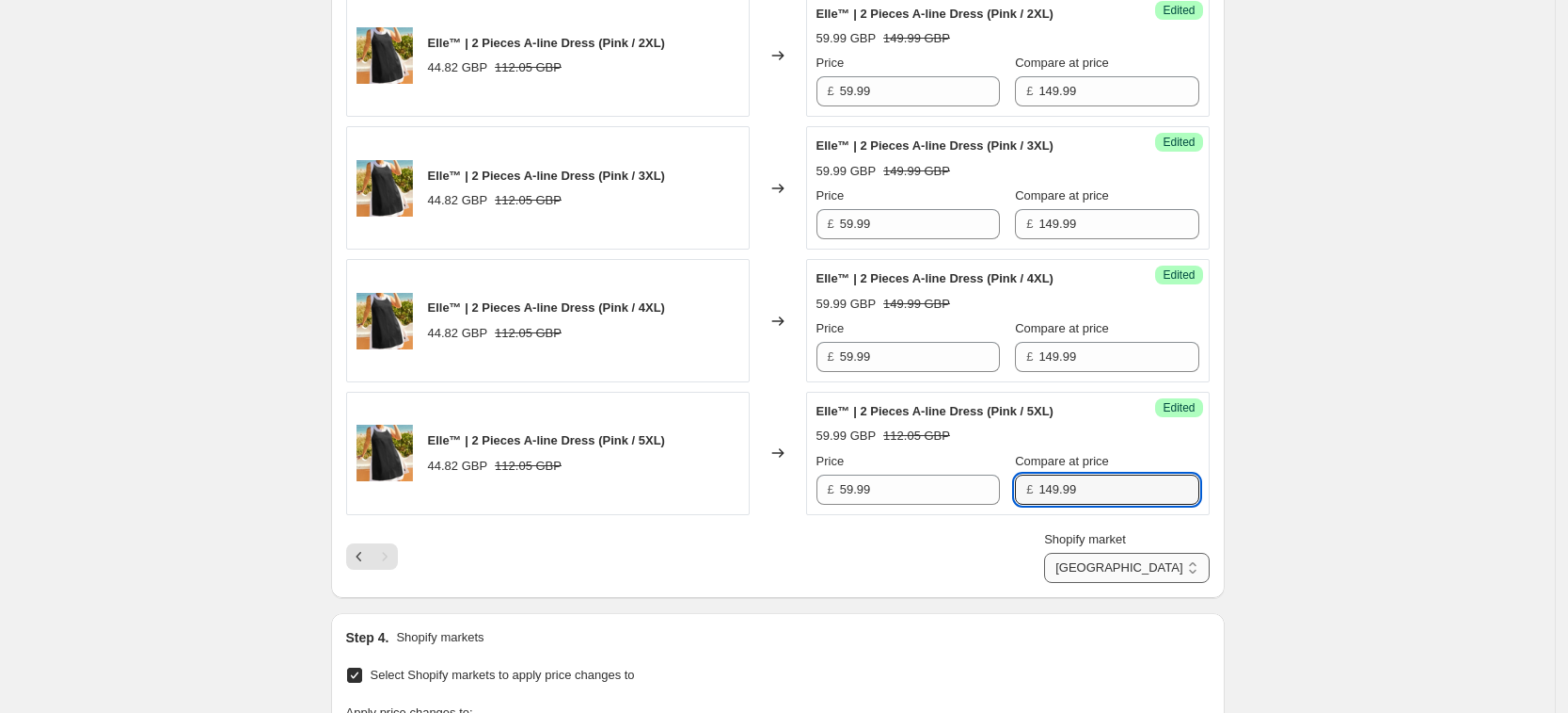
click at [1209, 564] on select "[GEOGRAPHIC_DATA] [GEOGRAPHIC_DATA] [GEOGRAPHIC_DATA] [GEOGRAPHIC_DATA]" at bounding box center [1126, 568] width 165 height 30
click at [1129, 583] on select "[GEOGRAPHIC_DATA] [GEOGRAPHIC_DATA] [GEOGRAPHIC_DATA] [GEOGRAPHIC_DATA]" at bounding box center [1126, 568] width 165 height 30
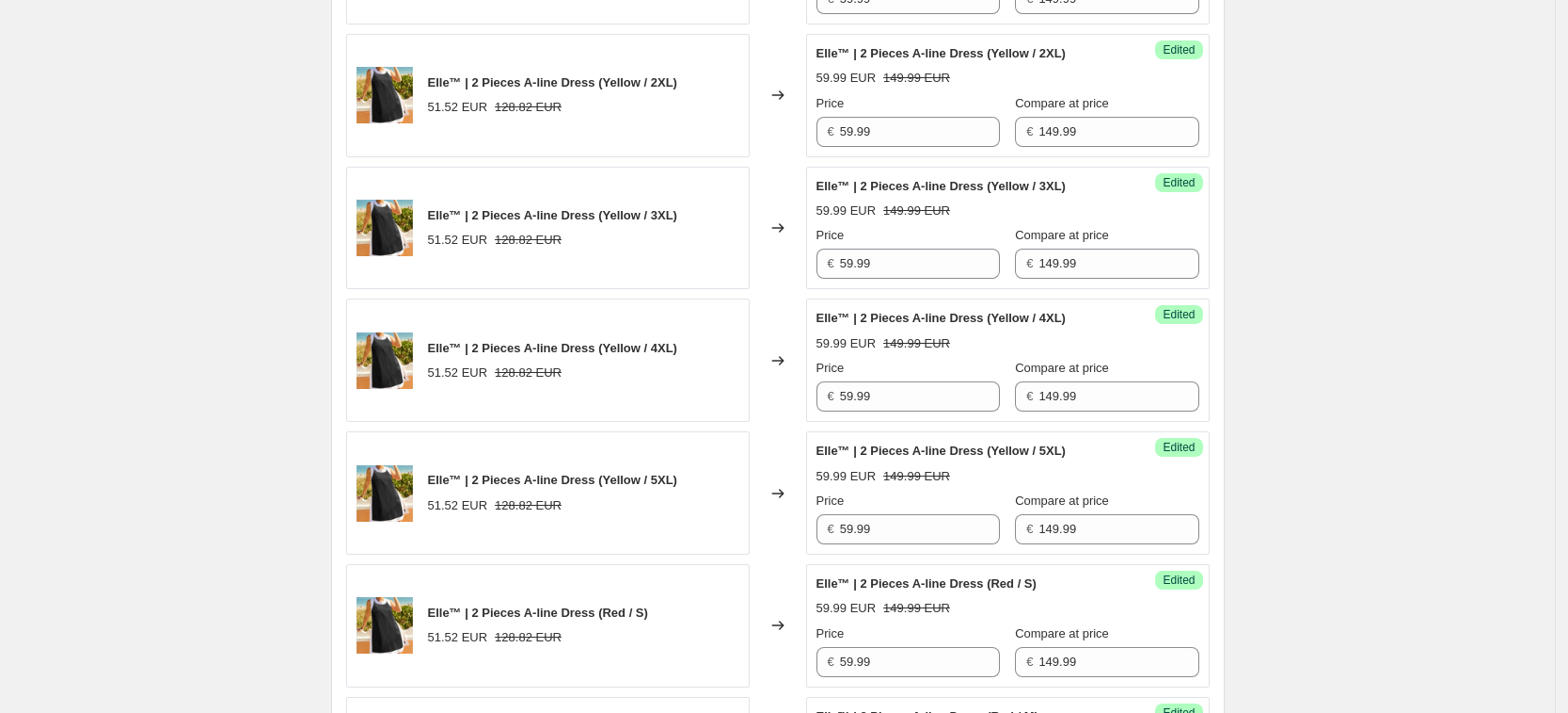
scroll to position [2699, 0]
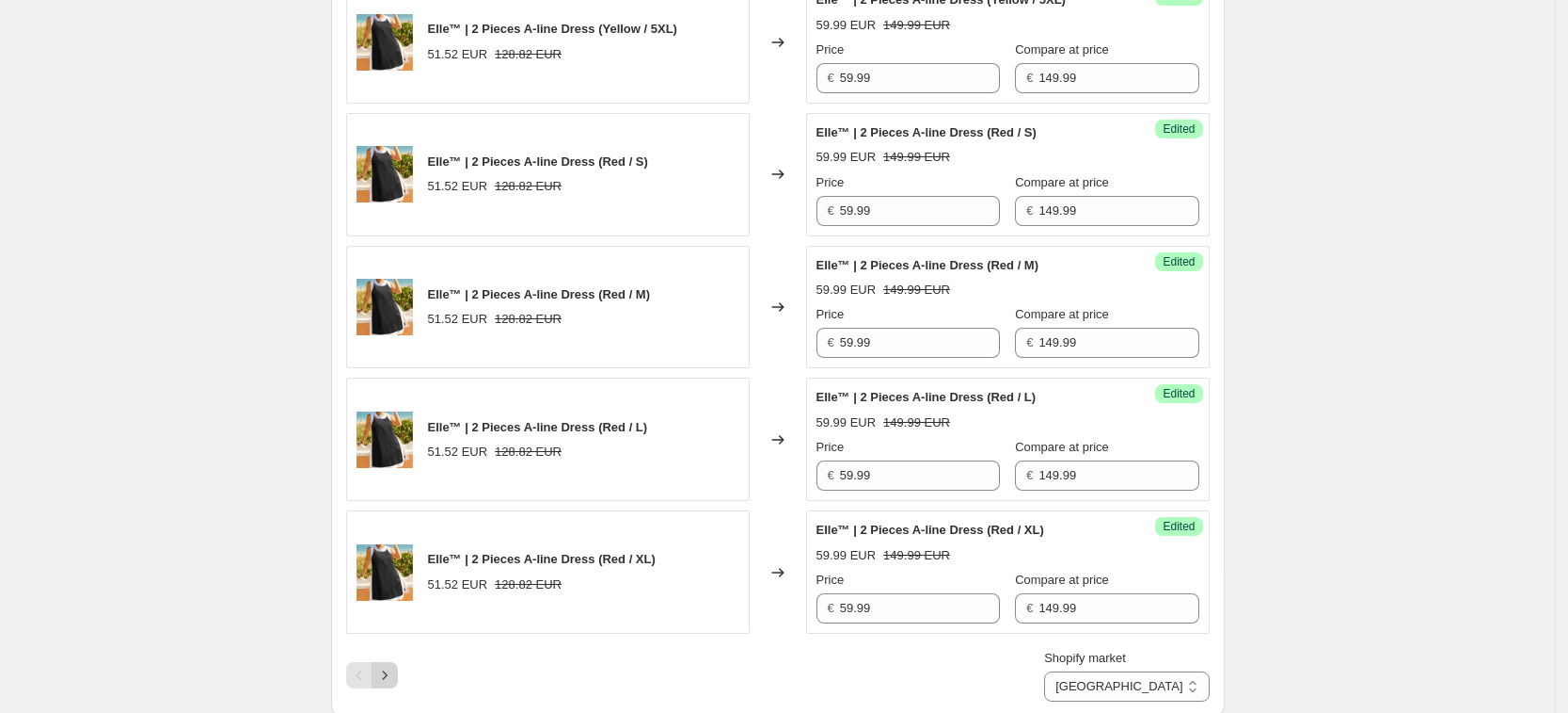
click at [390, 687] on button "Next" at bounding box center [385, 675] width 26 height 26
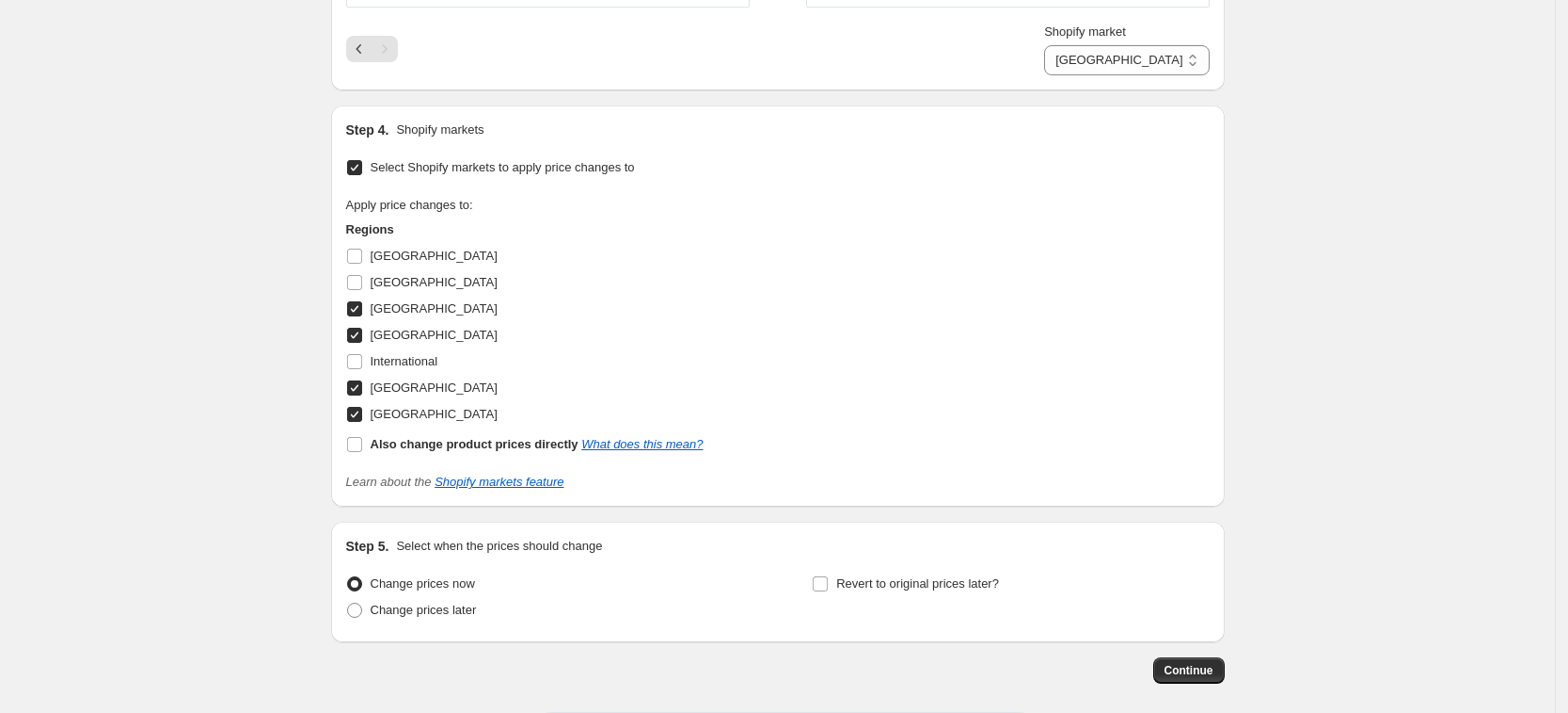
scroll to position [2351, 0]
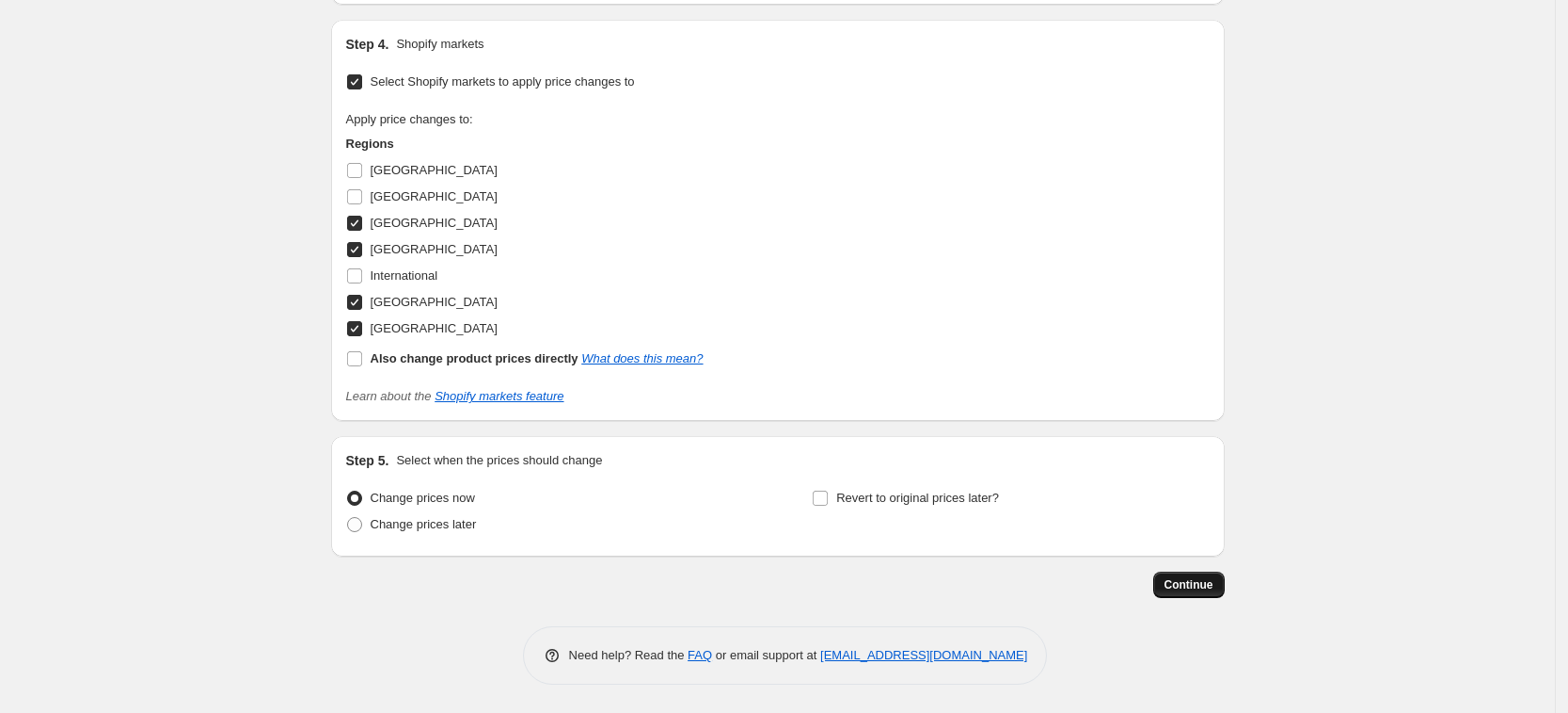
click at [1209, 578] on span "Continue" at bounding box center [1189, 584] width 49 height 15
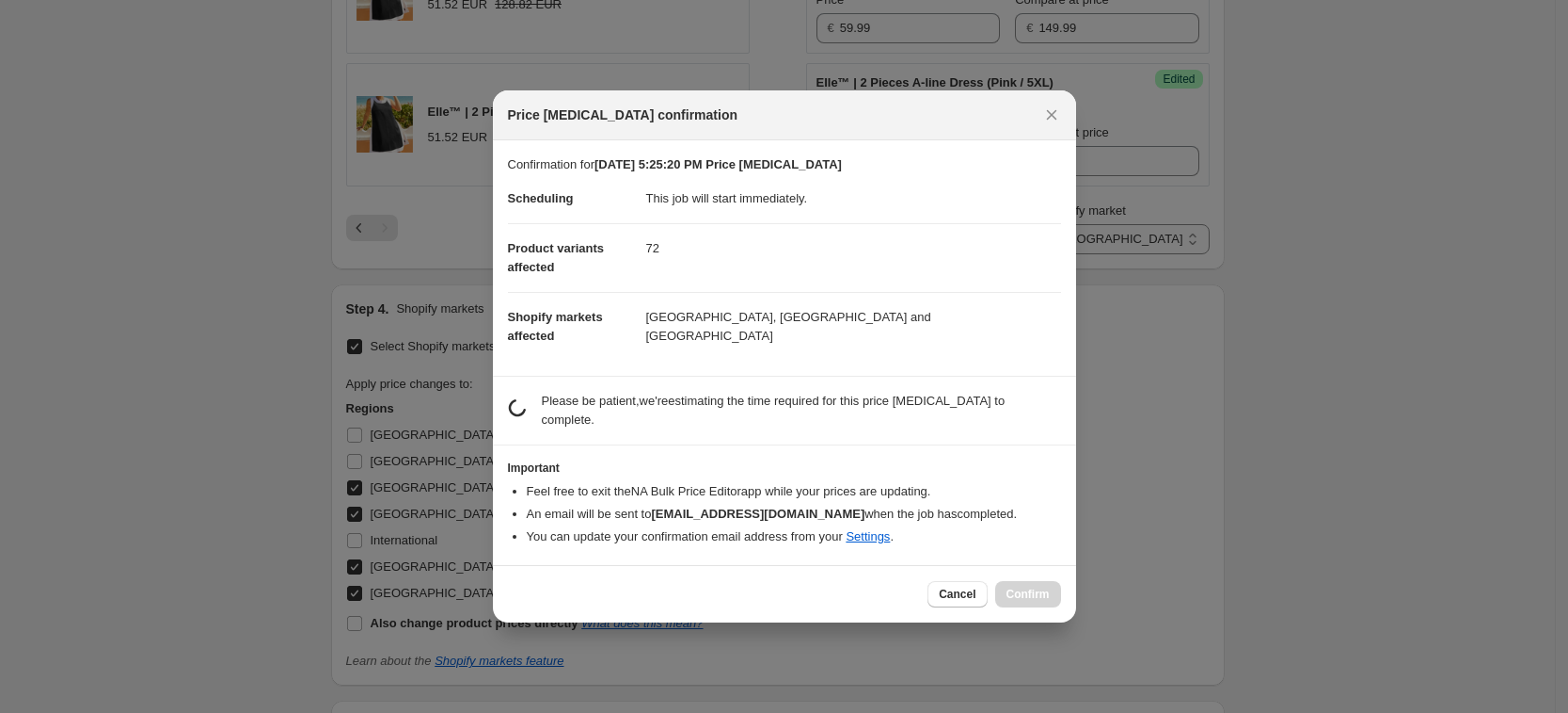
scroll to position [0, 0]
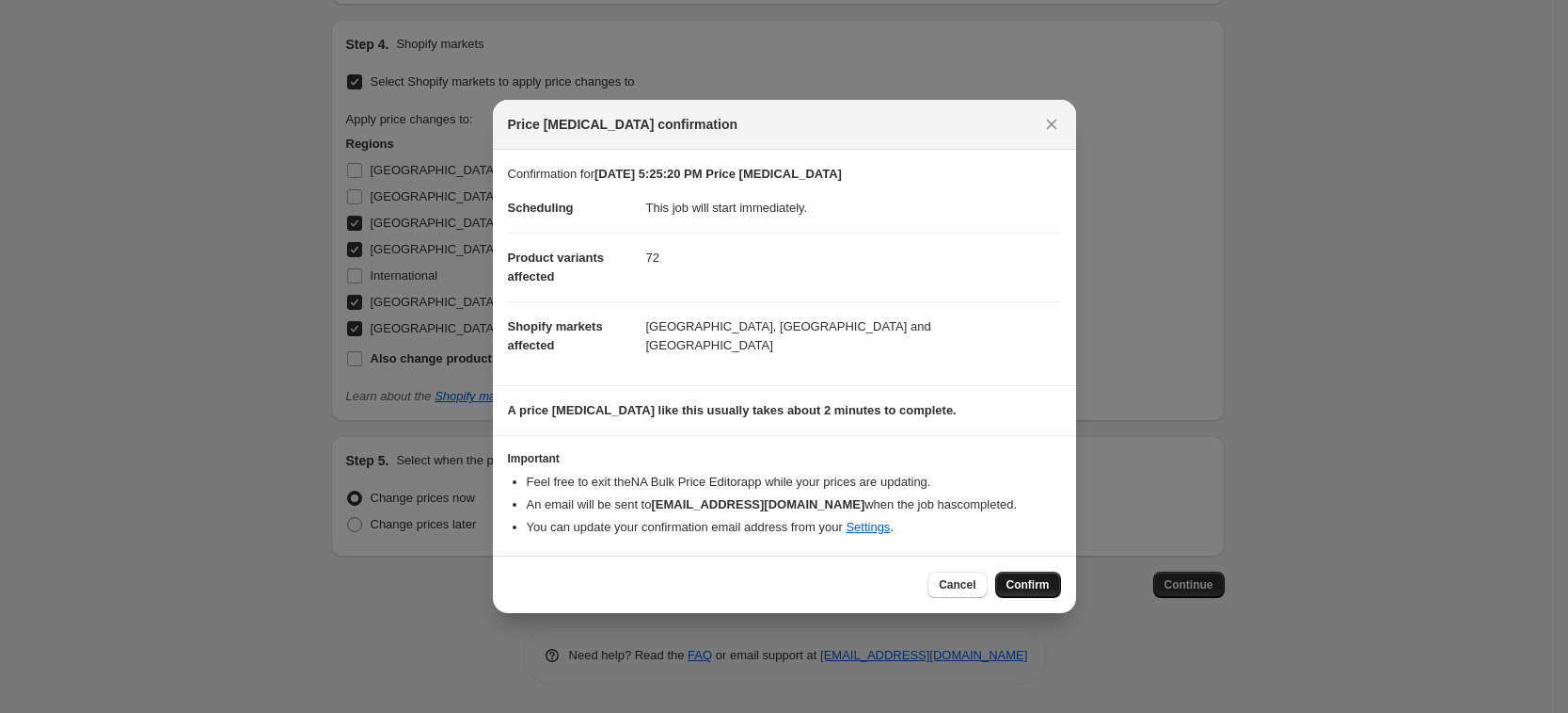
click at [1024, 587] on span "Confirm" at bounding box center [1027, 584] width 43 height 15
